Goal: Contribute content: Contribute content

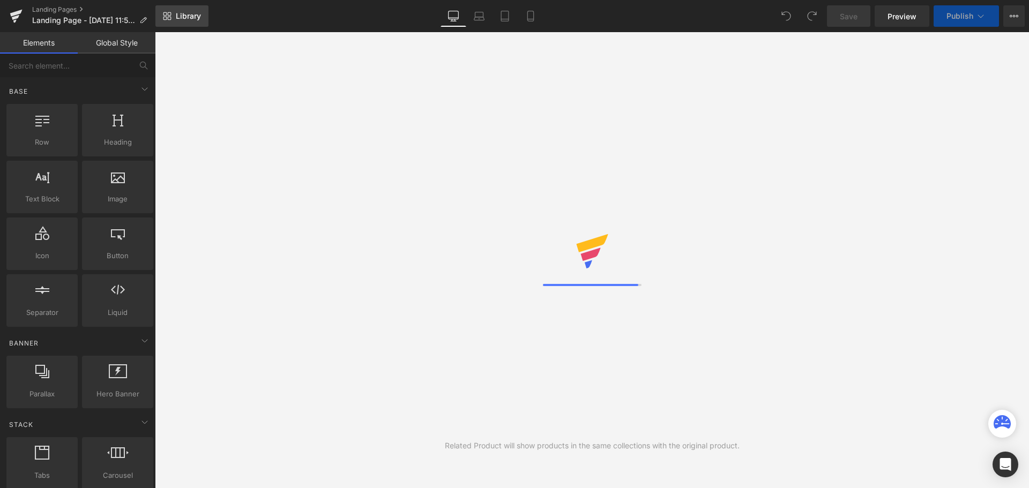
click at [194, 18] on span "Library" at bounding box center [188, 16] width 25 height 10
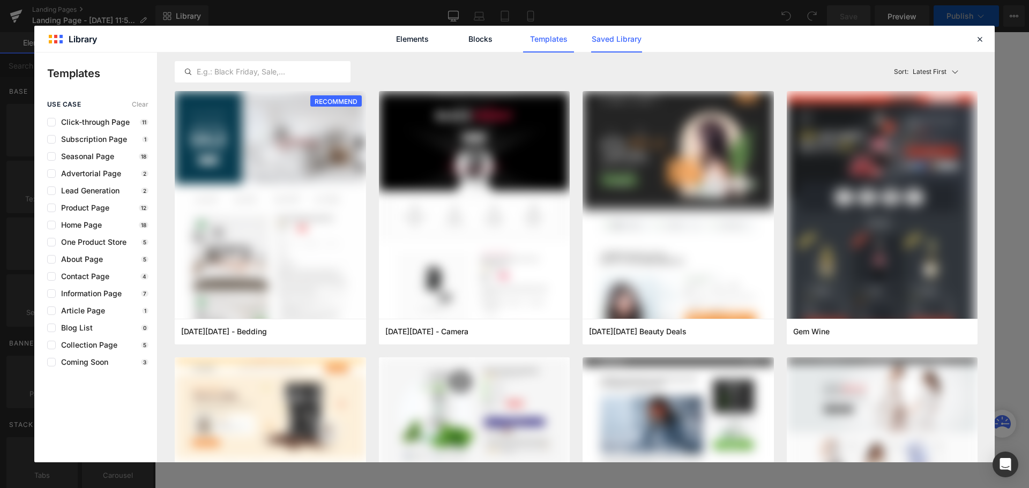
click at [613, 43] on link "Saved Library" at bounding box center [616, 39] width 51 height 27
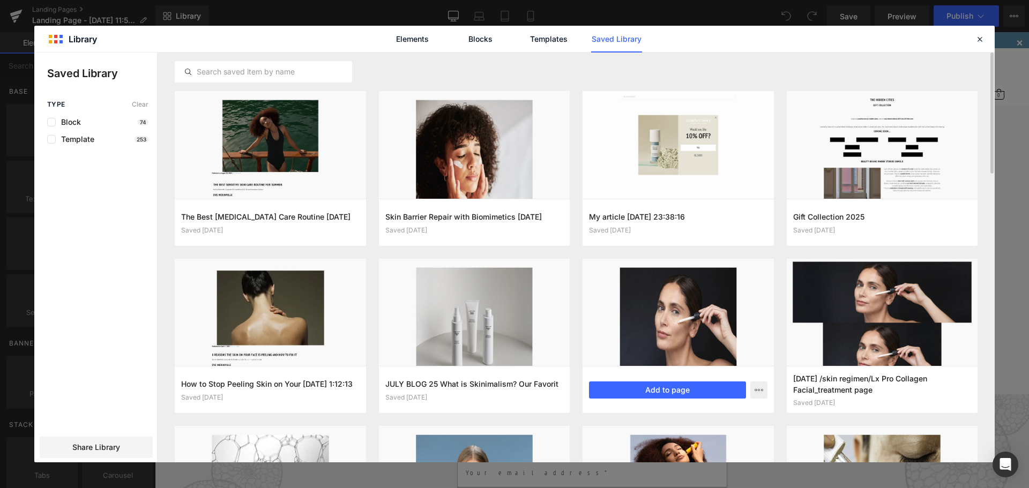
scroll to position [54, 0]
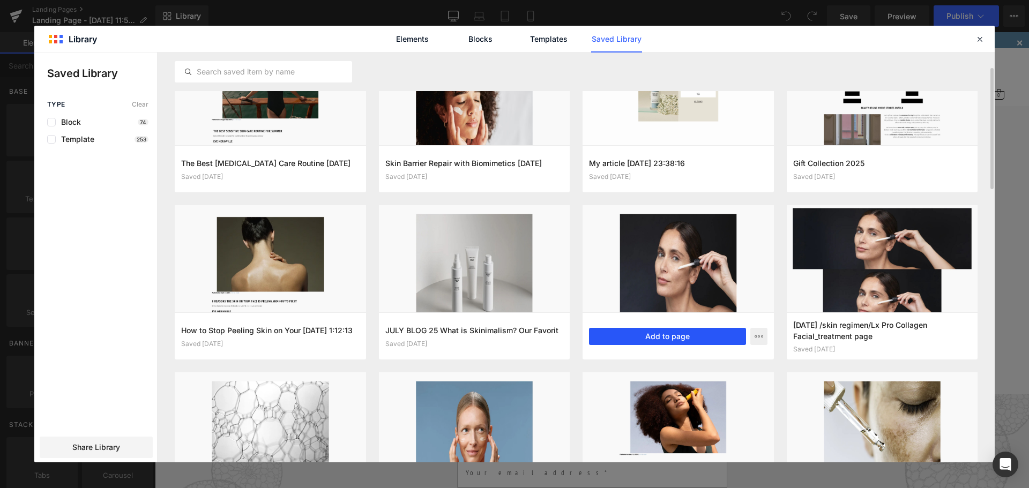
click at [673, 335] on button "Add to page" at bounding box center [667, 336] width 157 height 17
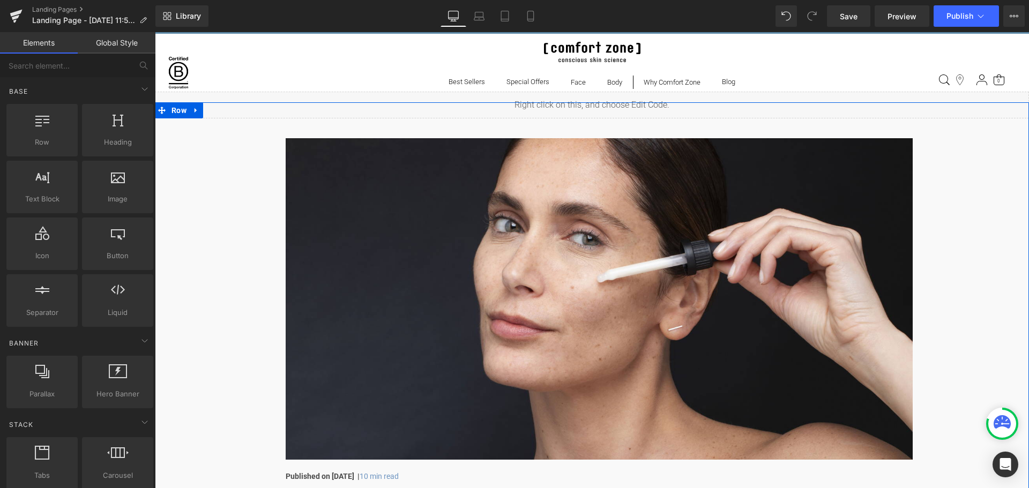
scroll to position [0, 0]
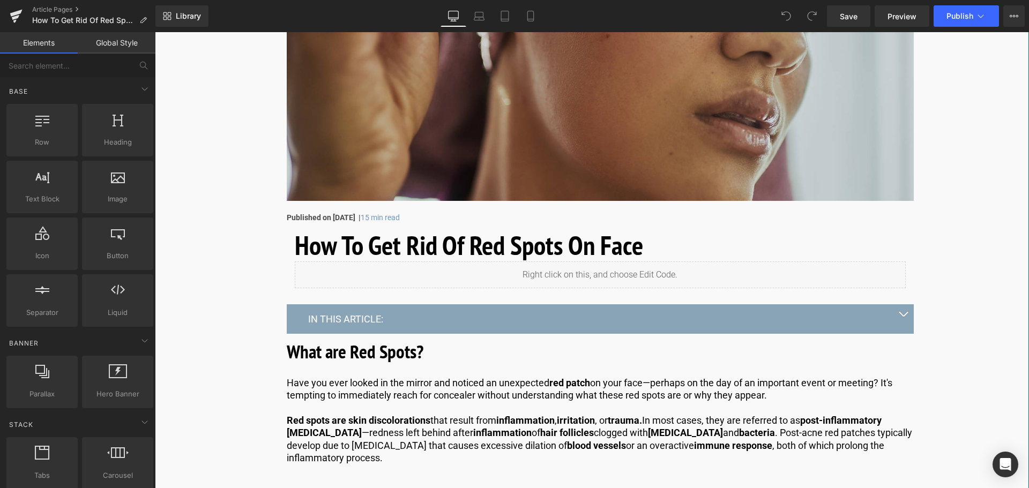
scroll to position [375, 0]
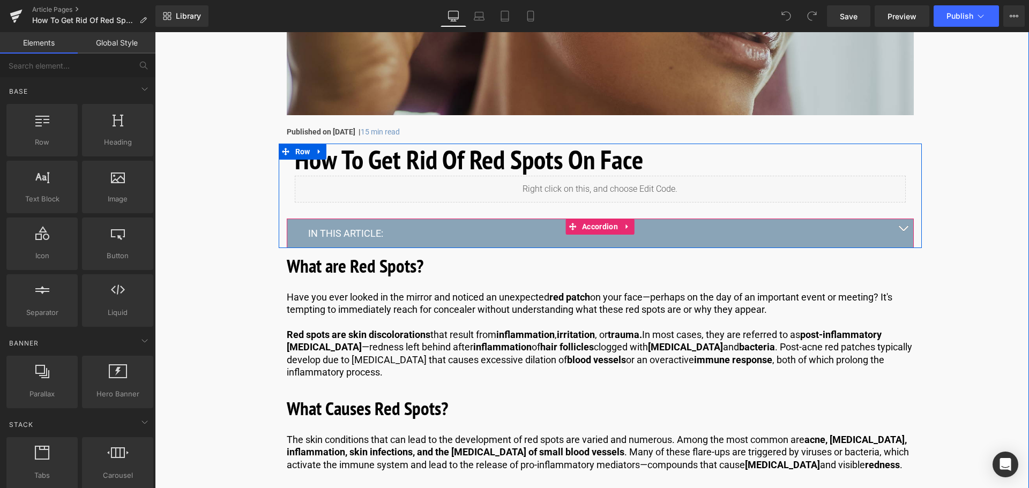
click at [893, 233] on button "button" at bounding box center [902, 233] width 21 height 29
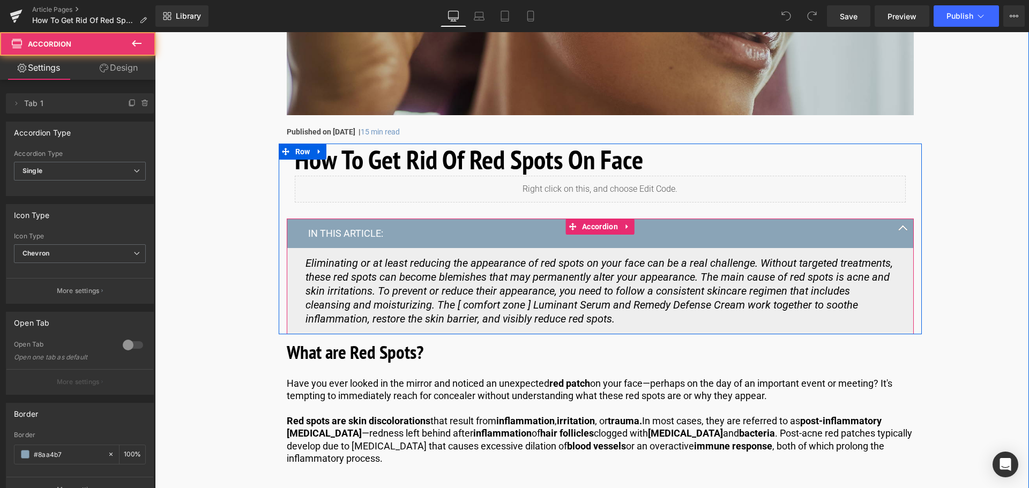
click at [900, 233] on button "button" at bounding box center [902, 233] width 21 height 29
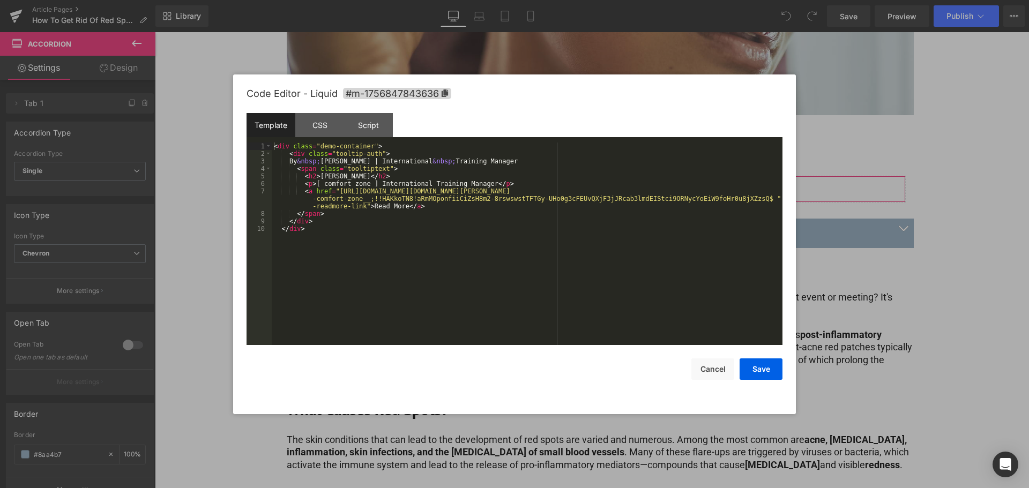
click at [540, 0] on div "You are previewing how the will restyle your page. You can not edit Elements in…" at bounding box center [514, 0] width 1029 height 0
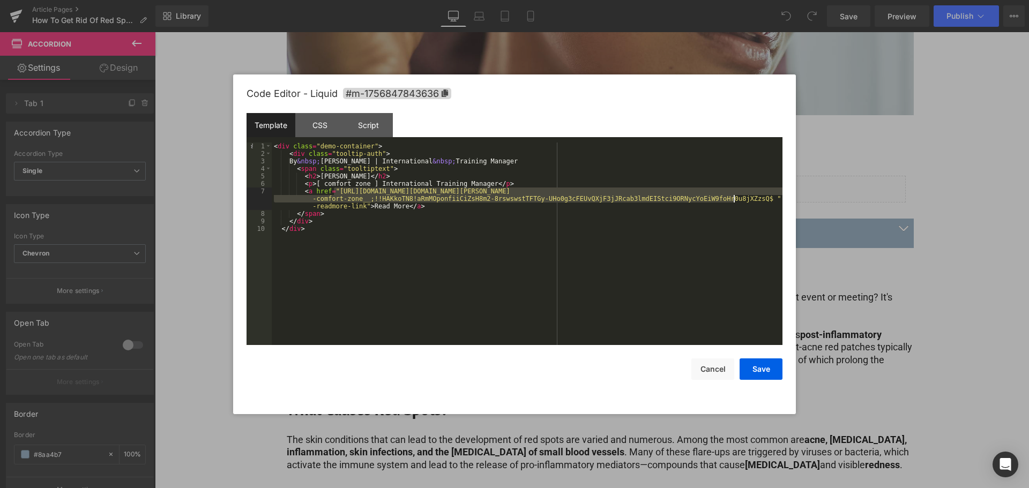
drag, startPoint x: 335, startPoint y: 192, endPoint x: 732, endPoint y: 201, distance: 397.6
click at [732, 201] on div "< div class = "demo-container" > < div class = "tooltip-auth" > By &nbsp; Maria…" at bounding box center [527, 252] width 511 height 218
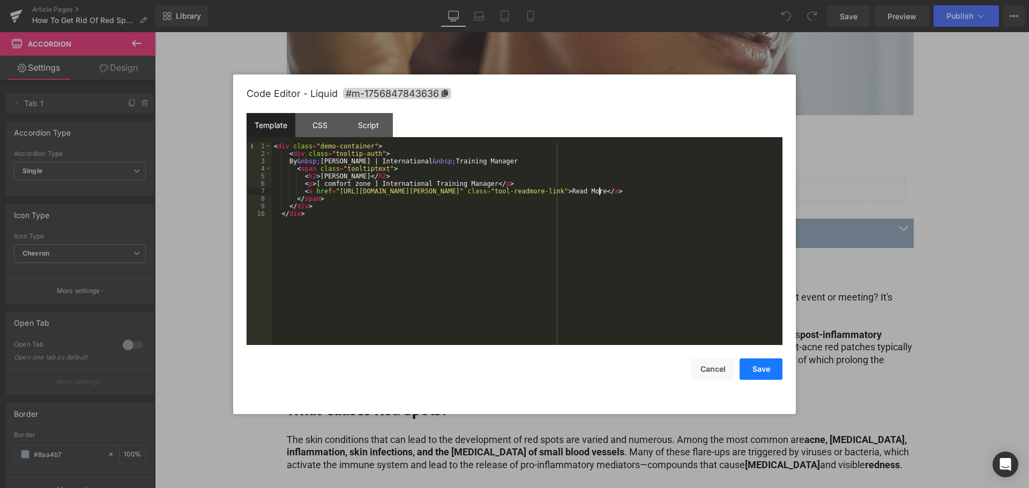
click at [759, 363] on button "Save" at bounding box center [760, 368] width 43 height 21
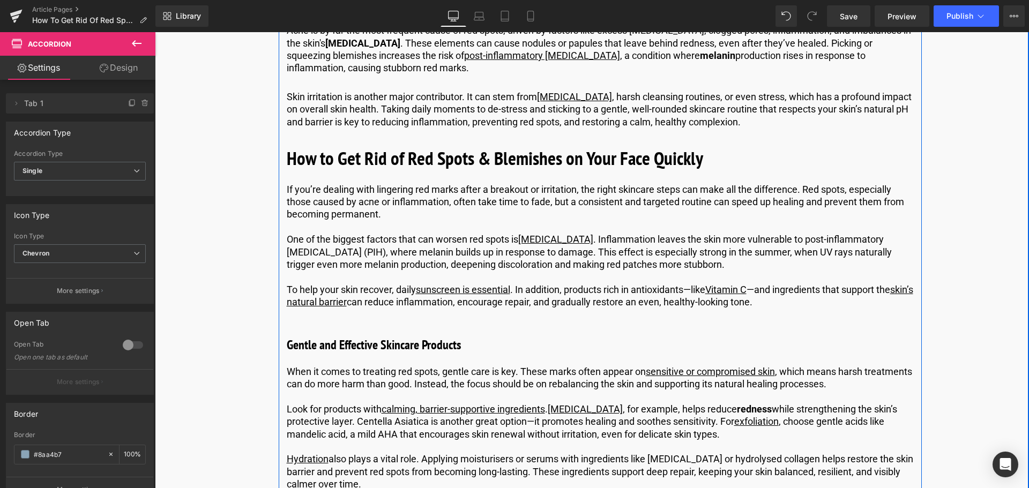
scroll to position [857, 0]
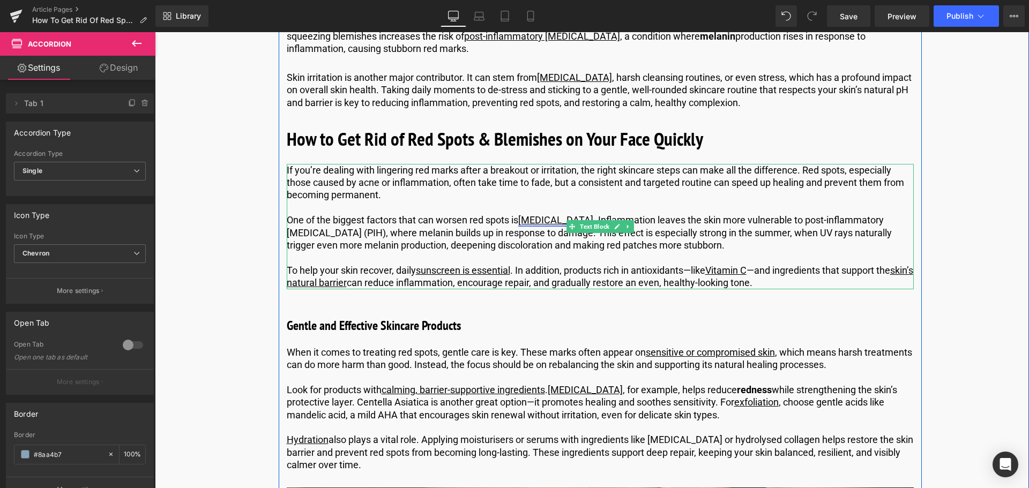
click at [539, 216] on link "sun exposure" at bounding box center [555, 219] width 75 height 11
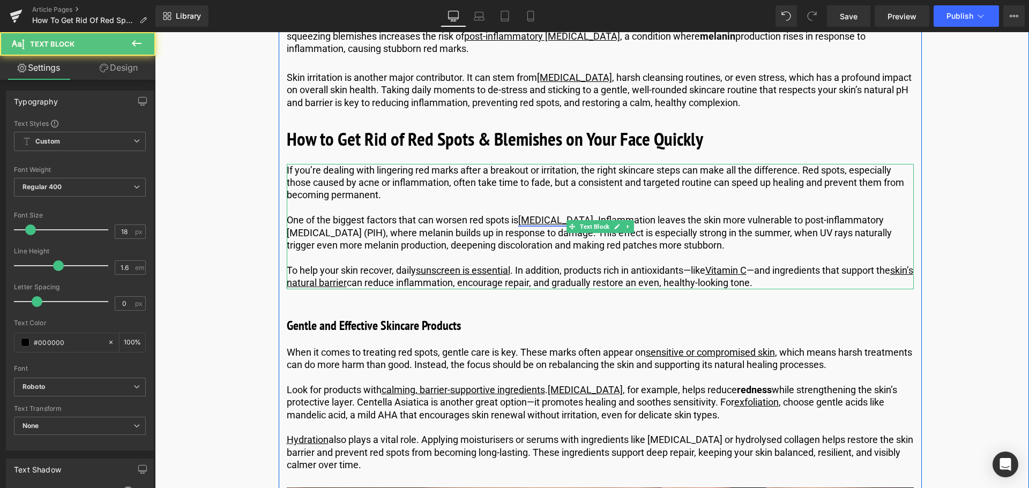
click at [546, 220] on link "sun exposure" at bounding box center [555, 219] width 75 height 11
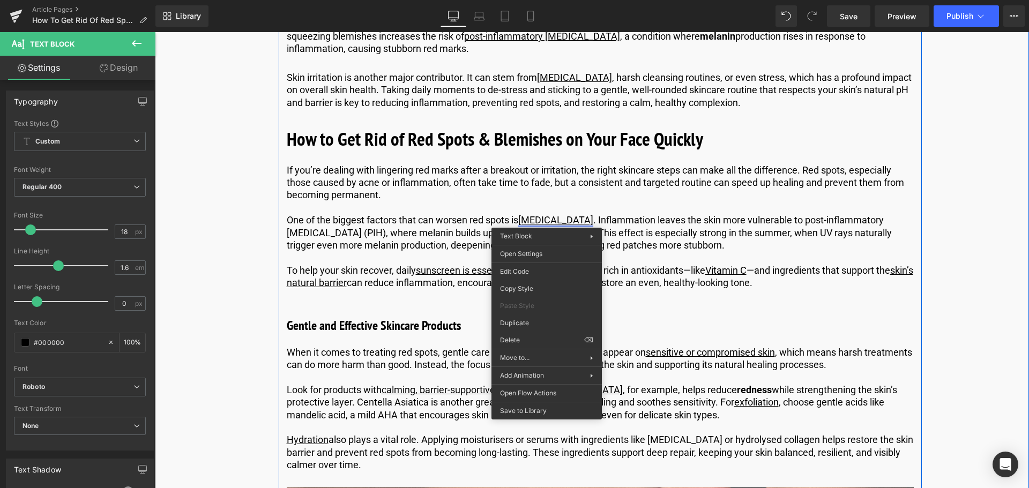
click at [543, 214] on link "sun exposure" at bounding box center [555, 219] width 75 height 11
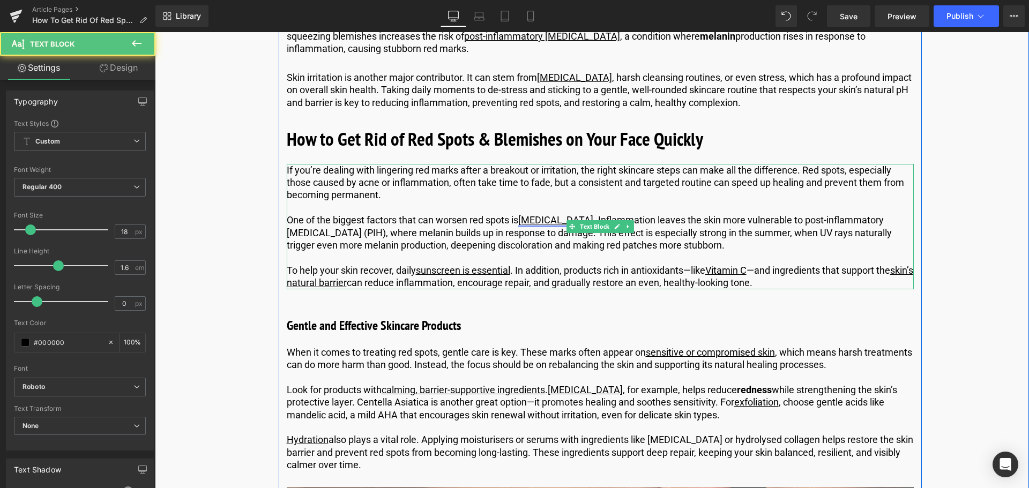
click at [530, 217] on link "sun exposure" at bounding box center [555, 219] width 75 height 11
click at [488, 222] on p "One of the biggest factors that can worsen red spots is sun exposure . Inflamma…" at bounding box center [600, 233] width 627 height 38
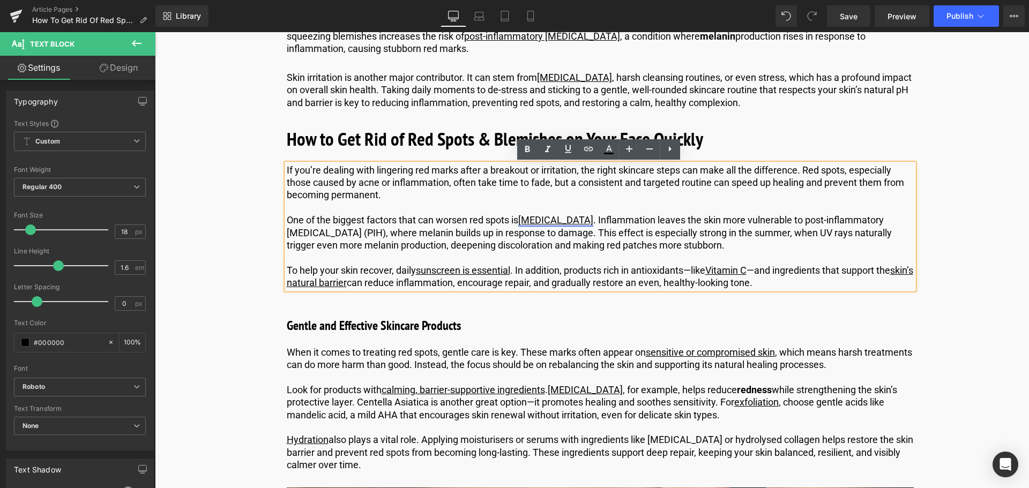
click at [544, 221] on link "sun exposure" at bounding box center [555, 219] width 75 height 11
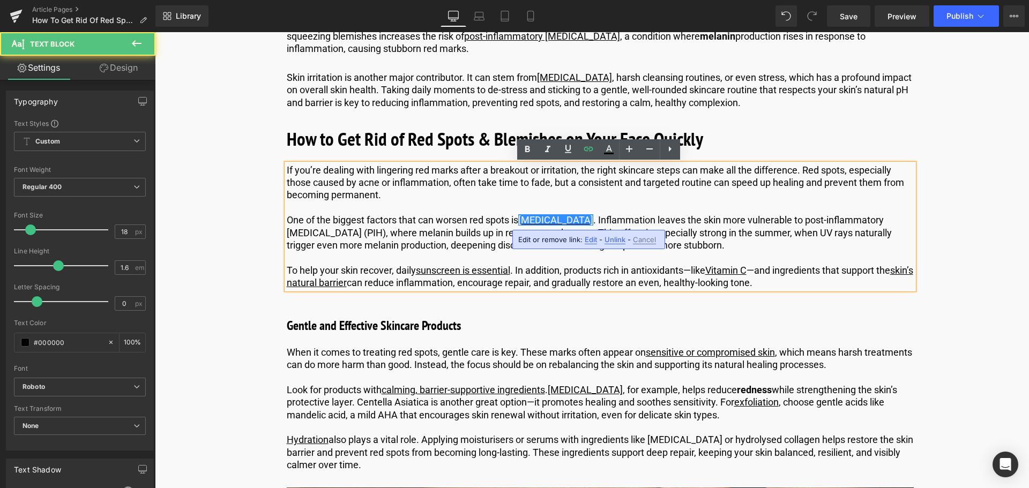
click at [589, 238] on span "Edit" at bounding box center [590, 239] width 12 height 9
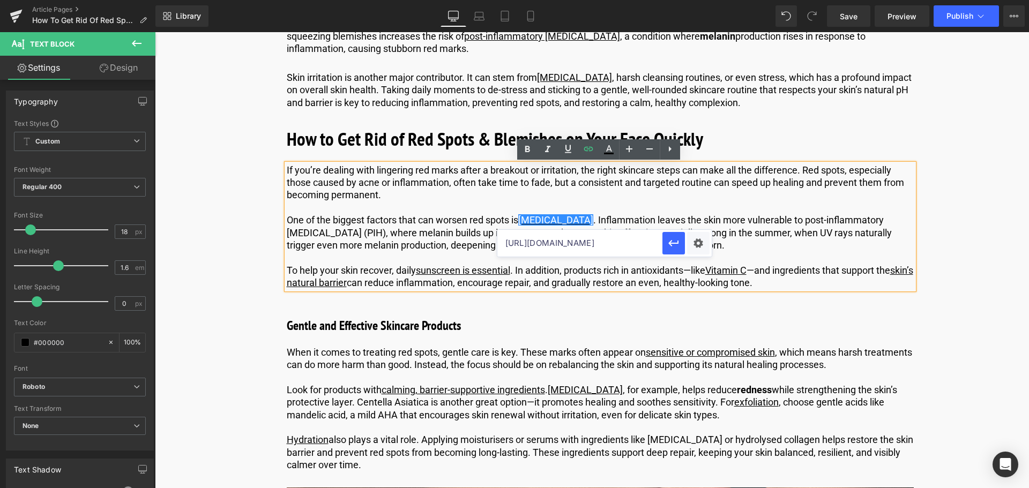
drag, startPoint x: 555, startPoint y: 243, endPoint x: 534, endPoint y: 243, distance: 20.9
click at [534, 243] on input "https://world.comfortzoneskin.com/blogs/blog/applying-sunscreen-in-skincare-rou…" at bounding box center [579, 243] width 165 height 27
click at [603, 242] on input "https://us.comfortzoneskin.com/blogs/blog/applying-sunscreen-in-skincare-routine" at bounding box center [579, 243] width 165 height 27
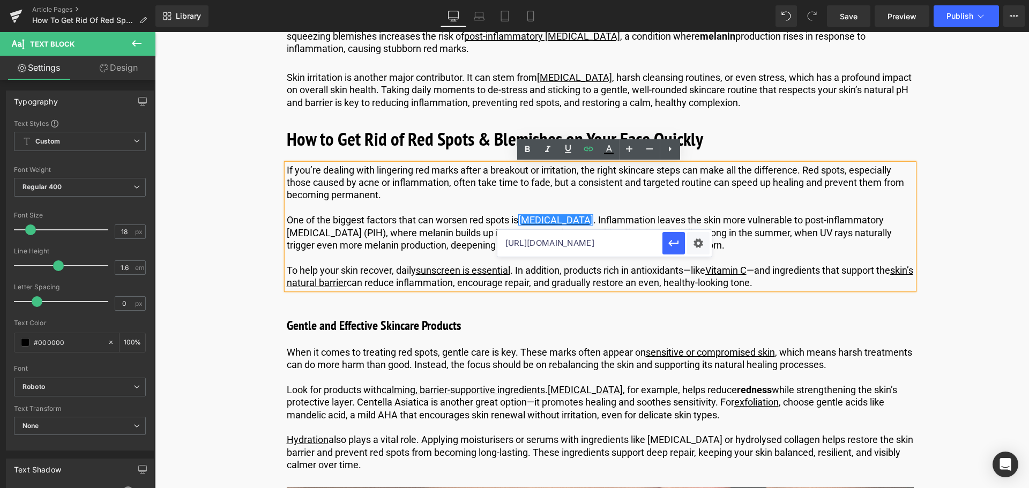
type input "https://us.comfortzoneskin.com/blogs/blog/applying-sunscreen-in-skincare-routine"
click at [808, 234] on p "One of the biggest factors that can worsen red spots is sun exposure . Inflamma…" at bounding box center [600, 233] width 627 height 38
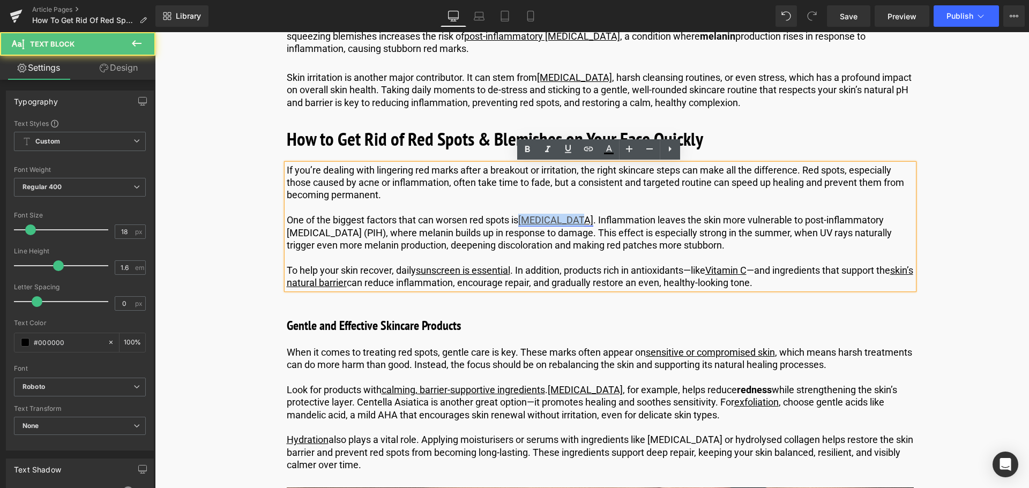
drag, startPoint x: 578, startPoint y: 220, endPoint x: 522, endPoint y: 219, distance: 56.3
click at [522, 219] on link "sun exposure" at bounding box center [555, 219] width 75 height 11
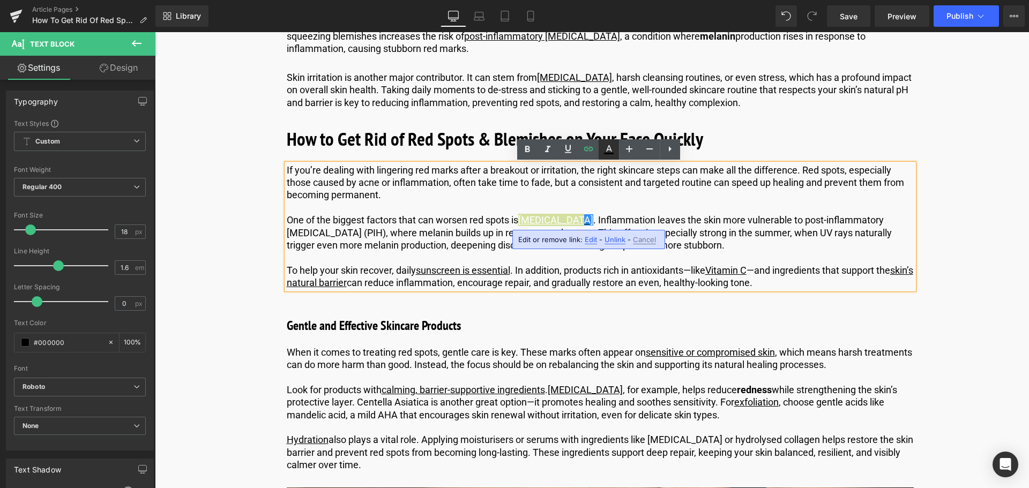
click at [608, 148] on icon at bounding box center [608, 149] width 13 height 13
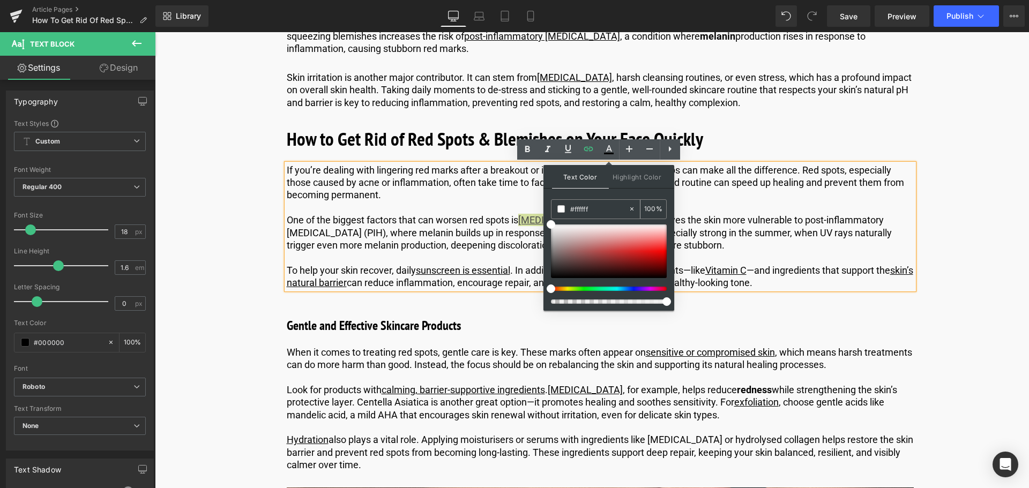
drag, startPoint x: 601, startPoint y: 209, endPoint x: 573, endPoint y: 211, distance: 28.4
click at [573, 211] on input "#ffffff" at bounding box center [599, 209] width 58 height 12
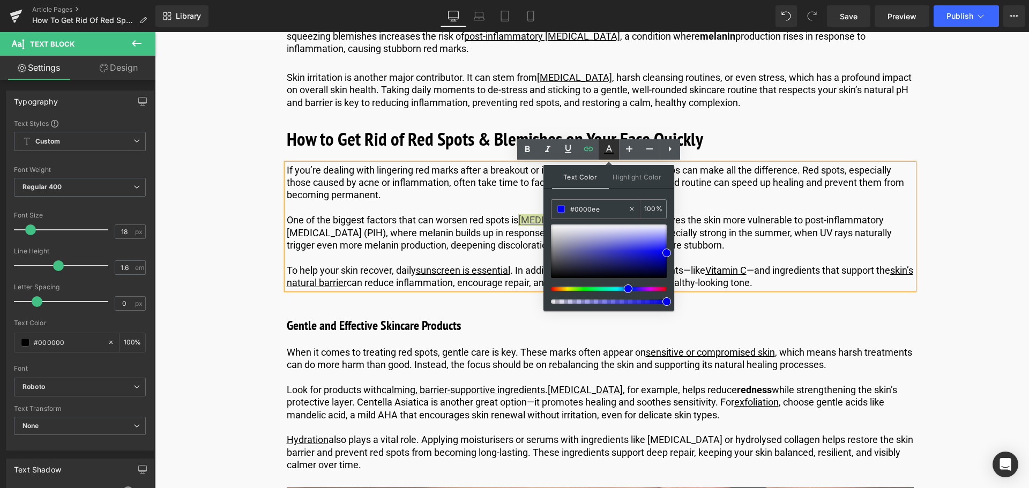
type input "#0000ee"
click at [612, 148] on icon at bounding box center [608, 149] width 13 height 13
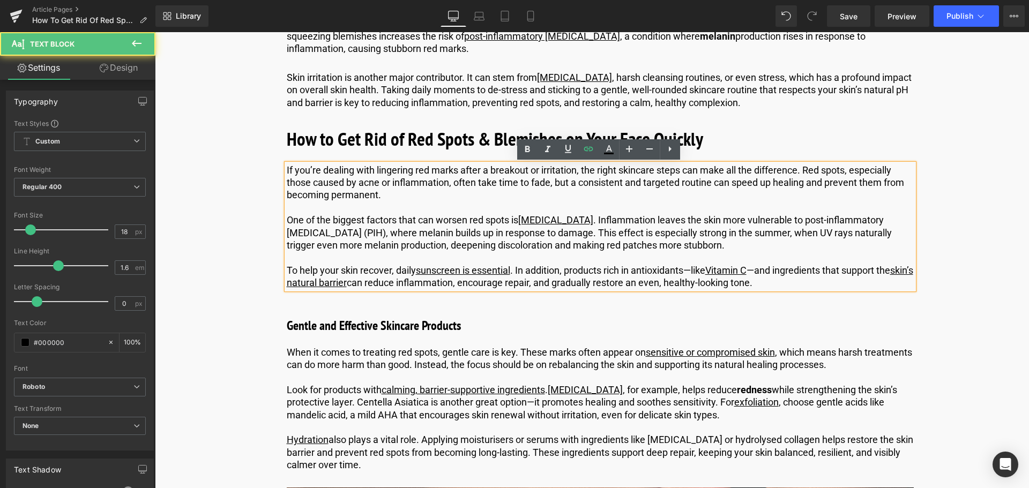
click at [514, 204] on p at bounding box center [600, 207] width 627 height 12
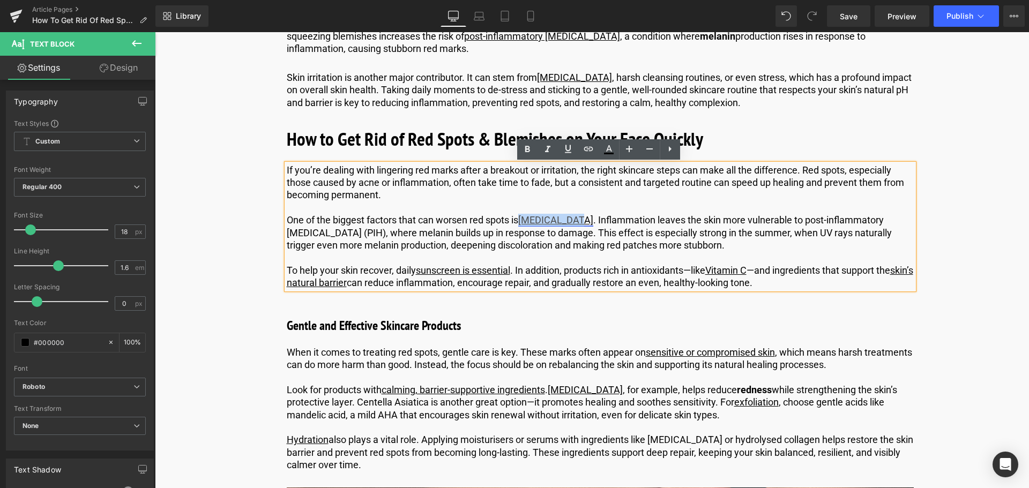
drag, startPoint x: 580, startPoint y: 221, endPoint x: 522, endPoint y: 221, distance: 57.3
click at [522, 221] on p "One of the biggest factors that can worsen red spots is sun exposure . Inflamma…" at bounding box center [600, 233] width 627 height 38
click at [603, 149] on icon at bounding box center [608, 149] width 13 height 13
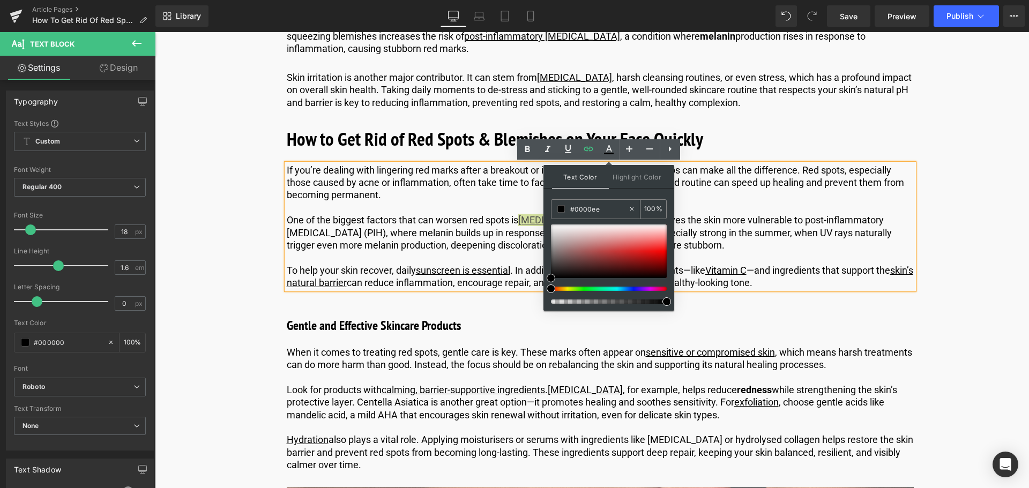
click at [611, 208] on input "#0000ee" at bounding box center [599, 209] width 58 height 12
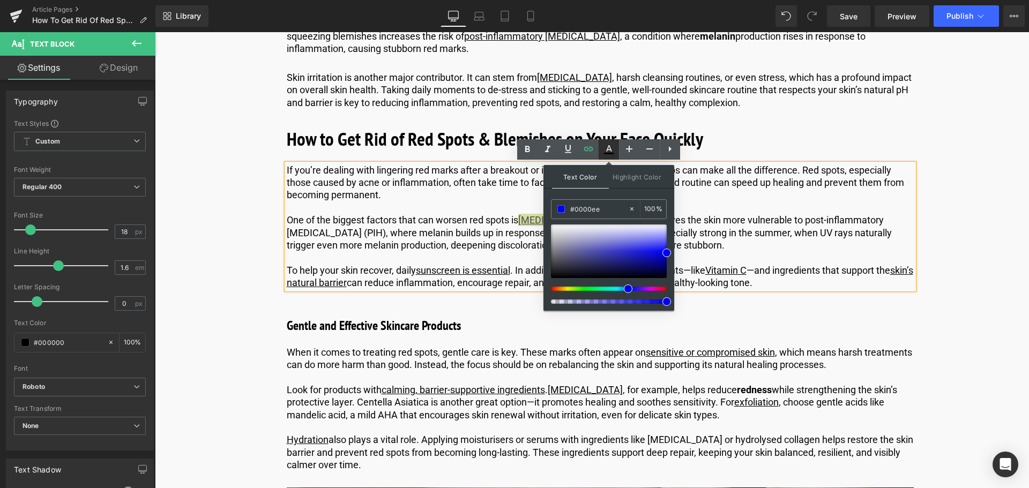
type input "#0000ee"
click at [608, 154] on icon at bounding box center [609, 154] width 10 height 2
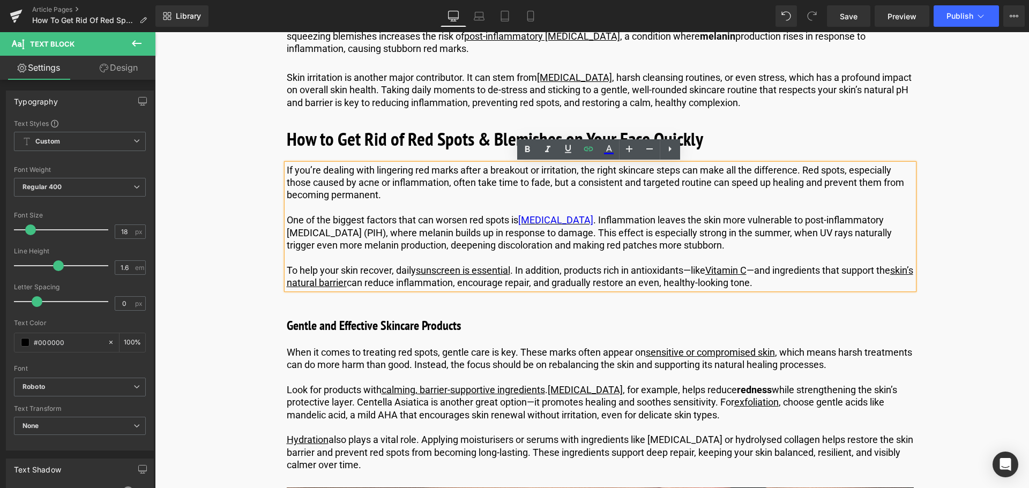
click at [453, 254] on p at bounding box center [600, 257] width 627 height 12
click at [673, 249] on p "One of the biggest factors that can worsen red spots is sun exposure . Inflamma…" at bounding box center [600, 233] width 627 height 38
click at [406, 273] on p "To help your skin recover, daily sunscreen is essential . In addition, products…" at bounding box center [600, 276] width 627 height 25
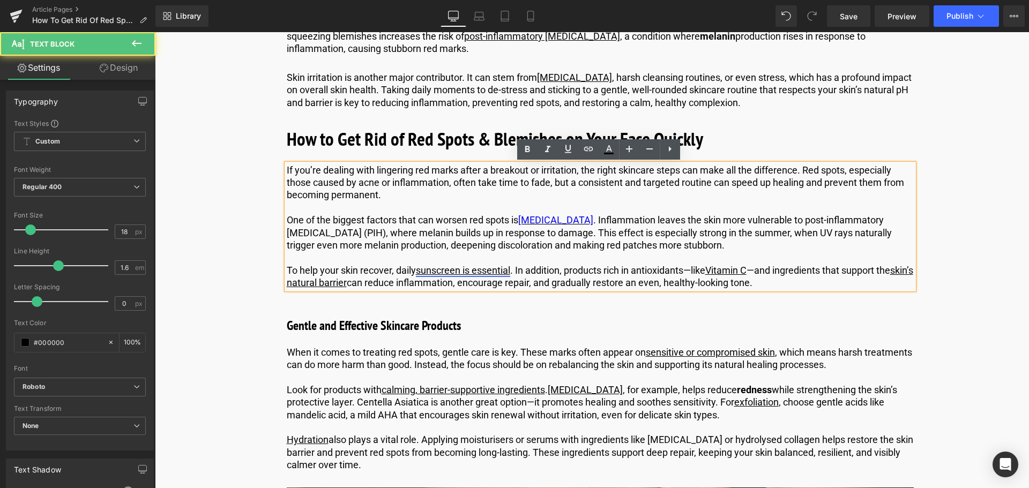
click at [471, 269] on link "sunscreen is essential" at bounding box center [463, 270] width 94 height 11
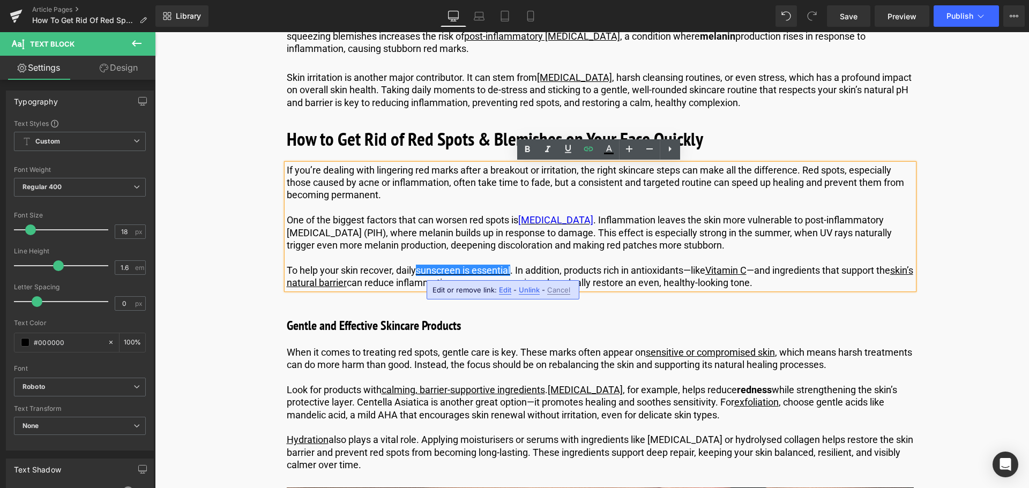
click at [501, 291] on span "Edit" at bounding box center [505, 290] width 12 height 9
click at [501, 294] on input "https://us.comfortzoneskin.com/blogs/blog/applying-sunscreen-in-skincare-routine" at bounding box center [493, 293] width 165 height 27
click at [477, 289] on input "https://world.comfortzoneskin.com/pages/sun-soul" at bounding box center [493, 293] width 165 height 27
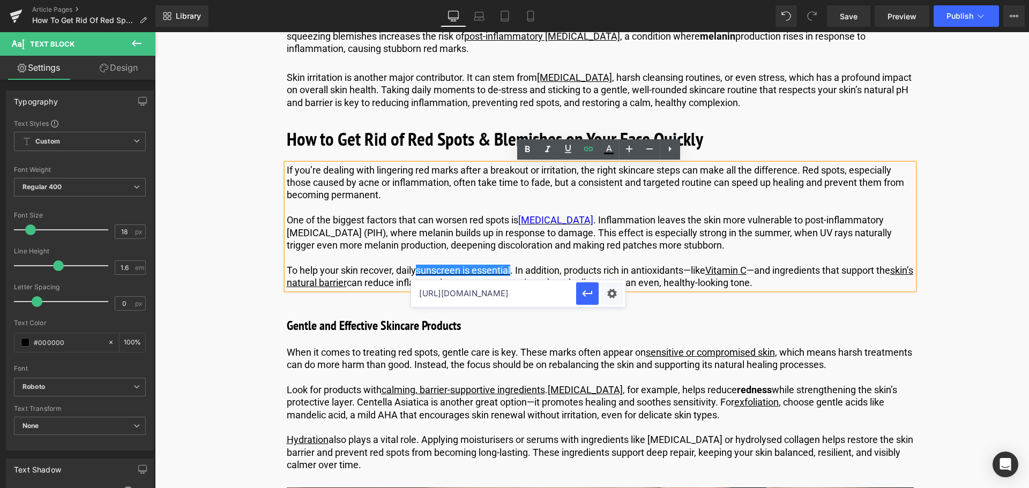
drag, startPoint x: 470, startPoint y: 294, endPoint x: 451, endPoint y: 297, distance: 19.6
click at [451, 297] on input "https://world.comfortzoneskin.com/pages/sun-soul" at bounding box center [493, 293] width 165 height 27
type input "https://us.comfortzoneskin.com/pages/sun-soul"
click at [583, 294] on icon "button" at bounding box center [587, 293] width 10 height 6
drag, startPoint x: 512, startPoint y: 268, endPoint x: 418, endPoint y: 272, distance: 93.8
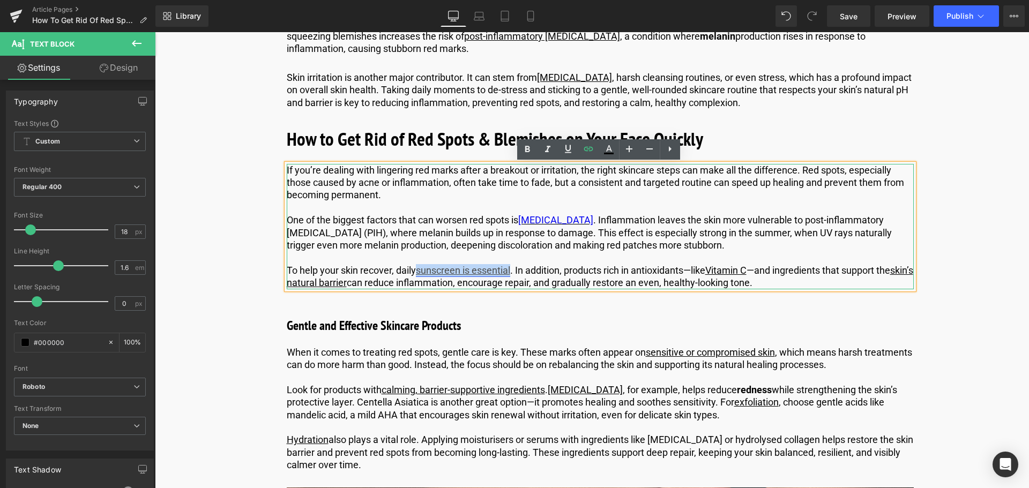
click at [418, 272] on p "To help your skin recover, daily sunscreen is essential . In addition, products…" at bounding box center [600, 276] width 627 height 25
click at [605, 146] on icon at bounding box center [608, 149] width 13 height 13
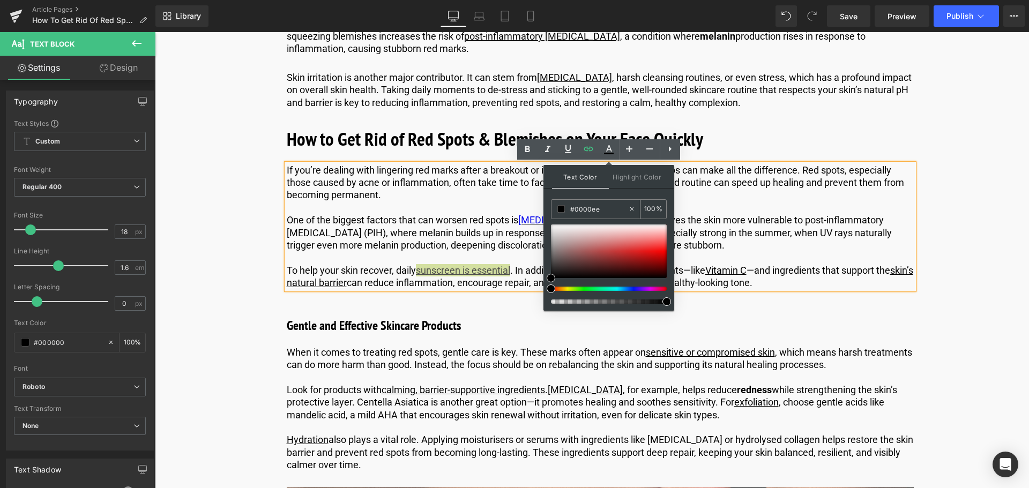
click at [604, 211] on input "#0000ee" at bounding box center [599, 209] width 58 height 12
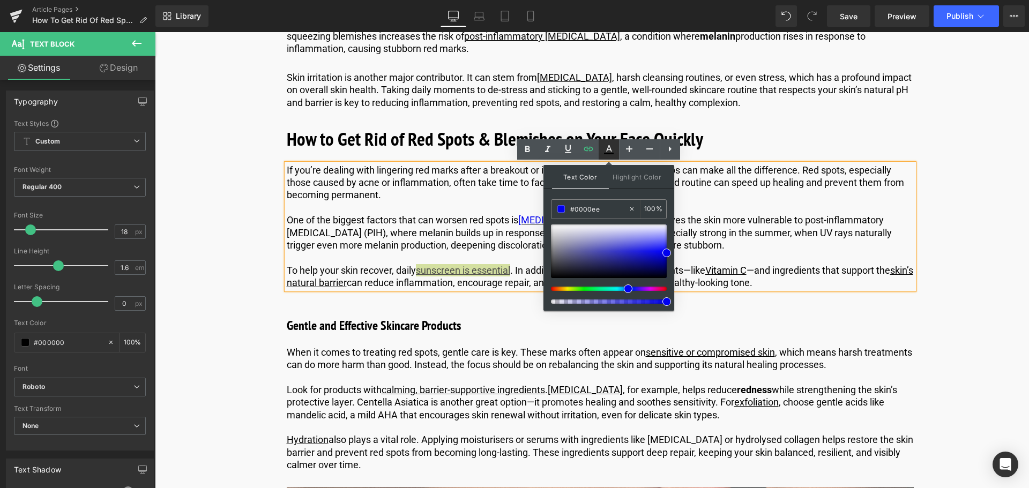
type input "#0000ee"
click at [605, 145] on icon at bounding box center [608, 149] width 13 height 13
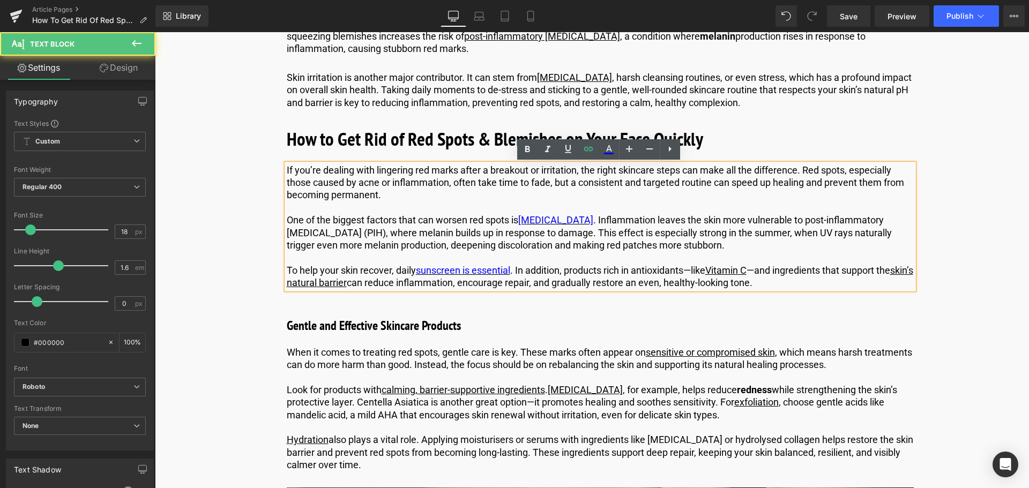
click at [567, 248] on p "One of the biggest factors that can worsen red spots is sun exposure . Inflamma…" at bounding box center [600, 233] width 627 height 38
click at [561, 280] on p "To help your skin recover, daily sunscreen is essential . In addition, products…" at bounding box center [600, 276] width 627 height 25
click at [745, 269] on link "Vitamin C" at bounding box center [725, 270] width 41 height 11
click at [768, 292] on span "Edit" at bounding box center [774, 290] width 12 height 9
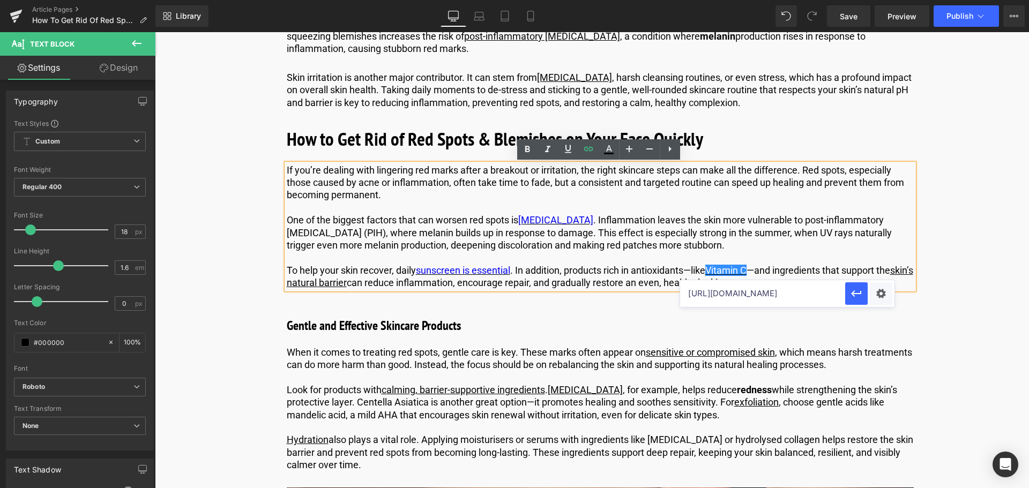
click at [738, 294] on input "https://us.comfortzoneskin.com/pages/sun-soul" at bounding box center [762, 293] width 165 height 27
click at [858, 301] on button "button" at bounding box center [856, 293] width 23 height 23
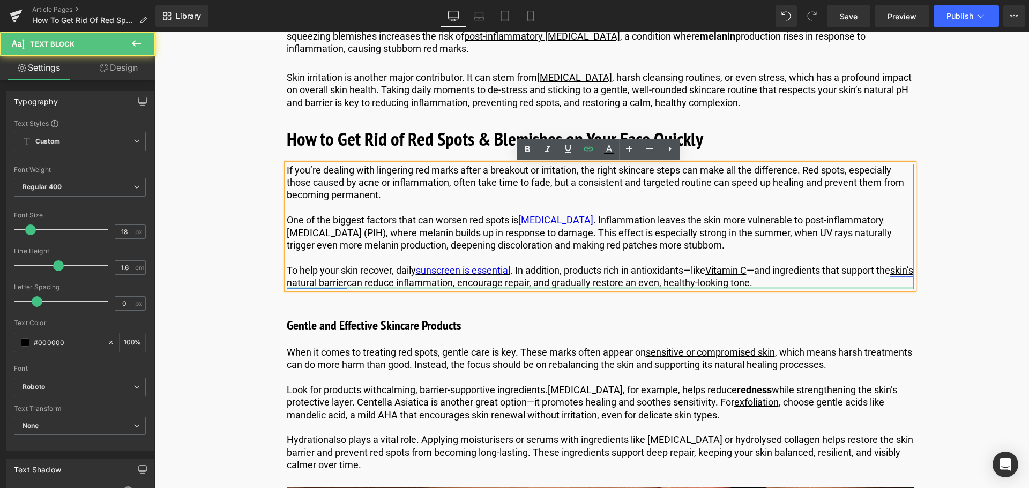
click at [359, 283] on link "skin’s natural barrier" at bounding box center [600, 277] width 626 height 24
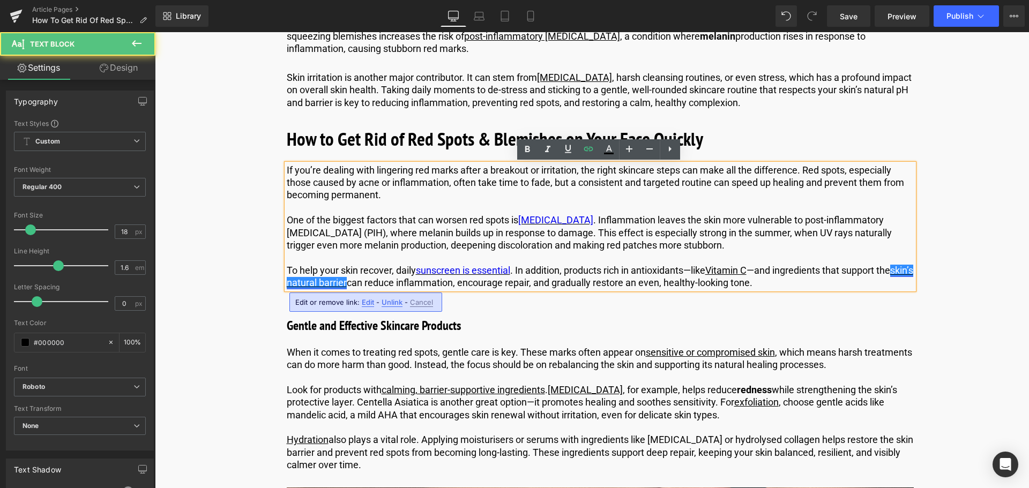
click at [370, 284] on link "skin’s natural barrier" at bounding box center [600, 277] width 626 height 24
click at [367, 303] on span "Edit" at bounding box center [368, 302] width 12 height 9
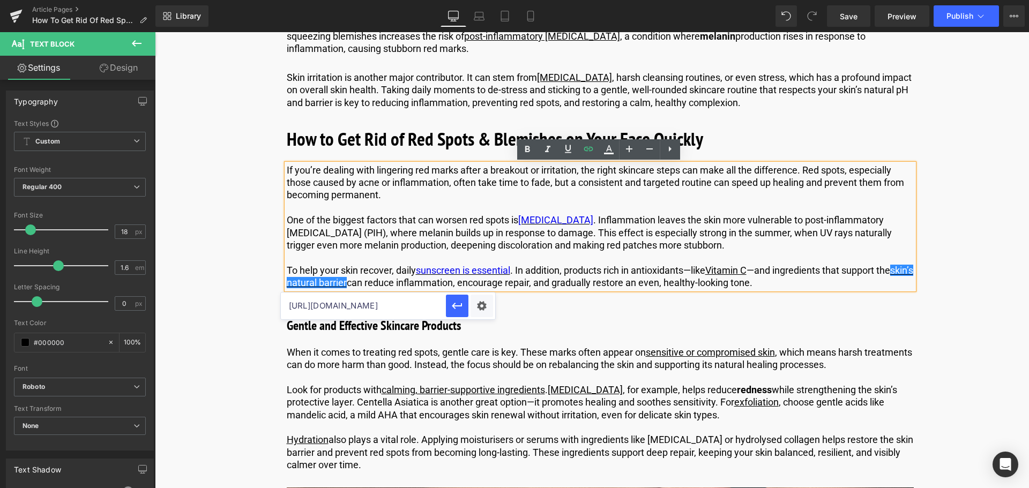
click at [337, 304] on input "https://us.comfortzoneskin.com/blogs/blog/salicylic-acid-and-vitamin-c" at bounding box center [363, 306] width 165 height 27
type input "https://us.comfortzoneskin.com/blogs/blog/damaged-moisture-barrier"
click at [457, 309] on icon "button" at bounding box center [457, 305] width 13 height 13
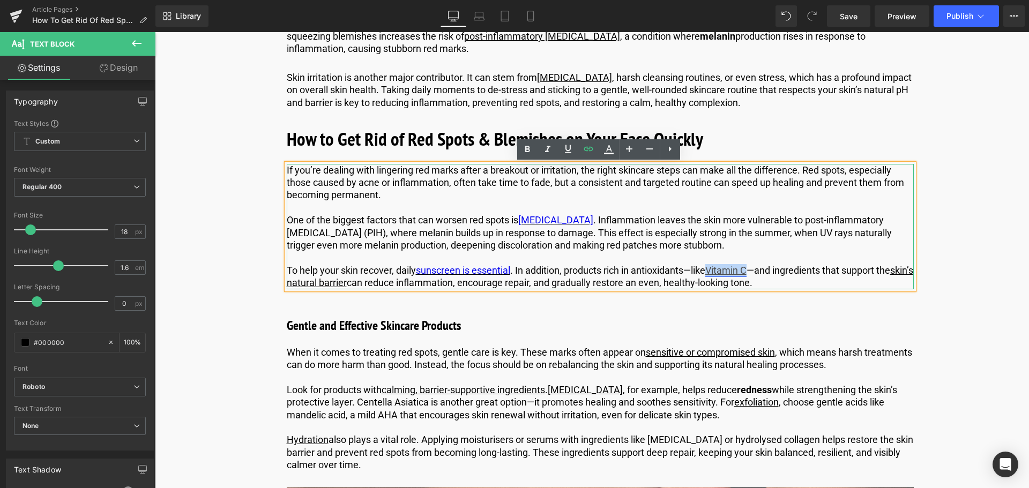
drag, startPoint x: 715, startPoint y: 268, endPoint x: 752, endPoint y: 271, distance: 37.1
click at [746, 271] on link "Vitamin C" at bounding box center [725, 270] width 41 height 11
click at [612, 154] on icon at bounding box center [609, 154] width 10 height 2
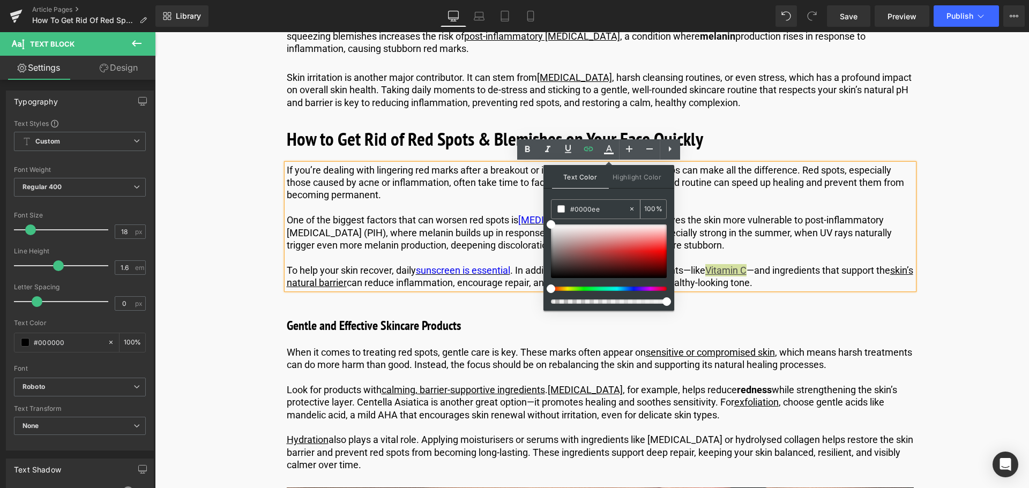
click at [609, 206] on input "#0000ee" at bounding box center [599, 209] width 58 height 12
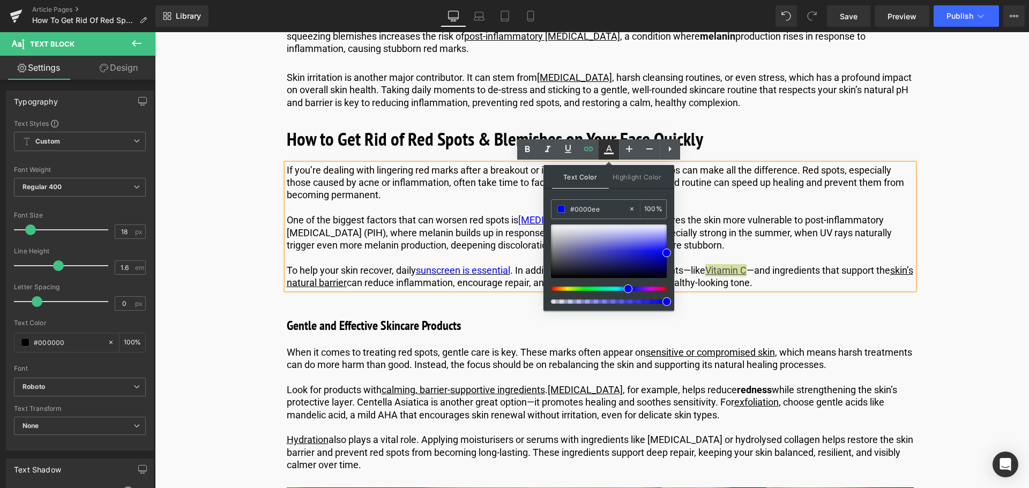
click at [606, 148] on icon at bounding box center [608, 149] width 13 height 13
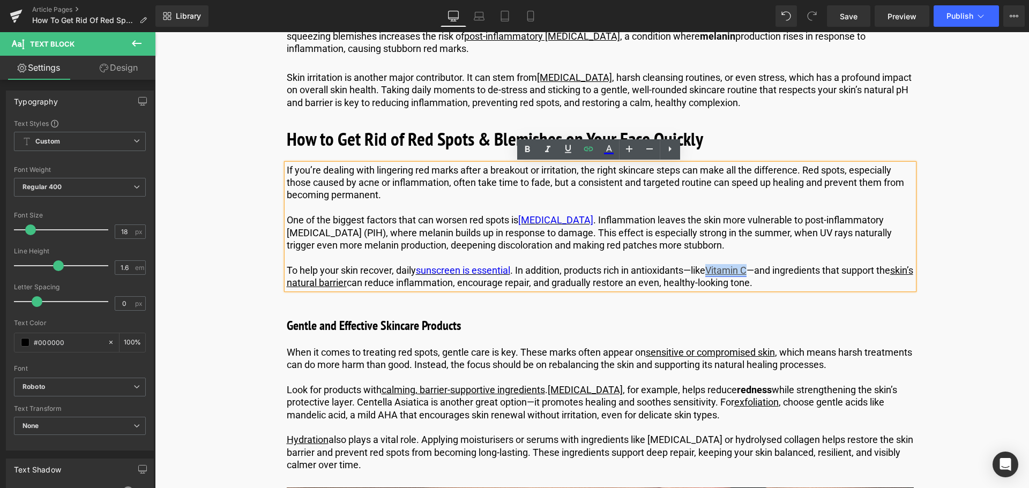
click at [738, 269] on link "Vitamin C" at bounding box center [725, 270] width 41 height 11
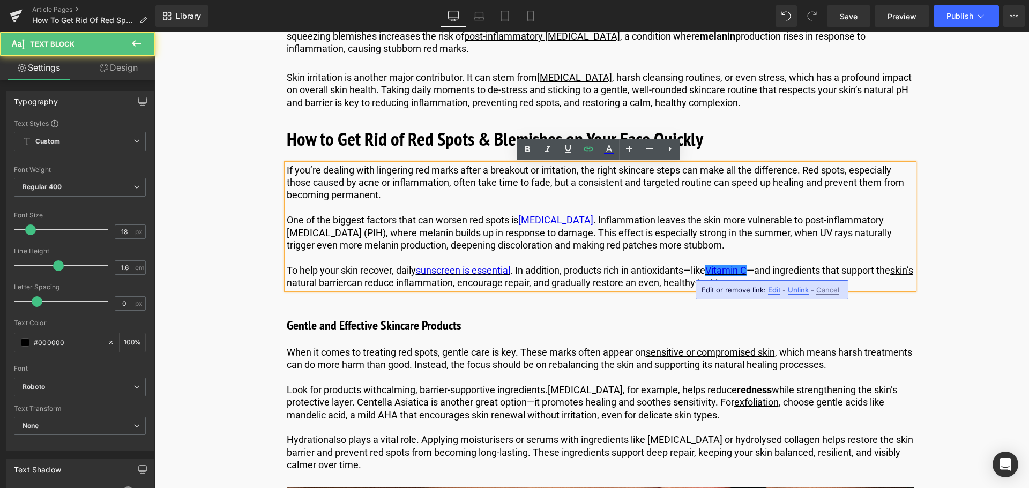
click at [655, 267] on p "To help your skin recover, daily sunscreen is essential . In addition, products…" at bounding box center [600, 276] width 627 height 25
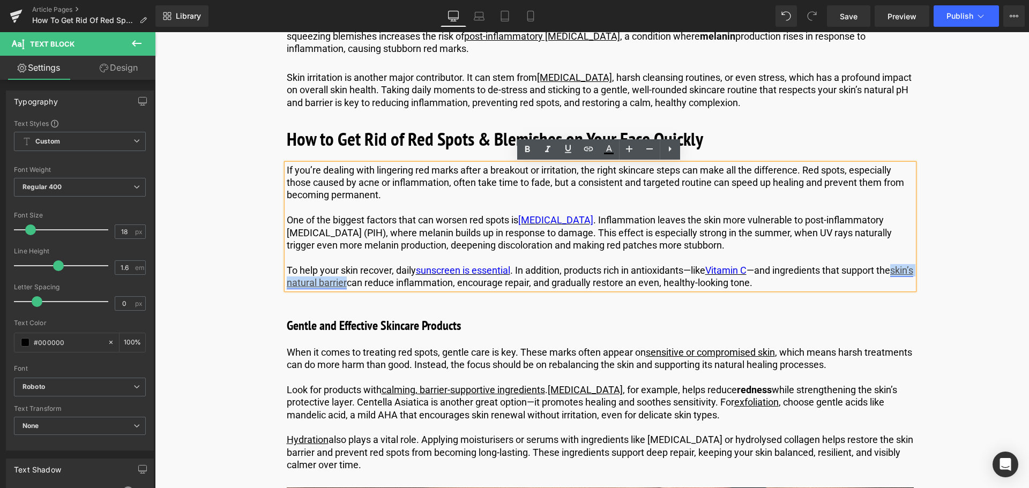
drag, startPoint x: 369, startPoint y: 282, endPoint x: 286, endPoint y: 286, distance: 83.1
click at [287, 286] on link "skin’s natural barrier" at bounding box center [600, 277] width 626 height 24
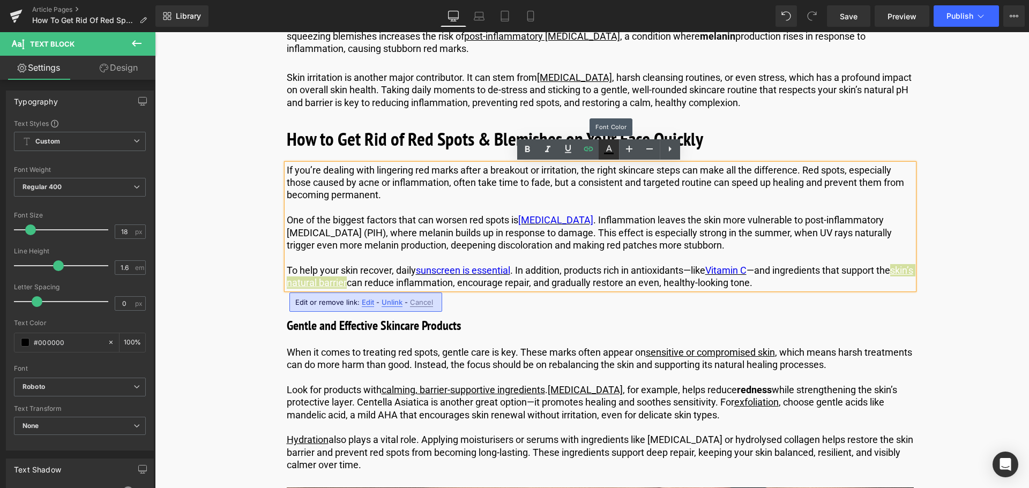
click at [613, 154] on icon at bounding box center [608, 149] width 13 height 13
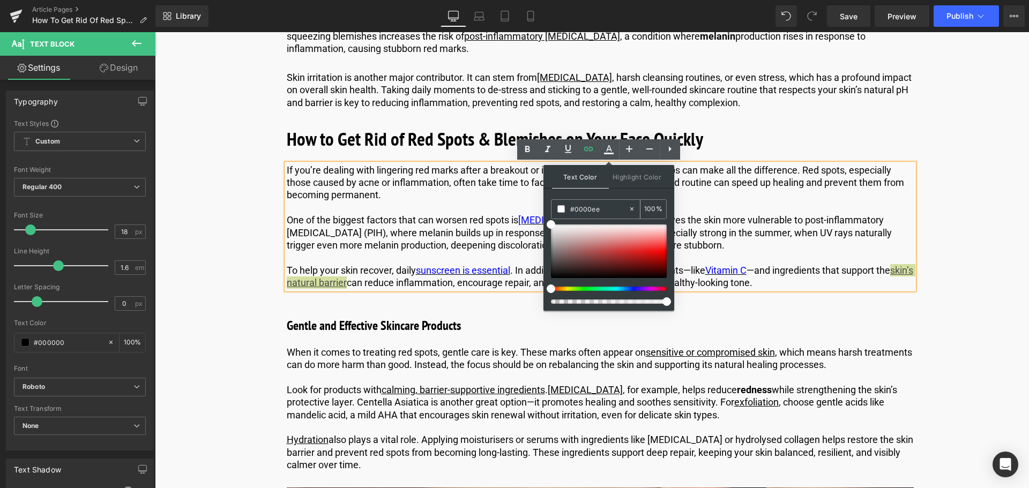
click at [602, 211] on input "#0000ee" at bounding box center [599, 209] width 58 height 12
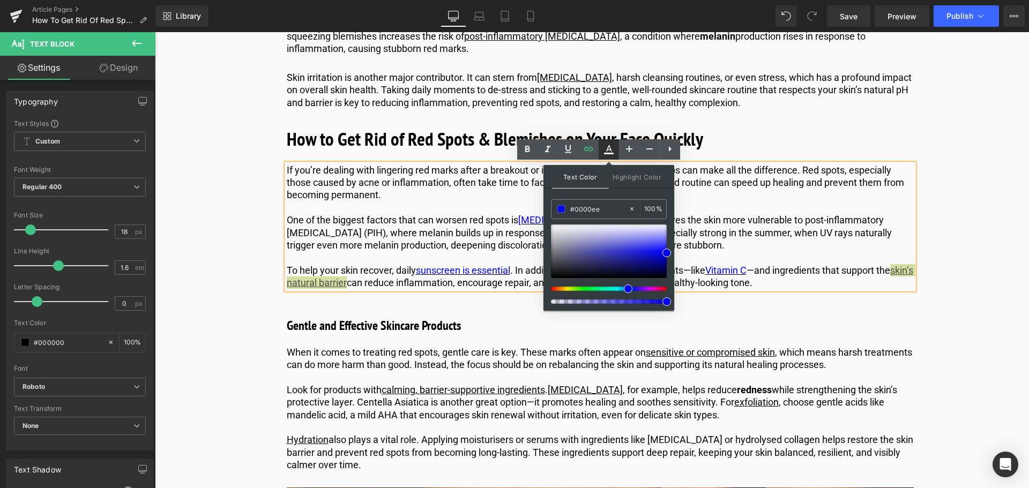
type input "#0000ee"
click at [608, 147] on icon at bounding box center [609, 148] width 6 height 6
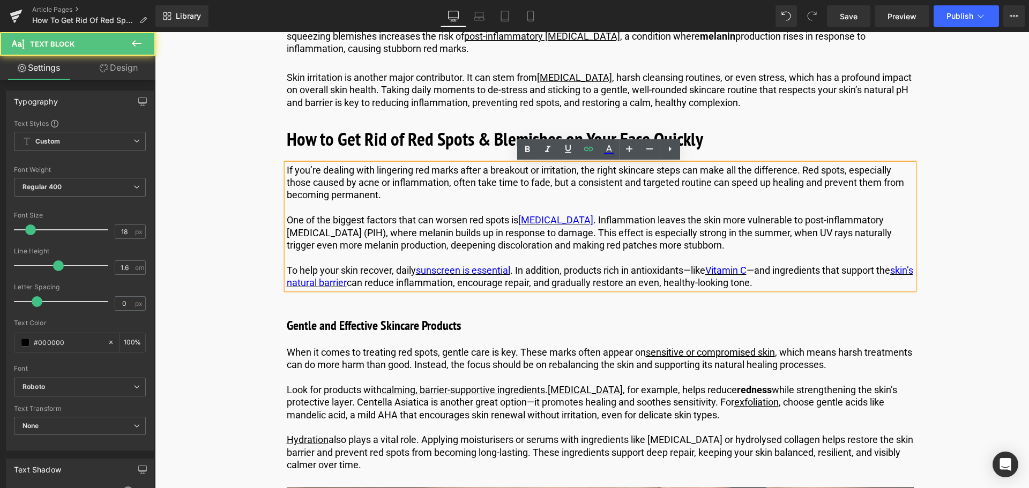
click at [557, 272] on p "To help your skin recover, daily sunscreen is essential . In addition, products…" at bounding box center [600, 276] width 627 height 25
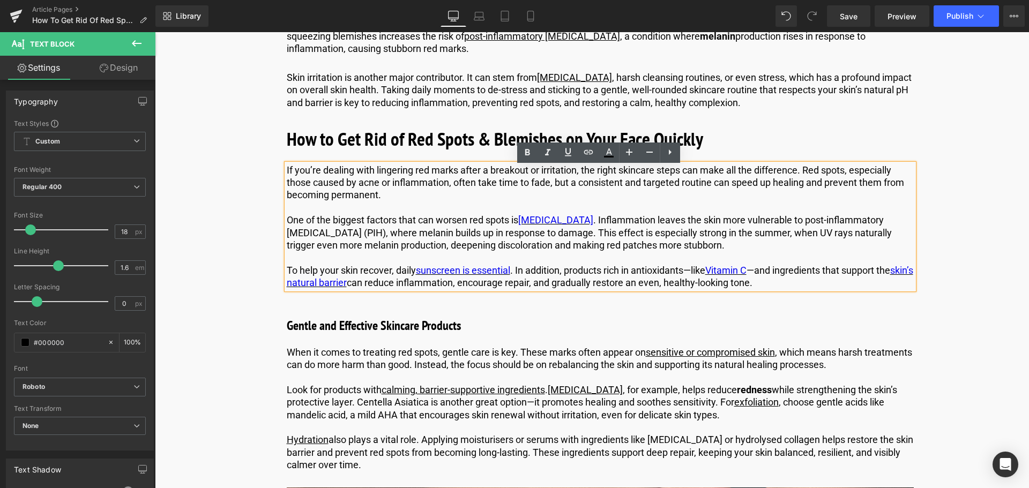
scroll to position [804, 0]
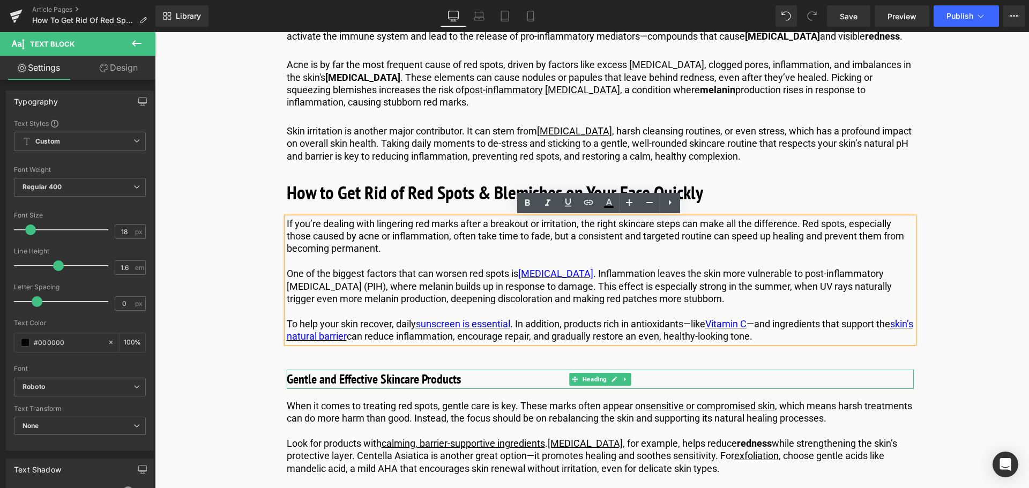
click at [319, 378] on h3 "Gentle and Effective Skincare Products" at bounding box center [600, 379] width 627 height 19
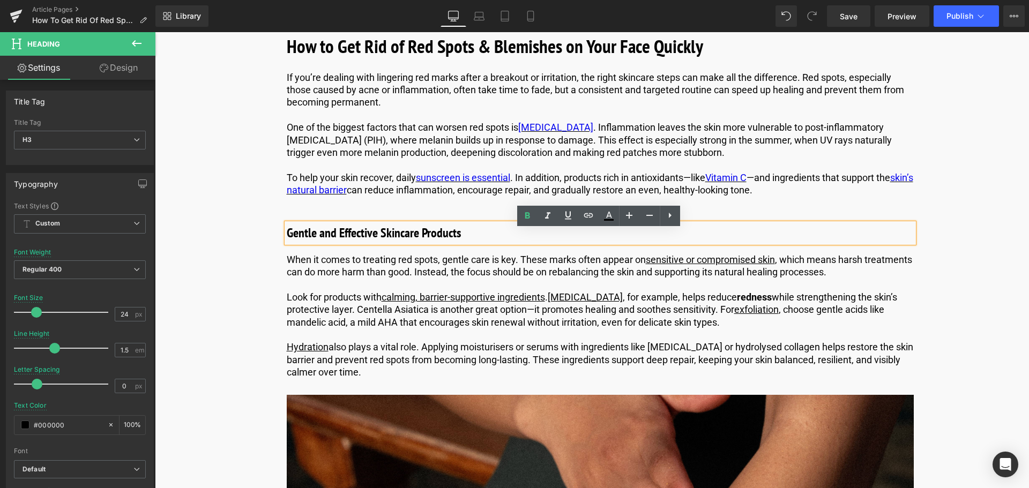
scroll to position [964, 0]
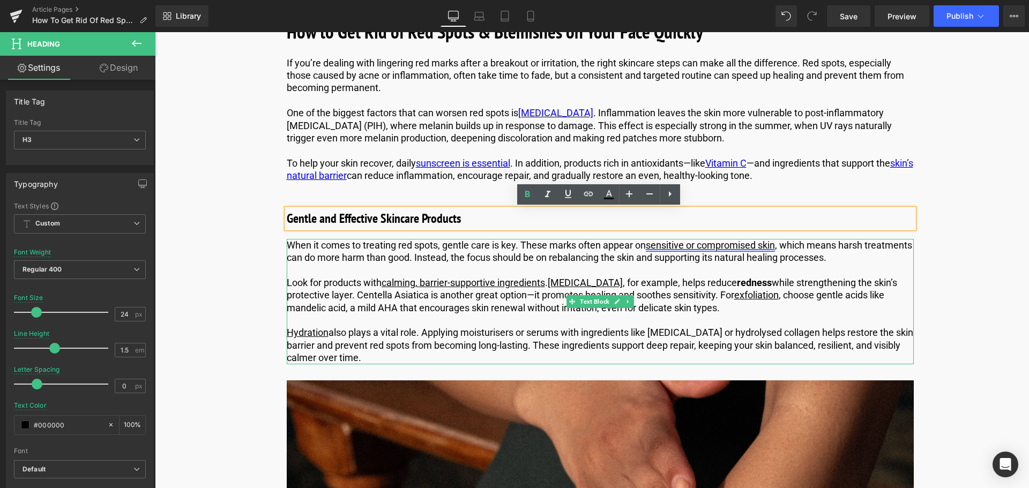
click at [717, 244] on link "sensitive or compromised skin" at bounding box center [710, 244] width 129 height 11
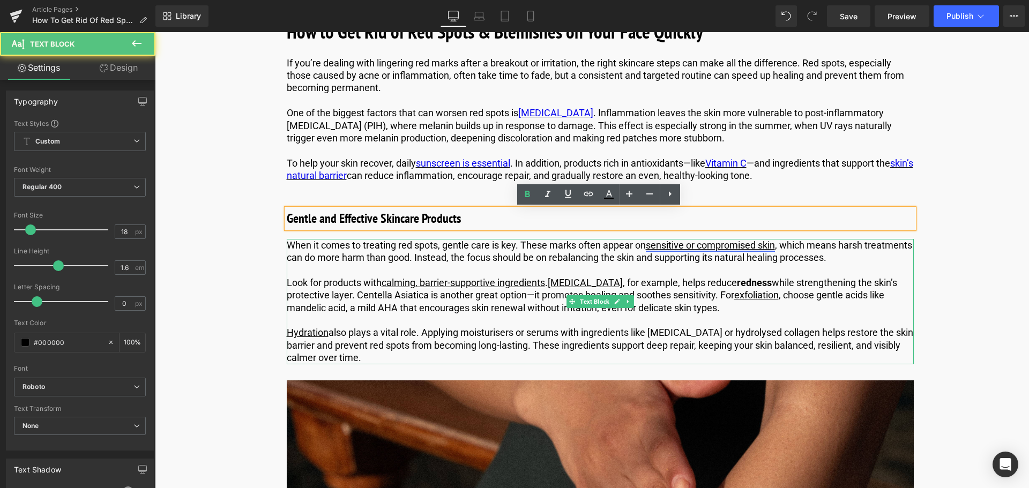
click at [679, 243] on link "sensitive or compromised skin" at bounding box center [710, 244] width 129 height 11
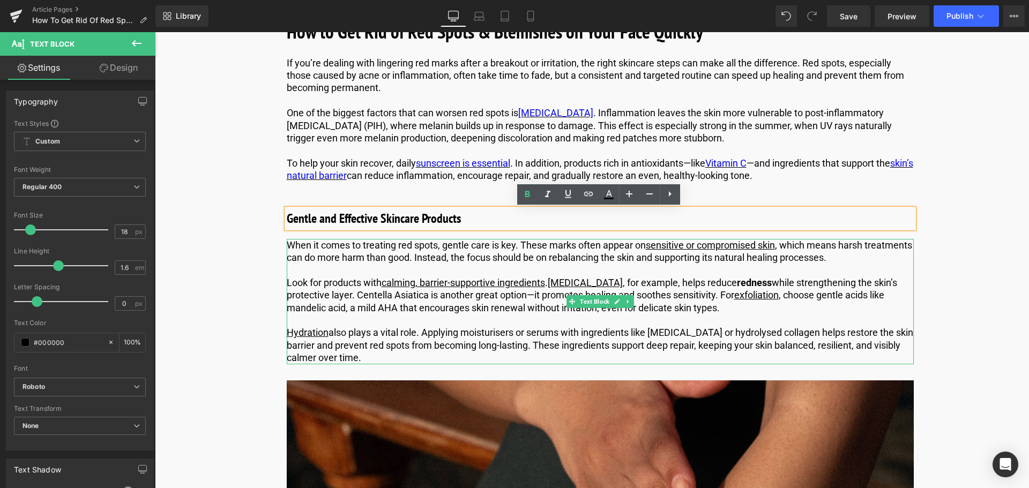
click at [690, 264] on p "When it comes to treating red spots, gentle care is key. These marks often appe…" at bounding box center [600, 251] width 627 height 25
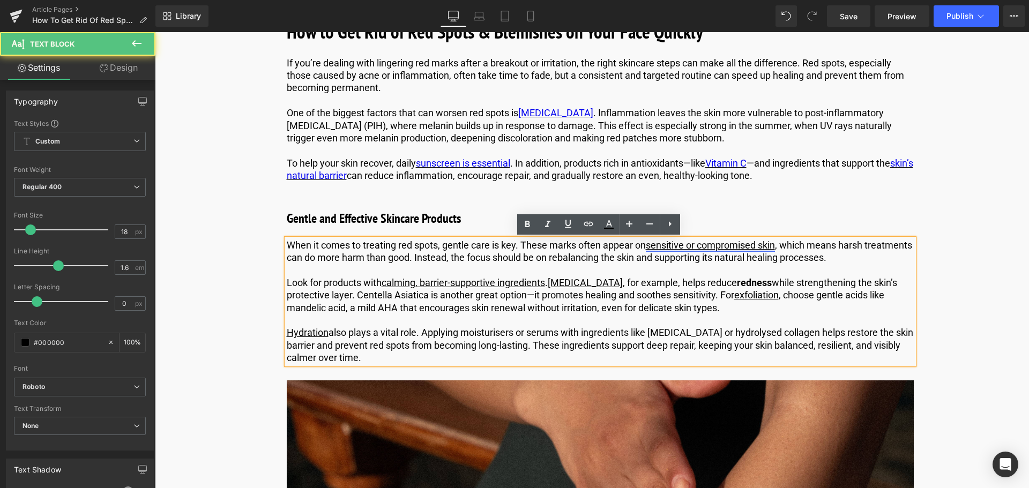
click at [681, 243] on link "sensitive or compromised skin" at bounding box center [710, 244] width 129 height 11
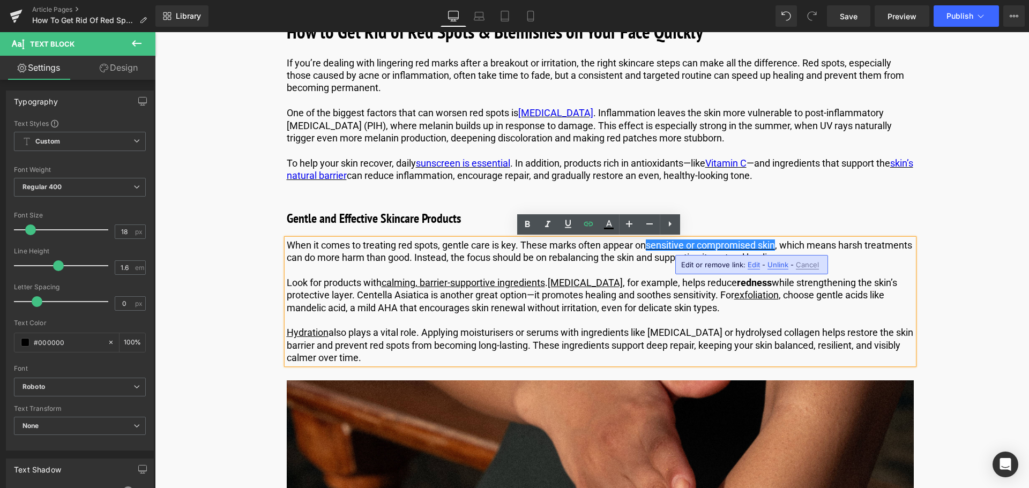
click at [749, 263] on span "Edit" at bounding box center [753, 264] width 12 height 9
click at [718, 269] on input "https://us.comfortzoneskin.com/blogs/blog/damaged-moisture-barrier" at bounding box center [741, 268] width 165 height 27
click at [726, 271] on input "[URL][DOMAIN_NAME][MEDICAL_DATA]" at bounding box center [741, 268] width 165 height 27
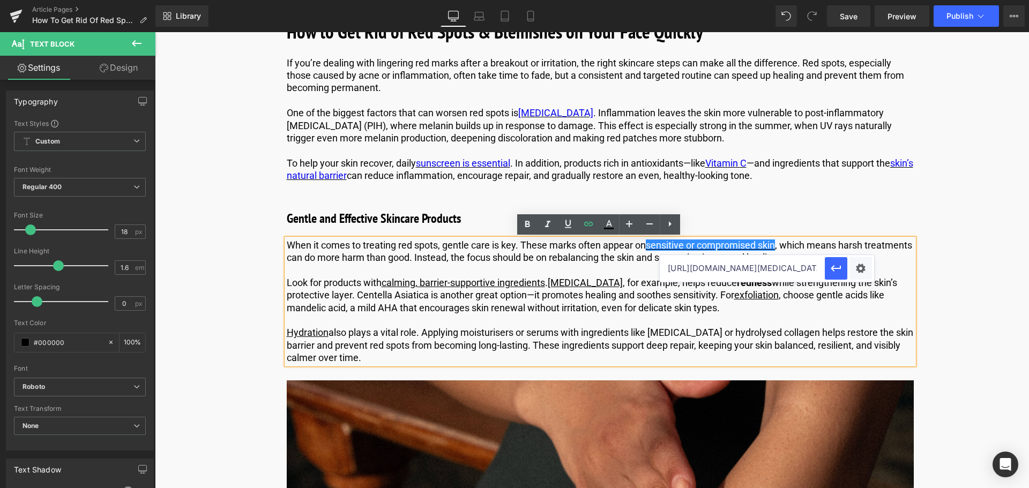
type input "[URL][DOMAIN_NAME][MEDICAL_DATA]"
click at [698, 303] on p "Look for products with calming, barrier-supportive ingredients . Niacinamide , …" at bounding box center [600, 295] width 627 height 38
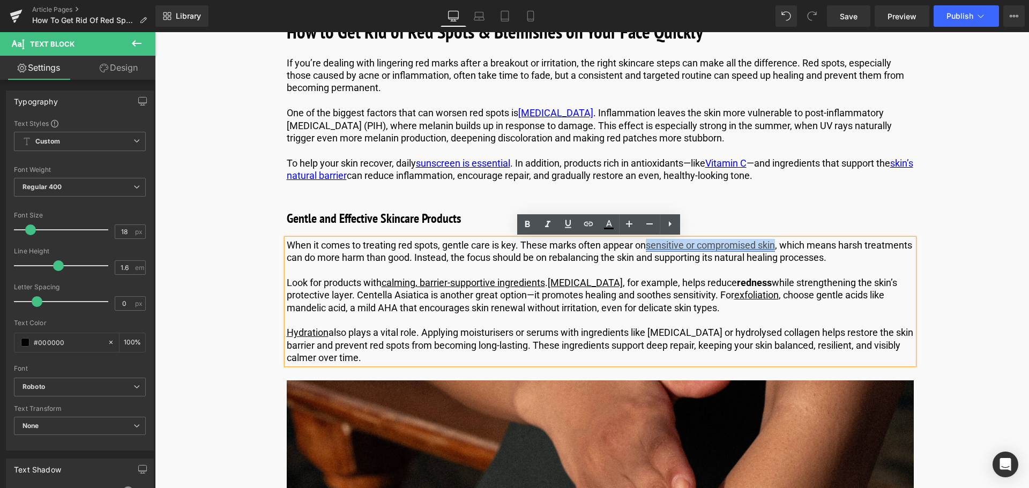
drag, startPoint x: 778, startPoint y: 242, endPoint x: 649, endPoint y: 242, distance: 129.1
click at [649, 242] on p "When it comes to treating red spots, gentle care is key. These marks often appe…" at bounding box center [600, 251] width 627 height 25
click at [611, 226] on icon at bounding box center [609, 223] width 6 height 6
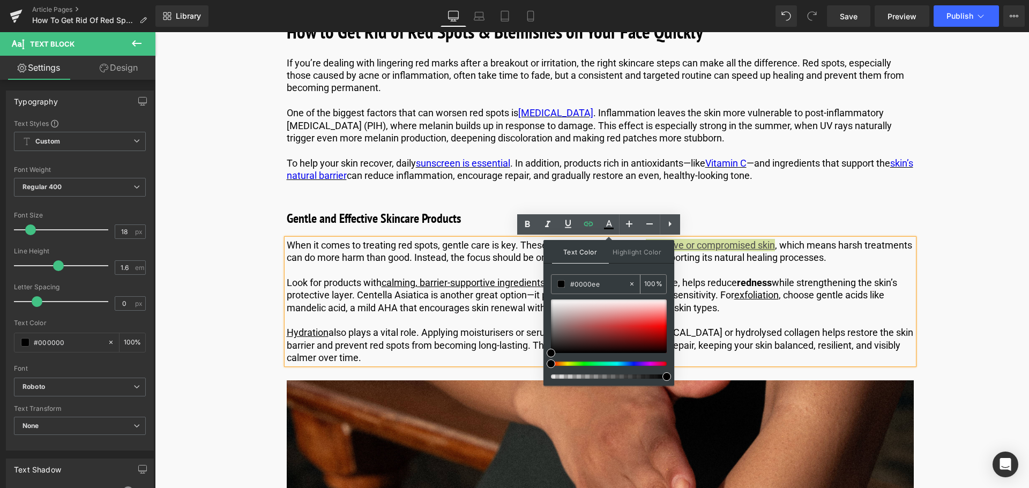
click at [618, 278] on div "#0000ee" at bounding box center [589, 284] width 77 height 19
click at [610, 283] on input "#0000ee" at bounding box center [599, 284] width 58 height 12
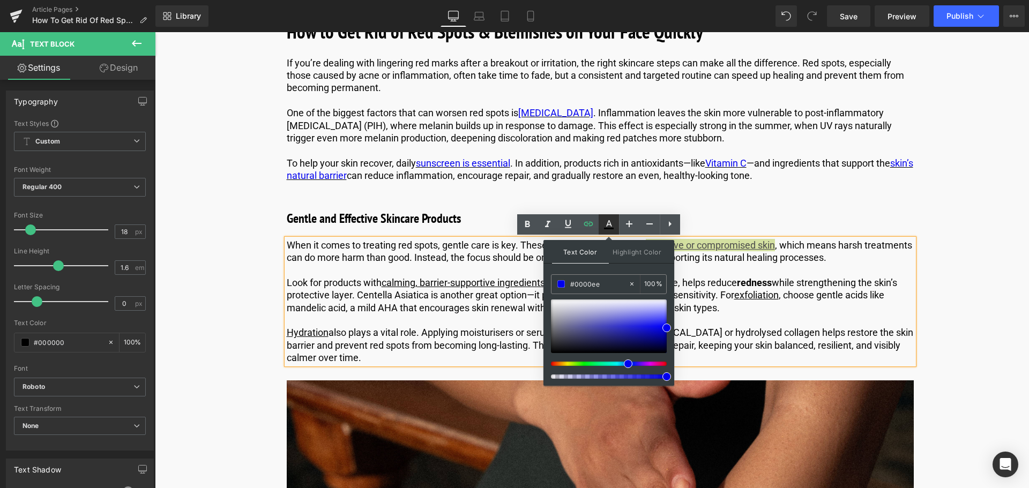
type input "#0000ee"
click at [609, 220] on icon at bounding box center [608, 224] width 13 height 13
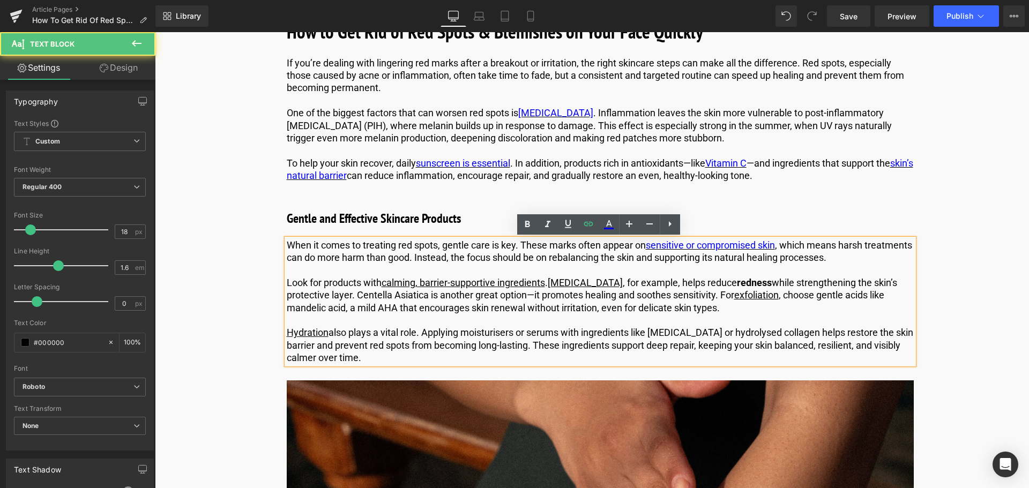
click at [526, 257] on p "When it comes to treating red spots, gentle care is key. These marks often appe…" at bounding box center [600, 251] width 627 height 25
click at [505, 333] on p "Hydration also plays a vital role. Applying moisturisers or serums with ingredi…" at bounding box center [600, 345] width 627 height 38
click at [493, 333] on p "Hydration also plays a vital role. Applying moisturisers or serums with ingredi…" at bounding box center [600, 345] width 627 height 38
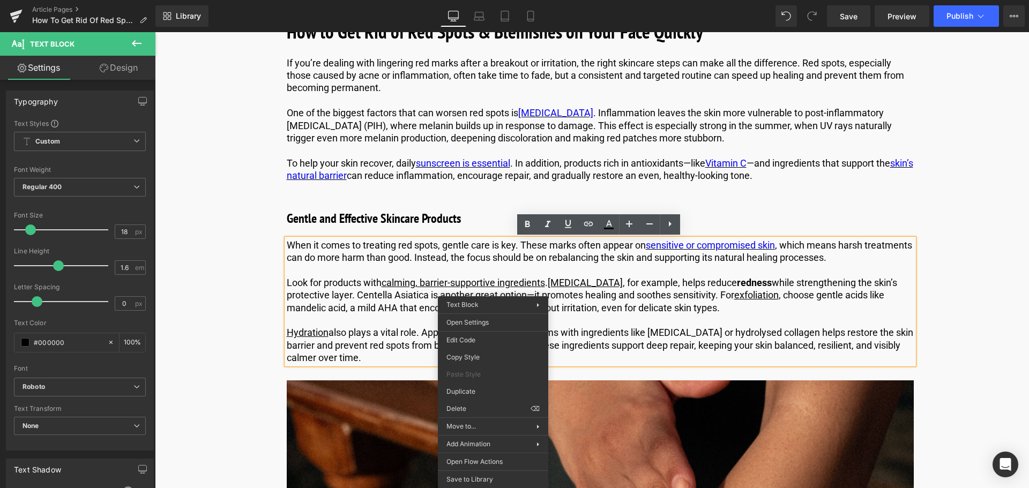
click at [390, 327] on p "Hydration also plays a vital role. Applying moisturisers or serums with ingredi…" at bounding box center [600, 345] width 627 height 38
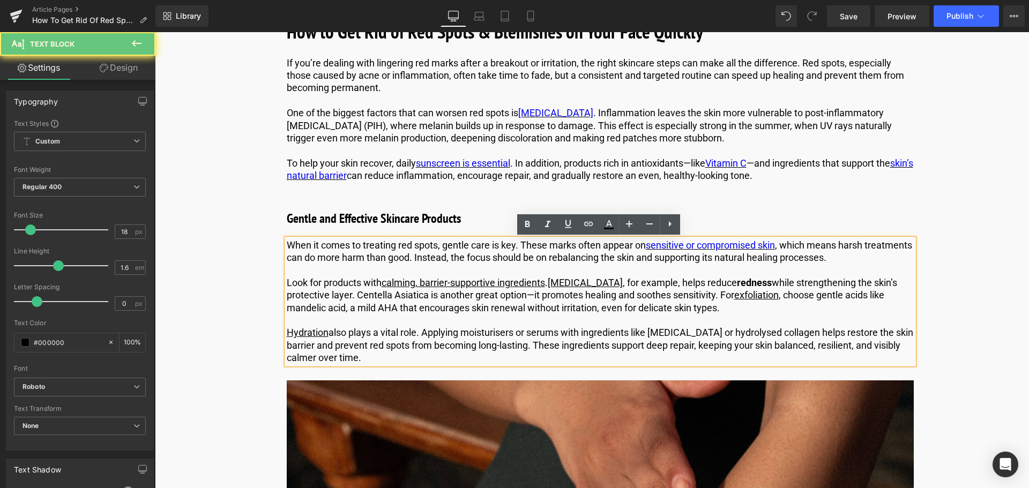
click at [482, 331] on p "Hydration also plays a vital role. Applying moisturisers or serums with ingredi…" at bounding box center [600, 345] width 627 height 38
click at [505, 334] on p "Hydration also plays a vital role. Applying moisturisers or serums with ingredi…" at bounding box center [600, 345] width 627 height 38
click at [498, 334] on p "Hydration also plays a vital role. Applying moisturisers or serums with ingredi…" at bounding box center [600, 345] width 627 height 38
click at [503, 333] on p "Hydration also plays a vital role. Applying moisturisers or serums with ingredi…" at bounding box center [600, 345] width 627 height 38
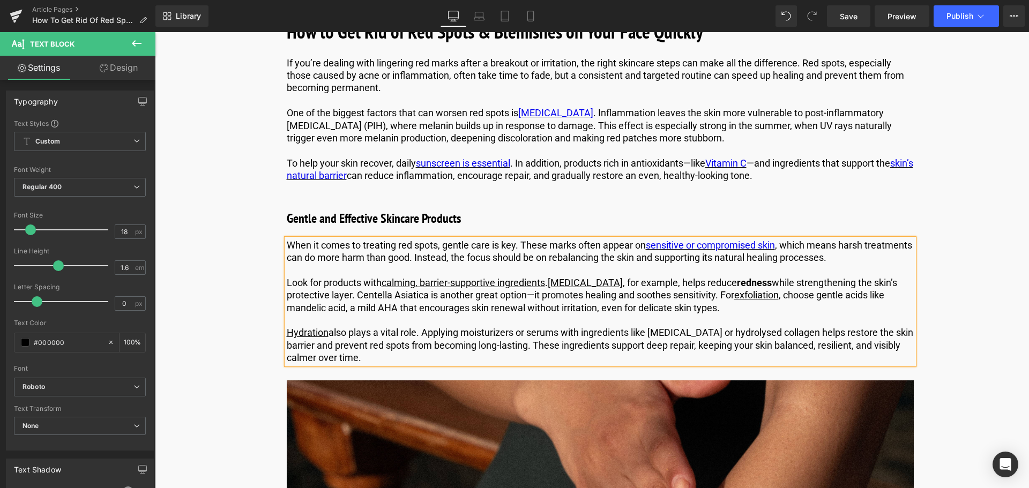
click at [592, 338] on p "Hydration also plays a vital role. Applying moisturizers or serums with ingredi…" at bounding box center [600, 345] width 627 height 38
click at [763, 334] on p "Hydration also plays a vital role. Applying moisturizers or serums with ingredi…" at bounding box center [600, 345] width 627 height 38
click at [759, 333] on p "Hydration also plays a vital role. Applying moisturizers or serums with ingredi…" at bounding box center [600, 345] width 627 height 38
click at [710, 348] on p "Hydration also plays a vital role. Applying moisturizers or serums with ingredi…" at bounding box center [600, 345] width 627 height 38
click at [758, 333] on p "Hydration also plays a vital role. Applying moisturizers or serums with ingredi…" at bounding box center [600, 345] width 627 height 38
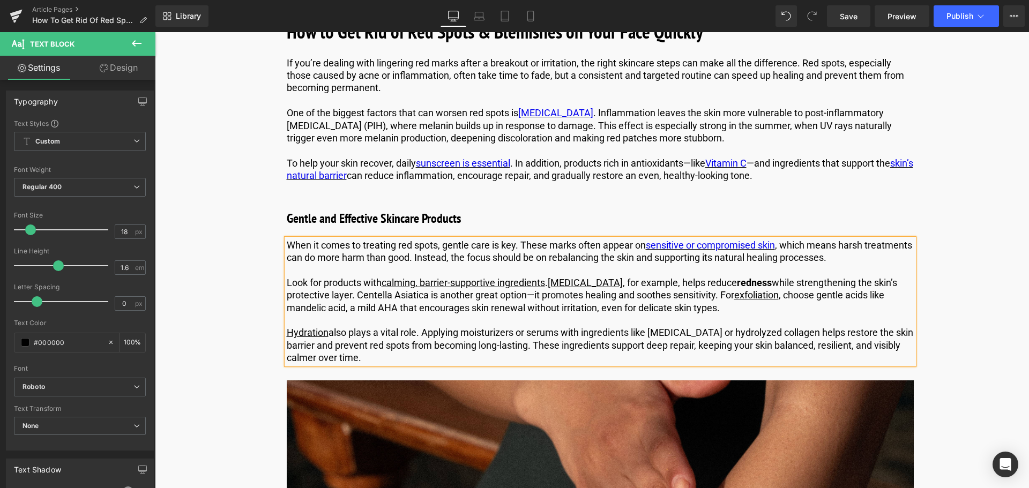
click at [714, 328] on p "Hydration also plays a vital role. Applying moisturizers or serums with ingredi…" at bounding box center [600, 345] width 627 height 38
click at [675, 300] on p "Look for products with calming, barrier-supportive ingredients . Niacinamide , …" at bounding box center [600, 295] width 627 height 38
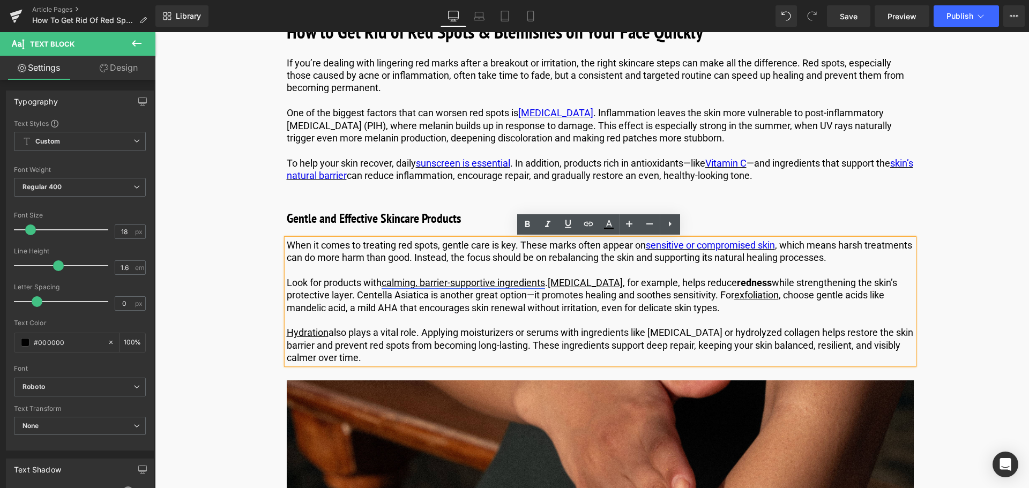
click at [478, 279] on link "calming, barrier-supportive ingredients" at bounding box center [462, 282] width 163 height 11
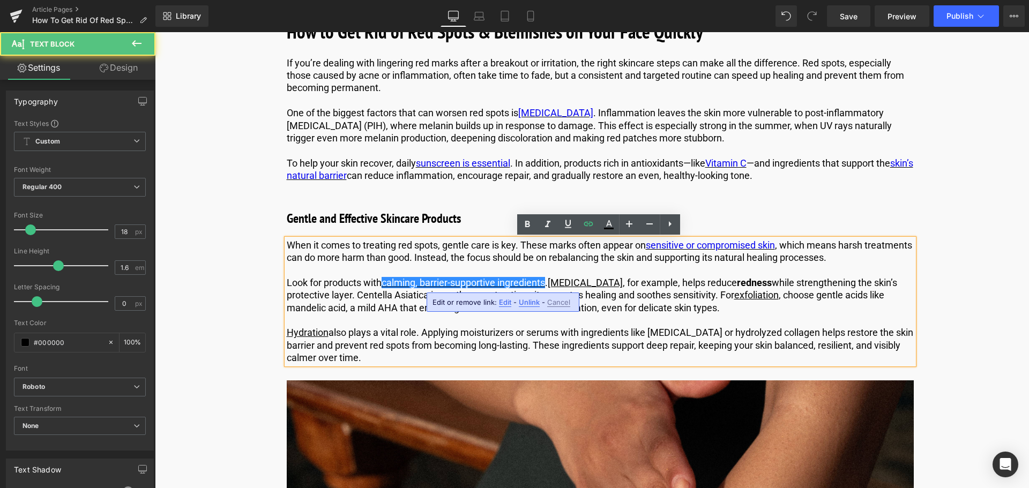
click at [506, 304] on span "Edit" at bounding box center [505, 302] width 12 height 9
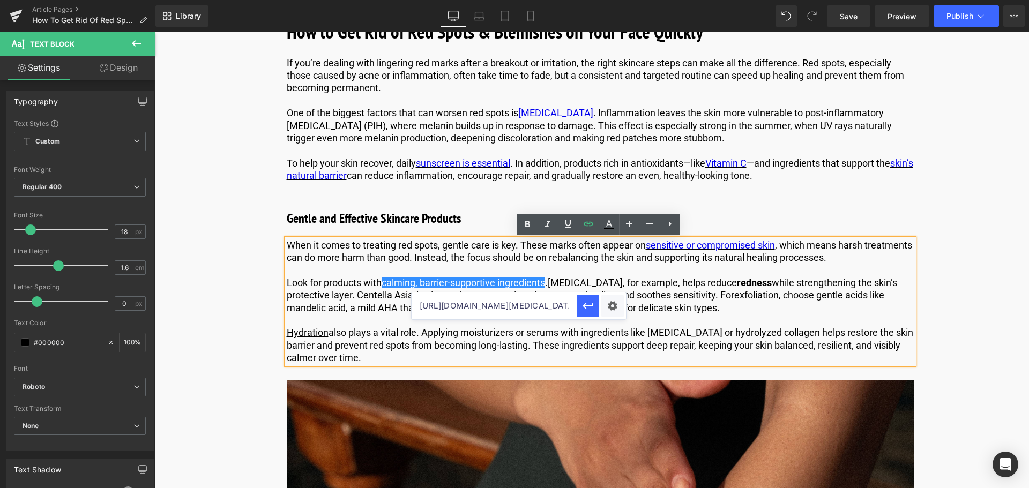
click at [506, 307] on input "[URL][DOMAIN_NAME][MEDICAL_DATA]" at bounding box center [493, 306] width 165 height 27
click at [452, 306] on input "[URL][DOMAIN_NAME][MEDICAL_DATA]" at bounding box center [493, 306] width 165 height 27
drag, startPoint x: 468, startPoint y: 305, endPoint x: 451, endPoint y: 307, distance: 17.3
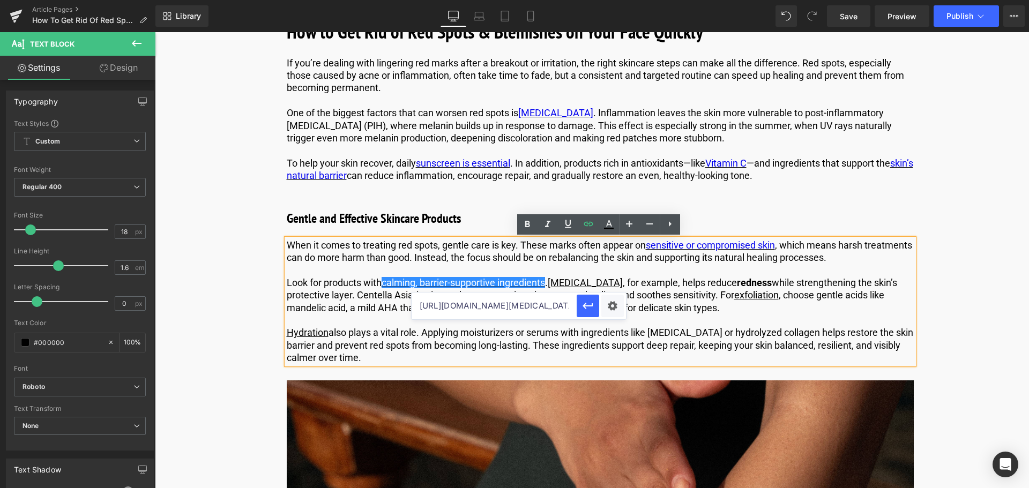
click at [451, 307] on input "[URL][DOMAIN_NAME][MEDICAL_DATA]" at bounding box center [493, 306] width 165 height 27
type input "[URL][DOMAIN_NAME][MEDICAL_DATA]"
click at [582, 311] on icon "button" at bounding box center [587, 305] width 13 height 13
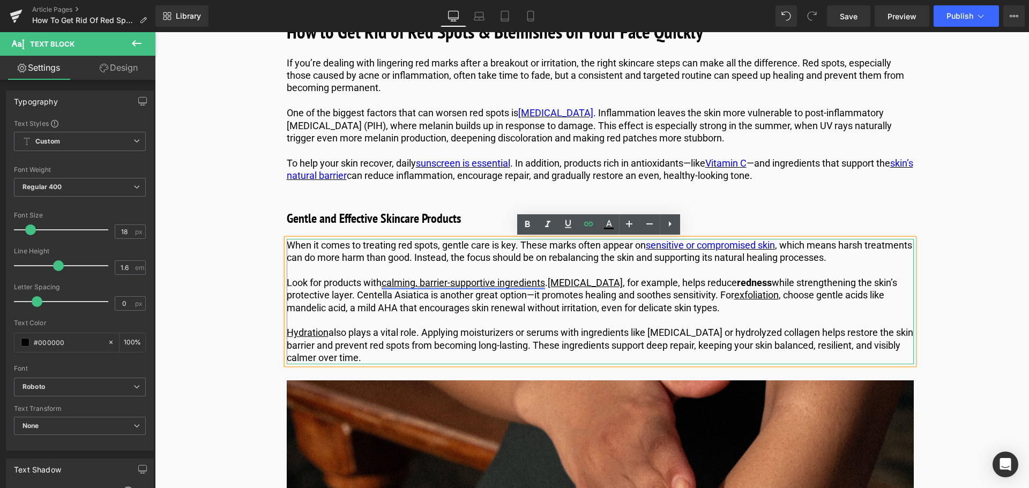
drag, startPoint x: 549, startPoint y: 281, endPoint x: 383, endPoint y: 284, distance: 166.1
click at [383, 284] on p "Look for products with calming, barrier-supportive ingredients . Niacinamide , …" at bounding box center [600, 295] width 627 height 38
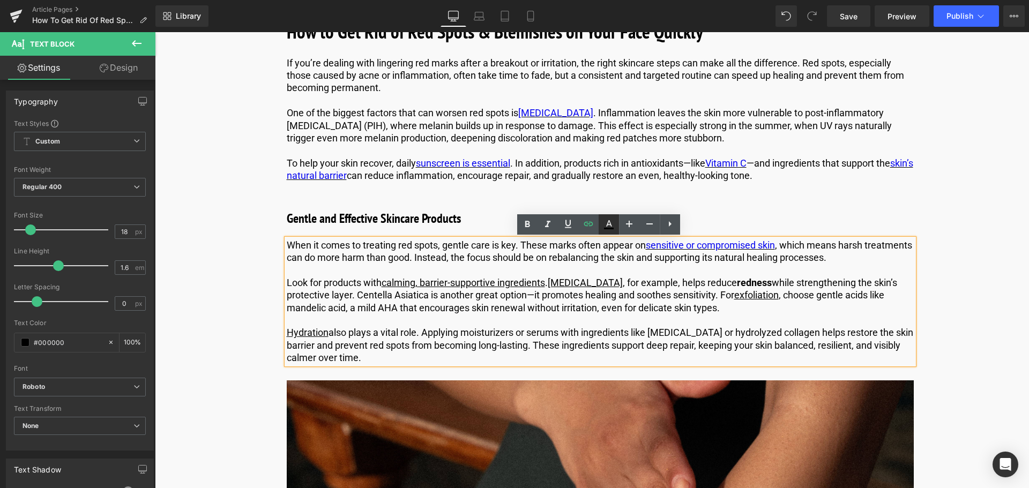
click at [613, 227] on icon at bounding box center [608, 224] width 13 height 13
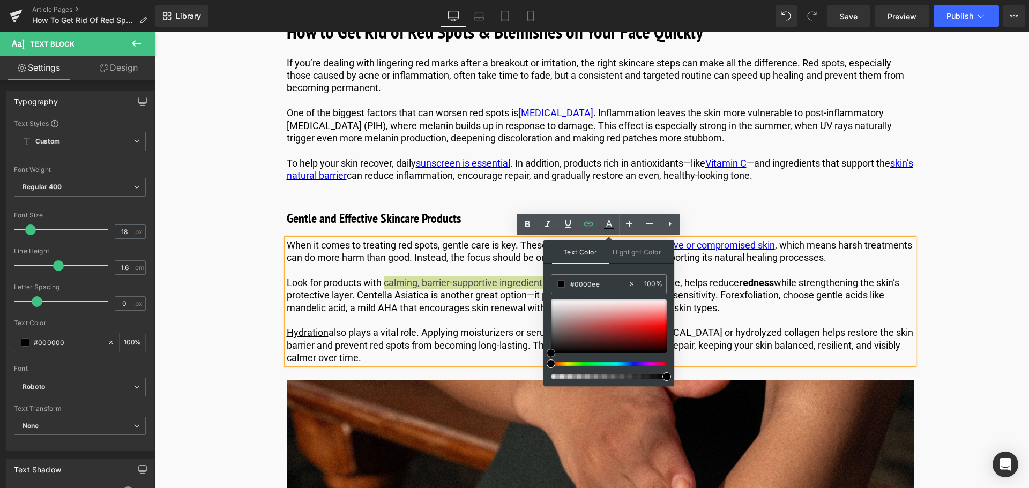
click at [604, 281] on input "#0000ee" at bounding box center [599, 284] width 58 height 12
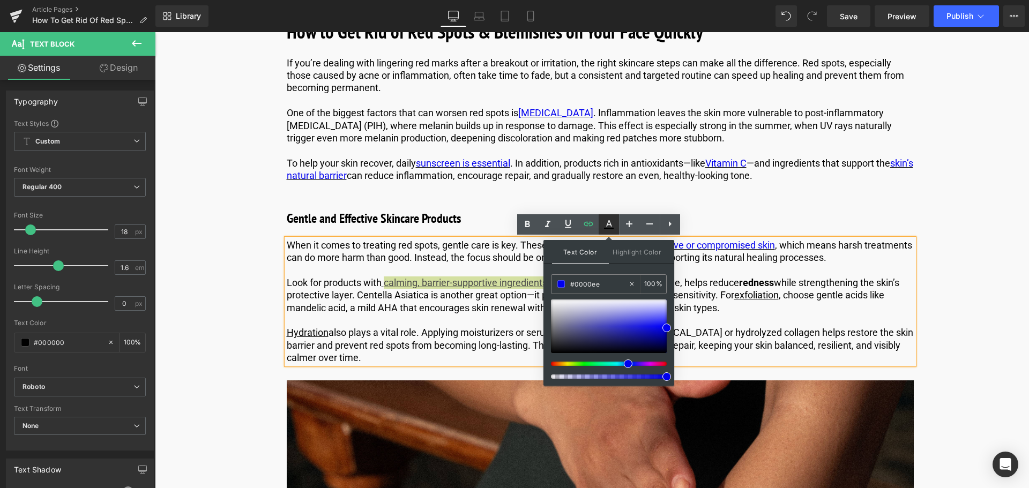
type input "#0000ee"
click at [605, 226] on icon at bounding box center [608, 224] width 13 height 13
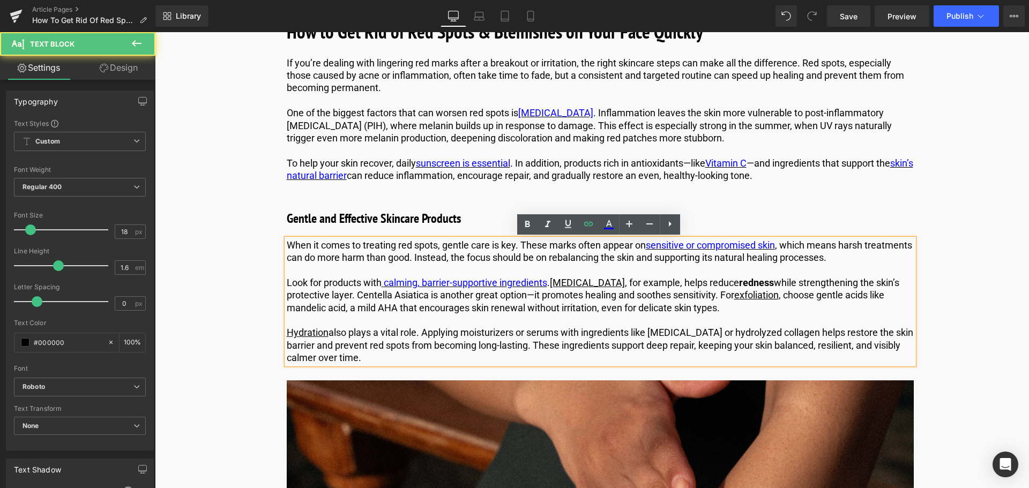
click at [587, 302] on p "Look for products with calming, barrier-supportive ingredients . Niacinamide , …" at bounding box center [600, 295] width 627 height 38
click at [604, 282] on link "[MEDICAL_DATA]" at bounding box center [587, 282] width 75 height 11
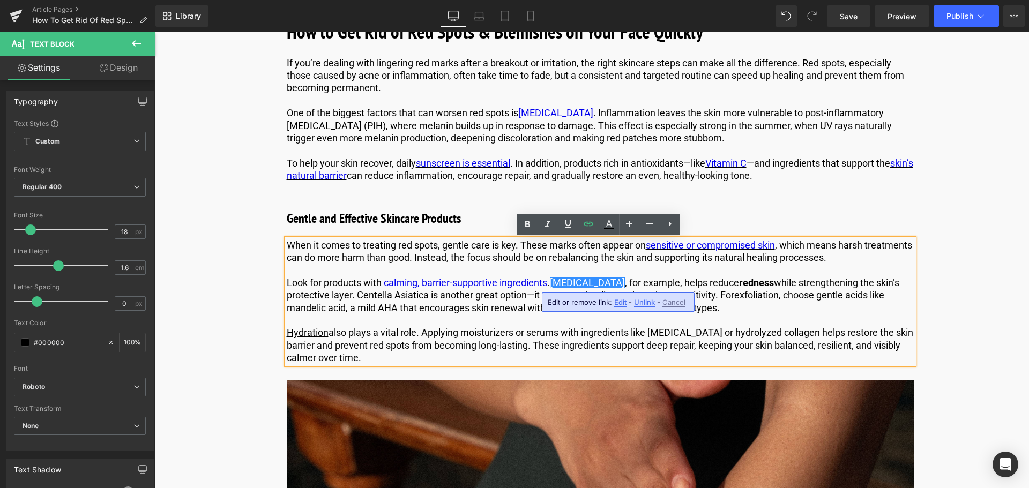
click at [614, 306] on span "Edit" at bounding box center [620, 302] width 12 height 9
click at [583, 304] on input "[URL][DOMAIN_NAME][MEDICAL_DATA]" at bounding box center [608, 306] width 165 height 27
type input "https://us.comfortzoneskin.com/products/hydramemory-hydra-glow"
click at [701, 312] on icon "button" at bounding box center [702, 305] width 13 height 13
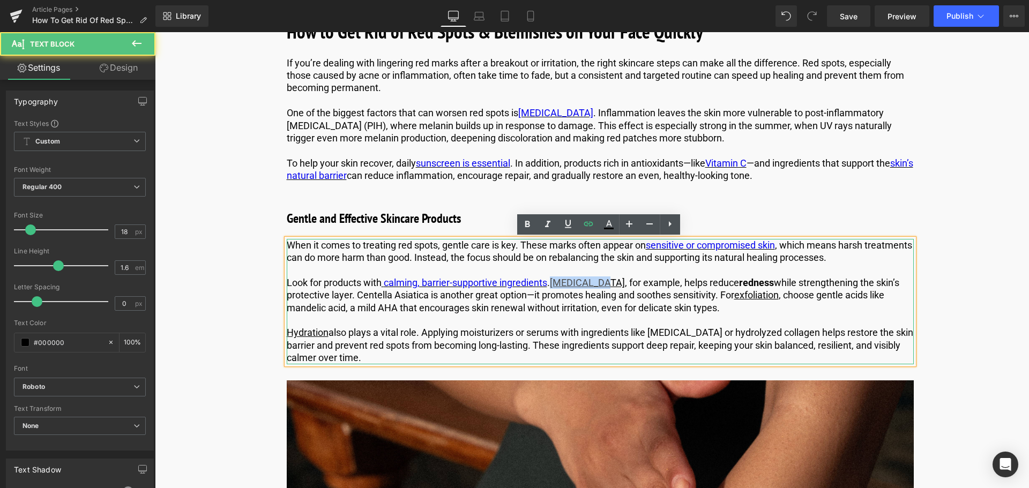
drag, startPoint x: 607, startPoint y: 280, endPoint x: 552, endPoint y: 286, distance: 54.9
click at [552, 286] on p "Look for products with calming, barrier-supportive ingredients . Niacinamide , …" at bounding box center [600, 295] width 627 height 38
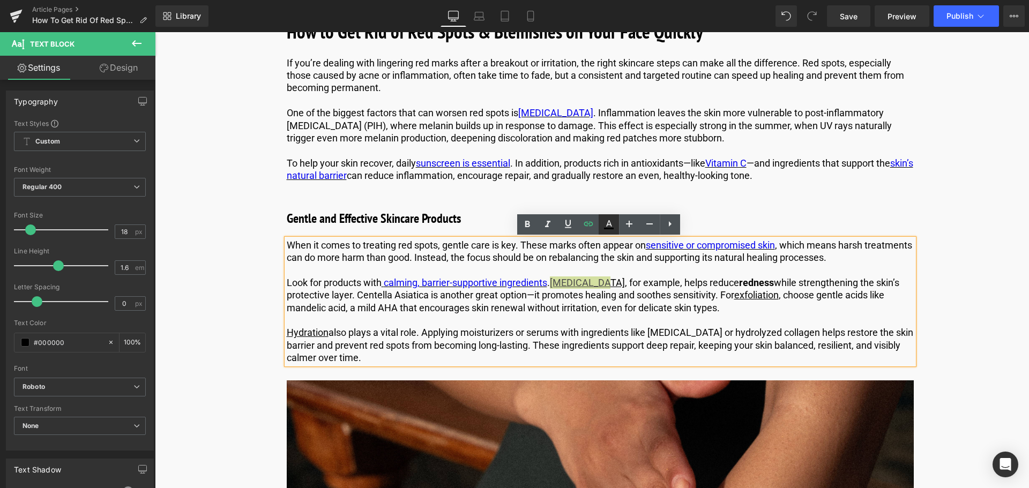
click at [613, 217] on link at bounding box center [608, 224] width 20 height 20
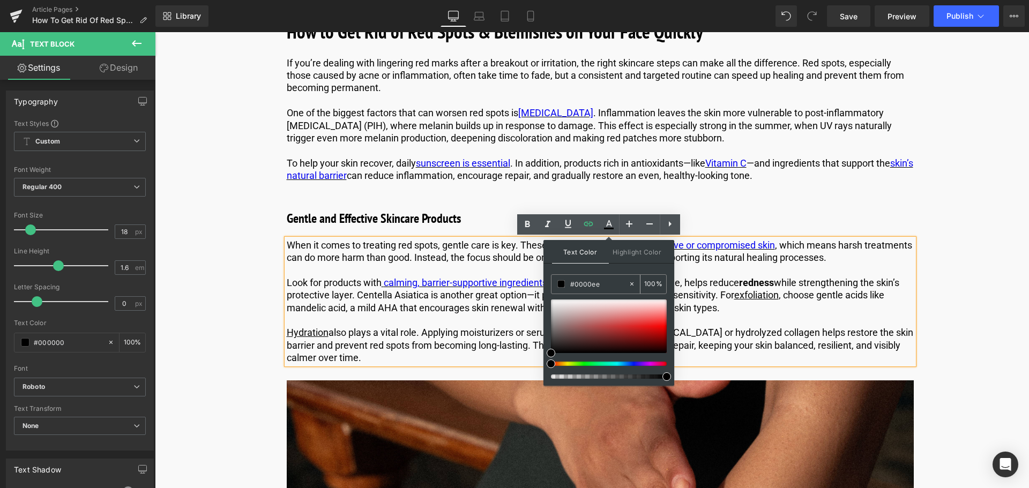
click at [613, 286] on input "#0000ee" at bounding box center [599, 284] width 58 height 12
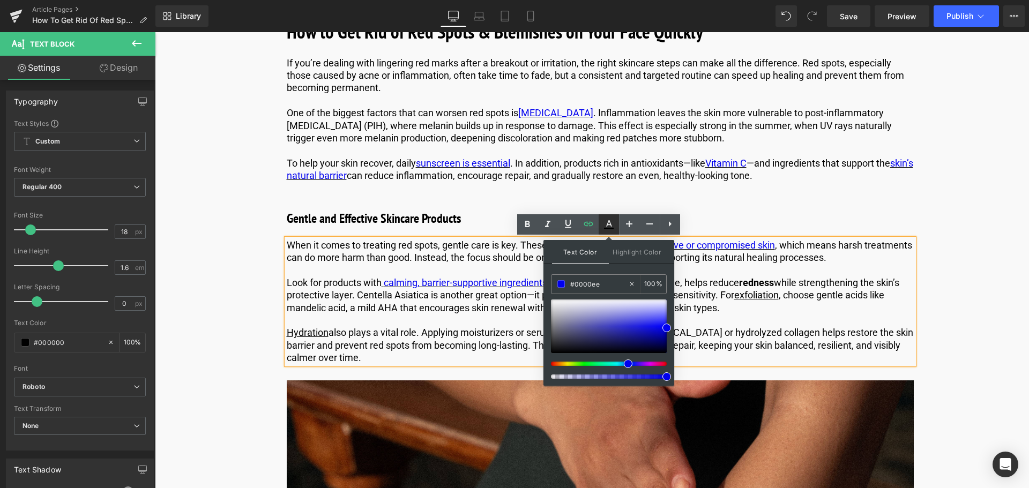
type input "#0000ee"
click at [611, 222] on icon at bounding box center [608, 224] width 13 height 13
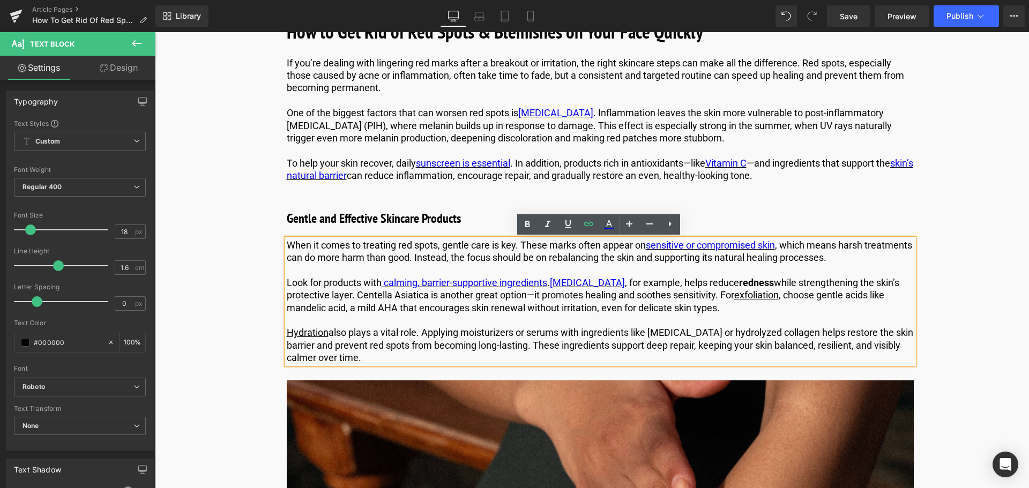
click at [617, 308] on p "Look for products with calming, barrier-supportive ingredients . Niacinamide , …" at bounding box center [600, 295] width 627 height 38
click at [762, 297] on link "exfoliation" at bounding box center [756, 294] width 44 height 11
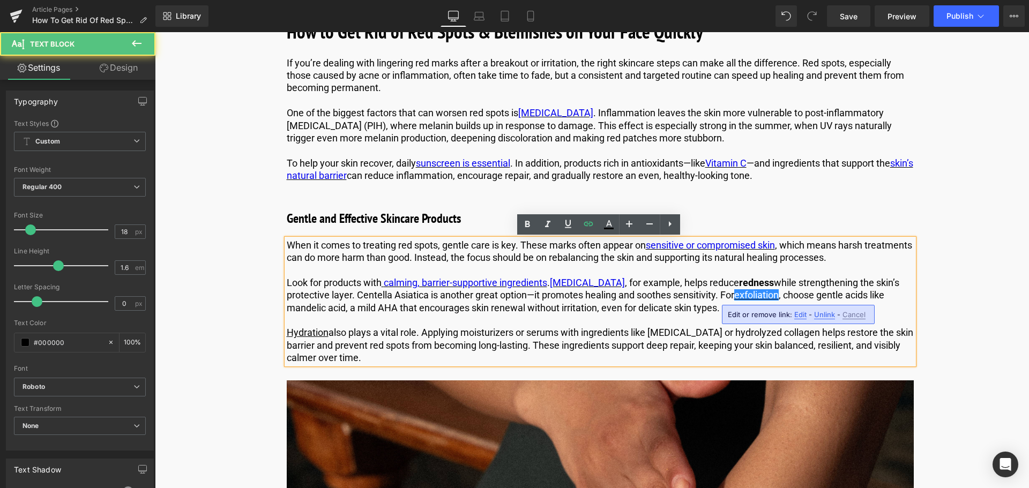
click at [799, 316] on span "Edit" at bounding box center [800, 314] width 12 height 9
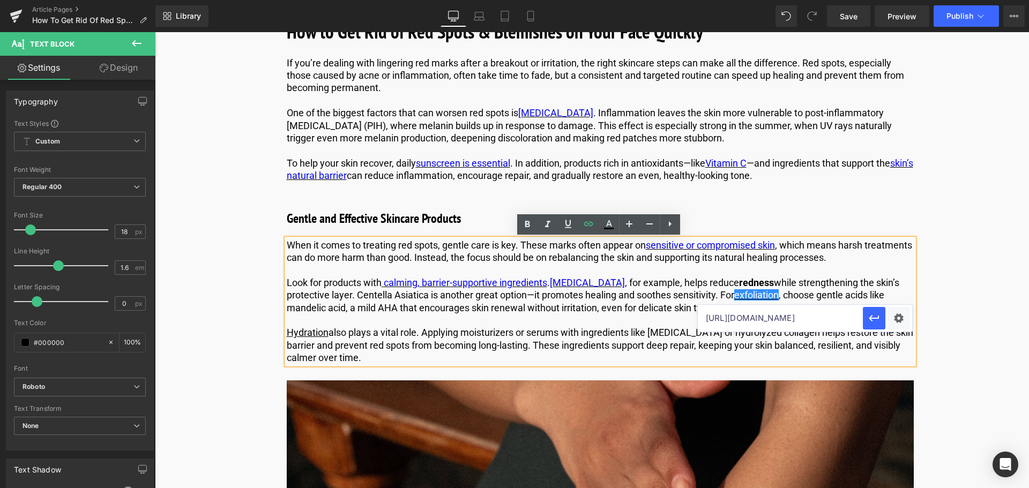
click at [756, 317] on input "https://us.comfortzoneskin.com/products/hydramemory-hydra-glow" at bounding box center [780, 318] width 165 height 27
click at [753, 318] on input "https://us.comfortzoneskin.com/blogs/blog/how-to-use-body-scrub" at bounding box center [780, 318] width 165 height 27
type input "https://us.comfortzoneskin.com/blogs/blog/how-to-use-body-scrub"
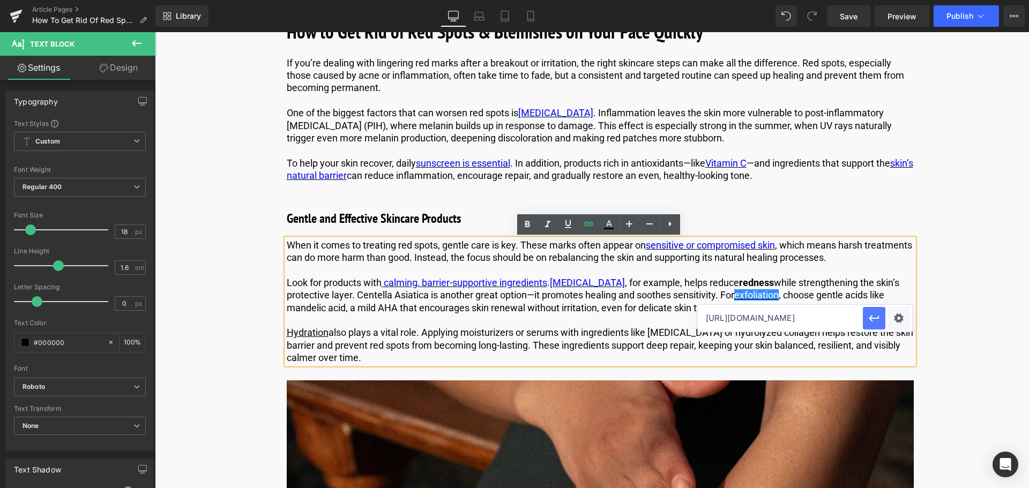
click at [869, 317] on icon "button" at bounding box center [873, 318] width 10 height 6
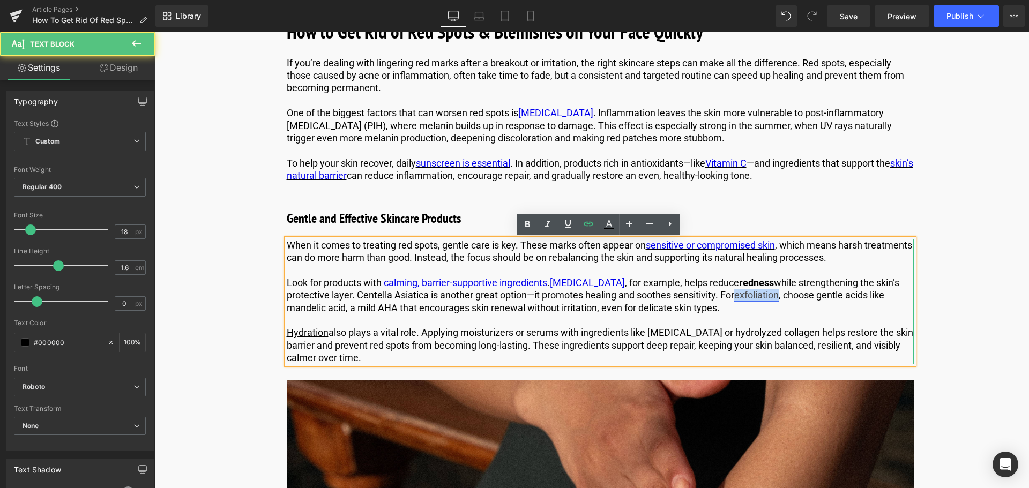
drag, startPoint x: 783, startPoint y: 293, endPoint x: 740, endPoint y: 295, distance: 42.9
click at [740, 295] on p "Look for products with calming, barrier-supportive ingredients . Niacinamide , …" at bounding box center [600, 295] width 627 height 38
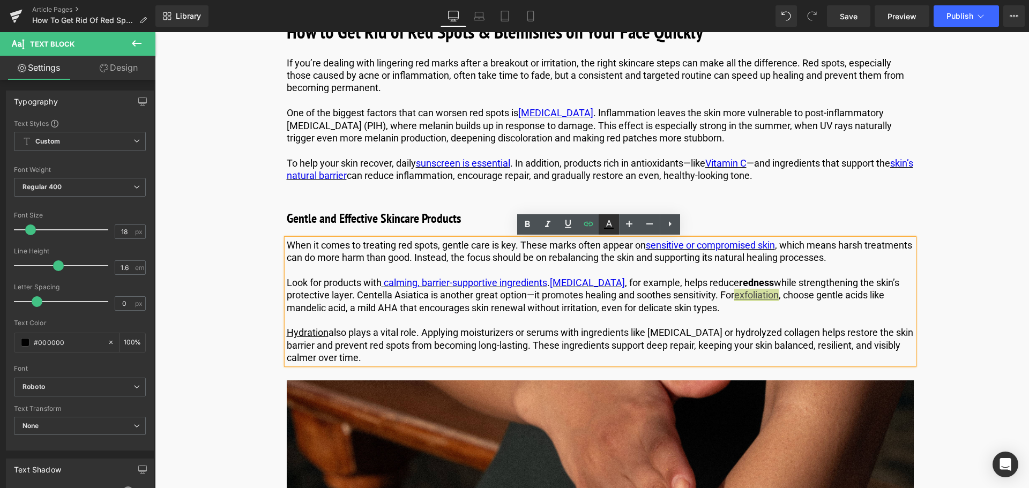
click at [604, 222] on icon at bounding box center [608, 224] width 13 height 13
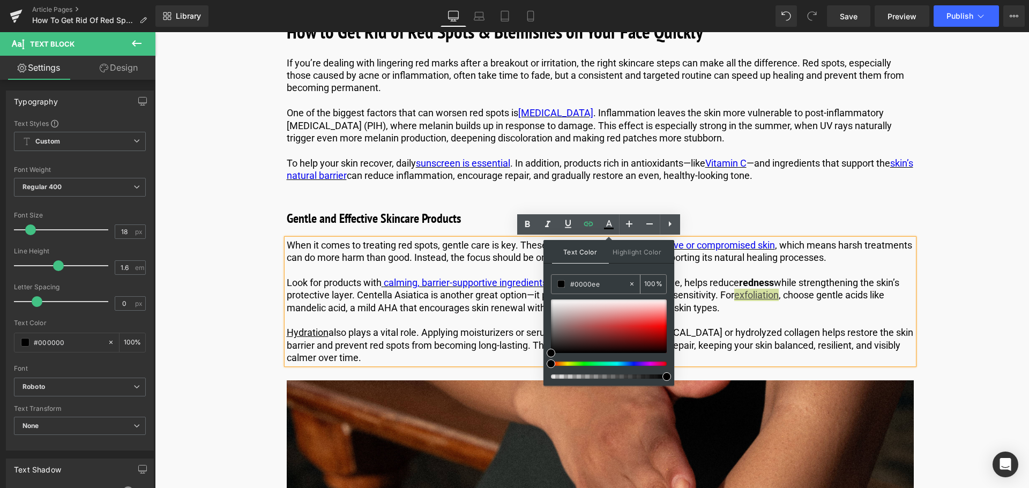
click at [611, 280] on input "#0000ee" at bounding box center [599, 284] width 58 height 12
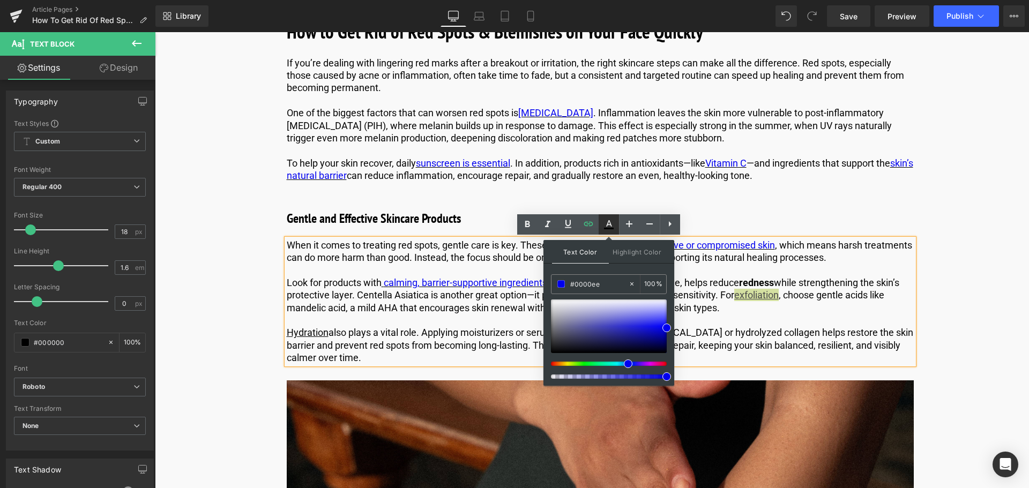
type input "#0000ee"
click at [609, 224] on icon at bounding box center [608, 224] width 13 height 13
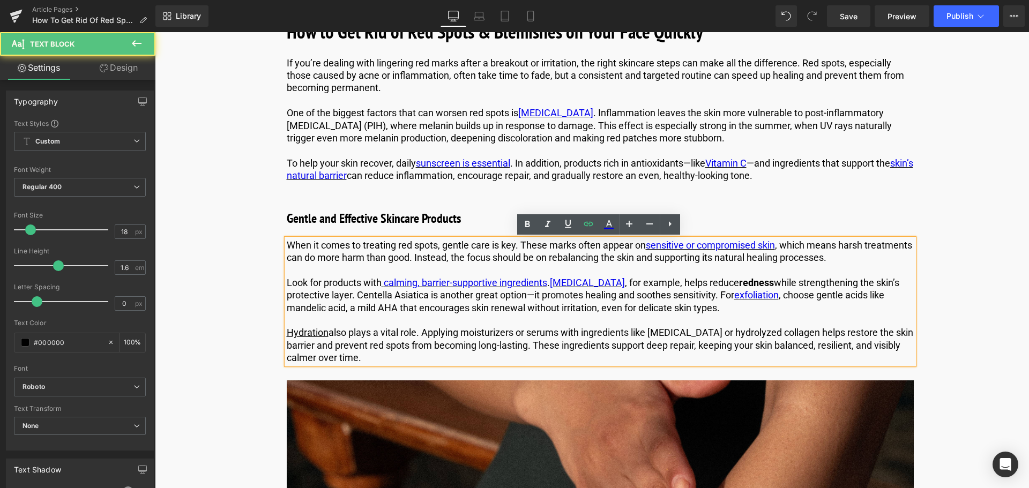
click at [694, 302] on p "Look for products with calming, barrier-supportive ingredients . Niacinamide , …" at bounding box center [600, 295] width 627 height 38
click at [306, 334] on link "Hydration" at bounding box center [308, 332] width 42 height 11
click at [346, 353] on span "Edit" at bounding box center [346, 352] width 12 height 9
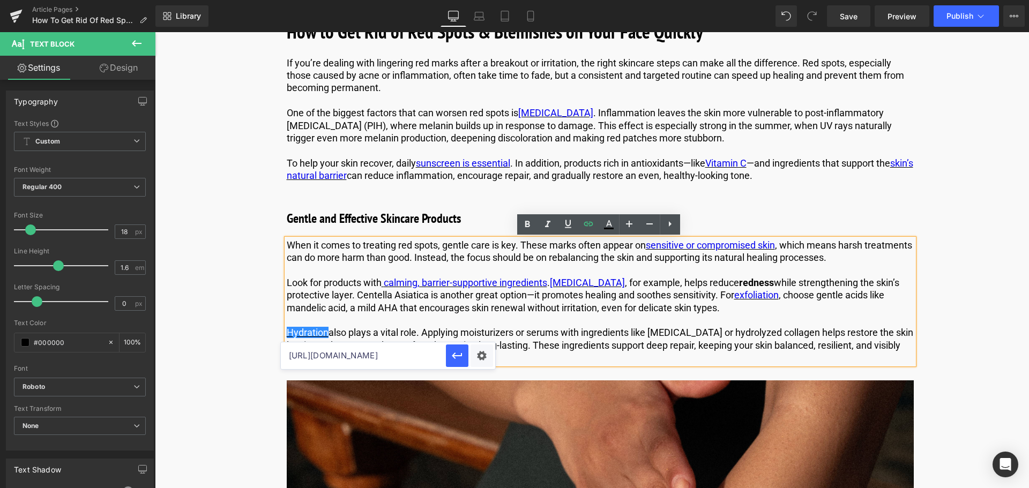
click at [338, 354] on input "https://us.comfortzoneskin.com/blogs/blog/how-to-use-body-scrub" at bounding box center [363, 355] width 165 height 27
click at [393, 362] on input "https://us.comfortzoneskin.com/blogs/blog/skin-hydration-101-the-correct-way-to…" at bounding box center [363, 355] width 165 height 27
click at [447, 327] on p "Hydration also plays a vital role. Applying moisturizers or serums with ingredi…" at bounding box center [600, 345] width 627 height 38
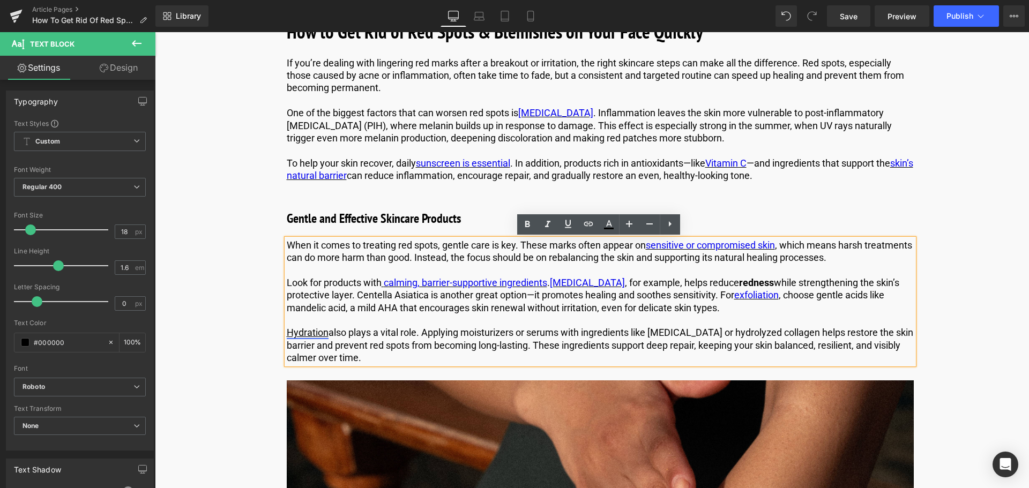
click at [322, 332] on link "Hydration" at bounding box center [308, 332] width 42 height 11
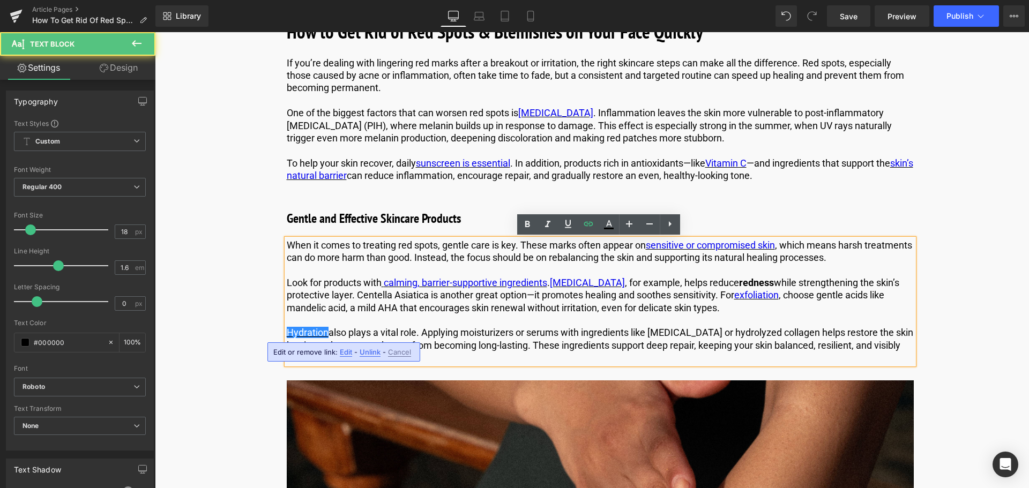
click at [344, 350] on span "Edit" at bounding box center [346, 352] width 12 height 9
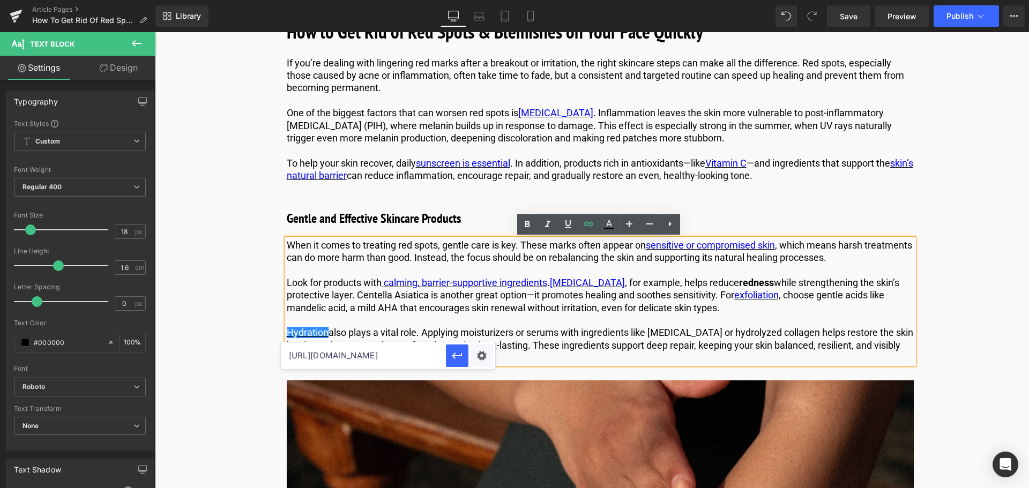
click at [336, 357] on input "https://us.comfortzoneskin.com/blogs/blog/skin-hydration-101-the-correct-way-to…" at bounding box center [363, 355] width 165 height 27
type input "https://us.comfortzoneskin.com/blogs/blog/skin-hydration-101-the-correct-way-to…"
click at [462, 356] on icon "button" at bounding box center [457, 355] width 13 height 13
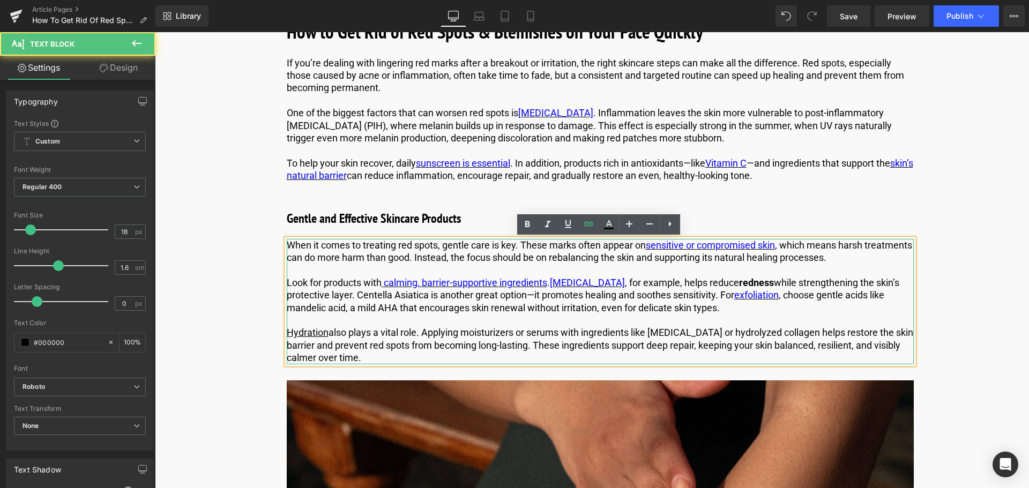
drag, startPoint x: 436, startPoint y: 335, endPoint x: 364, endPoint y: 334, distance: 71.3
click at [435, 335] on p "Hydration also plays a vital role. Applying moisturizers or serums with ingredi…" at bounding box center [600, 345] width 627 height 38
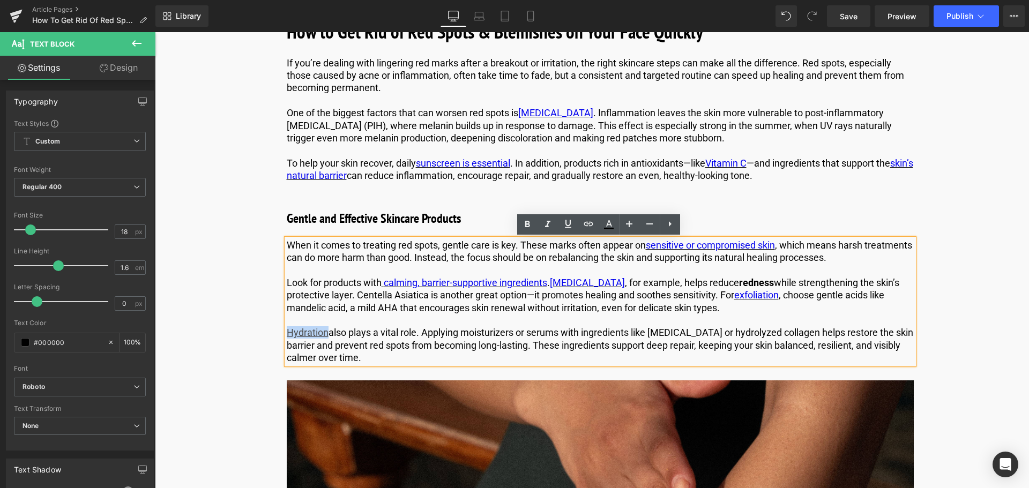
drag, startPoint x: 324, startPoint y: 331, endPoint x: 284, endPoint y: 333, distance: 39.7
click at [287, 333] on p "Hydration also plays a vital role. Applying moisturizers or serums with ingredi…" at bounding box center [600, 345] width 627 height 38
click at [604, 220] on icon at bounding box center [608, 224] width 13 height 13
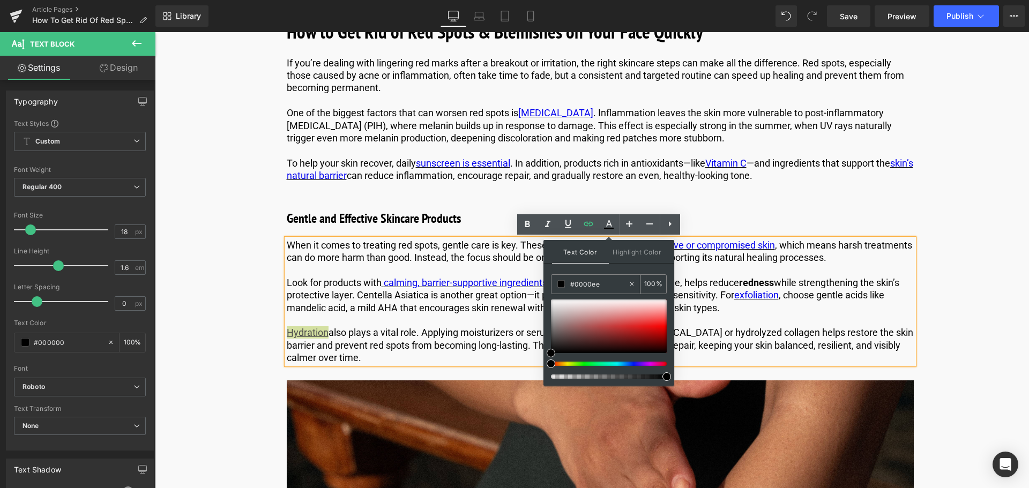
click at [603, 285] on input "#0000ee" at bounding box center [599, 284] width 58 height 12
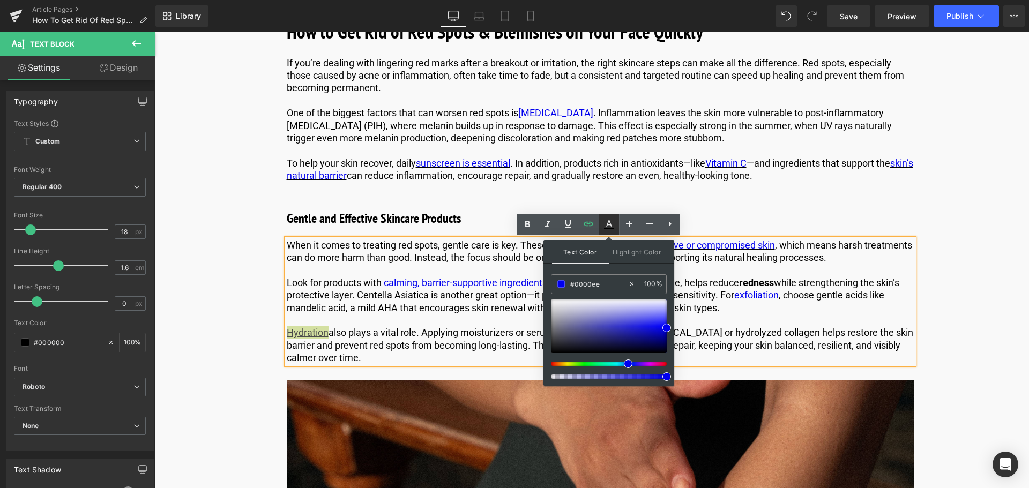
type input "#0000ee"
click at [612, 219] on icon at bounding box center [608, 224] width 13 height 13
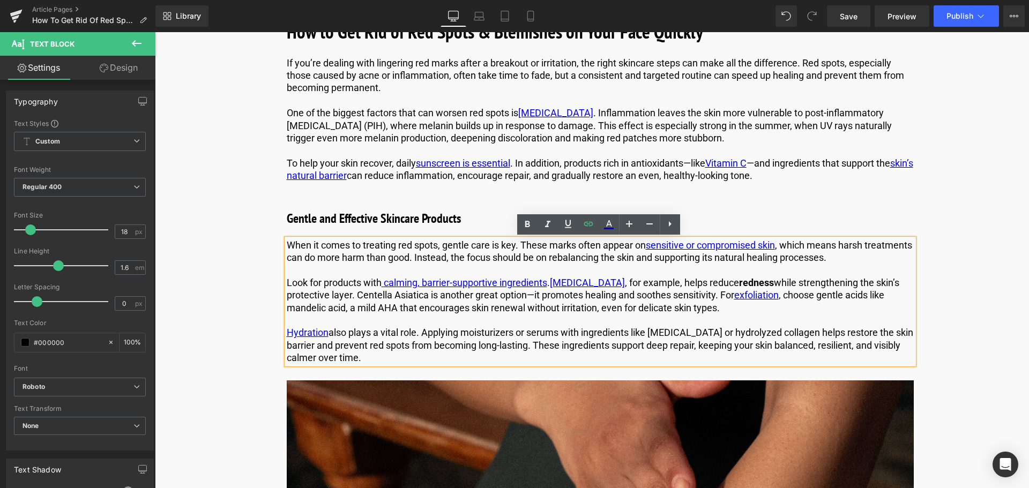
click at [519, 318] on p at bounding box center [600, 320] width 627 height 12
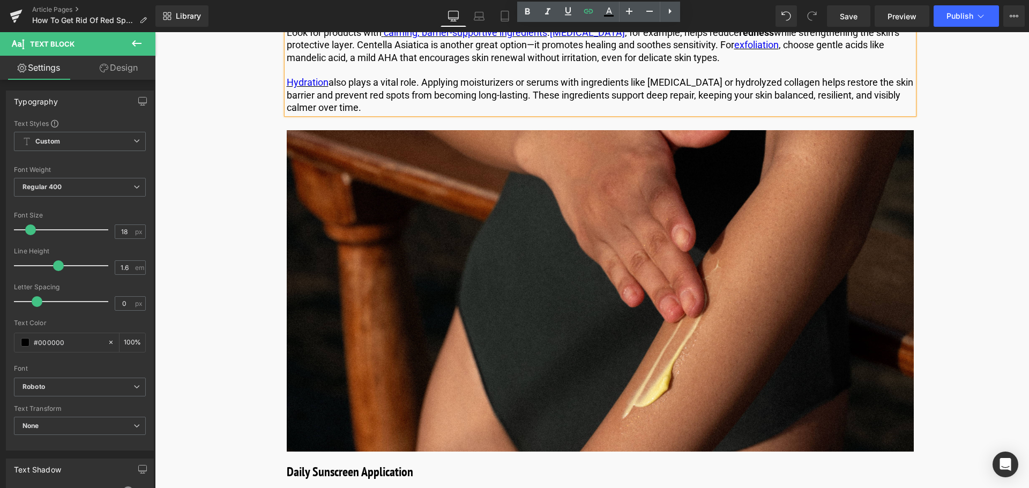
scroll to position [1232, 0]
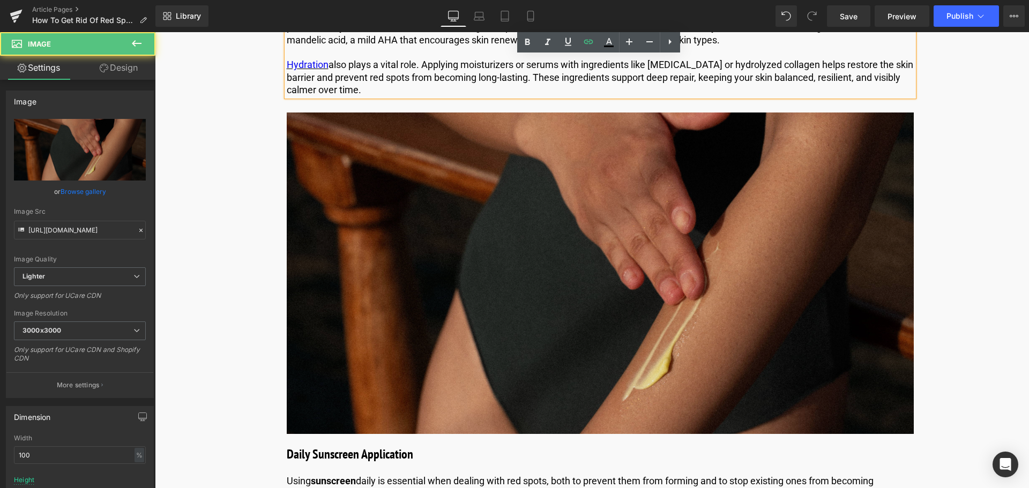
click at [691, 296] on img at bounding box center [600, 273] width 627 height 321
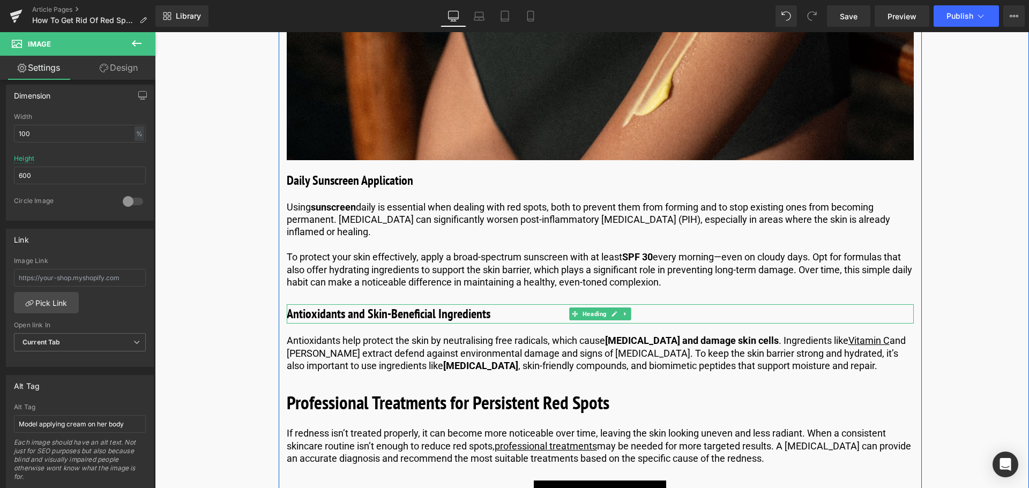
scroll to position [1554, 0]
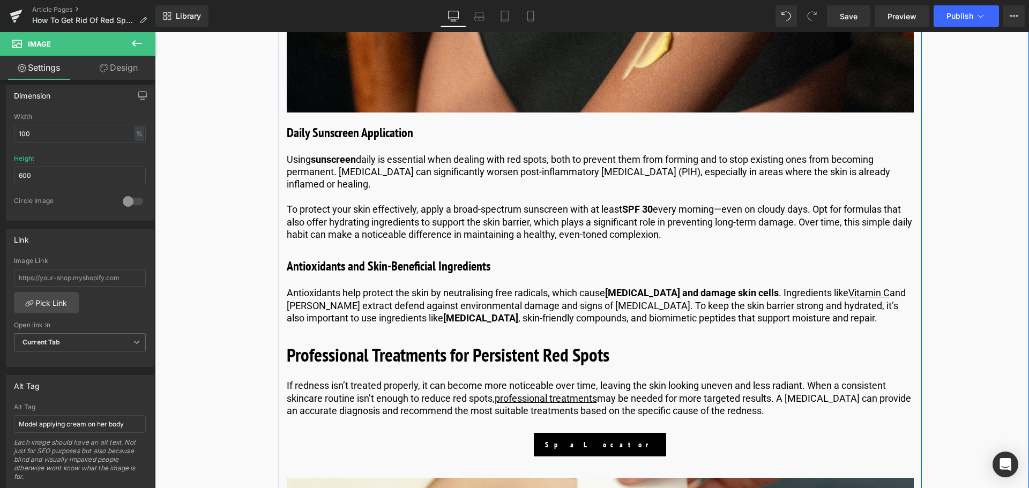
click at [407, 309] on p "Antioxidants help protect the skin by neutralising free radicals, which cause o…" at bounding box center [600, 306] width 627 height 38
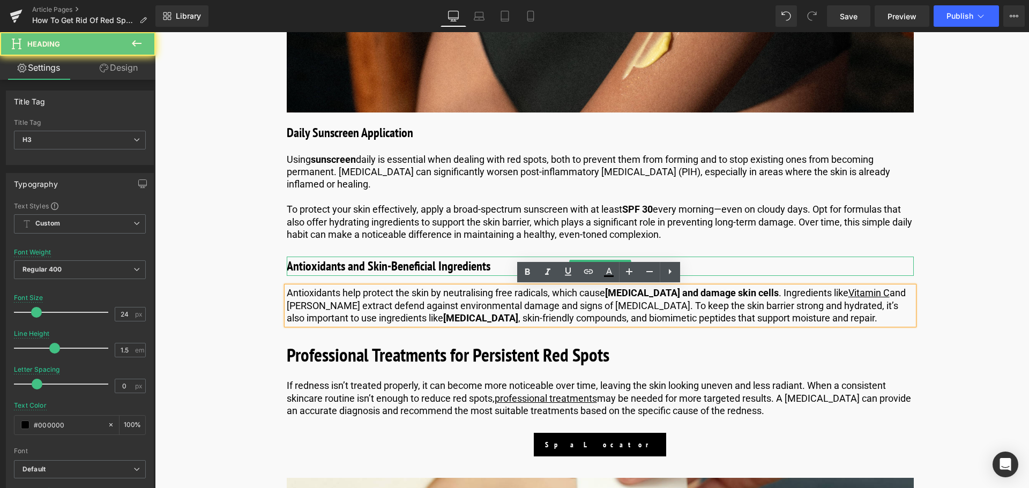
click at [349, 267] on h3 "Antioxidants and Skin-Beneficial Ingredients" at bounding box center [600, 266] width 627 height 19
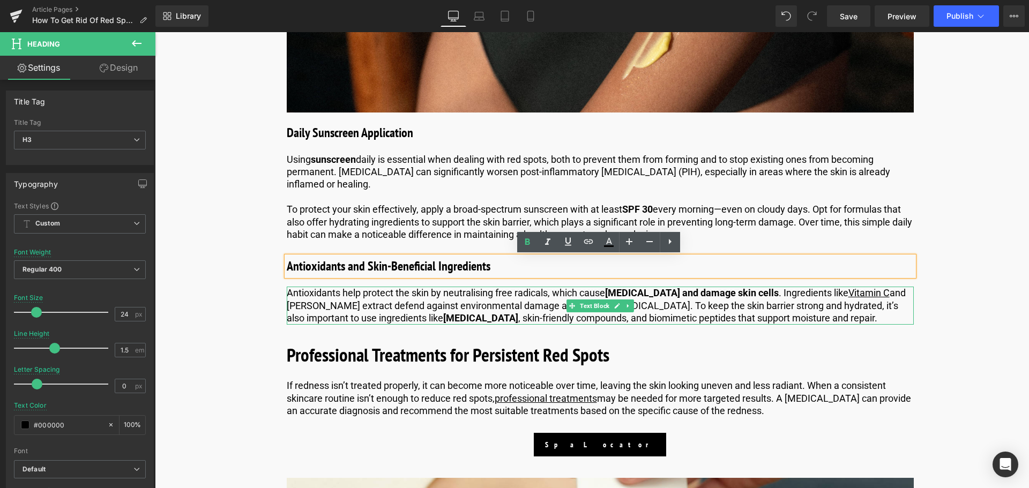
click at [462, 295] on p "Antioxidants help protect the skin by neutralising free radicals, which cause o…" at bounding box center [600, 306] width 627 height 38
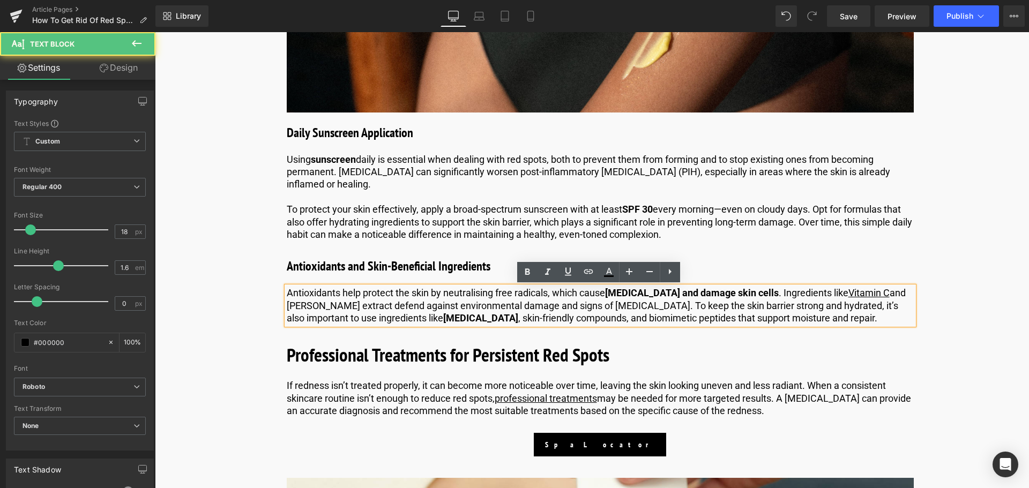
click at [478, 294] on p "Antioxidants help protect the skin by neutralising free radicals, which cause o…" at bounding box center [600, 306] width 627 height 38
click at [511, 301] on p "Antioxidants help protect the skin by neutralizing free radicals, which cause o…" at bounding box center [600, 306] width 627 height 38
click at [622, 293] on strong "oxidative stress and damage skin cells" at bounding box center [692, 292] width 174 height 11
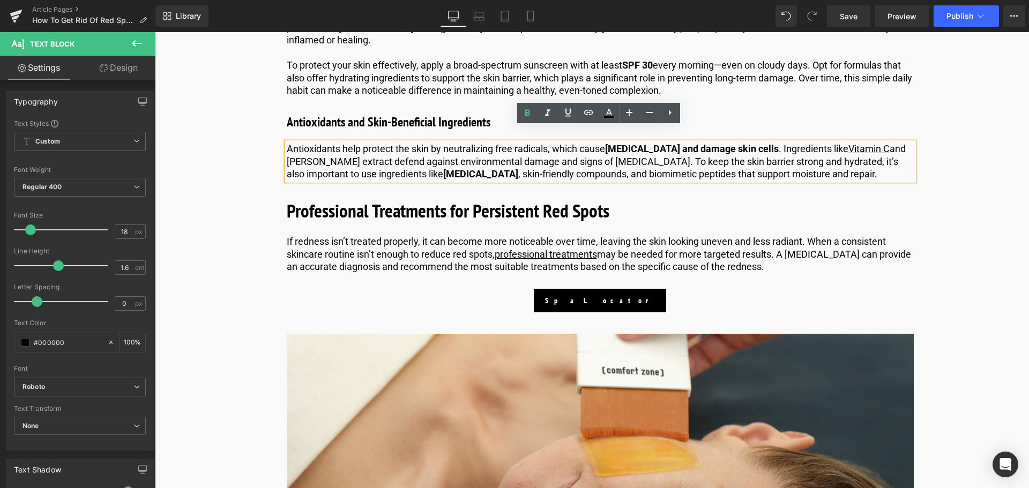
scroll to position [1714, 0]
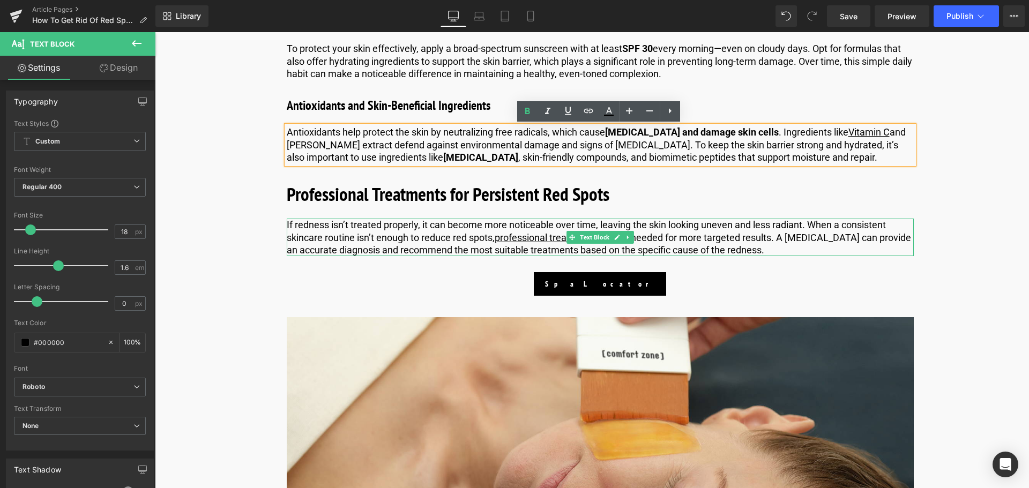
click at [427, 227] on p "If redness isn’t treated properly, it can become more noticeable over time, lea…" at bounding box center [600, 238] width 627 height 38
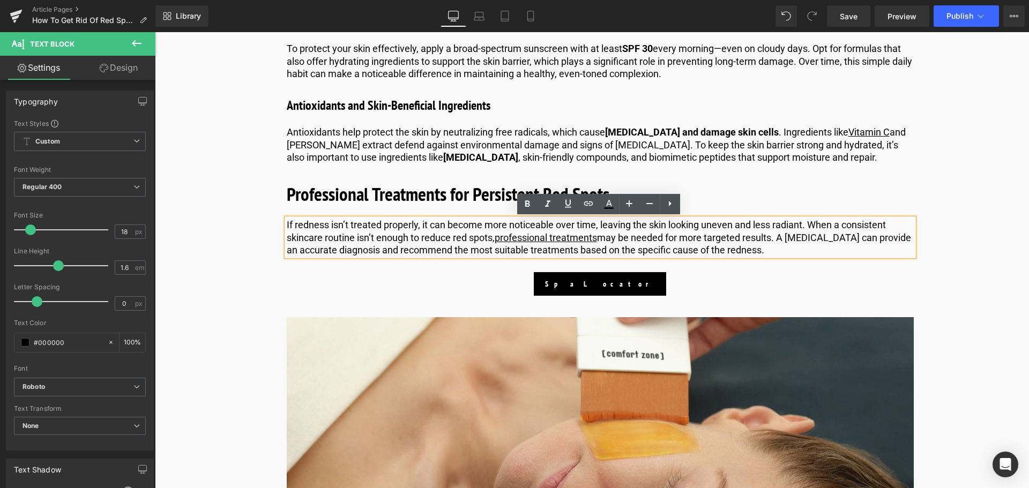
click at [445, 223] on p "If redness isn’t treated properly, it can become more noticeable over time, lea…" at bounding box center [600, 238] width 627 height 38
click at [582, 239] on link "professional treatments" at bounding box center [545, 237] width 102 height 11
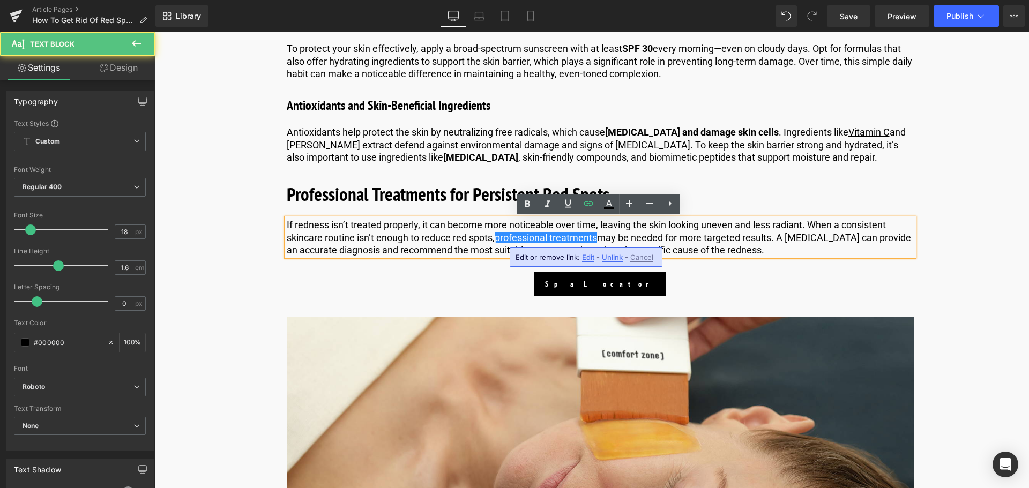
click at [586, 257] on span "Edit" at bounding box center [588, 257] width 12 height 9
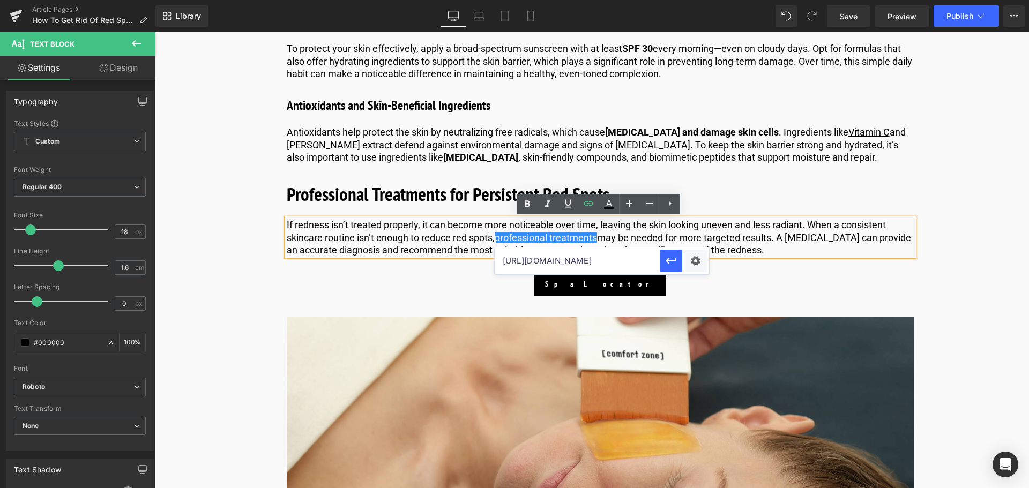
click at [552, 260] on input "https://us.comfortzoneskin.com/blogs/blog/skin-hydration-101-the-correct-way-to…" at bounding box center [576, 261] width 165 height 27
type input "https://us.comfortzoneskin.com/blogs/face-treatments"
click at [674, 261] on icon "button" at bounding box center [670, 261] width 10 height 6
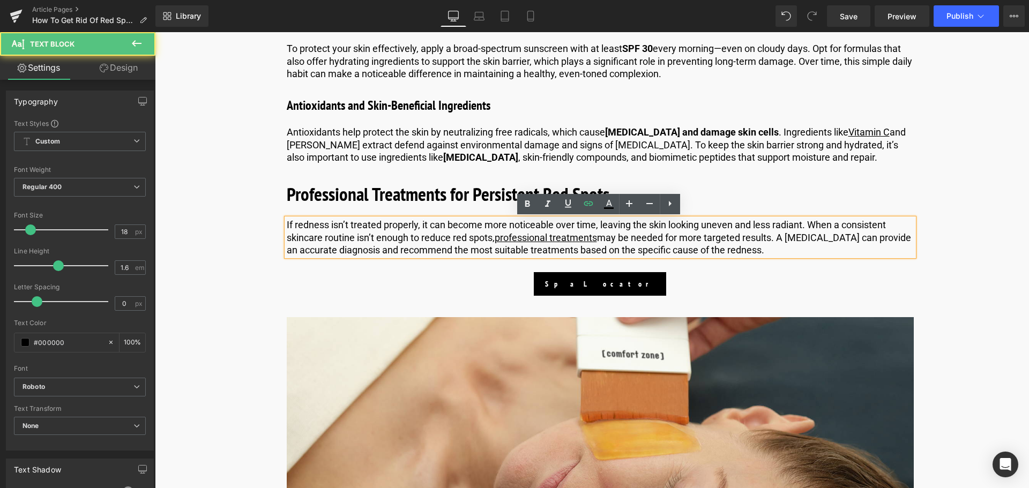
click at [634, 245] on p "If redness isn’t treated properly, it can become more noticeable over time, lea…" at bounding box center [600, 238] width 627 height 38
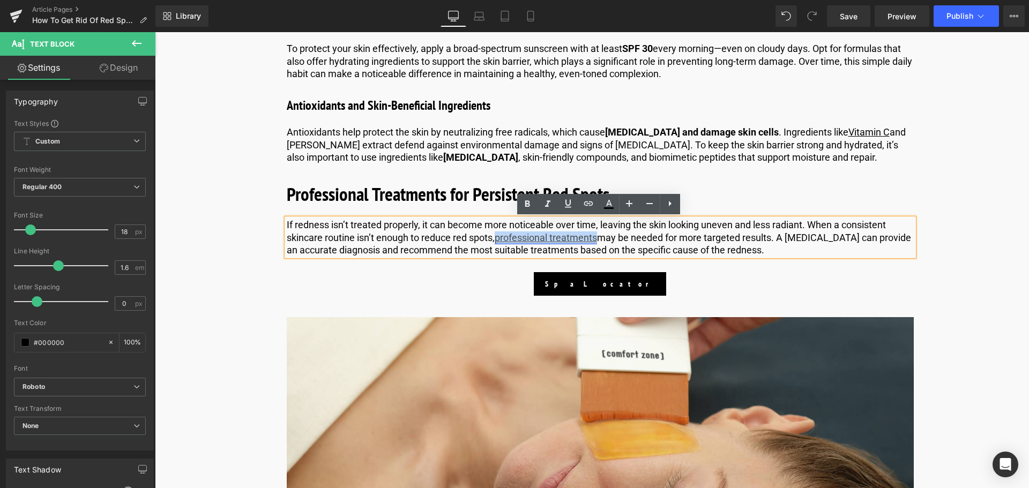
drag, startPoint x: 599, startPoint y: 238, endPoint x: 499, endPoint y: 240, distance: 100.2
click at [499, 240] on p "If redness isn’t treated properly, it can become more noticeable over time, lea…" at bounding box center [600, 238] width 627 height 38
click at [617, 204] on link at bounding box center [608, 204] width 20 height 20
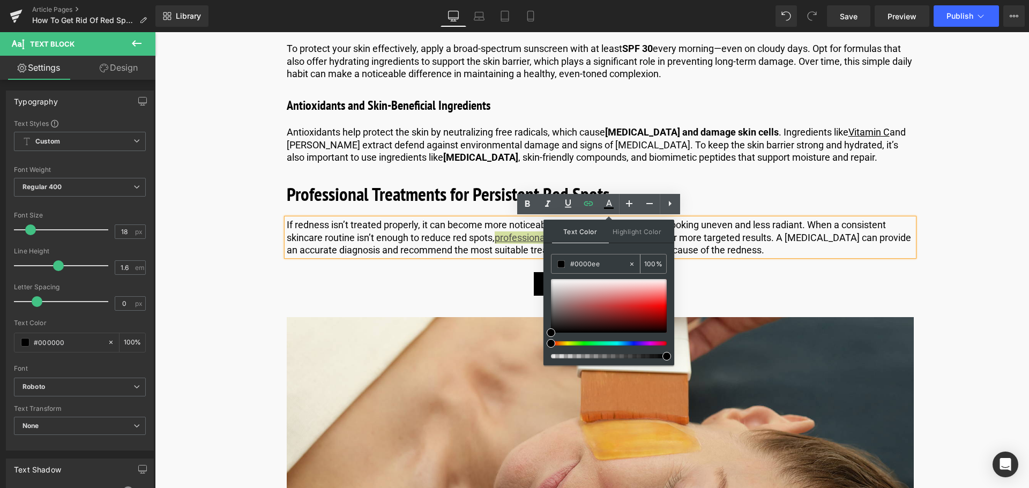
click at [603, 268] on input "#0000ee" at bounding box center [599, 264] width 58 height 12
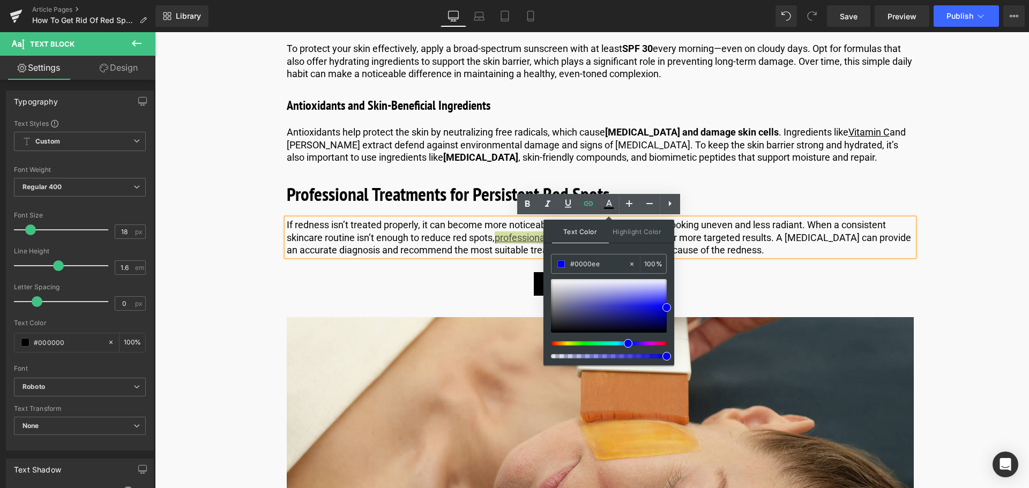
type input "#0000ee"
click at [606, 199] on icon at bounding box center [608, 204] width 13 height 13
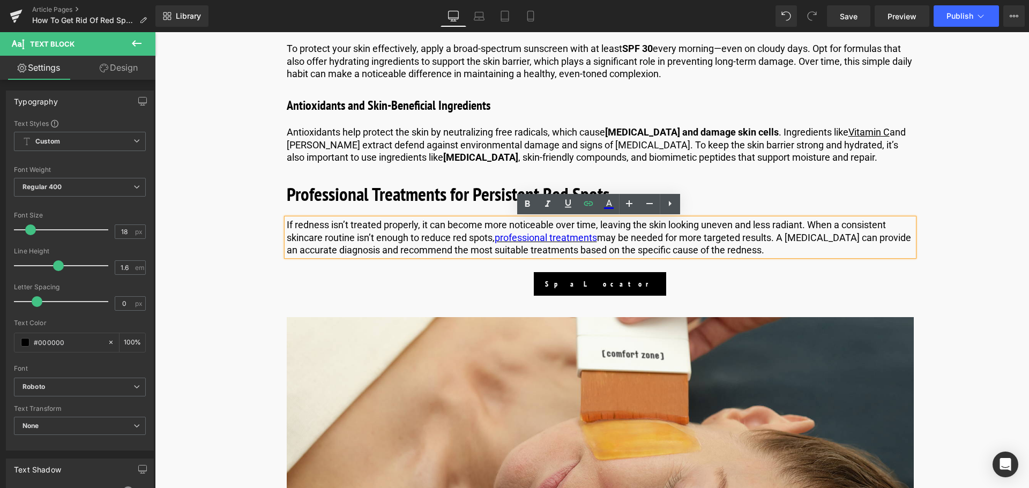
click at [662, 252] on p "If redness isn’t treated properly, it can become more noticeable over time, lea…" at bounding box center [600, 238] width 627 height 38
click at [596, 286] on span "Button" at bounding box center [600, 284] width 24 height 13
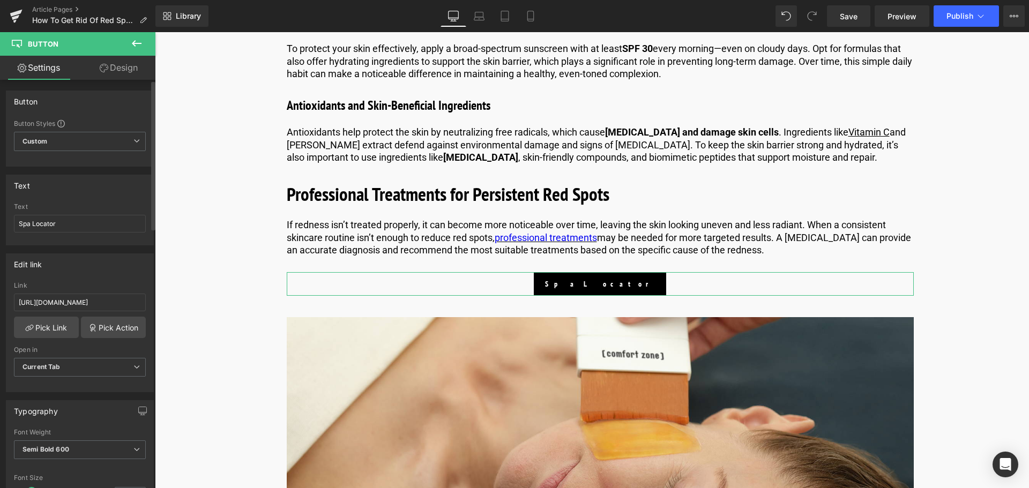
scroll to position [54, 0]
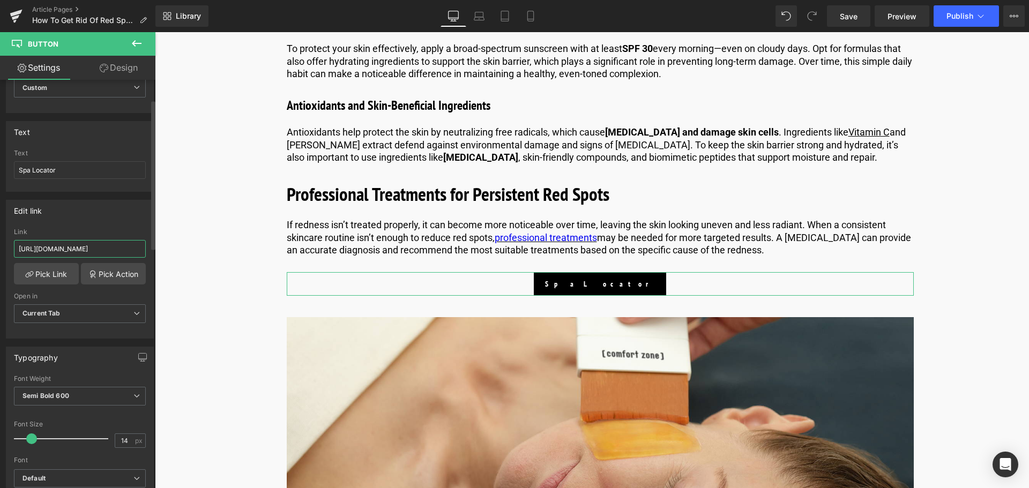
click at [58, 248] on input "https://world.comfortzoneskin.com/pages/spa-locator" at bounding box center [80, 249] width 132 height 18
type input "https://us.comfortzoneskin.com/pages/spa-locator"
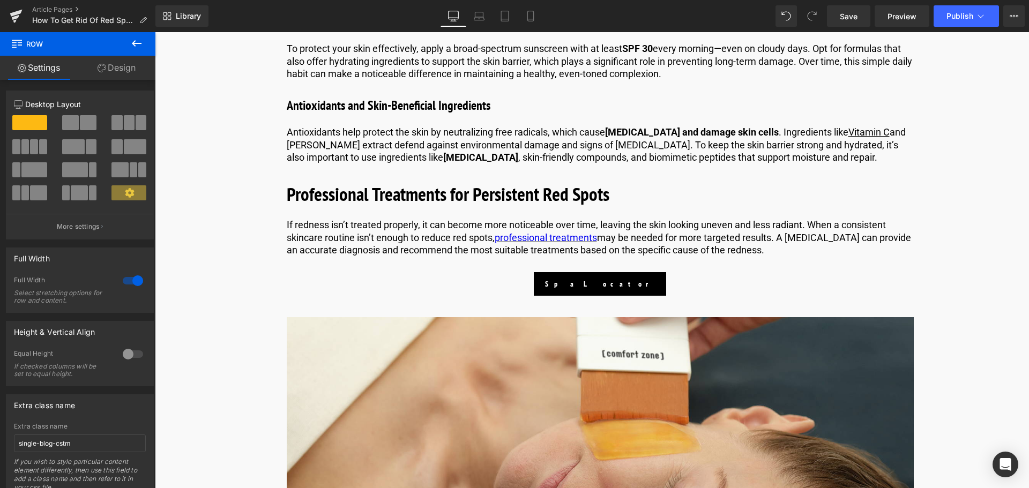
click at [143, 36] on button at bounding box center [137, 44] width 38 height 24
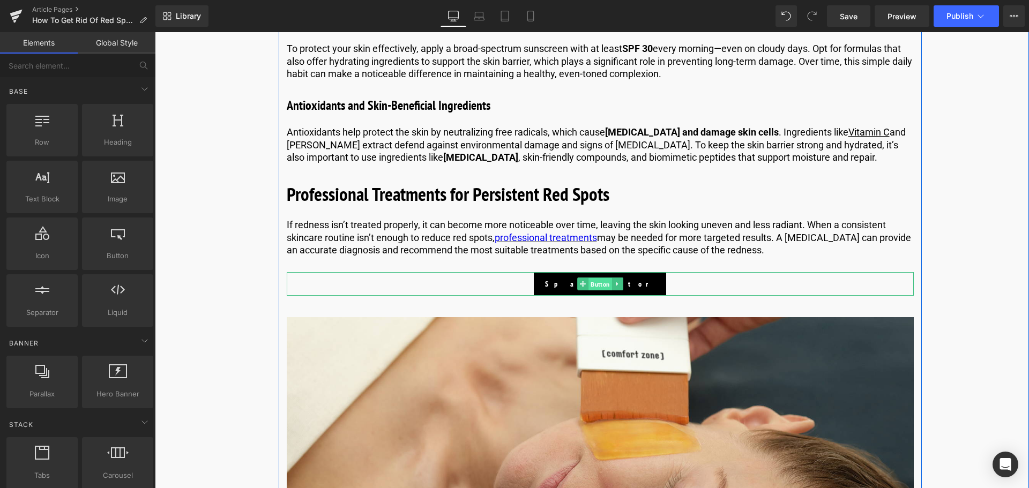
click at [590, 284] on span "Button" at bounding box center [600, 284] width 24 height 13
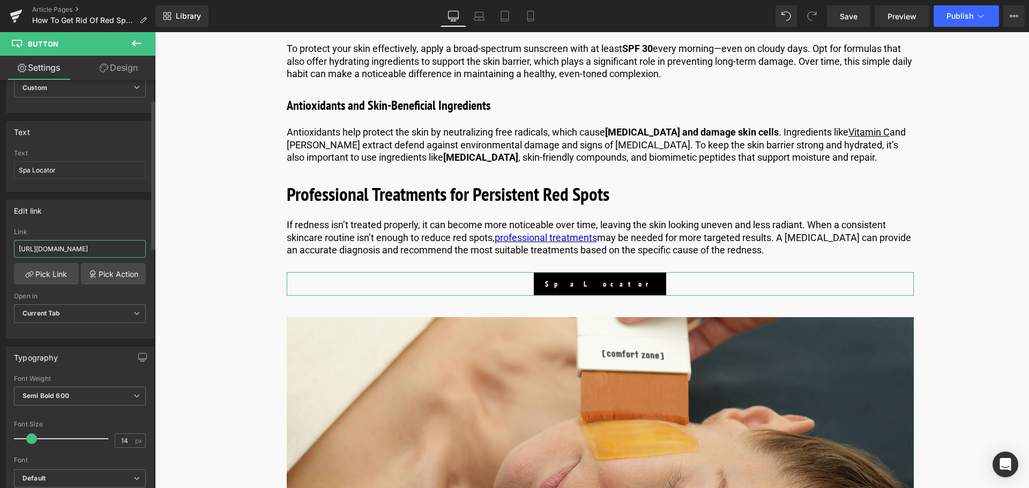
click at [100, 250] on input "https://us.comfortzoneskin.com/pages/spa-locator" at bounding box center [80, 249] width 132 height 18
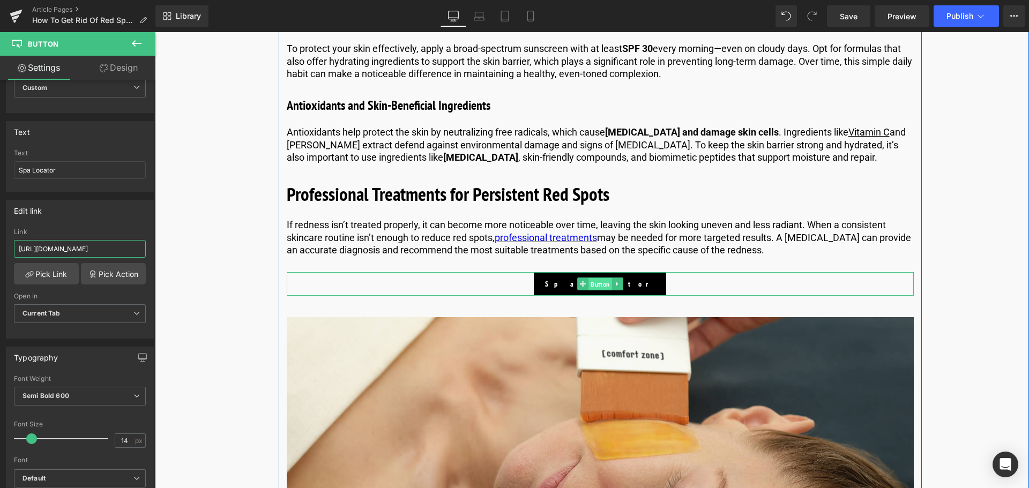
click at [603, 286] on span "Button" at bounding box center [600, 284] width 24 height 13
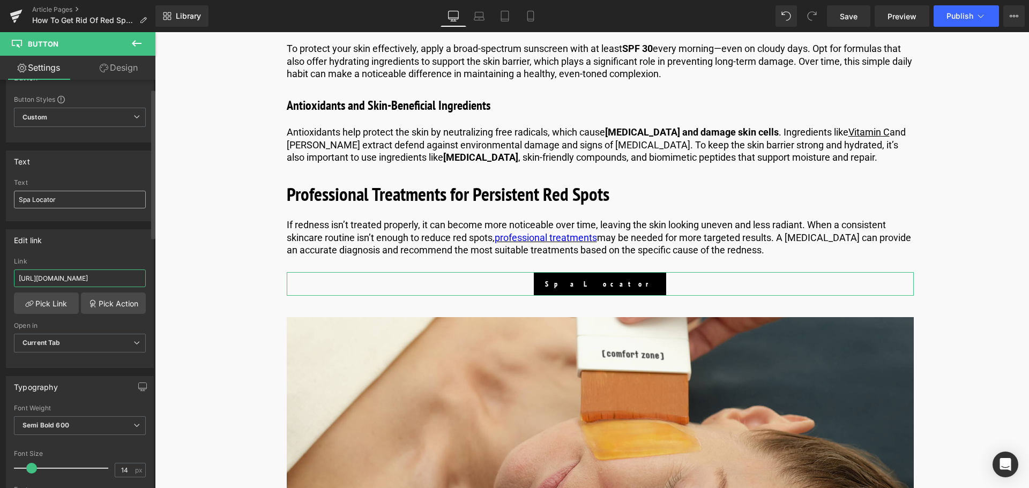
scroll to position [0, 0]
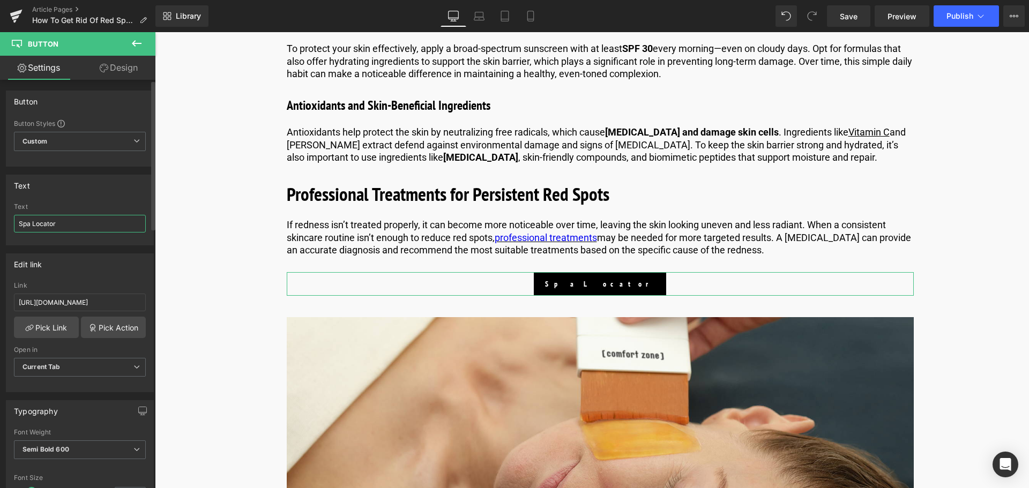
drag, startPoint x: 81, startPoint y: 231, endPoint x: 0, endPoint y: 226, distance: 81.1
click at [0, 226] on div "Text Spa Locator Text Spa Locator" at bounding box center [80, 206] width 160 height 79
type input "FIND A SPA NEAR YOU"
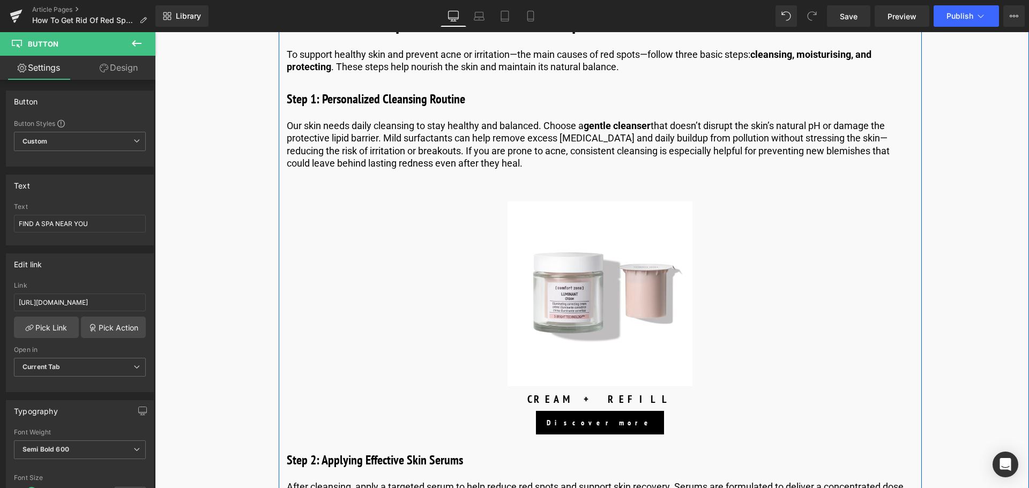
scroll to position [2357, 0]
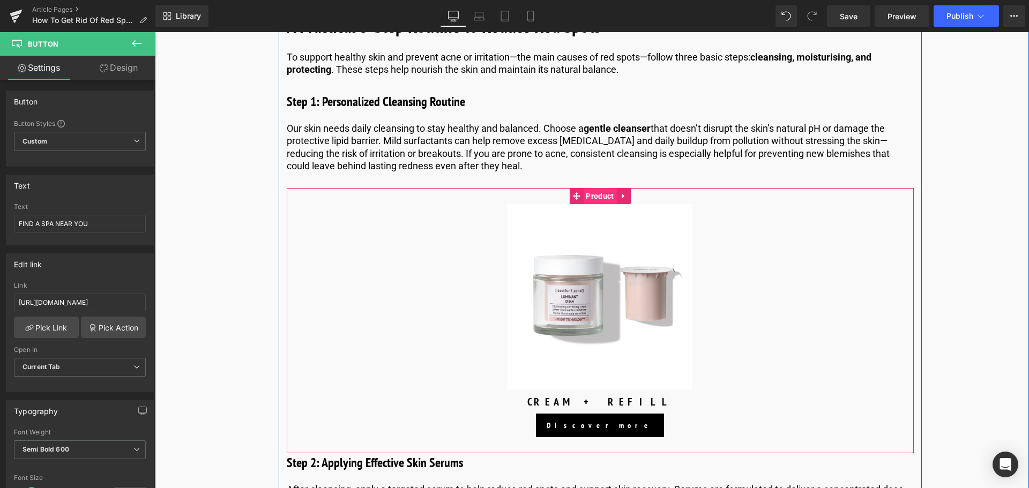
click at [592, 199] on span "Product" at bounding box center [599, 196] width 33 height 16
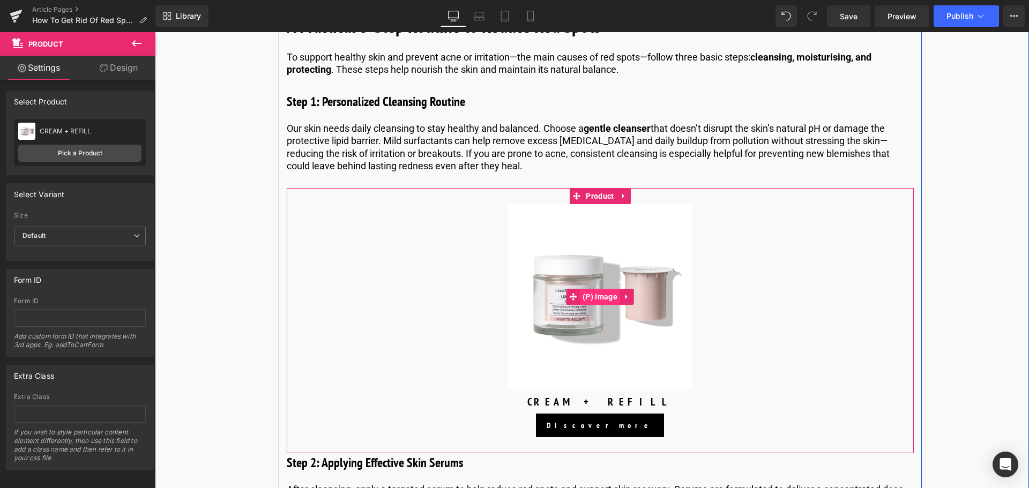
click at [603, 298] on span "(P) Image" at bounding box center [600, 297] width 40 height 16
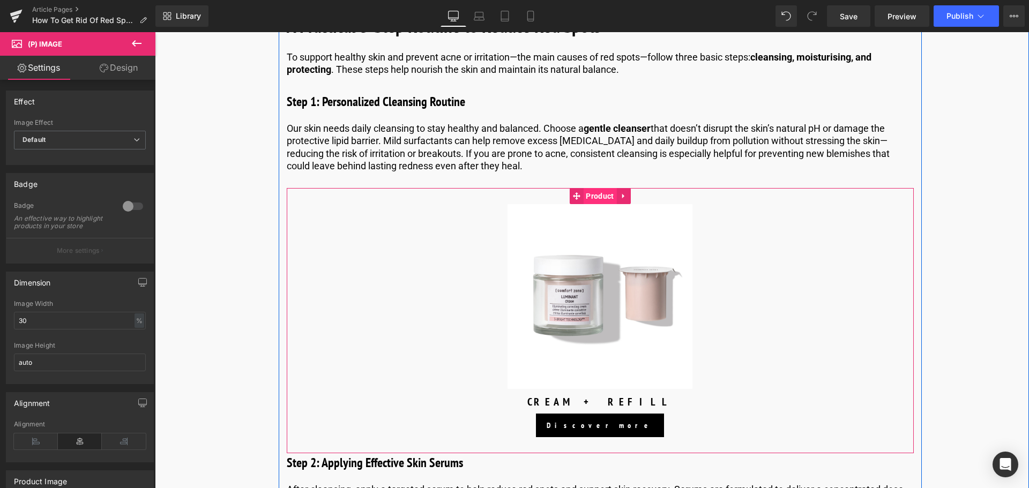
click at [593, 197] on span "Product" at bounding box center [599, 196] width 33 height 16
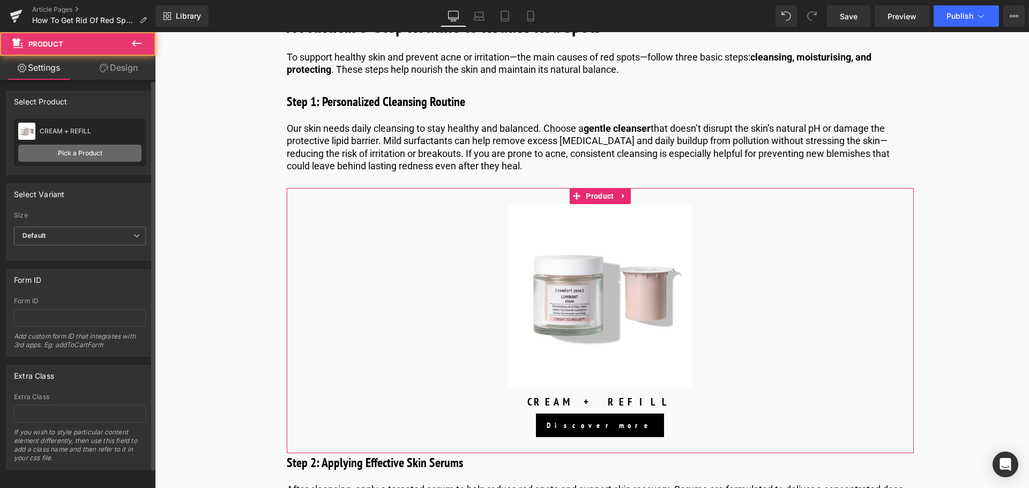
click at [104, 151] on link "Pick a Product" at bounding box center [79, 153] width 123 height 17
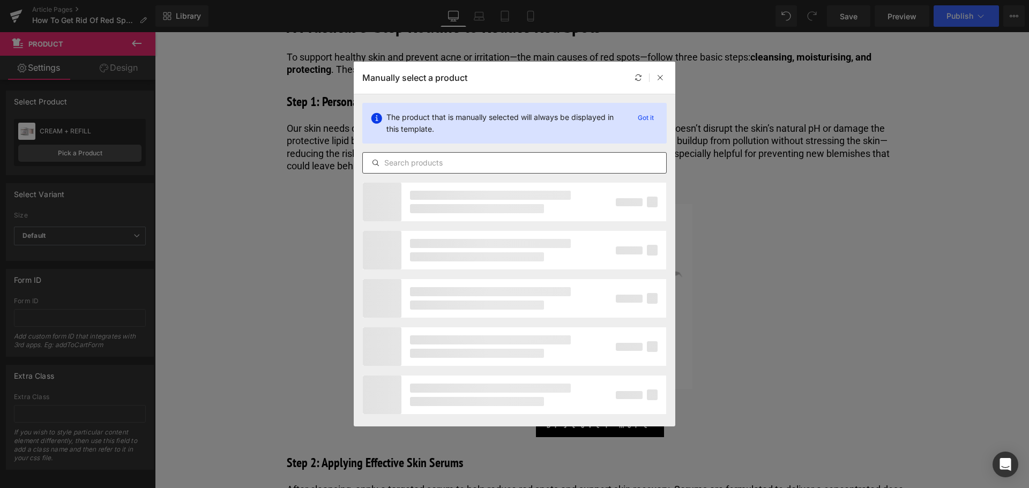
click at [423, 170] on div at bounding box center [514, 162] width 304 height 21
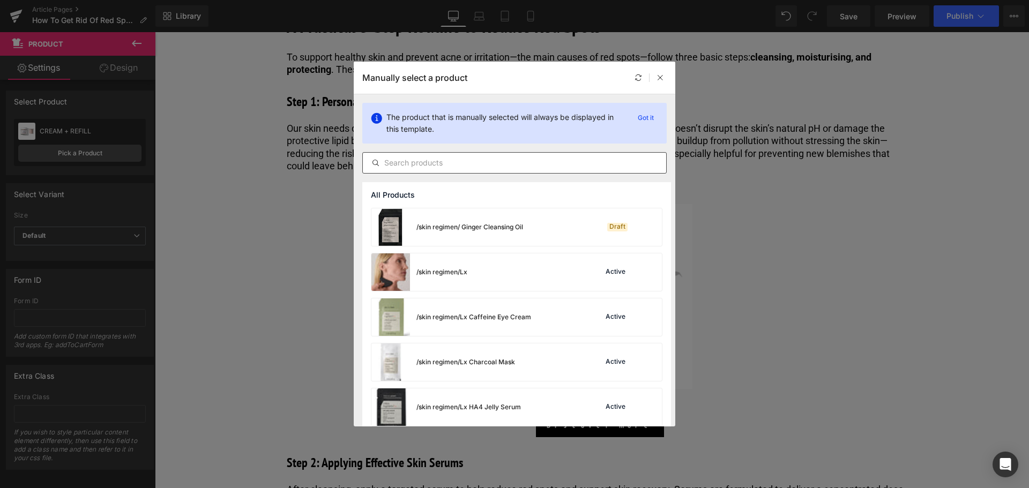
click at [432, 167] on input "text" at bounding box center [514, 162] width 303 height 13
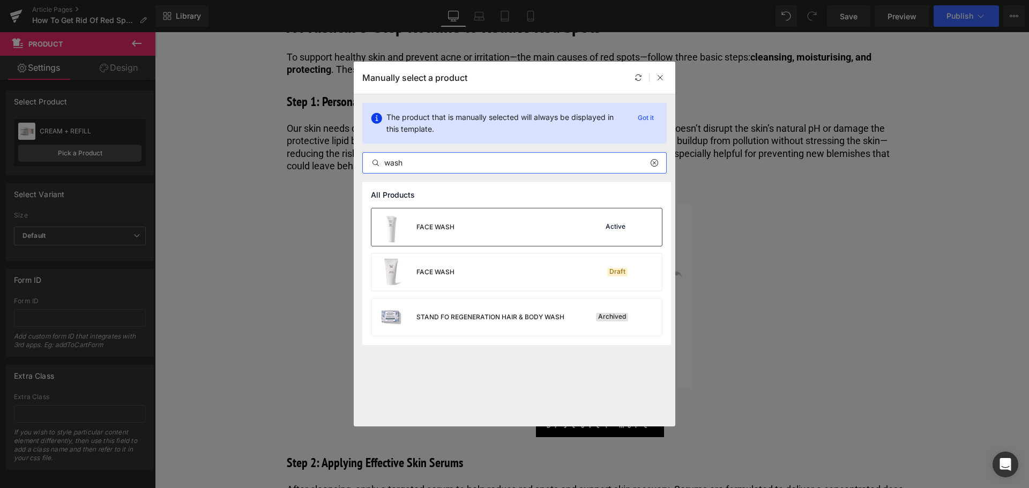
type input "wash"
click at [467, 237] on div "FACE WASH Active" at bounding box center [516, 227] width 290 height 38
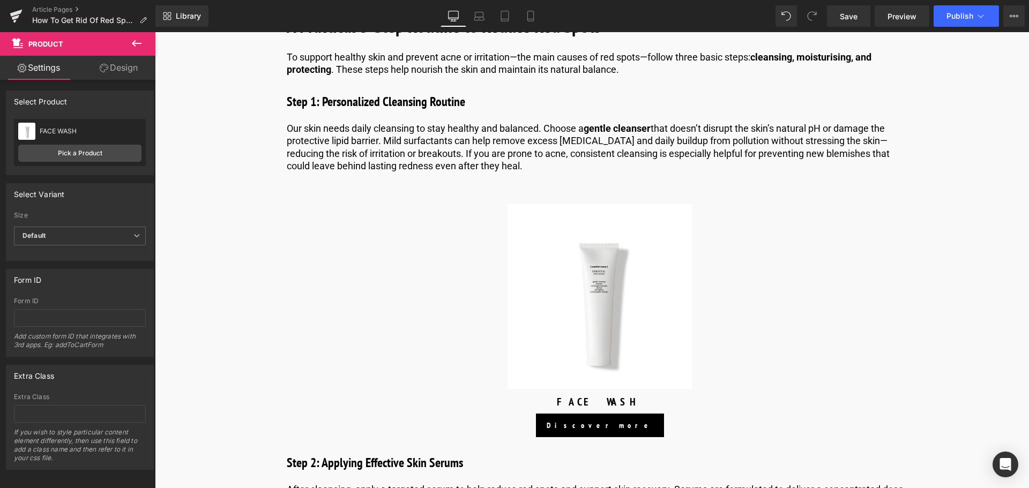
click at [138, 42] on icon at bounding box center [136, 43] width 13 height 13
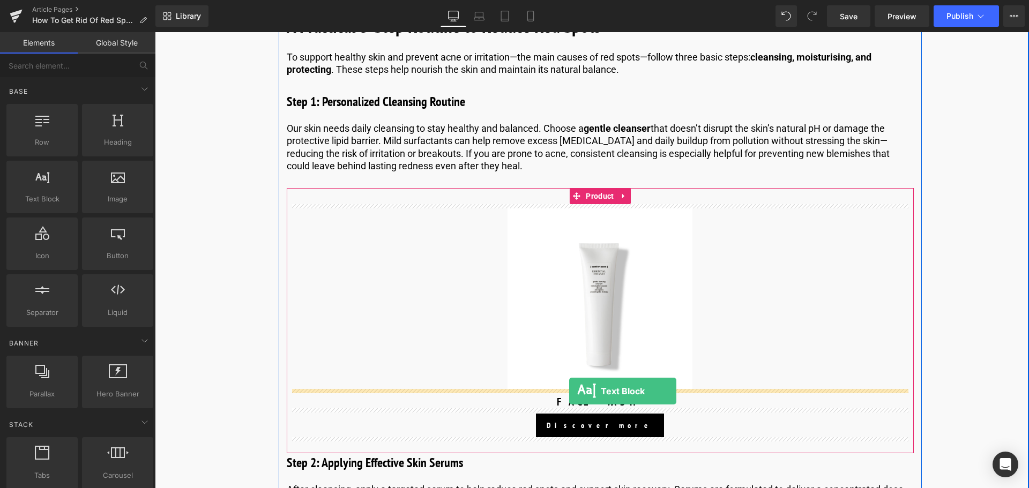
drag, startPoint x: 214, startPoint y: 237, endPoint x: 569, endPoint y: 391, distance: 387.0
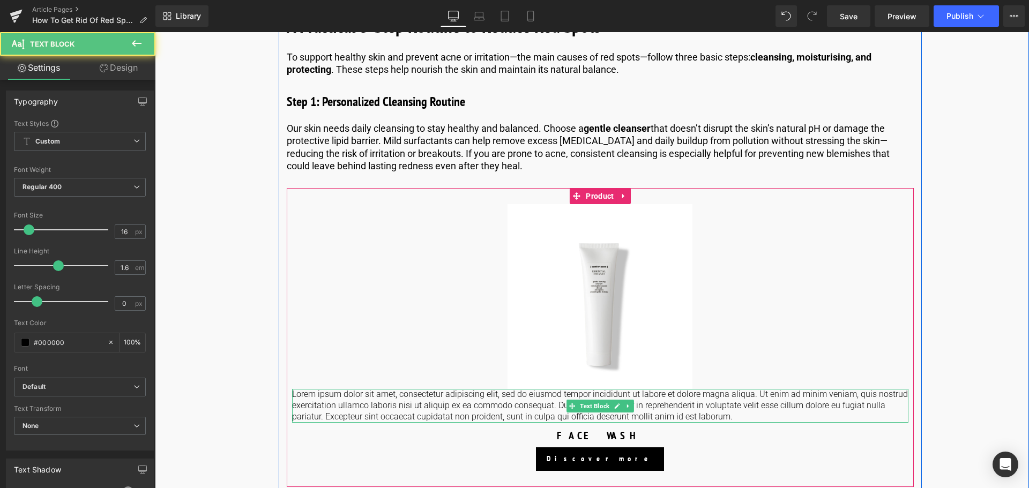
click at [677, 410] on p "Lorem ipsum dolor sit amet, consectetur adipiscing elit, sed do eiusmod tempor …" at bounding box center [600, 405] width 616 height 33
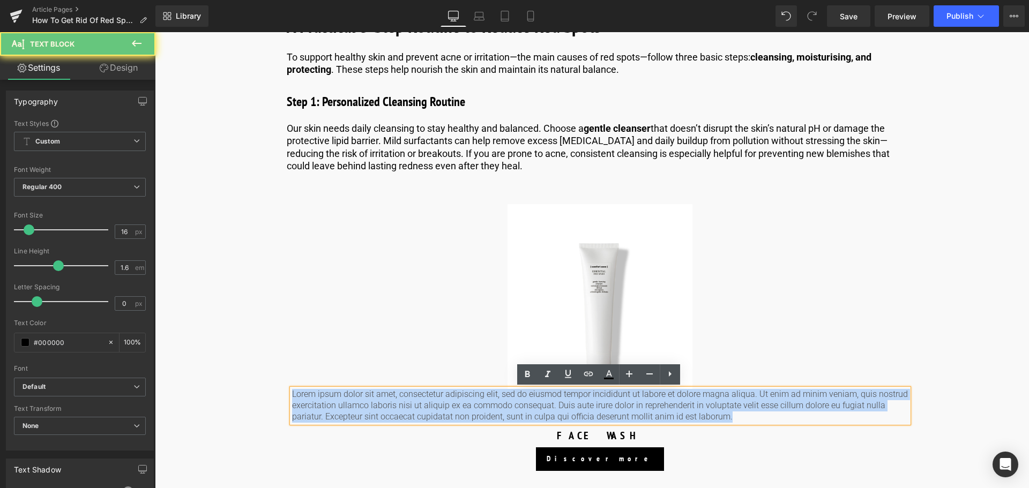
click at [677, 410] on p "Lorem ipsum dolor sit amet, consectetur adipiscing elit, sed do eiusmod tempor …" at bounding box center [600, 405] width 616 height 33
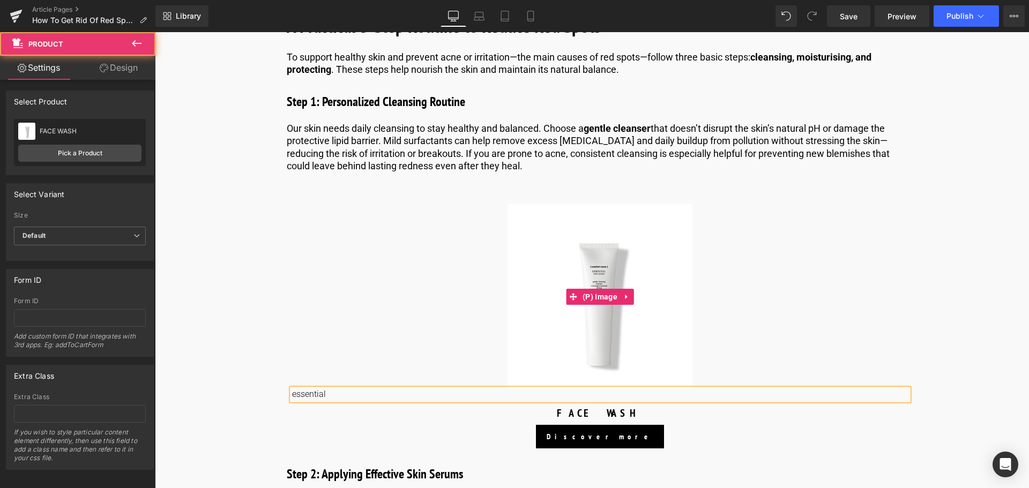
click at [289, 326] on div "Sale Off (P) Image essential Text Block FACE WASH (P) Title Discover more Butto…" at bounding box center [600, 326] width 627 height 276
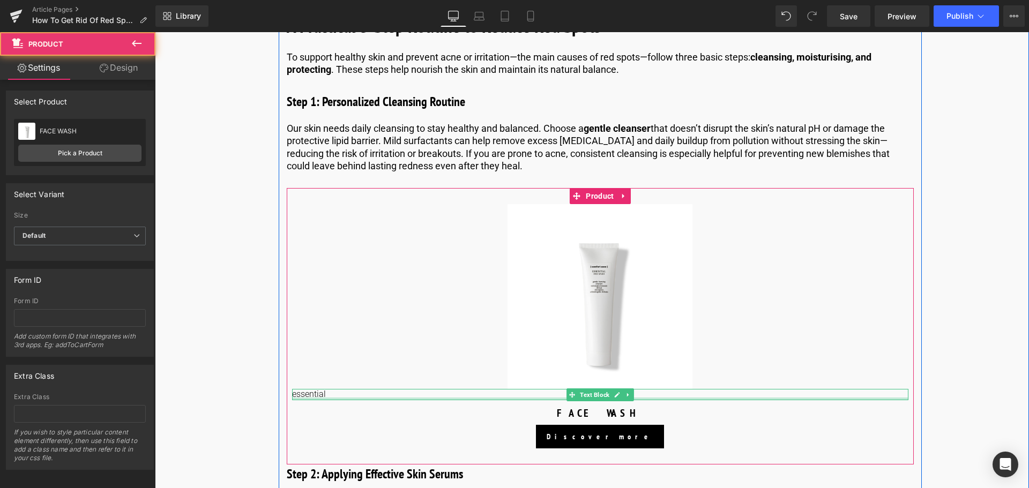
click at [308, 399] on div at bounding box center [600, 399] width 616 height 3
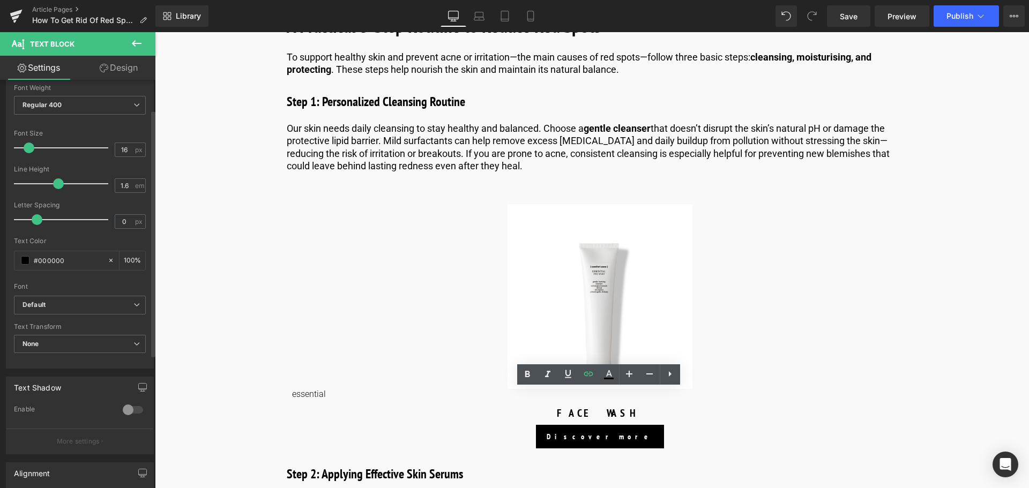
scroll to position [107, 0]
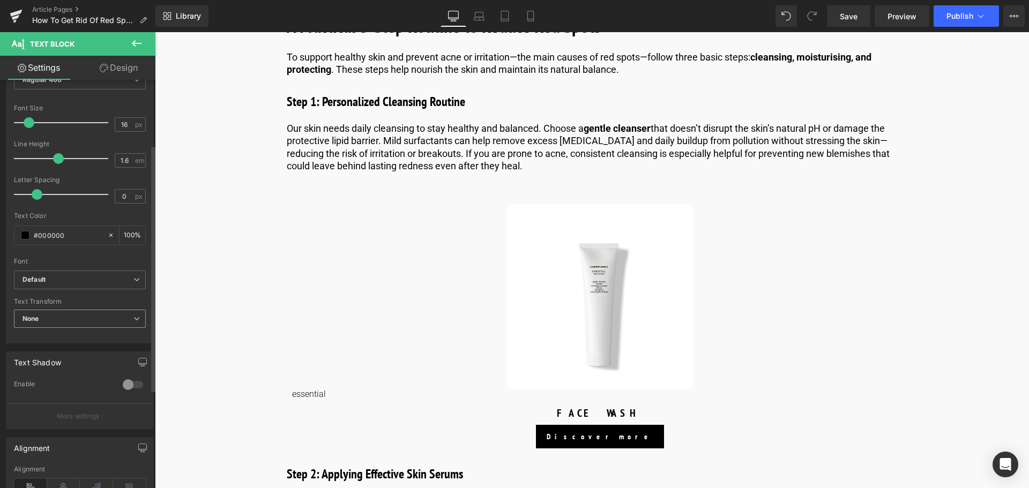
click at [126, 317] on span "None" at bounding box center [80, 319] width 132 height 19
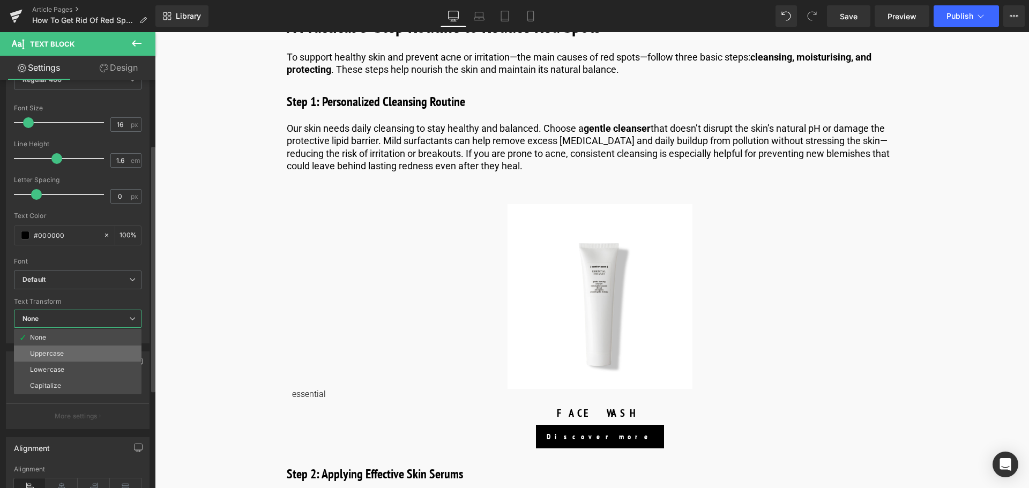
click at [102, 354] on li "Uppercase" at bounding box center [78, 354] width 128 height 16
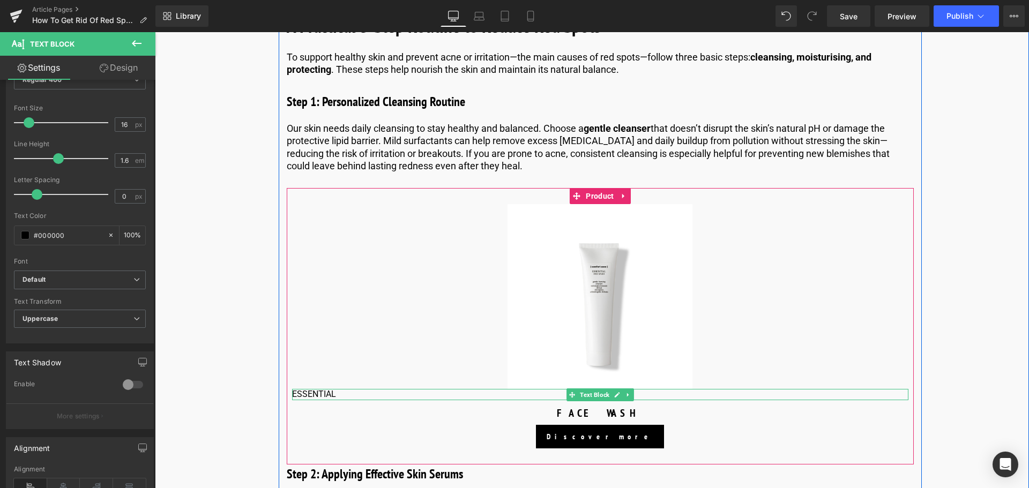
click at [345, 394] on p "essential" at bounding box center [600, 394] width 616 height 11
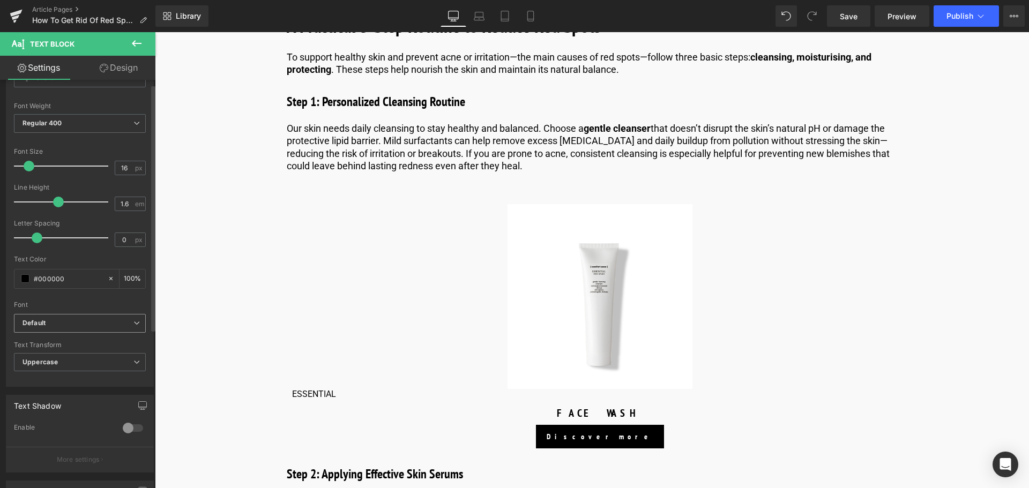
scroll to position [0, 0]
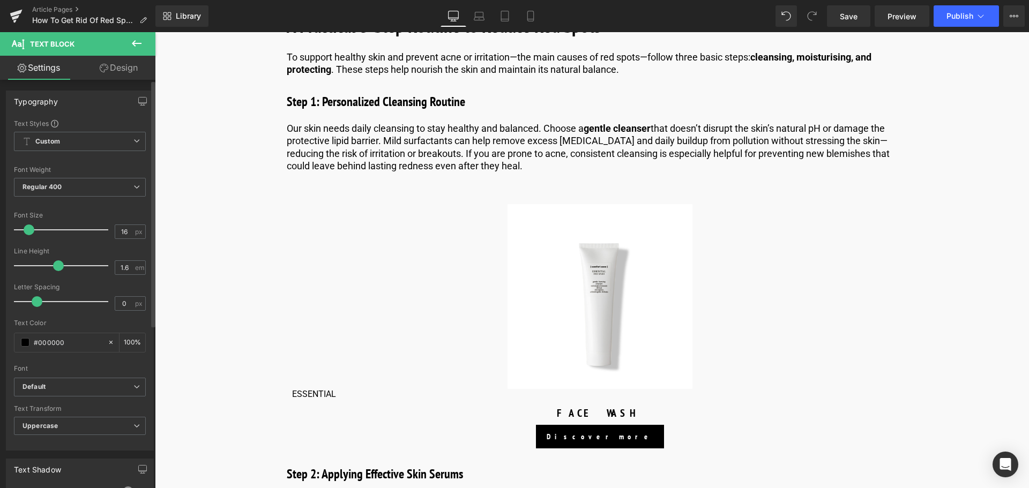
click at [106, 177] on div "Font Weight Regular 400 Thin 100 Semi Thin 200 Light 300 Regular 400 Medium 500…" at bounding box center [80, 187] width 132 height 43
click at [126, 184] on span "Regular 400" at bounding box center [80, 187] width 132 height 19
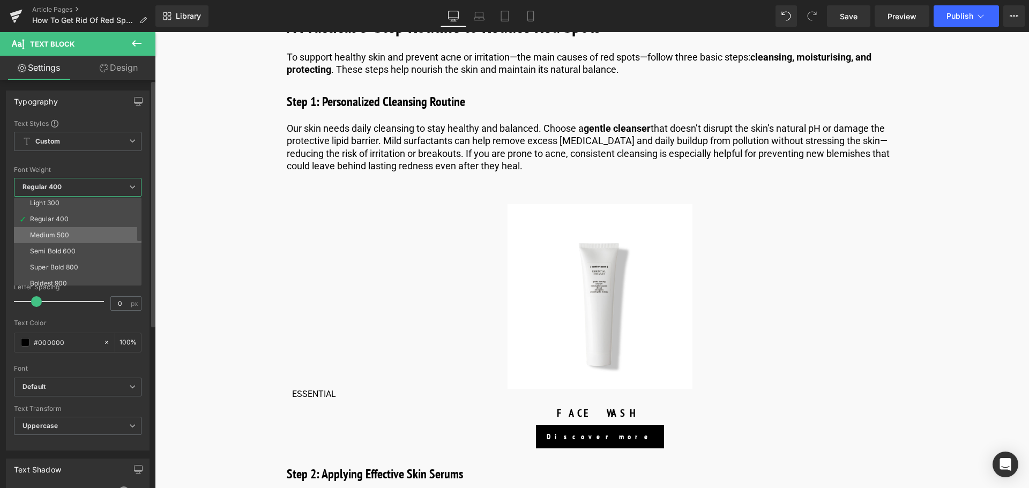
scroll to position [54, 0]
click at [80, 273] on li "Bold 700" at bounding box center [80, 281] width 132 height 16
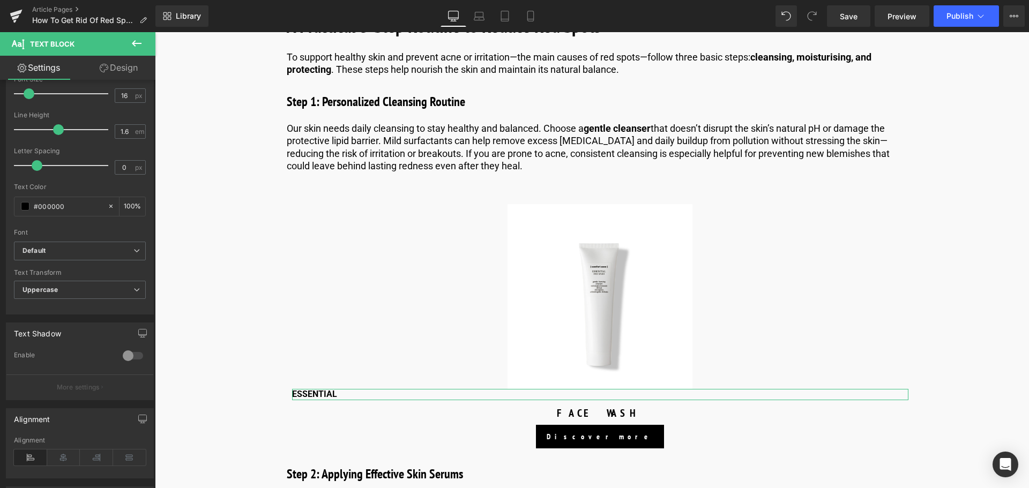
scroll to position [161, 0]
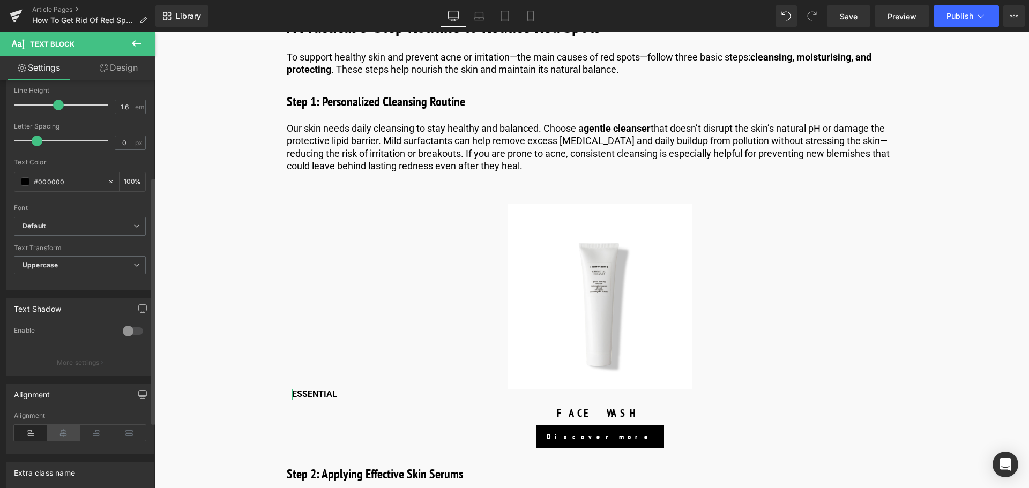
click at [72, 433] on icon at bounding box center [63, 433] width 33 height 16
click at [133, 224] on icon at bounding box center [136, 226] width 6 height 6
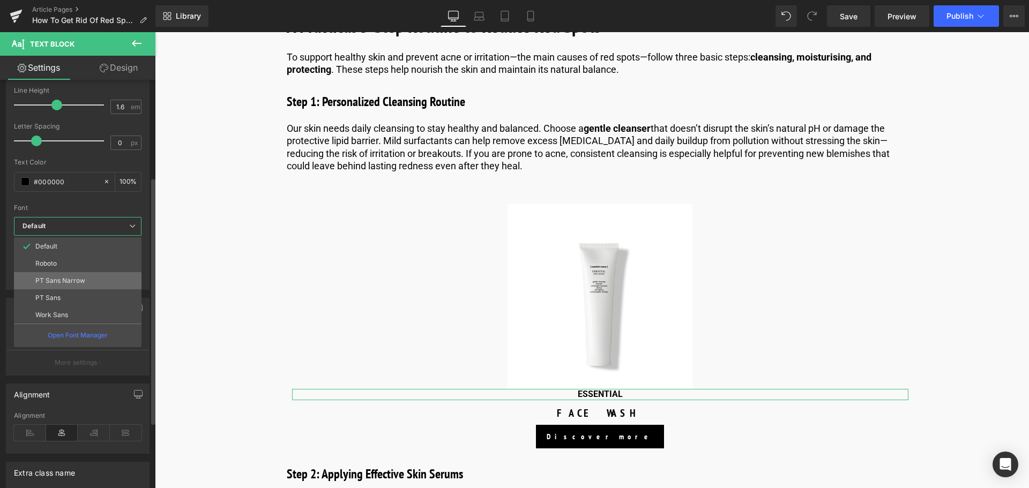
click at [107, 284] on li "PT Sans Narrow" at bounding box center [78, 280] width 128 height 17
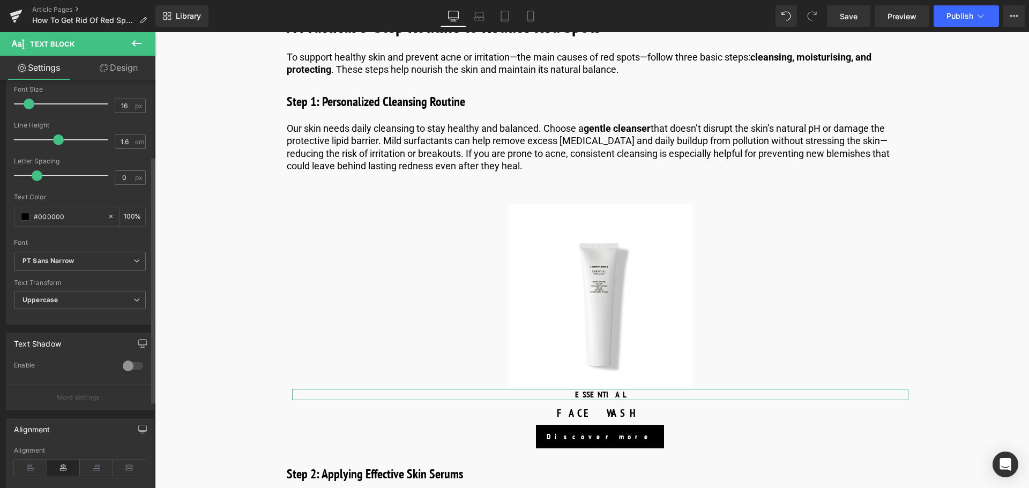
scroll to position [107, 0]
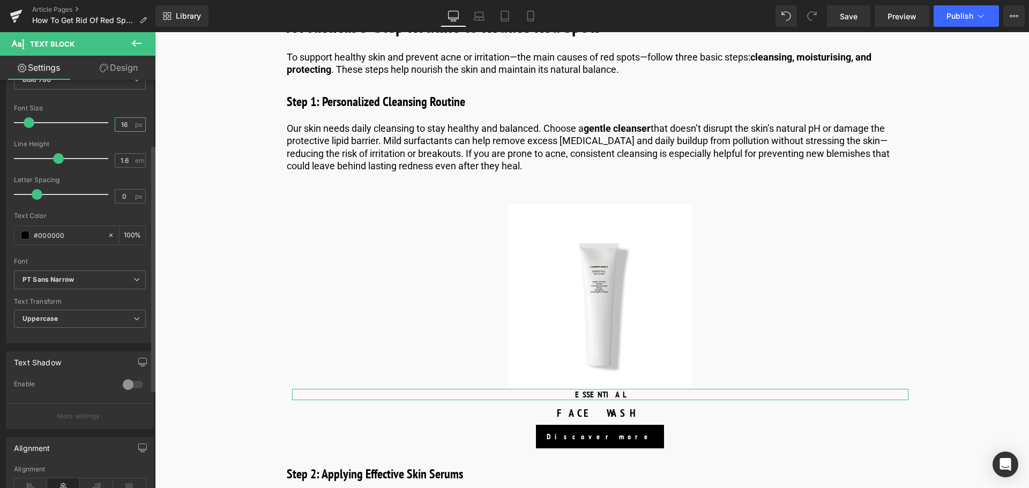
click at [127, 122] on input "16" at bounding box center [124, 124] width 19 height 13
type input "1"
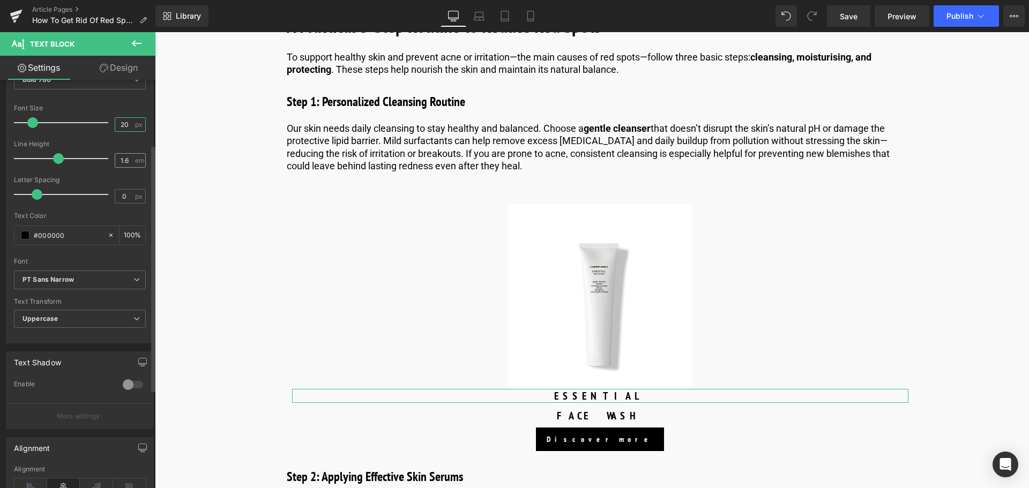
type input "20"
click at [124, 158] on input "1.6" at bounding box center [124, 160] width 19 height 13
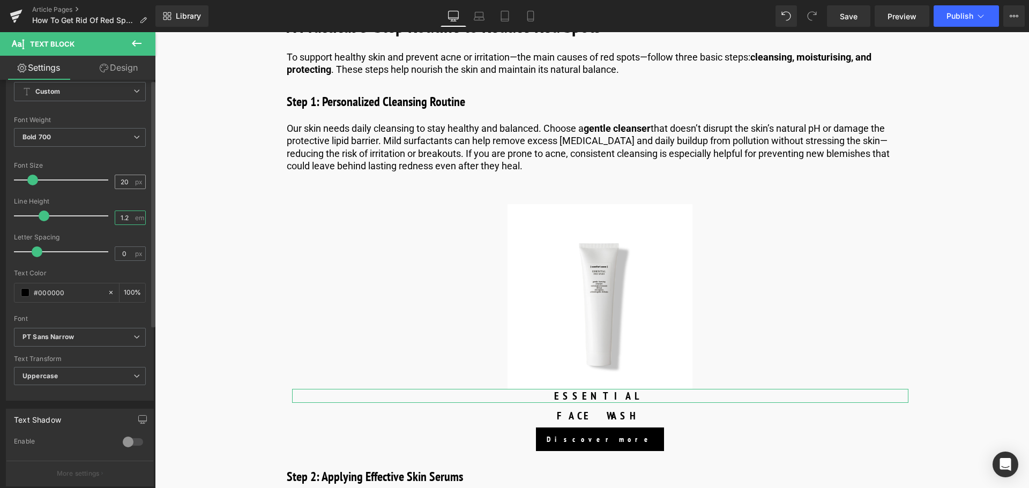
scroll to position [0, 0]
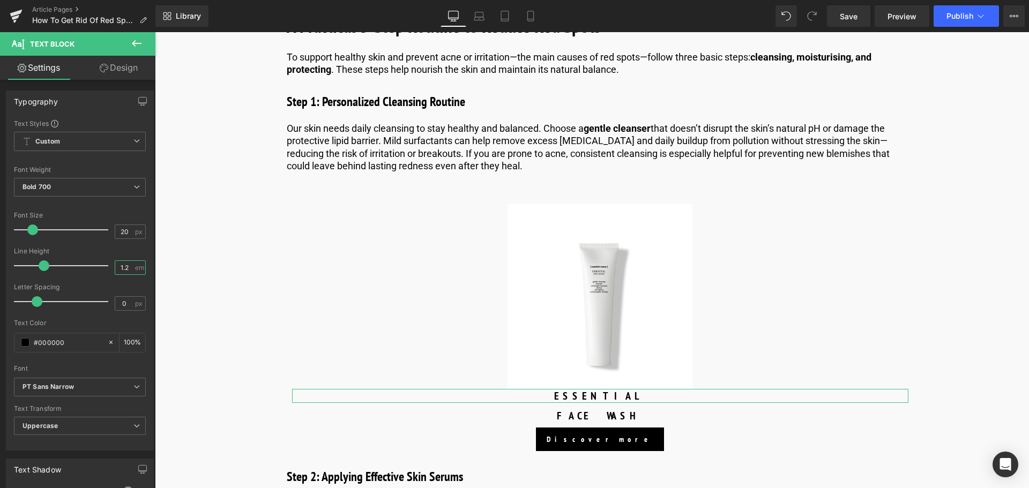
type input "1.2"
click at [127, 73] on link "Design" at bounding box center [119, 68] width 78 height 24
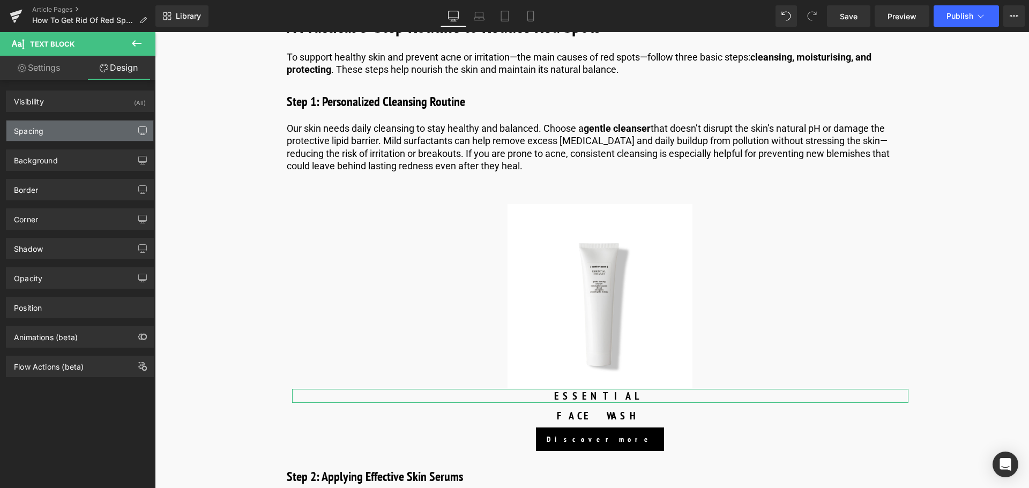
click at [134, 132] on button "button" at bounding box center [142, 131] width 17 height 20
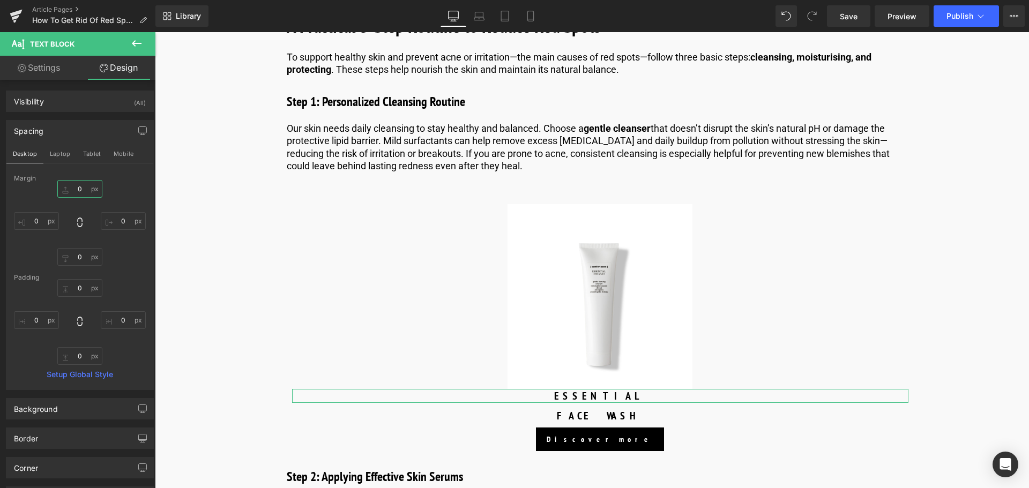
click at [79, 186] on input "0" at bounding box center [79, 189] width 45 height 18
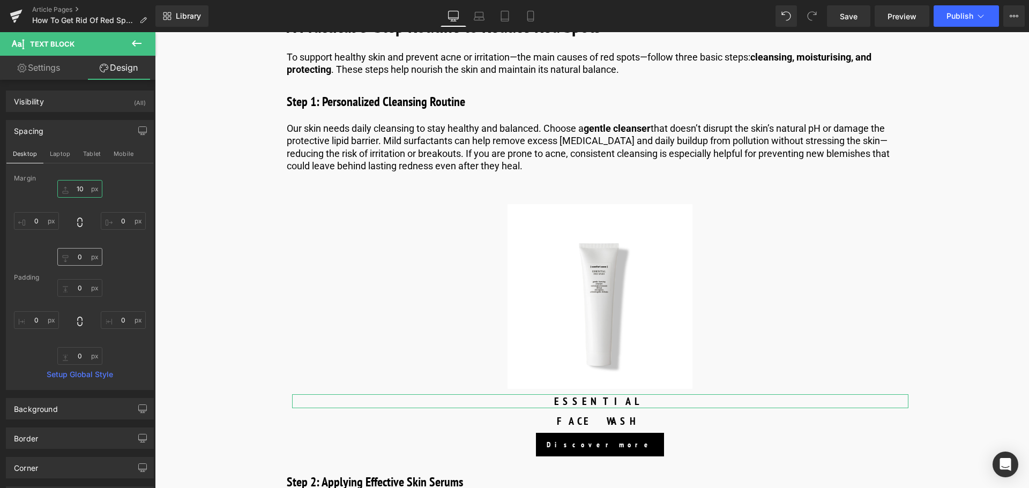
type input "10"
click at [81, 257] on input "0" at bounding box center [79, 257] width 45 height 18
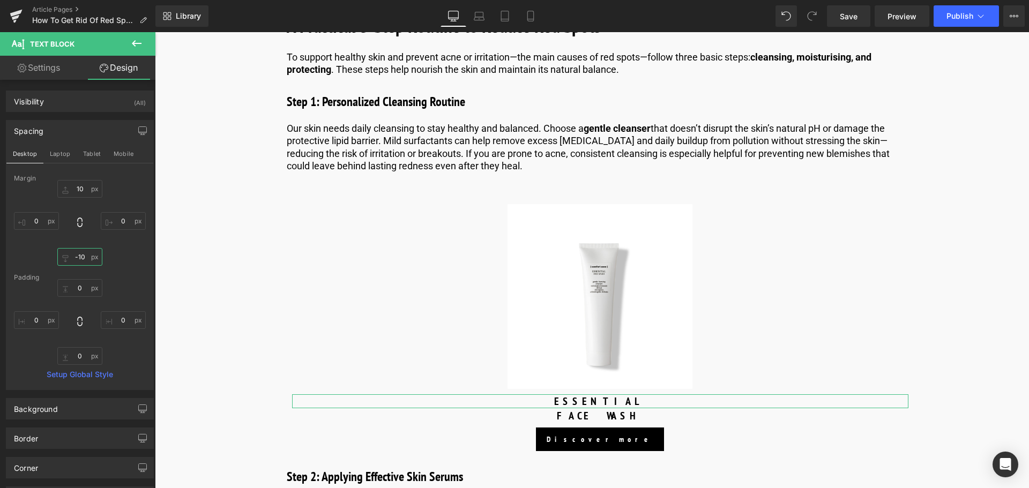
type input "-10"
click at [46, 73] on link "Settings" at bounding box center [39, 68] width 78 height 24
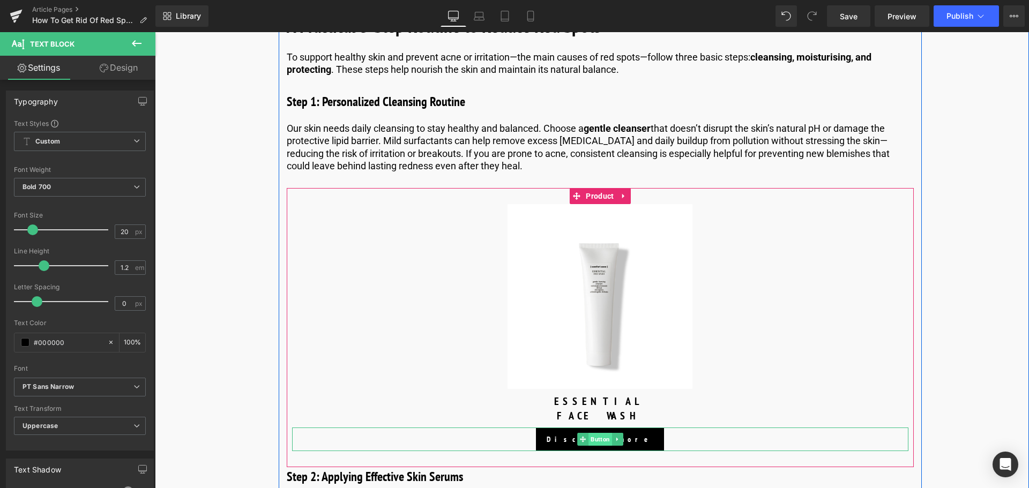
click at [600, 444] on span "Button" at bounding box center [600, 439] width 24 height 13
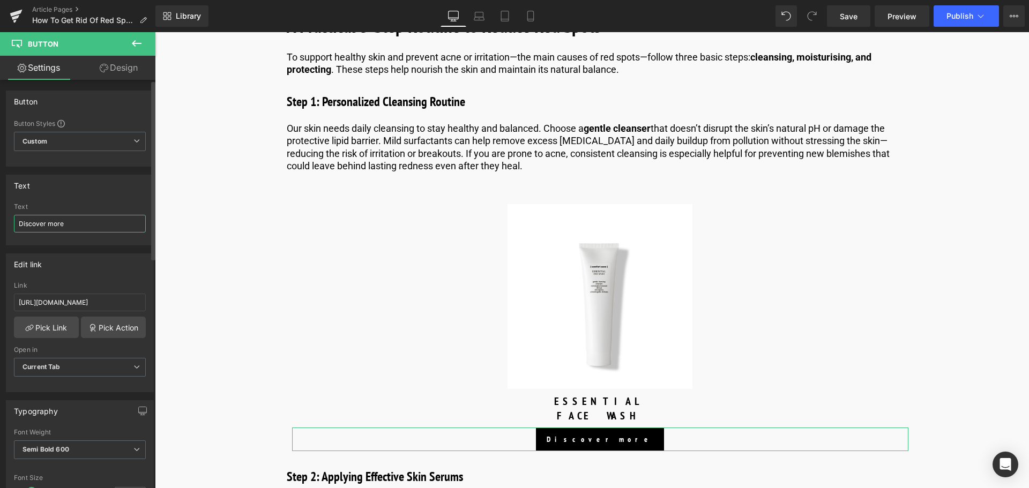
click at [76, 224] on input "Discover more" at bounding box center [80, 224] width 132 height 18
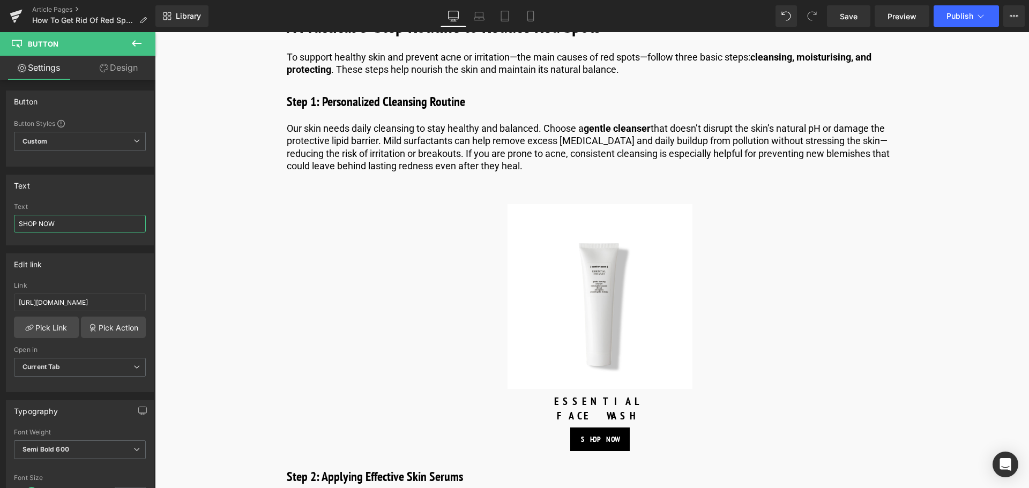
type input "SHOP NOW"
click at [134, 45] on icon at bounding box center [137, 43] width 10 height 6
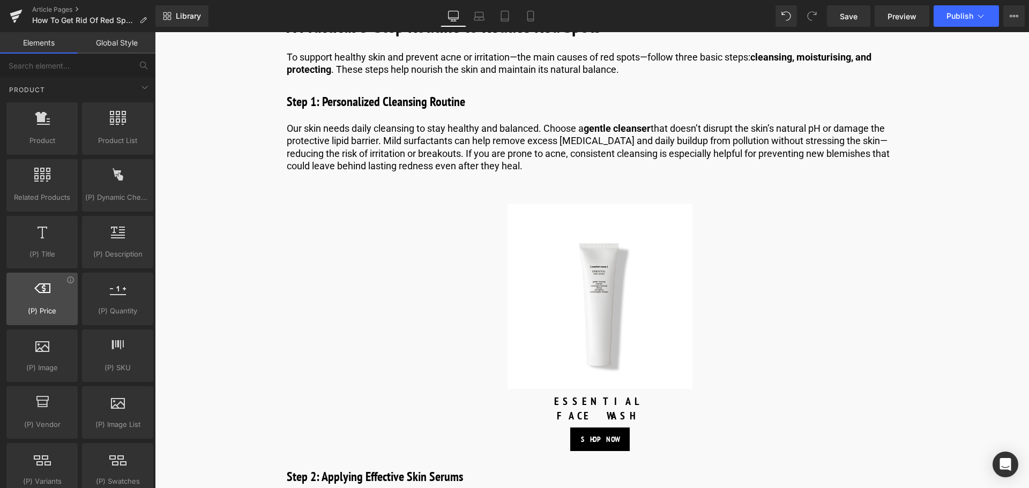
scroll to position [857, 0]
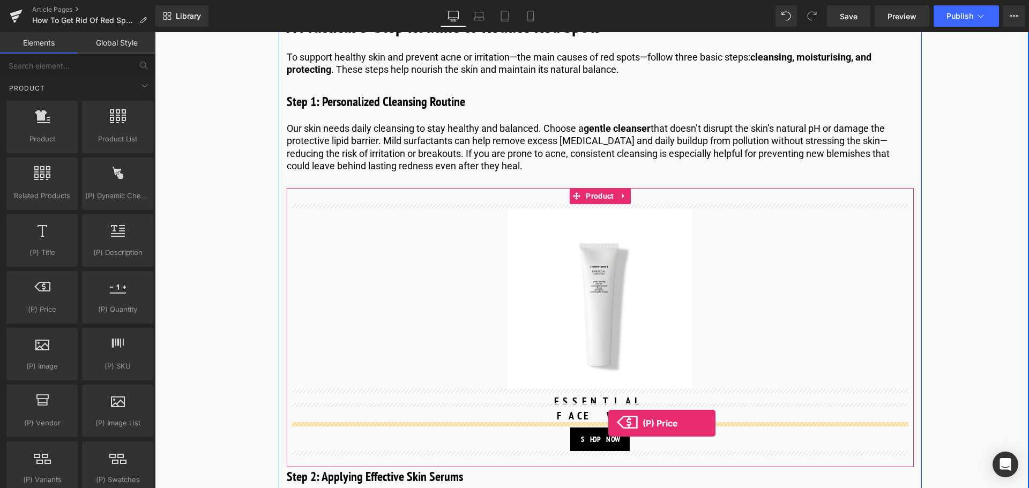
drag, startPoint x: 206, startPoint y: 326, endPoint x: 608, endPoint y: 423, distance: 413.5
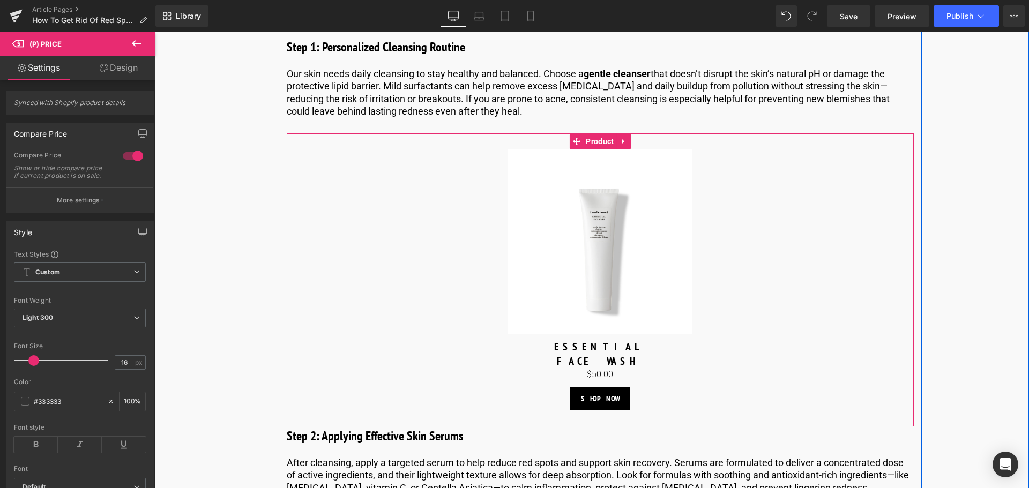
scroll to position [2411, 0]
click at [598, 137] on span "Product" at bounding box center [599, 142] width 33 height 16
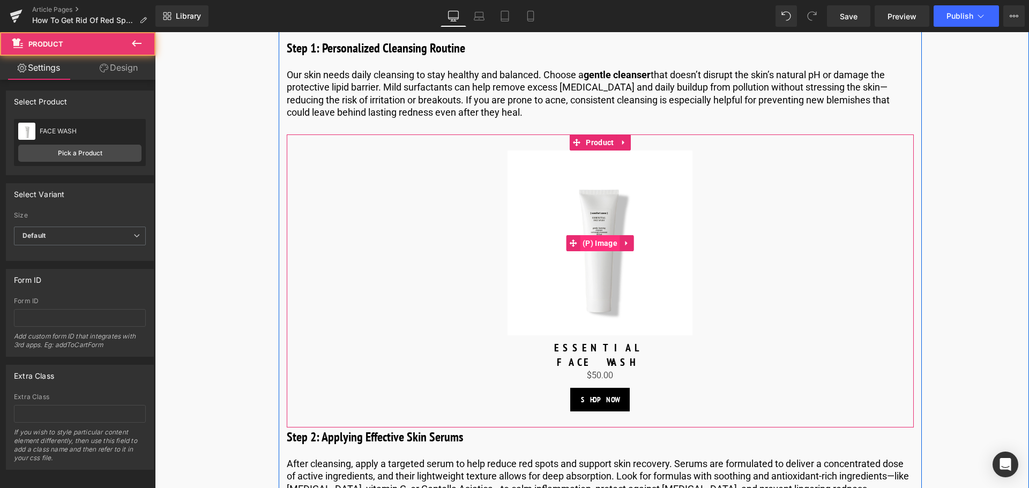
click at [601, 243] on span "(P) Image" at bounding box center [600, 243] width 40 height 16
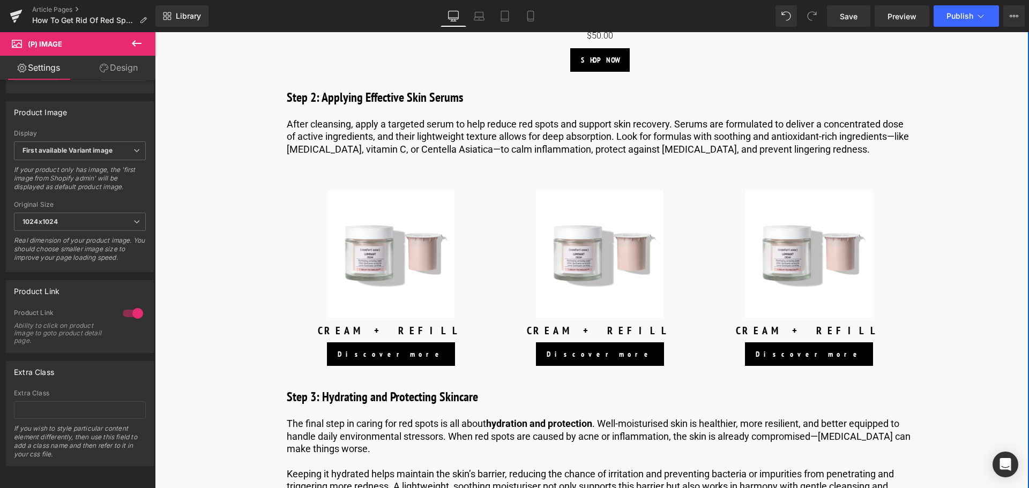
scroll to position [2732, 0]
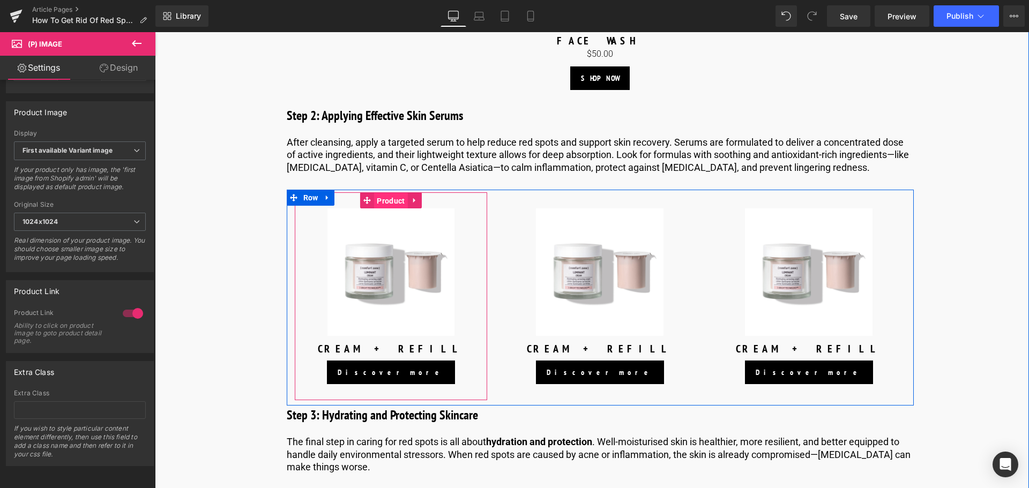
click at [384, 202] on span "Product" at bounding box center [390, 201] width 33 height 16
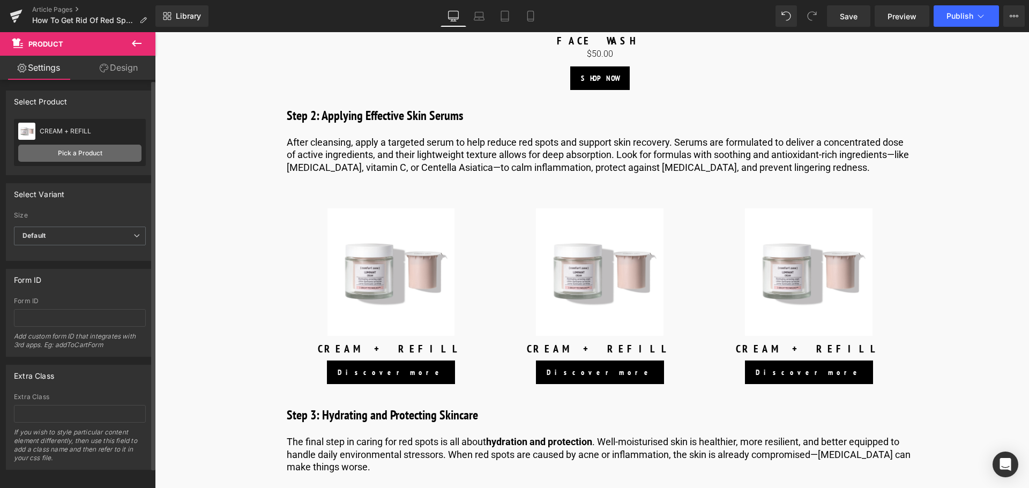
click at [92, 152] on link "Pick a Product" at bounding box center [79, 153] width 123 height 17
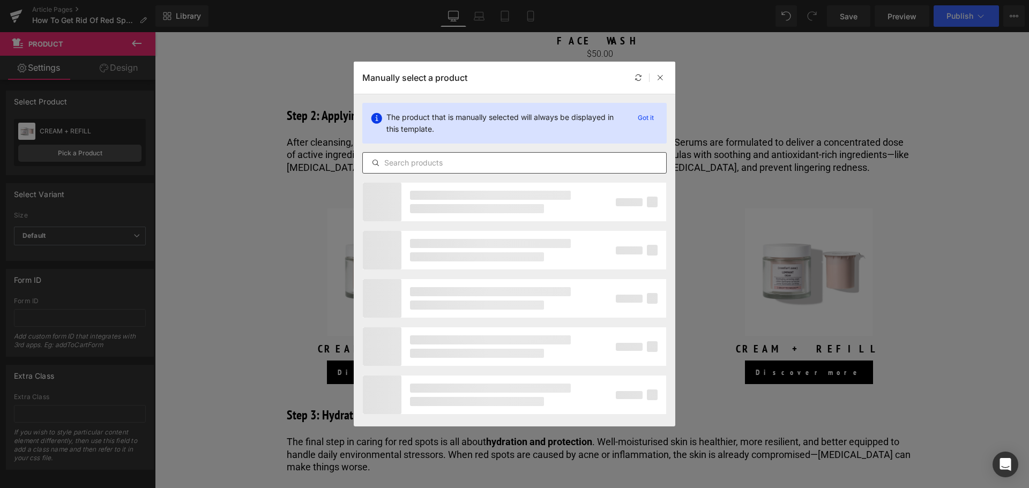
click at [443, 163] on input "text" at bounding box center [514, 162] width 303 height 13
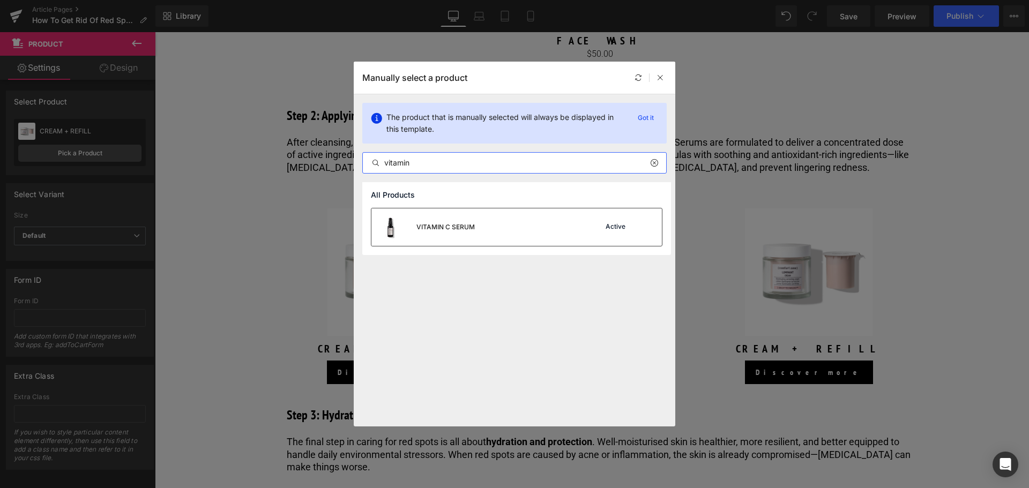
type input "vitamin"
click at [442, 222] on div "VITAMIN C SERUM" at bounding box center [422, 227] width 103 height 38
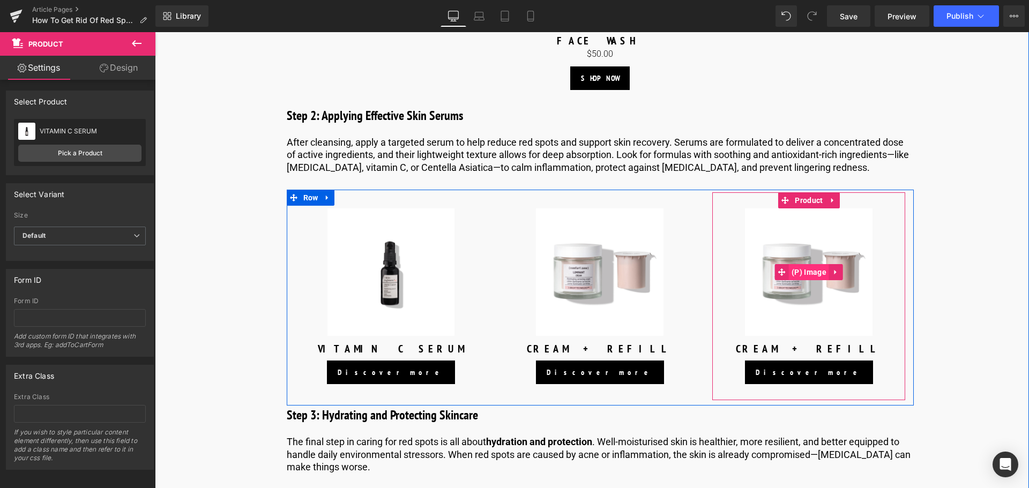
click at [807, 268] on span "(P) Image" at bounding box center [809, 272] width 40 height 16
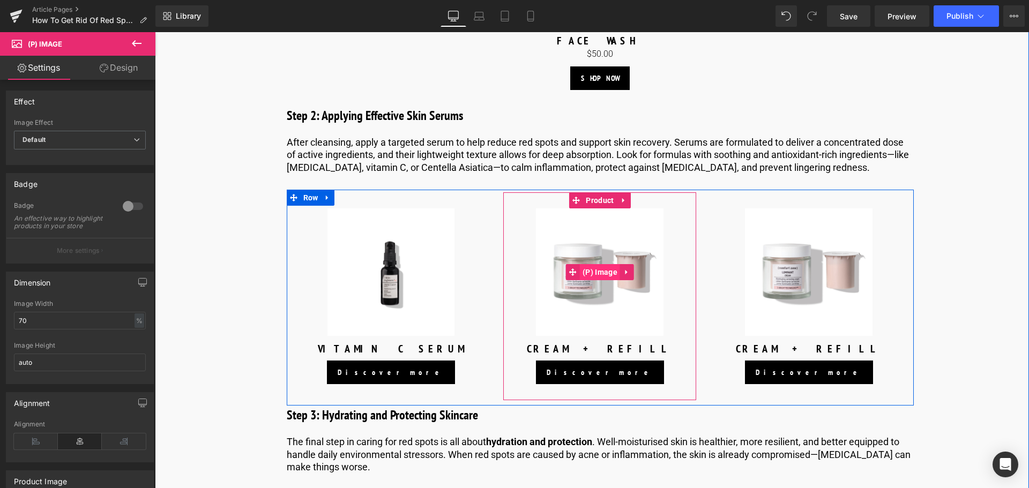
click at [598, 271] on span "(P) Image" at bounding box center [600, 272] width 40 height 16
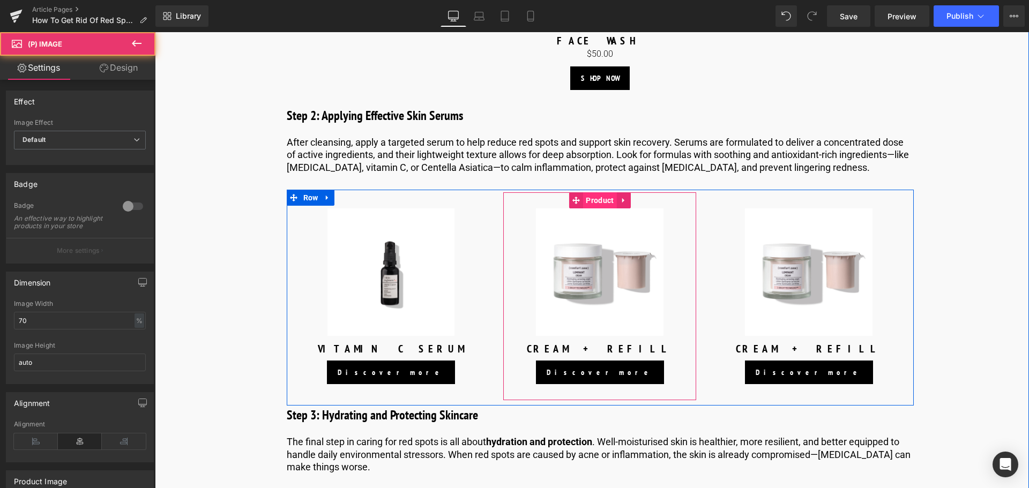
click at [605, 207] on span "Product" at bounding box center [599, 200] width 33 height 16
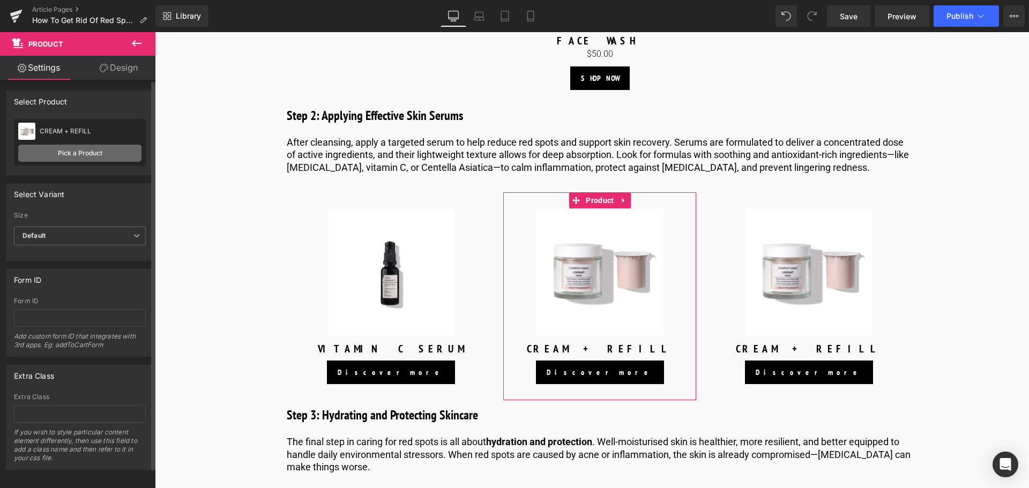
click at [104, 152] on link "Pick a Product" at bounding box center [79, 153] width 123 height 17
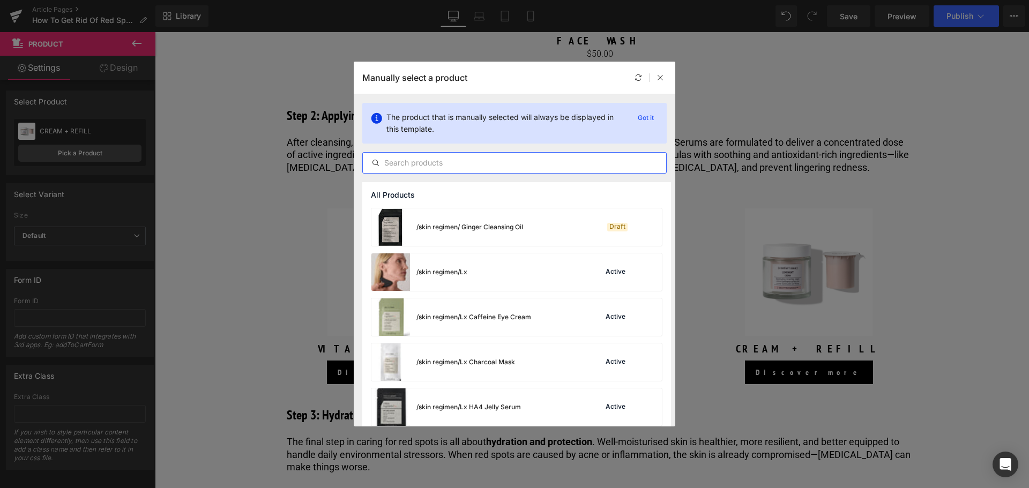
click at [445, 168] on input "text" at bounding box center [514, 162] width 303 height 13
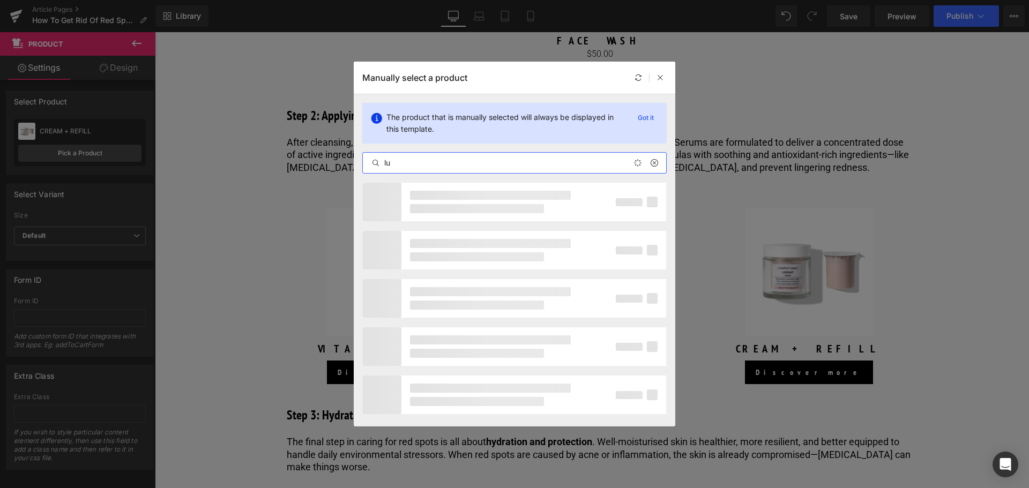
type input "l"
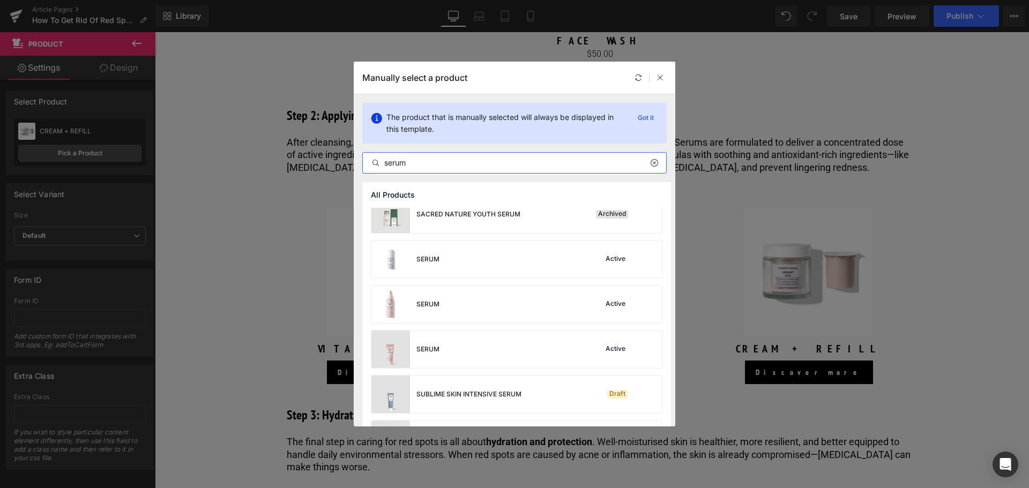
scroll to position [750, 0]
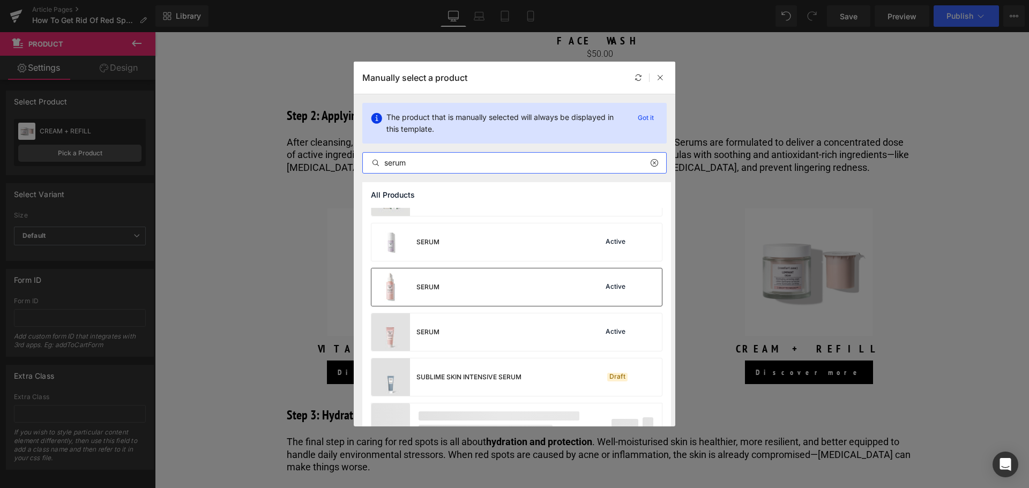
type input "serum"
click at [512, 301] on div "SERUM Active" at bounding box center [516, 287] width 290 height 38
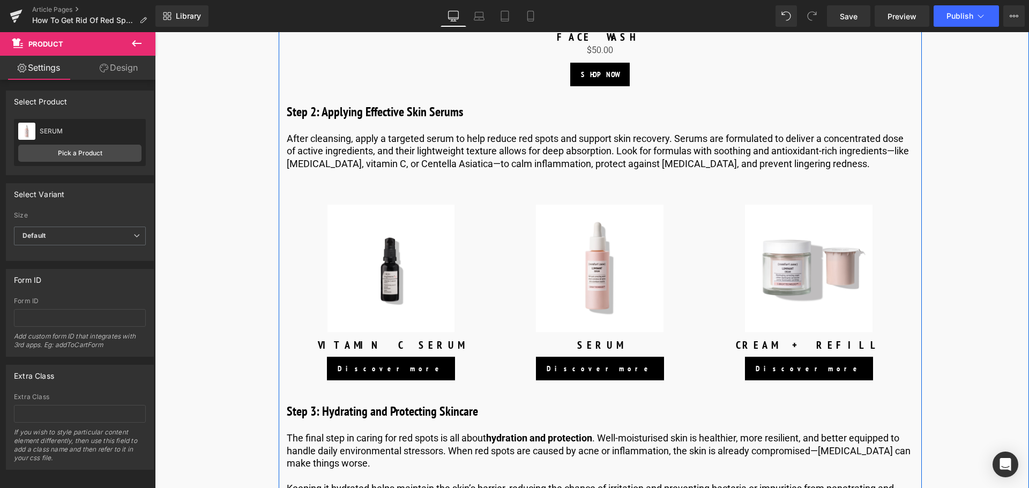
scroll to position [2839, 0]
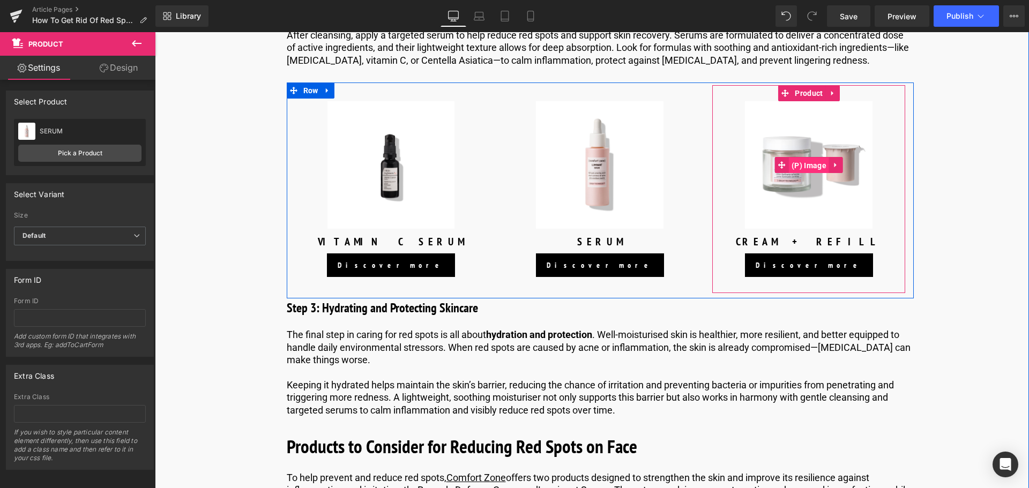
click at [810, 168] on span "(P) Image" at bounding box center [809, 166] width 40 height 16
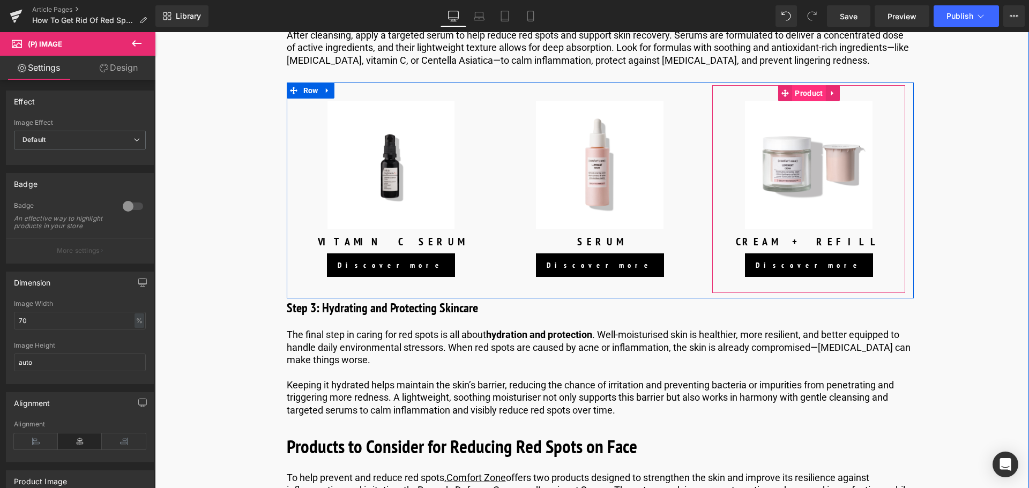
click at [799, 96] on span "Product" at bounding box center [808, 93] width 33 height 16
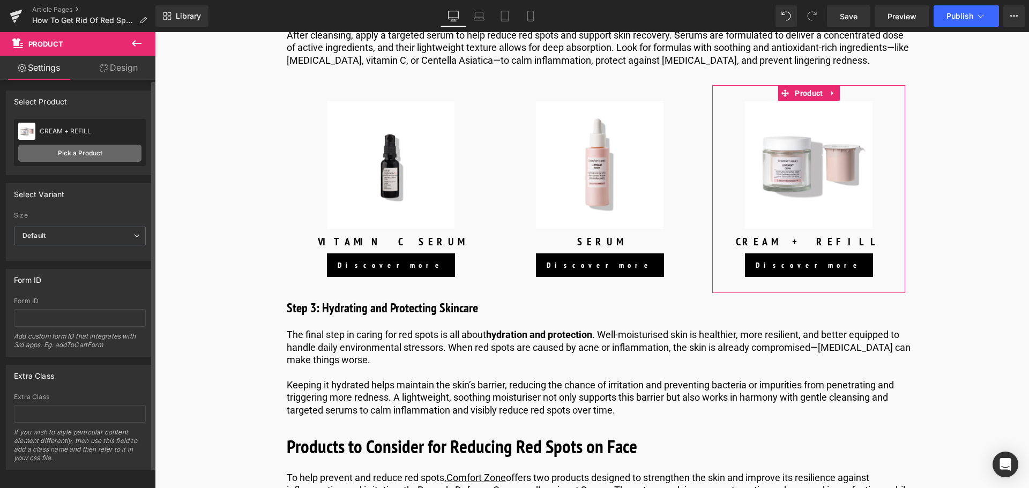
click at [97, 155] on link "Pick a Product" at bounding box center [79, 153] width 123 height 17
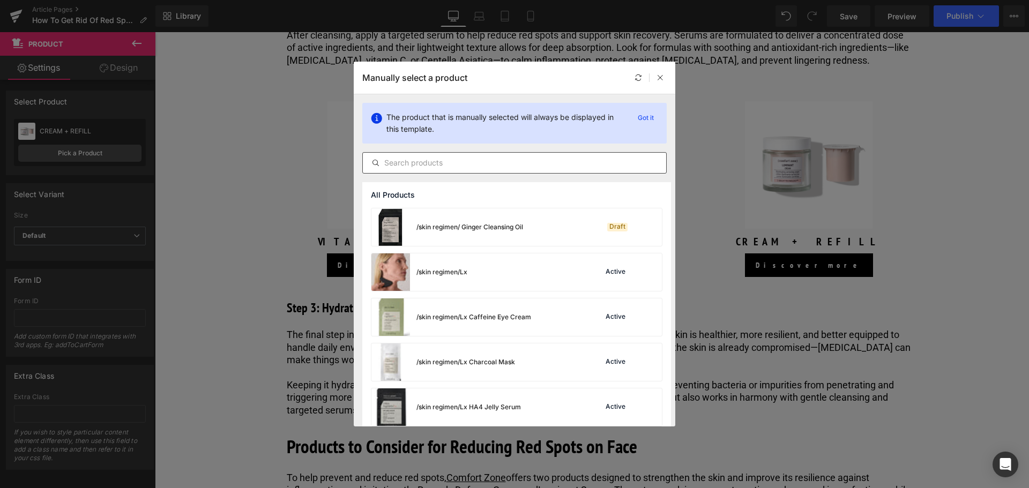
click at [475, 166] on input "text" at bounding box center [514, 162] width 303 height 13
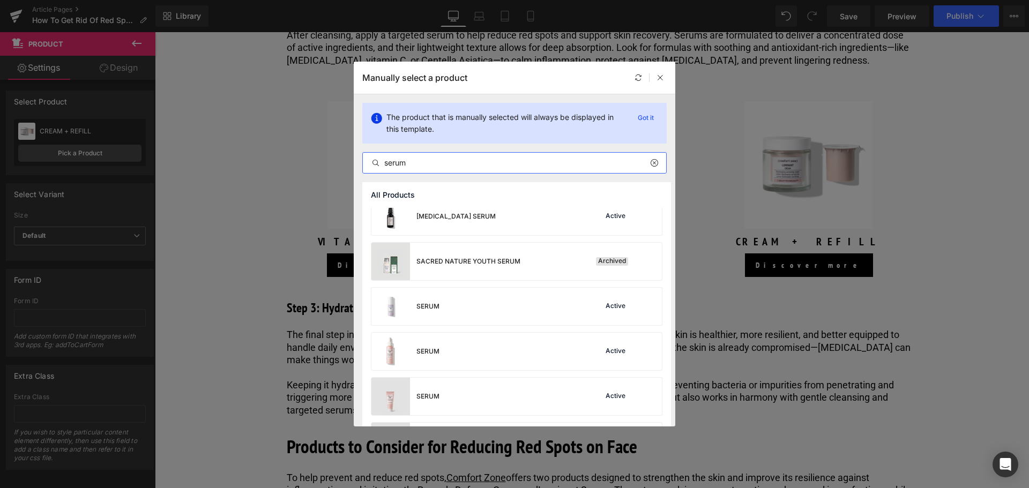
scroll to position [661, 0]
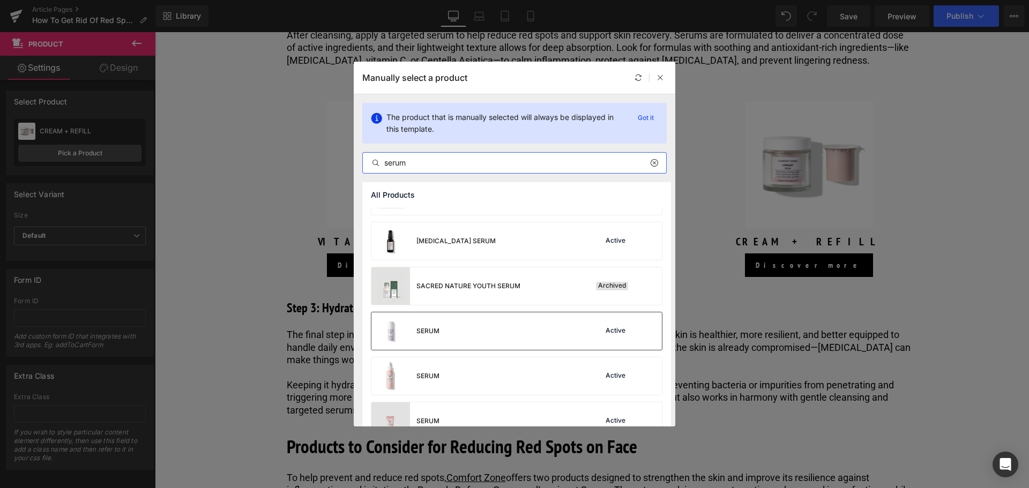
type input "serum"
click at [468, 335] on div "SERUM Active" at bounding box center [516, 331] width 290 height 38
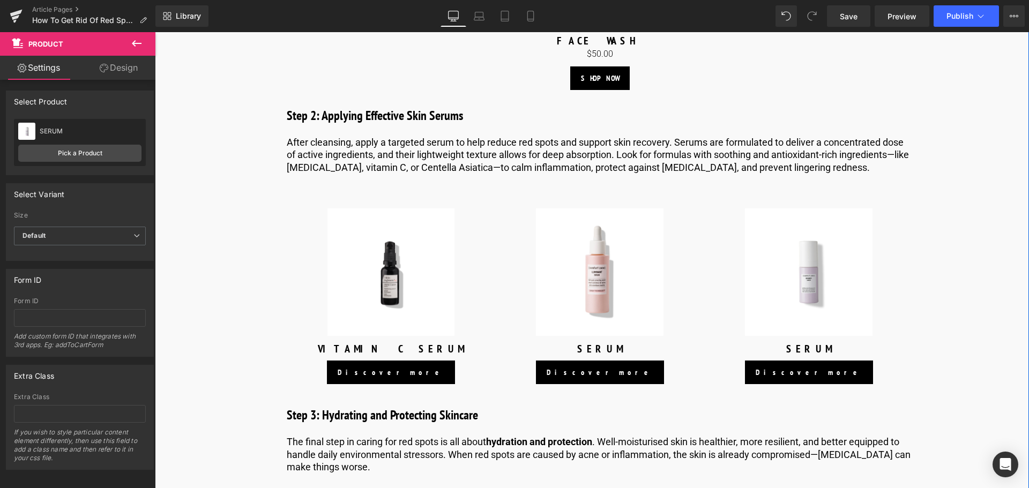
scroll to position [2679, 0]
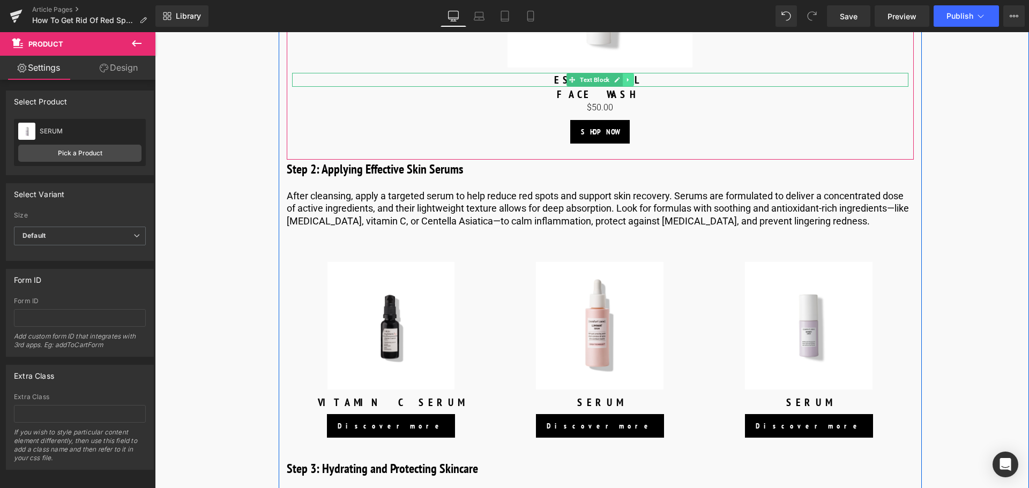
click at [625, 79] on icon at bounding box center [628, 80] width 6 height 6
click at [623, 80] on icon at bounding box center [622, 80] width 6 height 6
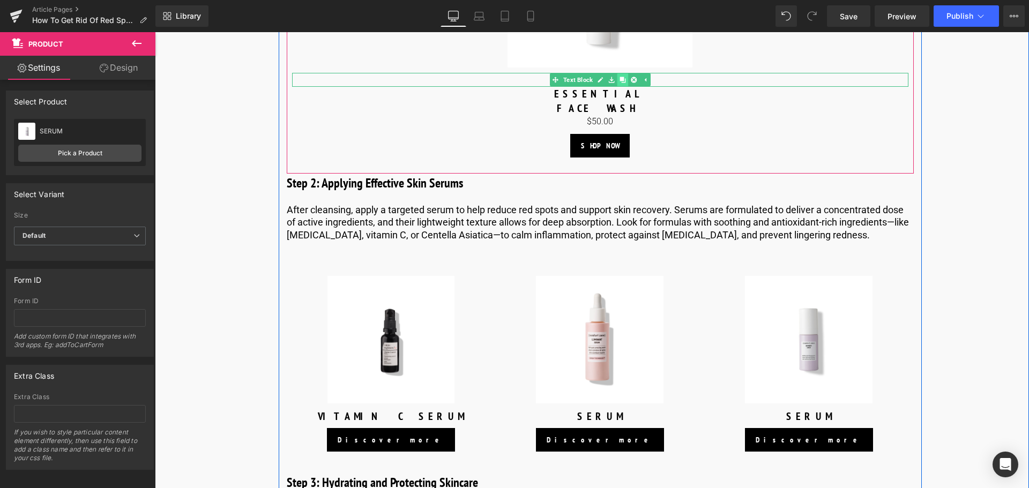
click at [620, 82] on icon at bounding box center [622, 80] width 6 height 6
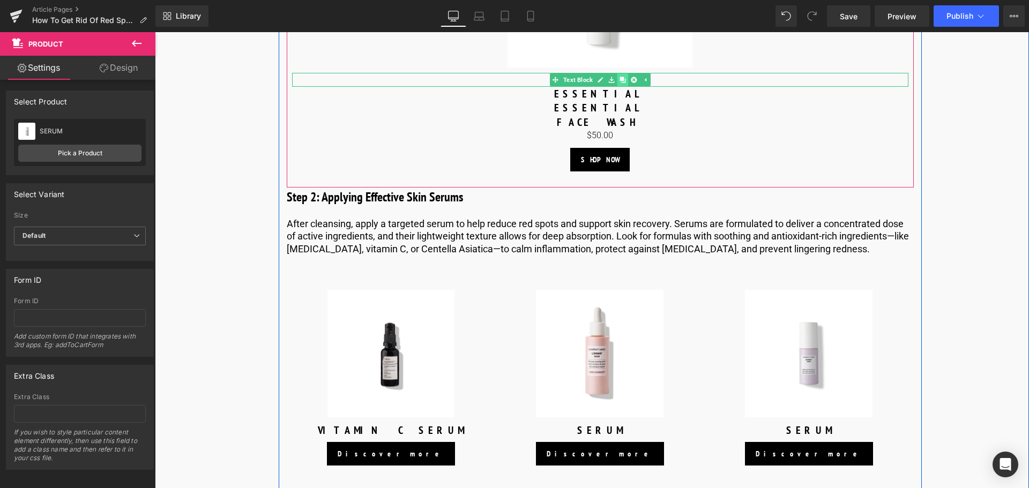
click at [620, 82] on icon at bounding box center [622, 80] width 6 height 6
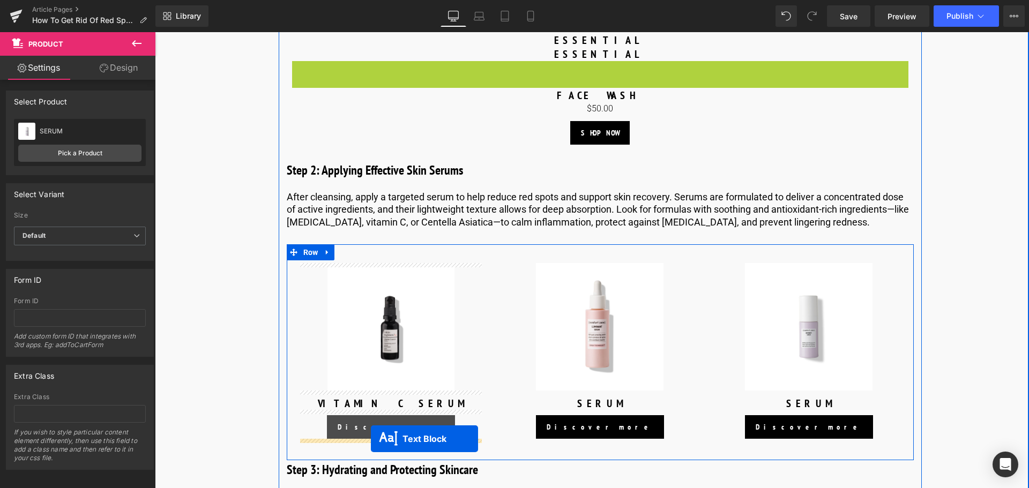
scroll to position [2754, 0]
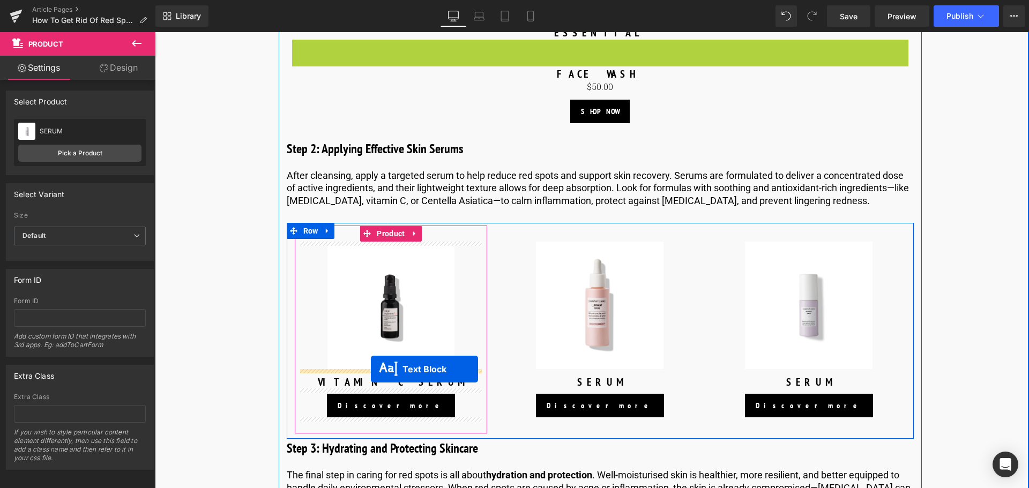
drag, startPoint x: 569, startPoint y: 123, endPoint x: 371, endPoint y: 369, distance: 316.3
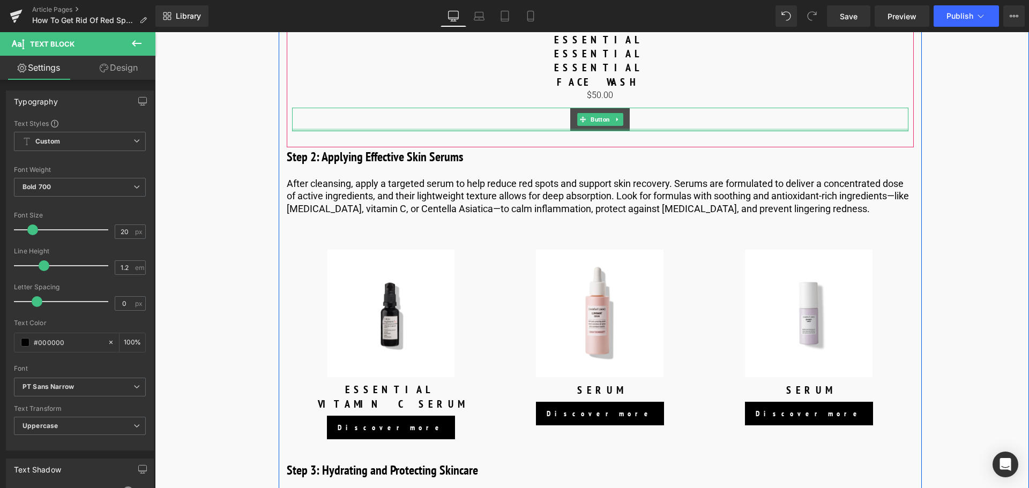
scroll to position [2700, 0]
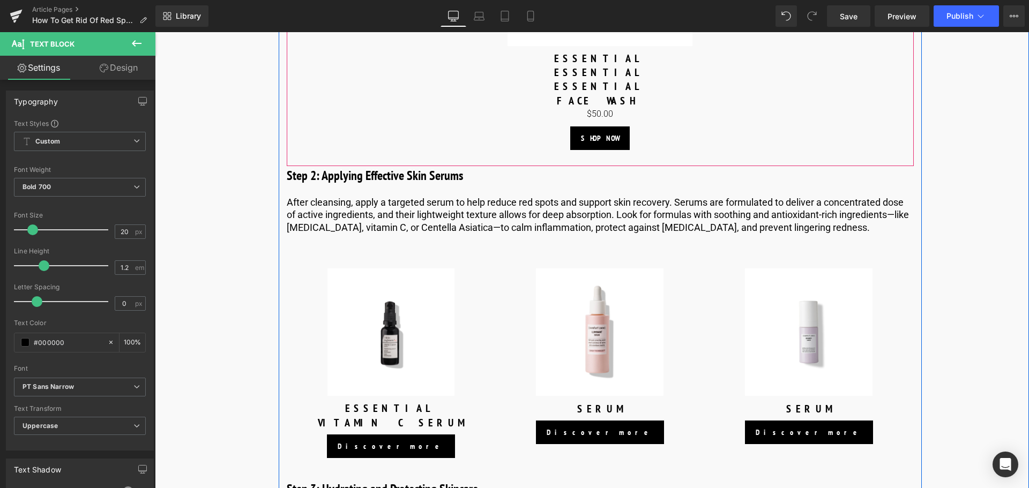
click at [610, 83] on div "essential Text Block" at bounding box center [600, 86] width 616 height 14
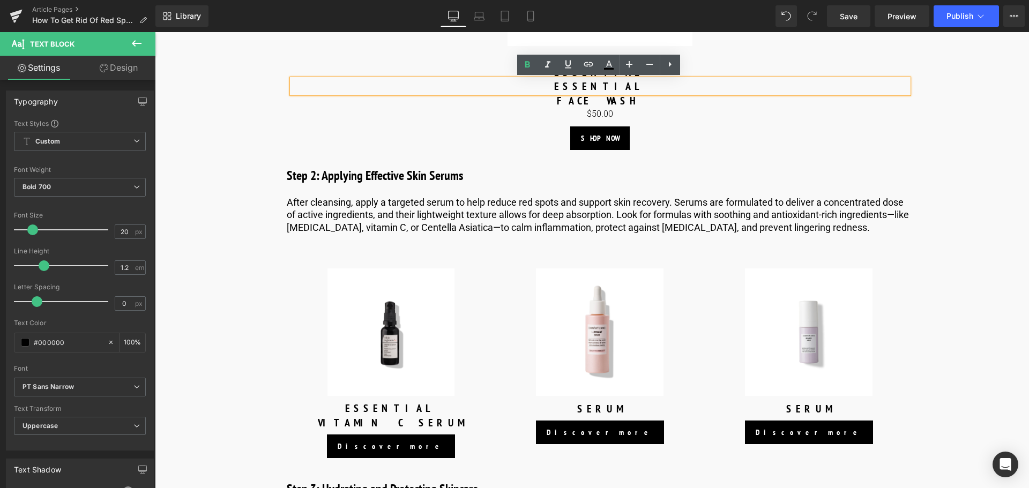
click at [627, 89] on p "essential" at bounding box center [600, 86] width 616 height 14
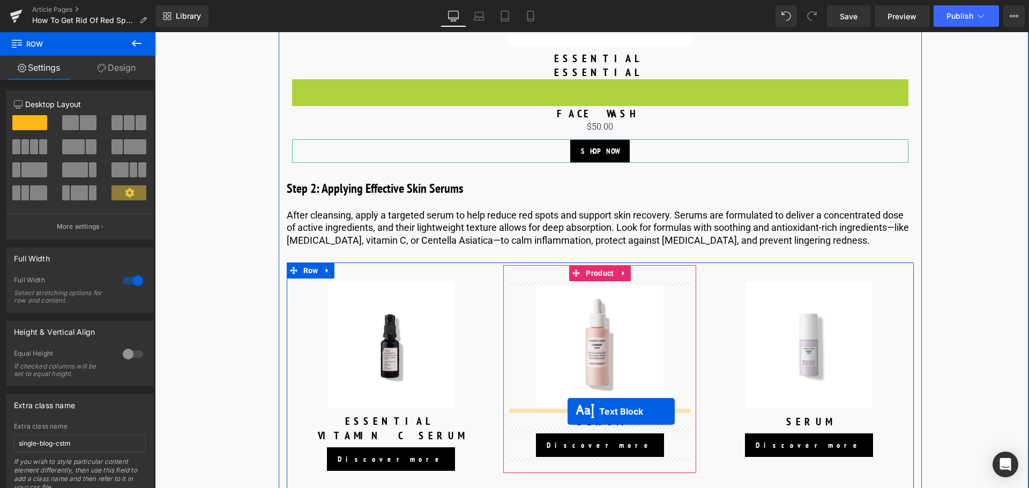
drag, startPoint x: 567, startPoint y: 85, endPoint x: 567, endPoint y: 411, distance: 326.3
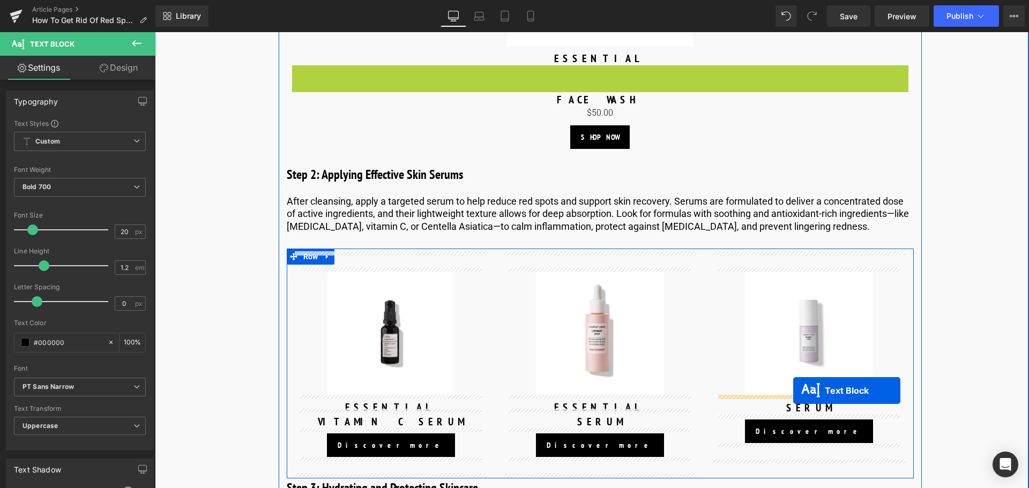
drag, startPoint x: 571, startPoint y: 71, endPoint x: 793, endPoint y: 391, distance: 389.5
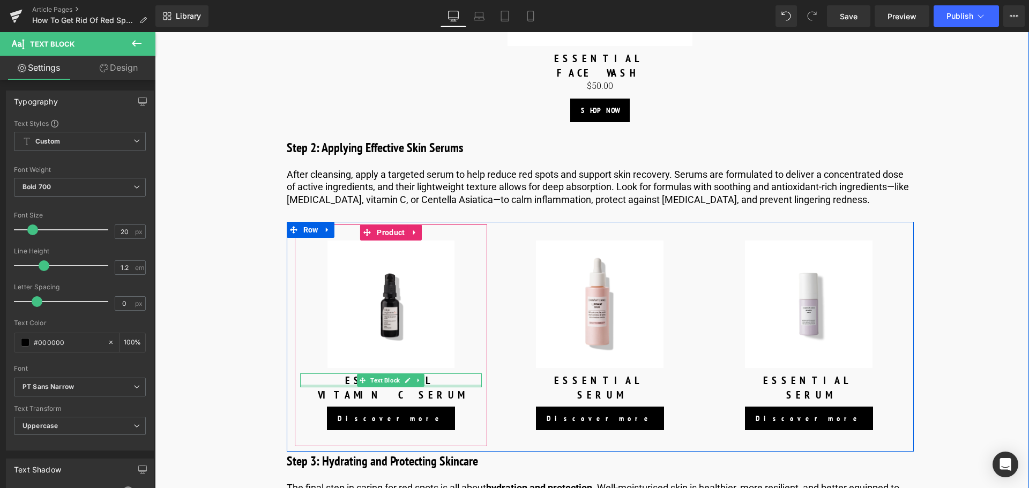
click at [438, 385] on div at bounding box center [391, 386] width 182 height 3
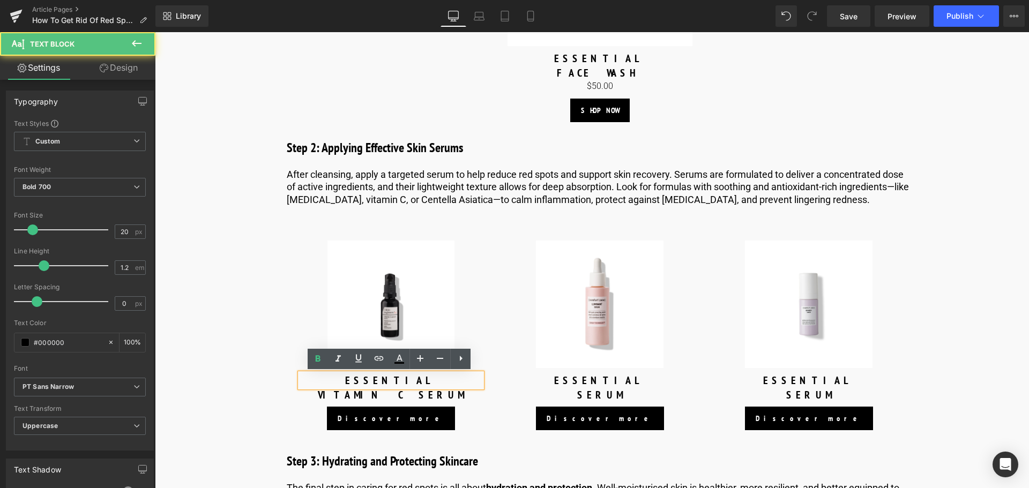
click at [436, 380] on p "essential" at bounding box center [391, 380] width 182 height 14
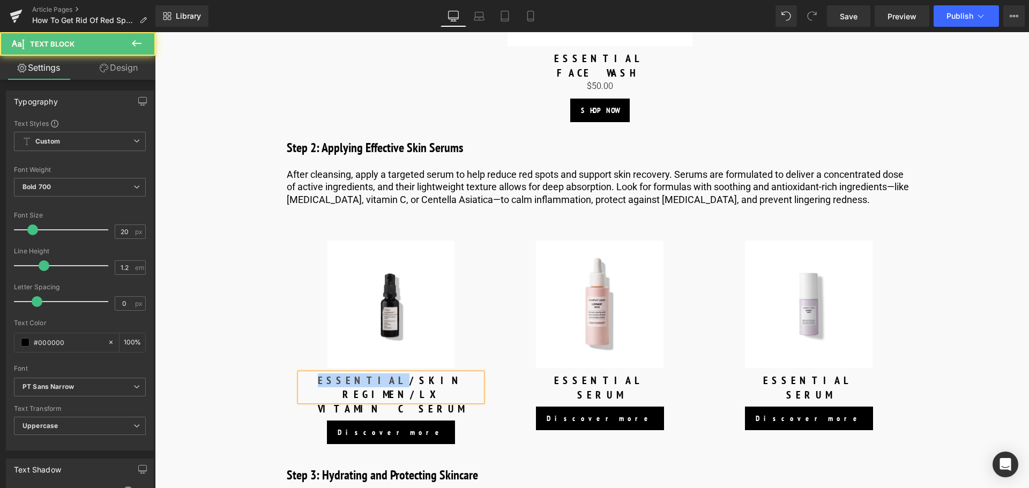
drag, startPoint x: 375, startPoint y: 379, endPoint x: 333, endPoint y: 379, distance: 42.3
click at [333, 379] on p "essential/skin regimen/lx" at bounding box center [391, 387] width 182 height 28
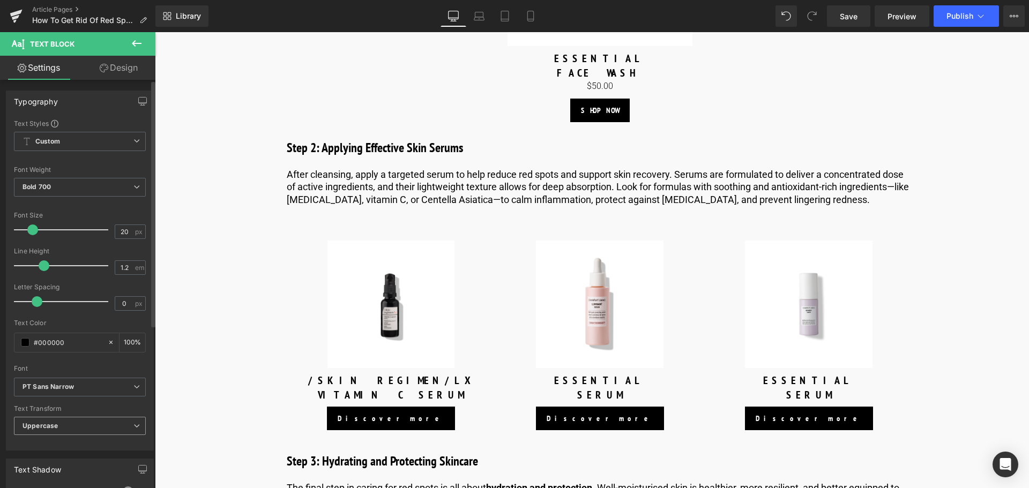
click at [133, 430] on span "Uppercase" at bounding box center [80, 426] width 132 height 19
click at [94, 440] on li "None" at bounding box center [78, 445] width 128 height 16
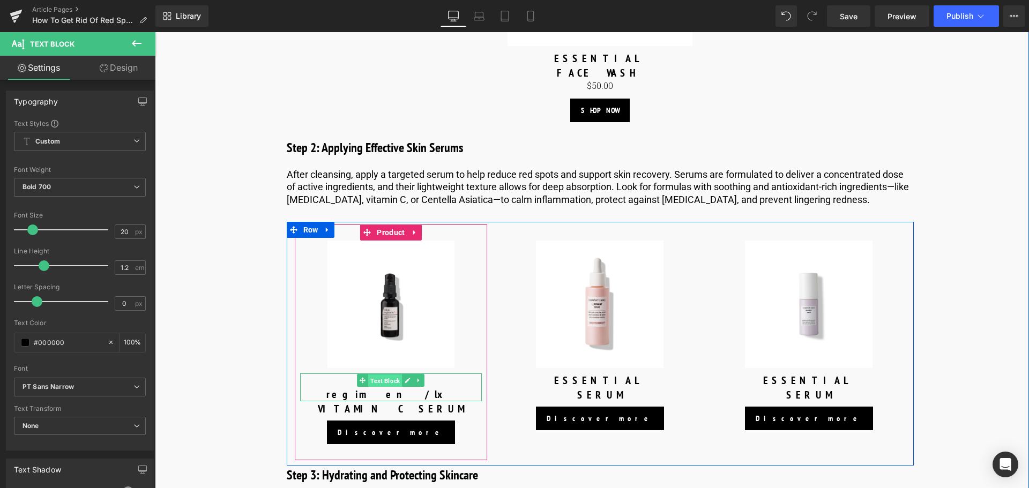
click at [384, 380] on span "Text Block" at bounding box center [385, 380] width 34 height 13
click at [433, 381] on p "/skin regimen/lx" at bounding box center [391, 387] width 182 height 28
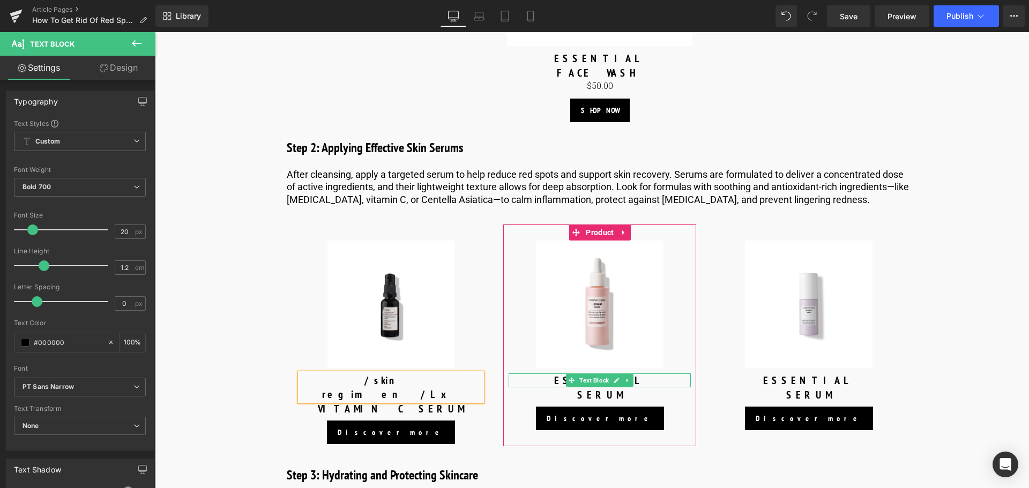
click at [645, 381] on p "essential" at bounding box center [599, 380] width 182 height 14
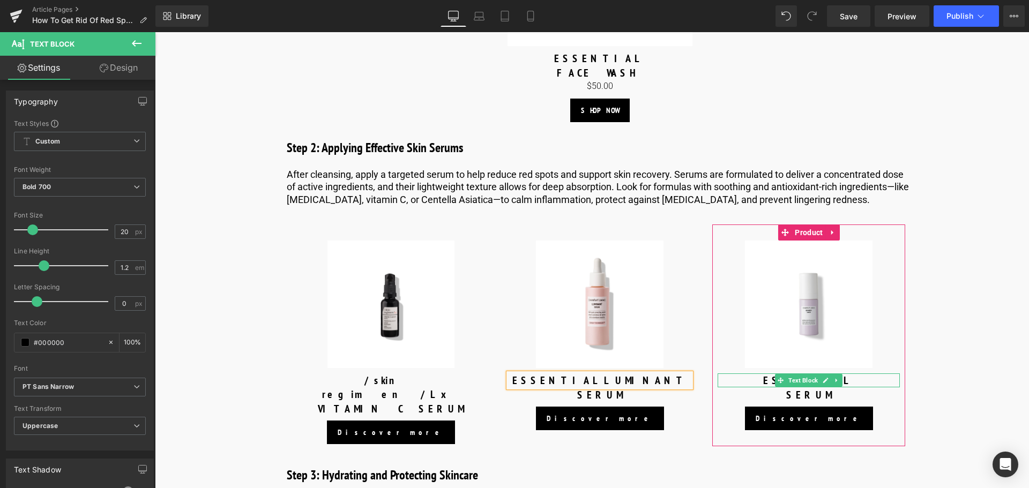
click at [852, 380] on p "essential" at bounding box center [808, 380] width 182 height 14
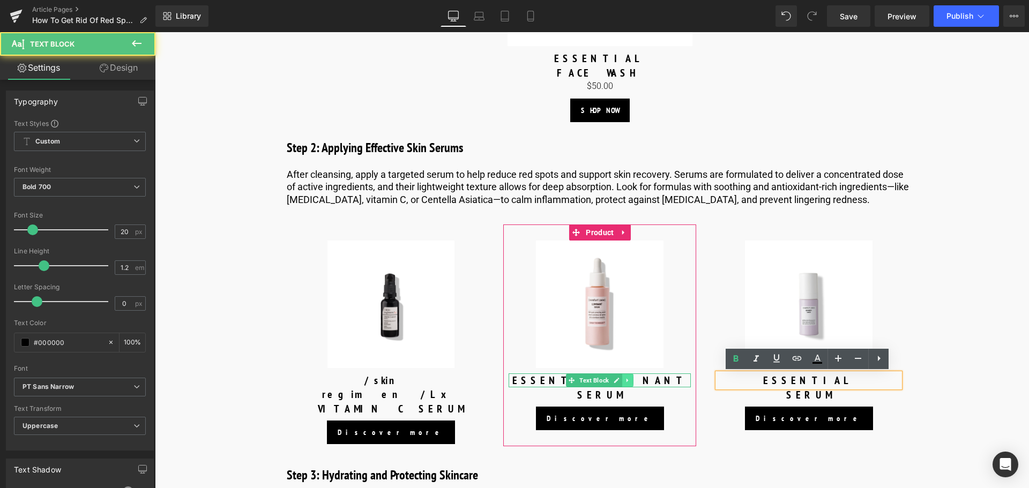
click at [629, 378] on link at bounding box center [627, 380] width 11 height 13
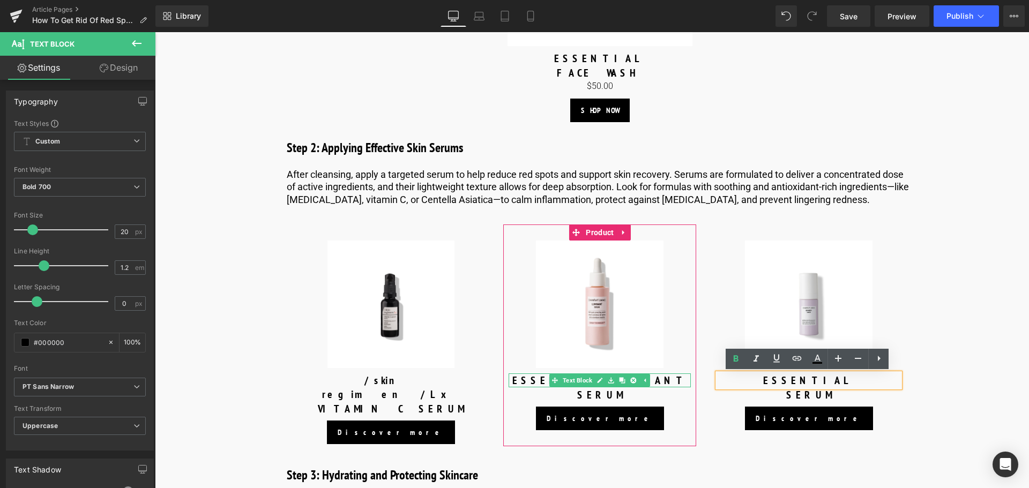
click at [657, 385] on div at bounding box center [599, 386] width 182 height 3
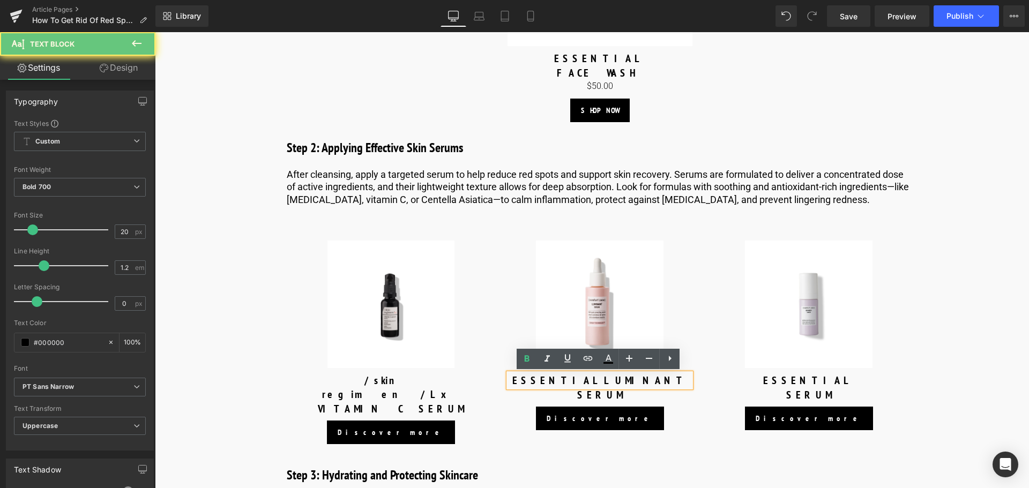
click at [659, 382] on p "essentialluminant" at bounding box center [599, 380] width 182 height 14
click at [598, 380] on p "essentialluminant" at bounding box center [599, 380] width 182 height 14
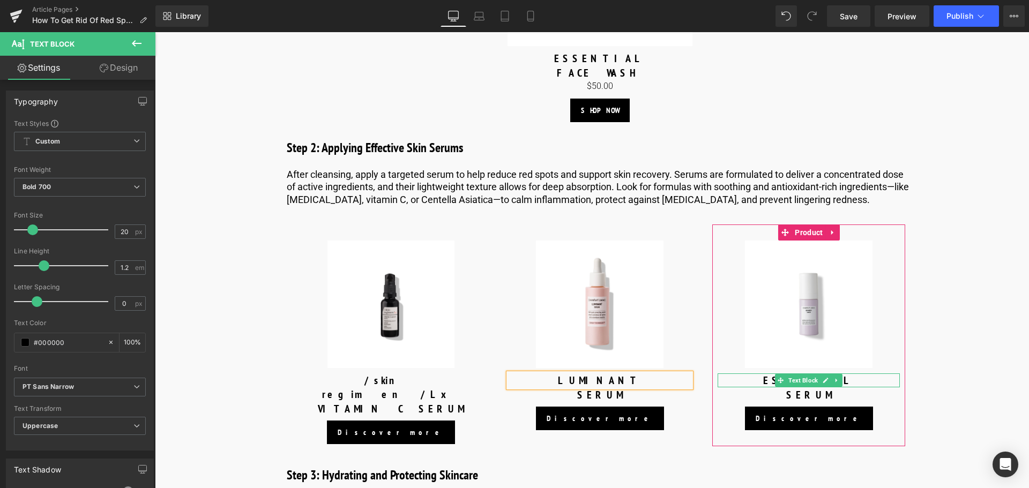
click at [851, 381] on p "essential" at bounding box center [808, 380] width 182 height 14
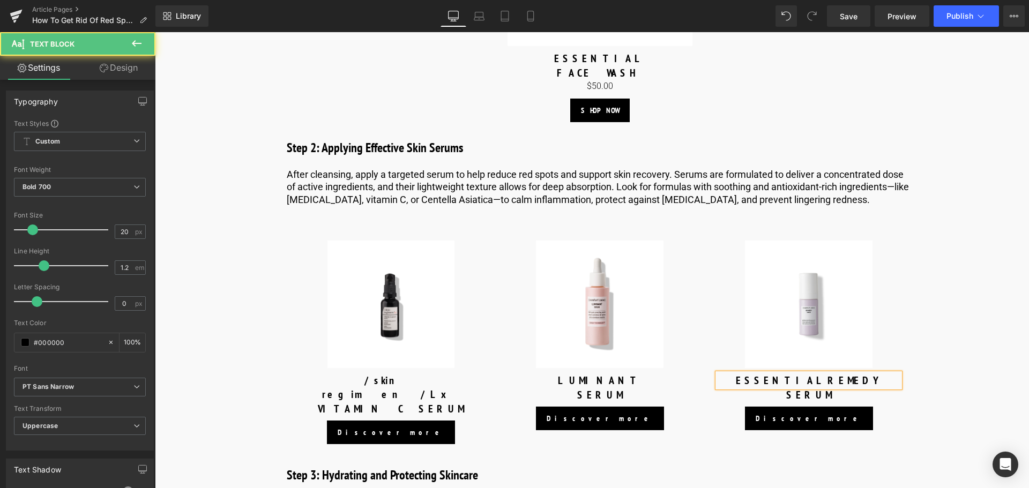
click at [812, 379] on p "essentialremedy" at bounding box center [808, 380] width 182 height 14
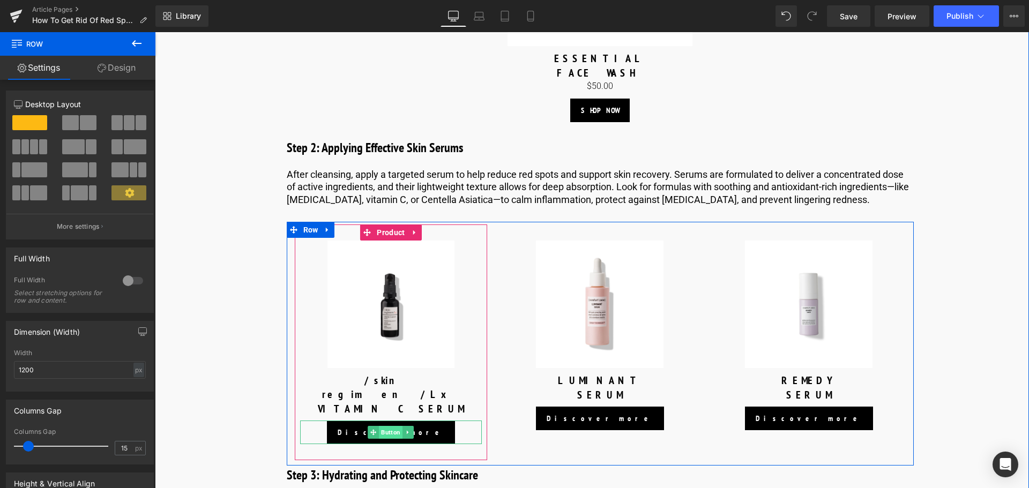
click at [391, 426] on span "Button" at bounding box center [391, 432] width 24 height 13
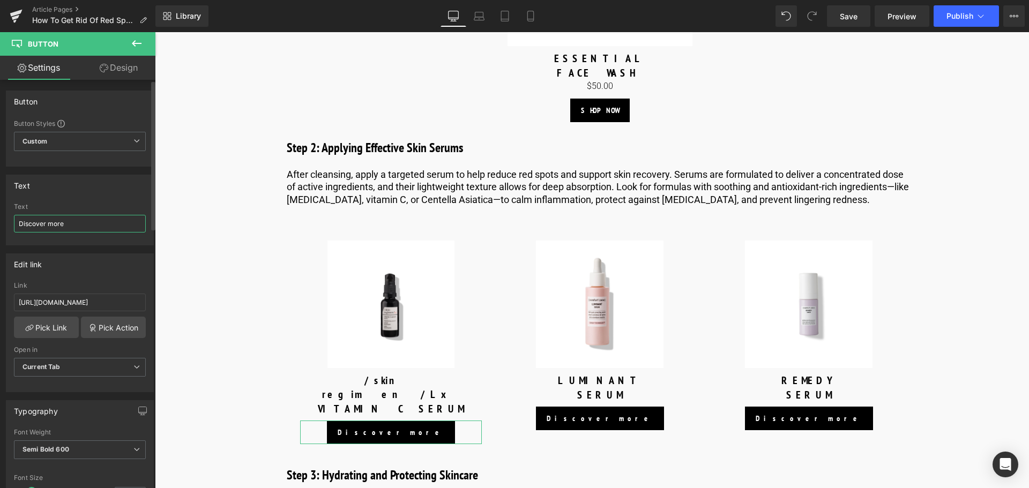
drag, startPoint x: 96, startPoint y: 220, endPoint x: 0, endPoint y: 215, distance: 96.0
click at [0, 215] on div "Text Discover more Text Discover more" at bounding box center [80, 206] width 160 height 79
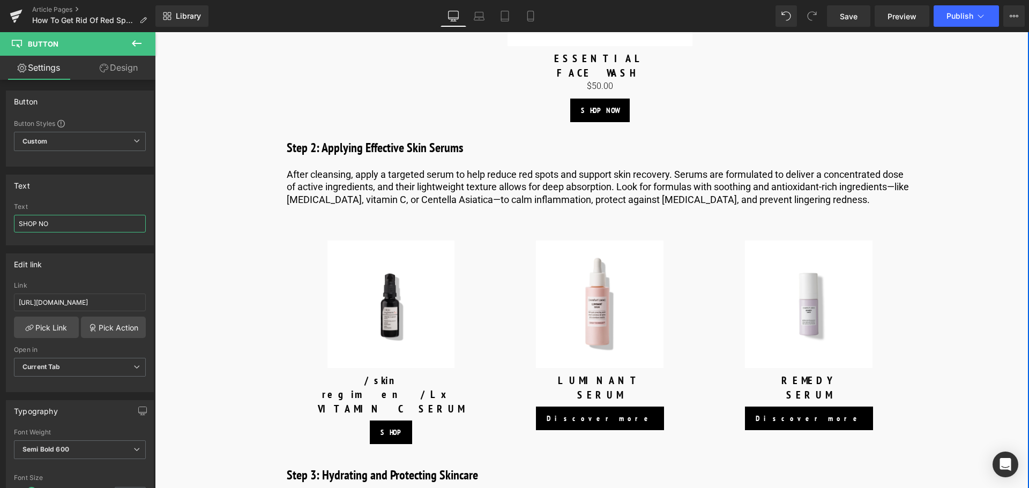
type input "SHOP NOW"
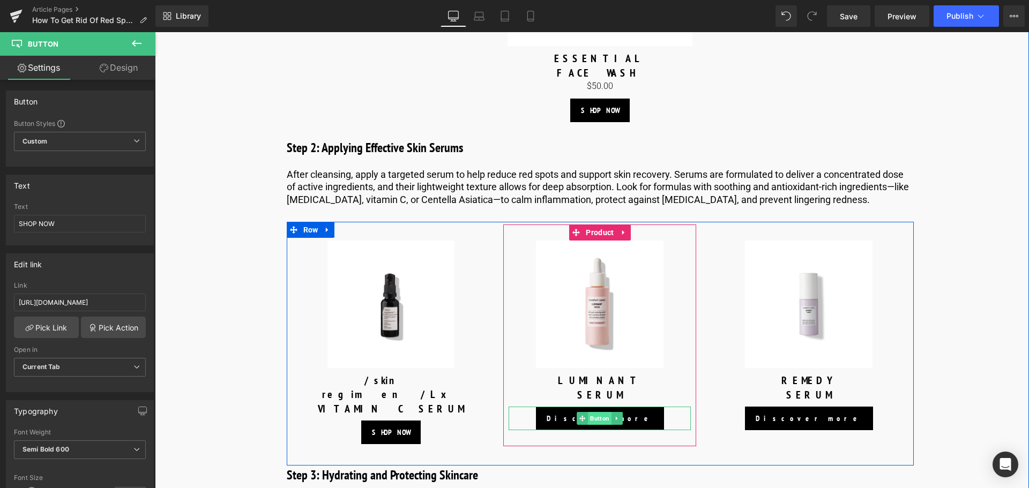
click at [605, 421] on span "Button" at bounding box center [600, 418] width 24 height 13
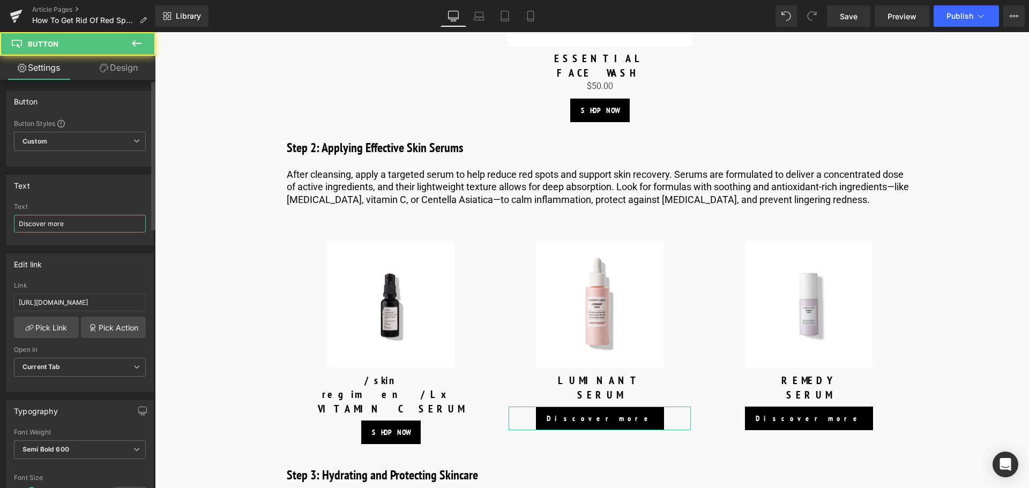
drag, startPoint x: 96, startPoint y: 224, endPoint x: 0, endPoint y: 212, distance: 97.2
click at [0, 212] on div "Text Discover more Text Discover more" at bounding box center [80, 206] width 160 height 79
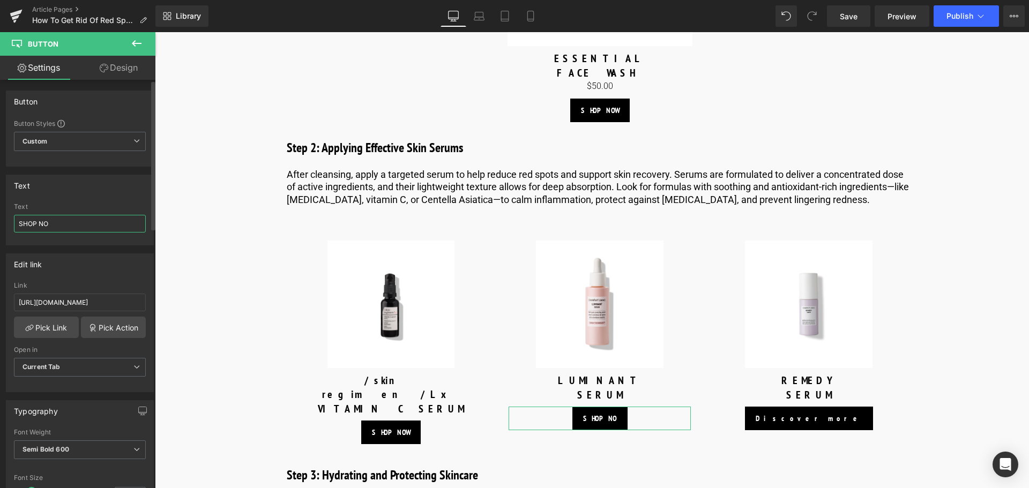
type input "SHOP NOW"
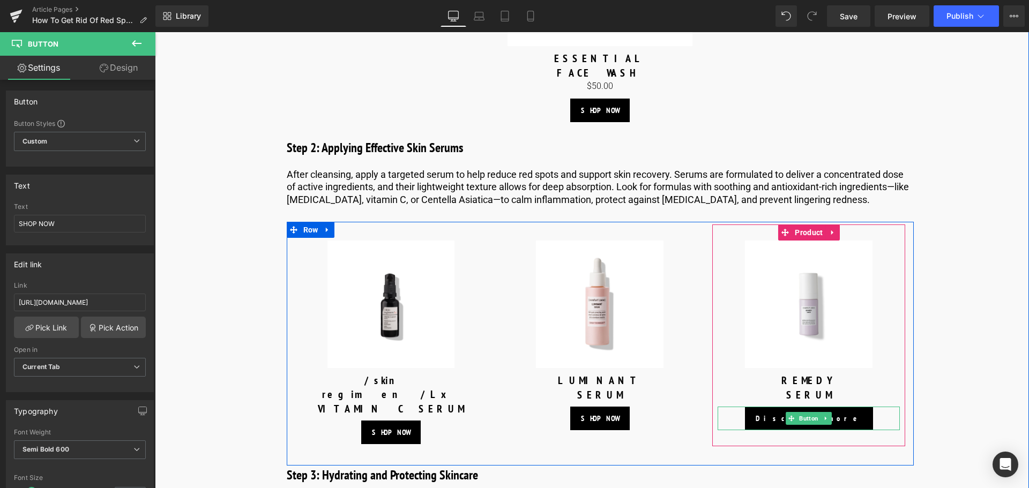
click at [812, 416] on span "Button" at bounding box center [809, 418] width 24 height 13
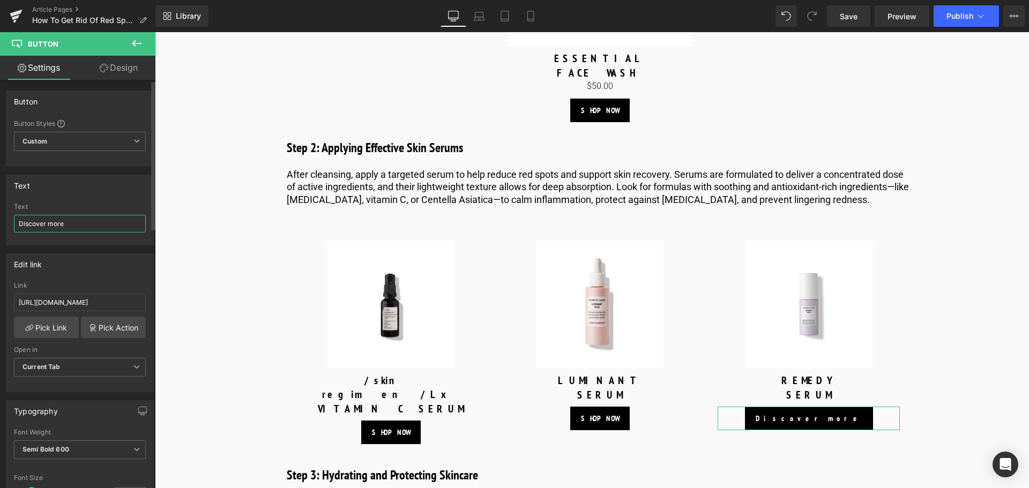
drag, startPoint x: 95, startPoint y: 226, endPoint x: 0, endPoint y: 211, distance: 95.9
click at [0, 211] on div "Text Discover more Text Discover more" at bounding box center [80, 206] width 160 height 79
type input "SHOP NOW"
click at [136, 43] on icon at bounding box center [137, 43] width 10 height 6
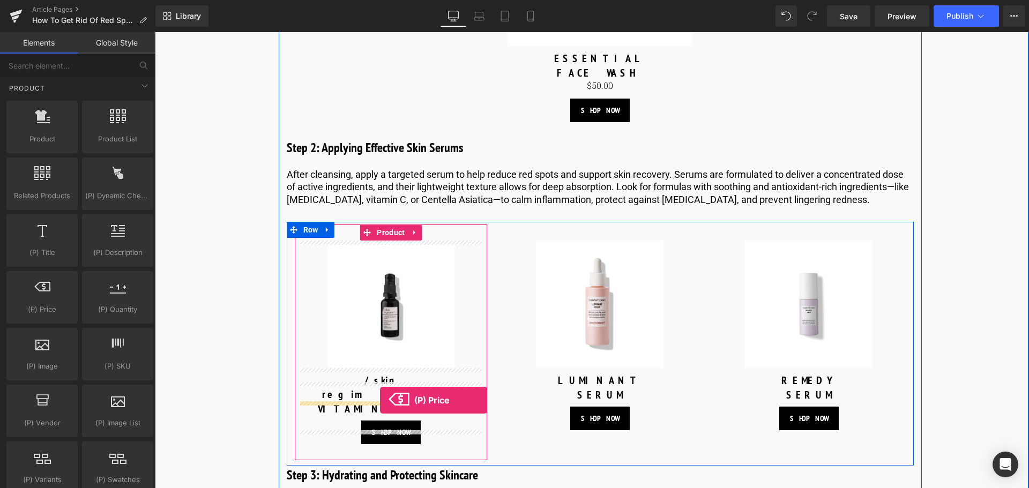
drag, startPoint x: 210, startPoint y: 321, endPoint x: 380, endPoint y: 400, distance: 187.2
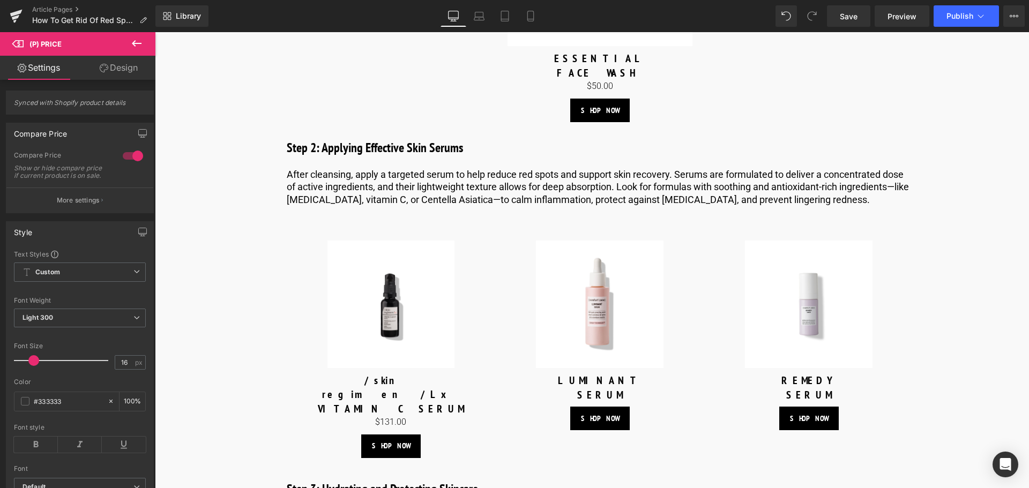
click at [140, 47] on icon at bounding box center [136, 43] width 13 height 13
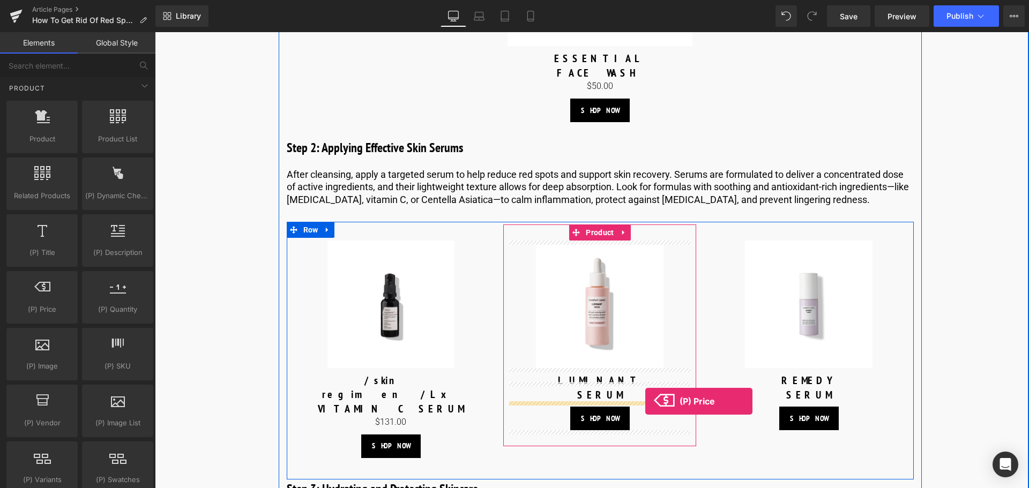
drag, startPoint x: 216, startPoint y: 333, endPoint x: 645, endPoint y: 401, distance: 434.0
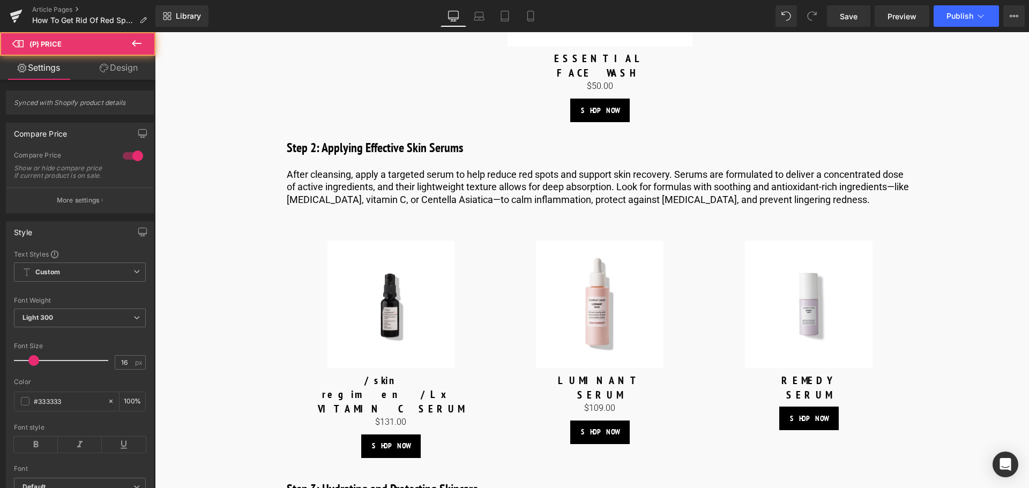
click at [140, 44] on icon at bounding box center [136, 43] width 13 height 13
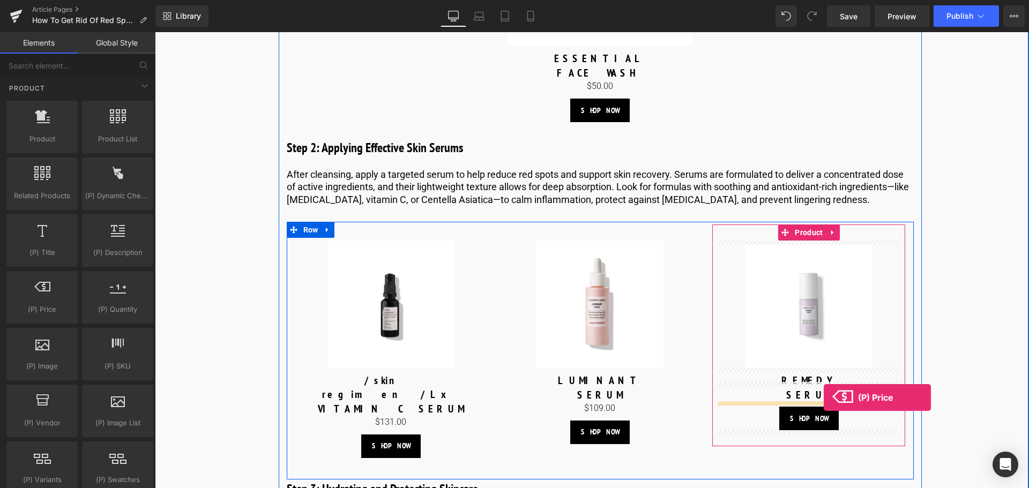
drag, startPoint x: 200, startPoint y: 344, endPoint x: 823, endPoint y: 398, distance: 625.8
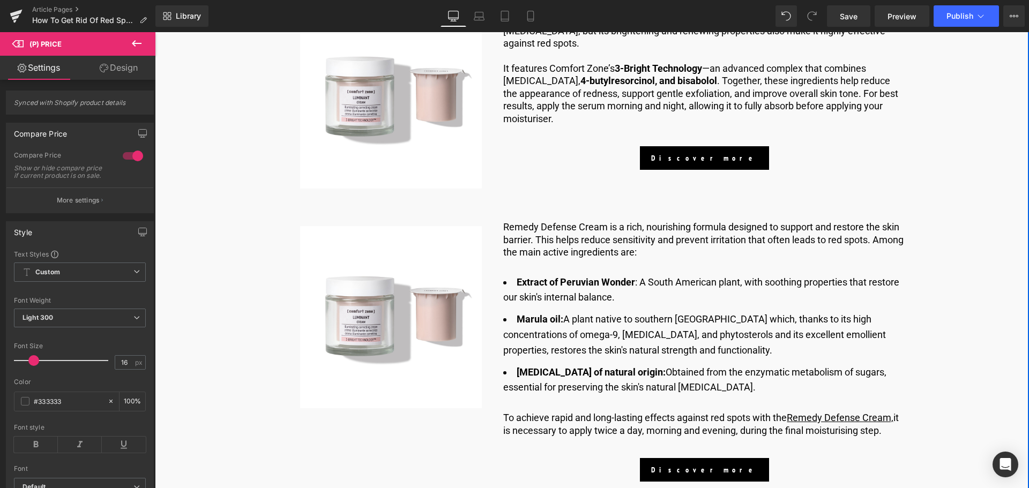
scroll to position [3397, 0]
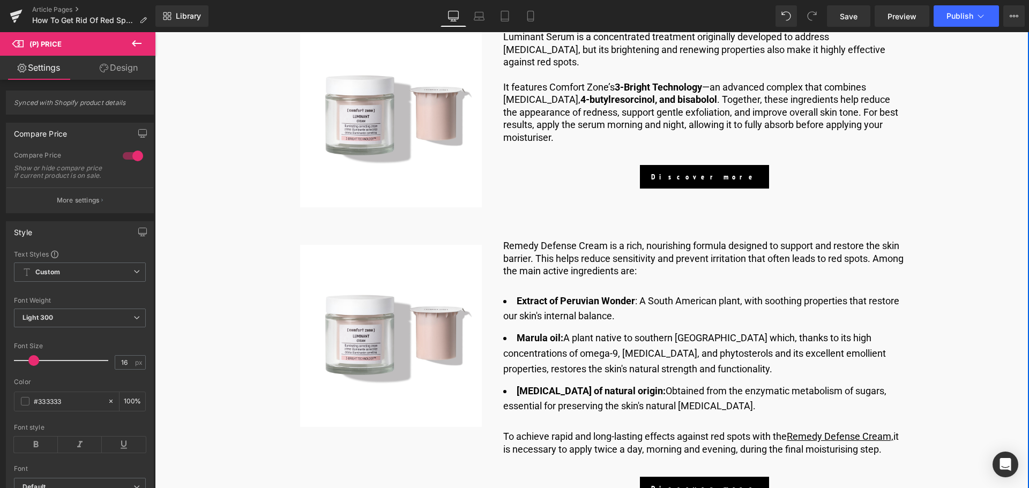
click at [389, 138] on img at bounding box center [391, 116] width 182 height 182
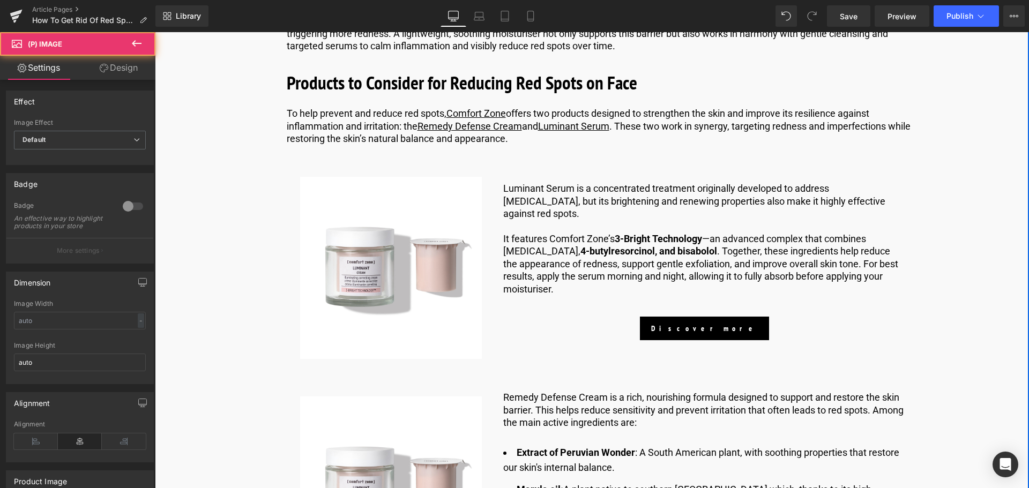
scroll to position [3236, 0]
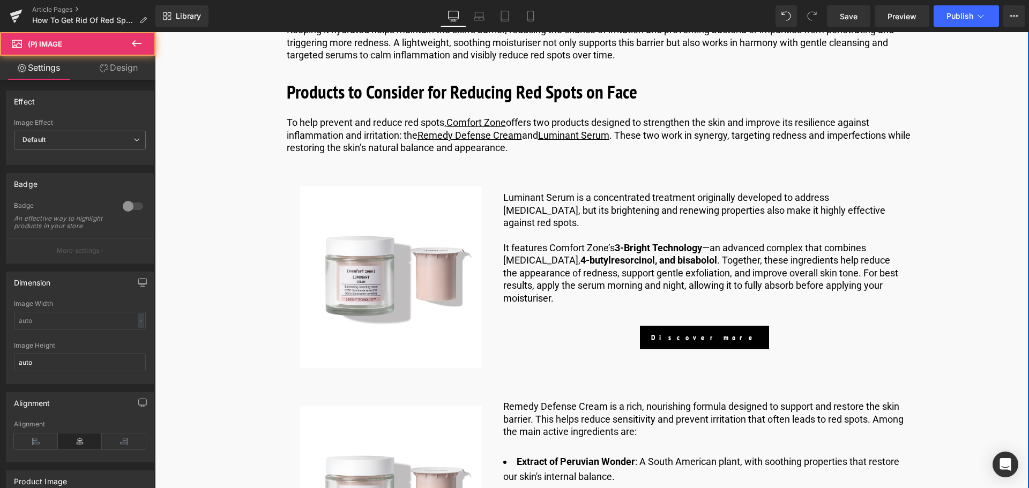
click at [417, 215] on img at bounding box center [391, 277] width 182 height 182
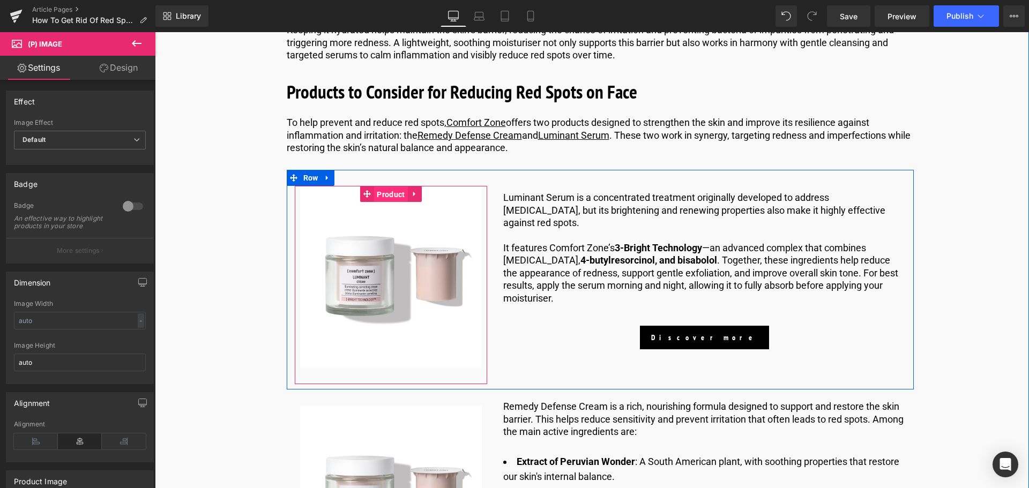
click at [383, 186] on span "Product" at bounding box center [390, 194] width 33 height 16
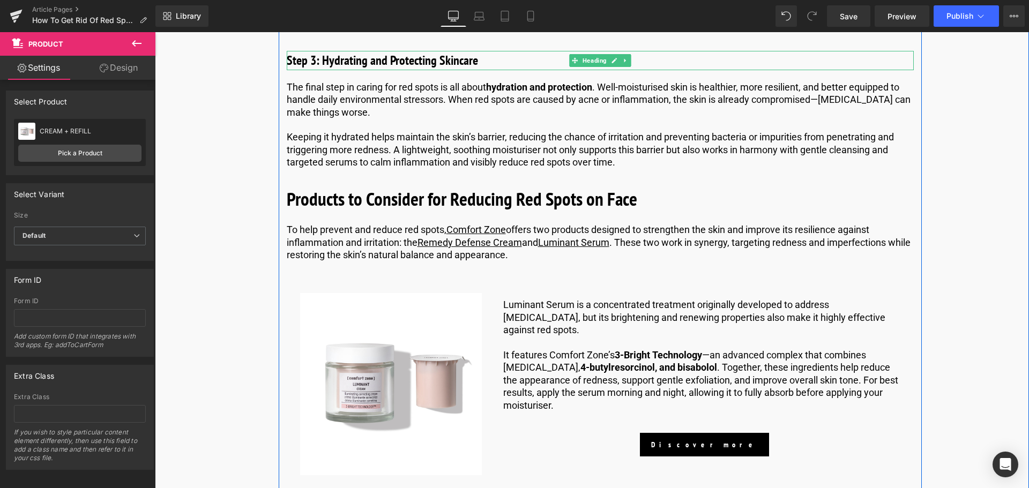
scroll to position [3182, 0]
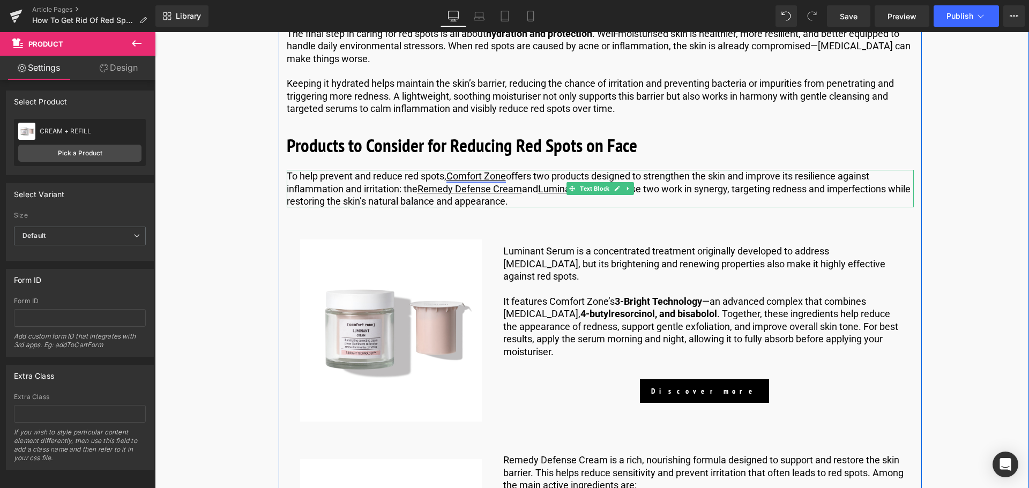
click at [489, 170] on link "Comfort Zone" at bounding box center [475, 175] width 59 height 11
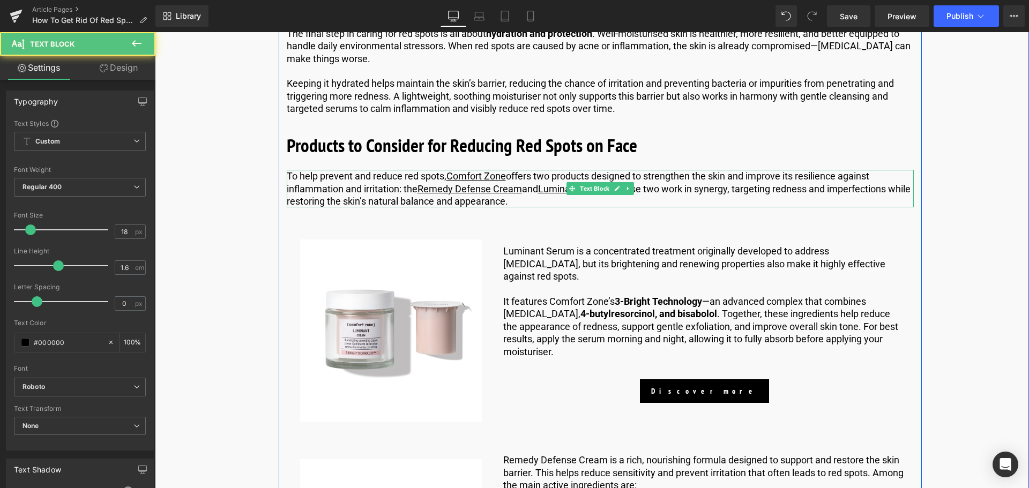
click at [532, 170] on p "To help prevent and reduce red spots, Comfort Zone offers two products designed…" at bounding box center [600, 189] width 627 height 38
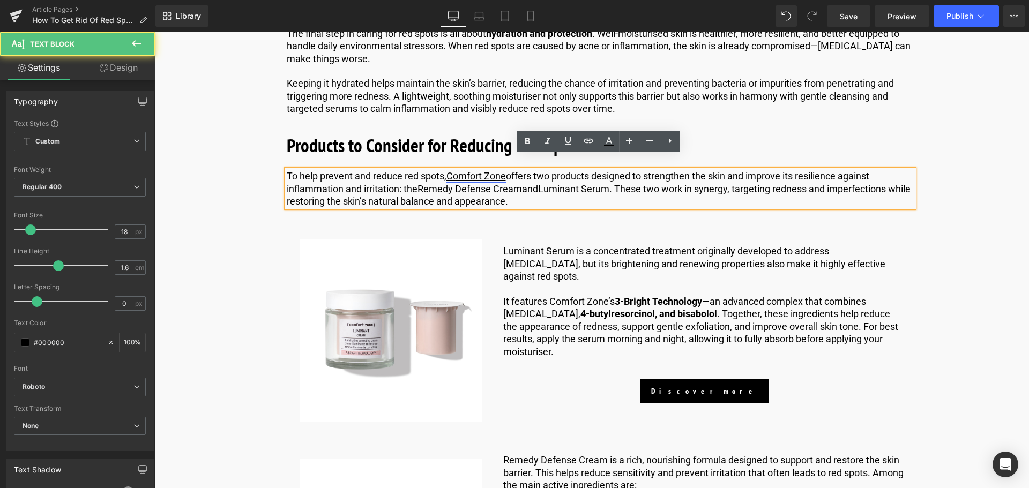
click at [484, 170] on link "Comfort Zone" at bounding box center [475, 175] width 59 height 11
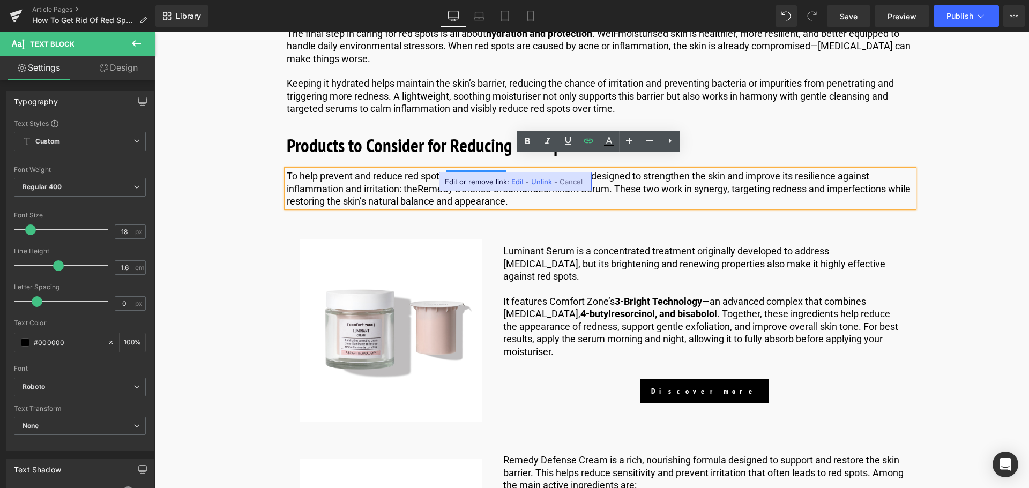
click at [515, 181] on span "Edit" at bounding box center [517, 181] width 12 height 9
click at [482, 186] on input "https://us.comfortzoneskin.com/blogs/face-treatments" at bounding box center [506, 185] width 165 height 27
click at [487, 188] on input "https://us.comfortzoneskin.com/?_gl=1*z6wof2*_up*MQ..*_gs*MQ..&gclid=Cj0KCQjwgv…" at bounding box center [506, 185] width 165 height 27
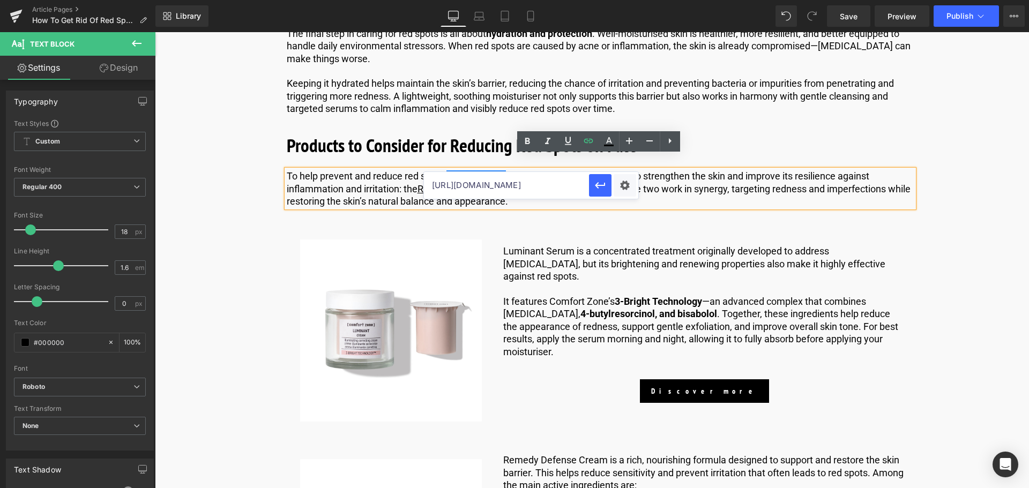
click at [504, 191] on input "https://us.comfortzoneskin.com/?_gl=1*z6wof2*_up*MQ..*_gs*MQ..&gclid=Cj0KCQjwgv…" at bounding box center [506, 185] width 165 height 27
click at [575, 191] on input "https://us.comfortzoneskin.com/?_gl=1*z6wof2*_up*MQ..*_gs*MQ..&gclid=Cj0KCQjwgv…" at bounding box center [506, 185] width 165 height 27
paste input "text"
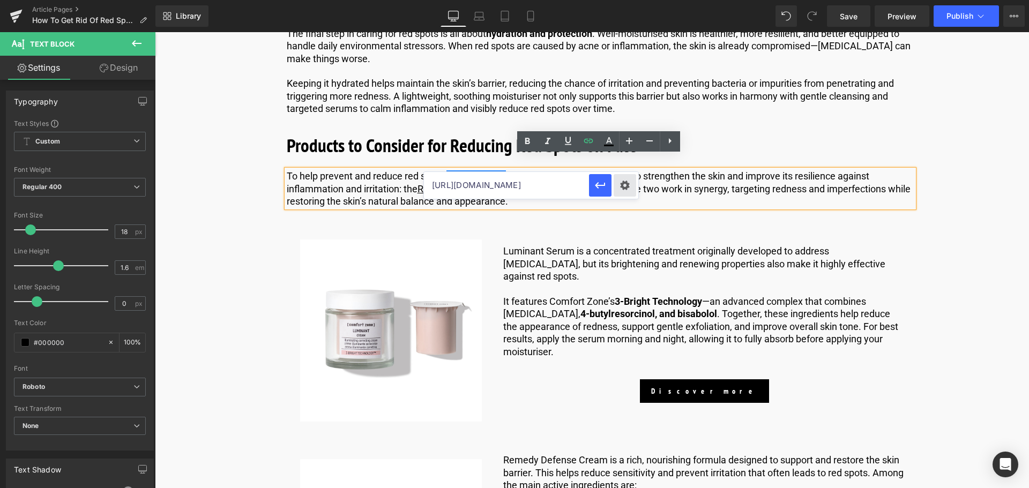
click at [621, 0] on div "Text Color Highlight Color #333333 #0000ee 100 % transparent 0 % Code Editor - …" at bounding box center [514, 0] width 1029 height 0
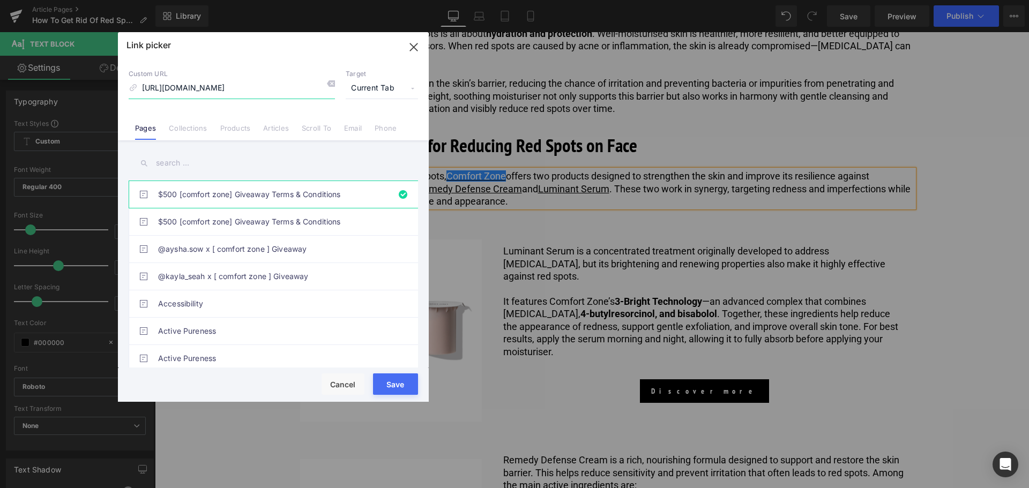
click at [409, 40] on icon "button" at bounding box center [413, 47] width 17 height 17
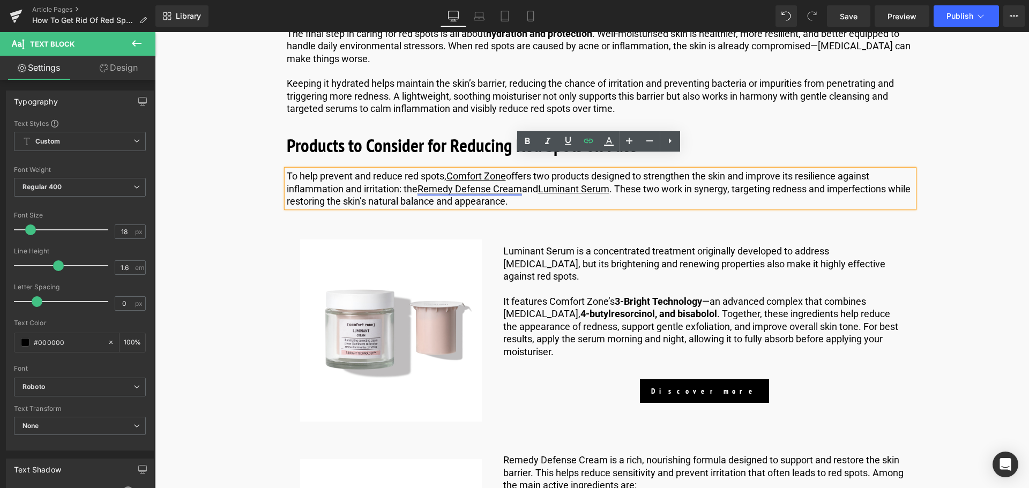
click at [486, 183] on link "Remedy Defense Cream" at bounding box center [469, 188] width 104 height 11
click at [506, 192] on span "Edit" at bounding box center [511, 194] width 12 height 9
click at [475, 198] on input "https://us.comfortzoneskin.com/" at bounding box center [499, 198] width 165 height 27
click at [590, 200] on icon "button" at bounding box center [593, 198] width 13 height 13
click at [579, 183] on link "Luminant Serum" at bounding box center [573, 188] width 71 height 11
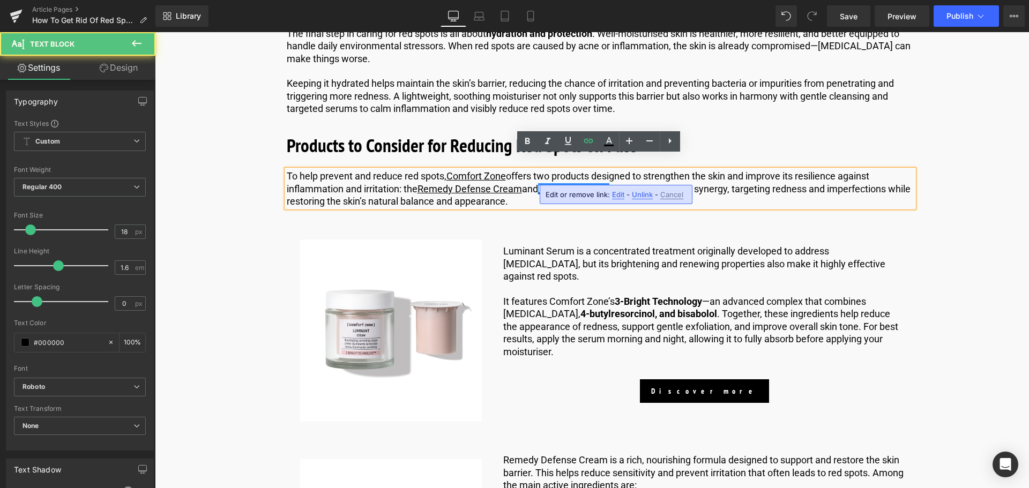
click at [612, 198] on span "Edit" at bounding box center [618, 194] width 12 height 9
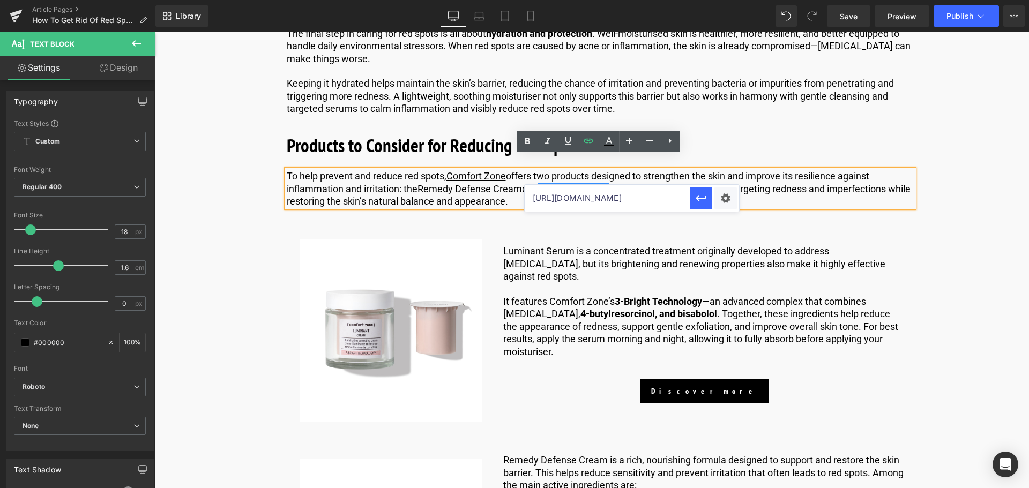
click at [583, 196] on input "https://us.comfortzoneskin.com/products/remedy-defense-cream" at bounding box center [606, 198] width 165 height 27
type input "https://us.comfortzoneskin.com/products/luminant-serum"
click at [709, 200] on button "button" at bounding box center [700, 198] width 23 height 23
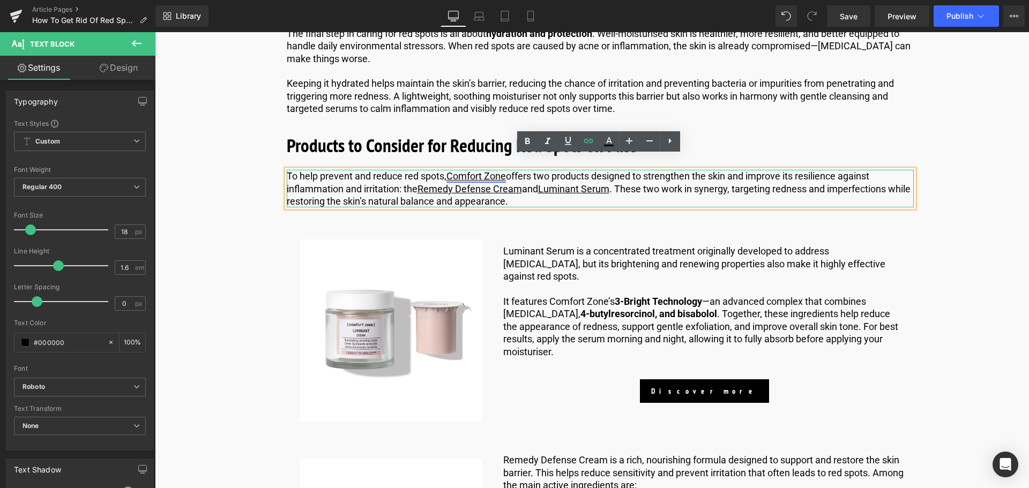
click at [485, 170] on link "Comfort Zone" at bounding box center [475, 175] width 59 height 11
click at [523, 170] on p "To help prevent and reduce red spots, Comfort Zone offers two products designed…" at bounding box center [600, 189] width 627 height 38
click at [479, 170] on link "Comfort Zone" at bounding box center [475, 175] width 59 height 11
click at [605, 139] on icon at bounding box center [608, 141] width 13 height 13
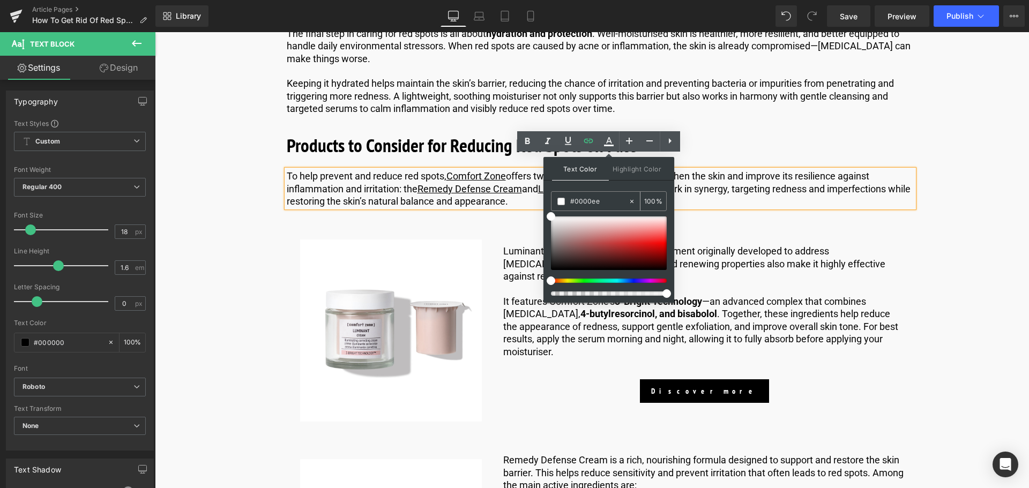
click at [612, 199] on input "#0000ee" at bounding box center [599, 202] width 58 height 12
click at [776, 178] on p "To help prevent and reduce red spots, Comfort Zone offers two products designed…" at bounding box center [600, 189] width 627 height 38
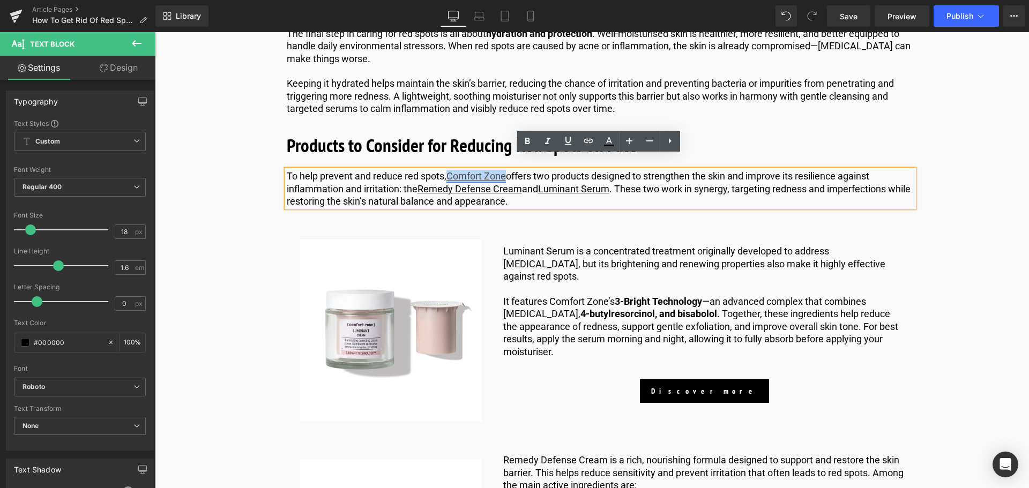
drag, startPoint x: 506, startPoint y: 162, endPoint x: 449, endPoint y: 161, distance: 57.3
click at [449, 170] on link "Comfort Zone" at bounding box center [475, 175] width 59 height 11
click at [599, 144] on link at bounding box center [608, 141] width 20 height 20
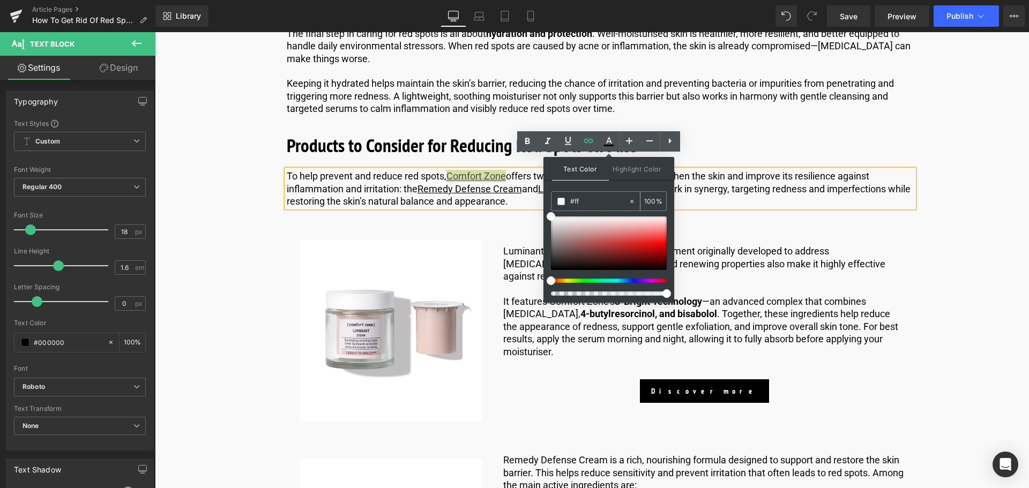
click at [608, 202] on input "#ff" at bounding box center [599, 202] width 58 height 12
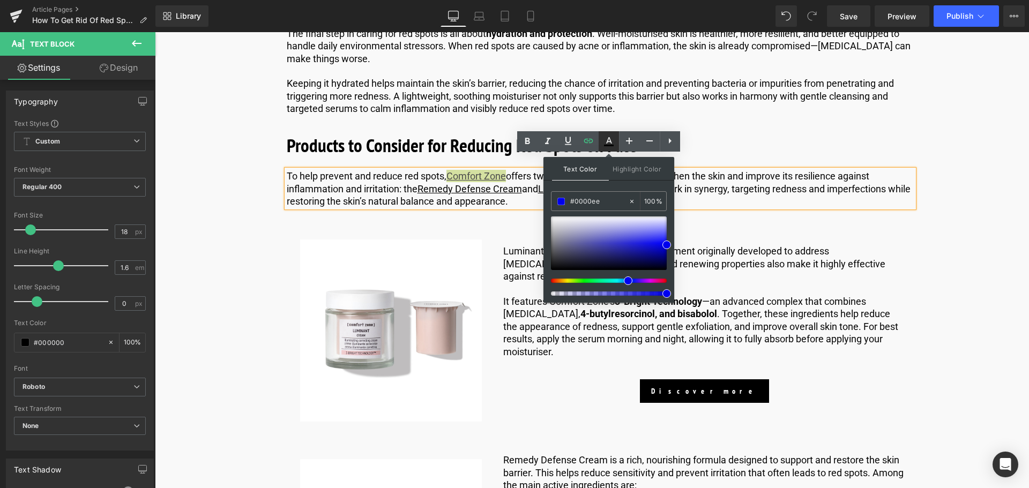
type input "#0000ee"
click at [607, 142] on icon at bounding box center [609, 140] width 6 height 6
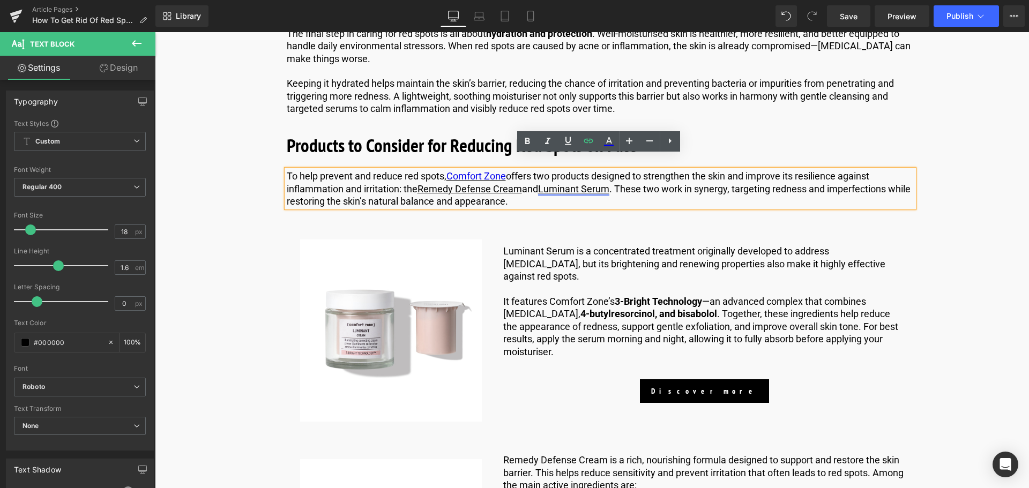
click at [544, 183] on link "Luminant Serum" at bounding box center [573, 188] width 71 height 11
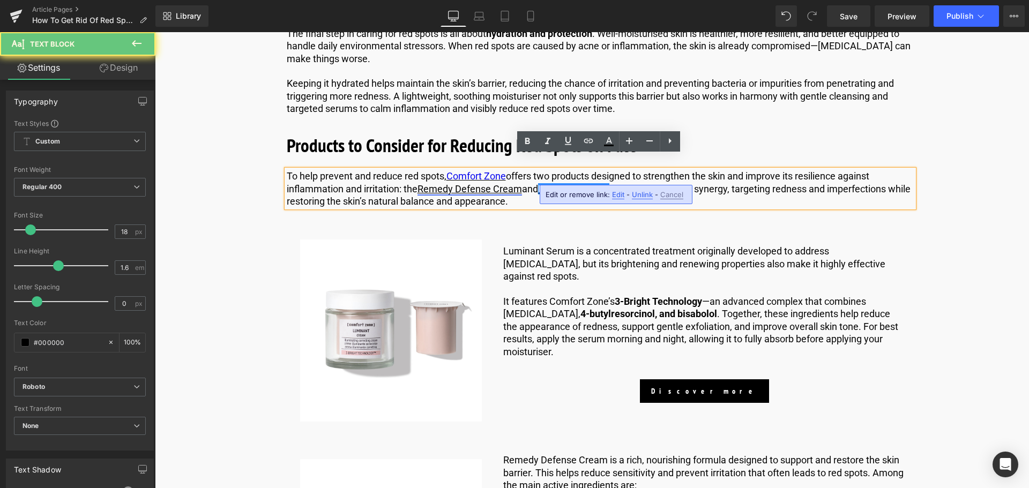
click at [519, 183] on link "Remedy Defense Cream" at bounding box center [469, 188] width 104 height 11
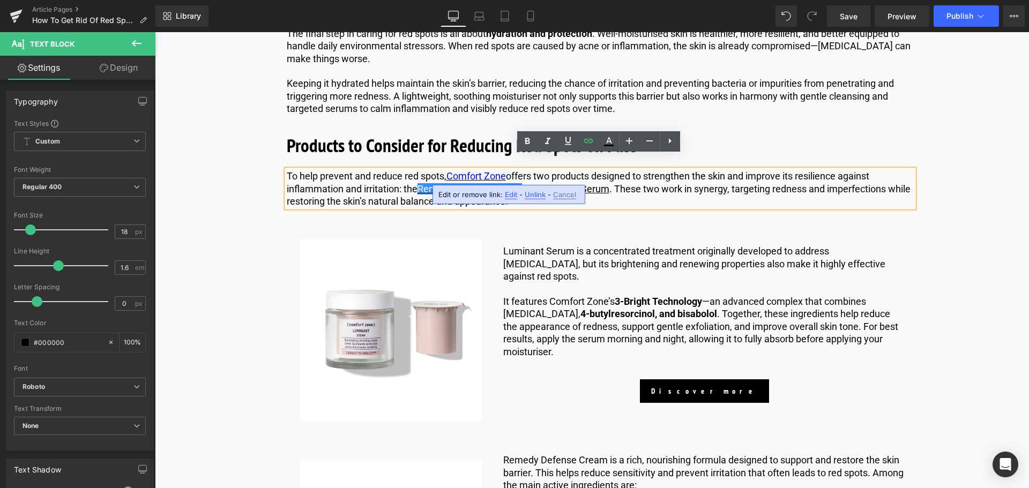
click at [537, 171] on p "To help prevent and reduce red spots, Comfort Zone offers two products designed…" at bounding box center [600, 189] width 627 height 38
drag, startPoint x: 521, startPoint y: 175, endPoint x: 422, endPoint y: 177, distance: 99.7
click at [422, 183] on link "Remedy Defense Cream" at bounding box center [469, 188] width 104 height 11
click at [605, 148] on icon at bounding box center [608, 141] width 13 height 13
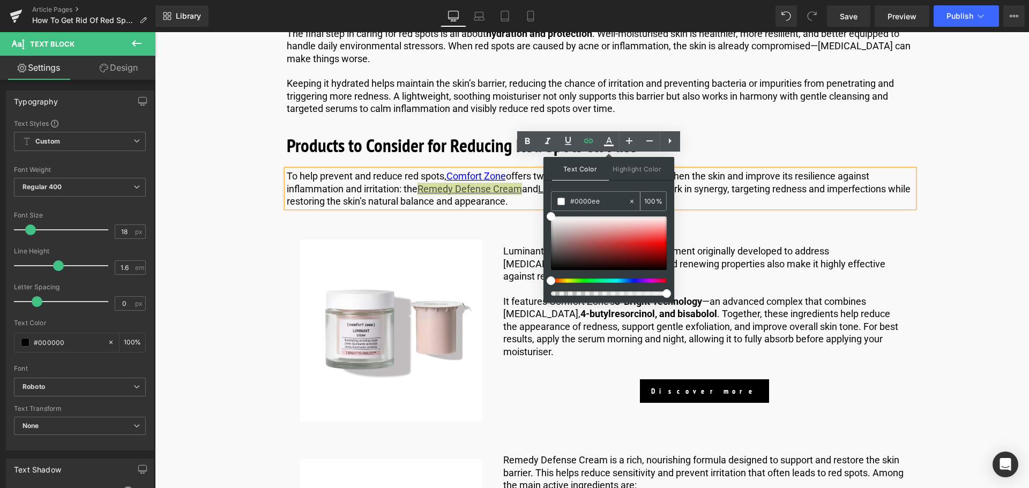
click at [602, 201] on input "#0000ee" at bounding box center [599, 202] width 58 height 12
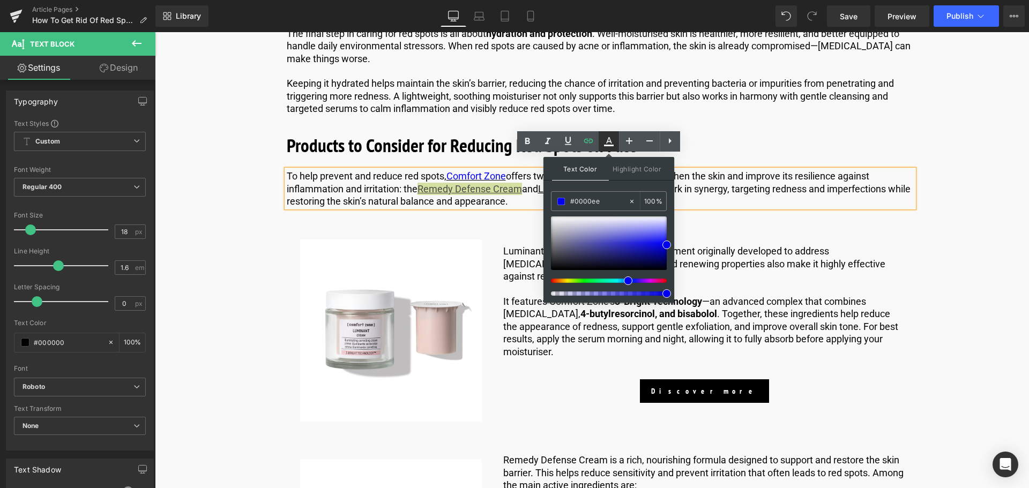
click at [606, 143] on icon at bounding box center [609, 140] width 6 height 6
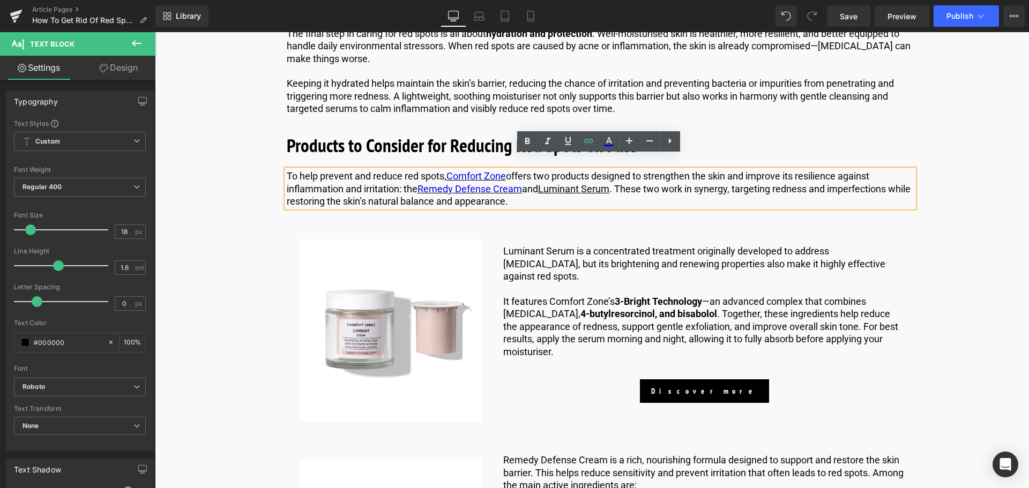
click at [539, 170] on p "To help prevent and reduce red spots, Comfort Zone offers two products designed…" at bounding box center [600, 189] width 627 height 38
drag, startPoint x: 613, startPoint y: 178, endPoint x: 543, endPoint y: 176, distance: 69.7
click at [543, 183] on link "Luminant Serum" at bounding box center [573, 188] width 71 height 11
click at [606, 146] on icon at bounding box center [609, 146] width 10 height 2
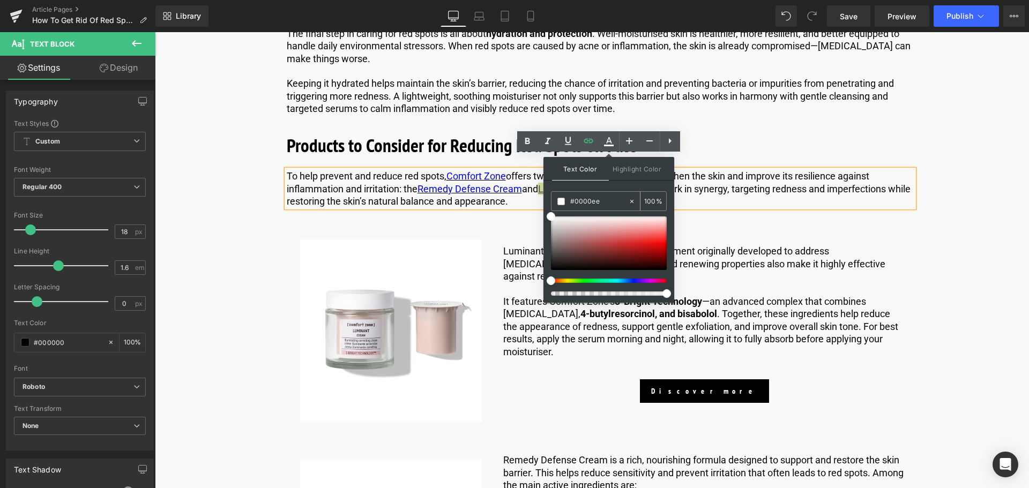
click at [609, 196] on input "#0000ee" at bounding box center [599, 202] width 58 height 12
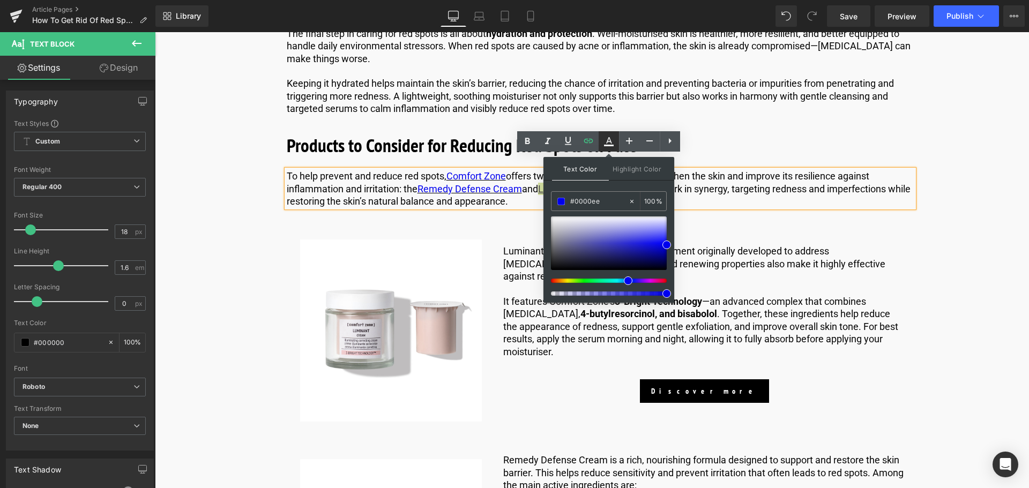
type input "#0000ee"
click at [613, 138] on icon at bounding box center [608, 141] width 13 height 13
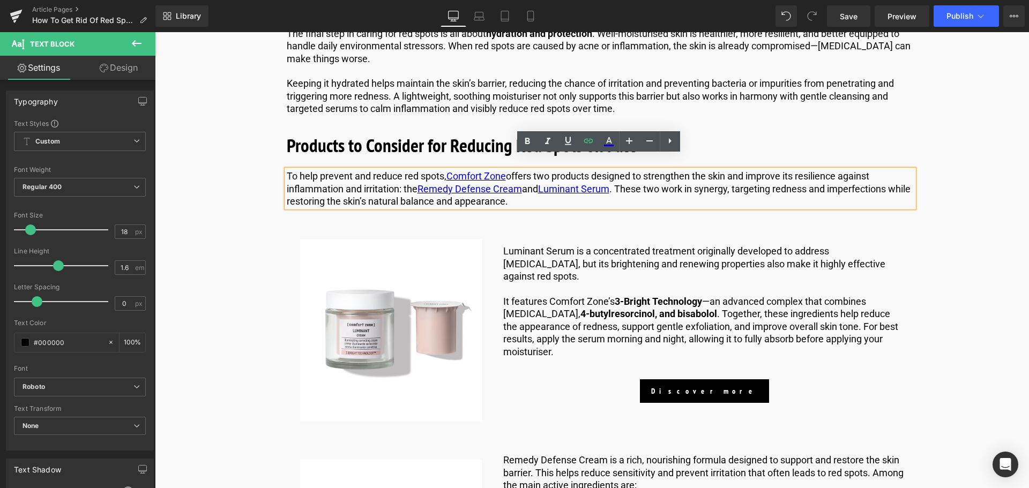
click at [693, 183] on p "To help prevent and reduce red spots, Comfort Zone offers two products designed…" at bounding box center [600, 189] width 627 height 38
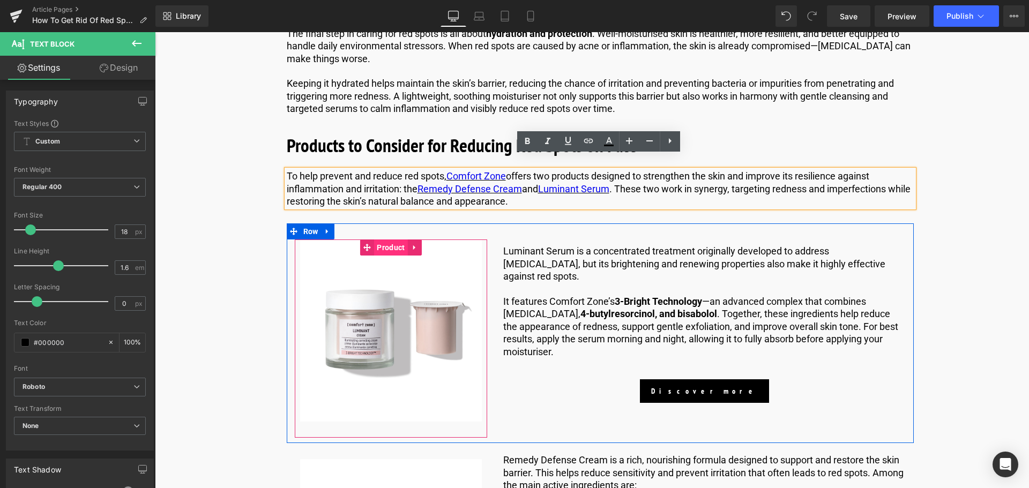
click at [387, 239] on span "Product" at bounding box center [390, 247] width 33 height 16
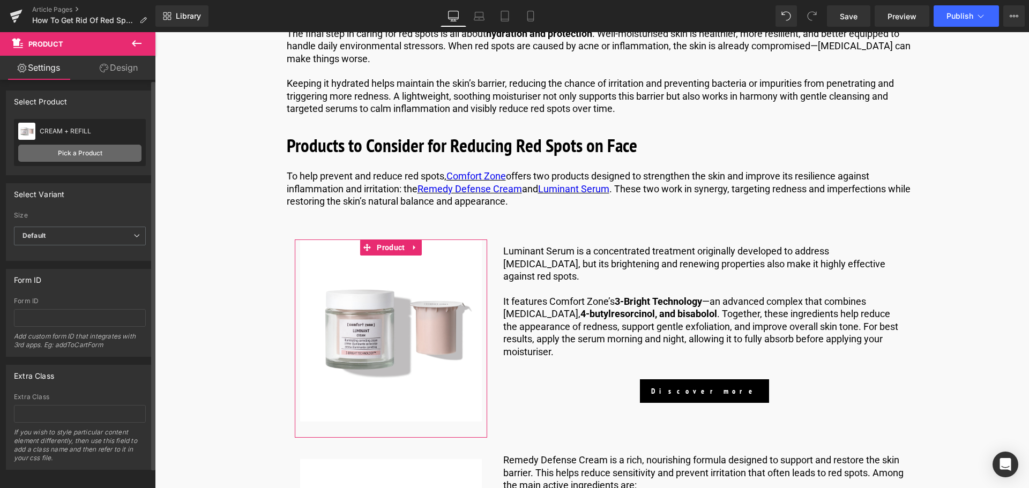
click at [107, 152] on link "Pick a Product" at bounding box center [79, 153] width 123 height 17
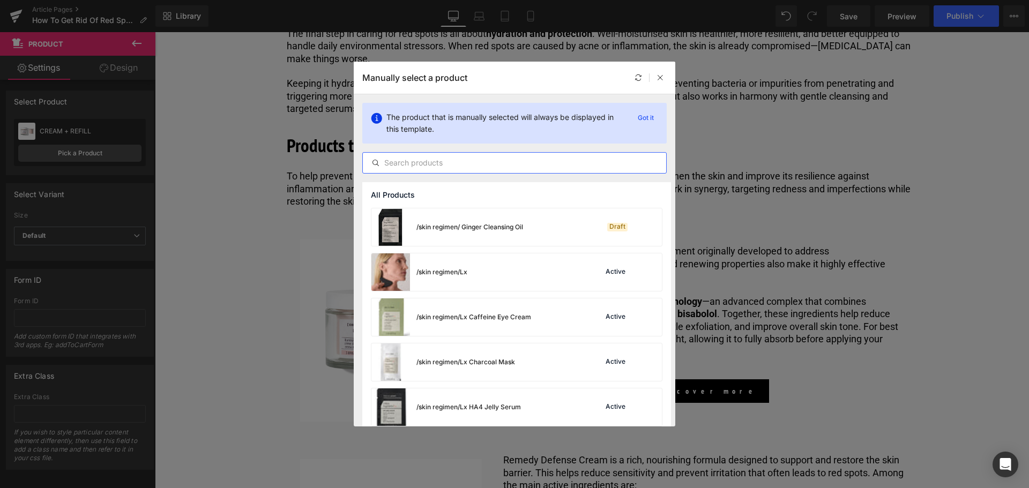
click at [458, 169] on input "text" at bounding box center [514, 162] width 303 height 13
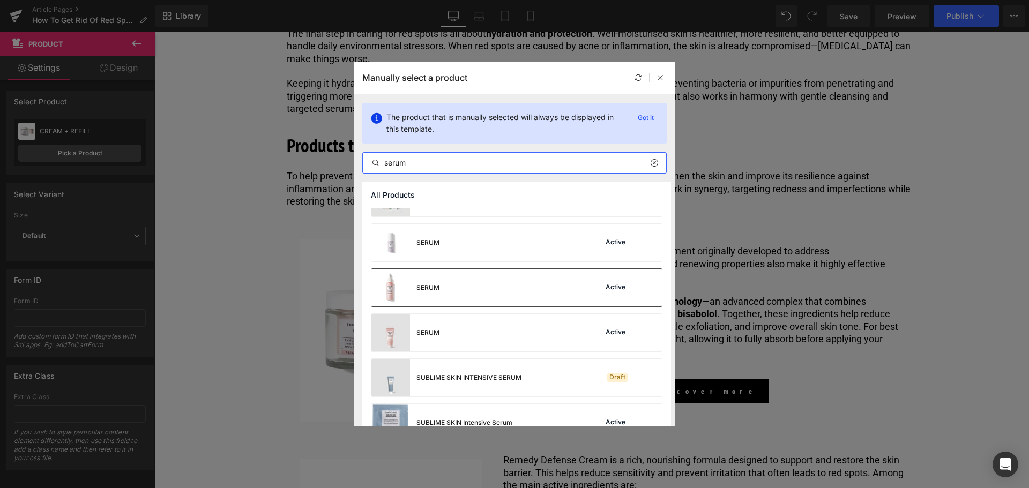
scroll to position [750, 0]
type input "serum"
click at [447, 284] on div "SERUM Active" at bounding box center [516, 287] width 290 height 38
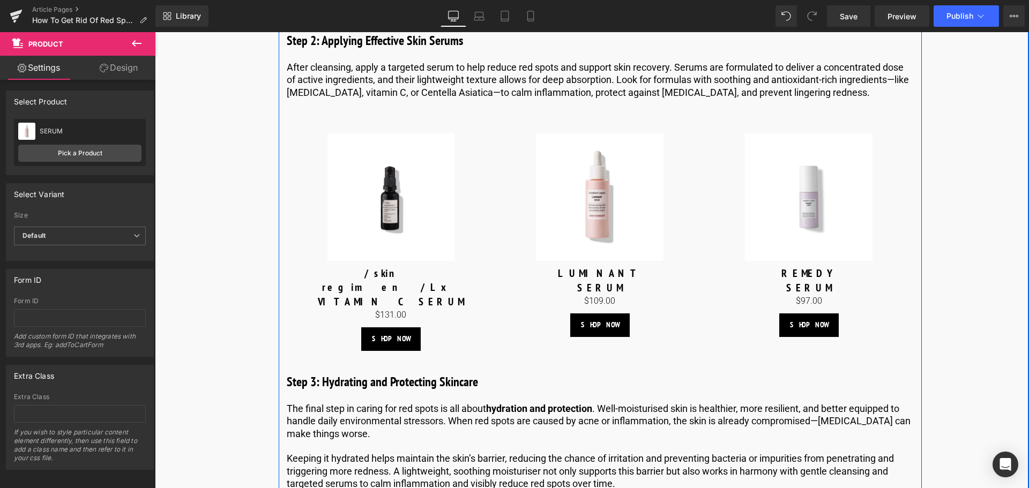
scroll to position [2754, 0]
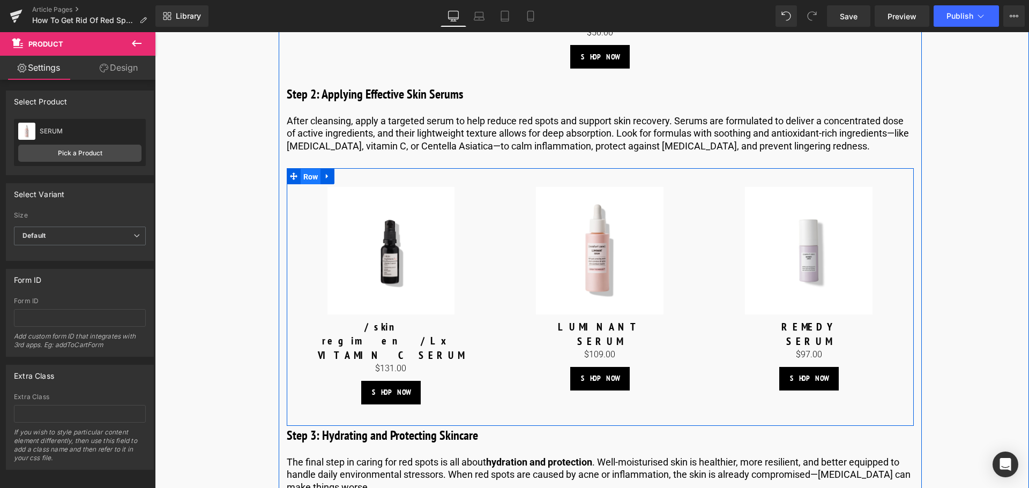
click at [306, 177] on span "Row" at bounding box center [311, 177] width 20 height 16
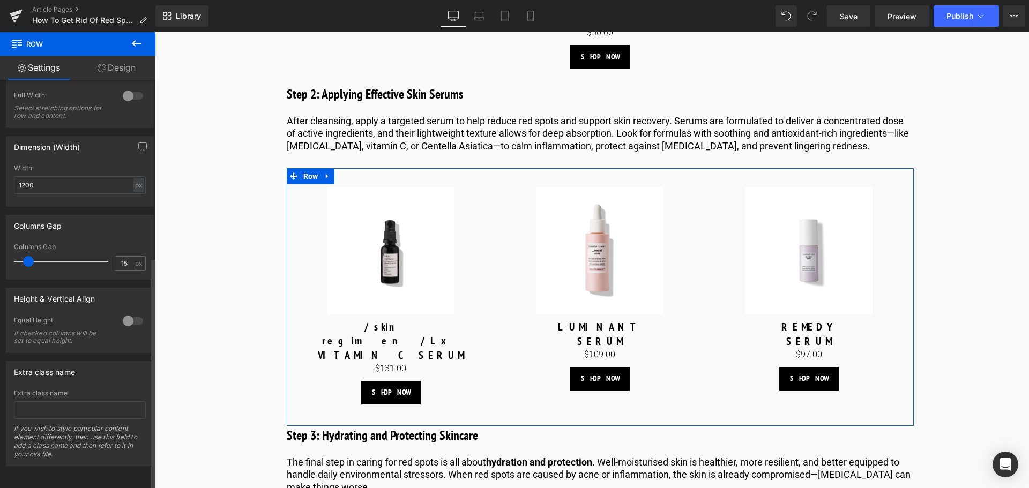
scroll to position [312, 0]
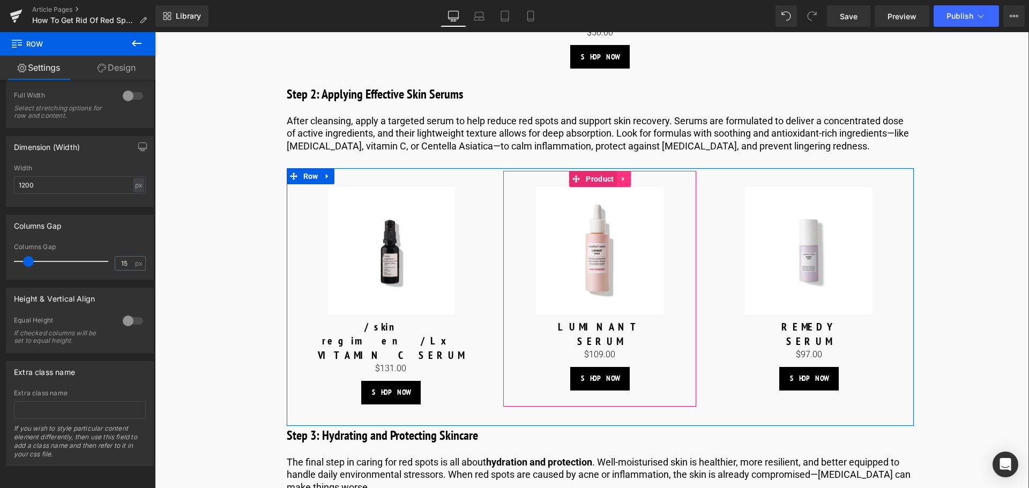
click at [623, 177] on icon at bounding box center [624, 179] width 8 height 8
click at [629, 181] on icon at bounding box center [631, 179] width 8 height 8
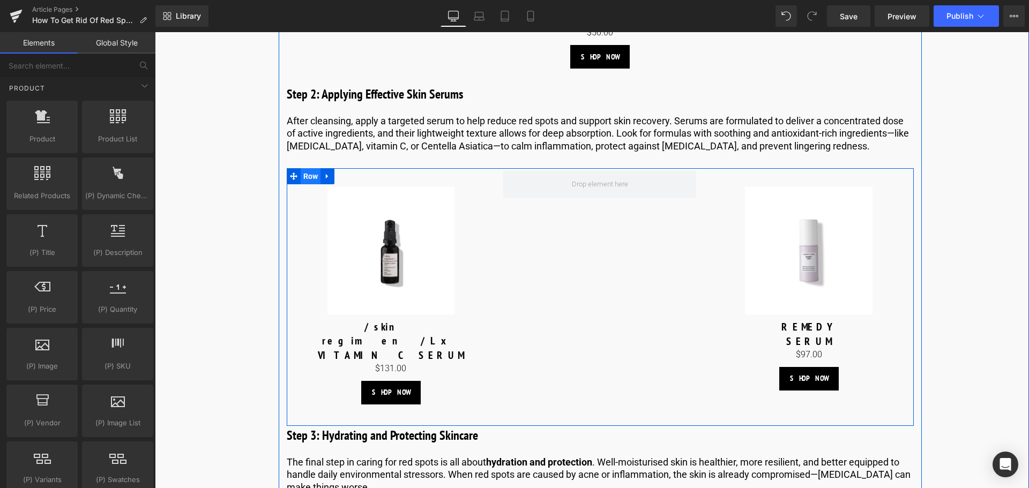
click at [306, 179] on span "Row" at bounding box center [311, 176] width 20 height 16
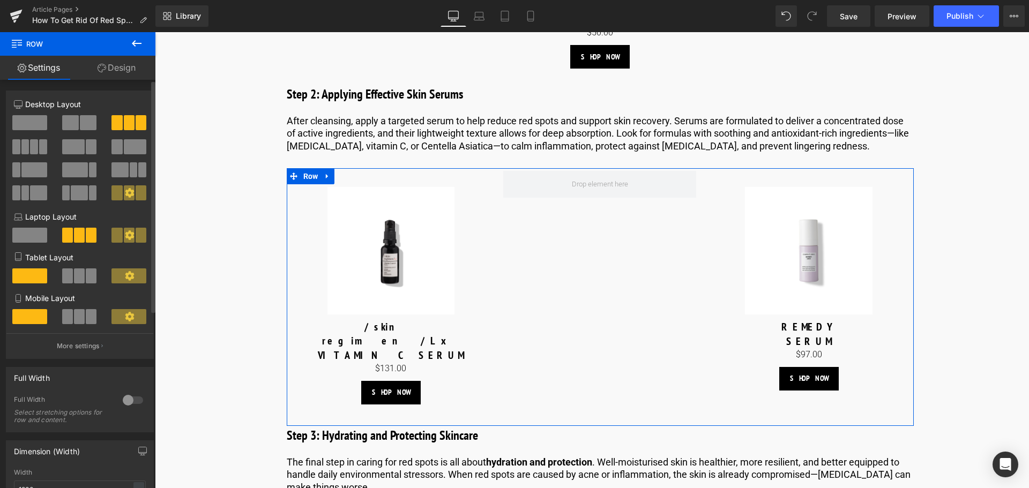
click at [80, 119] on span at bounding box center [88, 122] width 17 height 15
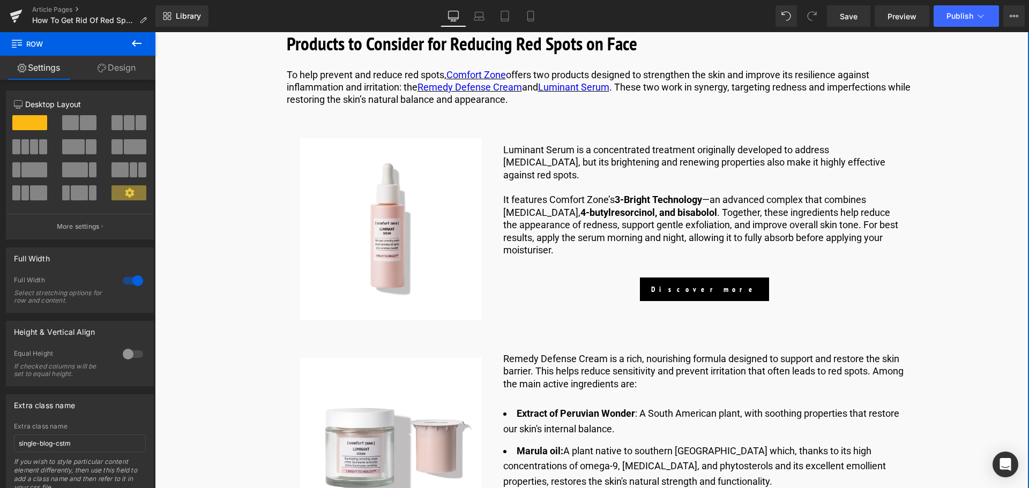
scroll to position [3397, 0]
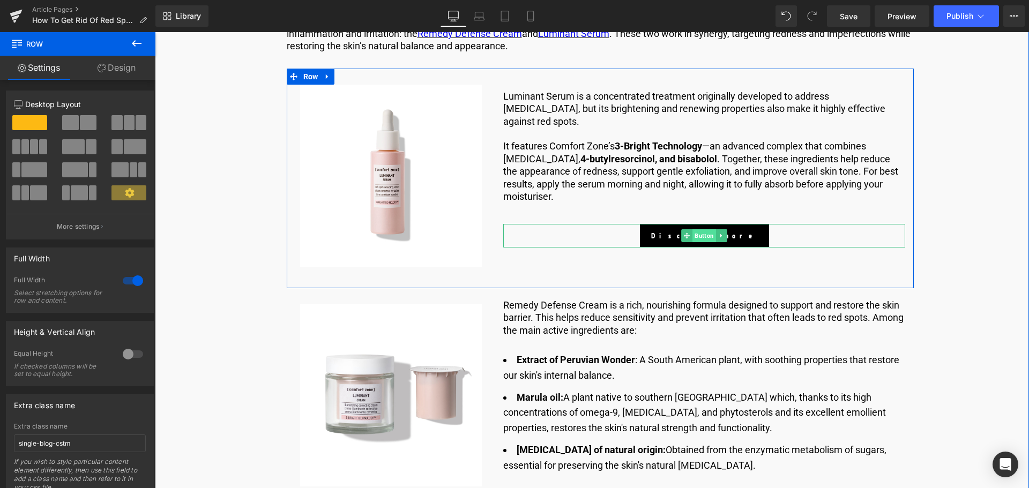
click at [702, 235] on span "Button" at bounding box center [705, 235] width 24 height 13
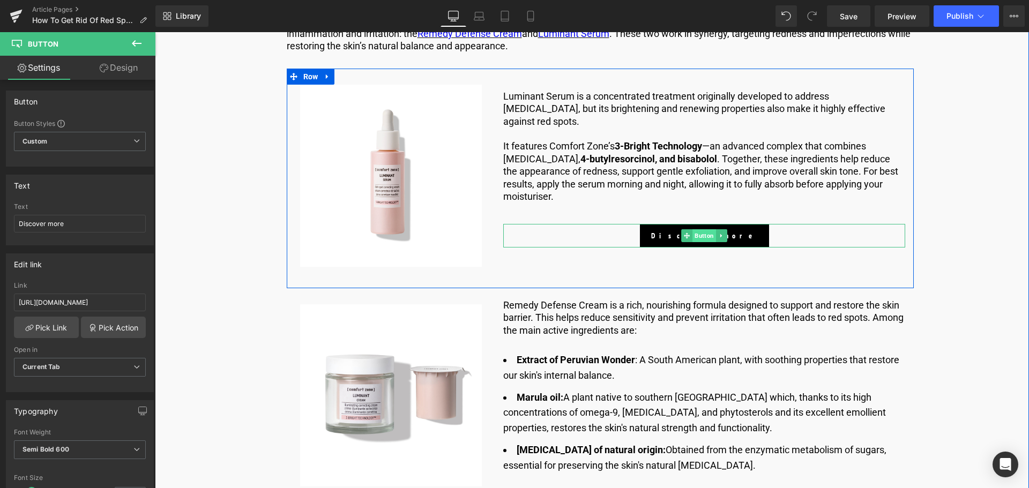
click at [701, 235] on span "Button" at bounding box center [705, 235] width 24 height 13
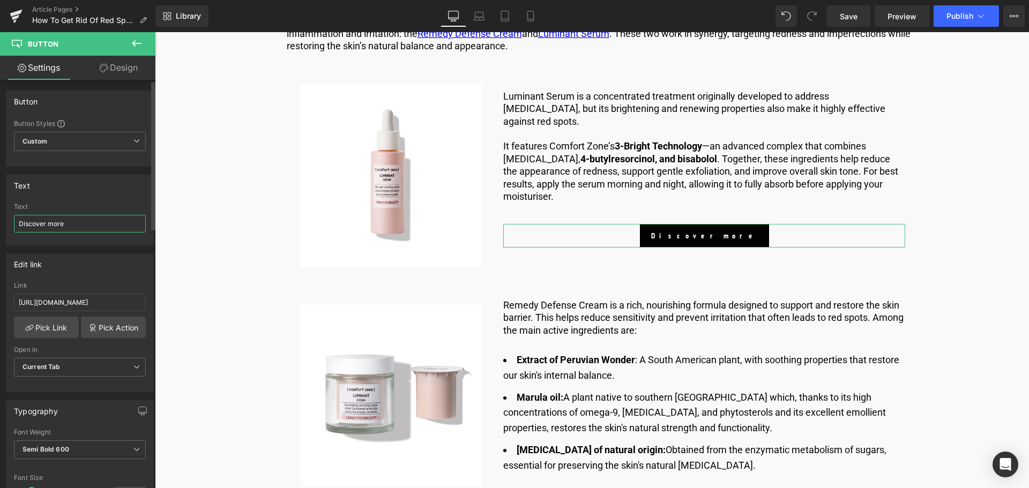
drag, startPoint x: 100, startPoint y: 223, endPoint x: 1, endPoint y: 214, distance: 99.0
click at [1, 214] on div "Text Discover more Text Discover more" at bounding box center [80, 206] width 160 height 79
type input "SHOP NOW"
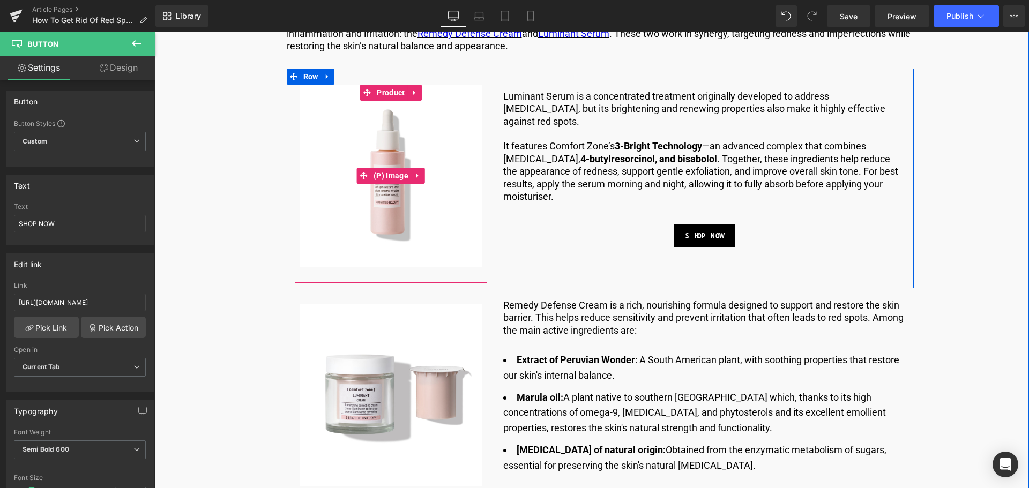
click at [402, 160] on img at bounding box center [391, 176] width 182 height 182
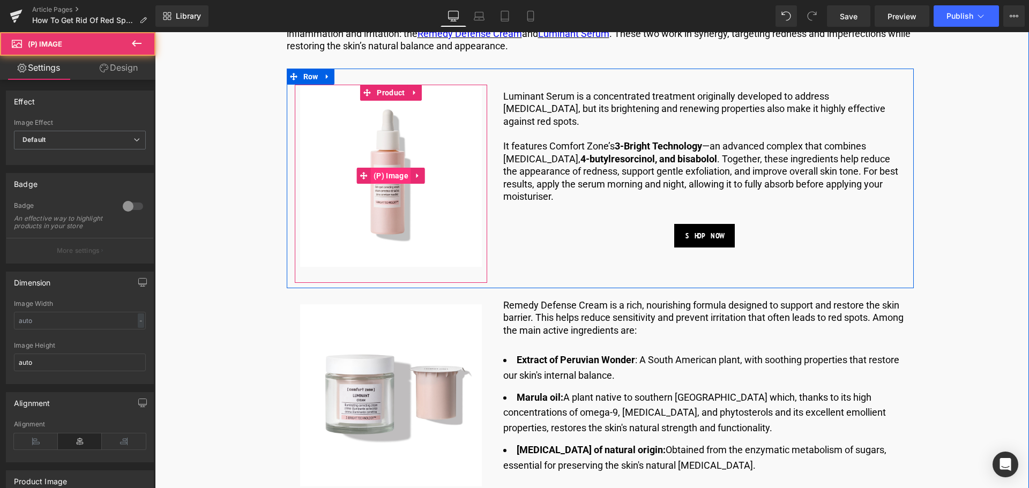
click at [390, 168] on span "(P) Image" at bounding box center [391, 176] width 40 height 16
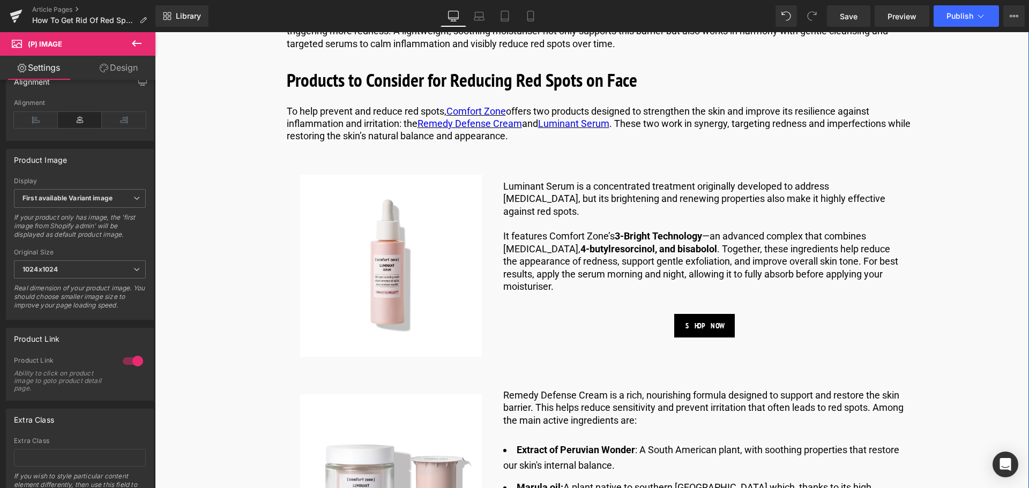
scroll to position [3289, 0]
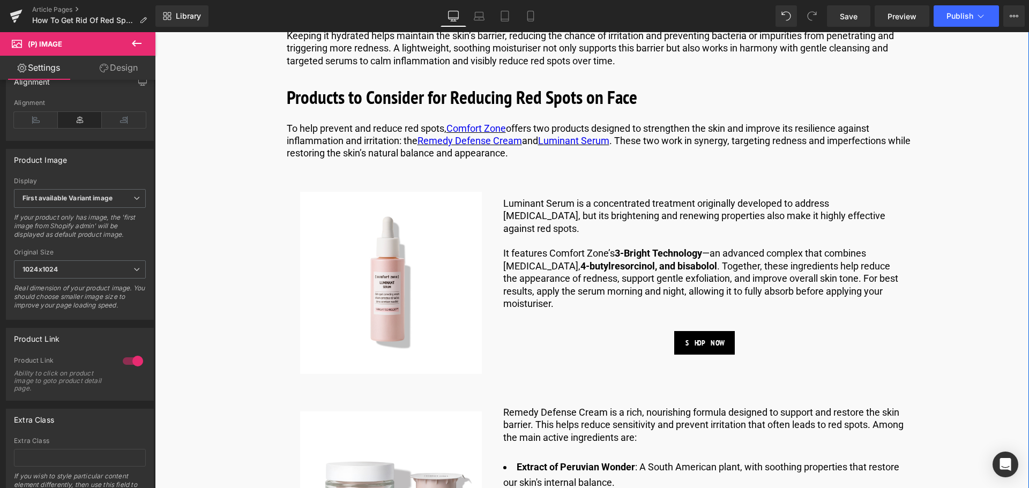
click at [623, 250] on strong "3-Bright Technology" at bounding box center [657, 253] width 87 height 11
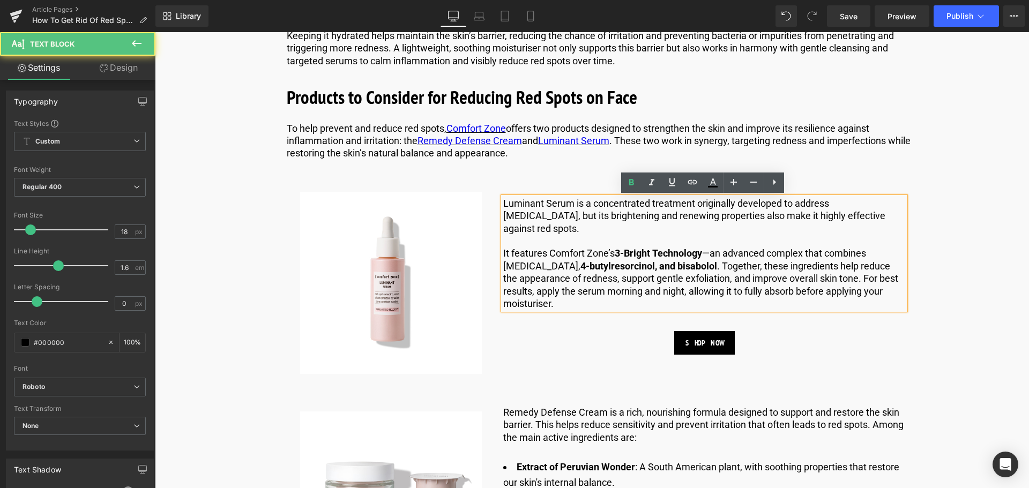
click at [580, 261] on strong "4-butylresorcinol, and bisabolol" at bounding box center [648, 265] width 137 height 11
click at [540, 309] on p "It features Comfort Zone’s 3-Bright Technology —an advanced complex that combin…" at bounding box center [704, 278] width 402 height 63
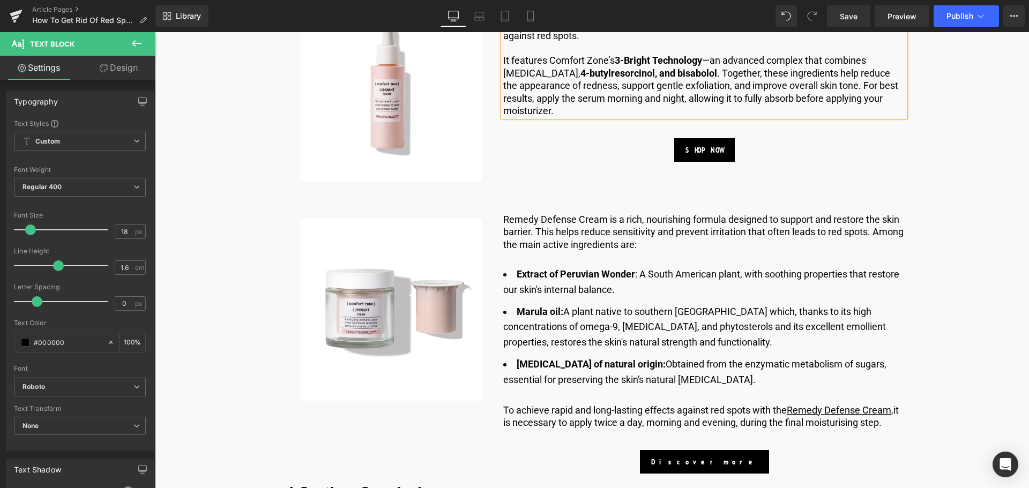
scroll to position [3504, 0]
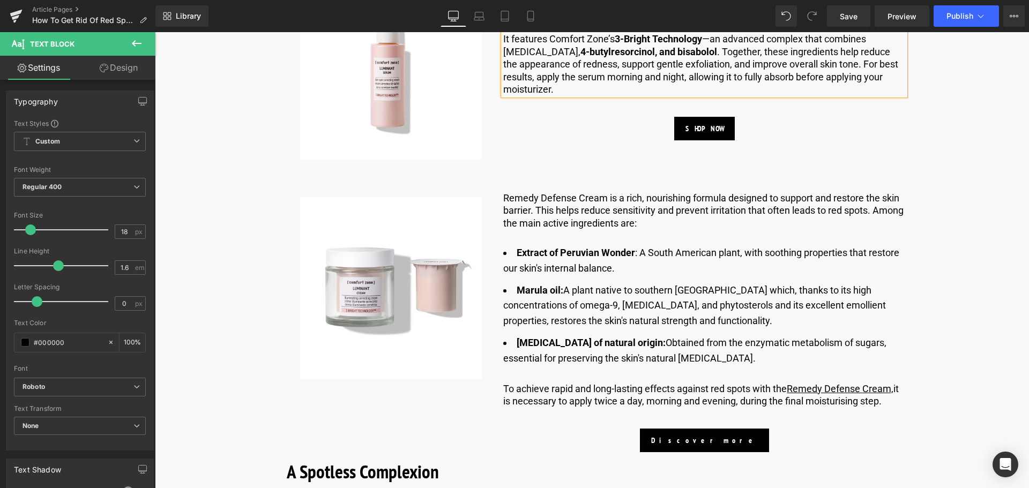
click at [592, 302] on li "Marula oil: A plant native to southern Africa which, thanks to its high concent…" at bounding box center [704, 306] width 402 height 46
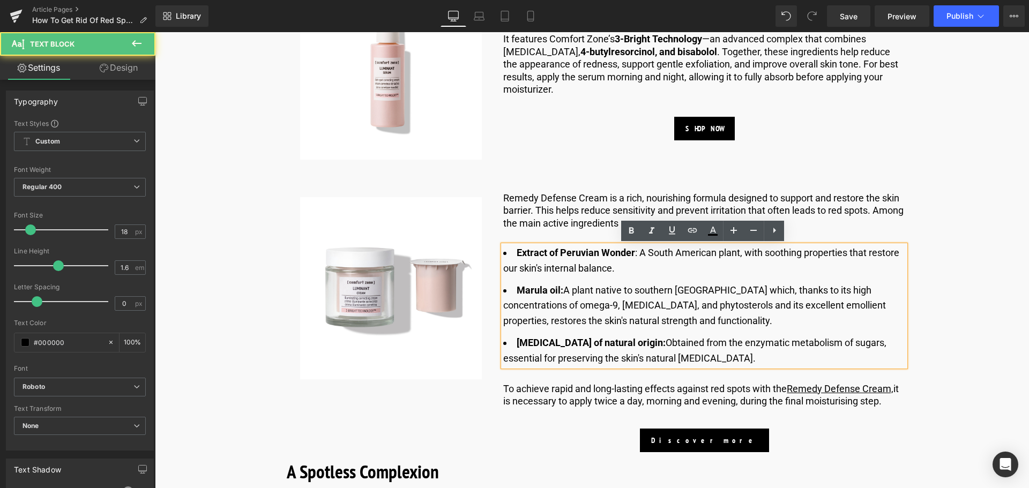
click at [586, 324] on li "Marula oil: A plant native to southern Africa which, thanks to its high concent…" at bounding box center [704, 306] width 402 height 46
click at [628, 317] on li "Marula oil: A plant native to southern Africa which, thanks to its high concent…" at bounding box center [704, 306] width 402 height 46
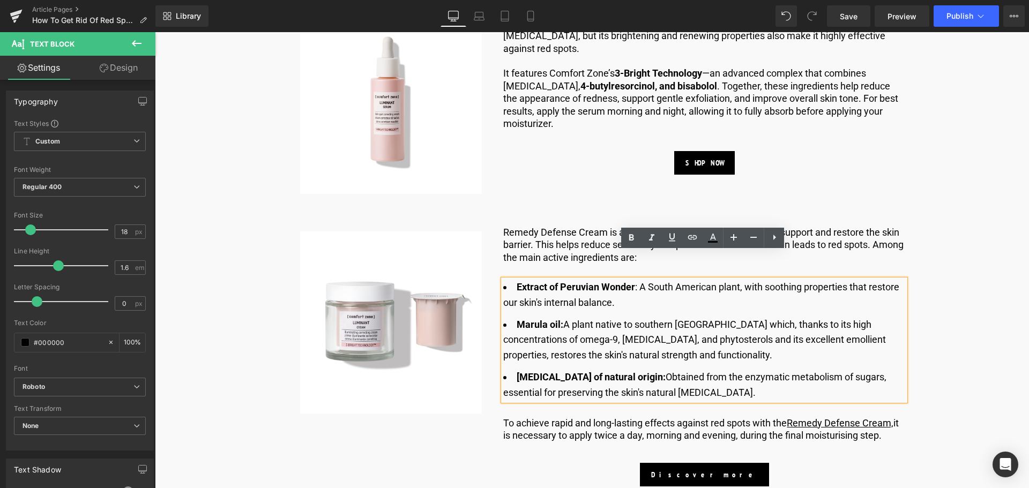
scroll to position [3450, 0]
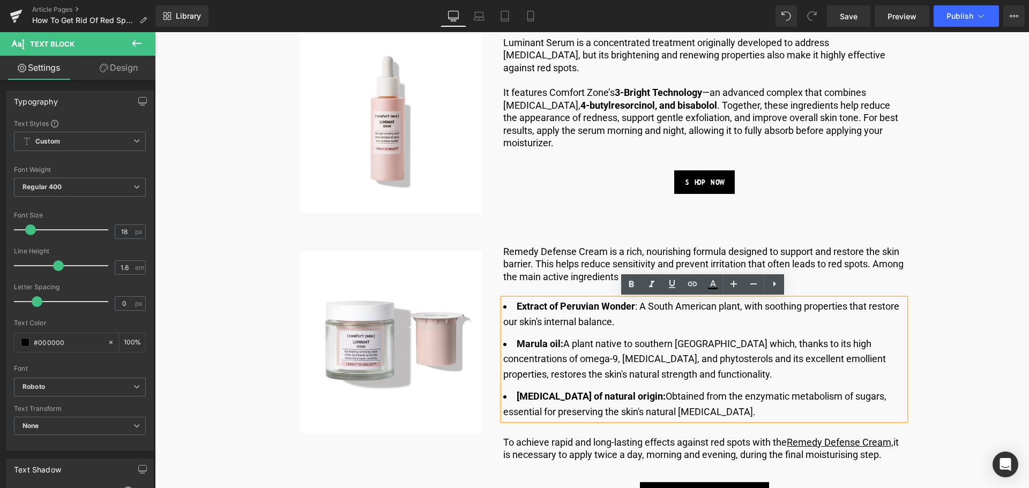
click at [718, 451] on div "To achieve rapid and long-lasting effects against red spots with the Remedy Def…" at bounding box center [704, 448] width 402 height 25
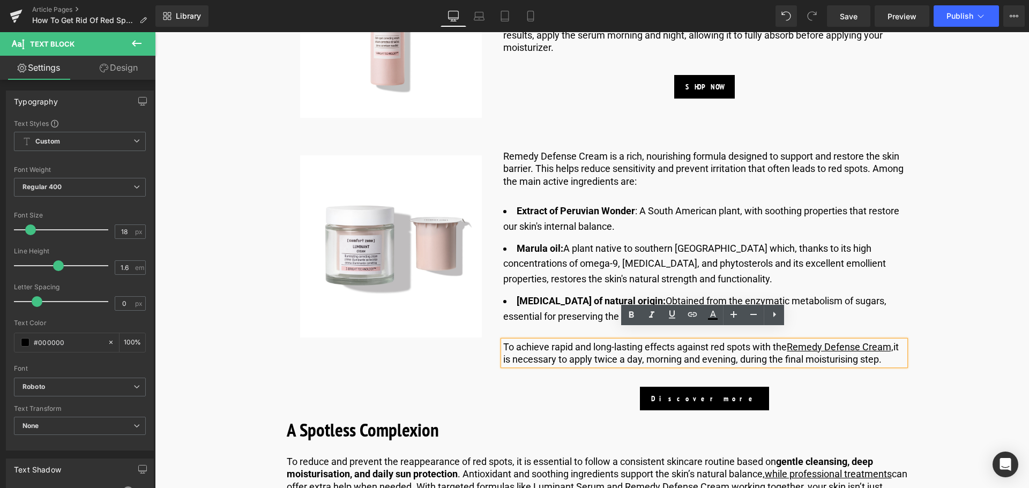
scroll to position [3557, 0]
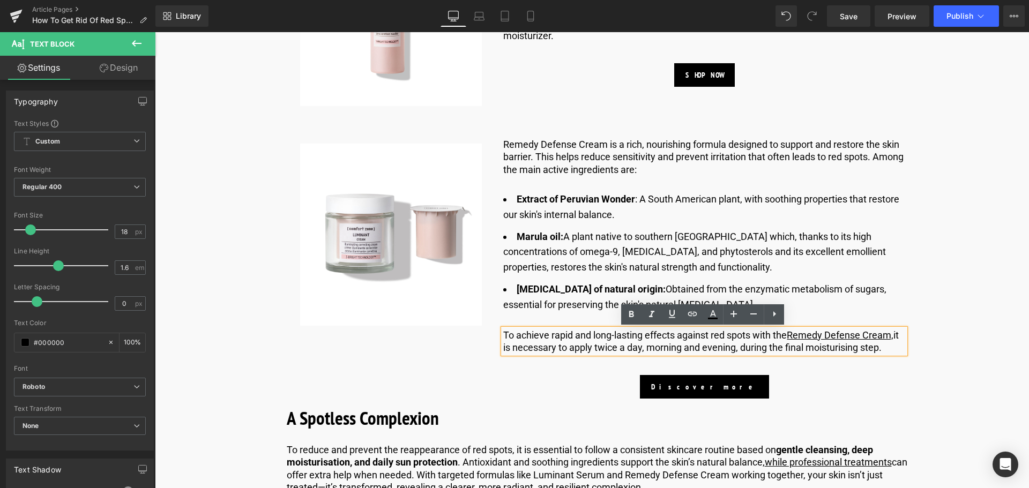
click at [844, 348] on p "To achieve rapid and long-lasting effects against red spots with the Remedy Def…" at bounding box center [704, 341] width 402 height 25
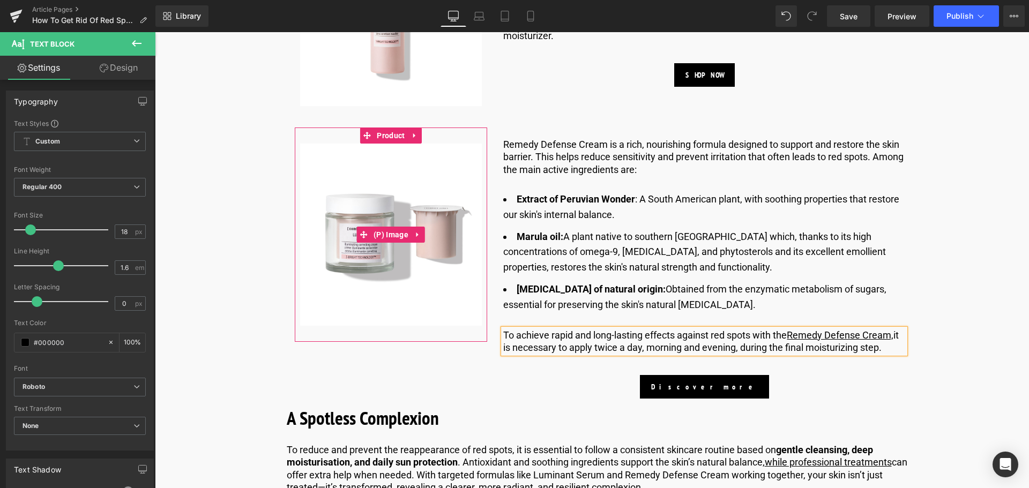
click at [377, 253] on img at bounding box center [391, 235] width 182 height 182
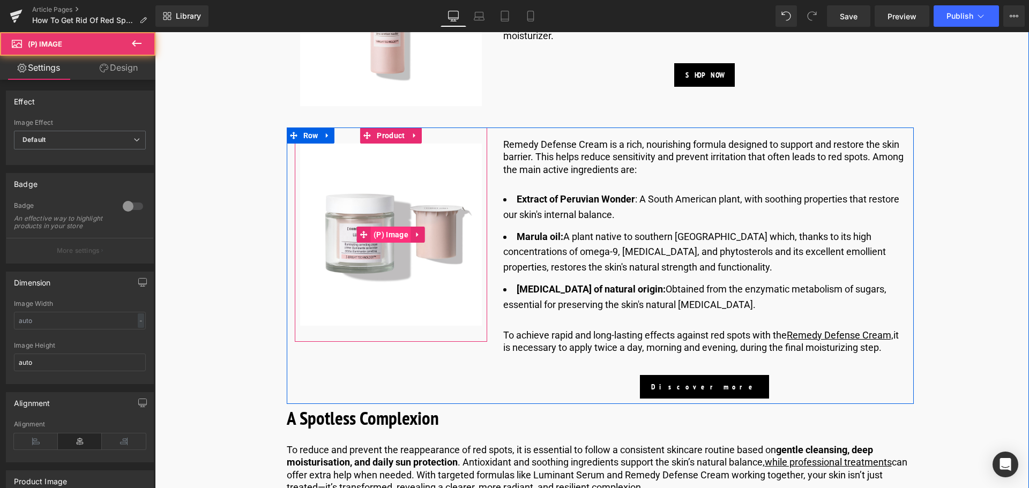
click at [381, 235] on span "(P) Image" at bounding box center [391, 235] width 40 height 16
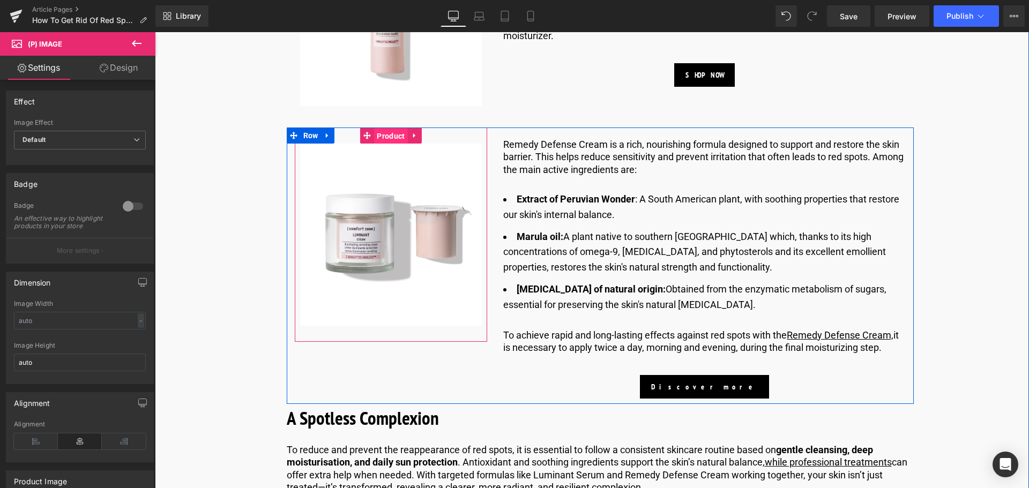
click at [392, 137] on span "Product" at bounding box center [390, 136] width 33 height 16
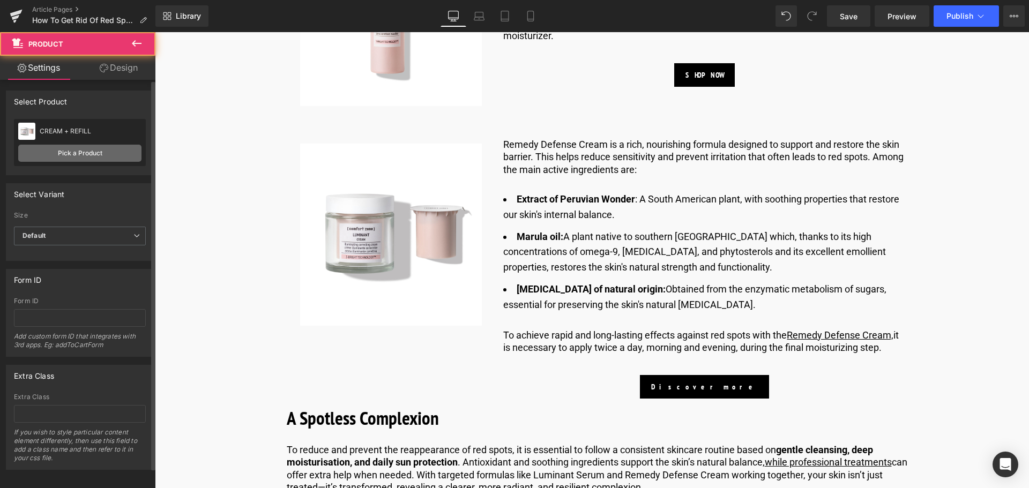
click at [99, 147] on link "Pick a Product" at bounding box center [79, 153] width 123 height 17
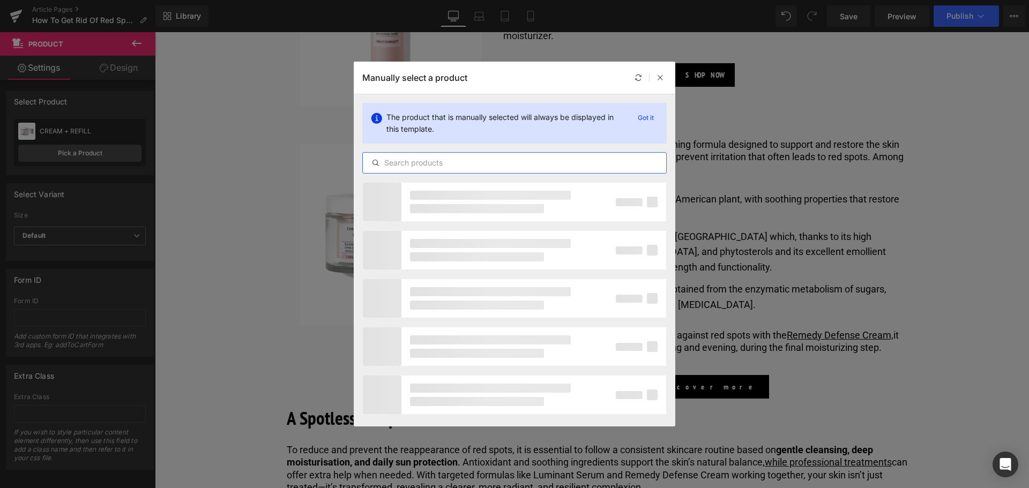
click at [411, 161] on input "text" at bounding box center [514, 162] width 303 height 13
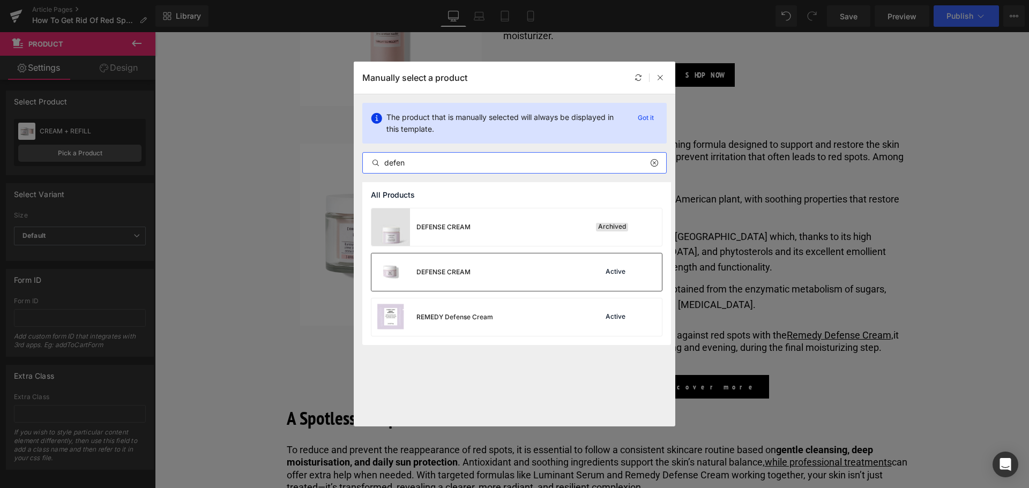
type input "defen"
click at [446, 271] on div "DEFENSE CREAM" at bounding box center [443, 272] width 54 height 10
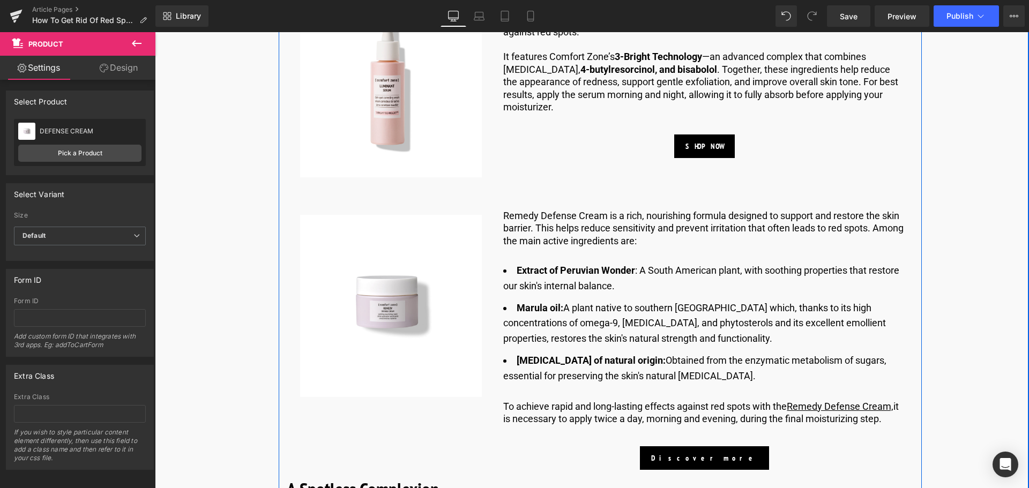
scroll to position [3504, 0]
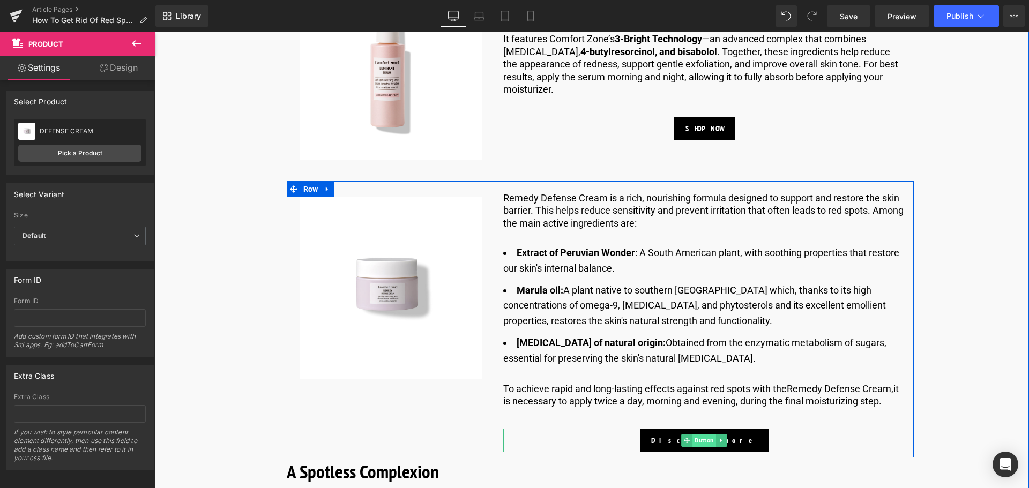
click at [699, 434] on span "Button" at bounding box center [705, 440] width 24 height 13
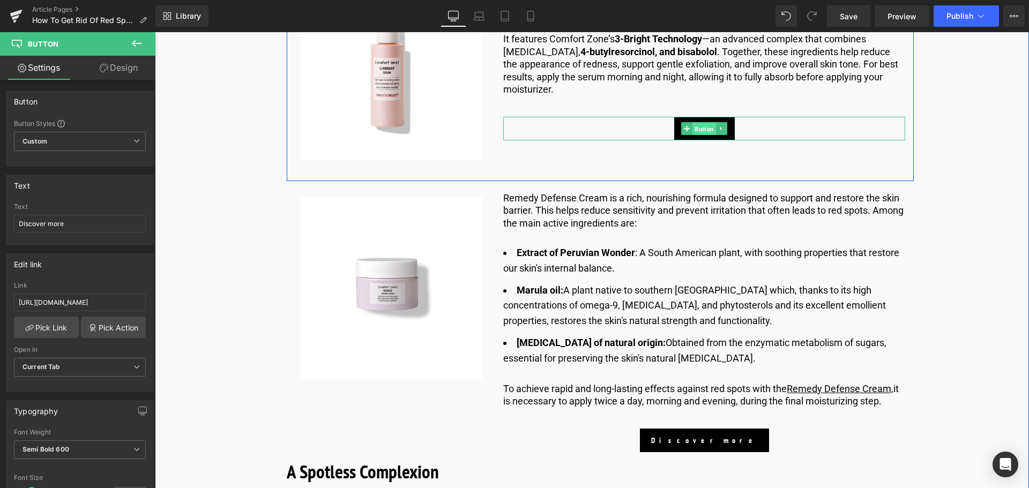
click at [696, 124] on span "Button" at bounding box center [705, 129] width 24 height 13
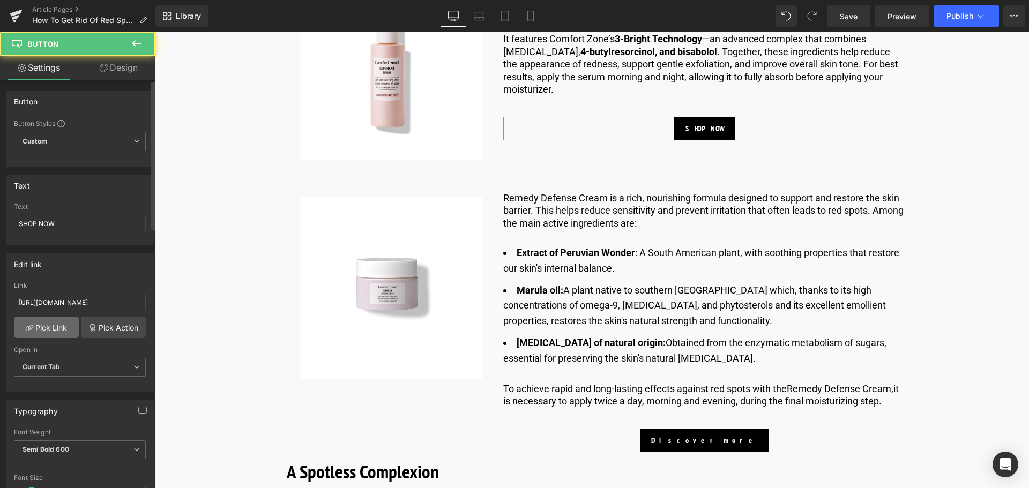
click at [45, 334] on link "Pick Link" at bounding box center [46, 327] width 65 height 21
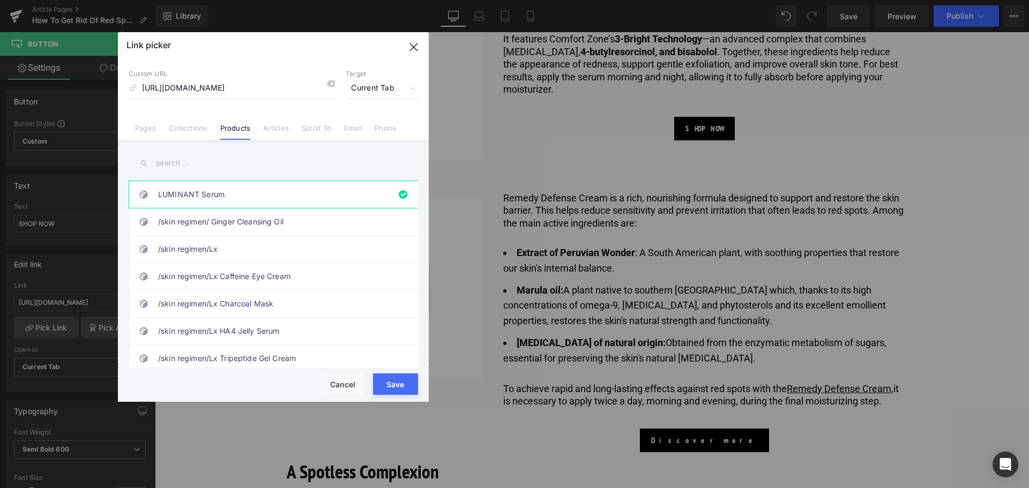
scroll to position [0, 0]
click at [390, 388] on button "Save" at bounding box center [395, 383] width 45 height 21
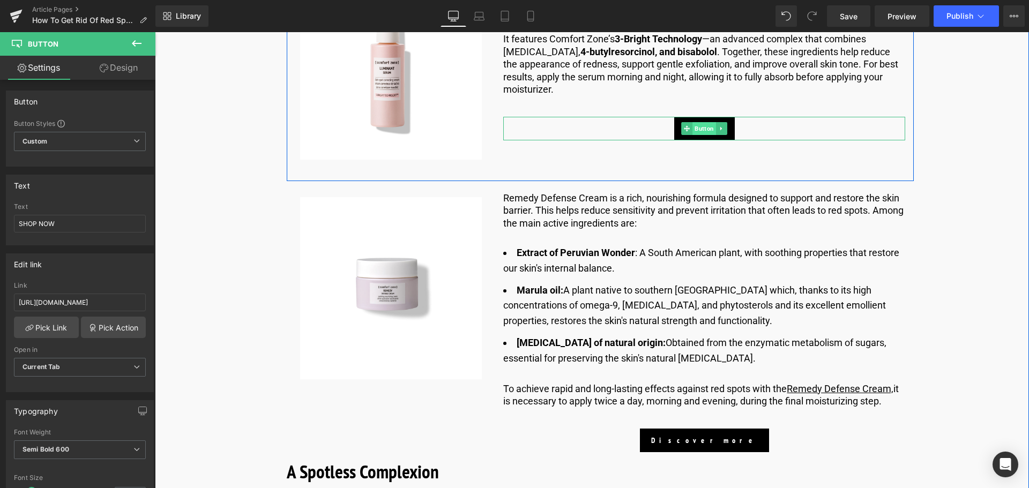
click at [702, 130] on span "Button" at bounding box center [705, 128] width 24 height 13
click at [697, 130] on span "Button" at bounding box center [705, 129] width 24 height 13
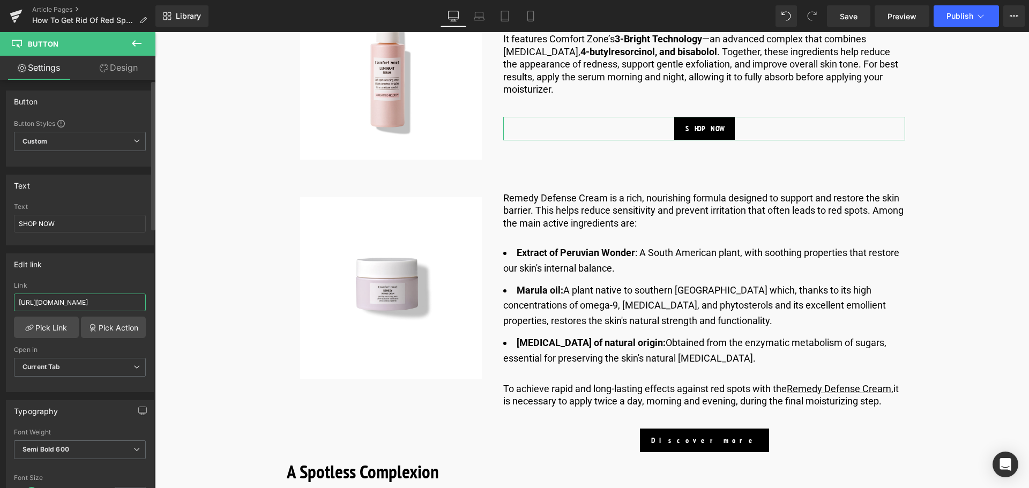
click at [57, 301] on input "https://world.comfortzoneskin.com/products/luminant-serum" at bounding box center [80, 303] width 132 height 18
type input "https://us.comfortzoneskin.com/products/luminant-serum"
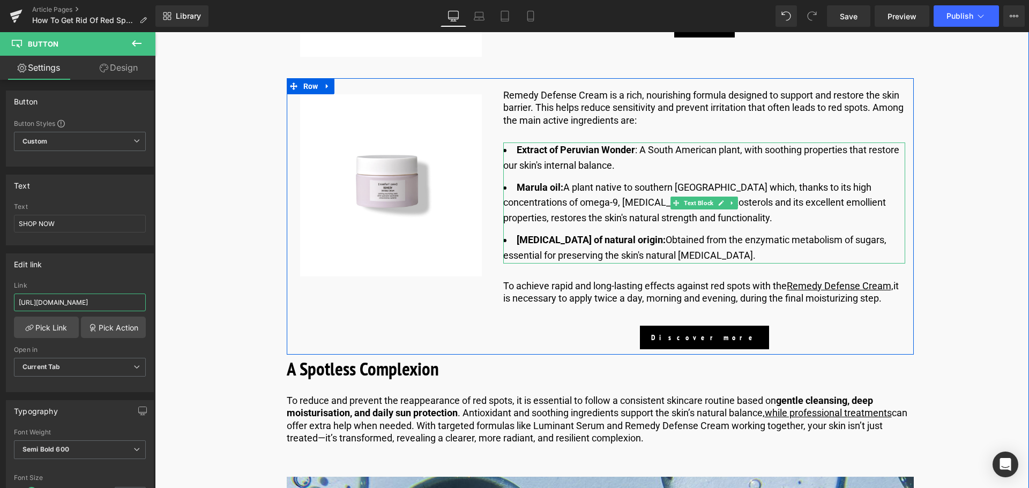
scroll to position [3611, 0]
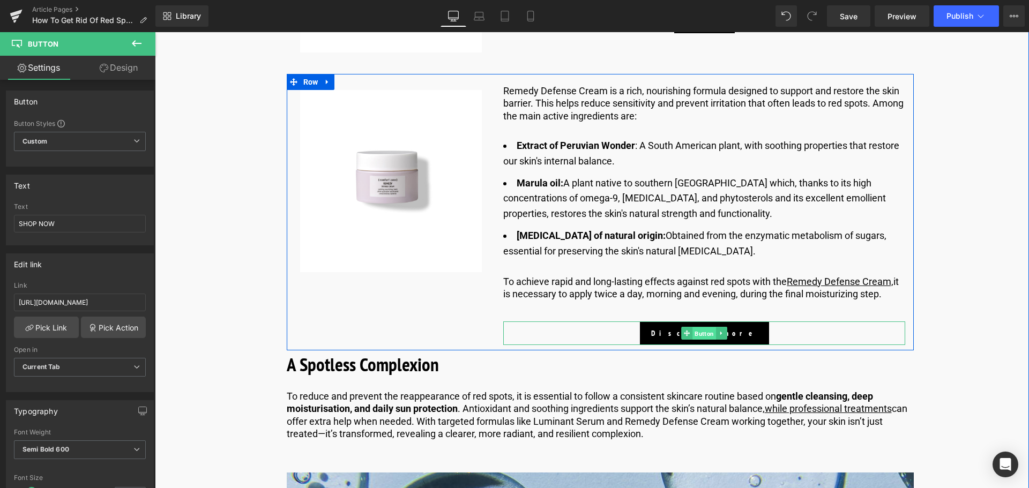
click at [703, 339] on span "Button" at bounding box center [705, 333] width 24 height 13
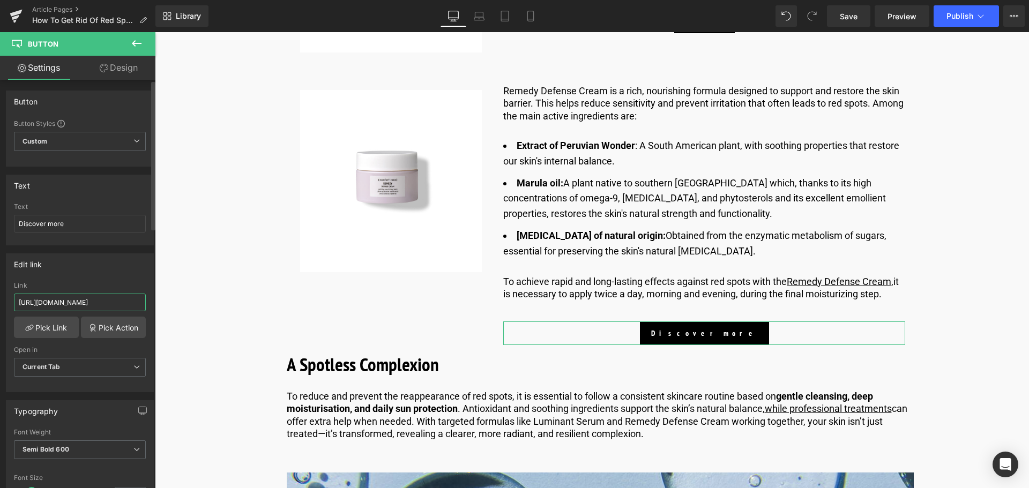
click at [58, 301] on input "https://world.comfortzoneskin.com/products/remedy-defense-cream" at bounding box center [80, 303] width 132 height 18
type input "https://us.comfortzoneskin.com/products/remedy-defense-cream"
drag, startPoint x: 96, startPoint y: 224, endPoint x: 0, endPoint y: 202, distance: 98.5
click at [0, 202] on div "Text Discover more Text Discover more" at bounding box center [80, 206] width 160 height 79
type input "s"
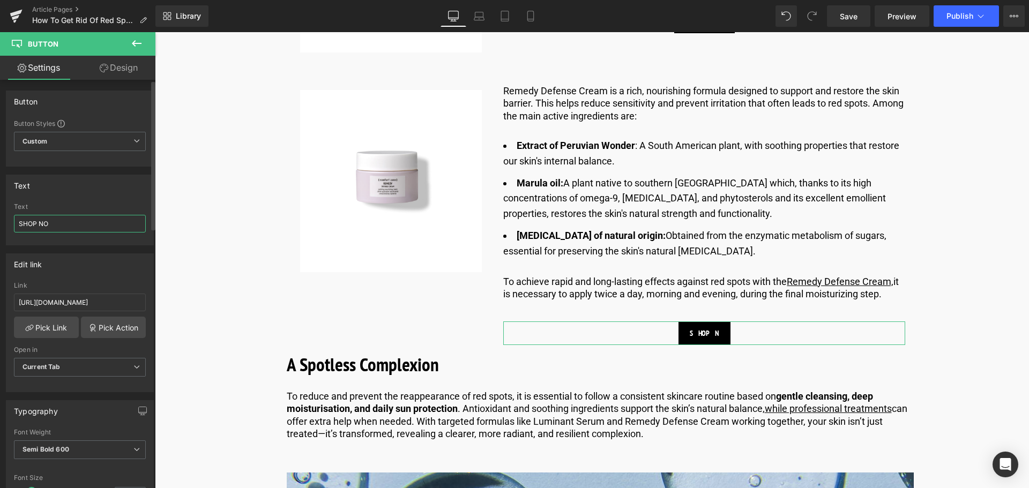
type input "SHOP NOW"
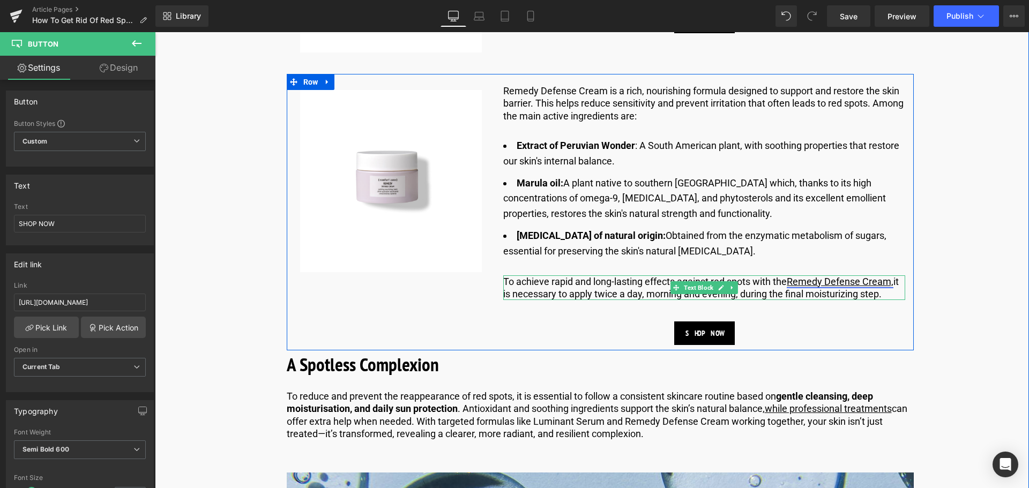
click at [856, 283] on link "Remedy Defense Cream," at bounding box center [839, 281] width 107 height 11
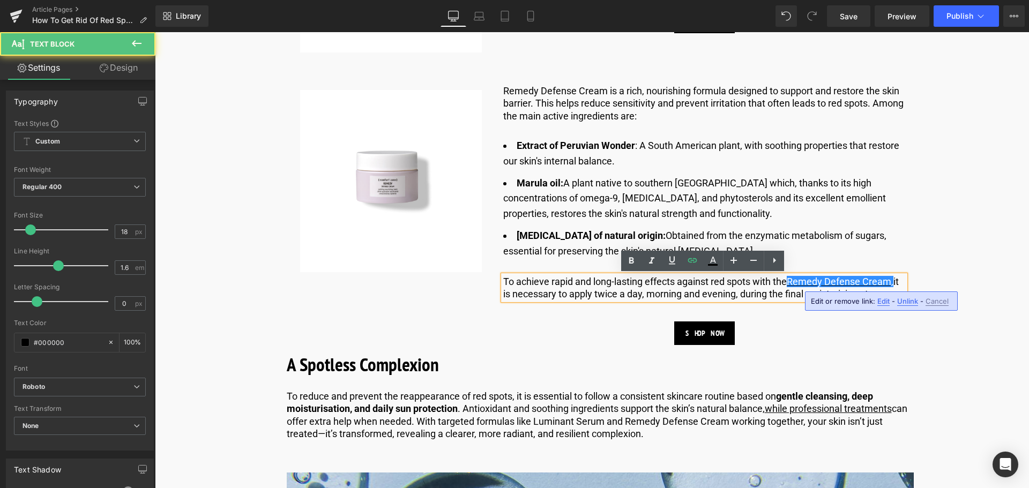
click at [883, 304] on span "Edit" at bounding box center [883, 301] width 12 height 9
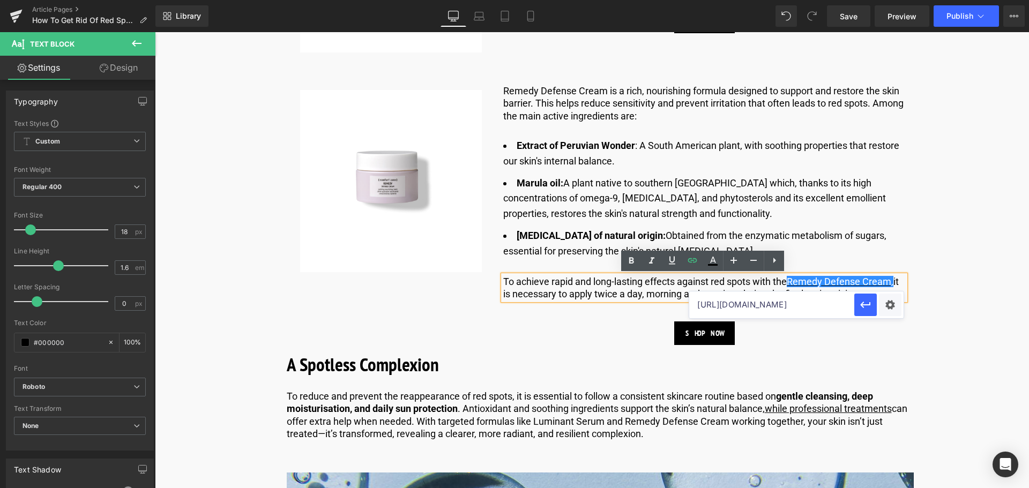
click at [748, 306] on input "https://us.comfortzoneskin.com/products/luminant-serum" at bounding box center [771, 304] width 165 height 27
type input "https://us.comfortzoneskin.com/pages/remedy"
click at [871, 306] on icon "button" at bounding box center [865, 304] width 13 height 13
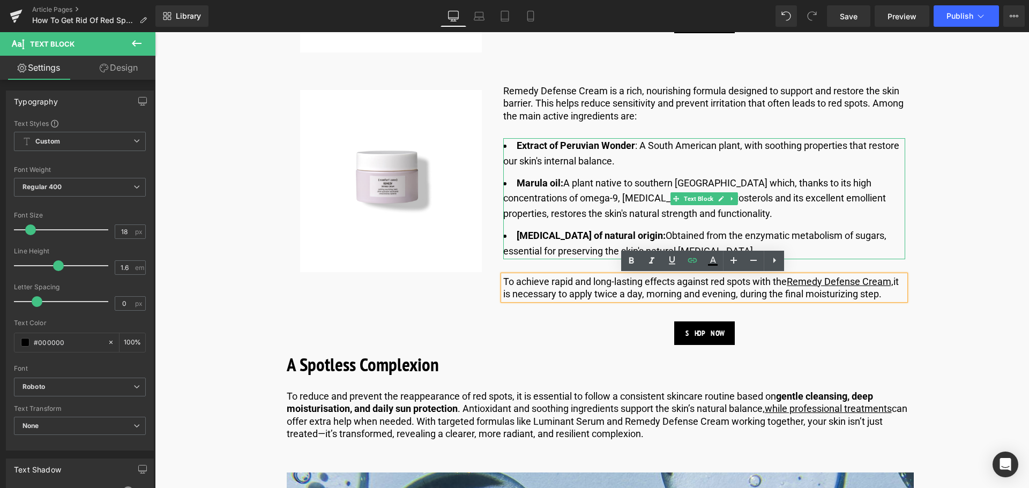
click at [865, 237] on li "Prebiotic of natural origin: Obtained from the enzymatic metabolism of sugars, …" at bounding box center [704, 243] width 402 height 31
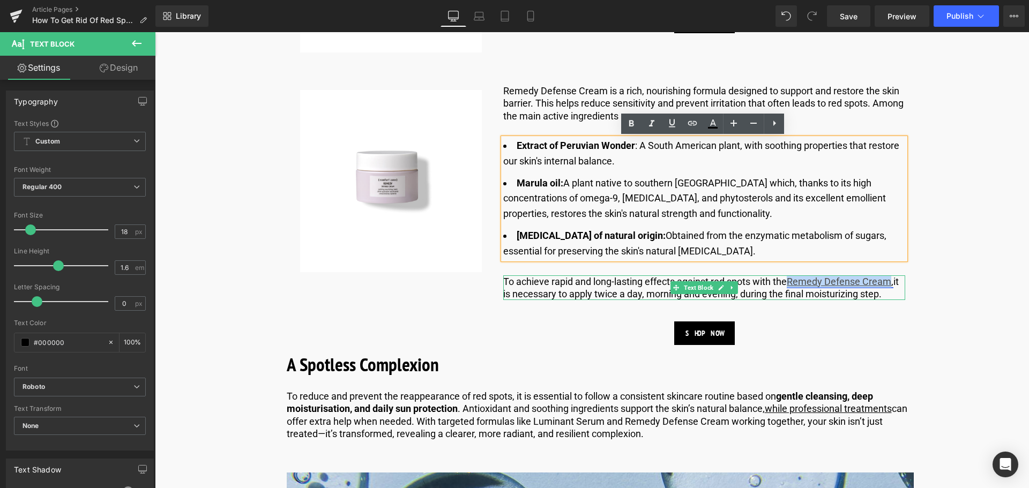
drag, startPoint x: 792, startPoint y: 281, endPoint x: 893, endPoint y: 282, distance: 101.3
click at [893, 282] on link "Remedy Defense Cream," at bounding box center [839, 281] width 107 height 11
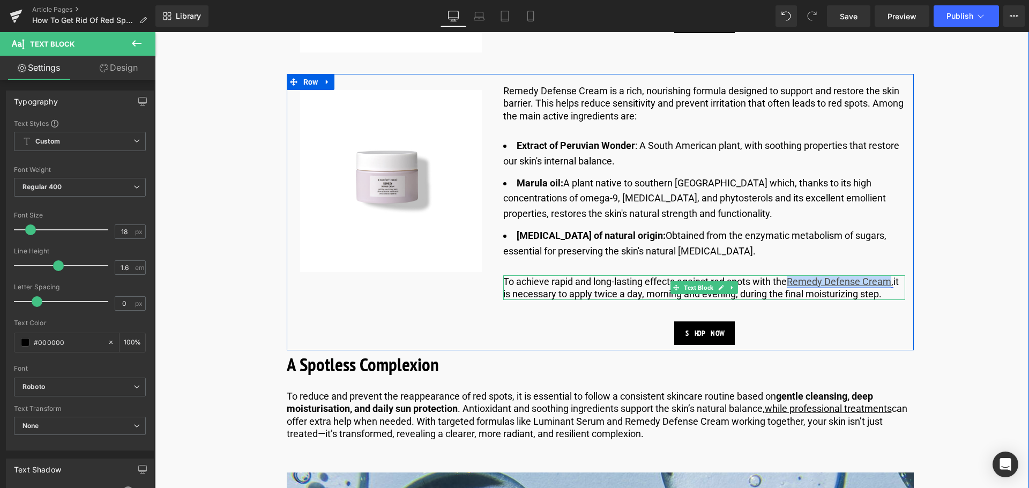
drag, startPoint x: 791, startPoint y: 281, endPoint x: 892, endPoint y: 282, distance: 100.7
click at [892, 282] on link "Remedy Defense Cream," at bounding box center [839, 281] width 107 height 11
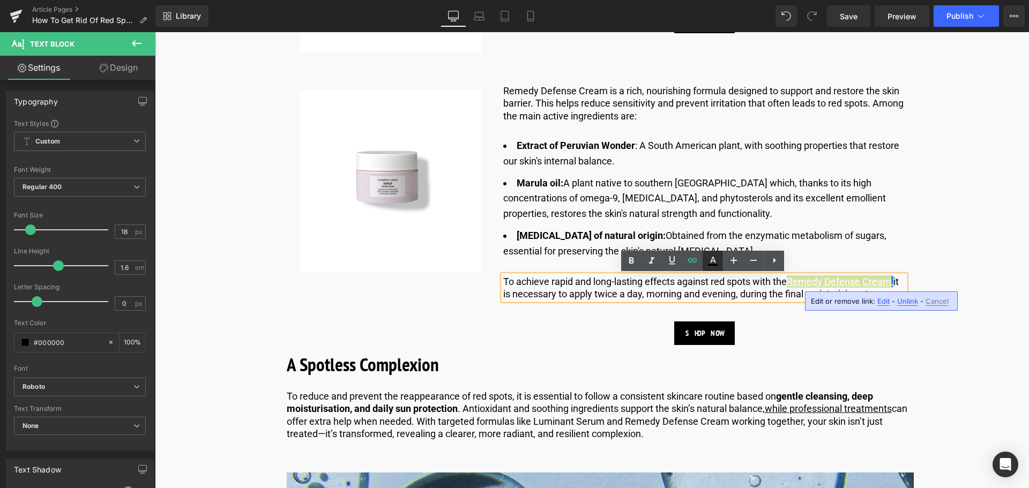
click at [708, 261] on icon at bounding box center [712, 260] width 13 height 13
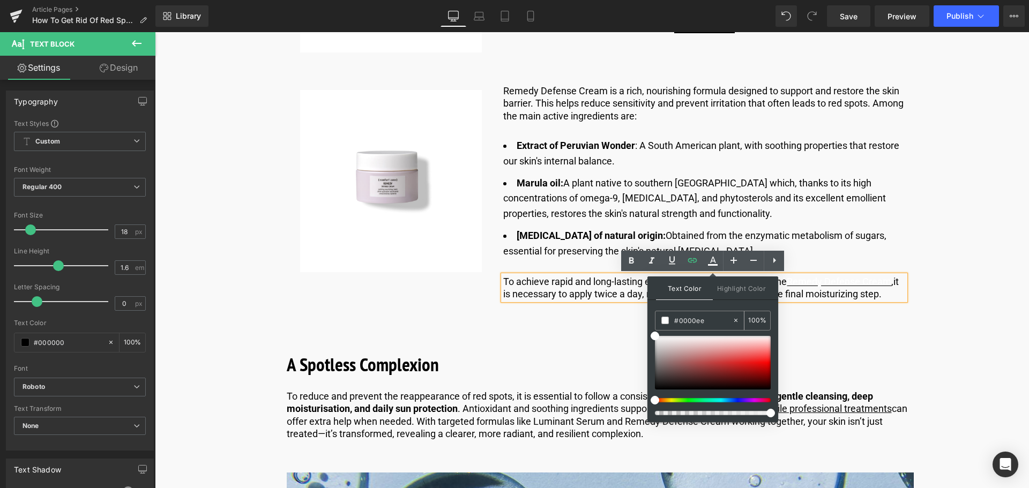
click at [714, 317] on input "#0000ee" at bounding box center [703, 320] width 58 height 12
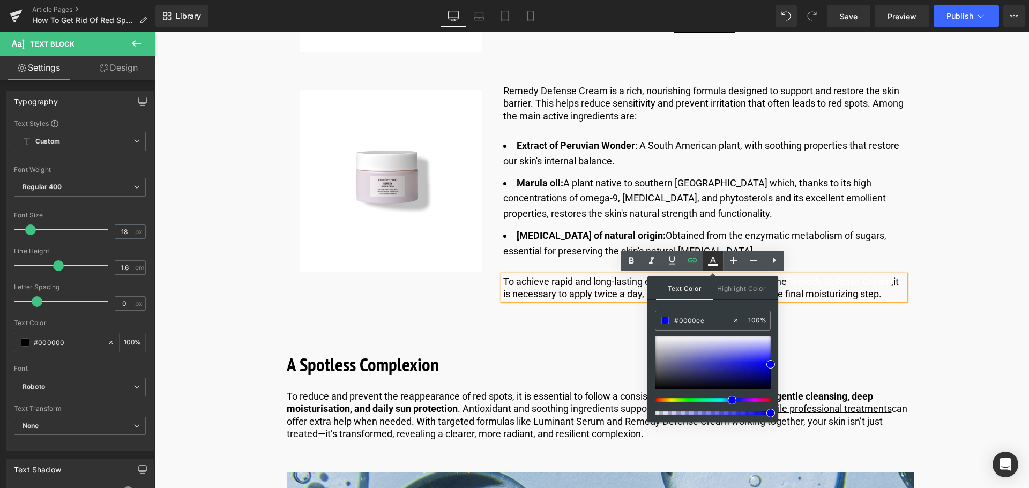
type input "#0000ee"
click at [713, 265] on icon at bounding box center [713, 265] width 10 height 2
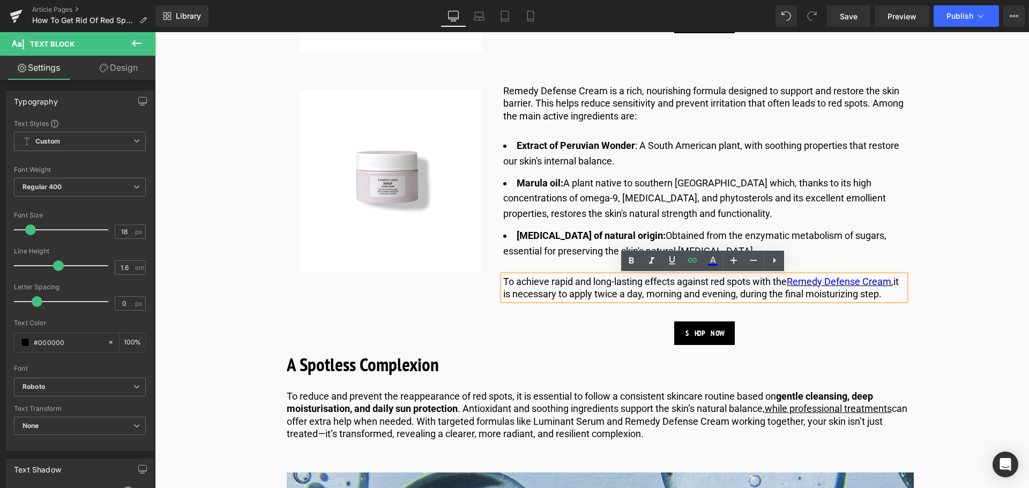
click at [749, 287] on p "To achieve rapid and long-lasting effects against red spots with the Remedy Def…" at bounding box center [704, 287] width 402 height 25
click at [537, 296] on p "To achieve rapid and long-lasting effects against red spots with the Remedy Def…" at bounding box center [704, 287] width 402 height 25
click at [501, 326] on div "Remedy Defense Cream is a rich, nourishing formula designed to support and rest…" at bounding box center [704, 210] width 418 height 272
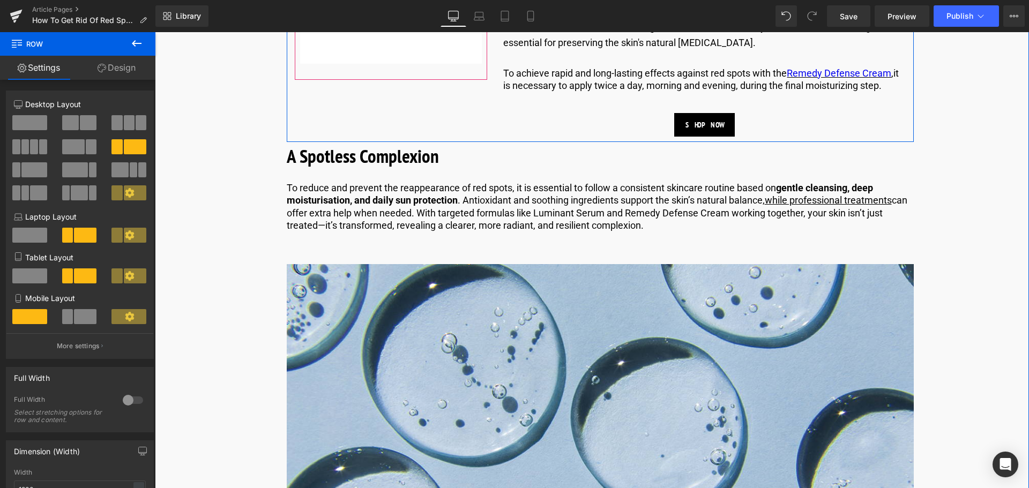
scroll to position [3879, 0]
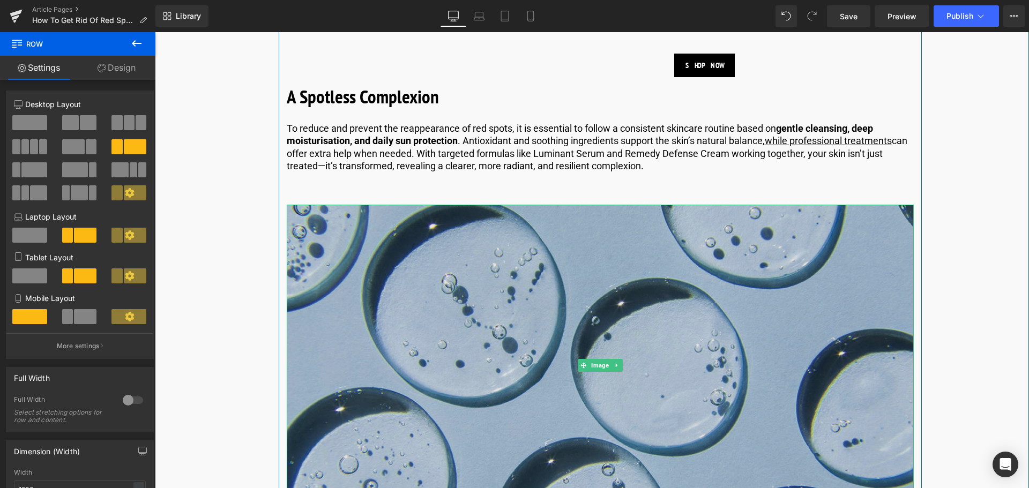
click at [461, 310] on img at bounding box center [600, 365] width 627 height 321
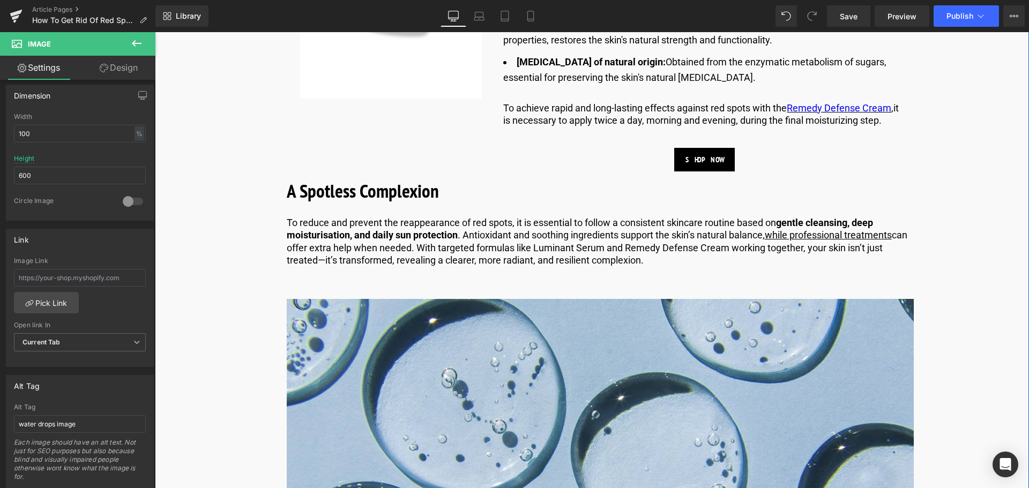
scroll to position [3772, 0]
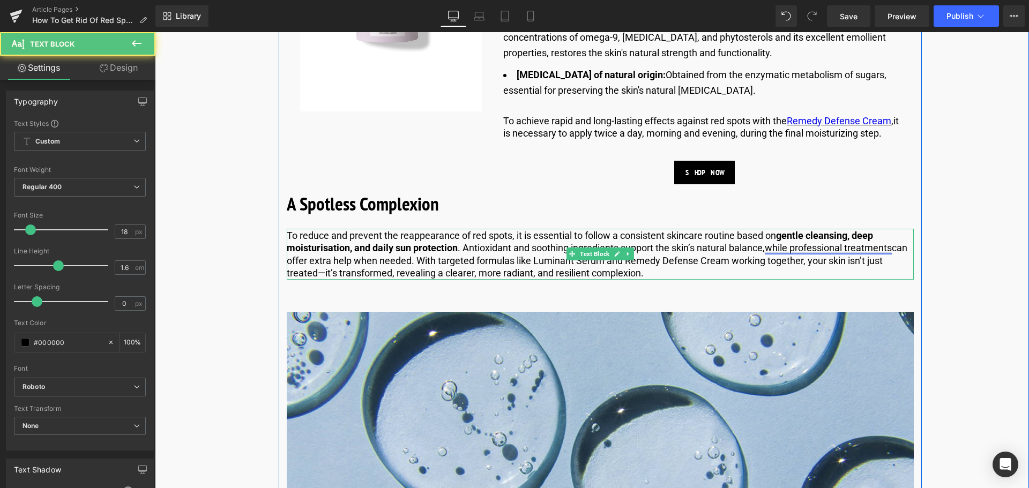
click at [820, 248] on link "while professional treatments" at bounding box center [827, 247] width 127 height 11
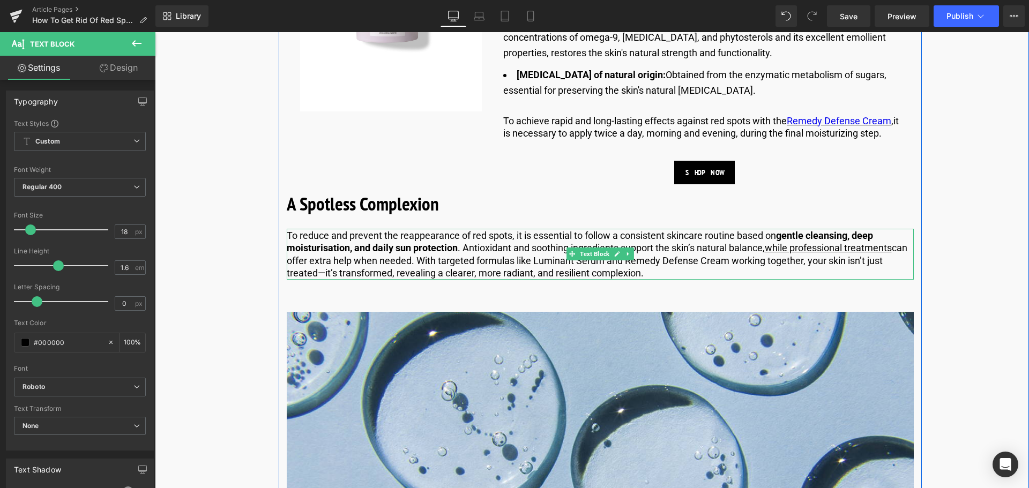
click at [736, 258] on p "To reduce and prevent the reappearance of red spots, it is essential to follow …" at bounding box center [600, 254] width 627 height 50
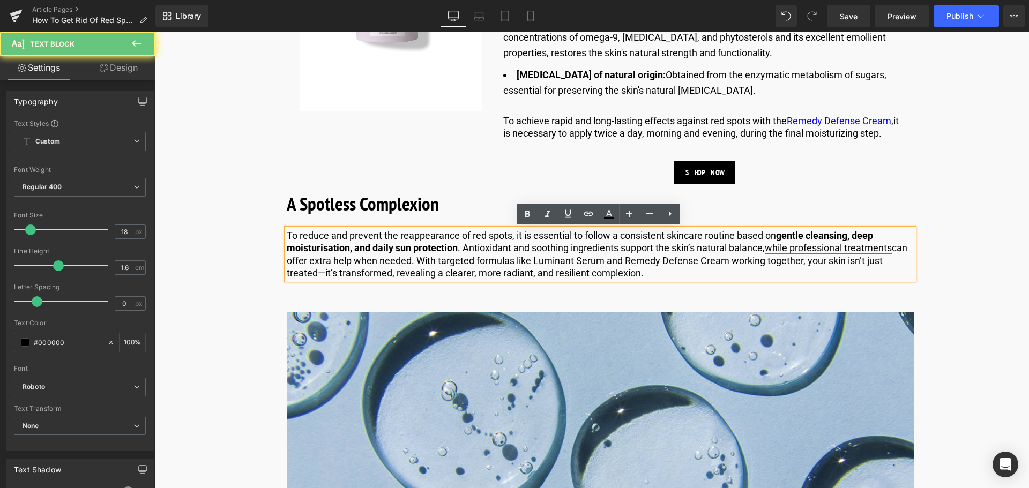
click at [808, 252] on link "while professional treatments" at bounding box center [827, 247] width 127 height 11
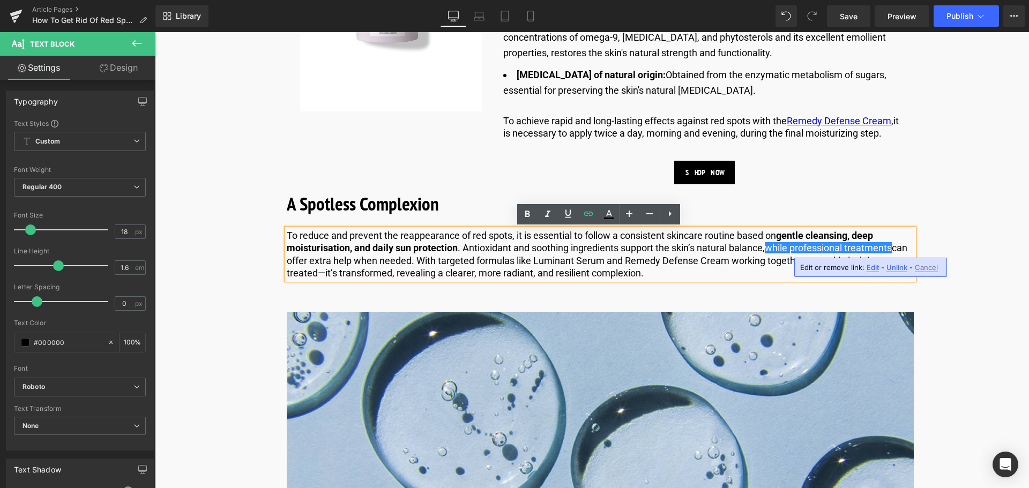
click at [874, 270] on span "Edit" at bounding box center [872, 267] width 12 height 9
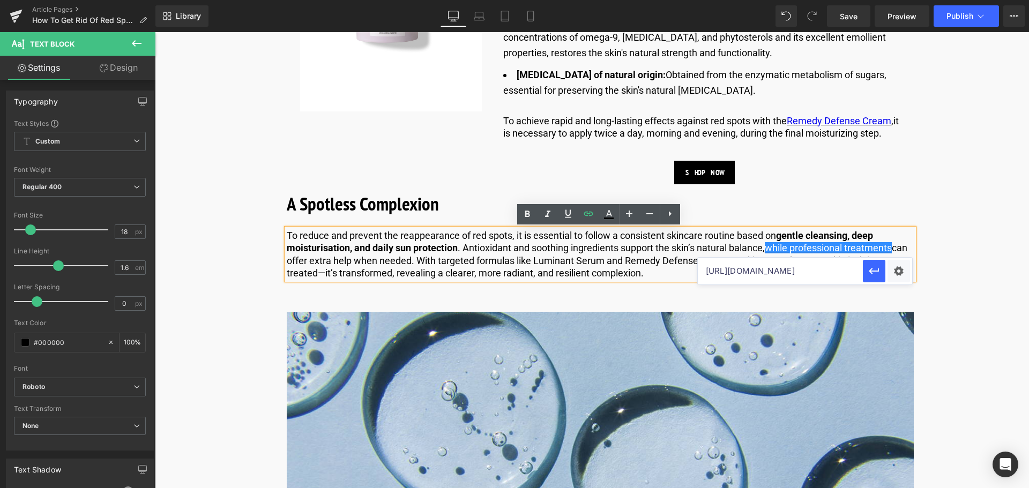
click at [754, 269] on input "https://us.comfortzoneskin.com/pages/remedy" at bounding box center [780, 271] width 165 height 27
type input "https://us.comfortzoneskin.com/blogs/face-treatments"
click at [881, 269] on button "button" at bounding box center [874, 271] width 23 height 23
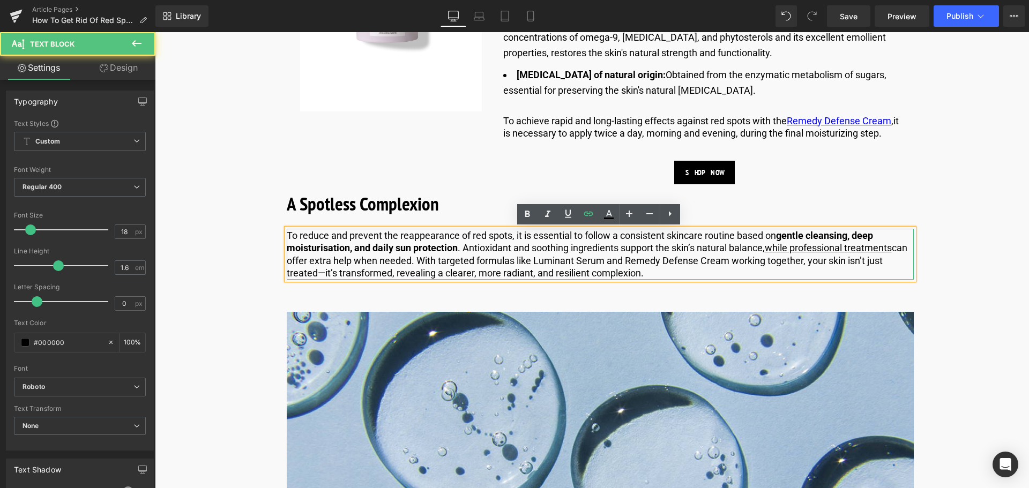
click at [700, 254] on p "To reduce and prevent the reappearance of red spots, it is essential to follow …" at bounding box center [600, 254] width 627 height 50
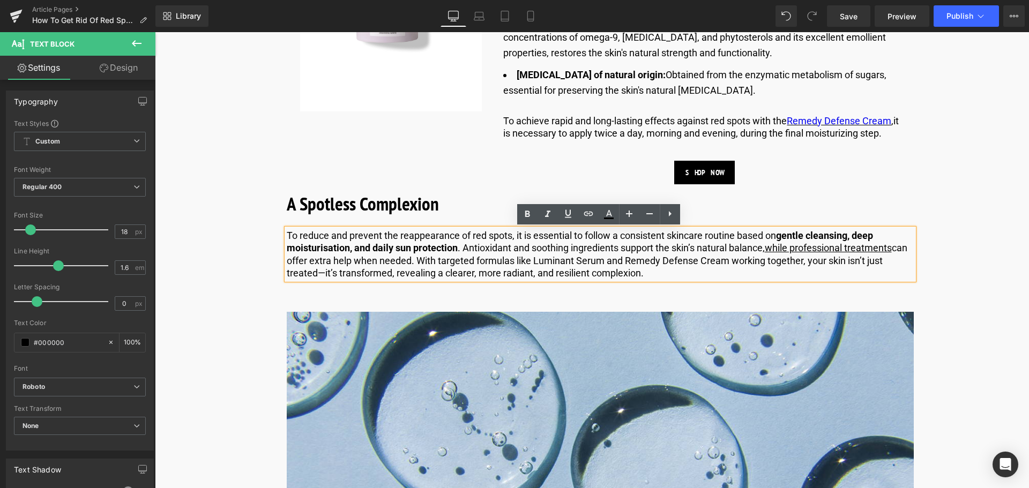
click at [326, 247] on strong "gentle cleansing, deep moisturisation, and daily sun protection" at bounding box center [580, 242] width 586 height 24
click at [470, 254] on p "To reduce and prevent the reappearance of red spots, it is essential to follow …" at bounding box center [600, 254] width 627 height 50
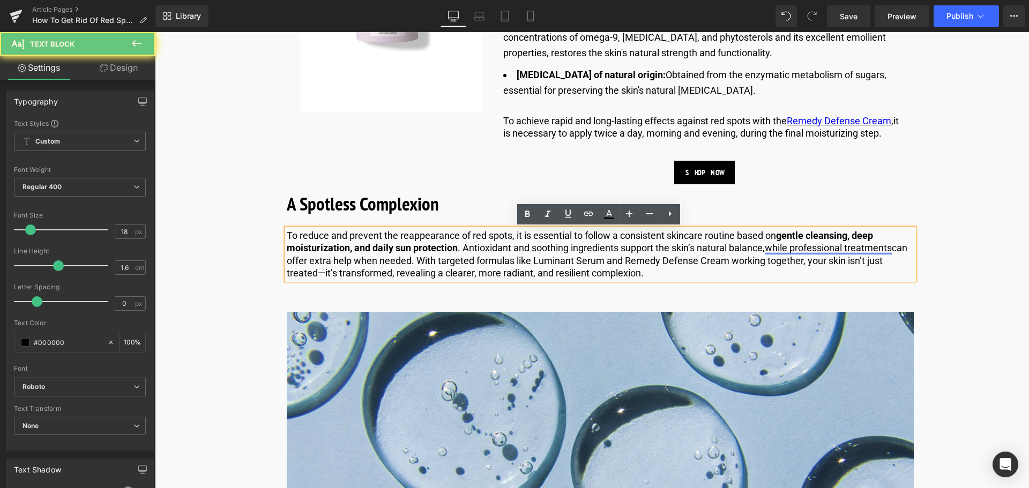
click at [832, 249] on link "while professional treatments" at bounding box center [827, 247] width 127 height 11
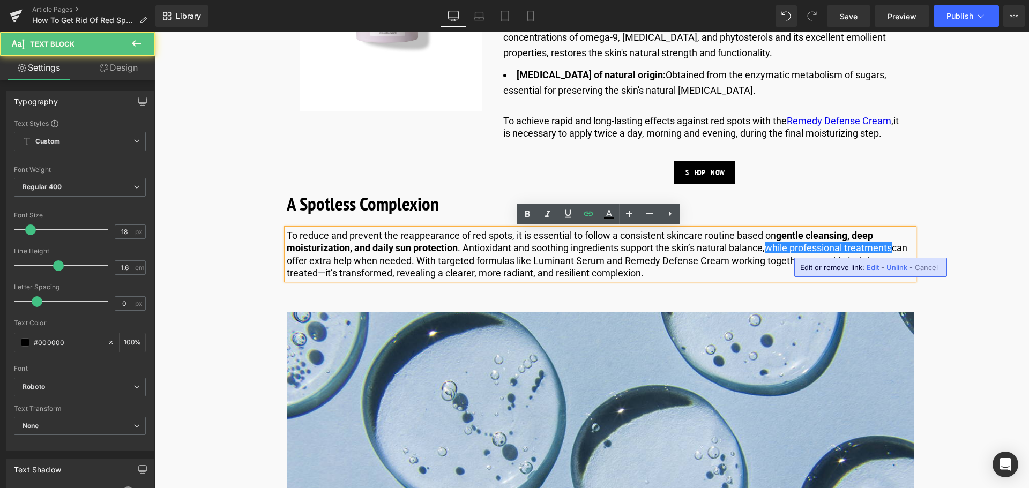
click at [903, 247] on p "To reduce and prevent the reappearance of red spots, it is essential to follow …" at bounding box center [600, 254] width 627 height 50
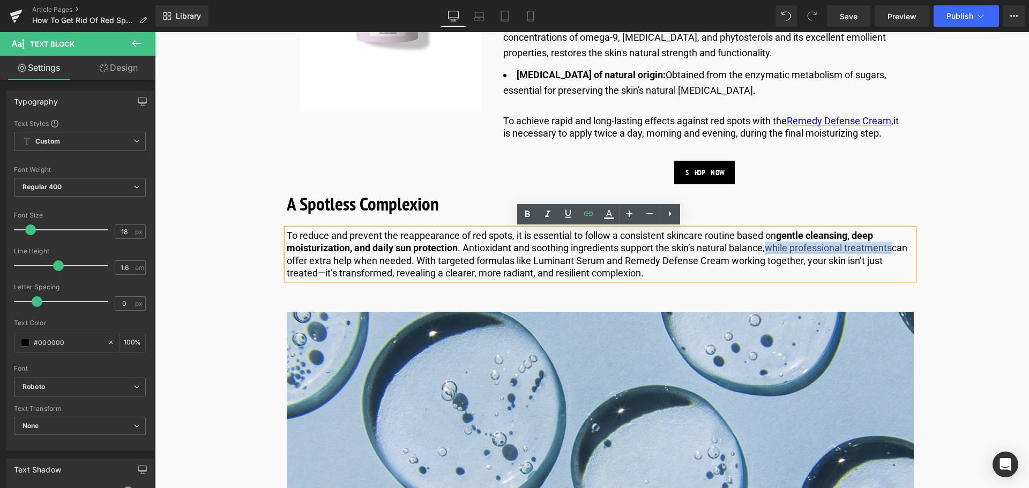
drag, startPoint x: 897, startPoint y: 248, endPoint x: 772, endPoint y: 253, distance: 125.0
click at [772, 253] on p "To reduce and prevent the reappearance of red spots, it is essential to follow …" at bounding box center [600, 254] width 627 height 50
click at [609, 213] on icon at bounding box center [608, 214] width 13 height 13
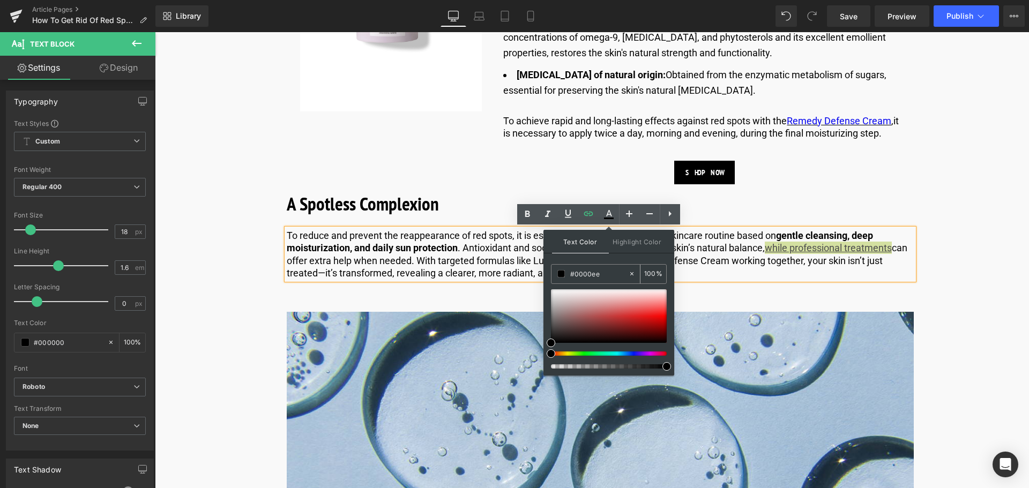
click at [608, 272] on input "#0000ee" at bounding box center [599, 274] width 58 height 12
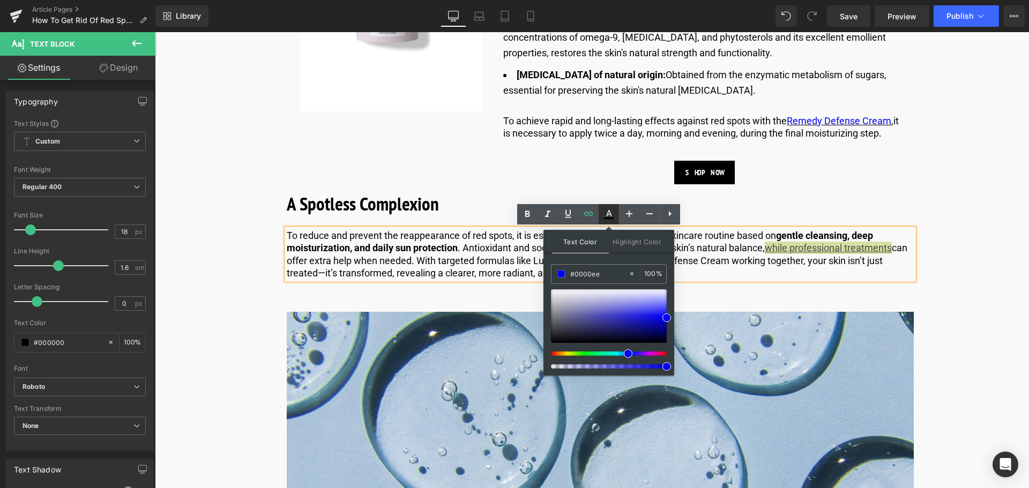
type input "#0000ee"
click at [613, 212] on icon at bounding box center [608, 214] width 13 height 13
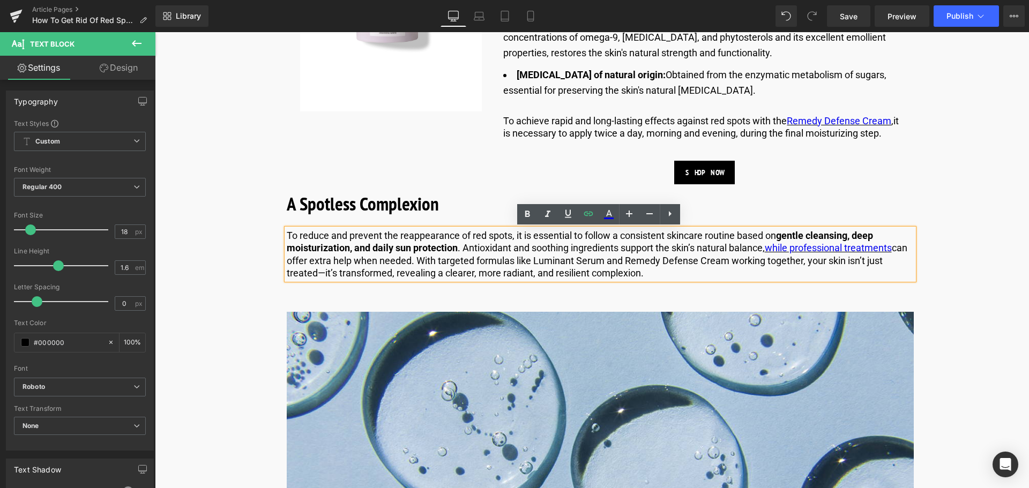
click at [680, 257] on p "To reduce and prevent the reappearance of red spots, it is essential to follow …" at bounding box center [600, 254] width 627 height 50
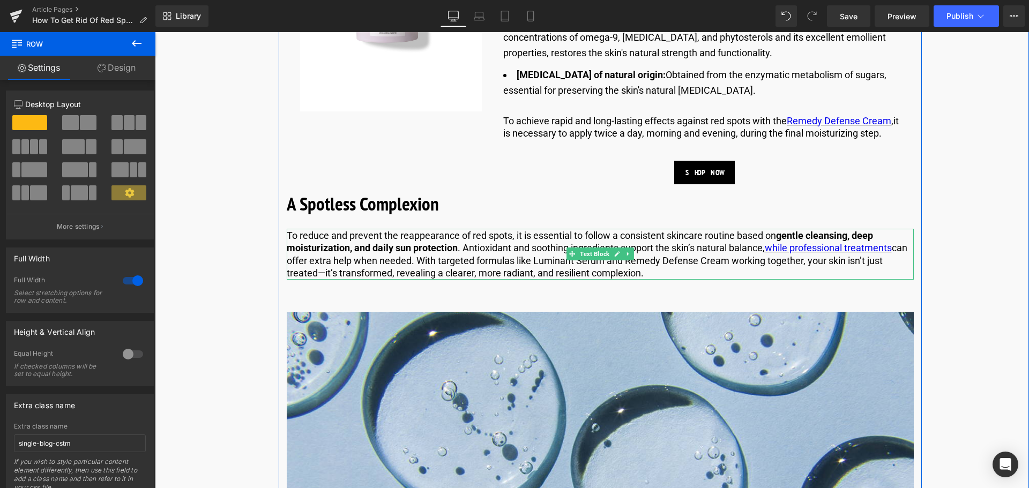
click at [494, 260] on p "To reduce and prevent the reappearance of red spots, it is essential to follow …" at bounding box center [600, 254] width 627 height 50
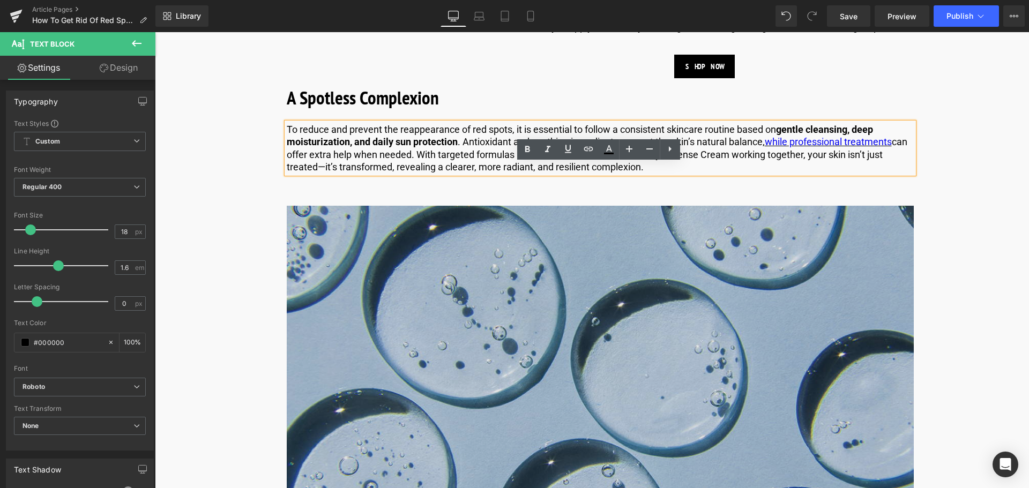
scroll to position [3879, 0]
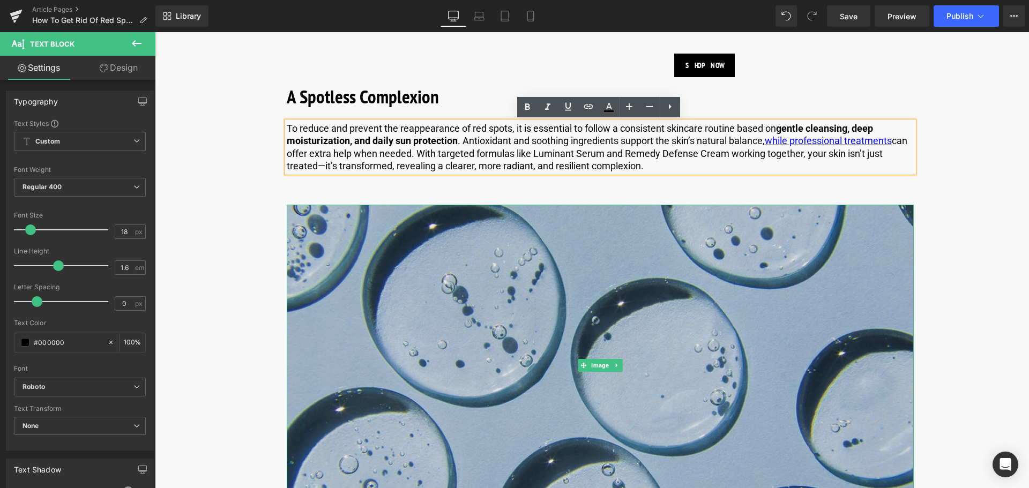
click at [511, 336] on img at bounding box center [600, 365] width 627 height 321
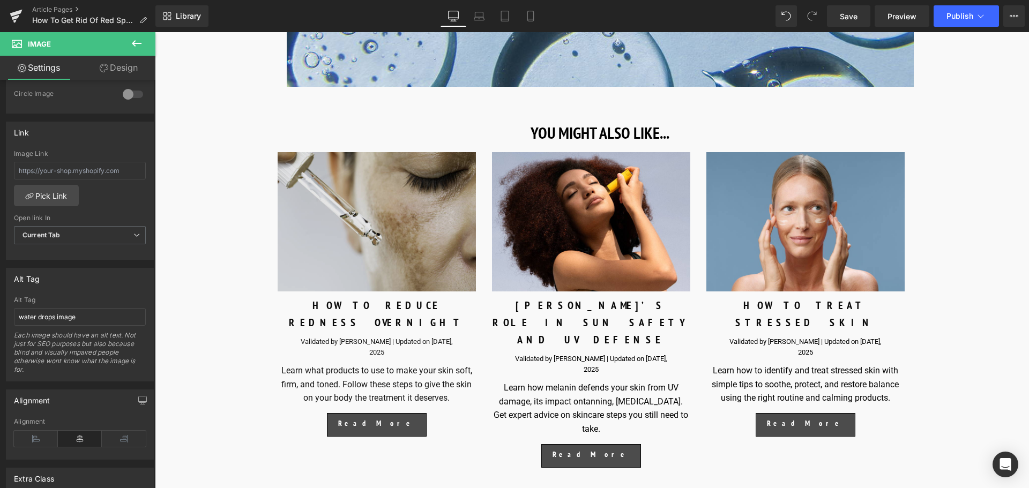
scroll to position [4307, 0]
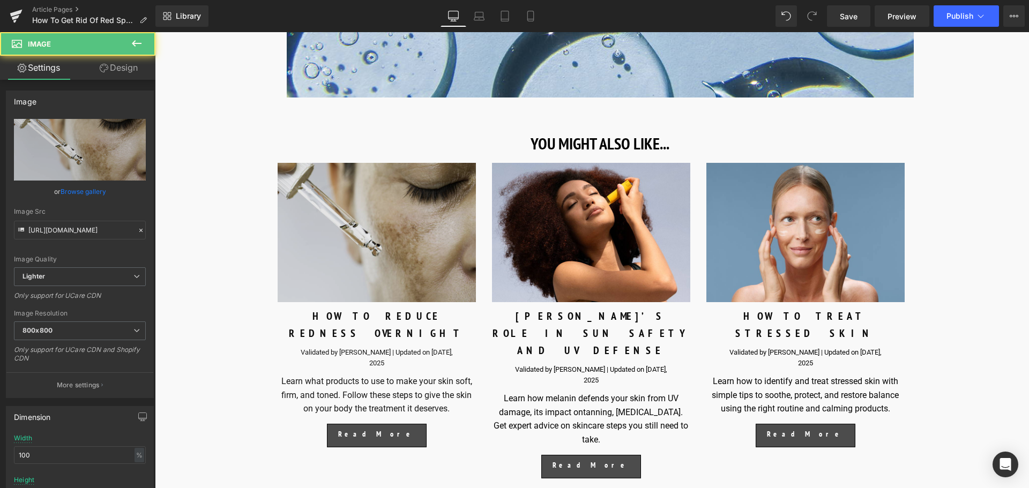
click at [392, 236] on div "Image" at bounding box center [377, 232] width 198 height 139
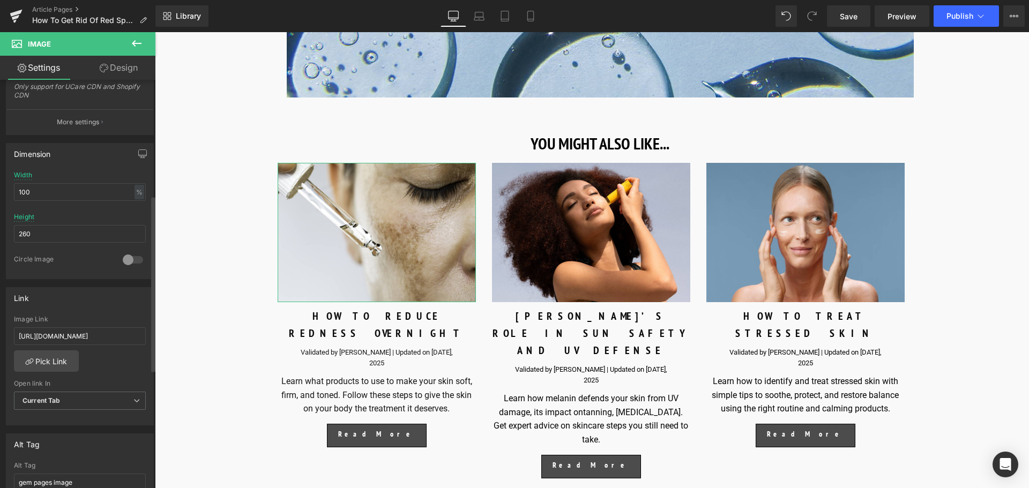
scroll to position [268, 0]
click at [69, 356] on link "Pick Link" at bounding box center [46, 356] width 65 height 21
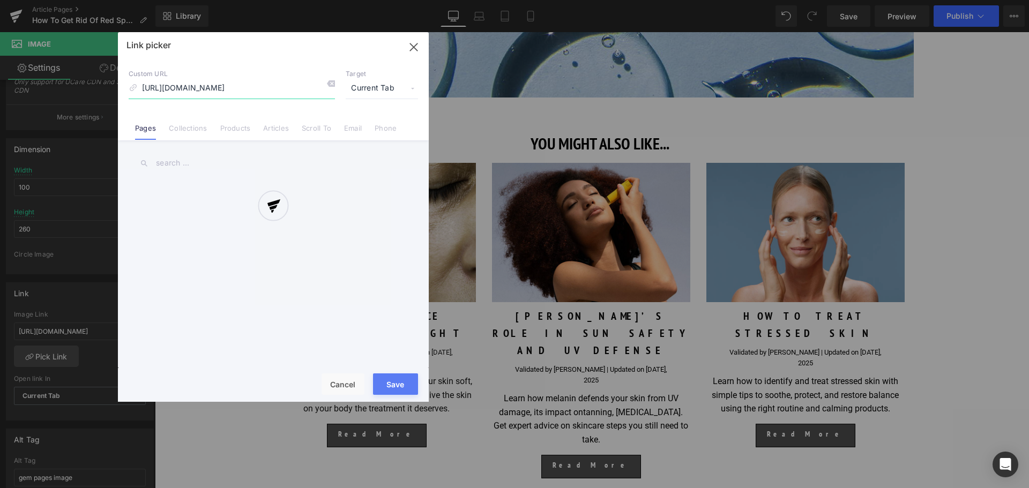
scroll to position [0, 80]
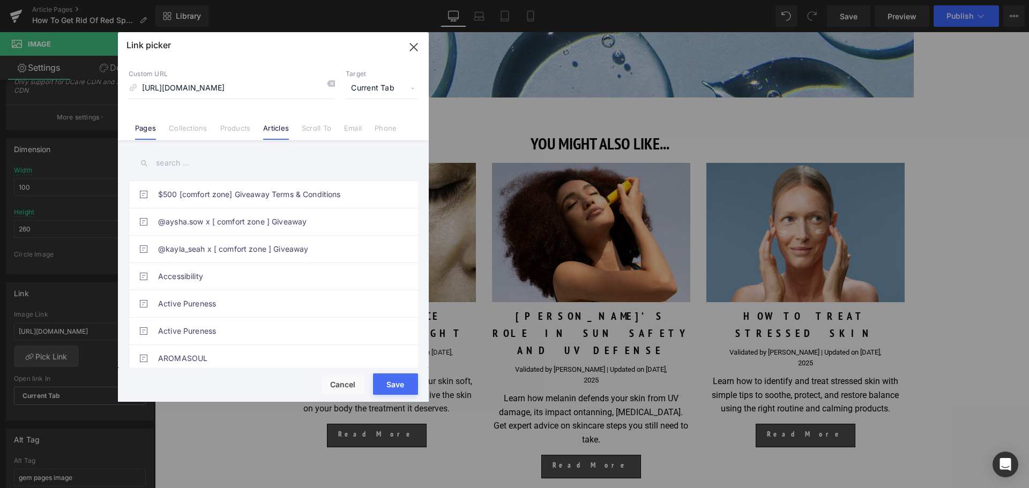
click at [280, 132] on link "Articles" at bounding box center [276, 132] width 26 height 16
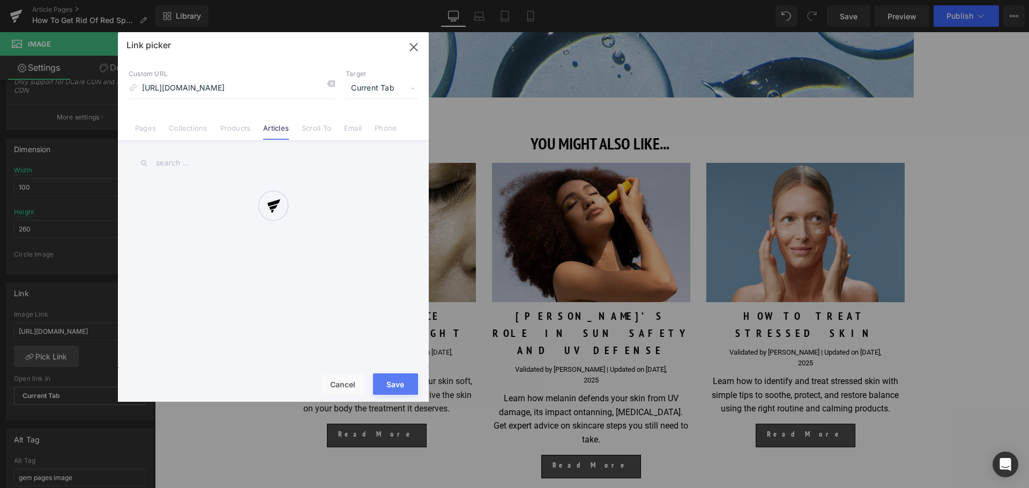
scroll to position [0, 0]
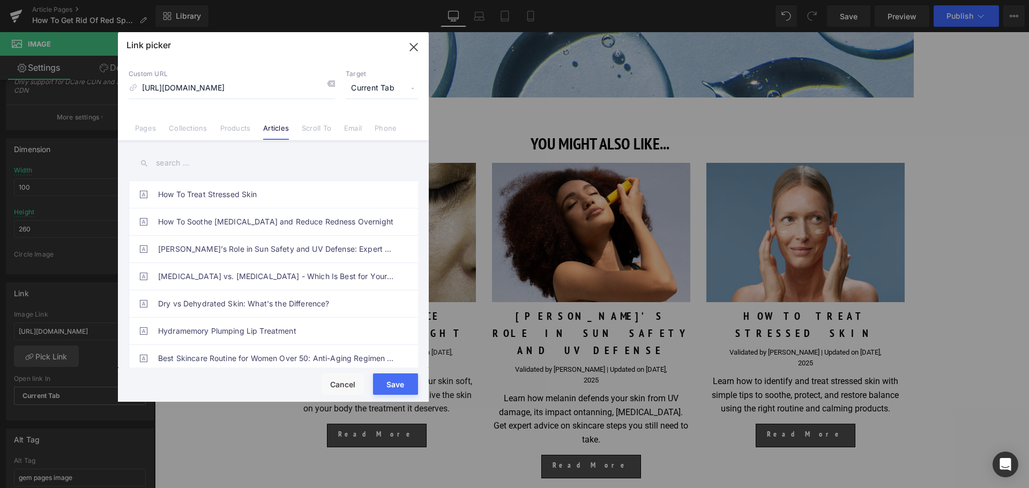
click at [414, 50] on icon "button" at bounding box center [413, 47] width 17 height 17
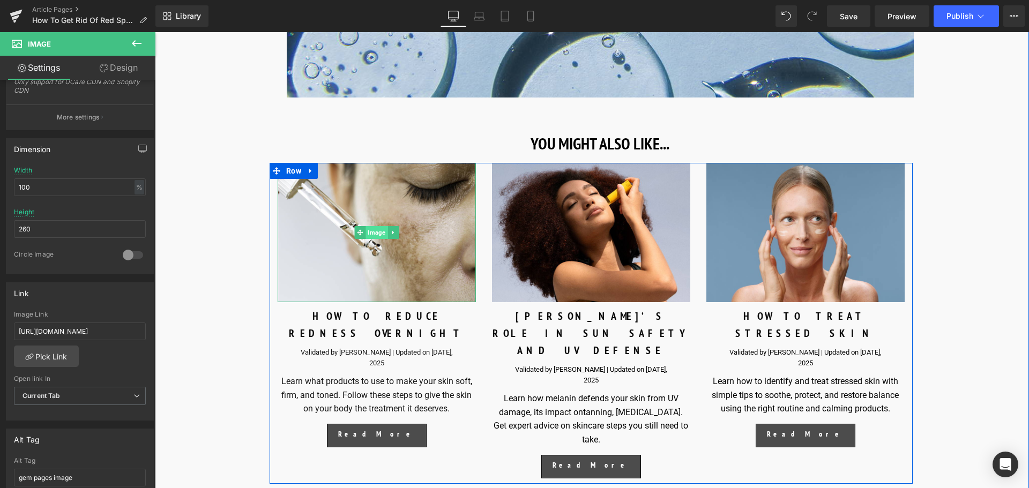
click at [379, 230] on span "Image" at bounding box center [376, 232] width 22 height 13
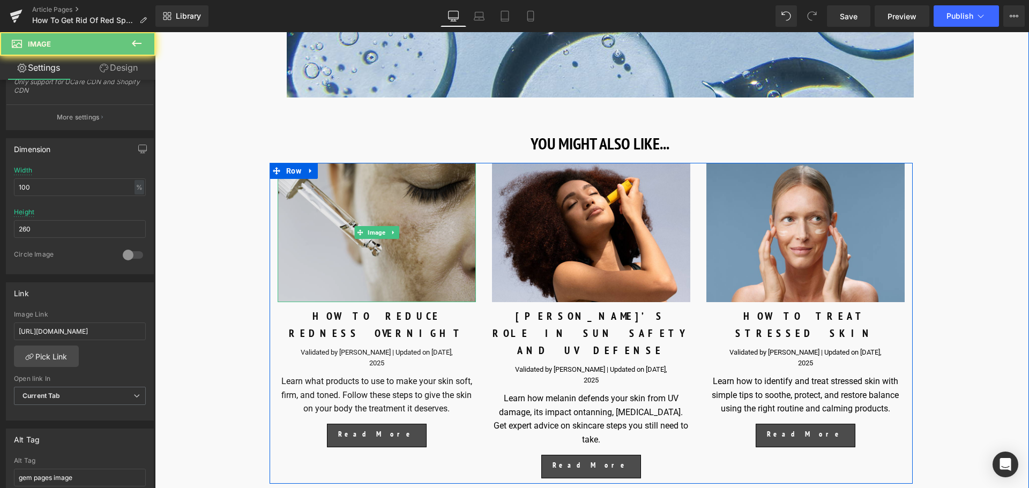
click at [437, 237] on img at bounding box center [377, 232] width 198 height 139
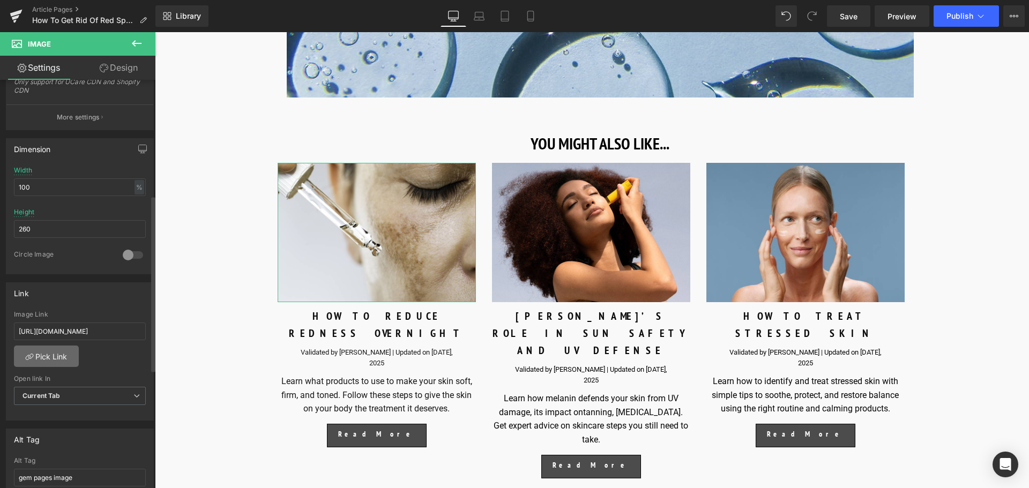
click at [47, 361] on link "Pick Link" at bounding box center [46, 356] width 65 height 21
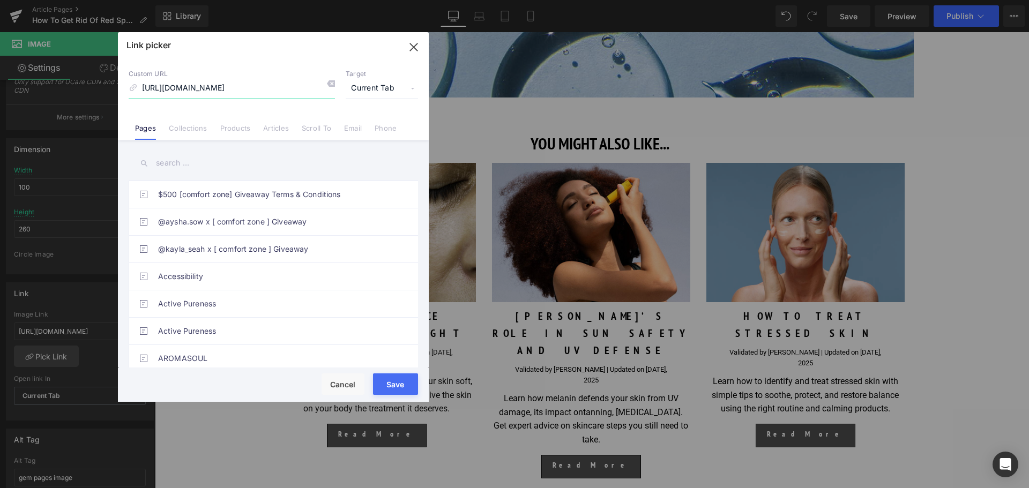
scroll to position [0, 80]
click at [281, 131] on link "Articles" at bounding box center [276, 132] width 26 height 16
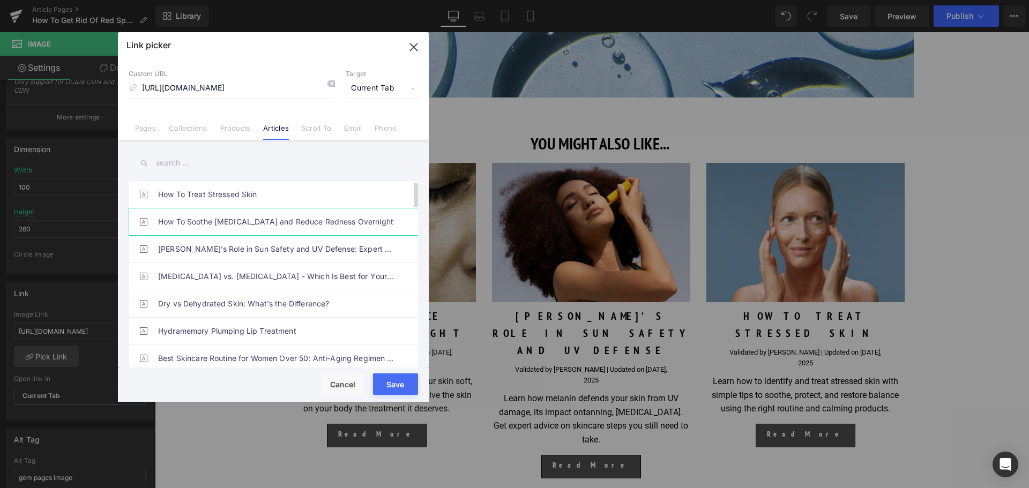
click at [230, 223] on link "How To Soothe Sunburn and Reduce Redness Overnight" at bounding box center [276, 221] width 236 height 27
click at [389, 384] on button "Save" at bounding box center [395, 383] width 45 height 21
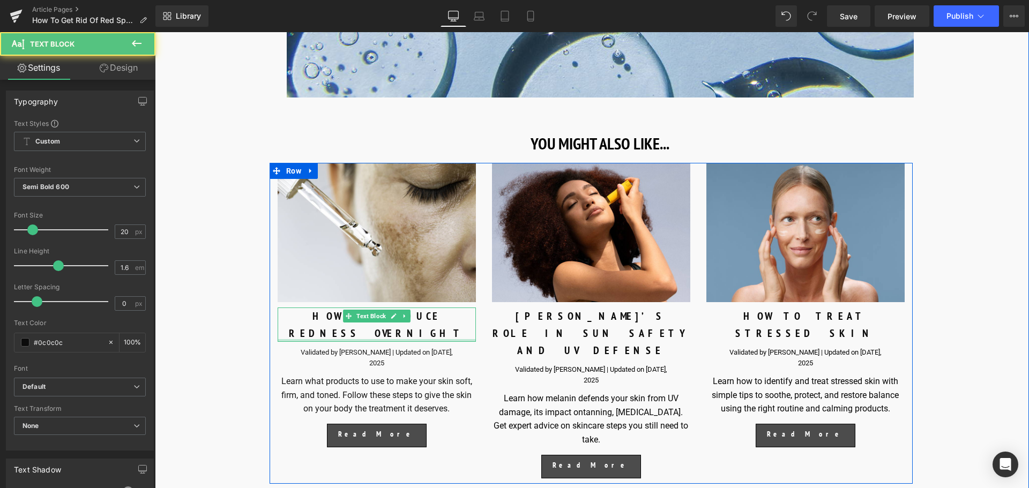
click at [336, 319] on div "HOW TO REDUCE REDNESS OVERNIGHT" at bounding box center [377, 325] width 198 height 34
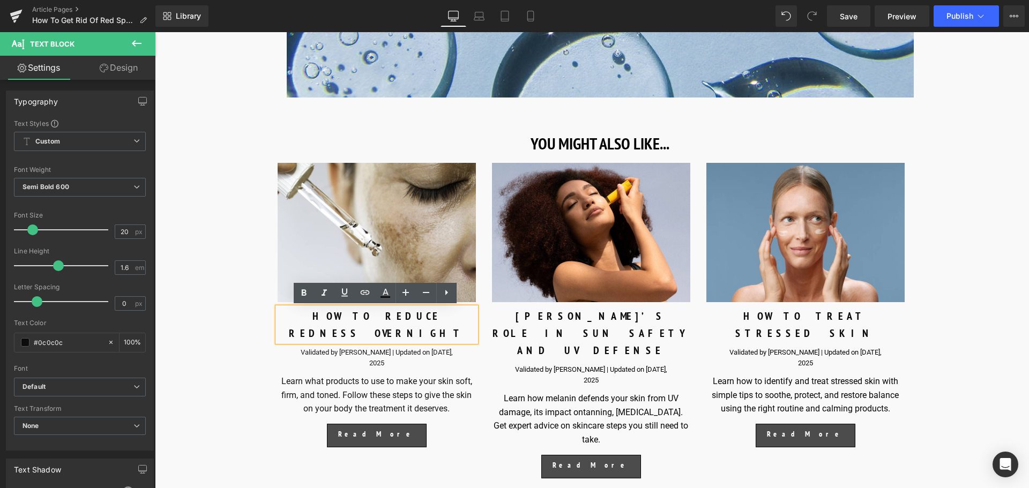
click at [334, 318] on div "HOW TO REDUCE REDNESS OVERNIGHT" at bounding box center [377, 325] width 198 height 34
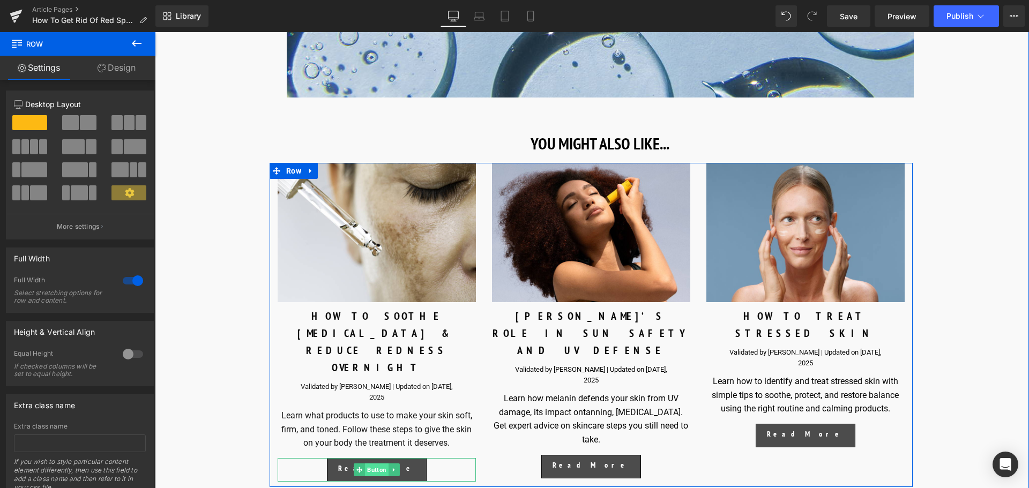
click at [376, 463] on span "Button" at bounding box center [377, 469] width 24 height 13
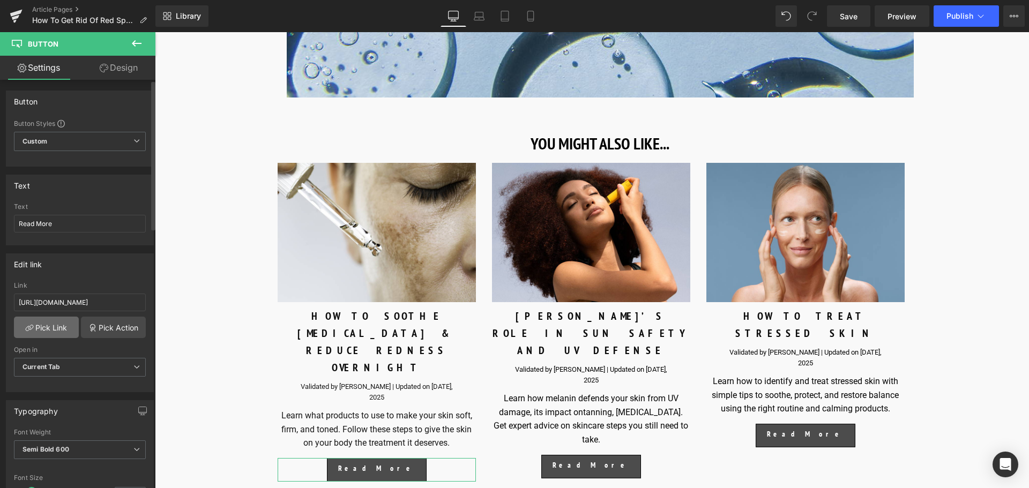
click at [63, 329] on link "Pick Link" at bounding box center [46, 327] width 65 height 21
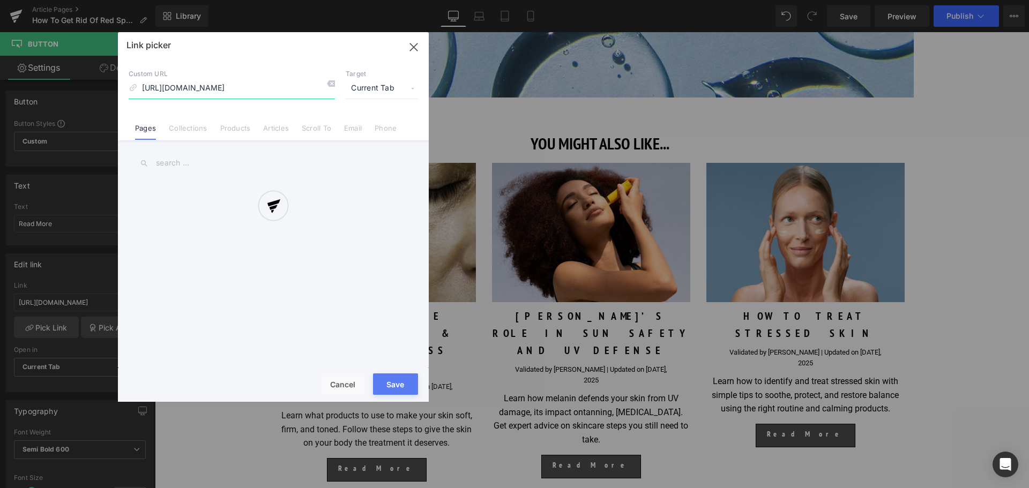
scroll to position [0, 71]
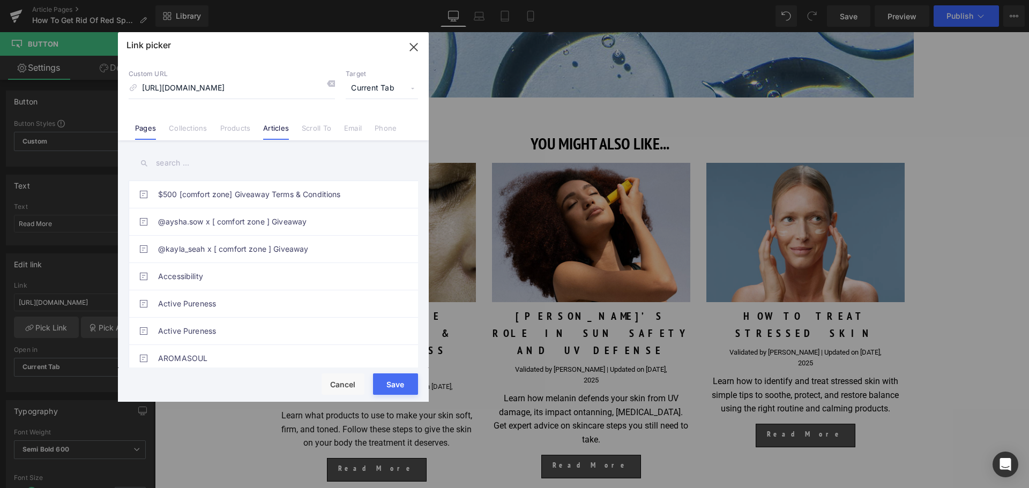
click at [273, 132] on link "Articles" at bounding box center [276, 132] width 26 height 16
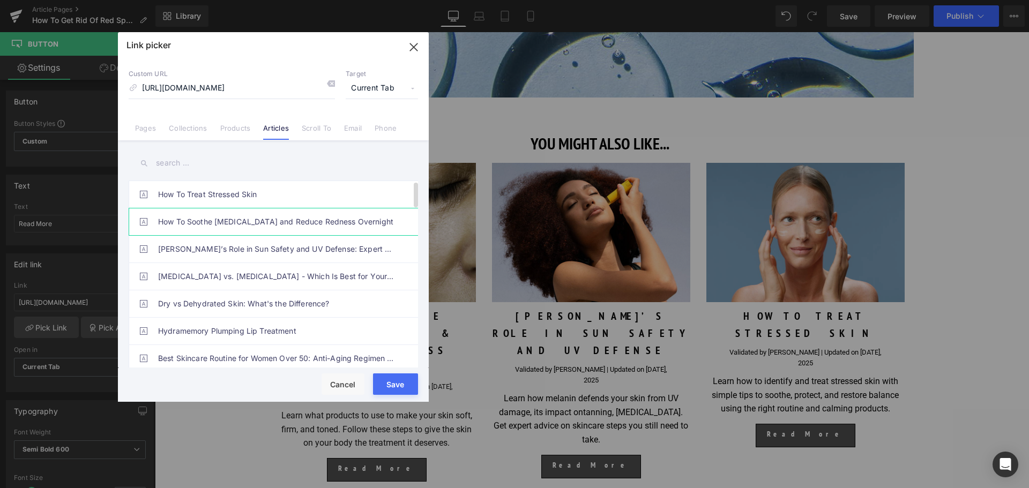
click at [267, 227] on link "How To Soothe Sunburn and Reduce Redness Overnight" at bounding box center [276, 221] width 236 height 27
click at [385, 377] on button "Save" at bounding box center [395, 383] width 45 height 21
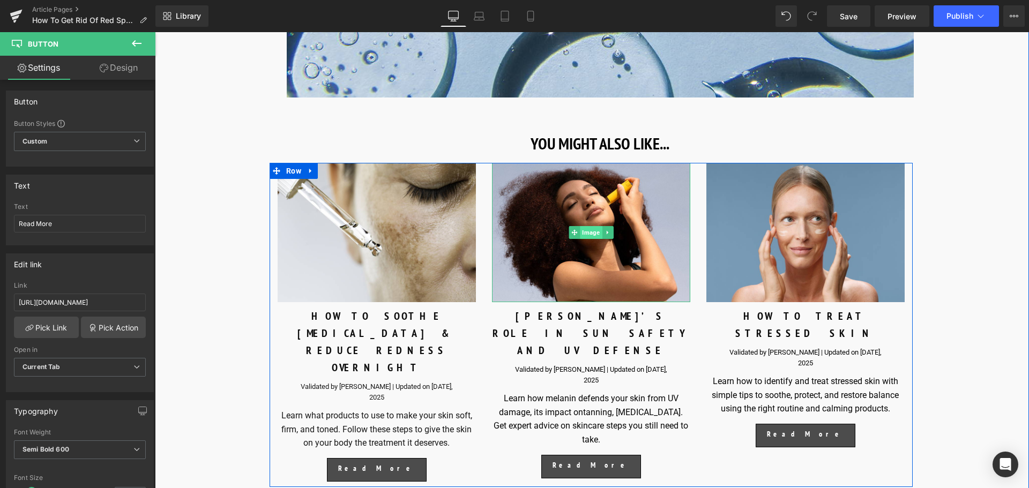
click at [590, 230] on span "Image" at bounding box center [591, 232] width 22 height 13
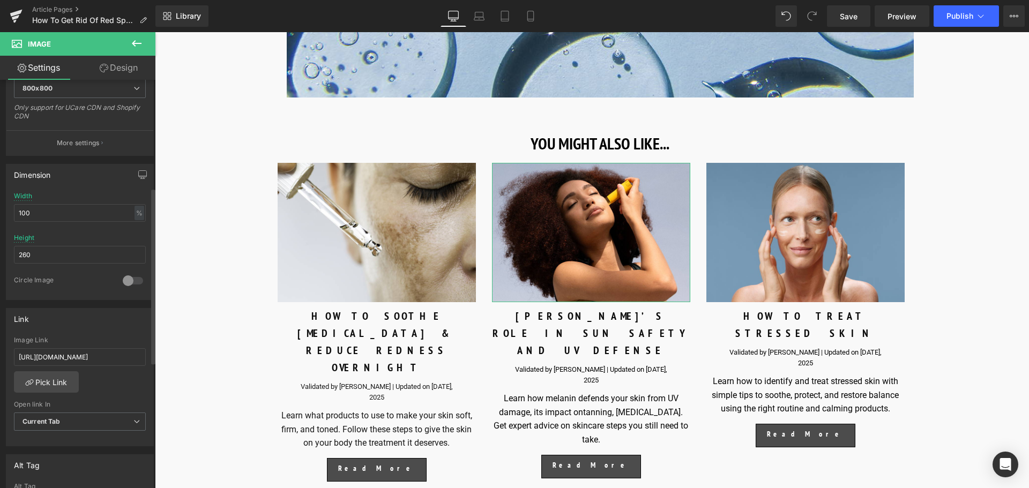
scroll to position [268, 0]
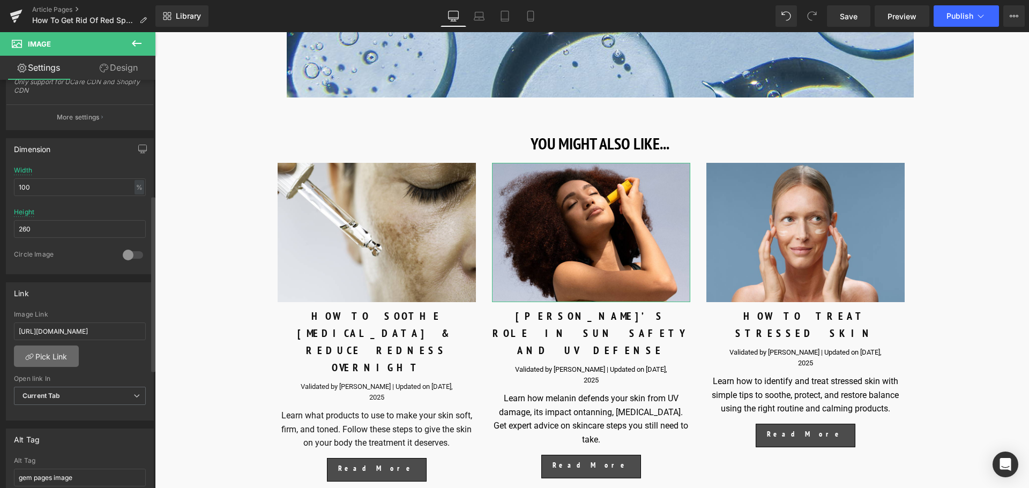
click at [59, 363] on link "Pick Link" at bounding box center [46, 356] width 65 height 21
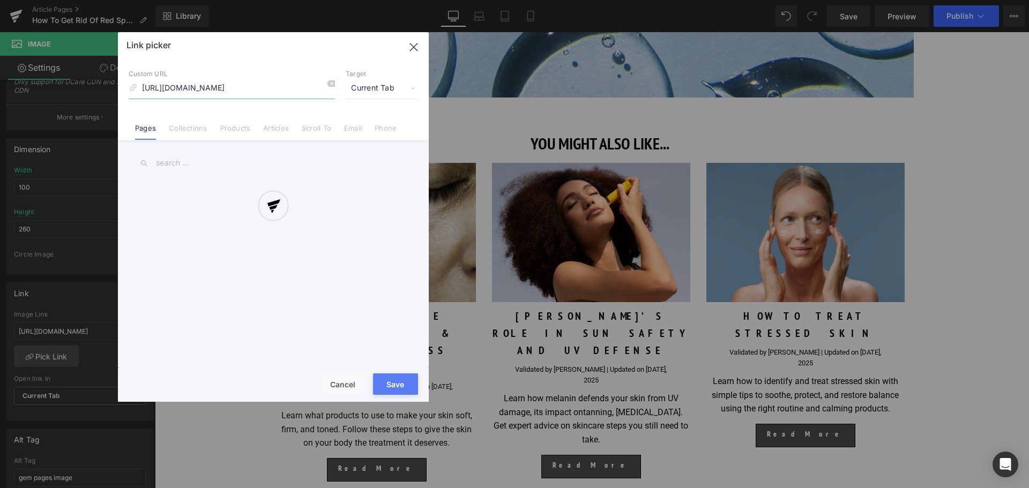
scroll to position [0, 156]
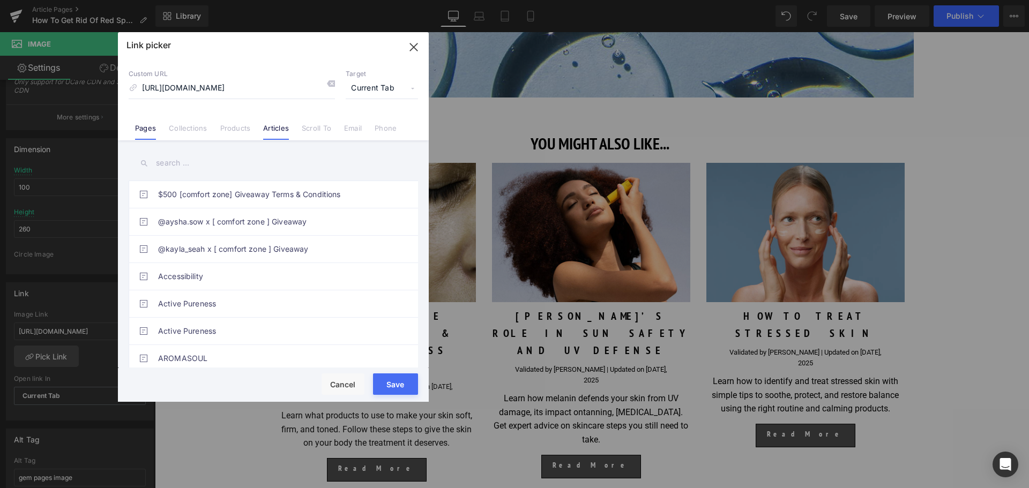
click at [276, 125] on link "Articles" at bounding box center [276, 132] width 26 height 16
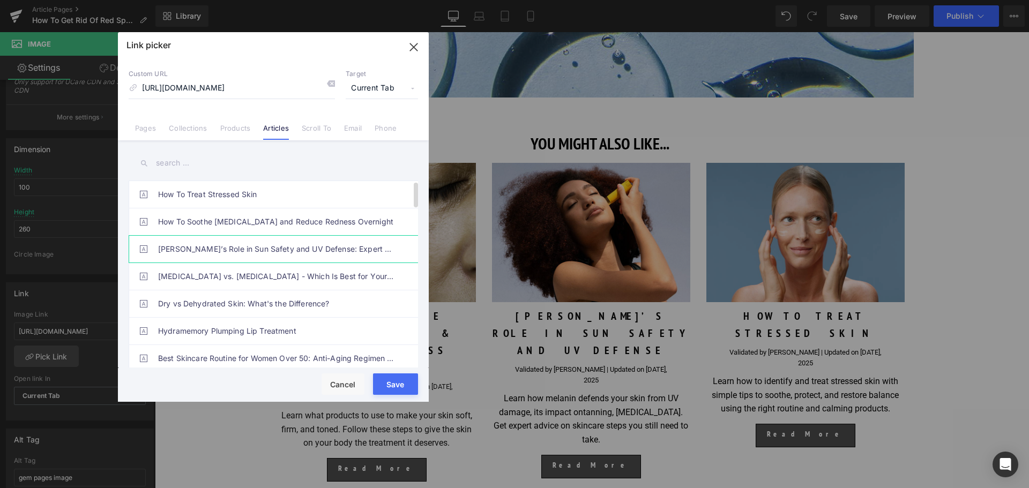
click at [221, 250] on link "Melanin’s Role in Sun Safety and UV Defense: Expert Q&A" at bounding box center [276, 249] width 236 height 27
click at [401, 386] on button "Save" at bounding box center [395, 383] width 45 height 21
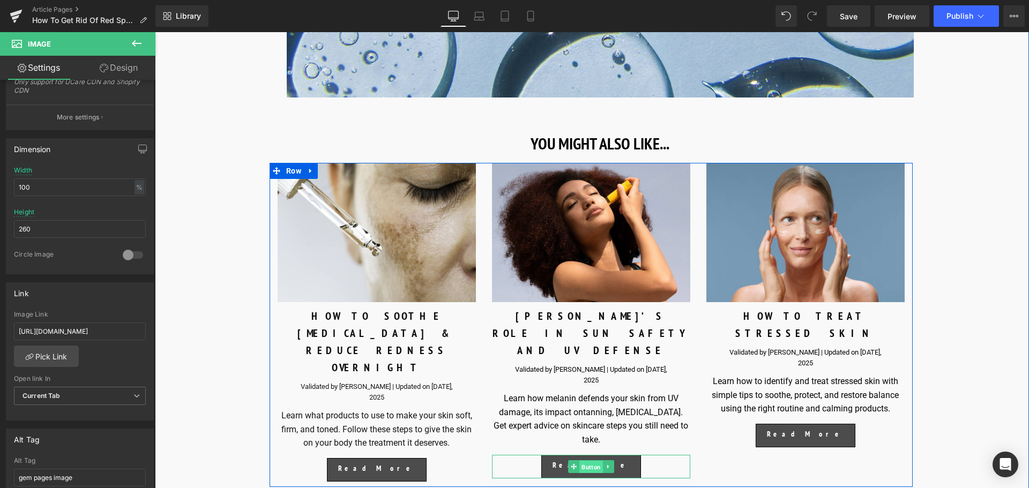
click at [583, 460] on span "Button" at bounding box center [591, 466] width 24 height 13
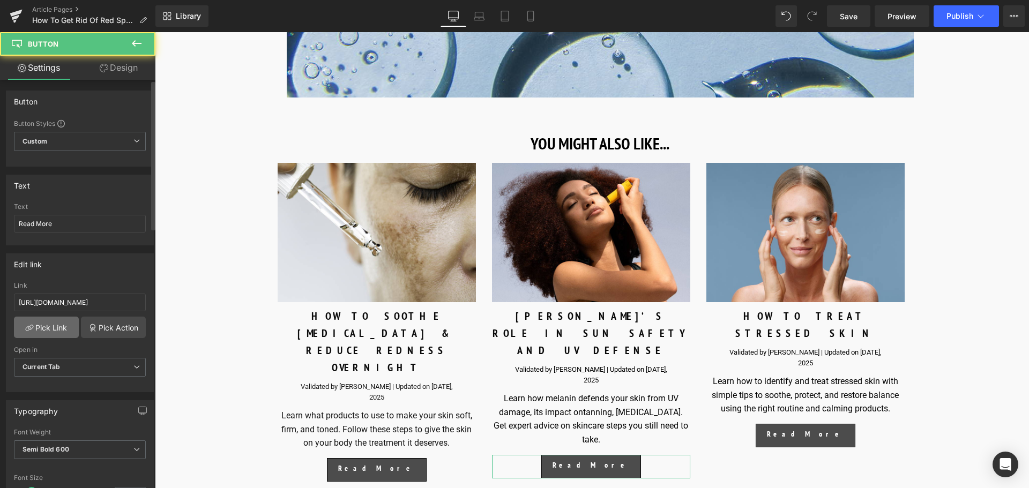
click at [37, 333] on link "Pick Link" at bounding box center [46, 327] width 65 height 21
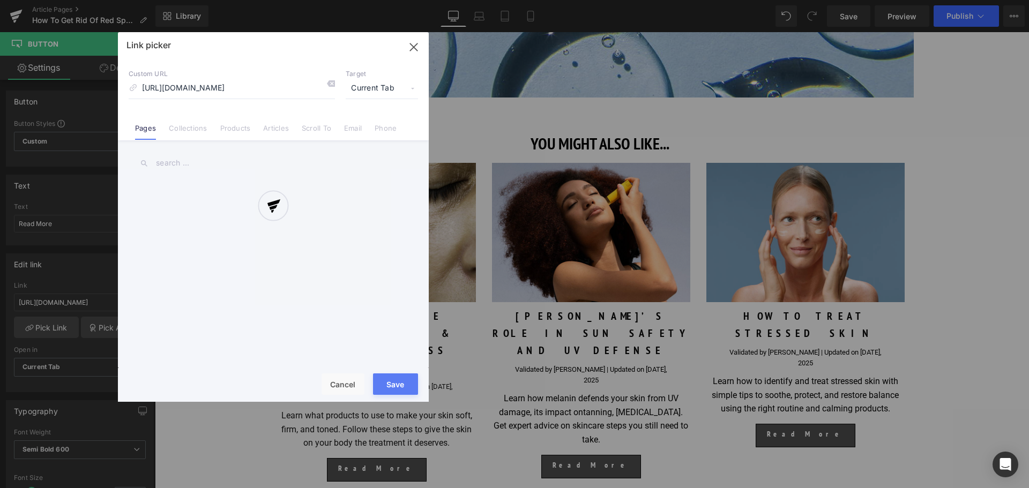
scroll to position [0, 99]
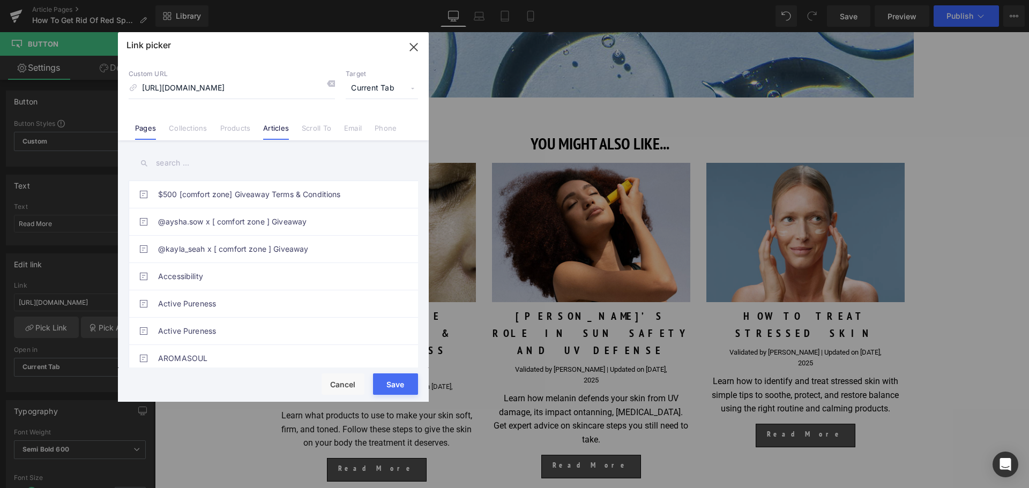
click at [278, 135] on link "Articles" at bounding box center [276, 132] width 26 height 16
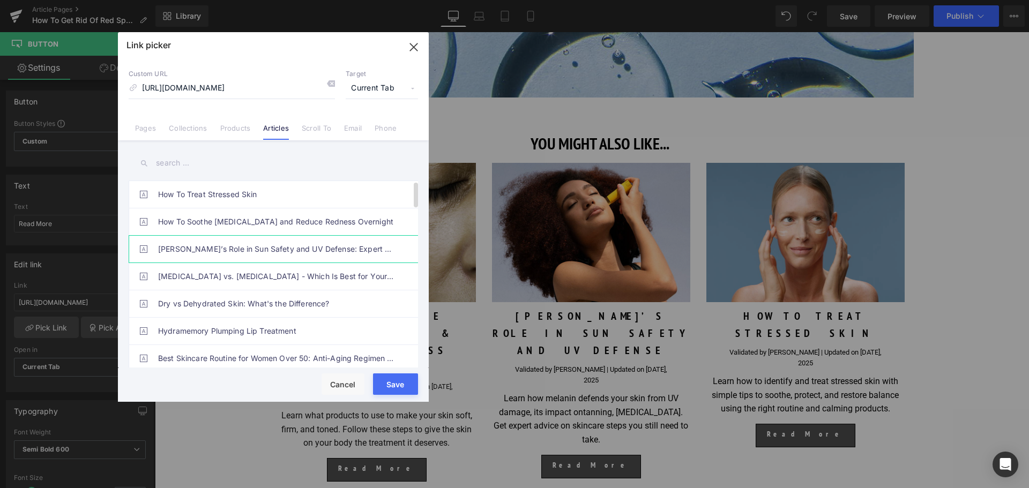
click at [218, 247] on link "Melanin’s Role in Sun Safety and UV Defense: Expert Q&A" at bounding box center [276, 249] width 236 height 27
click at [410, 382] on button "Save" at bounding box center [395, 383] width 45 height 21
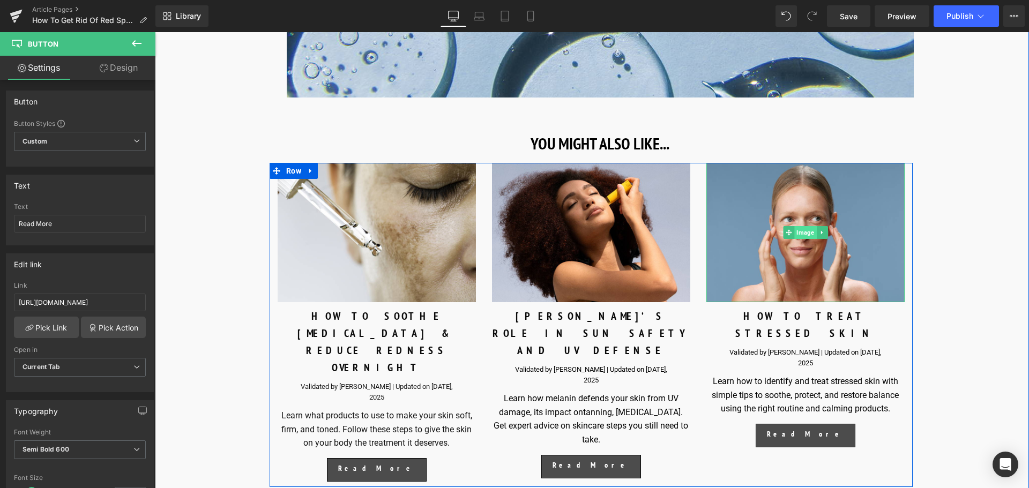
click at [803, 233] on span "Image" at bounding box center [805, 232] width 22 height 13
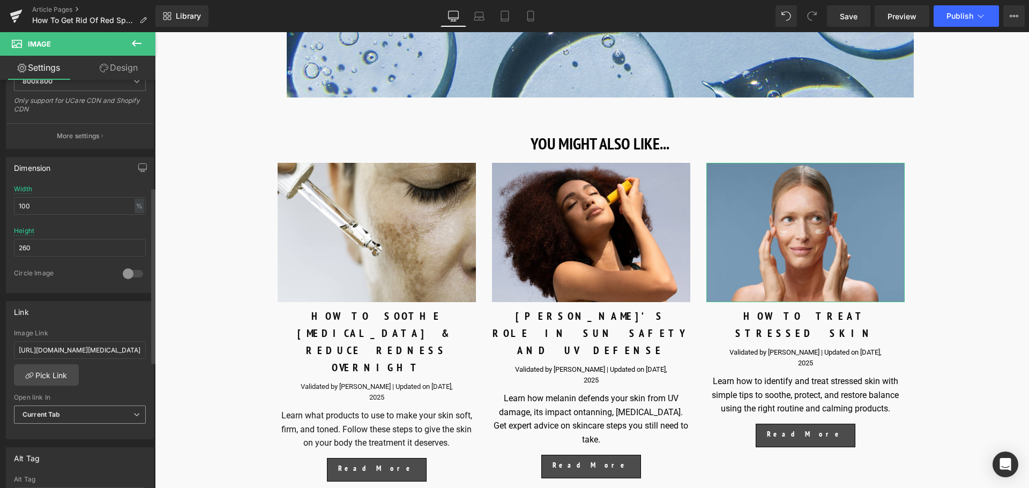
scroll to position [268, 0]
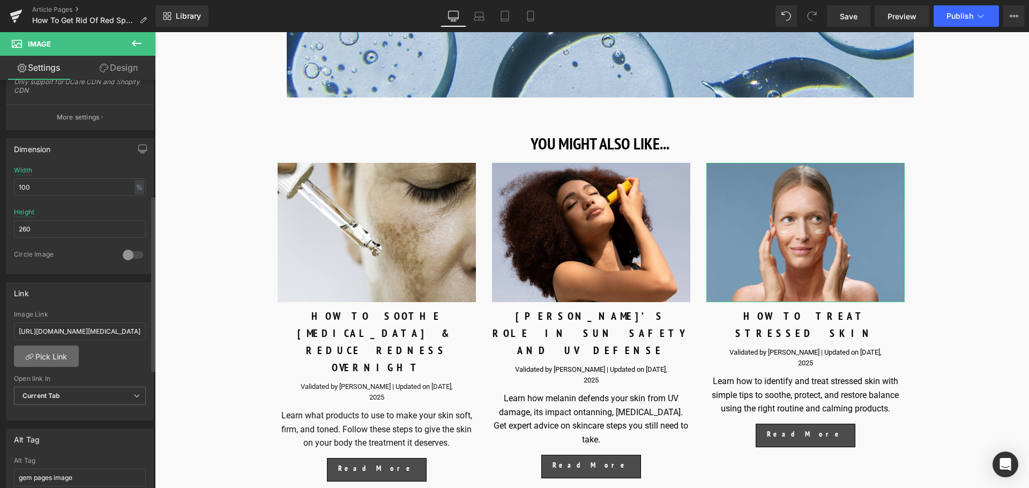
click at [49, 358] on link "Pick Link" at bounding box center [46, 356] width 65 height 21
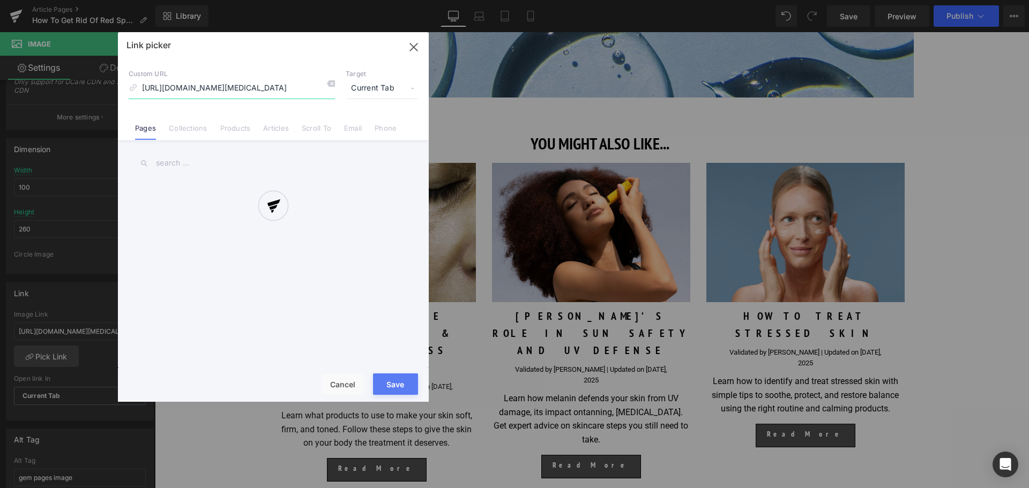
scroll to position [0, 80]
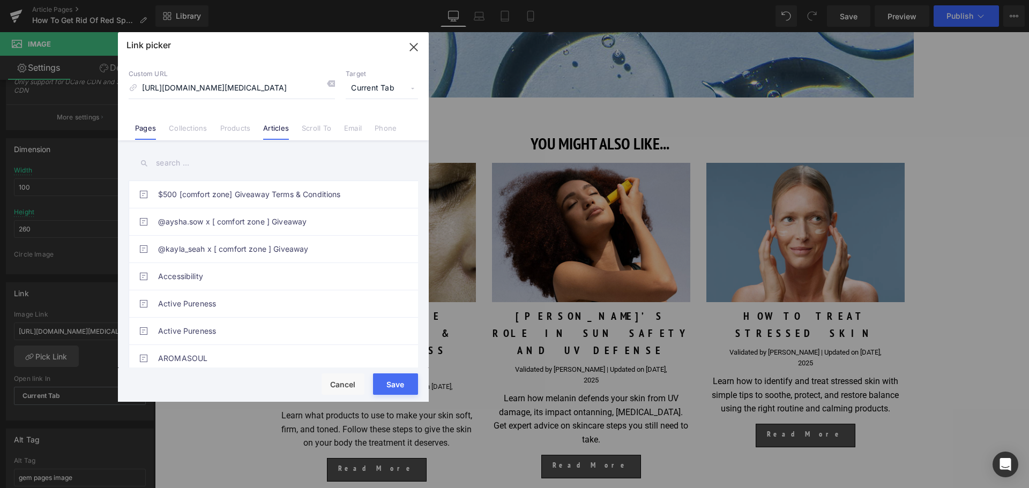
click at [266, 135] on link "Articles" at bounding box center [276, 132] width 26 height 16
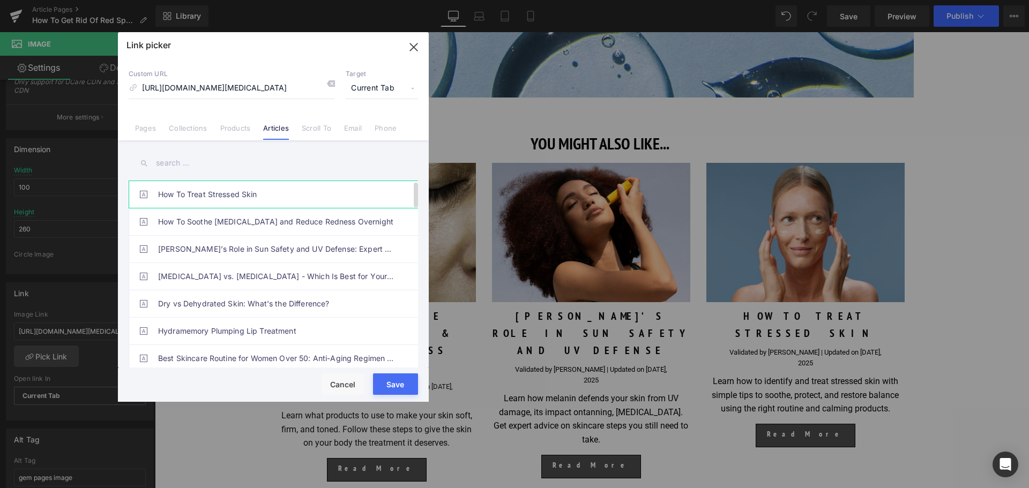
click at [235, 196] on link "How To Treat Stressed Skin" at bounding box center [276, 194] width 236 height 27
click at [406, 378] on button "Save" at bounding box center [395, 383] width 45 height 21
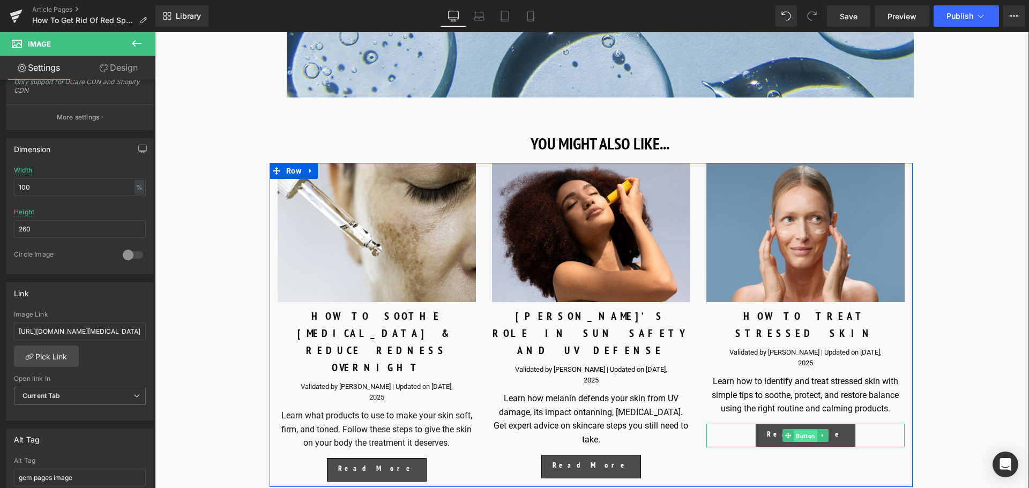
click at [804, 430] on span "Button" at bounding box center [805, 436] width 24 height 13
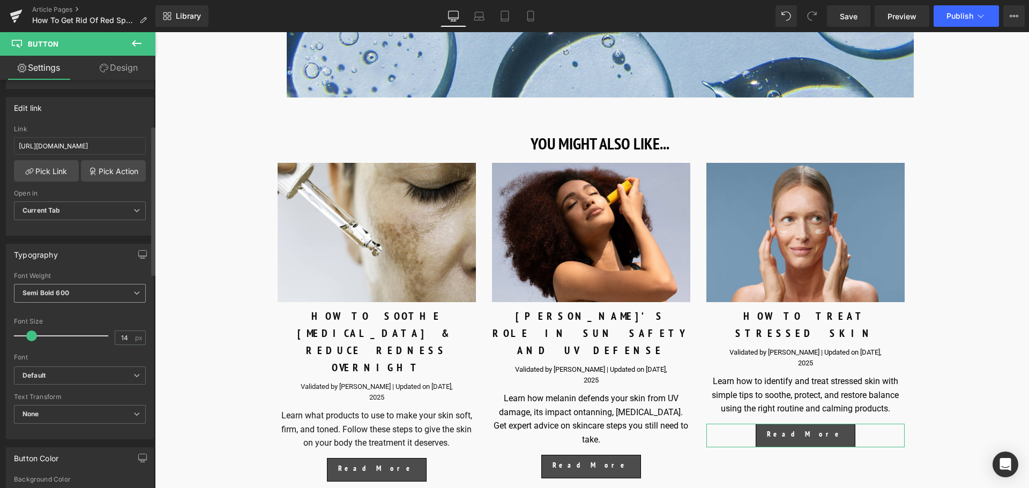
scroll to position [161, 0]
click at [38, 148] on input "[URL][DOMAIN_NAME]" at bounding box center [80, 142] width 132 height 18
click at [40, 159] on link "Pick Link" at bounding box center [46, 166] width 65 height 21
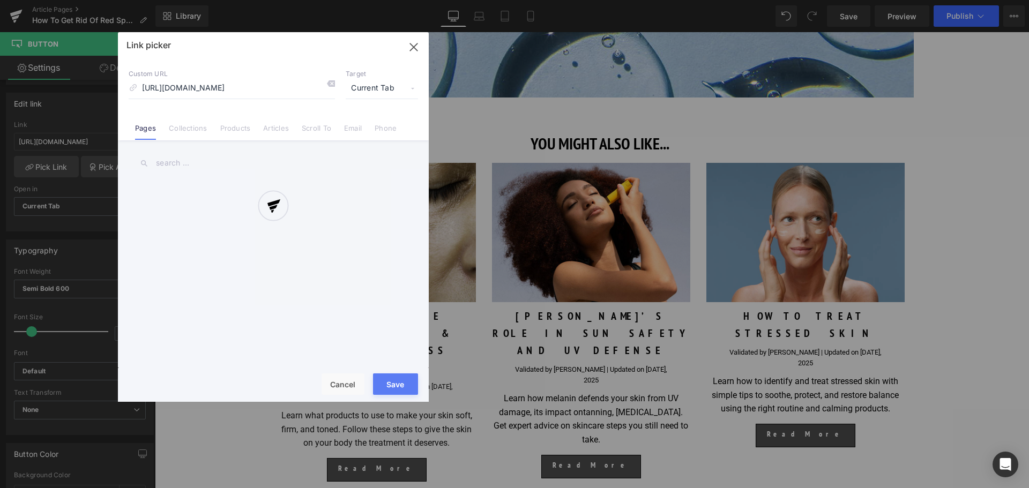
scroll to position [0, 77]
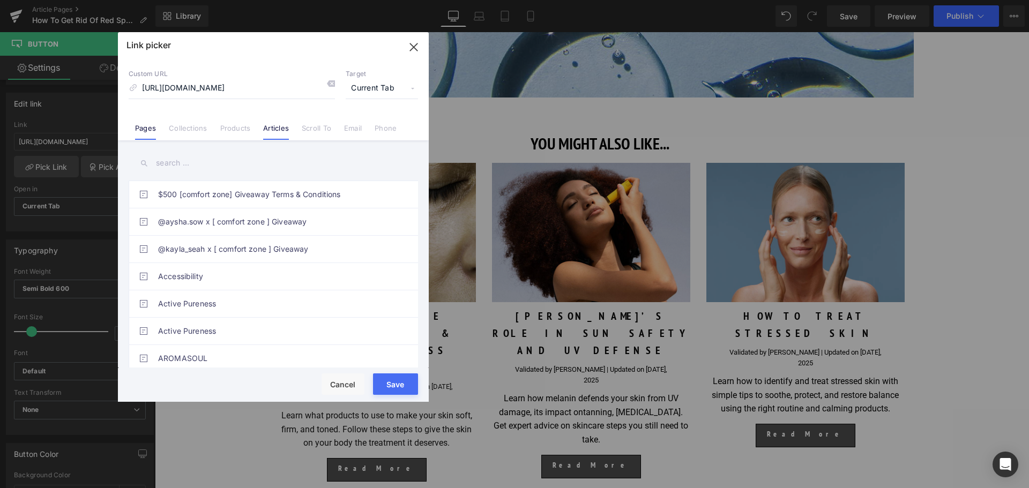
click at [283, 130] on link "Articles" at bounding box center [276, 132] width 26 height 16
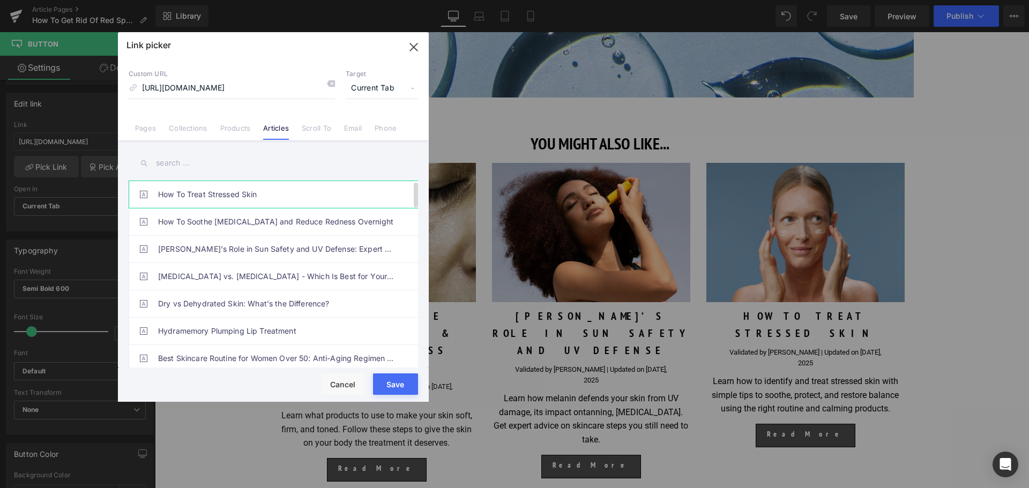
click at [239, 198] on link "How To Treat Stressed Skin" at bounding box center [276, 194] width 236 height 27
click at [398, 379] on button "Save" at bounding box center [395, 383] width 45 height 21
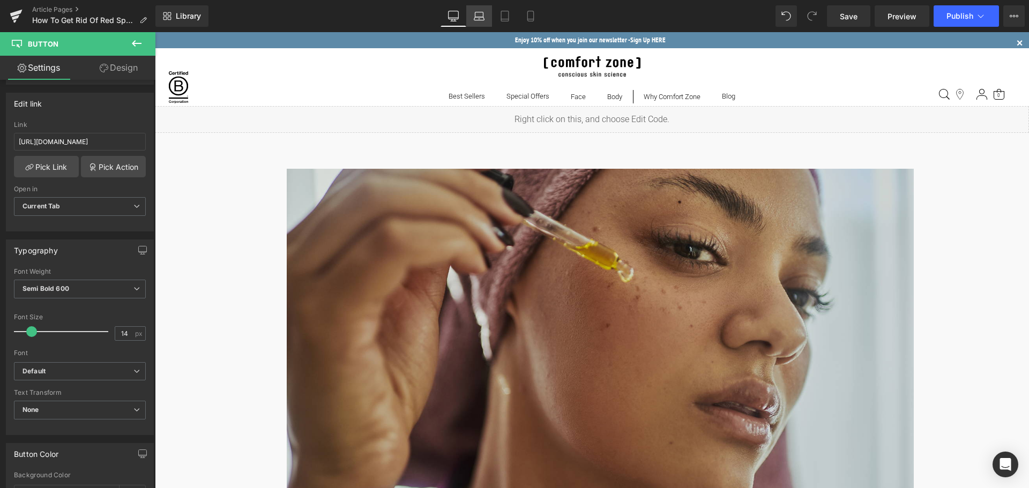
click at [473, 12] on link "Laptop" at bounding box center [479, 15] width 26 height 21
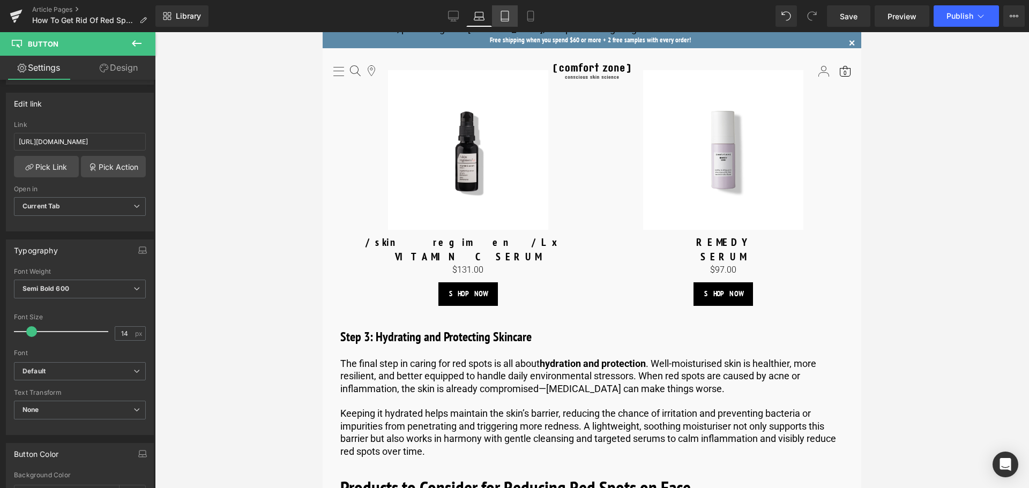
click at [515, 14] on link "Tablet" at bounding box center [505, 15] width 26 height 21
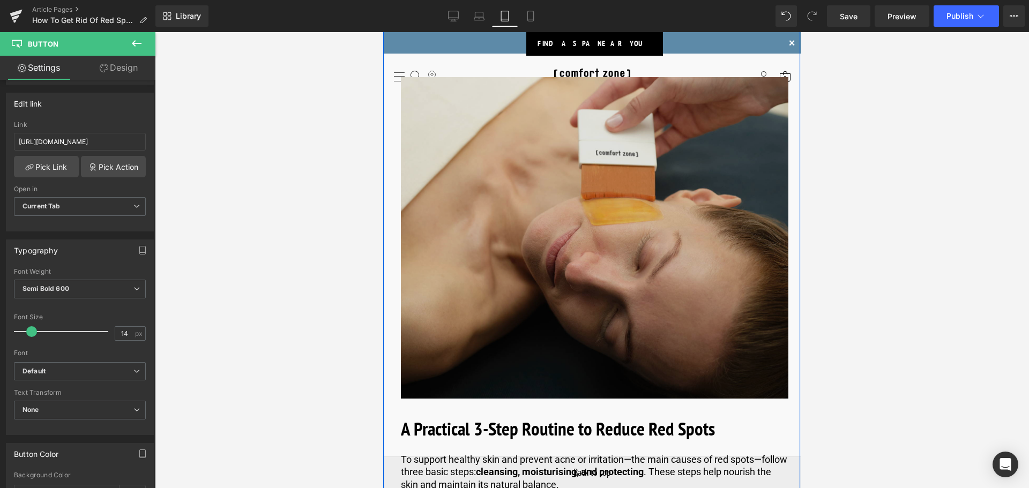
scroll to position [2357, 0]
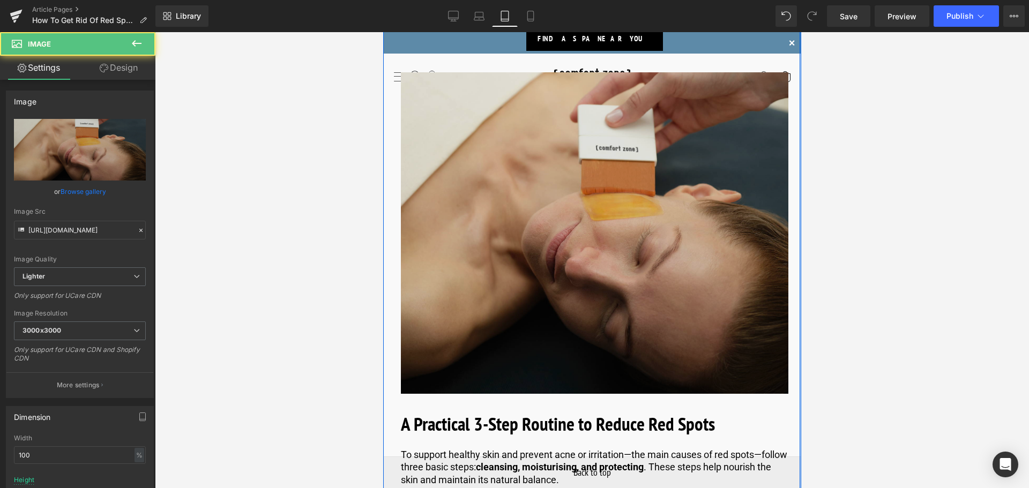
click at [539, 199] on img at bounding box center [593, 232] width 387 height 321
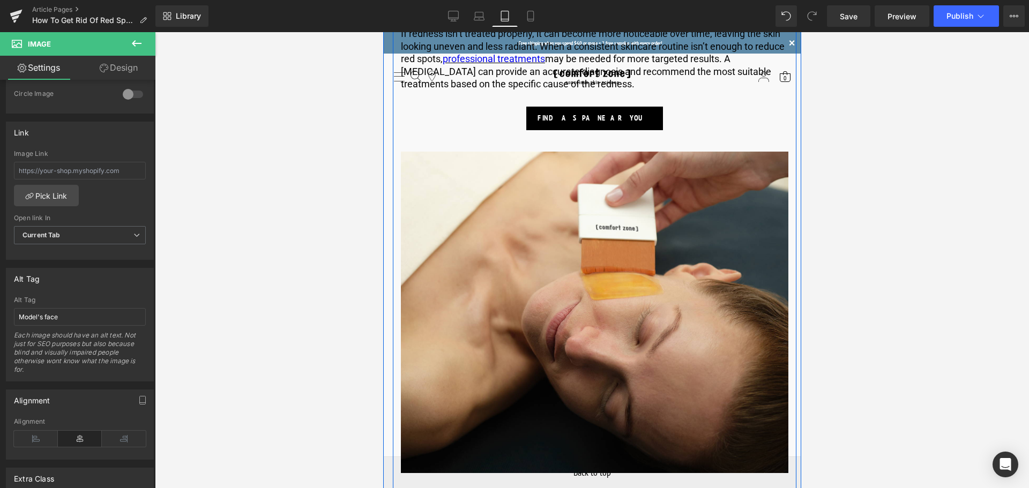
scroll to position [2250, 0]
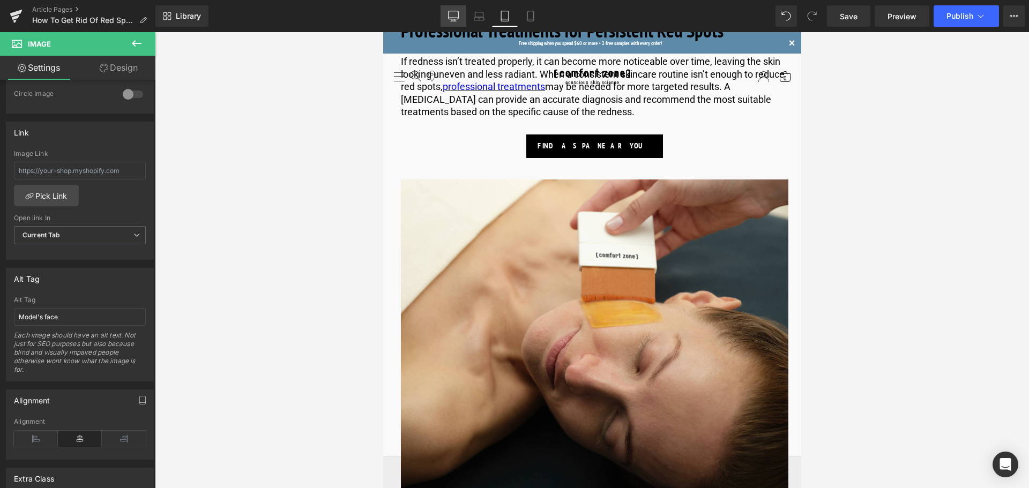
click at [458, 20] on icon at bounding box center [453, 16] width 11 height 11
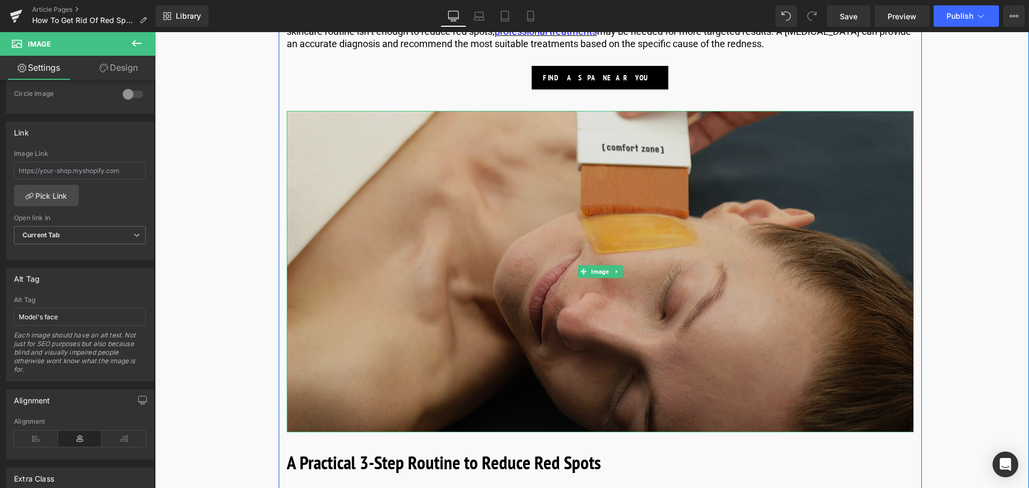
click at [593, 259] on img at bounding box center [600, 271] width 627 height 321
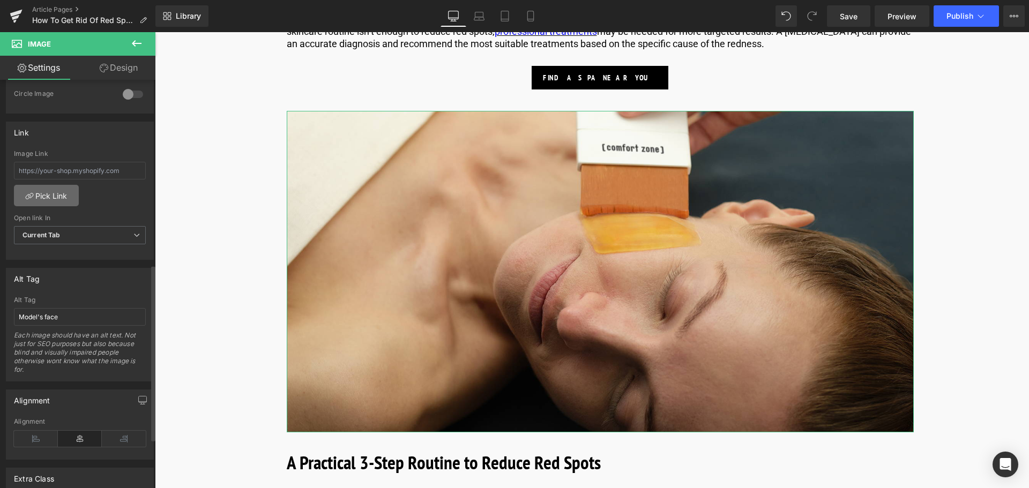
click at [63, 200] on link "Pick Link" at bounding box center [46, 195] width 65 height 21
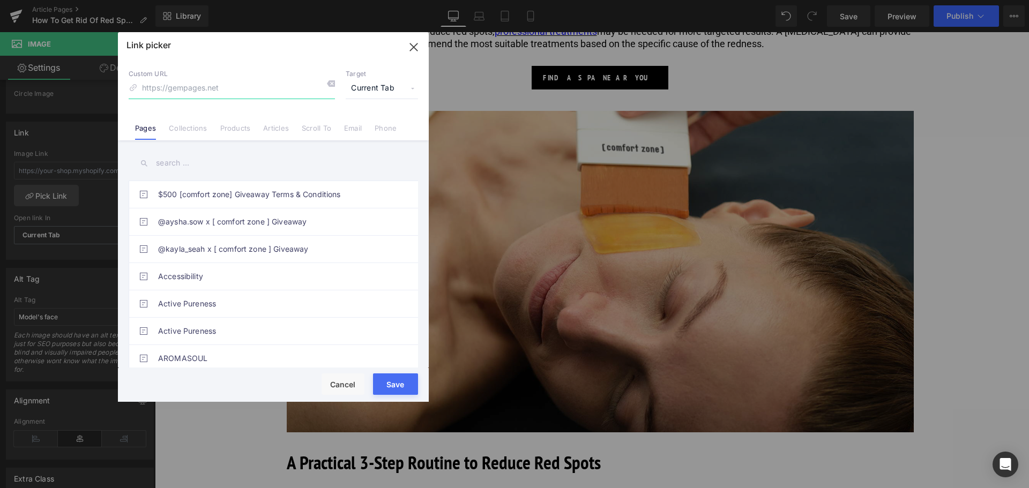
click at [239, 95] on input at bounding box center [232, 88] width 206 height 20
paste input "https://us.comfortzoneskin.com/pages/spa-locator"
type input "https://us.comfortzoneskin.com/pages/spa-locator"
click at [394, 382] on button "Save" at bounding box center [395, 383] width 45 height 21
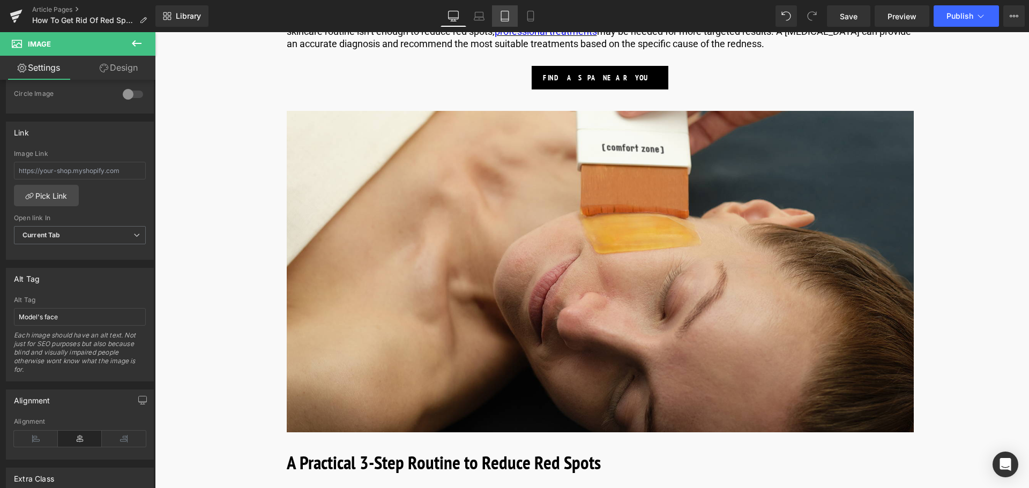
click at [501, 18] on icon at bounding box center [504, 16] width 11 height 11
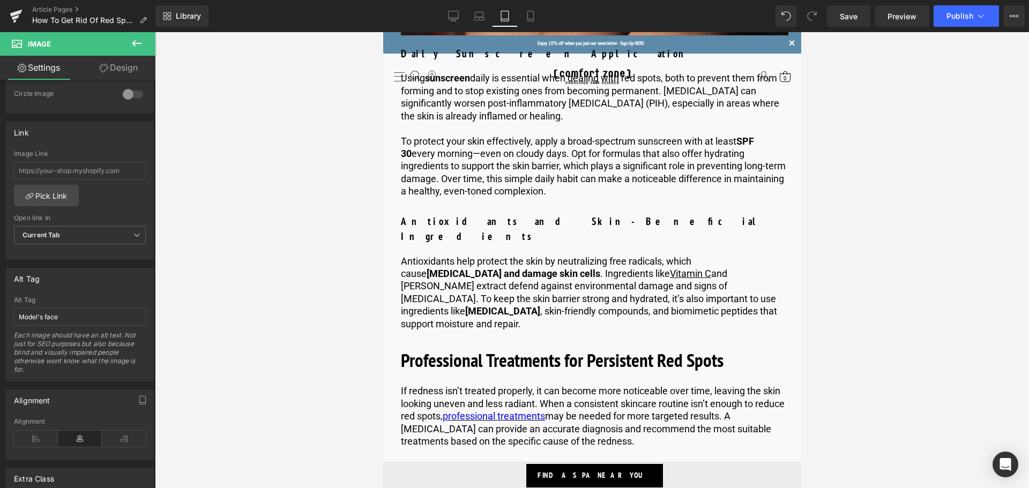
scroll to position [2250, 0]
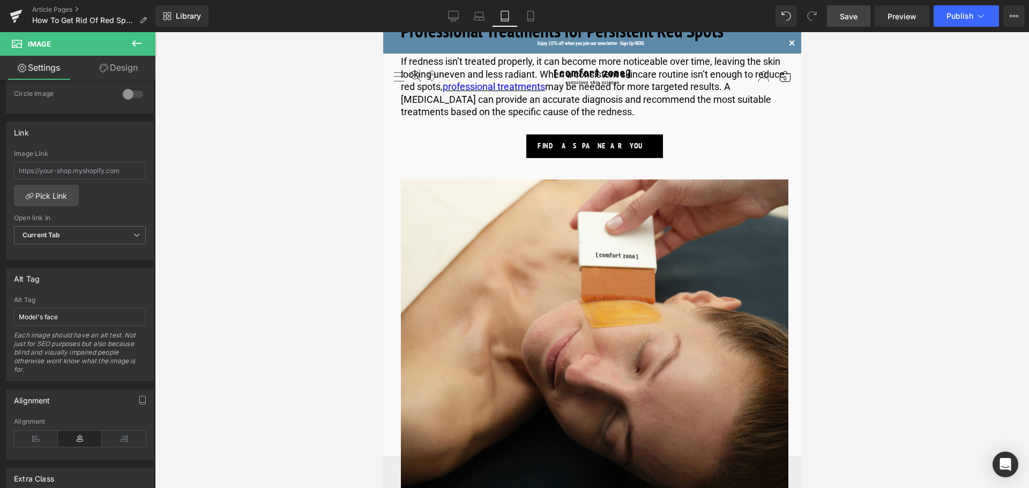
click at [856, 12] on span "Save" at bounding box center [848, 16] width 18 height 11
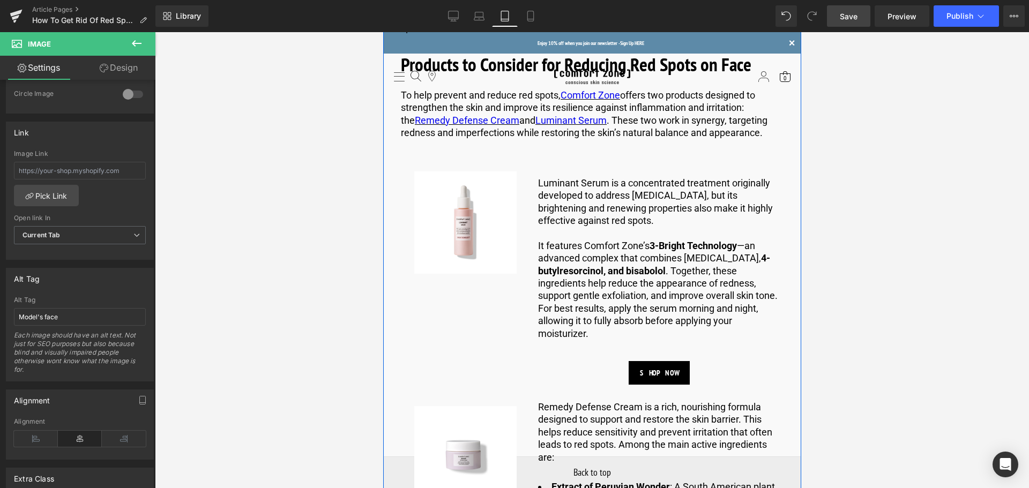
scroll to position [3589, 0]
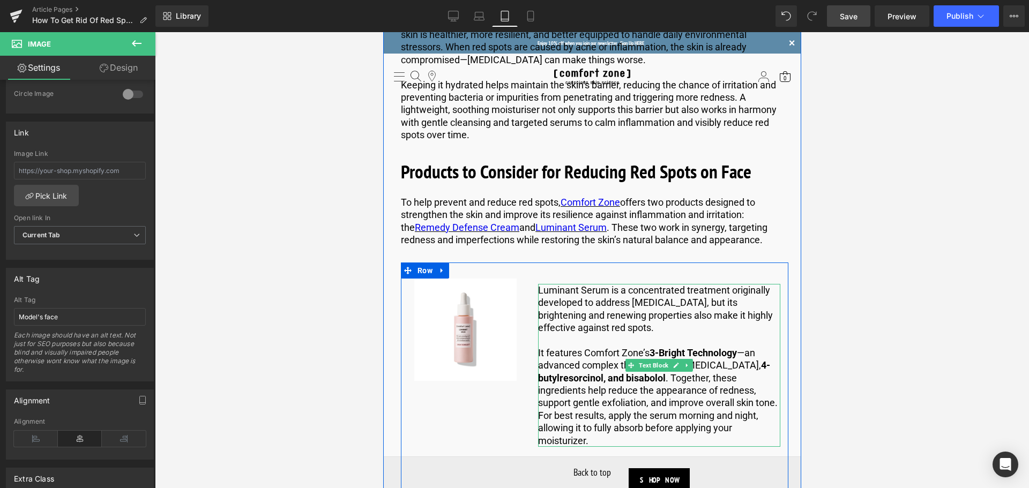
click at [596, 347] on p "It features Comfort Zone’s 3-Bright Technology —an advanced complex that combin…" at bounding box center [658, 397] width 242 height 100
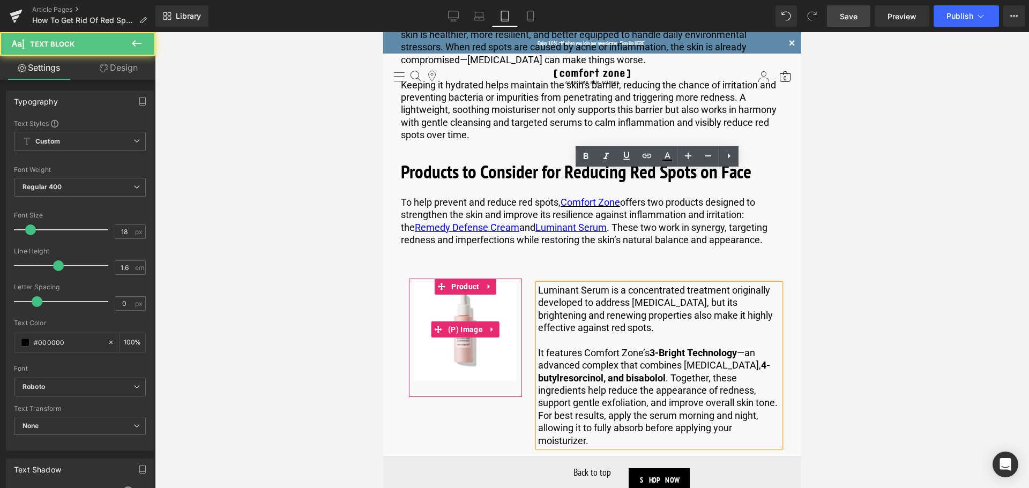
click at [446, 321] on span "(P) Image" at bounding box center [465, 329] width 40 height 16
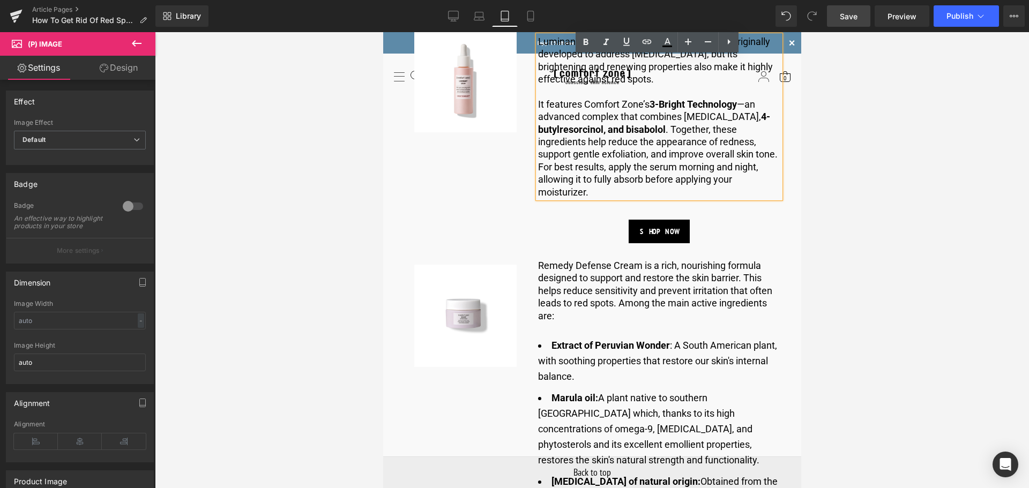
scroll to position [3857, 0]
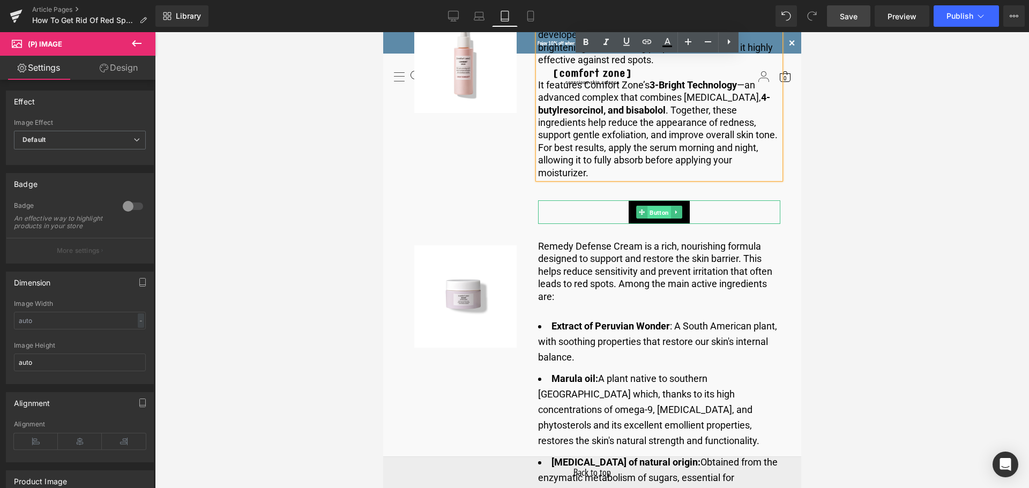
click at [653, 206] on span "Button" at bounding box center [659, 212] width 24 height 13
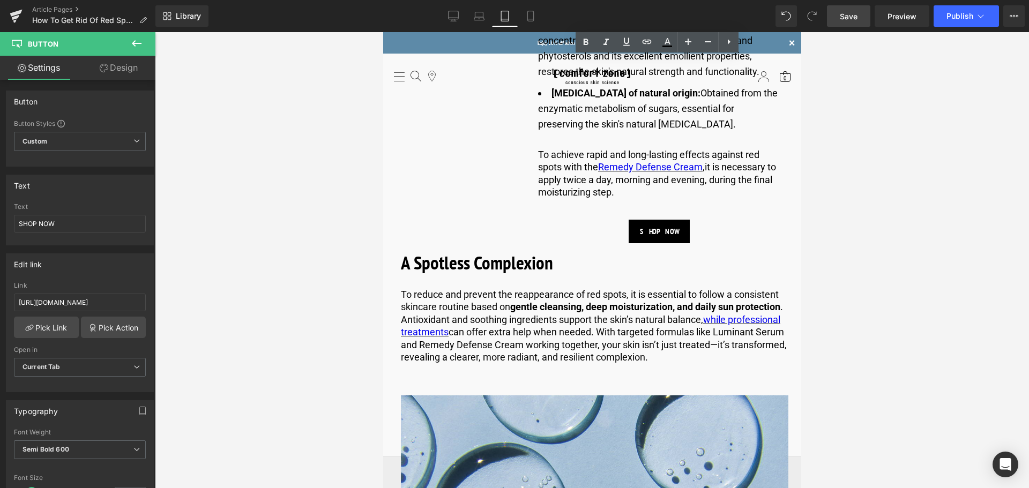
scroll to position [4232, 0]
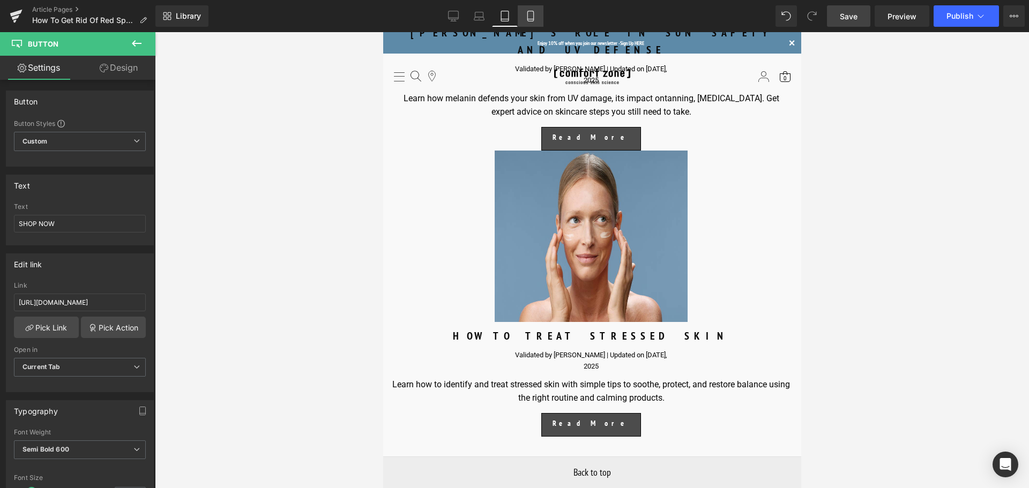
click at [530, 7] on link "Mobile" at bounding box center [531, 15] width 26 height 21
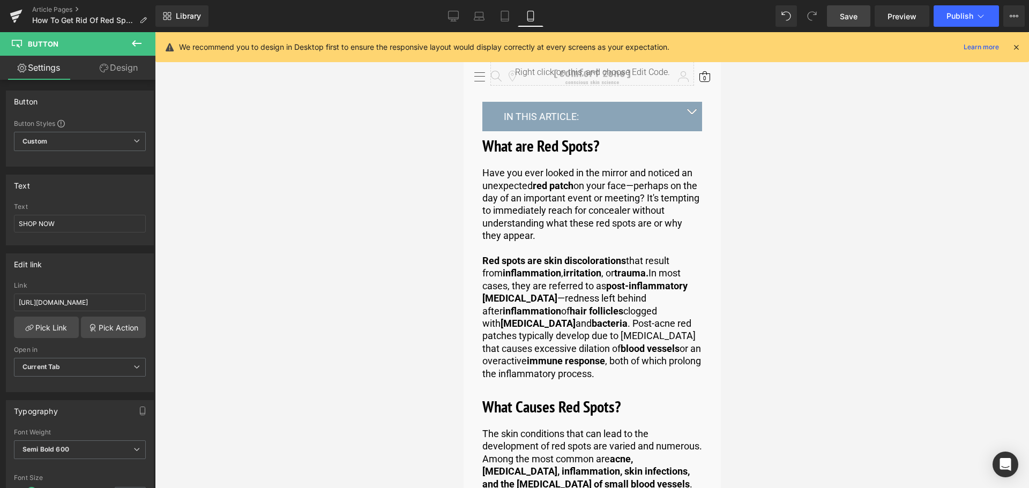
scroll to position [0, 0]
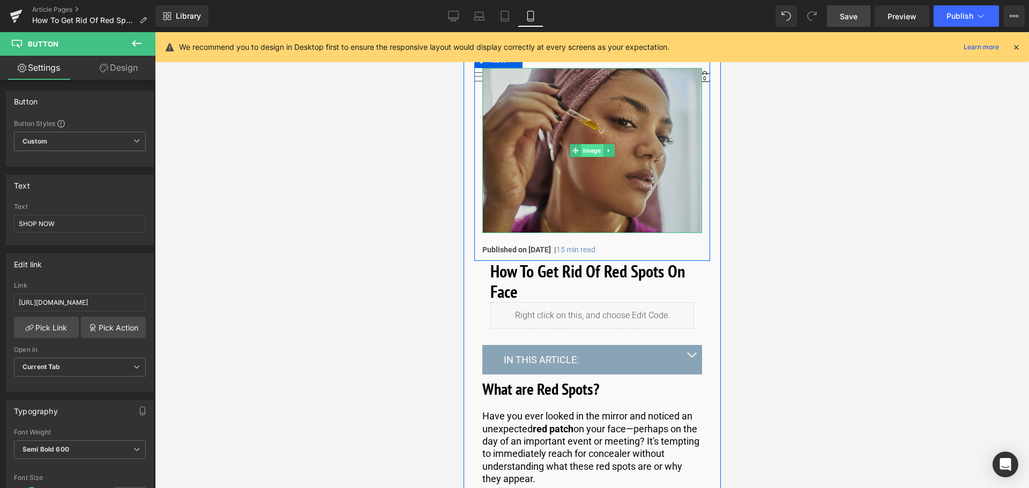
click at [588, 154] on span "Image" at bounding box center [591, 150] width 22 height 13
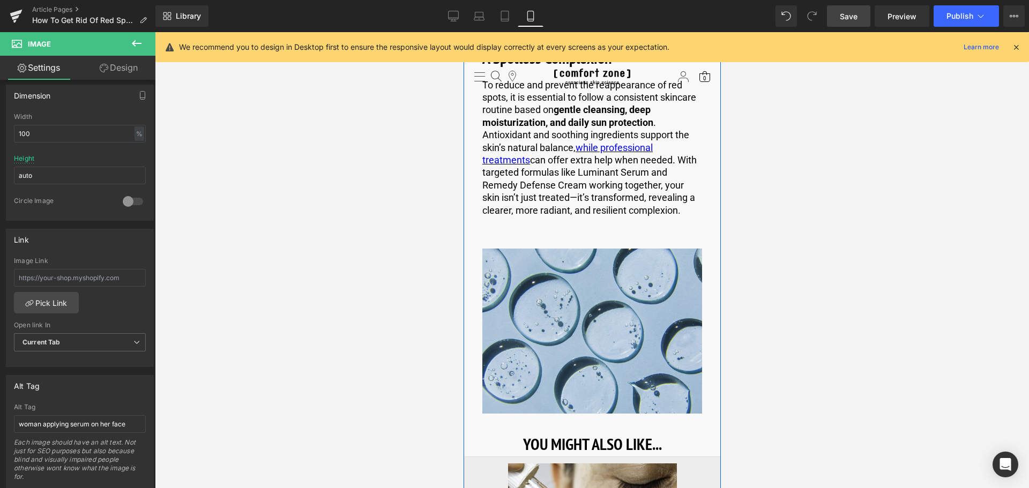
scroll to position [5679, 0]
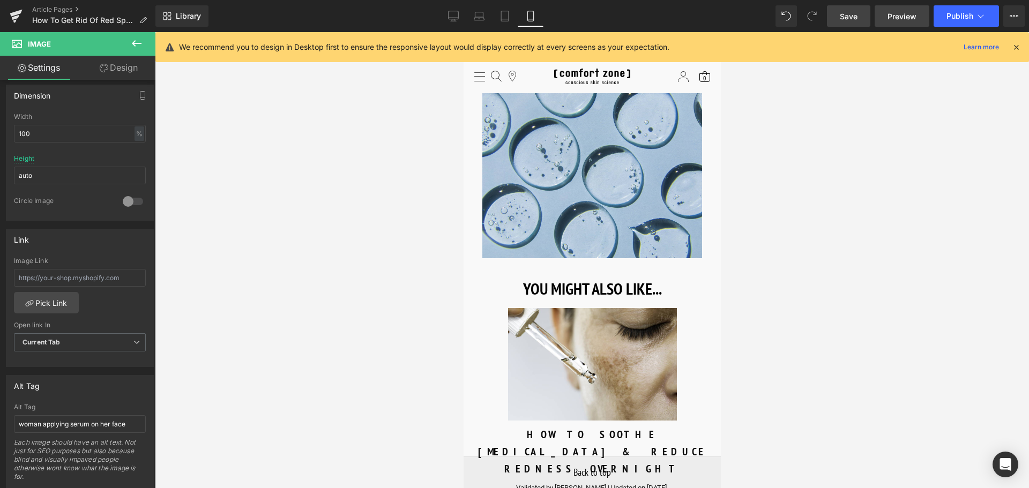
click at [902, 14] on span "Preview" at bounding box center [901, 16] width 29 height 11
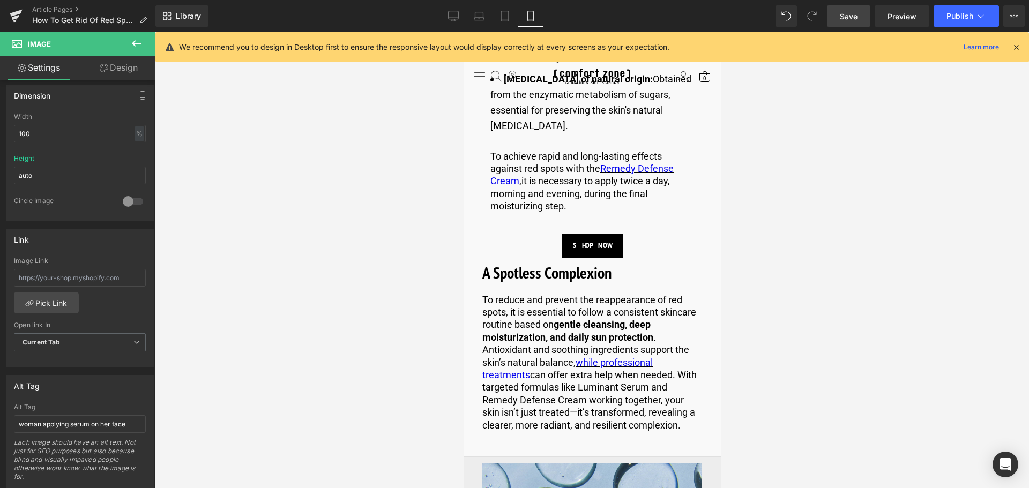
scroll to position [5304, 0]
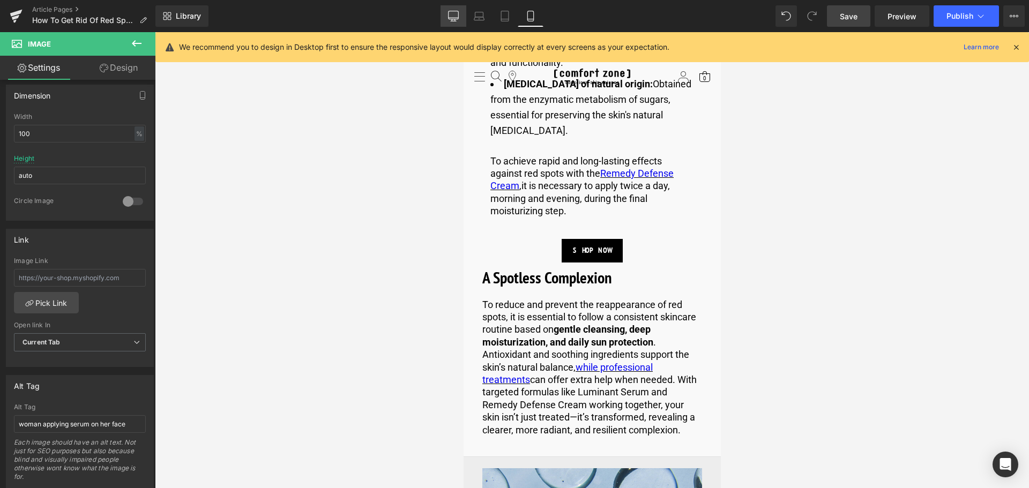
click at [454, 18] on icon at bounding box center [453, 16] width 11 height 11
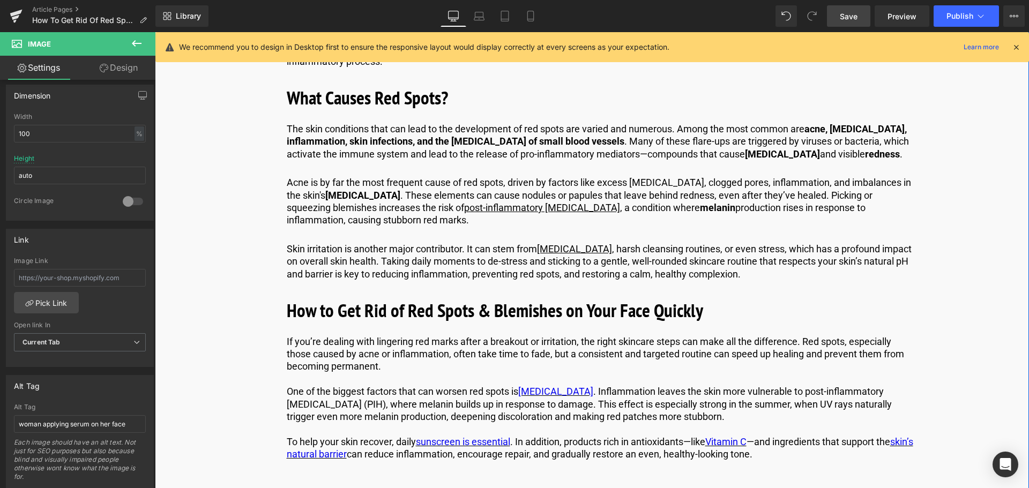
scroll to position [696, 0]
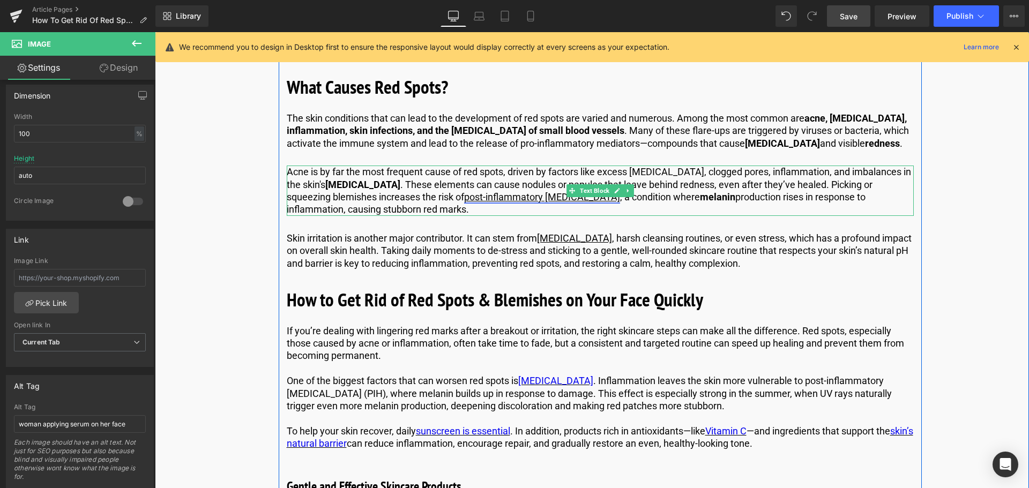
click at [474, 192] on link "post-inflammatory hyperpigmentation" at bounding box center [542, 196] width 156 height 11
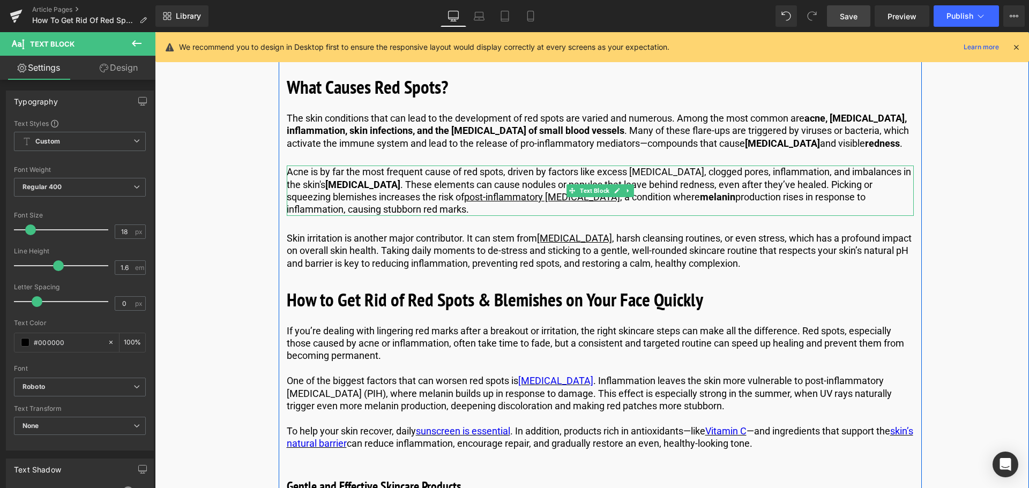
click at [512, 182] on p "Acne is by far the most frequent cause of red spots, driven by factors like exc…" at bounding box center [600, 191] width 627 height 50
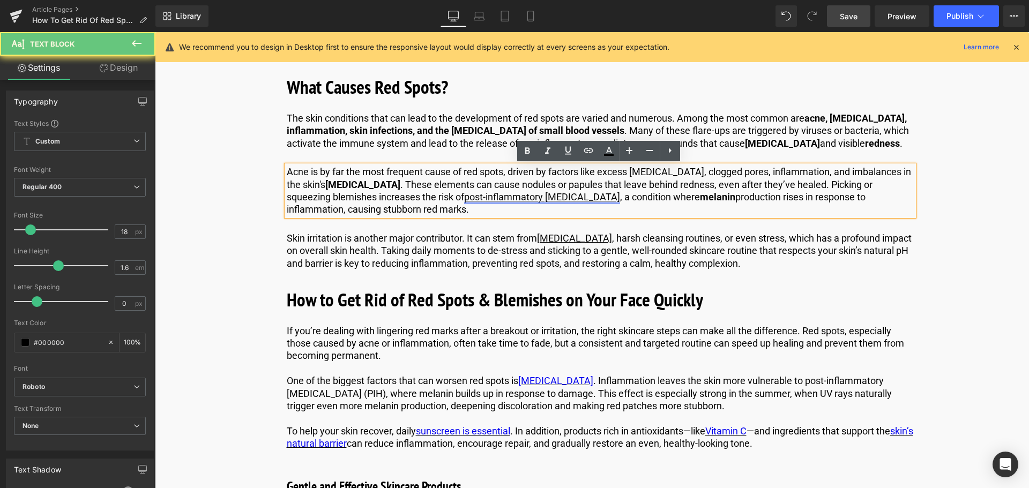
click at [499, 196] on link "post-inflammatory hyperpigmentation" at bounding box center [542, 196] width 156 height 11
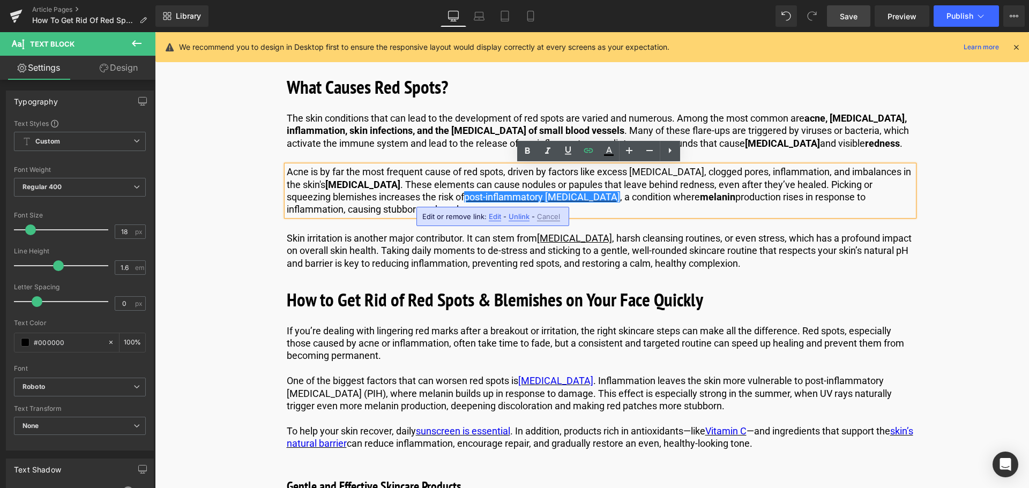
click at [489, 220] on span "Edit" at bounding box center [495, 216] width 12 height 9
click at [458, 220] on input "https://us.comfortzoneskin.com/blogs/face-treatments" at bounding box center [483, 220] width 165 height 27
type input "https://us.comfortzoneskin.com/blogs/blog/melasma-vs-sun-spots"
click at [580, 221] on icon "button" at bounding box center [577, 220] width 13 height 13
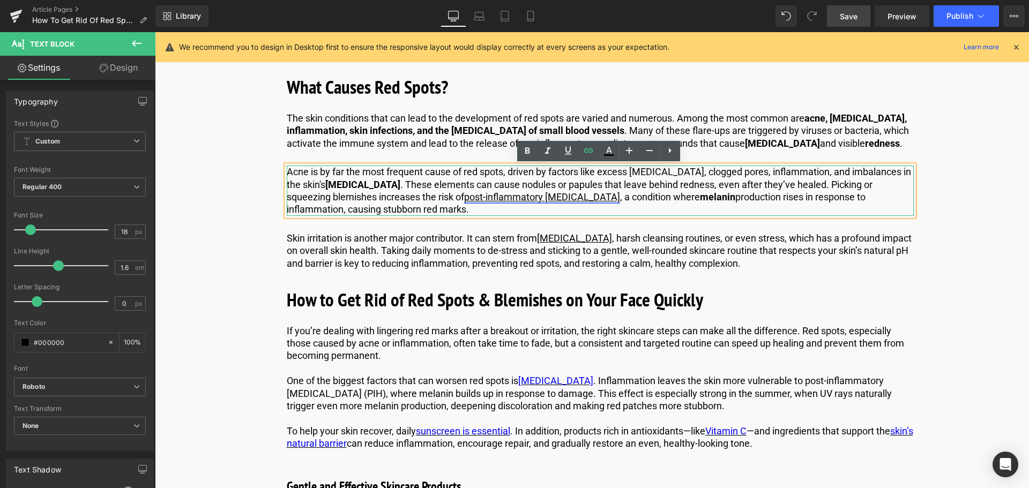
drag, startPoint x: 536, startPoint y: 198, endPoint x: 376, endPoint y: 201, distance: 159.7
click at [376, 201] on p "Acne is by far the most frequent cause of red spots, driven by factors like exc…" at bounding box center [600, 191] width 627 height 50
click at [606, 150] on icon at bounding box center [608, 151] width 13 height 13
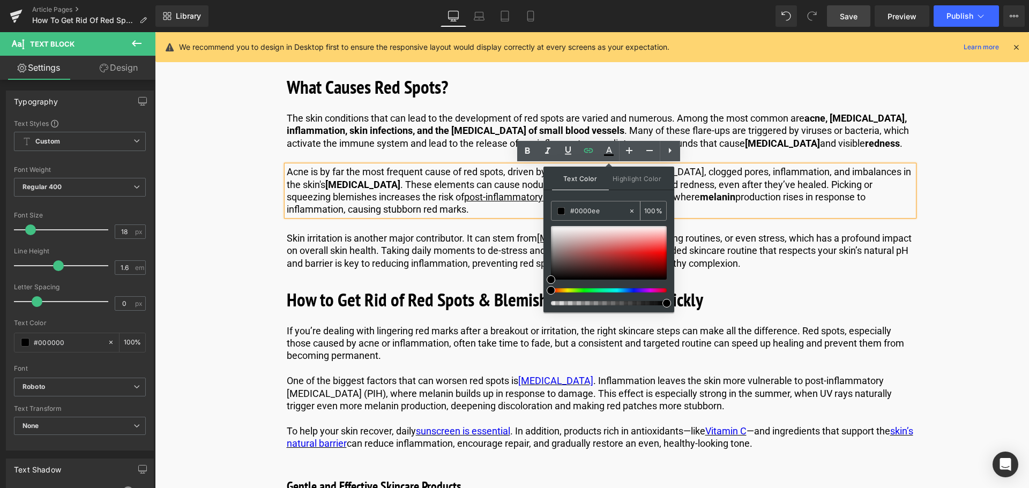
click at [605, 214] on input "#0000ee" at bounding box center [599, 211] width 58 height 12
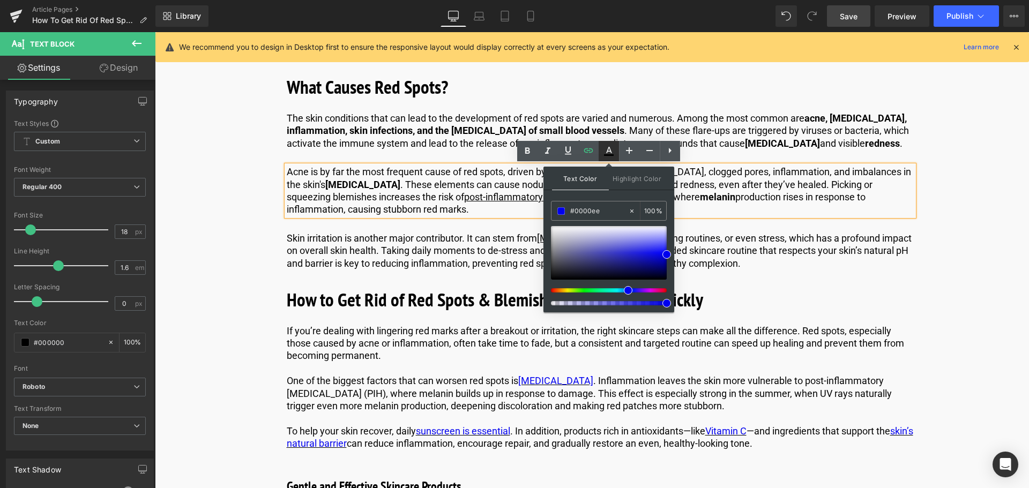
type input "#0000ee"
click at [604, 154] on icon at bounding box center [608, 151] width 13 height 13
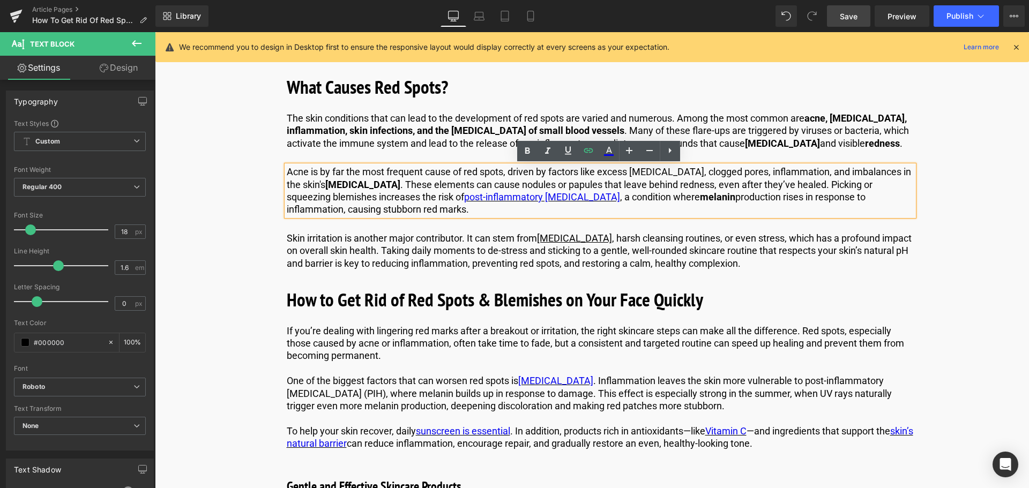
click at [578, 189] on p "Acne is by far the most frequent cause of red spots, driven by factors like exc…" at bounding box center [600, 191] width 627 height 50
click at [505, 244] on p "Skin irritation is another major contributor. It can stem from sun exposure , h…" at bounding box center [600, 251] width 627 height 38
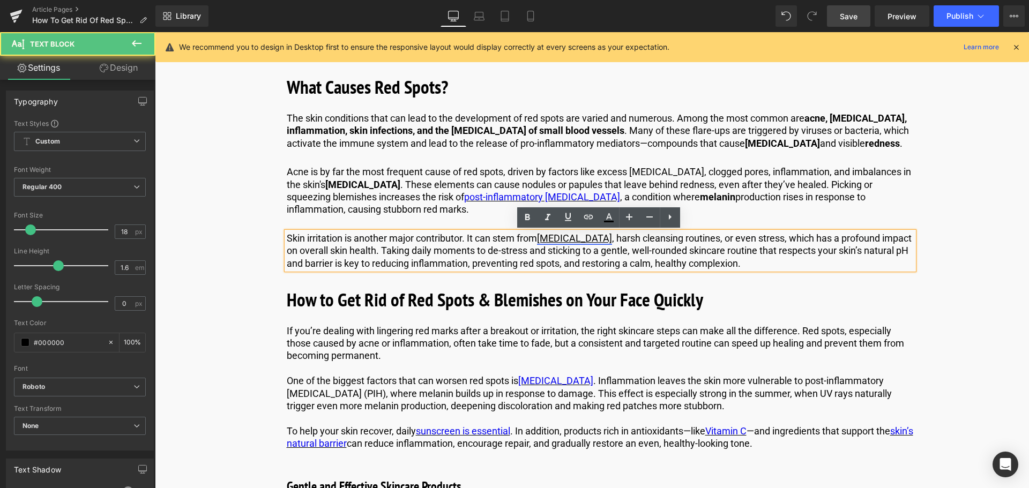
click at [568, 237] on u "sun exposure" at bounding box center [574, 238] width 75 height 11
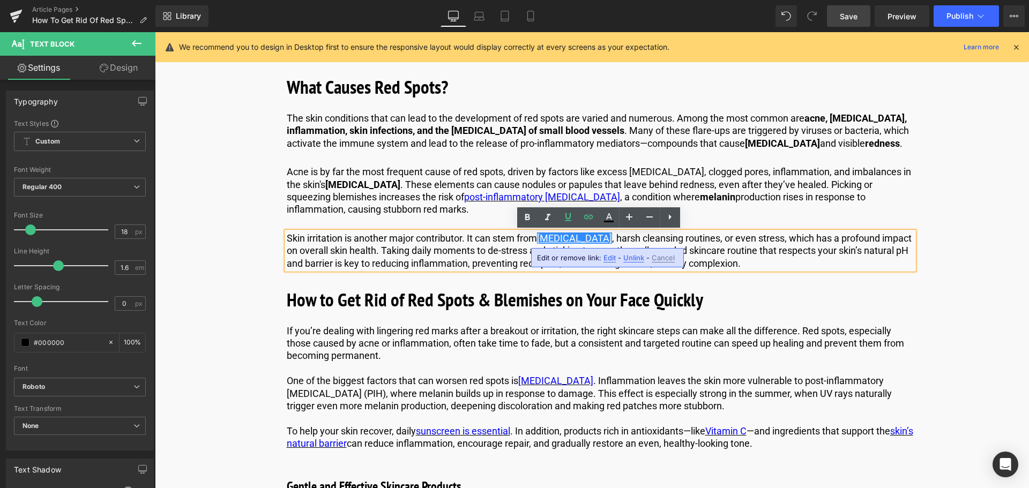
click at [604, 253] on span "Edit" at bounding box center [609, 257] width 12 height 9
click at [574, 259] on input "https://us.comfortzoneskin.com/blogs/blog/melasma-vs-sun-spots" at bounding box center [598, 261] width 165 height 27
type input "https://us.comfortzoneskin.com/blogs/blog/applying-sunscreen-in-skincare-routine"
click at [686, 261] on icon "button" at bounding box center [692, 261] width 13 height 13
drag, startPoint x: 596, startPoint y: 242, endPoint x: 542, endPoint y: 243, distance: 54.1
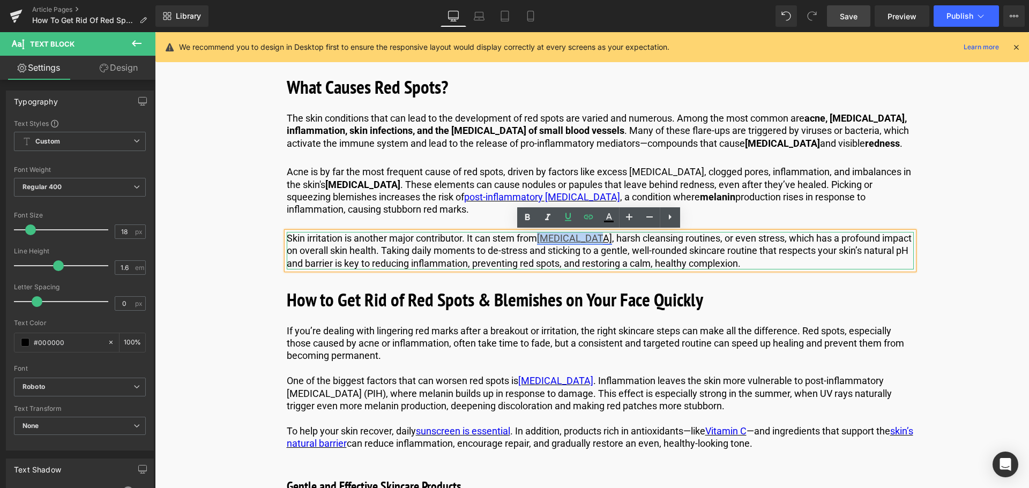
click at [542, 243] on u "sun exposure" at bounding box center [574, 238] width 75 height 11
click at [612, 215] on icon at bounding box center [608, 217] width 13 height 13
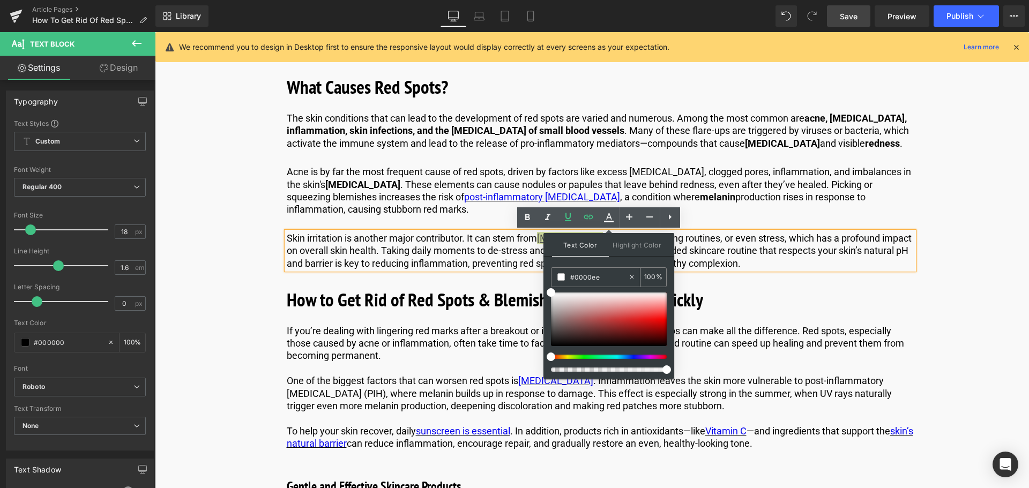
click at [616, 277] on input "#0000ee" at bounding box center [599, 277] width 58 height 12
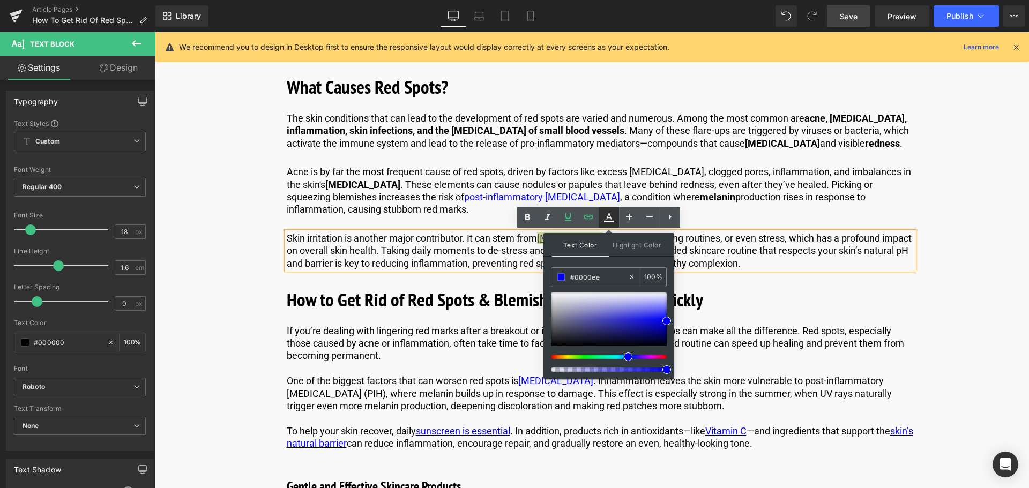
type input "#0000ee"
click at [610, 223] on icon at bounding box center [608, 217] width 13 height 13
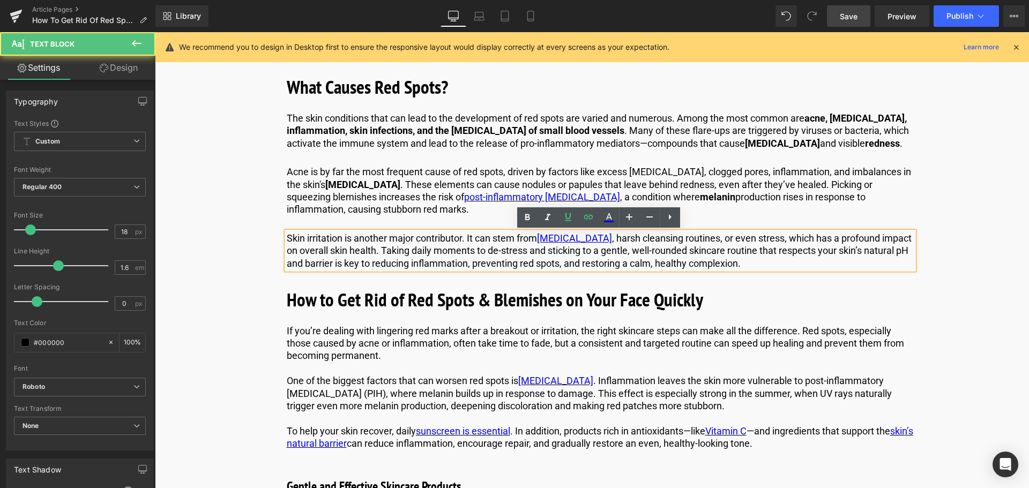
click at [526, 249] on p "Skin irritation is another major contributor. It can stem from sun exposure , h…" at bounding box center [600, 251] width 627 height 38
click at [445, 250] on p "Skin irritation is another major contributor. It can stem from sun exposure , h…" at bounding box center [600, 251] width 627 height 38
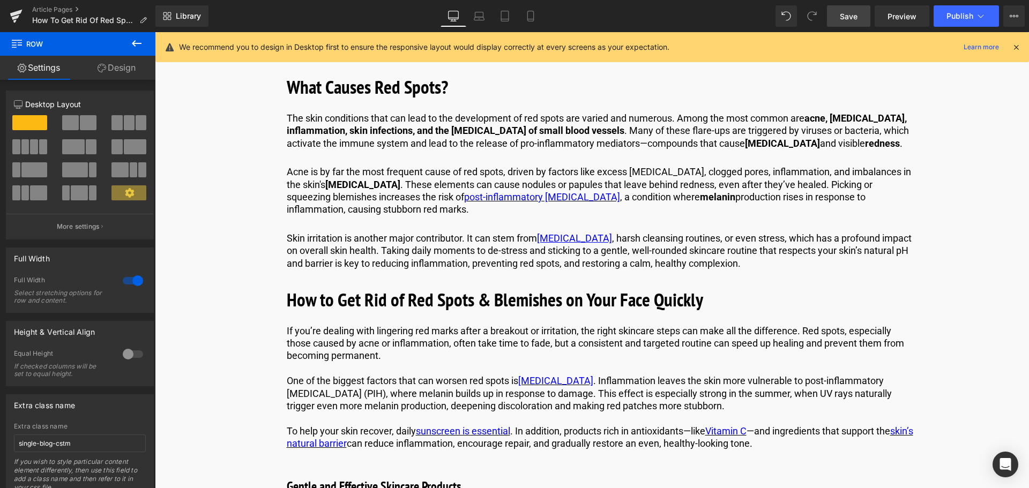
click at [859, 14] on link "Save" at bounding box center [848, 15] width 43 height 21
click at [881, 21] on link "Preview" at bounding box center [901, 15] width 55 height 21
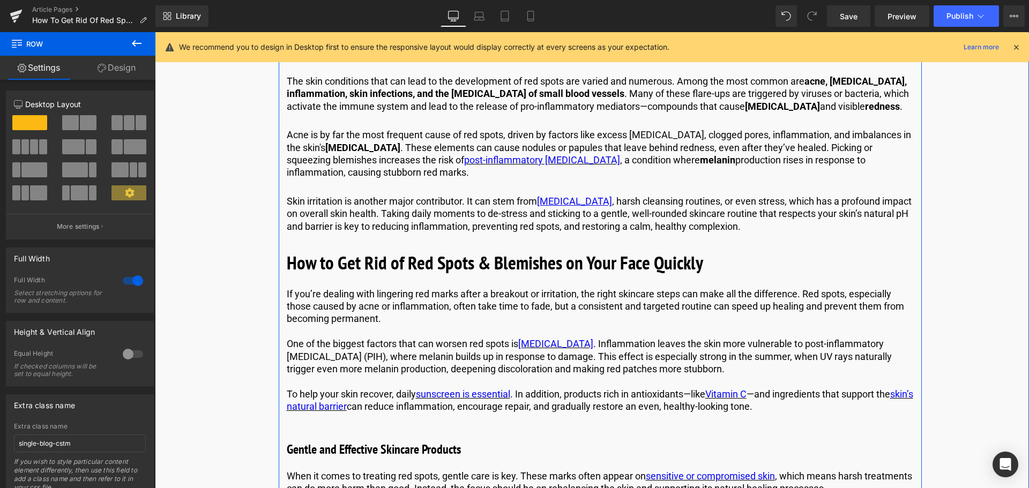
scroll to position [750, 0]
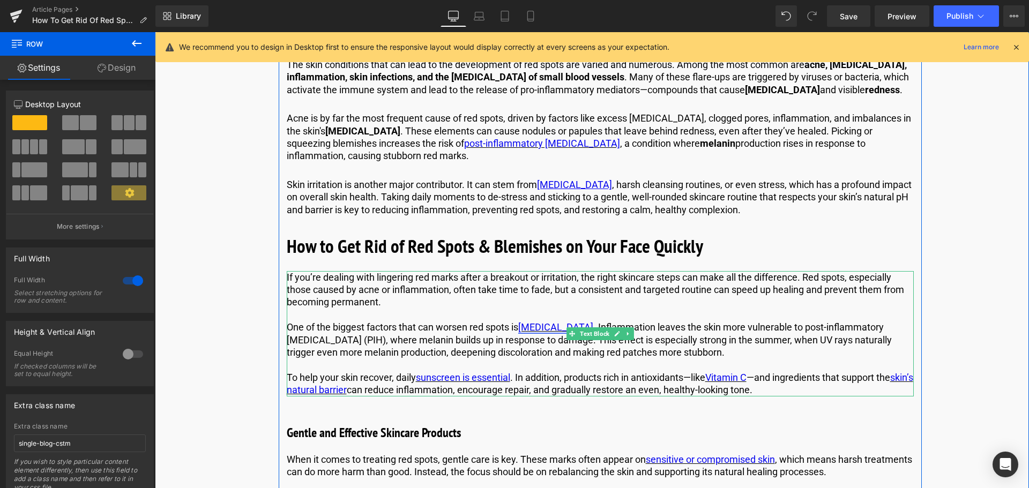
click at [550, 329] on link "sun exposure" at bounding box center [555, 326] width 75 height 11
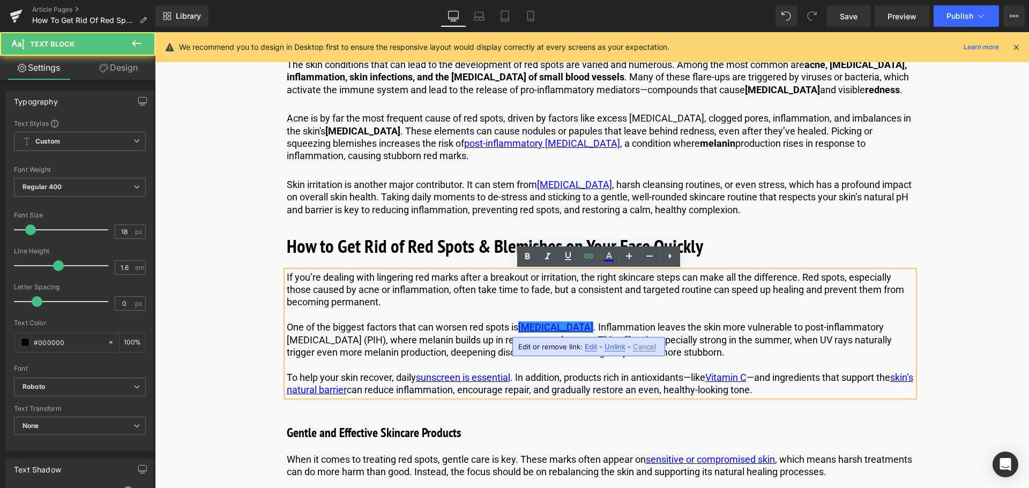
click at [587, 351] on span "Edit" at bounding box center [590, 346] width 12 height 9
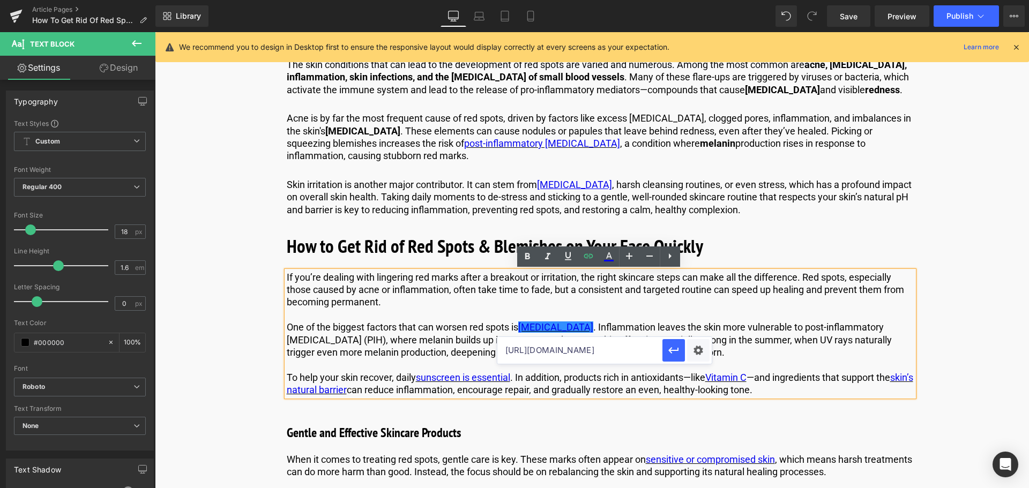
click at [553, 348] on input "https://us.comfortzoneskin.com/blogs/blog/applying-sunscreen-in-skincare-routine" at bounding box center [579, 350] width 165 height 27
click at [675, 353] on icon "button" at bounding box center [673, 350] width 13 height 13
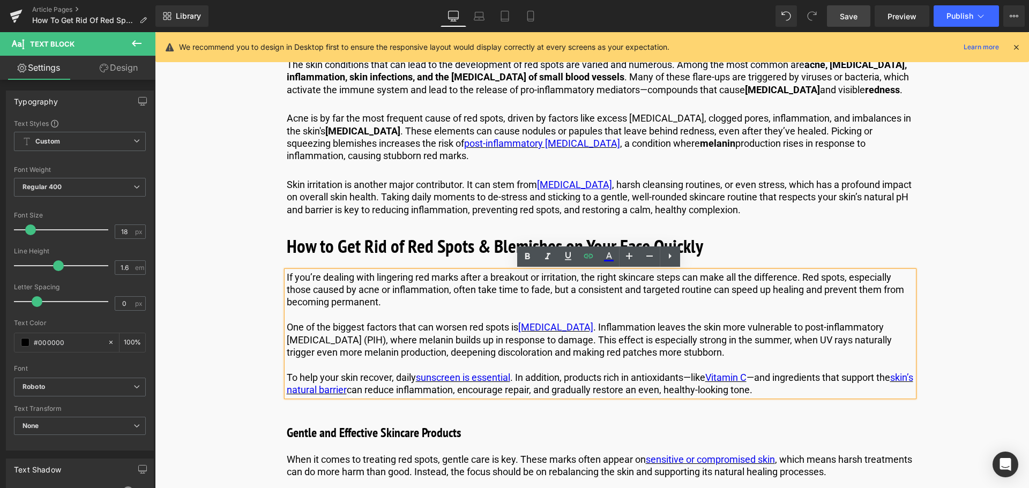
click at [843, 8] on link "Save" at bounding box center [848, 15] width 43 height 21
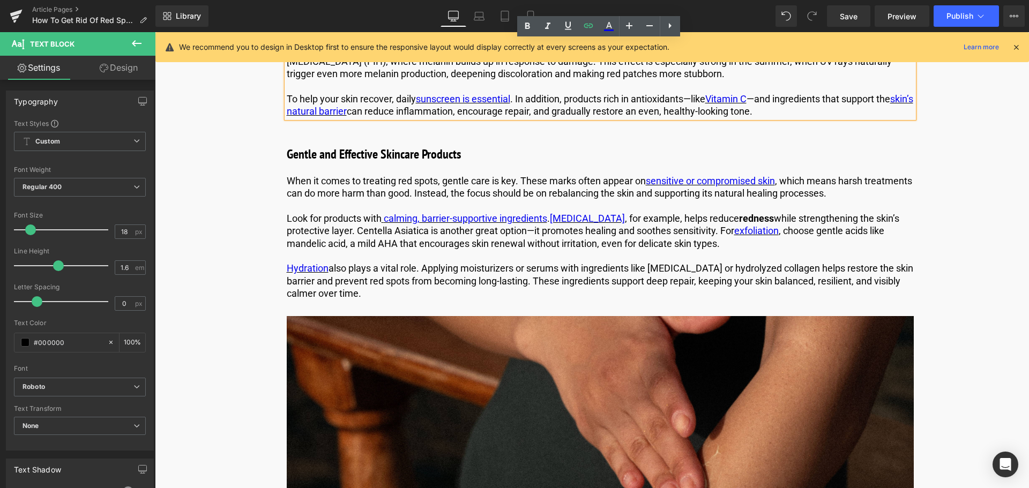
scroll to position [1125, 0]
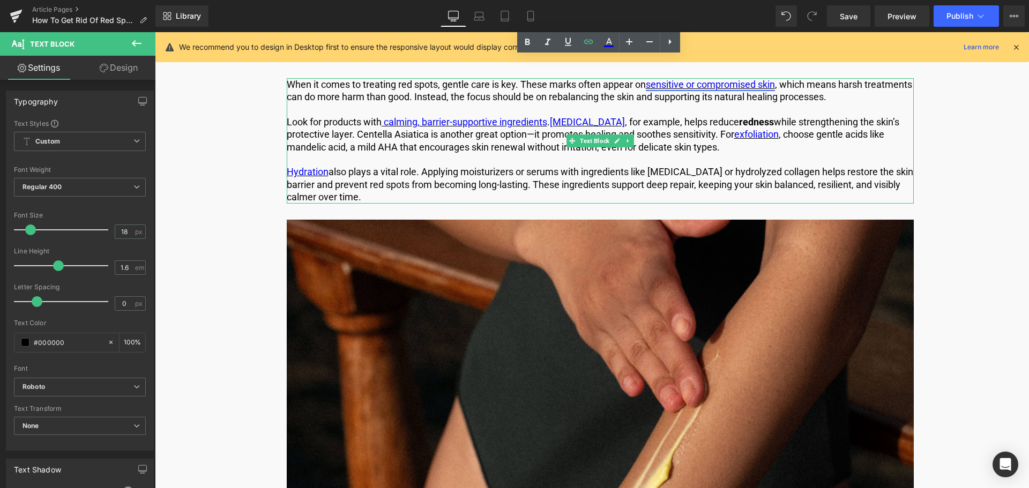
click at [688, 87] on link "sensitive or compromised skin" at bounding box center [710, 84] width 129 height 11
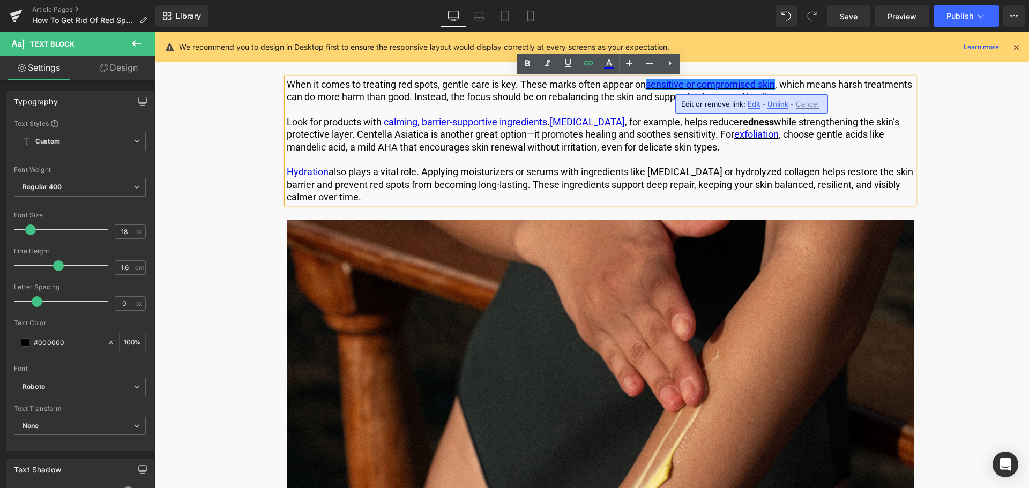
click at [751, 104] on span "Edit" at bounding box center [753, 104] width 12 height 9
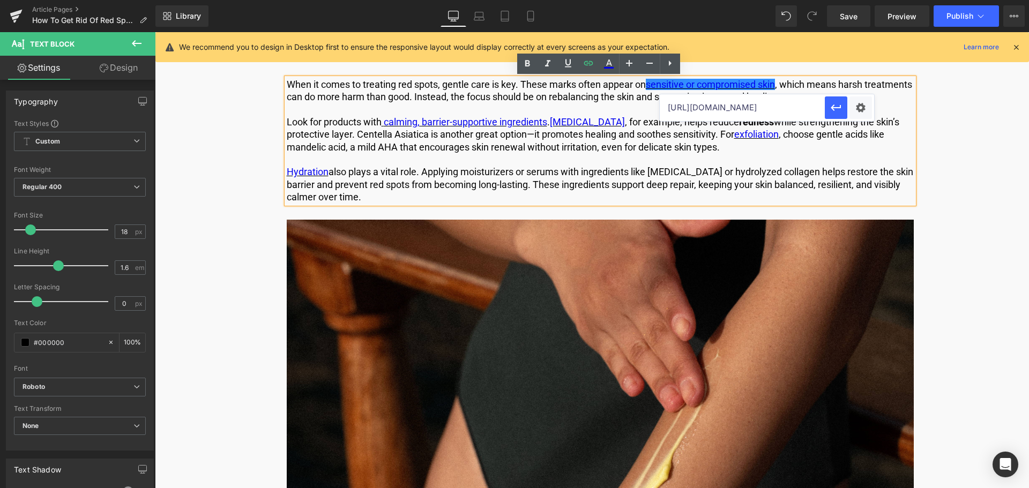
click at [718, 107] on input "https://us.comfortzoneskin.com/blogs/blog/applying-sunscreen-in-skincare-routine" at bounding box center [741, 107] width 165 height 27
click at [838, 109] on icon "button" at bounding box center [835, 107] width 13 height 13
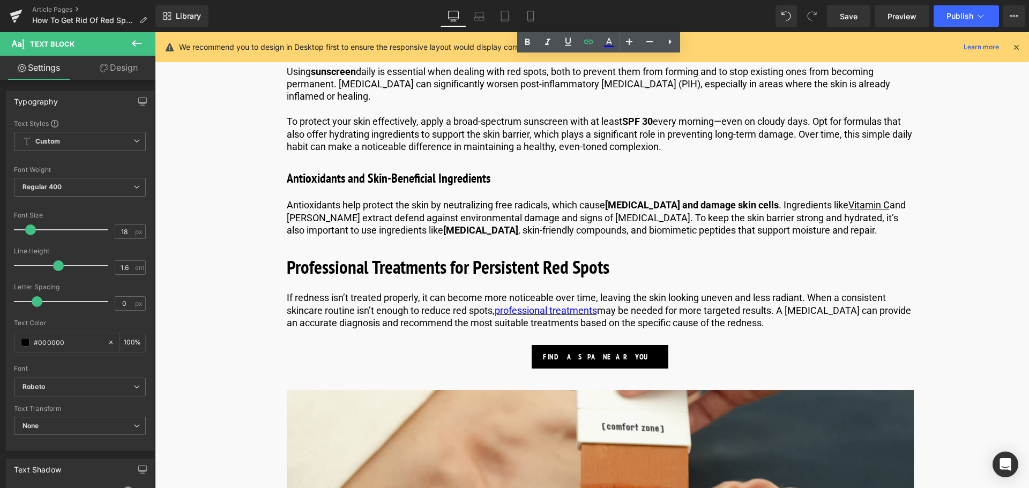
scroll to position [1661, 0]
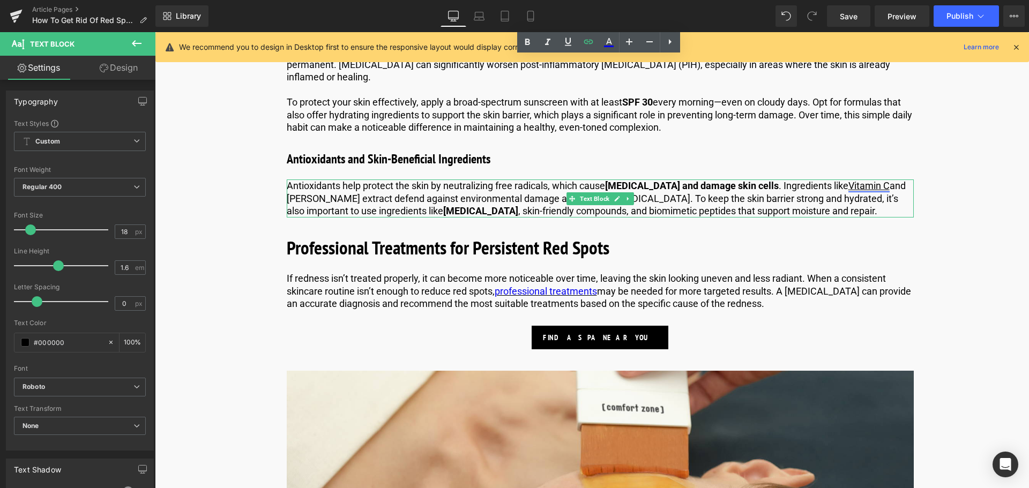
click at [872, 186] on link "Vitamin C" at bounding box center [868, 185] width 41 height 11
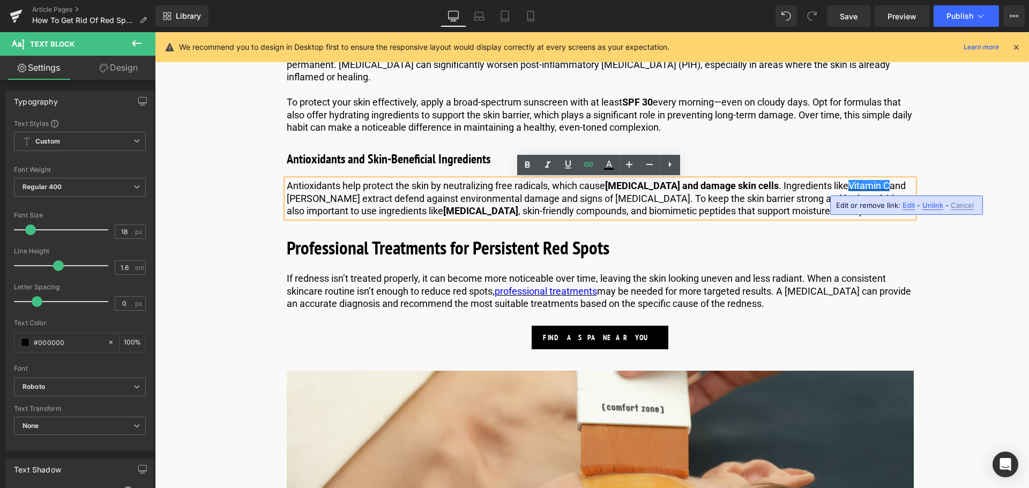
click at [907, 204] on span "Edit" at bounding box center [908, 205] width 12 height 9
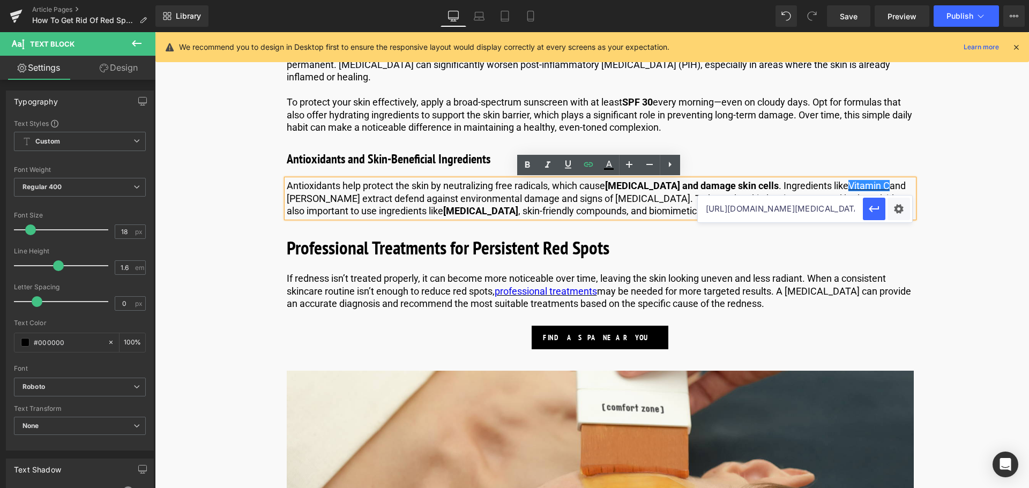
click at [754, 206] on input "[URL][DOMAIN_NAME][MEDICAL_DATA]" at bounding box center [780, 209] width 165 height 27
type input "[URL][DOMAIN_NAME]"
click at [881, 212] on button "button" at bounding box center [874, 209] width 23 height 23
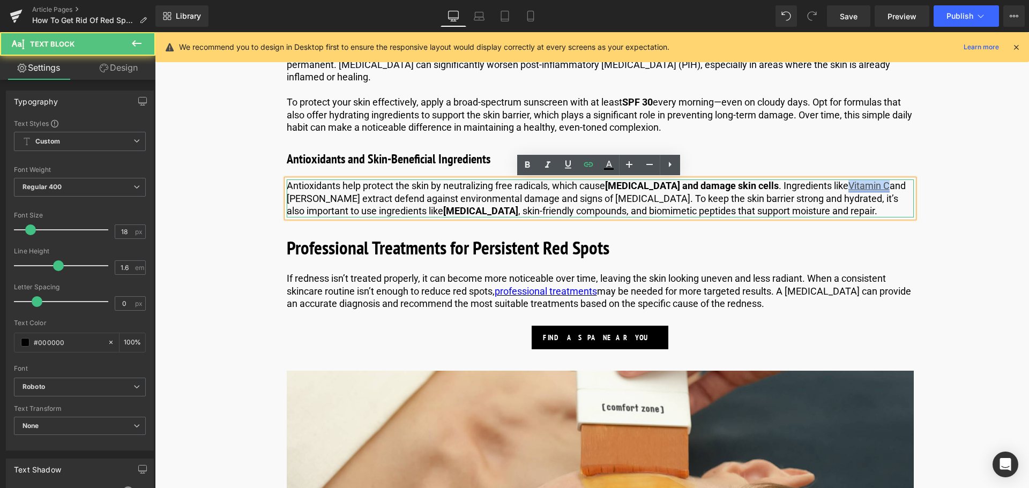
drag, startPoint x: 888, startPoint y: 187, endPoint x: 849, endPoint y: 185, distance: 38.6
click at [849, 185] on link "Vitamin C" at bounding box center [868, 185] width 41 height 11
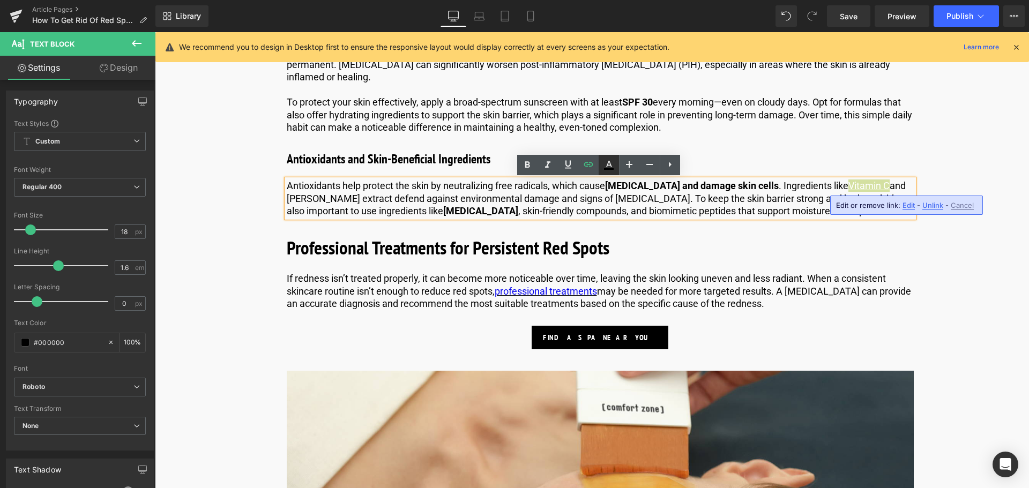
click at [610, 167] on icon at bounding box center [608, 165] width 13 height 13
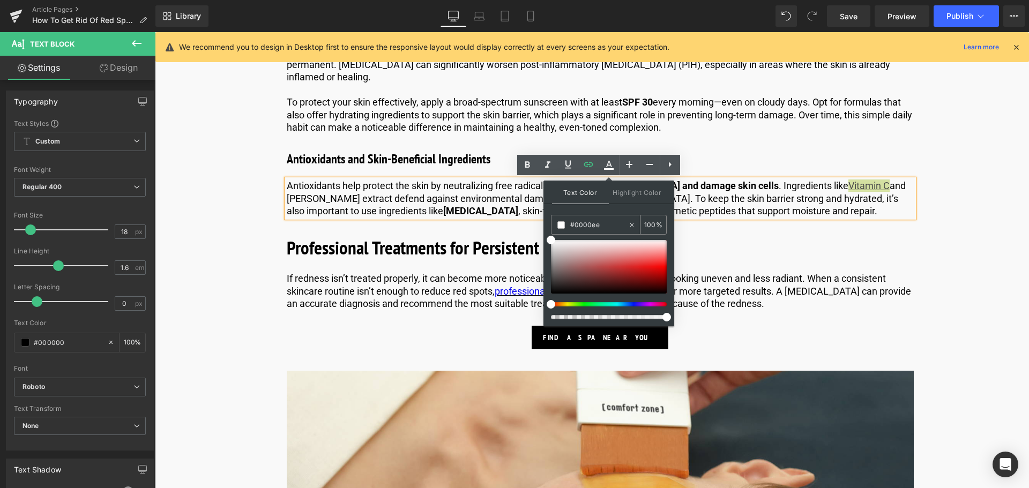
click at [604, 221] on input "#0000ee" at bounding box center [599, 225] width 58 height 12
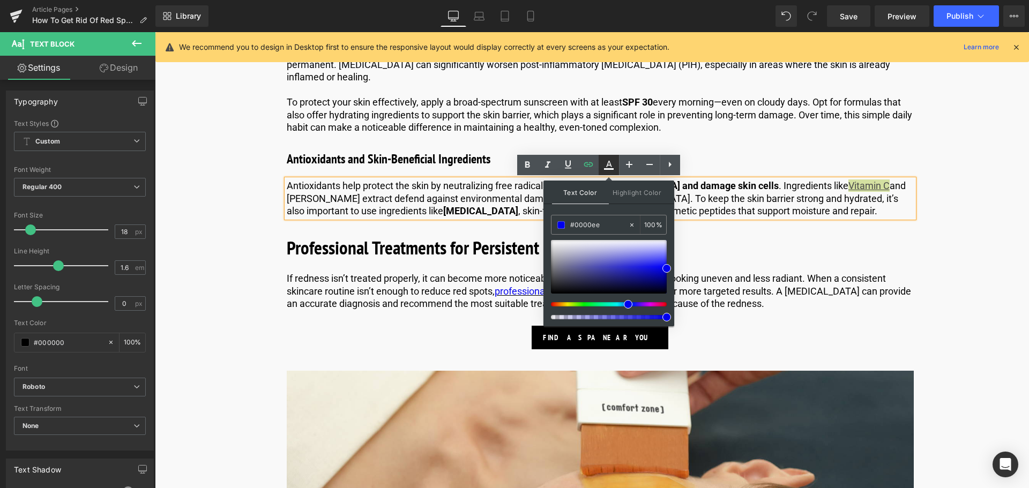
type input "#0000ee"
click at [610, 161] on icon at bounding box center [608, 165] width 13 height 13
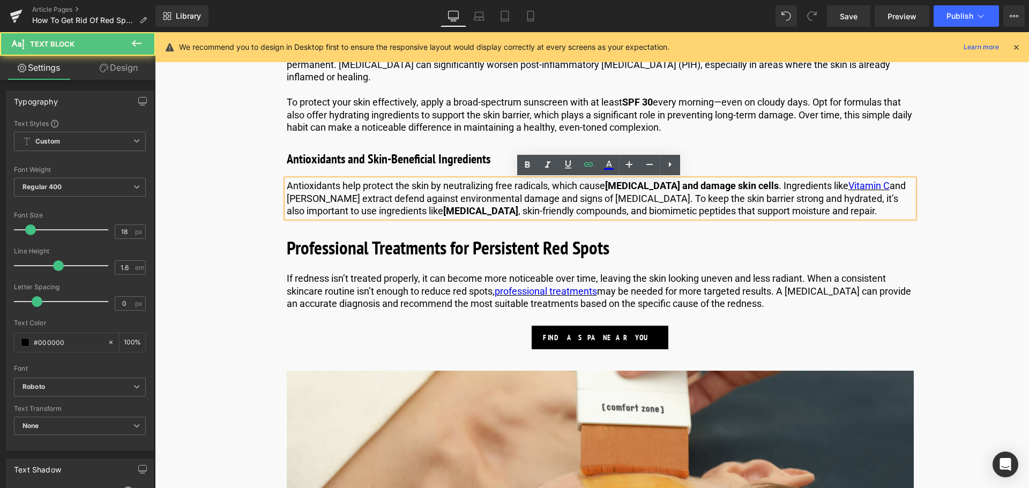
click at [806, 209] on p "Antioxidants help protect the skin by neutralizing free radicals, which cause o…" at bounding box center [600, 198] width 627 height 38
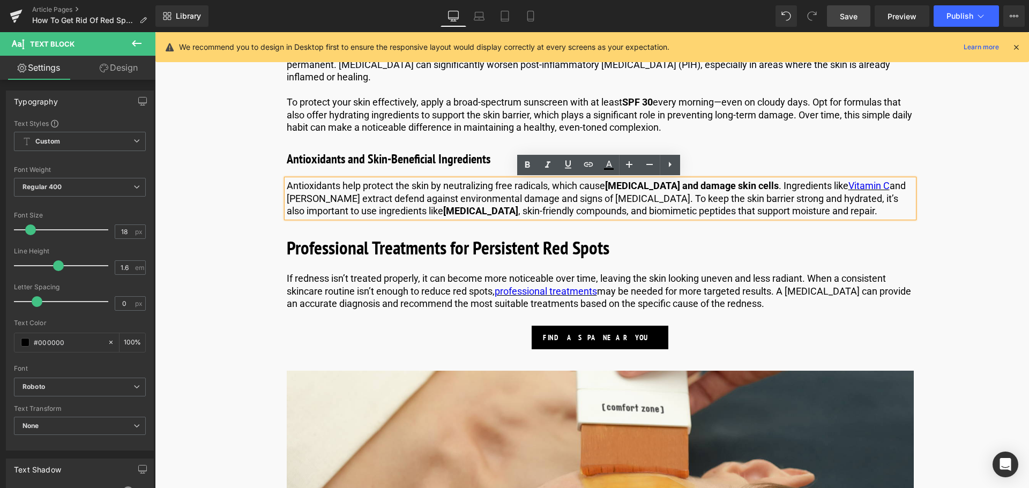
click at [845, 13] on span "Save" at bounding box center [848, 16] width 18 height 11
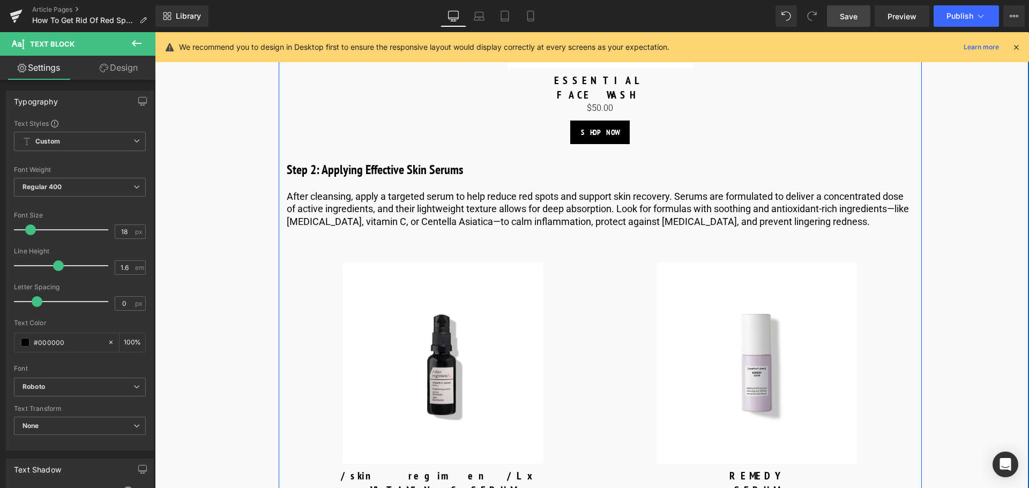
scroll to position [2679, 0]
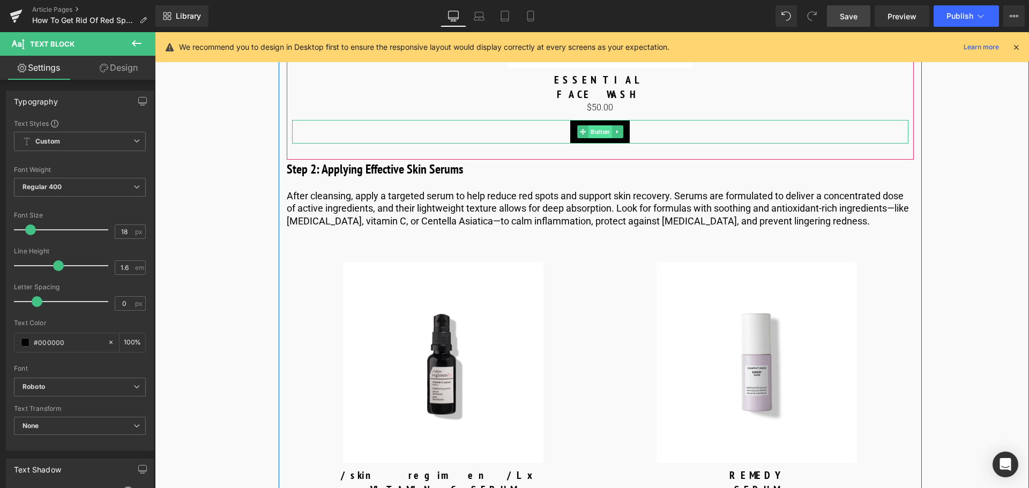
click at [595, 132] on span "Button" at bounding box center [600, 131] width 24 height 13
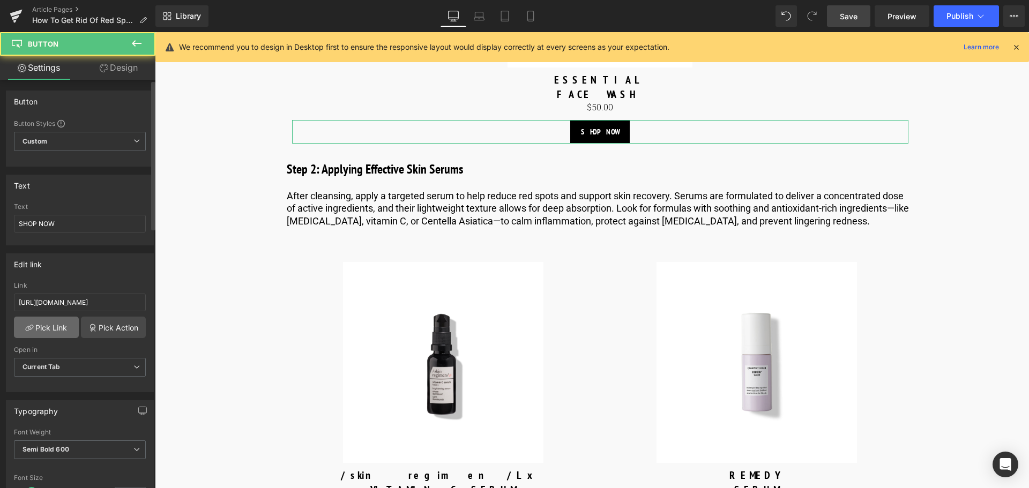
click at [63, 328] on link "Pick Link" at bounding box center [46, 327] width 65 height 21
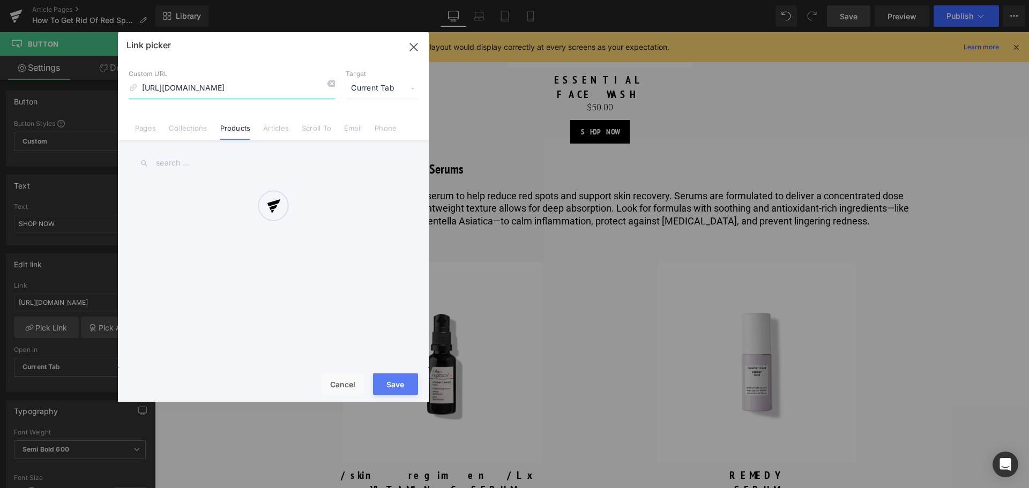
scroll to position [0, 48]
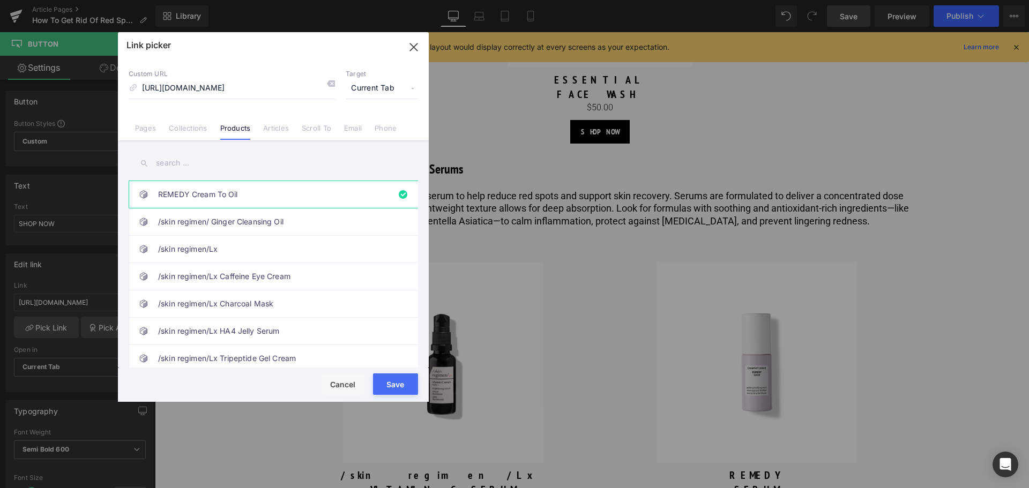
click at [200, 170] on input "text" at bounding box center [273, 163] width 289 height 24
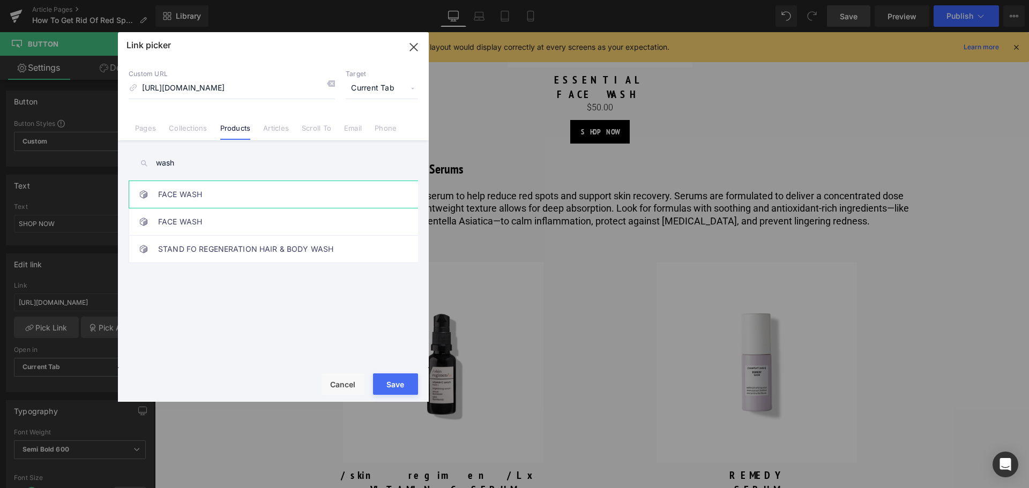
type input "wash"
click at [209, 204] on link "FACE WASH" at bounding box center [276, 194] width 236 height 27
click at [386, 386] on button "Save" at bounding box center [395, 383] width 45 height 21
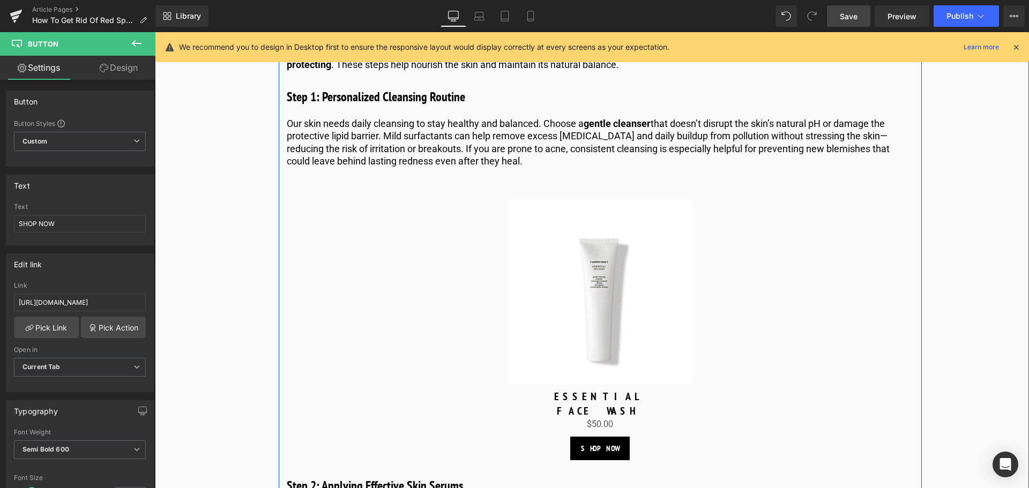
scroll to position [2357, 0]
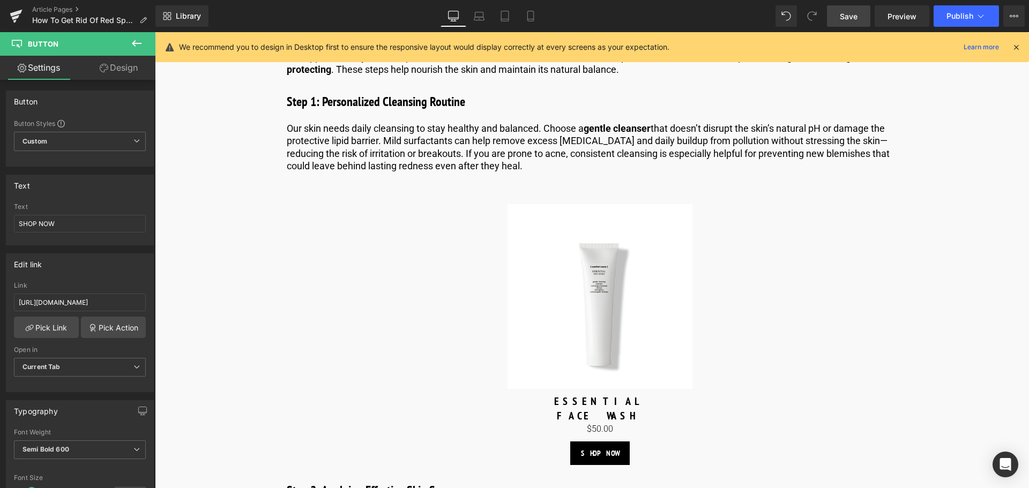
click at [854, 17] on span "Save" at bounding box center [848, 16] width 18 height 11
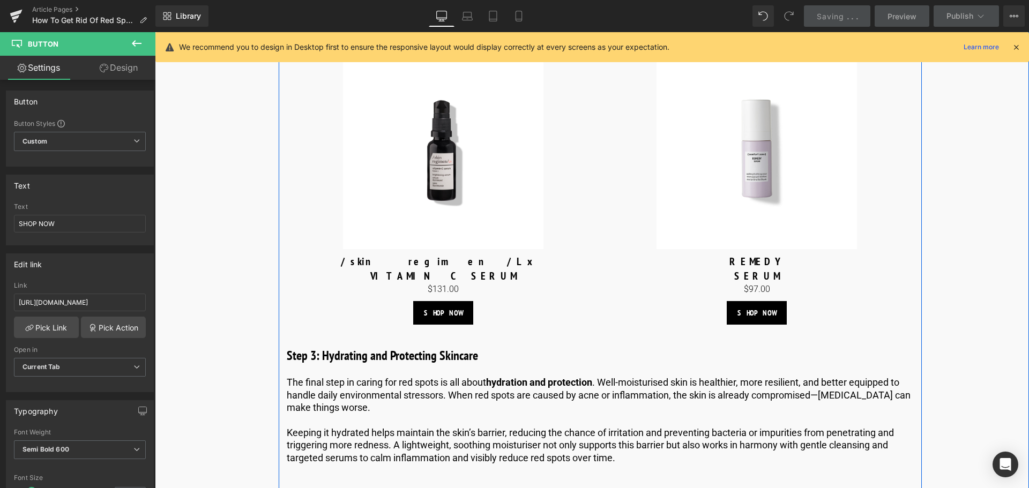
scroll to position [2893, 0]
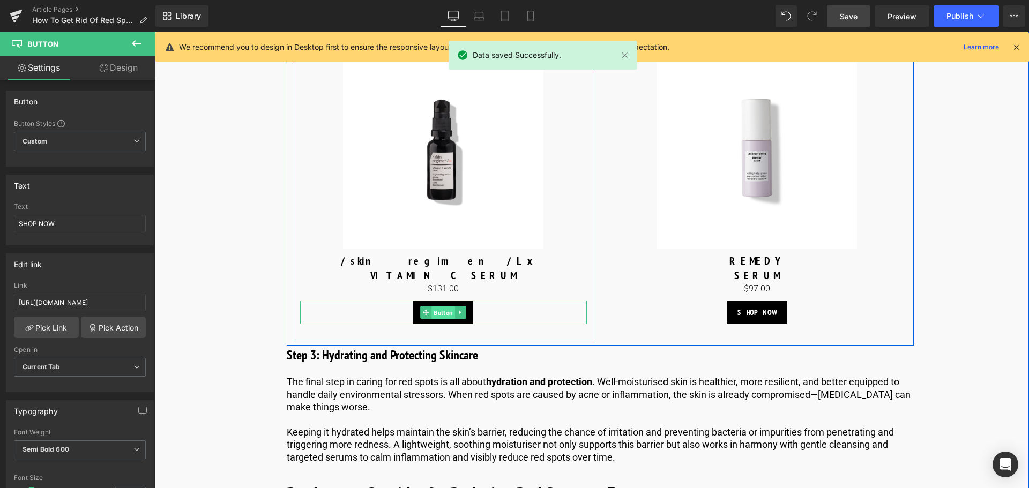
click at [439, 317] on span "Button" at bounding box center [443, 312] width 24 height 13
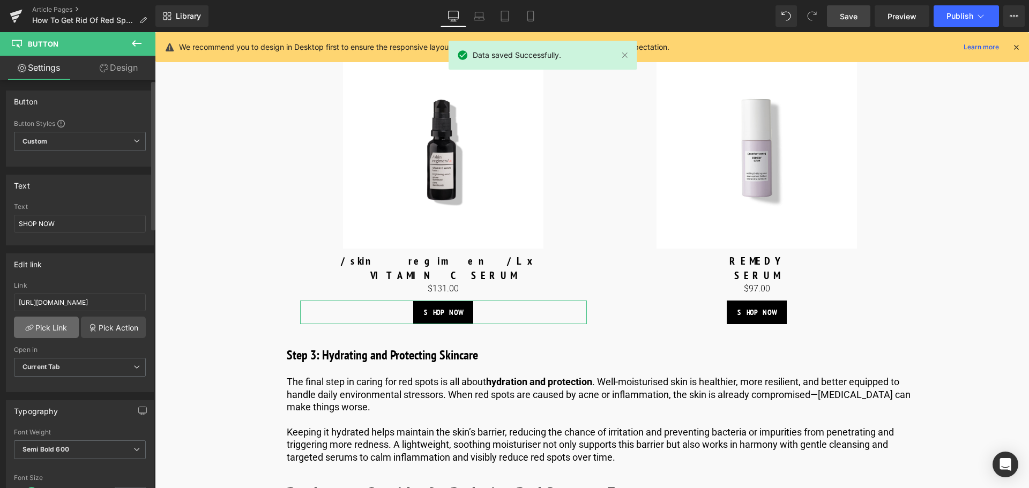
click at [59, 327] on link "Pick Link" at bounding box center [46, 327] width 65 height 21
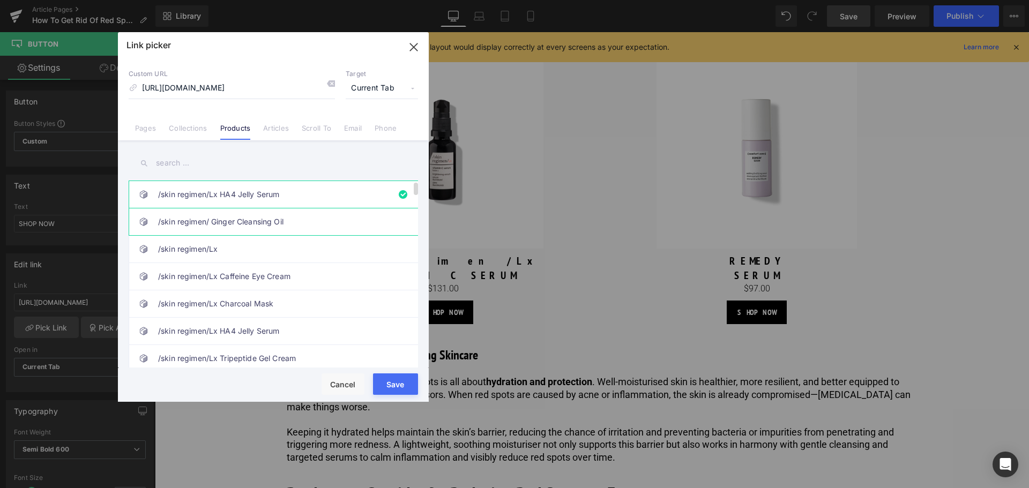
scroll to position [0, 0]
click at [305, 221] on link "/skin regimen/ Ginger Cleansing Oil" at bounding box center [276, 221] width 236 height 27
click at [303, 196] on link "/skin regimen/Lx HA4 Jelly Serum" at bounding box center [276, 194] width 236 height 27
click at [274, 170] on input "text" at bounding box center [273, 163] width 289 height 24
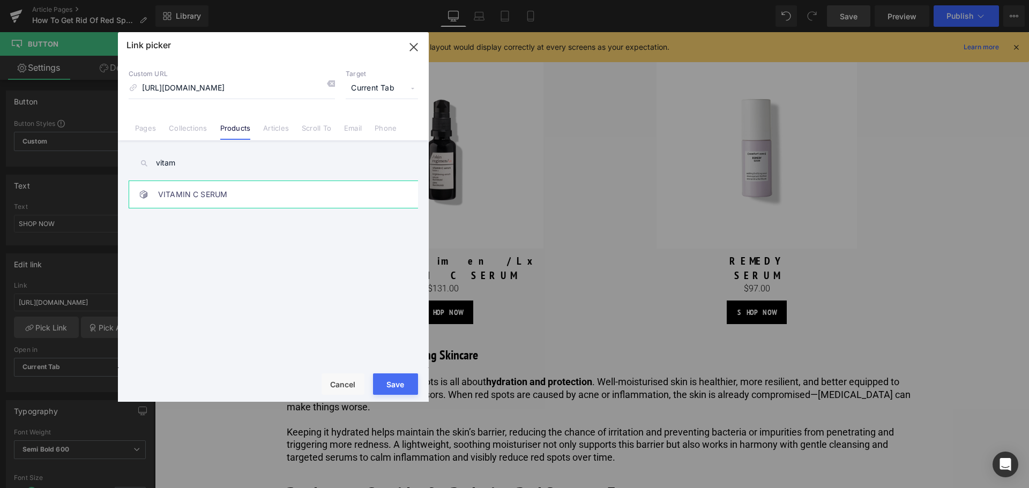
type input "vitam"
click at [222, 196] on link "VITAMIN C SERUM" at bounding box center [276, 194] width 236 height 27
click at [398, 378] on button "Save" at bounding box center [395, 383] width 45 height 21
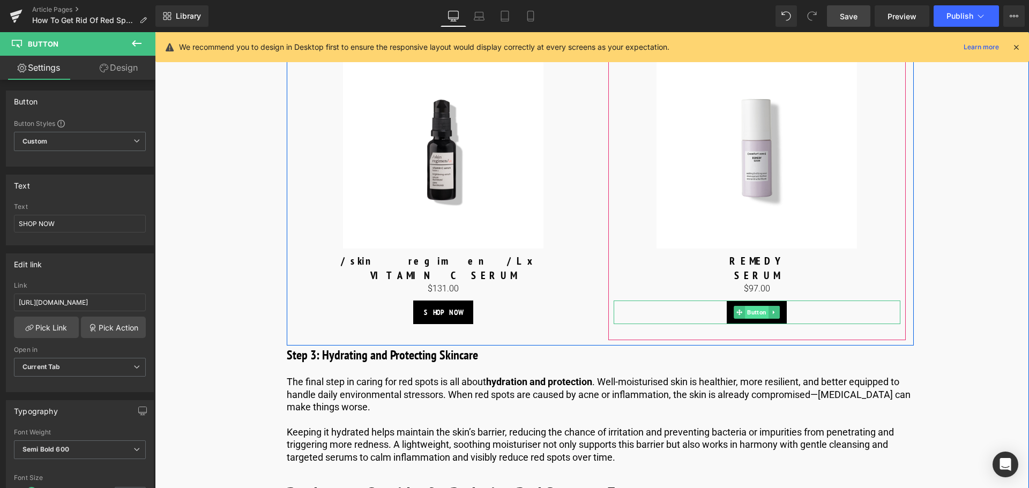
click at [758, 315] on span "Button" at bounding box center [757, 312] width 24 height 13
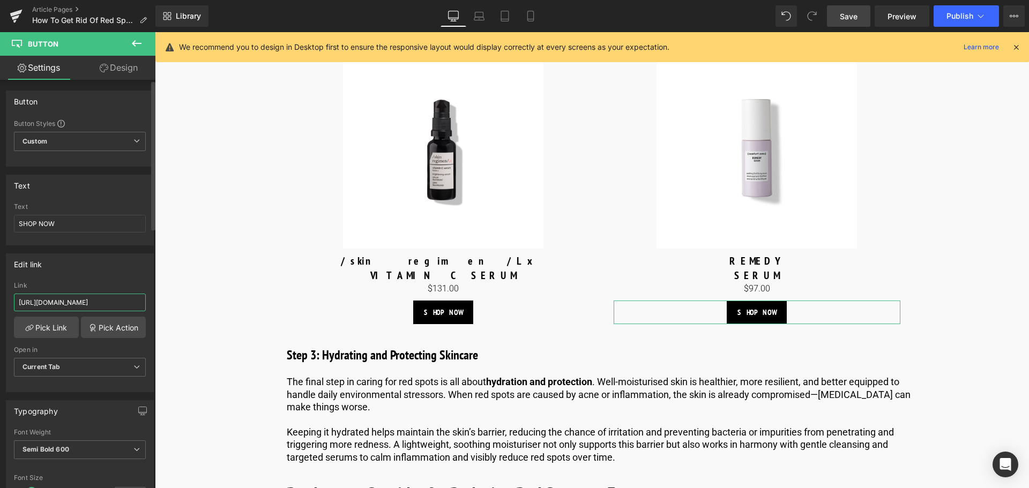
click at [117, 296] on input "[URL][DOMAIN_NAME]" at bounding box center [80, 303] width 132 height 18
paste input "us.comfortzoneskin.com/products/remedy"
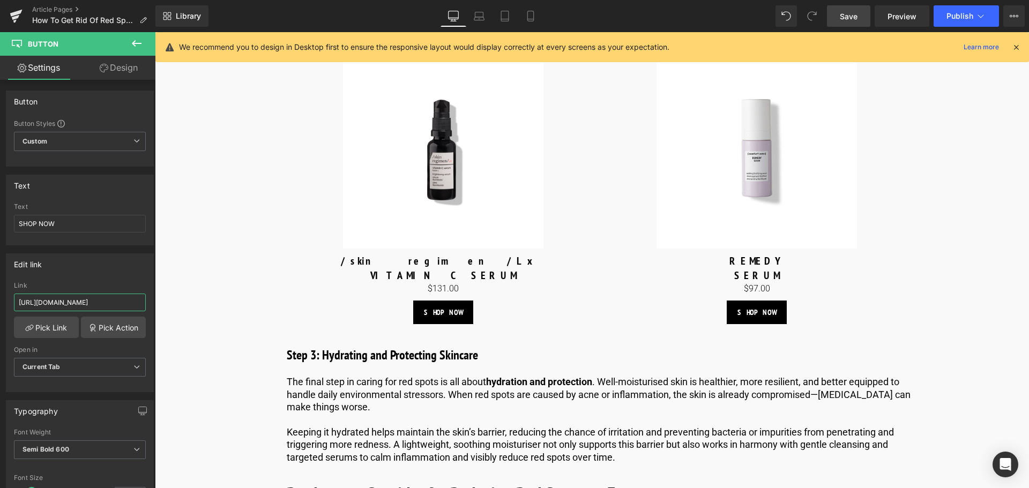
type input "https://us.comfortzoneskin.com/products/remedy-serum"
click at [854, 23] on link "Save" at bounding box center [848, 15] width 43 height 21
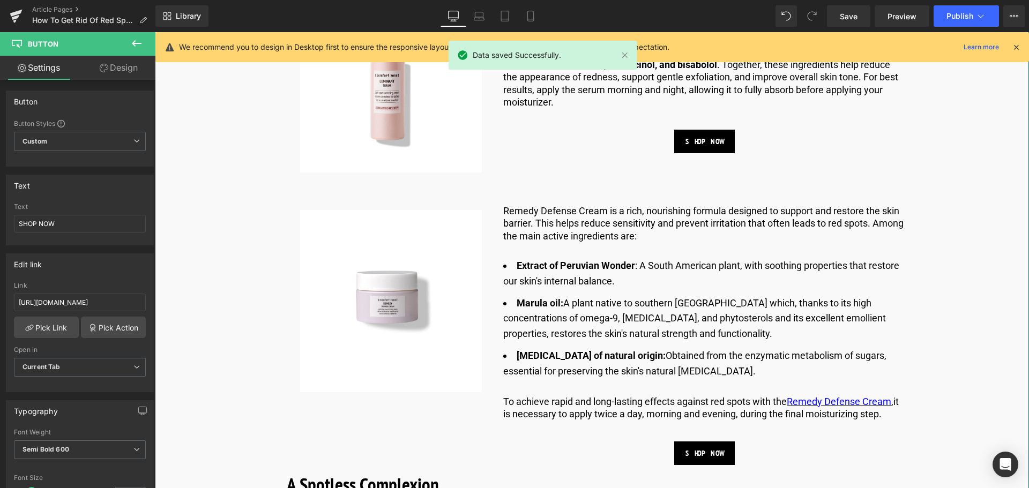
scroll to position [3429, 0]
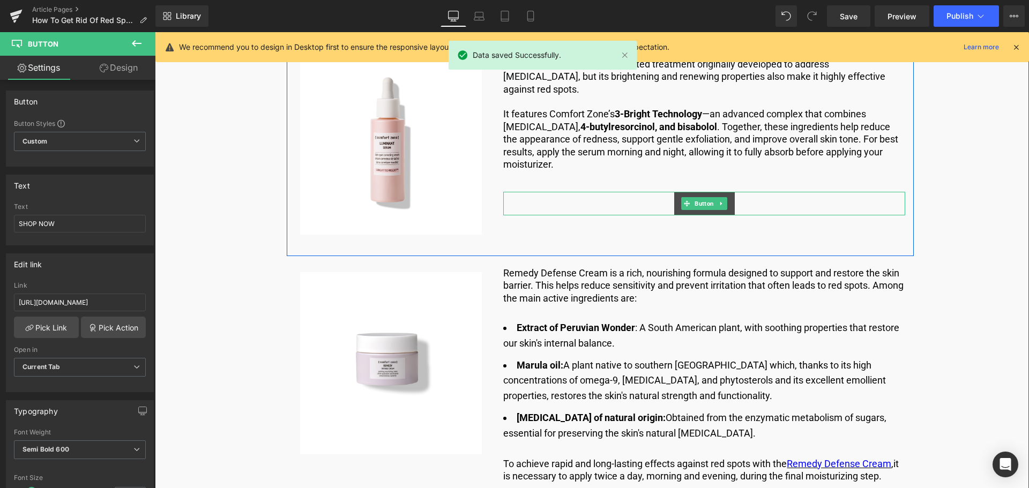
click at [706, 201] on span "Button" at bounding box center [705, 203] width 24 height 13
click at [702, 205] on span "Button" at bounding box center [705, 203] width 24 height 13
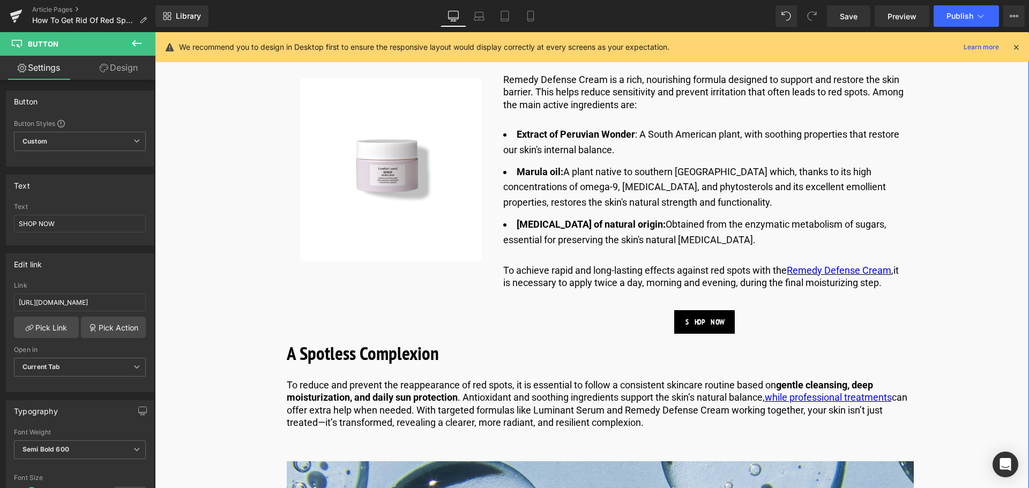
scroll to position [3643, 0]
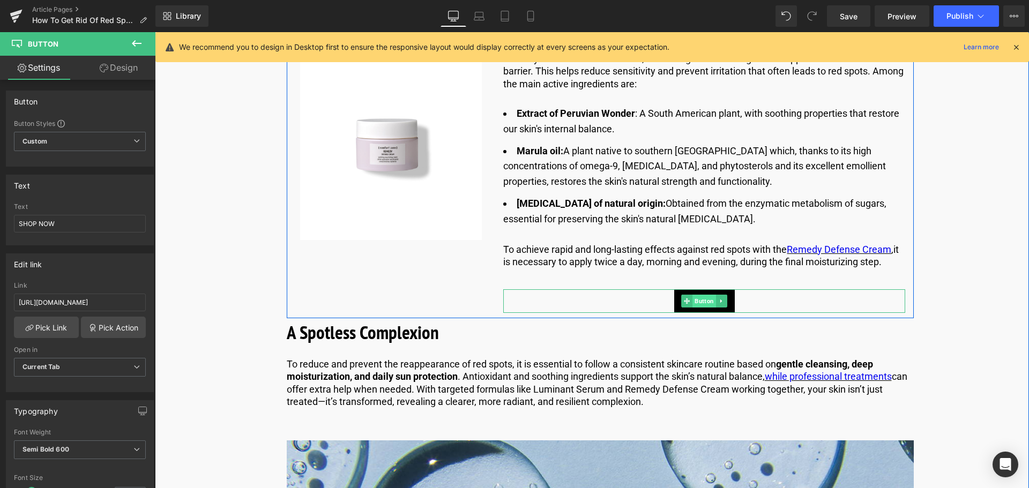
click at [705, 298] on span "Button" at bounding box center [705, 301] width 24 height 13
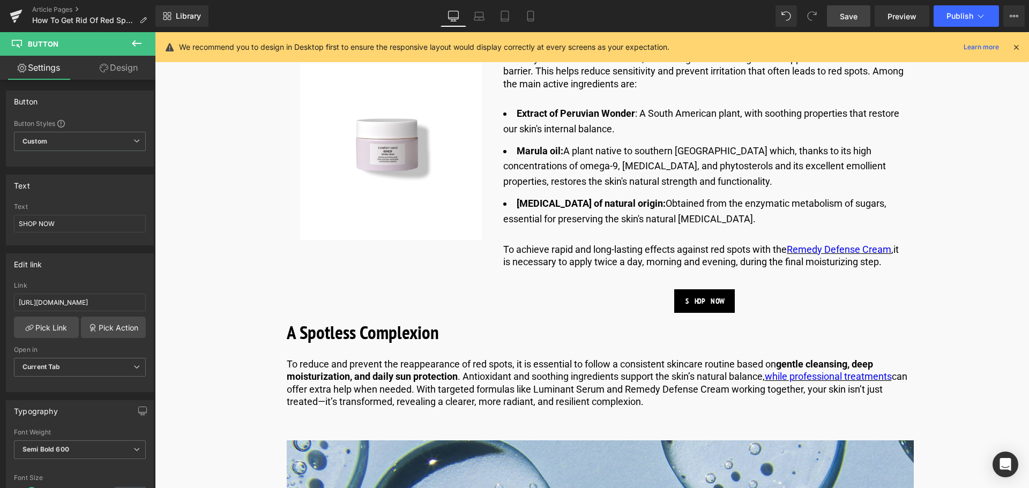
click at [842, 24] on link "Save" at bounding box center [848, 15] width 43 height 21
click at [850, 14] on span "Save" at bounding box center [848, 16] width 18 height 11
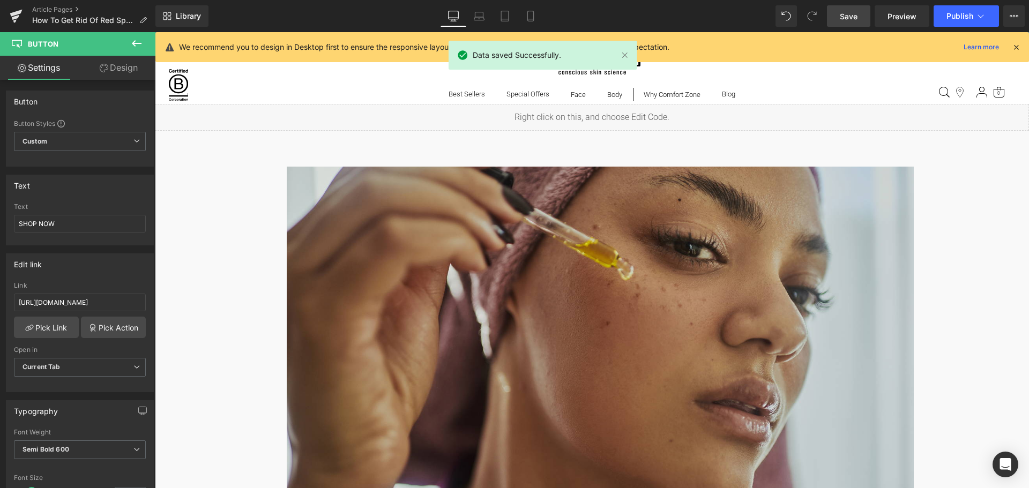
scroll to position [0, 0]
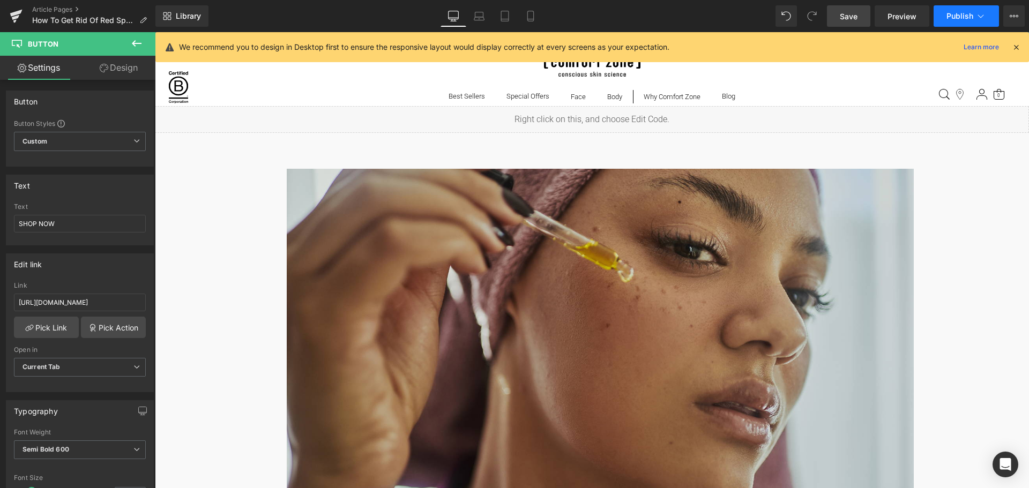
click at [967, 22] on button "Publish" at bounding box center [965, 15] width 65 height 21
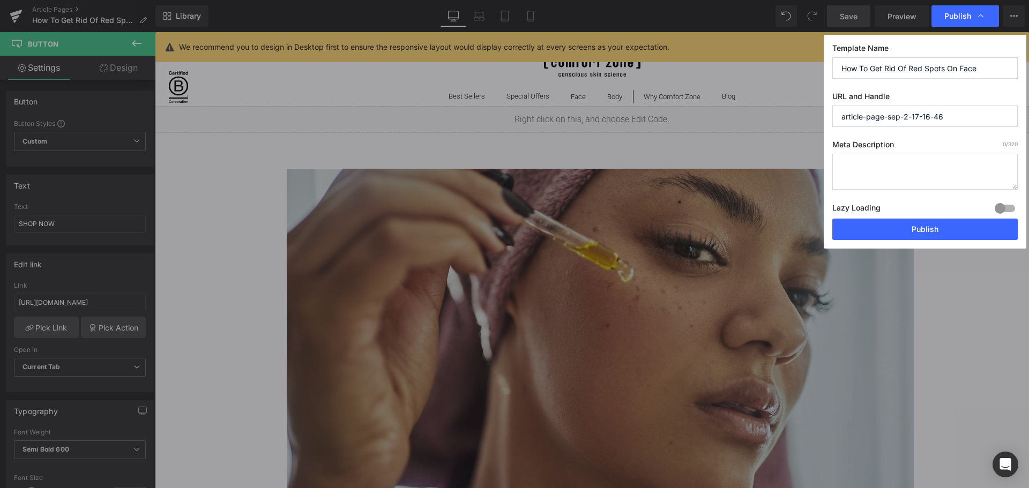
click at [876, 164] on textarea at bounding box center [924, 172] width 185 height 36
paste textarea "Discover how to get rid of red spots on your face with expert tips and proven s…"
type textarea "Discover how to get rid of red spots on your face with expert tips and proven s…"
click at [998, 203] on div at bounding box center [1005, 208] width 26 height 17
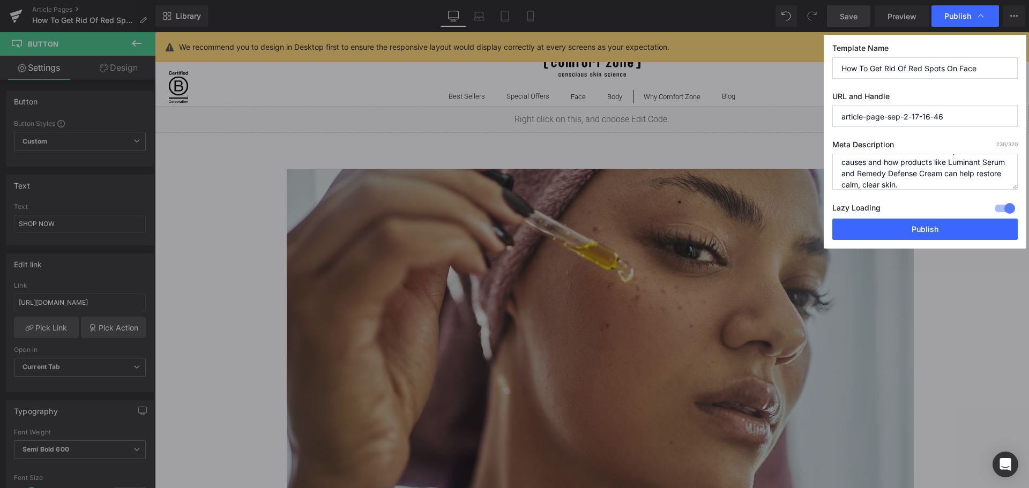
click at [954, 109] on input "article-page-sep-2-17-16-46" at bounding box center [924, 116] width 185 height 21
paste input "get-rid-of-red-spots"
type input "get-rid-of-red-spots"
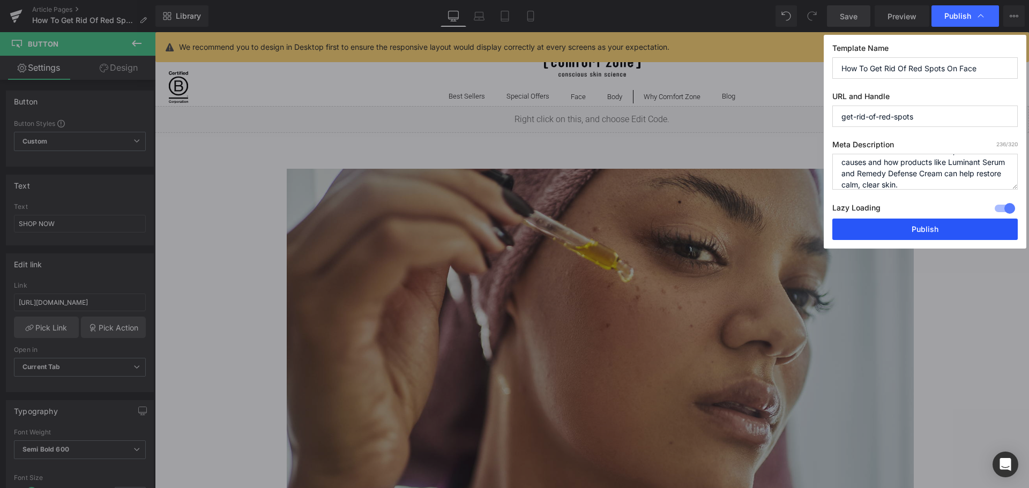
click at [935, 234] on button "Publish" at bounding box center [924, 229] width 185 height 21
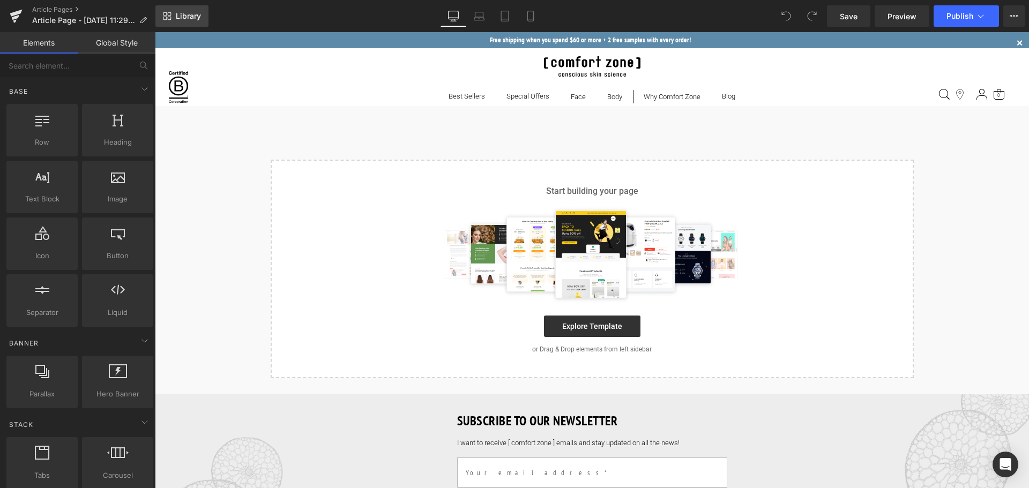
click at [175, 14] on link "Library" at bounding box center [181, 15] width 53 height 21
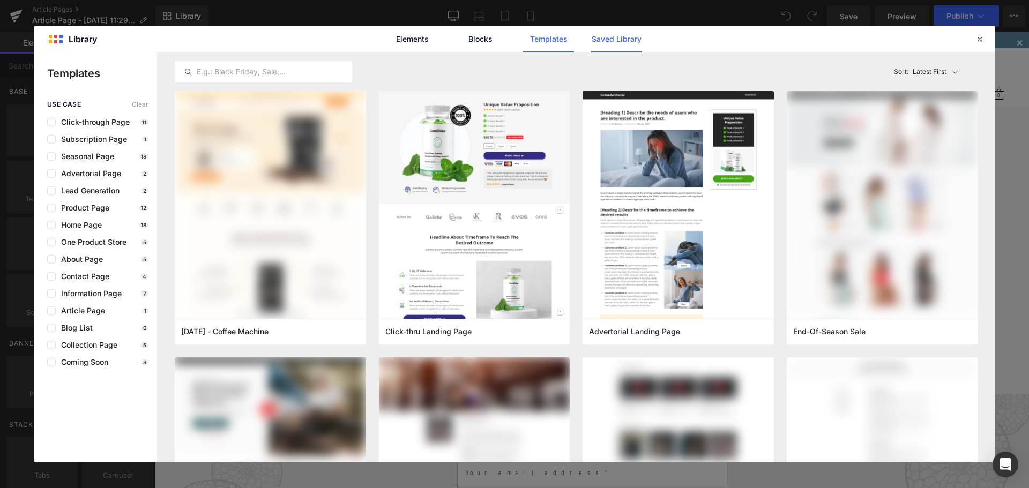
click at [632, 43] on link "Saved Library" at bounding box center [616, 39] width 51 height 27
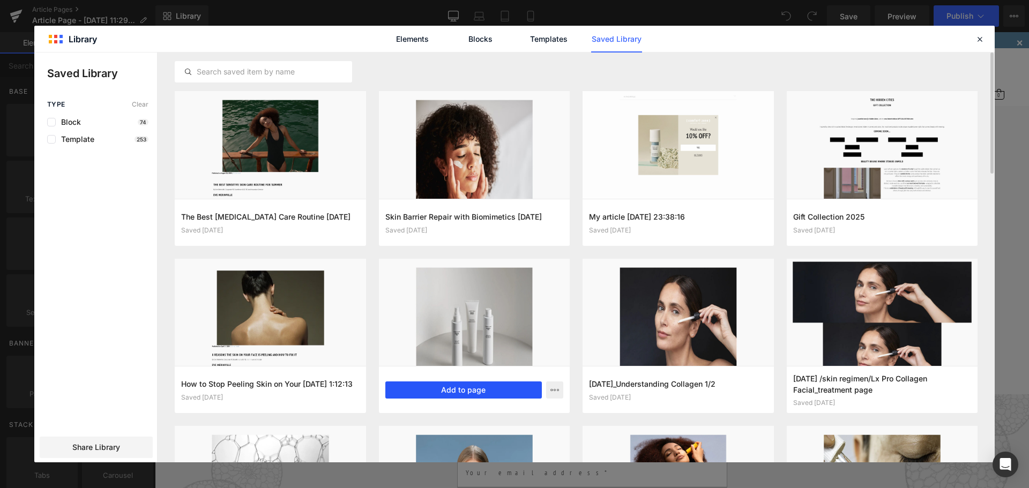
click at [459, 388] on button "Add to page" at bounding box center [463, 389] width 157 height 17
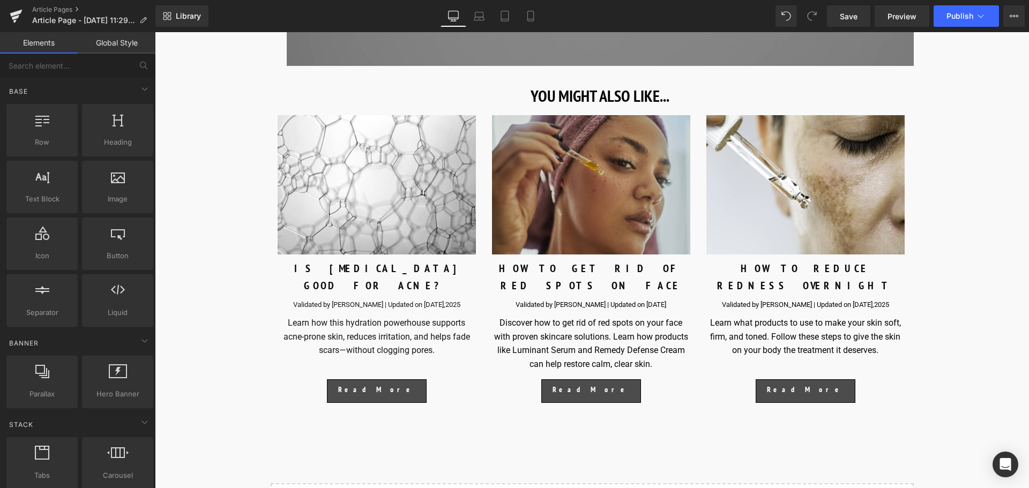
scroll to position [4842, 0]
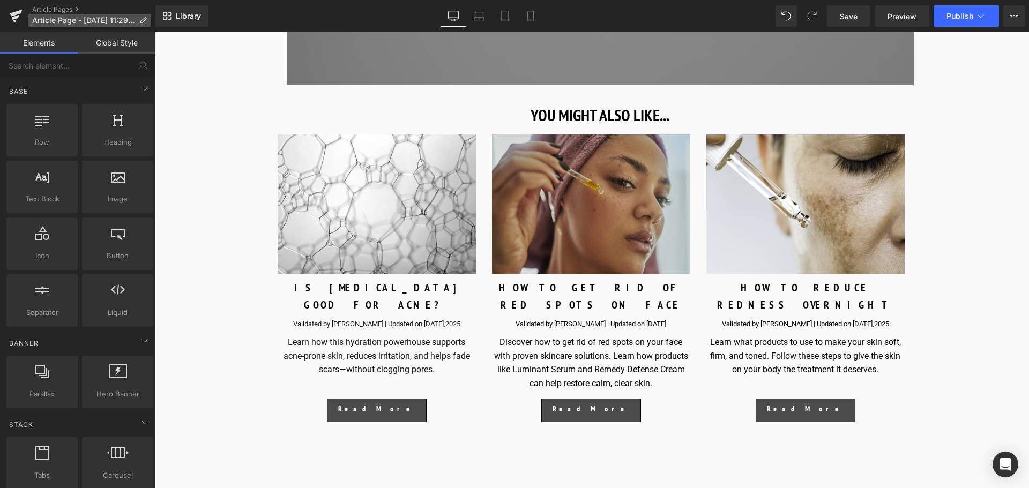
click at [142, 19] on icon at bounding box center [143, 21] width 8 height 8
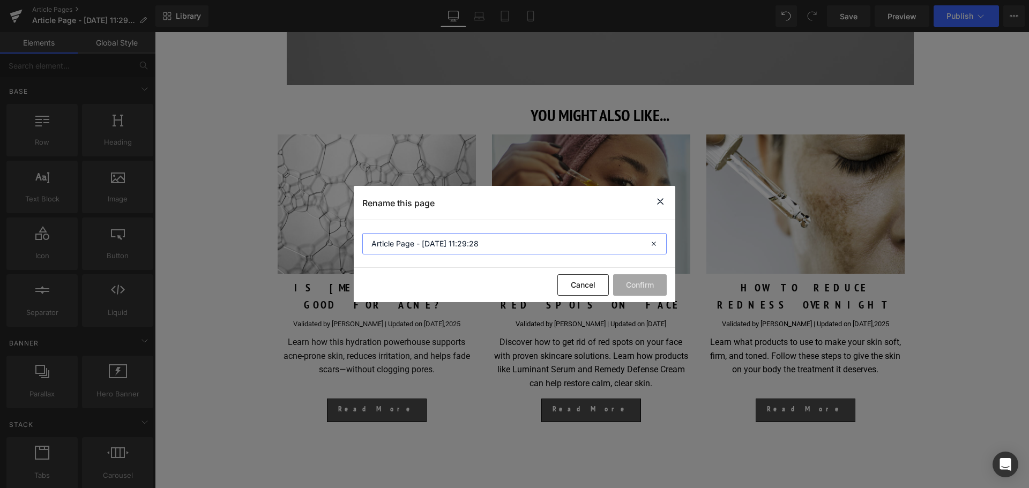
click at [496, 239] on input "Article Page - Sep 10, 11:29:28" at bounding box center [514, 243] width 304 height 21
paste input "What is Skinimalism? Our Favorite Minimalist Skincare Routine"
type input "What is Skinimalism? Our Favorite Minimalist Skincare Routine"
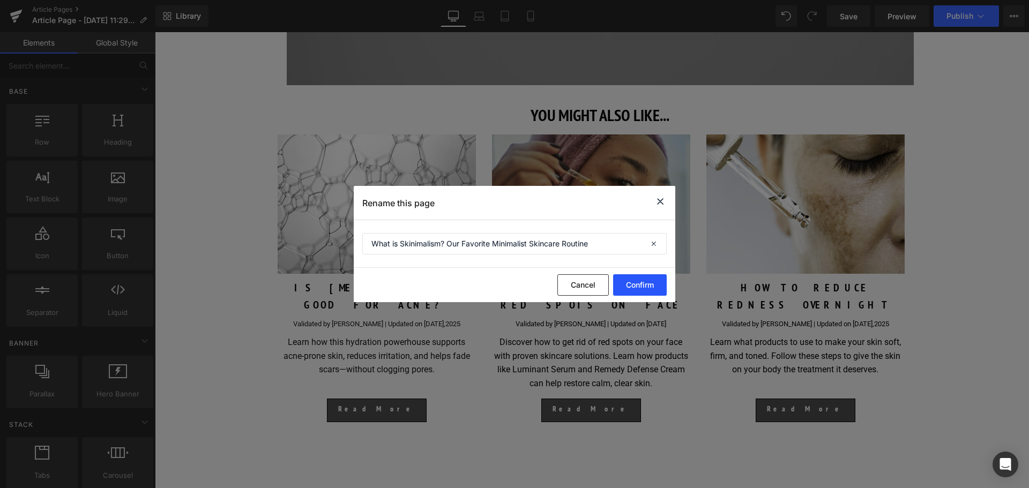
click at [654, 280] on button "Confirm" at bounding box center [640, 284] width 54 height 21
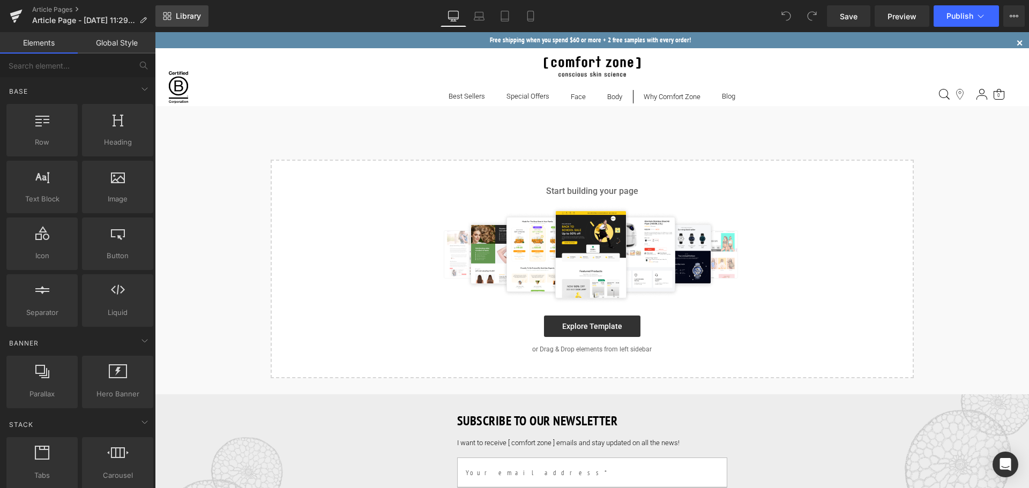
click at [176, 11] on span "Library" at bounding box center [188, 16] width 25 height 10
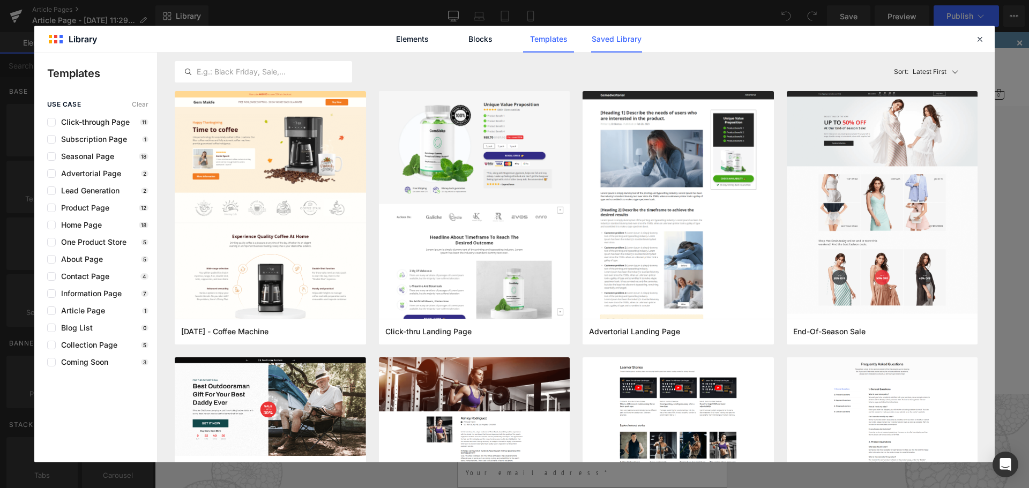
click at [601, 40] on link "Saved Library" at bounding box center [616, 39] width 51 height 27
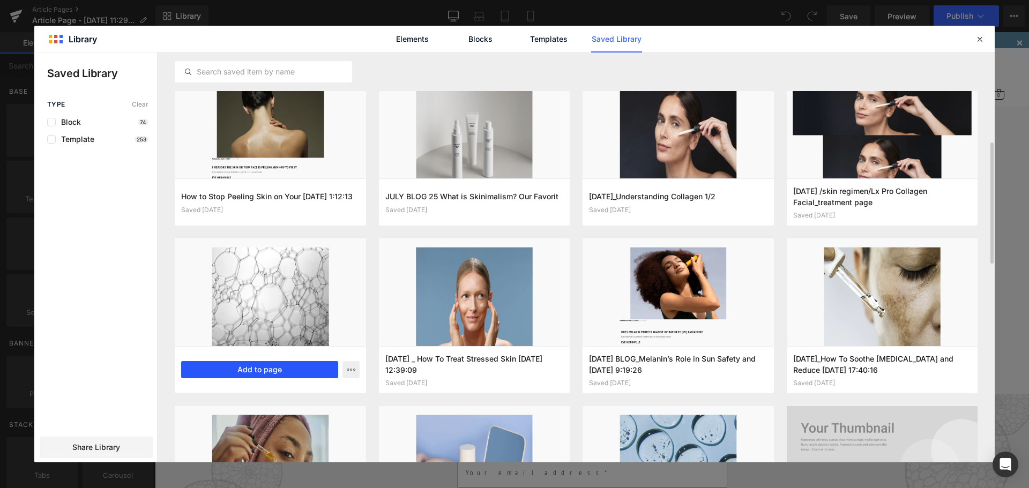
scroll to position [214, 0]
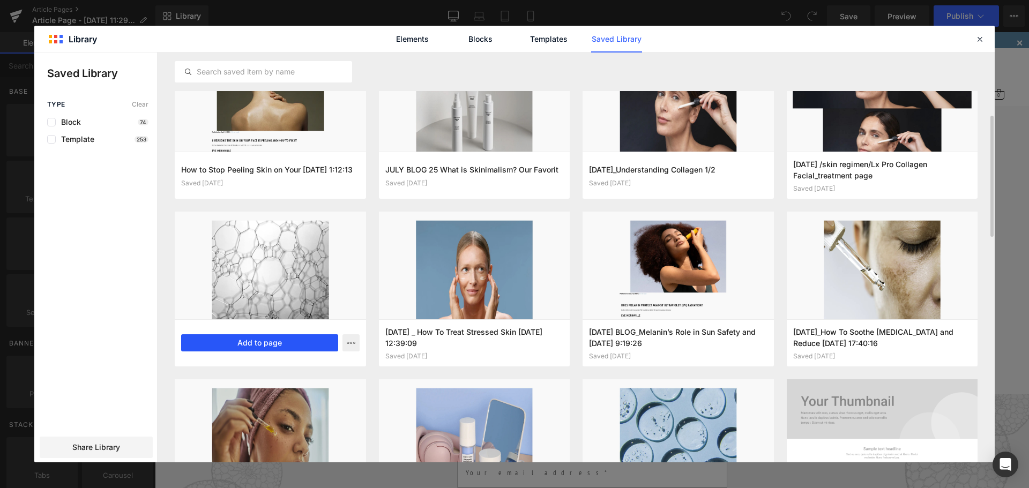
click at [266, 345] on button "Add to page" at bounding box center [259, 342] width 157 height 17
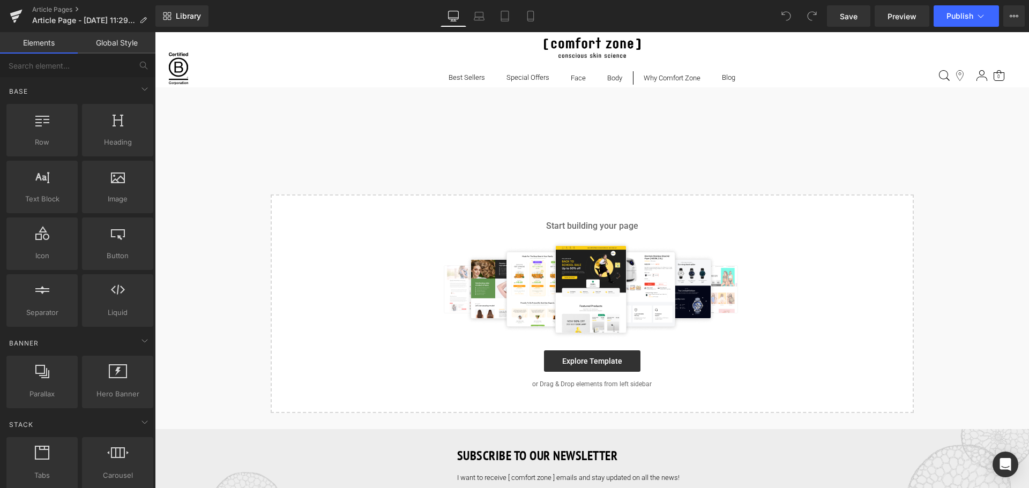
scroll to position [20, 0]
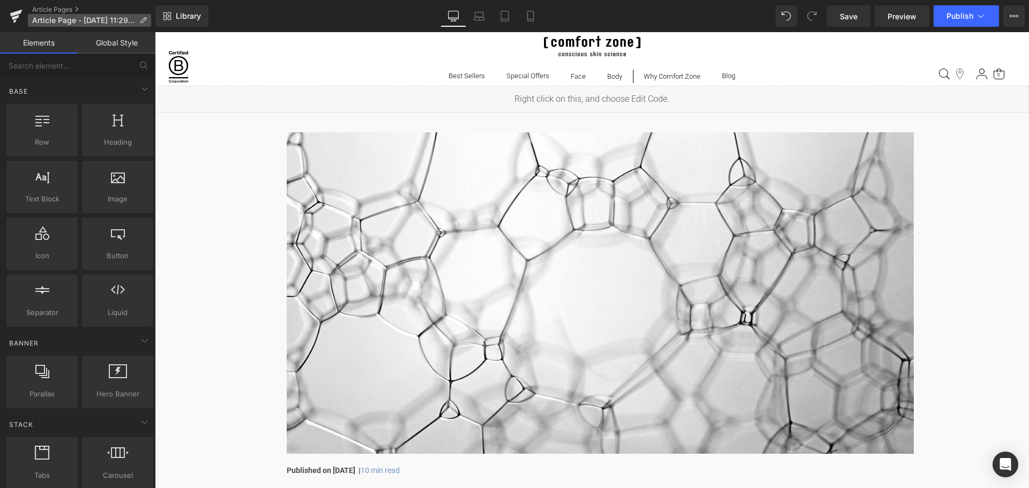
click at [143, 18] on icon at bounding box center [143, 21] width 8 height 8
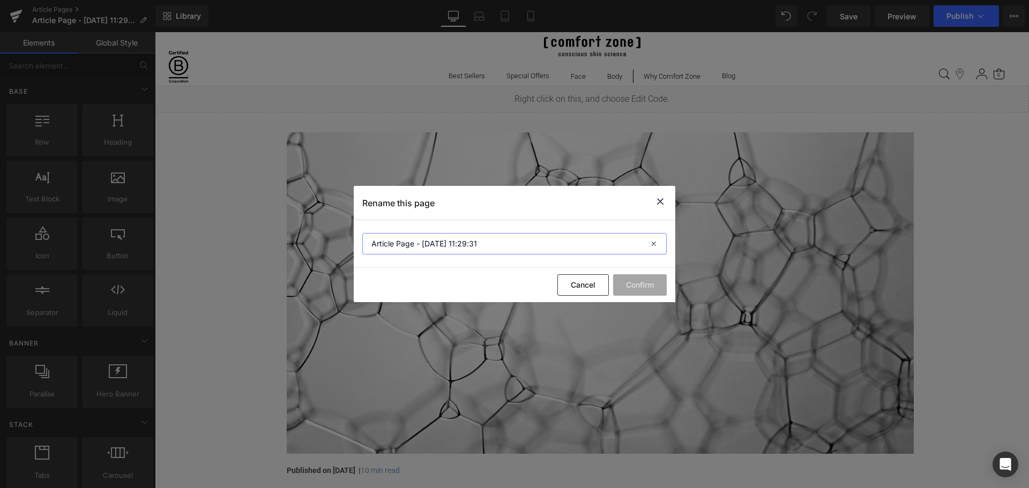
click at [449, 245] on input "Article Page - [DATE] 11:29:31" at bounding box center [514, 243] width 304 height 21
paste input "Is [MEDICAL_DATA] Good for Acne?"
type input "Is [MEDICAL_DATA] Good for Acne?"
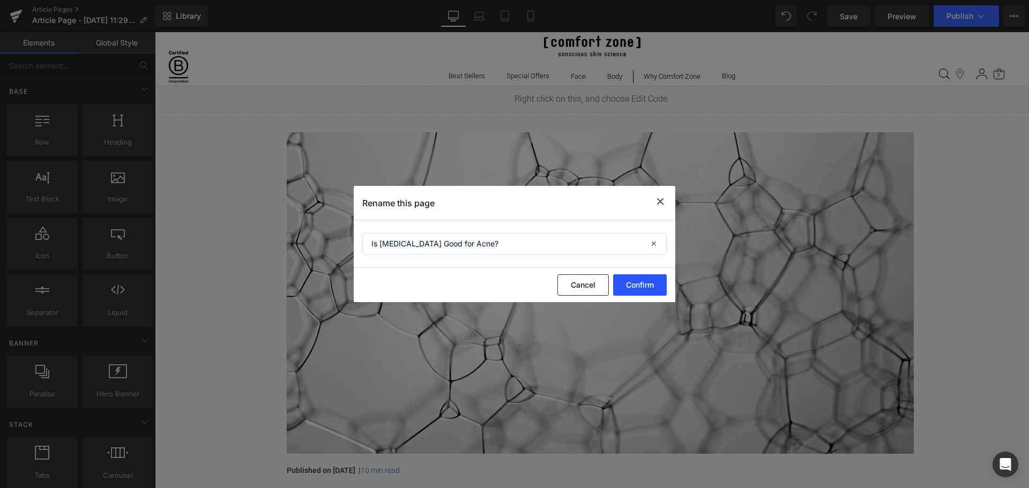
click at [647, 278] on button "Confirm" at bounding box center [640, 284] width 54 height 21
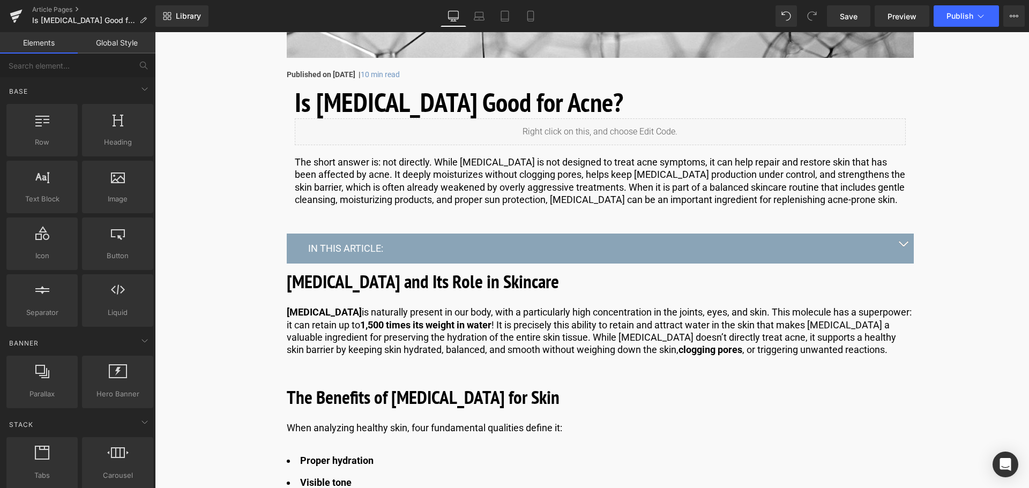
scroll to position [395, 0]
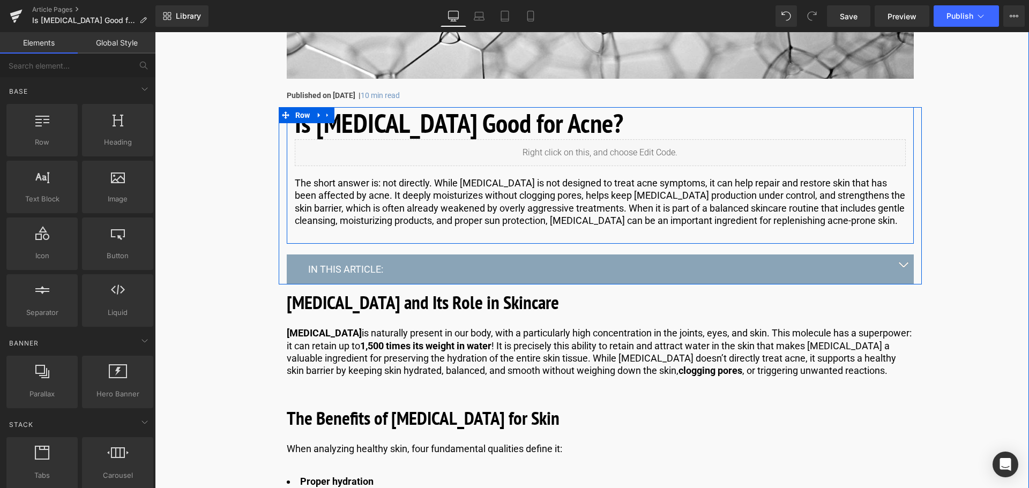
click at [693, 212] on p "The short answer is: not directly. While [MEDICAL_DATA] is not designed to trea…" at bounding box center [600, 202] width 611 height 50
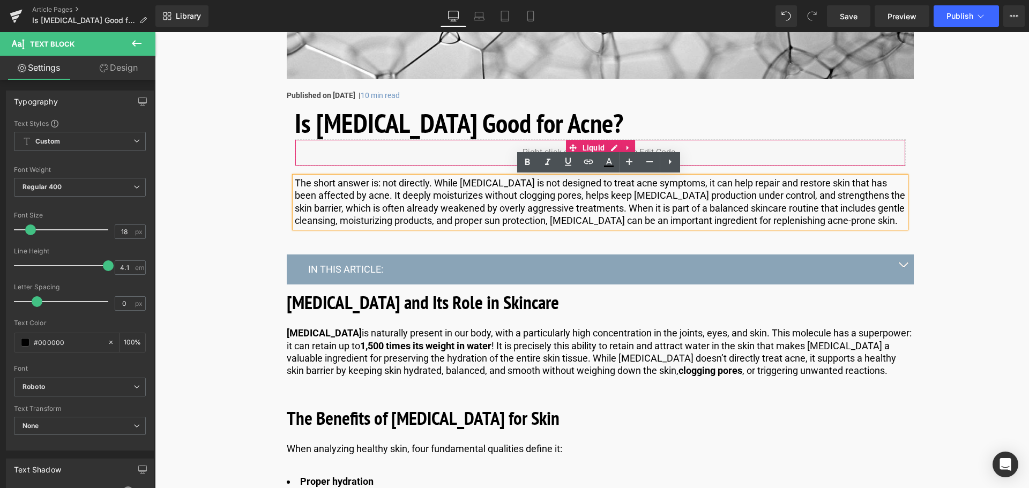
drag, startPoint x: 426, startPoint y: 160, endPoint x: 437, endPoint y: 160, distance: 10.7
click at [426, 160] on div "Liquid" at bounding box center [600, 152] width 611 height 27
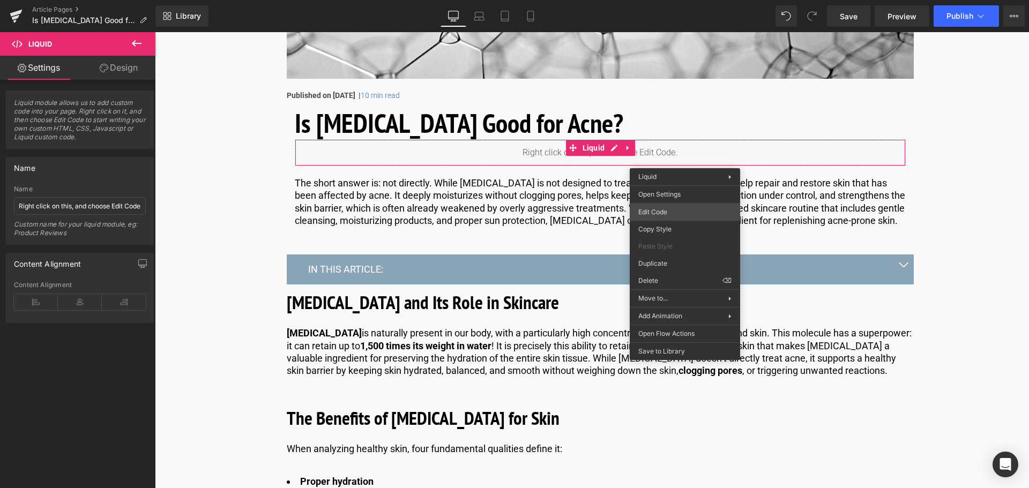
click at [689, 0] on div "You are previewing how the will restyle your page. You can not edit Elements in…" at bounding box center [514, 0] width 1029 height 0
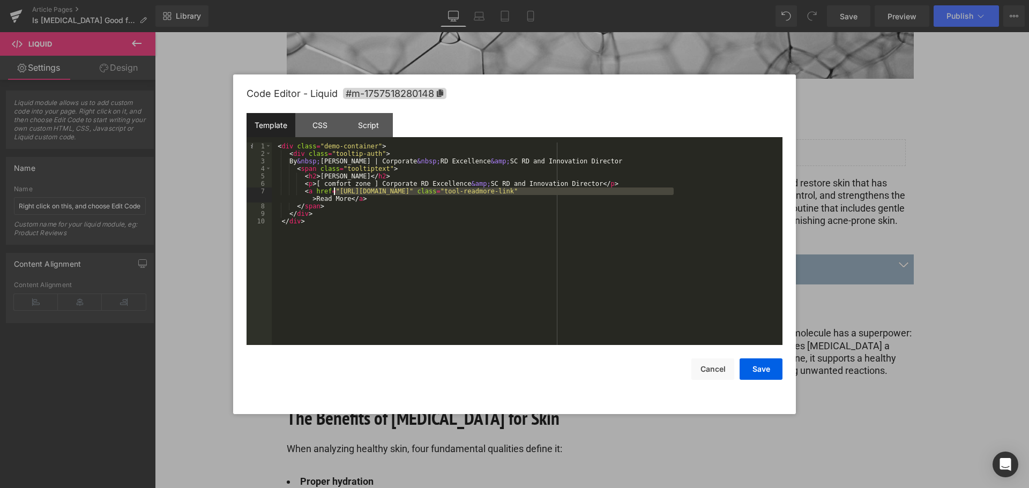
drag, startPoint x: 672, startPoint y: 194, endPoint x: 334, endPoint y: 194, distance: 338.6
click at [334, 194] on div "< div class = "demo-container" > < div class = "tooltip-auth" > By &nbsp; [PERS…" at bounding box center [527, 252] width 511 height 218
click at [759, 373] on button "Save" at bounding box center [760, 368] width 43 height 21
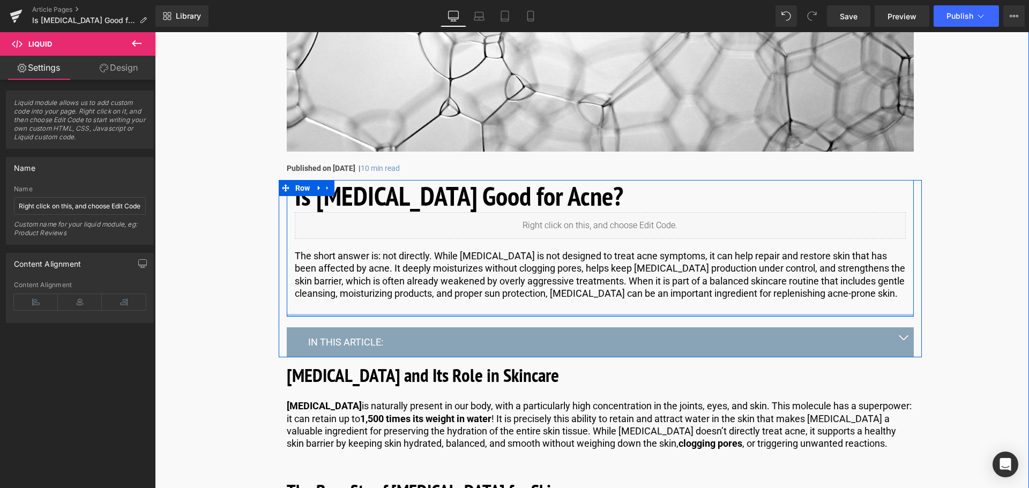
scroll to position [342, 0]
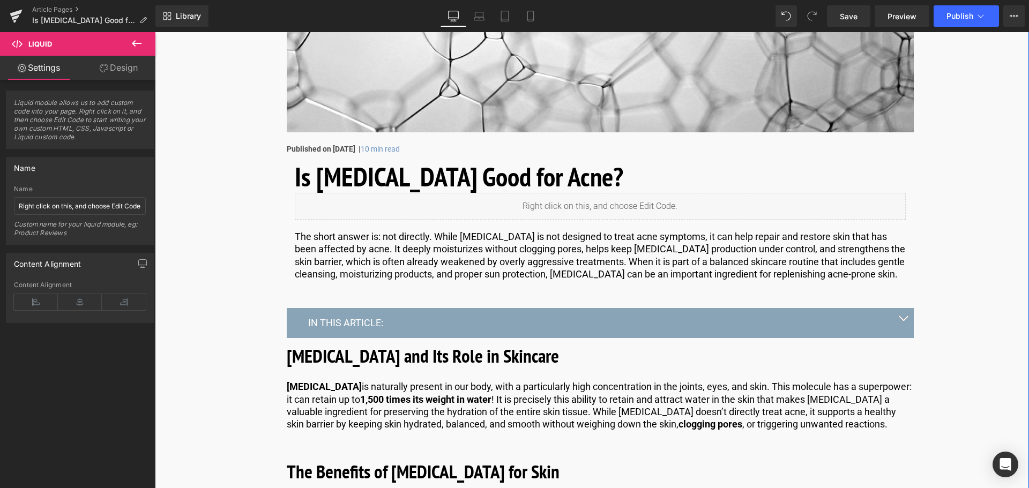
click at [902, 319] on button "button" at bounding box center [902, 322] width 21 height 29
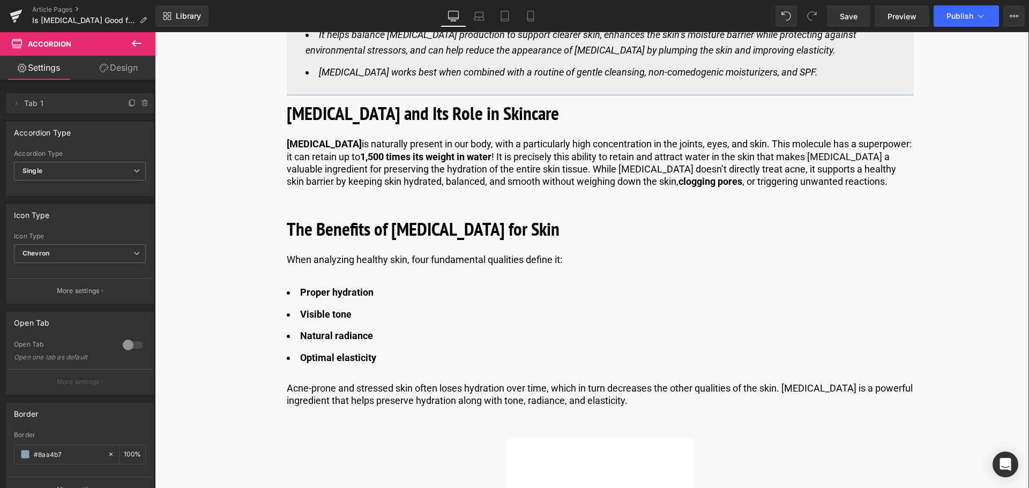
scroll to position [717, 0]
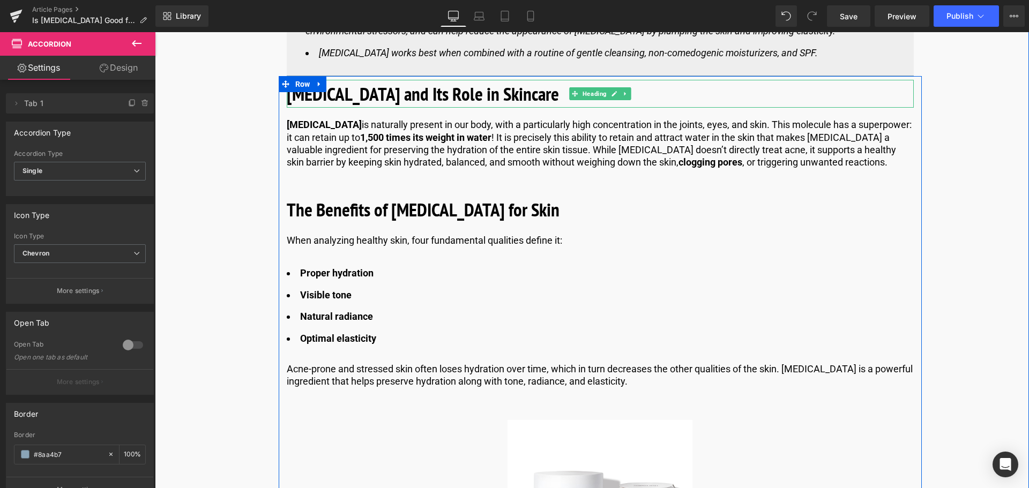
click at [385, 96] on b "[MEDICAL_DATA] and Its Role in Skincare" at bounding box center [423, 93] width 272 height 25
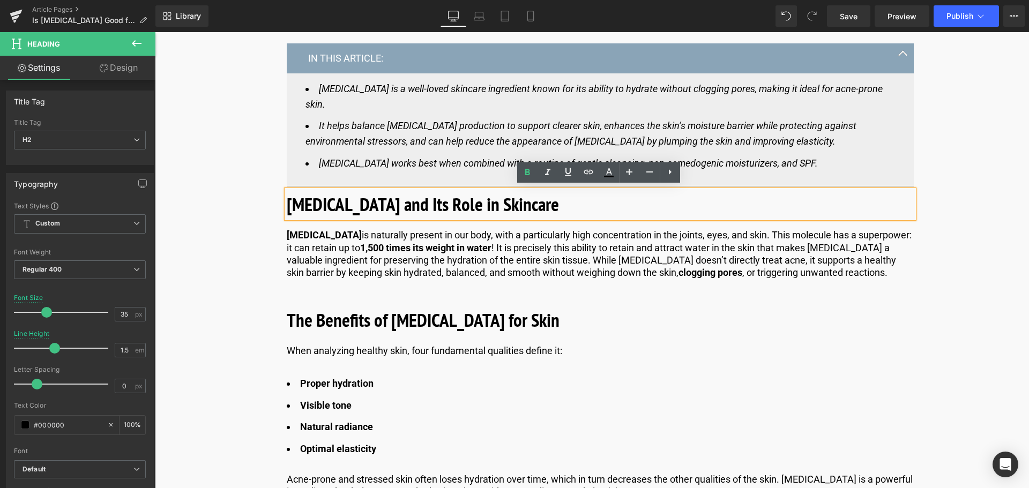
scroll to position [503, 0]
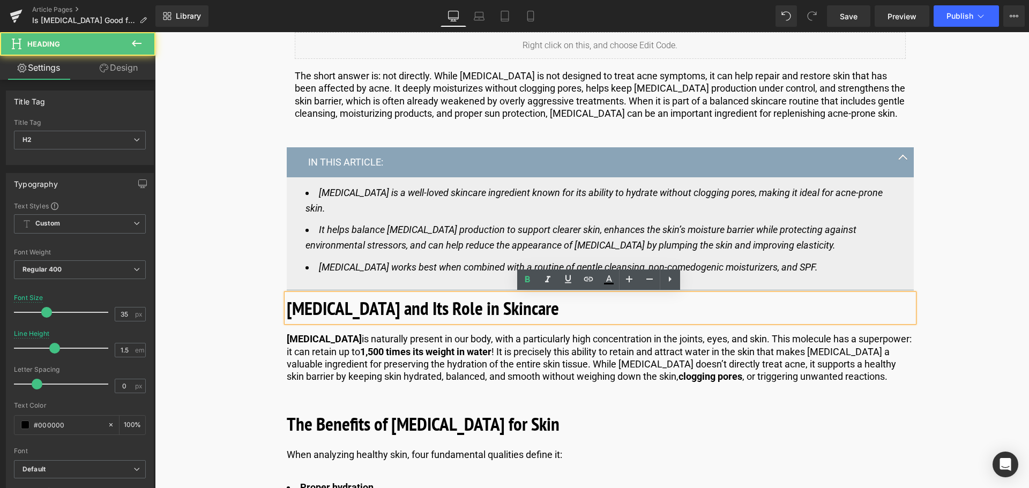
click at [439, 312] on b "[MEDICAL_DATA] and Its Role in Skincare" at bounding box center [423, 308] width 272 height 25
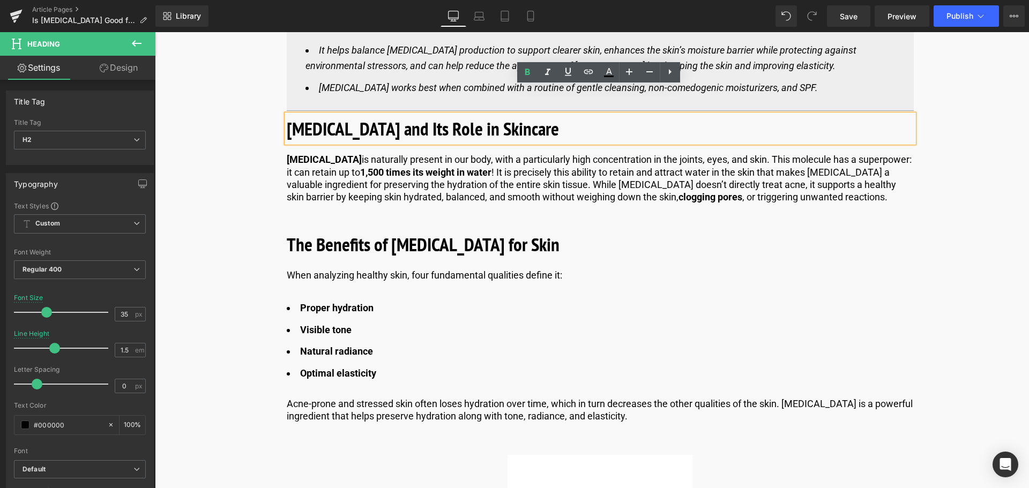
scroll to position [663, 0]
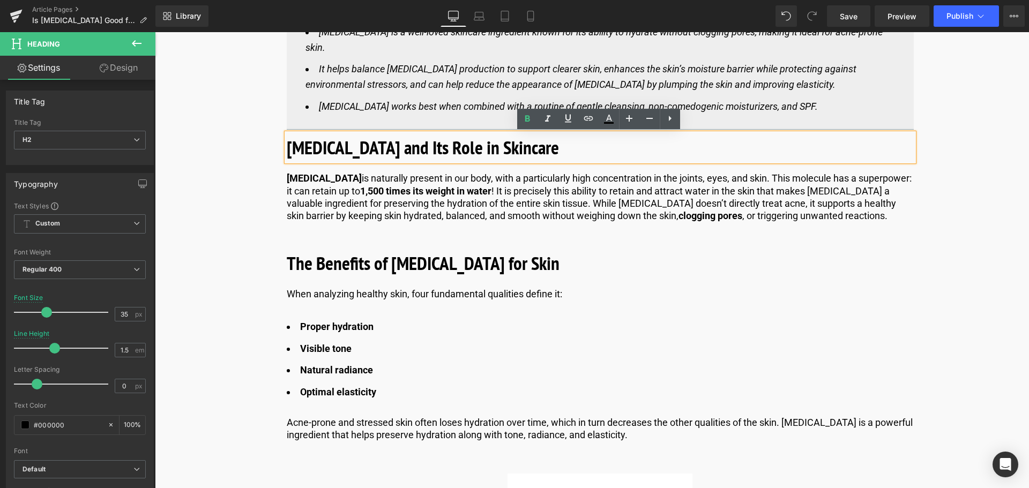
drag, startPoint x: 848, startPoint y: 198, endPoint x: 826, endPoint y: 191, distance: 23.0
click at [848, 197] on p "[MEDICAL_DATA] is naturally present in our body, with a particularly high conce…" at bounding box center [600, 197] width 627 height 50
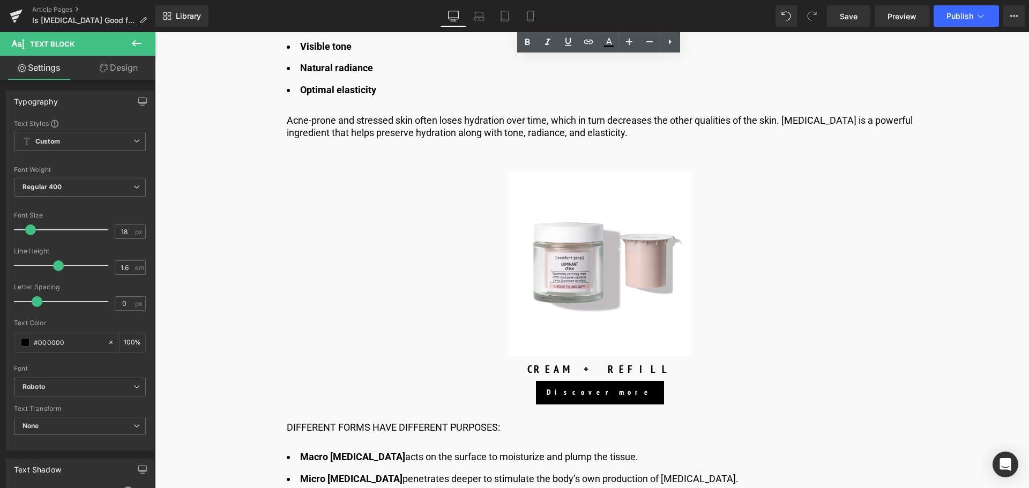
scroll to position [985, 0]
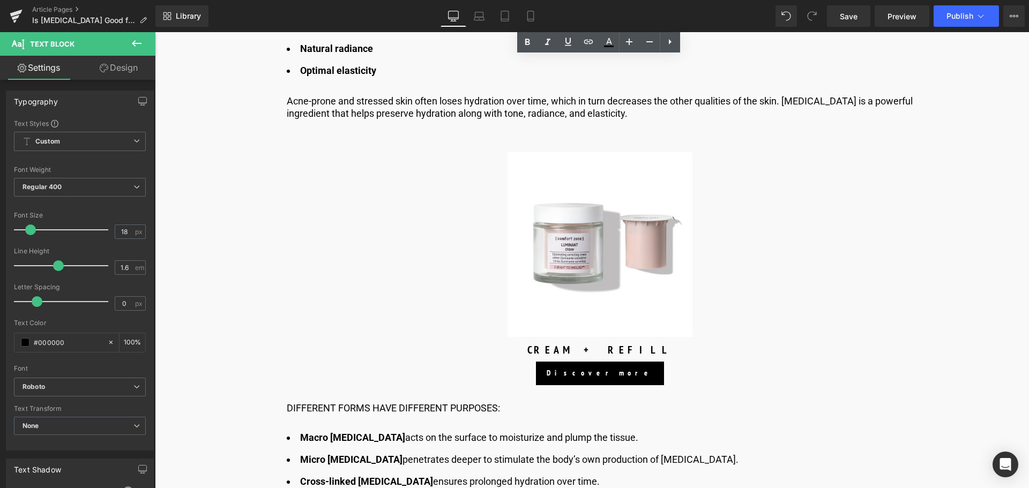
click at [611, 254] on img at bounding box center [599, 244] width 185 height 185
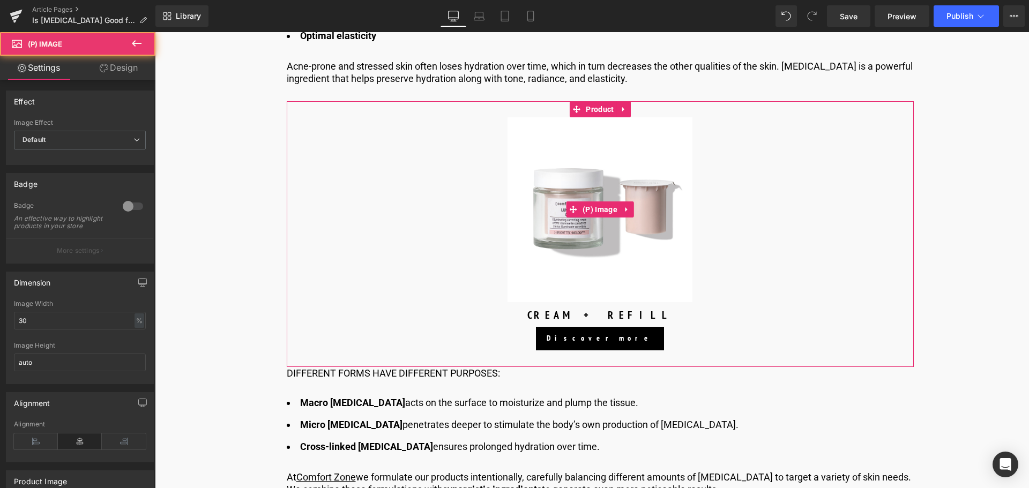
scroll to position [1038, 0]
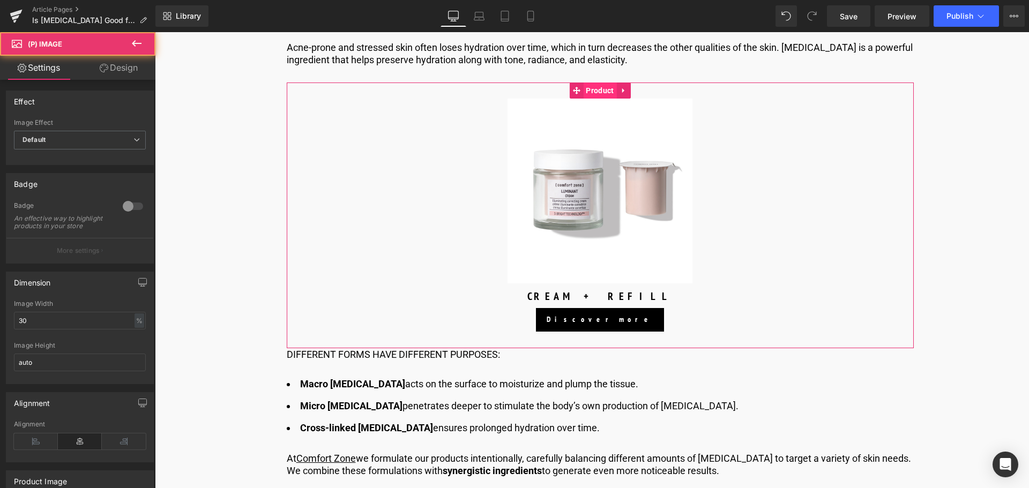
click at [588, 94] on span "Product" at bounding box center [599, 91] width 33 height 16
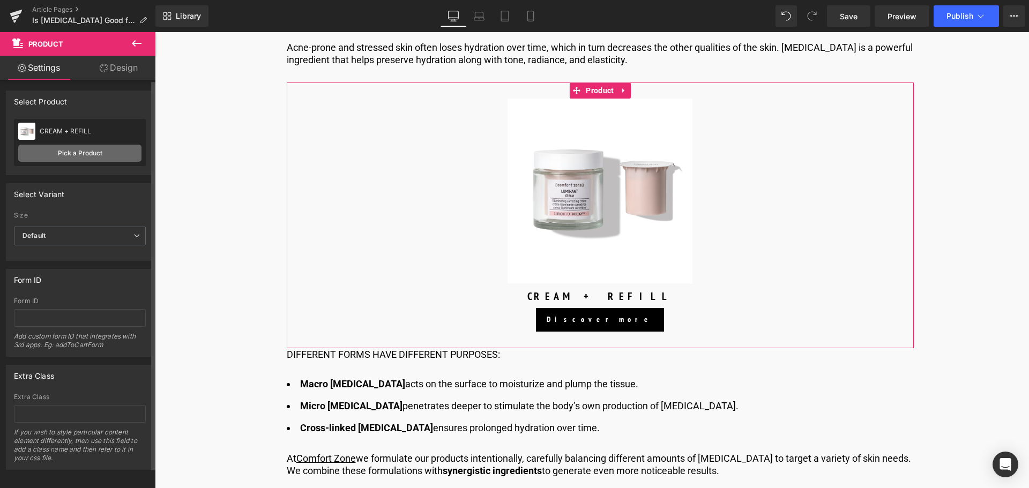
click at [105, 148] on link "Pick a Product" at bounding box center [79, 153] width 123 height 17
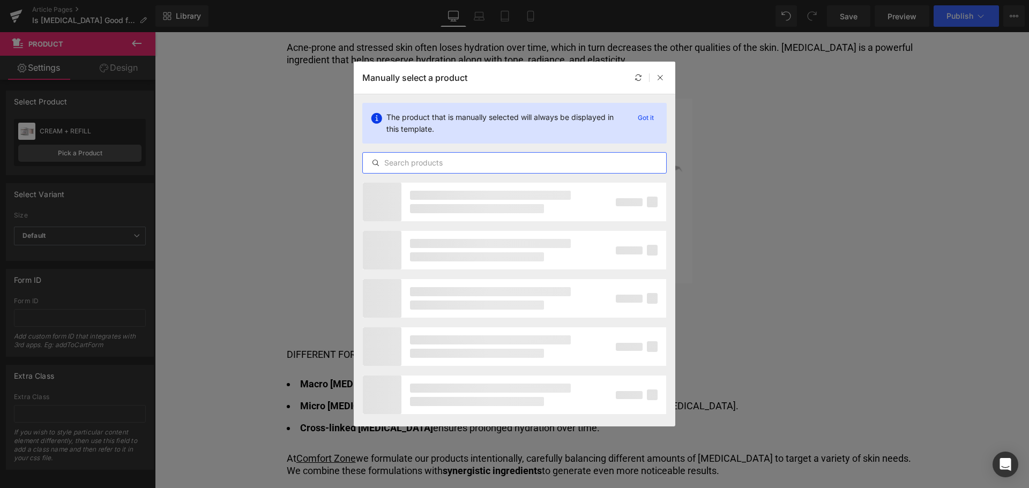
click at [518, 167] on input "text" at bounding box center [514, 162] width 303 height 13
type input "h"
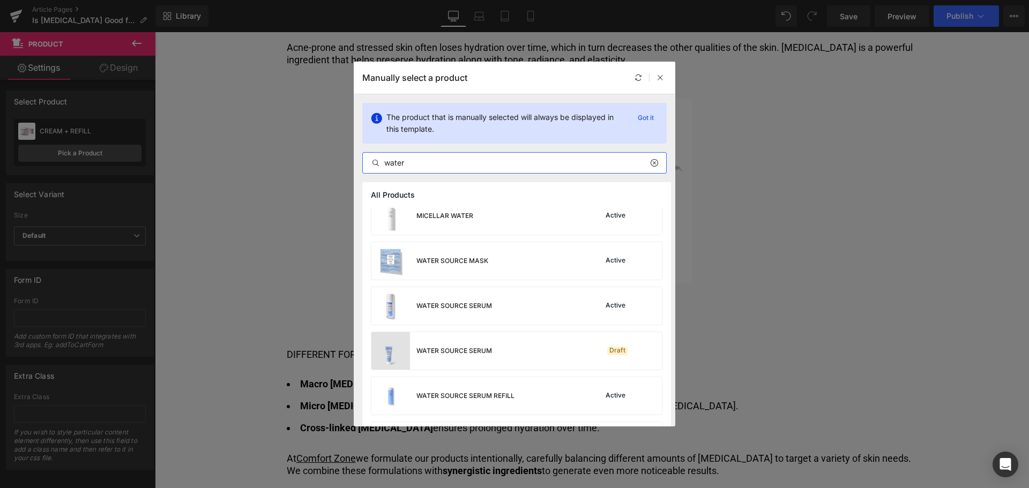
scroll to position [107, 0]
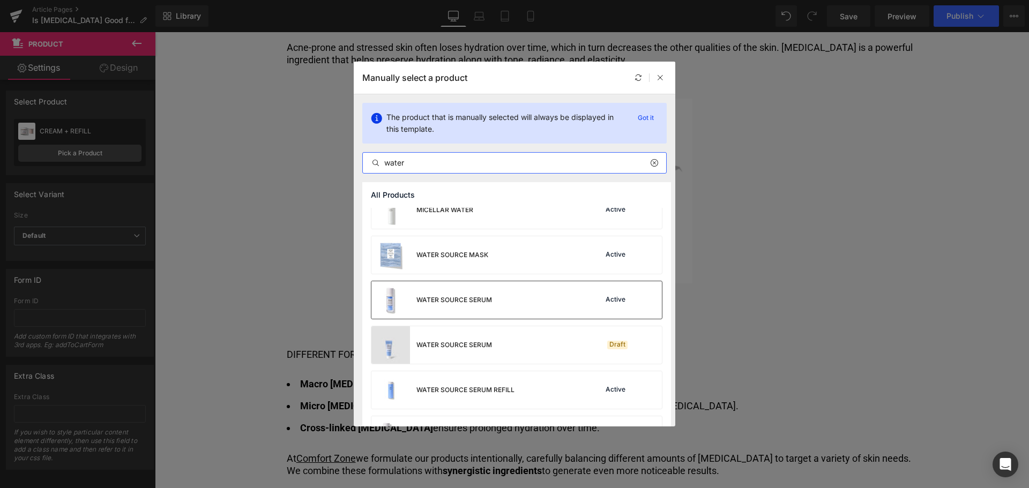
type input "water"
click at [496, 298] on div "WATER SOURCE SERUM Active" at bounding box center [516, 300] width 290 height 38
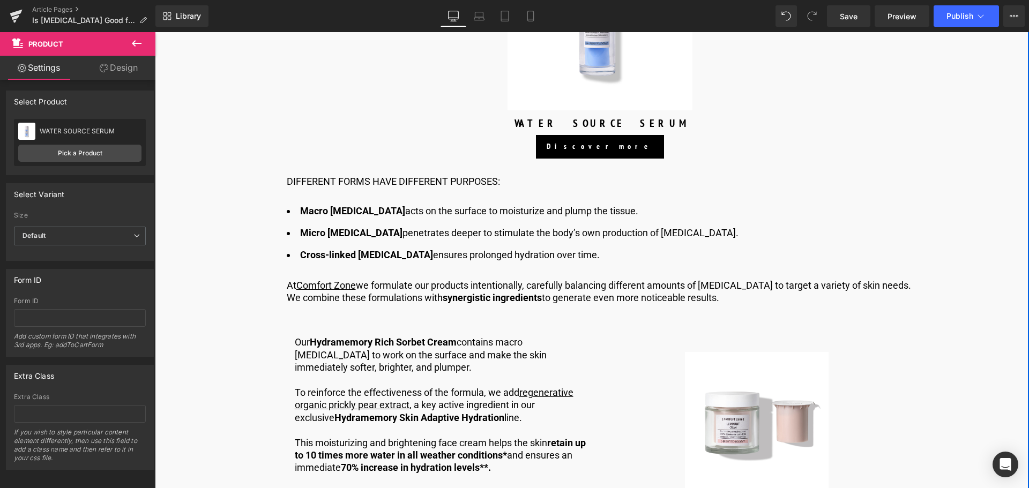
scroll to position [1306, 0]
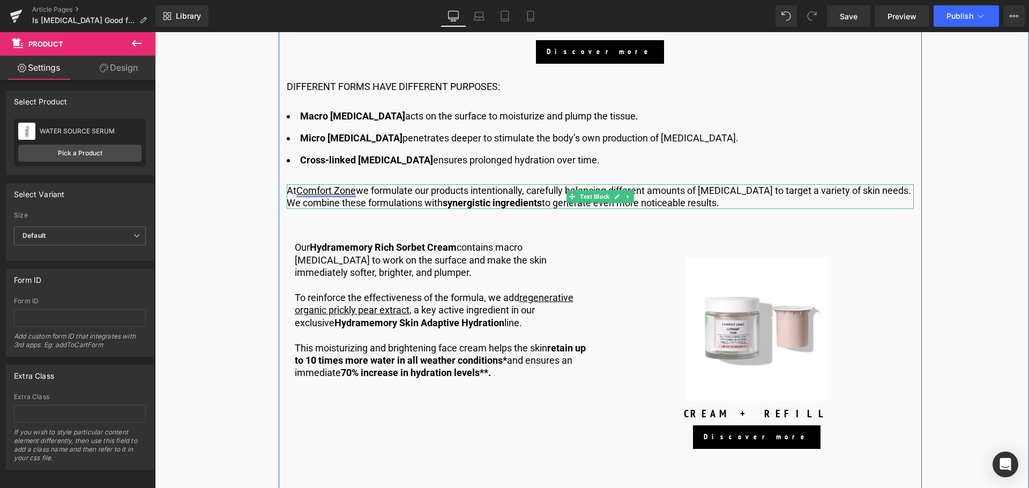
click at [339, 192] on link "Comfort Zone" at bounding box center [325, 190] width 59 height 11
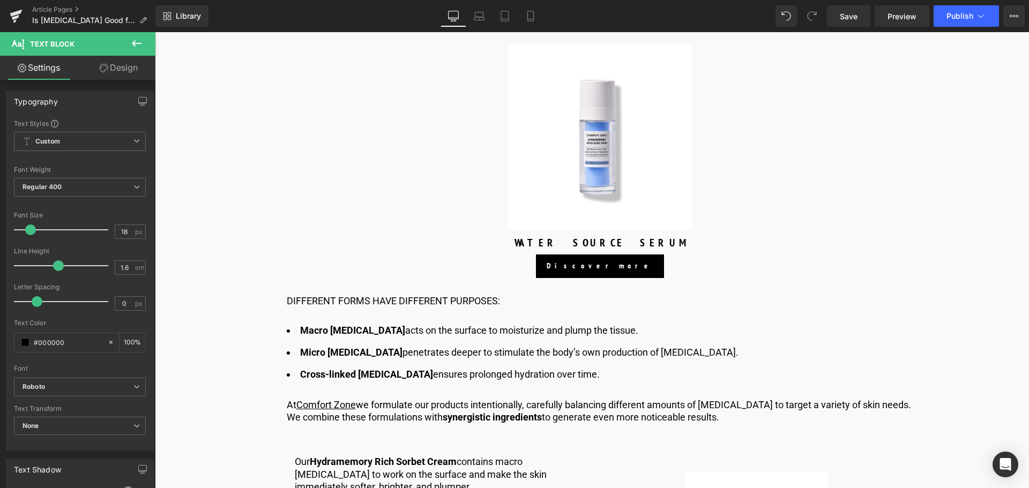
scroll to position [1145, 0]
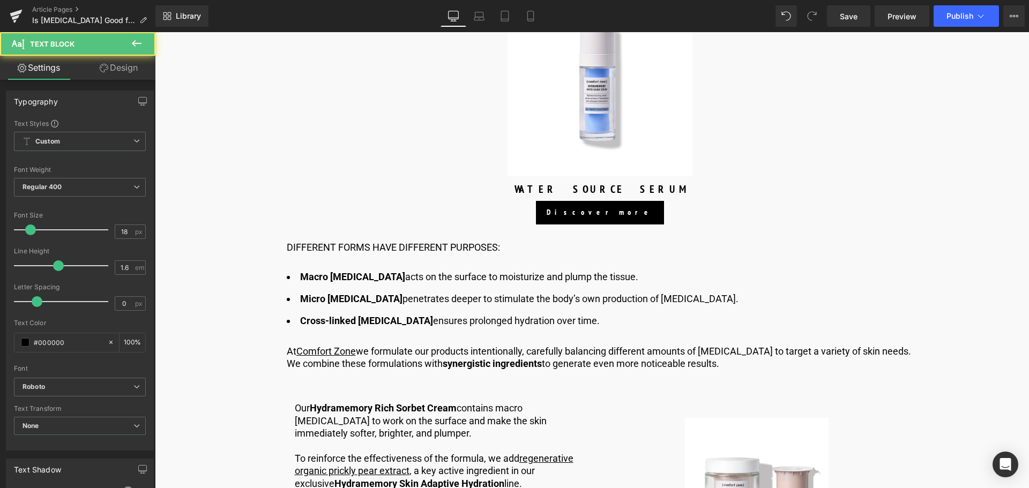
click at [402, 357] on p "At Comfort Zone we formulate our products intentionally, carefully balancing di…" at bounding box center [600, 357] width 627 height 25
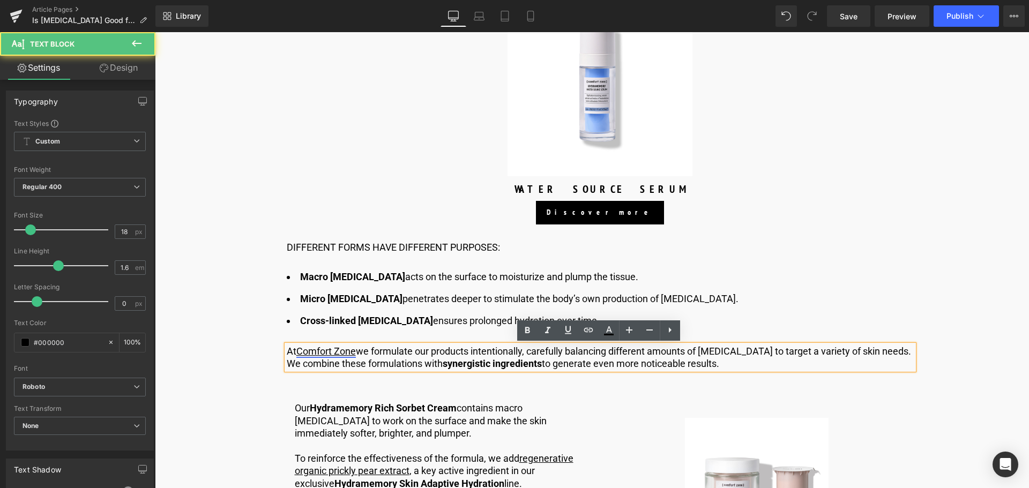
click at [344, 350] on link "Comfort Zone" at bounding box center [325, 351] width 59 height 11
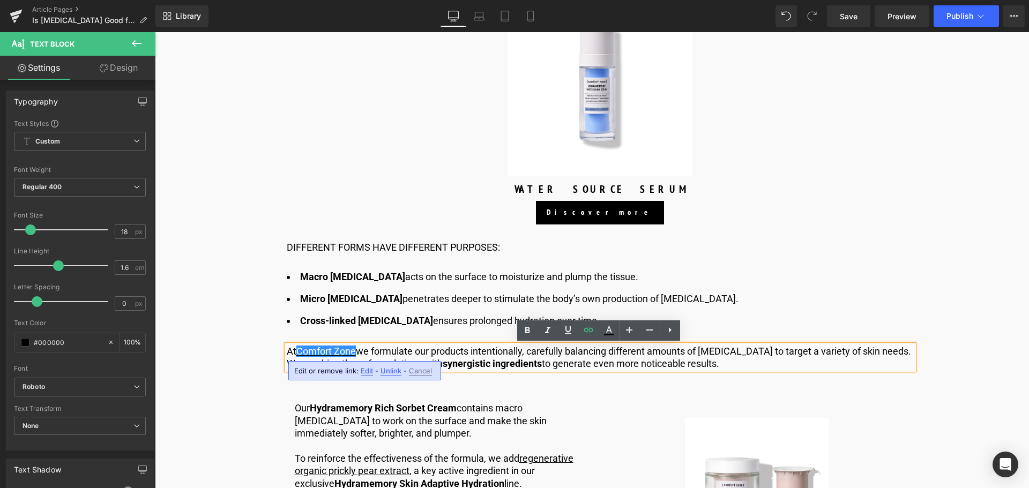
click at [366, 371] on span "Edit" at bounding box center [367, 370] width 12 height 9
click at [403, 376] on input "[URL][DOMAIN_NAME]" at bounding box center [363, 374] width 165 height 27
click at [339, 375] on input "[URL][DOMAIN_NAME]" at bounding box center [363, 374] width 165 height 27
click at [407, 374] on input "[URL][DOMAIN_NAME]" at bounding box center [363, 374] width 165 height 27
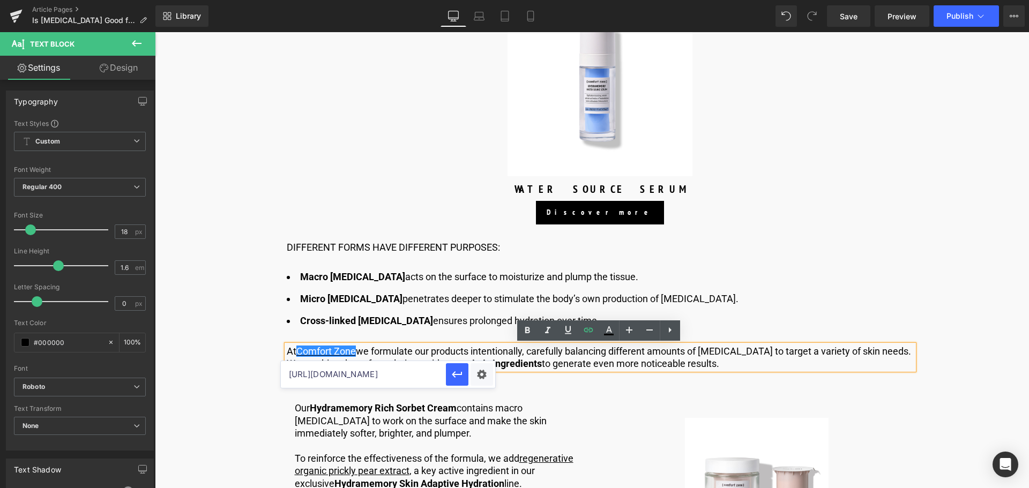
click at [407, 374] on input "[URL][DOMAIN_NAME]" at bounding box center [363, 374] width 165 height 27
type input "[URL][DOMAIN_NAME]"
click at [462, 378] on icon "button" at bounding box center [457, 374] width 13 height 13
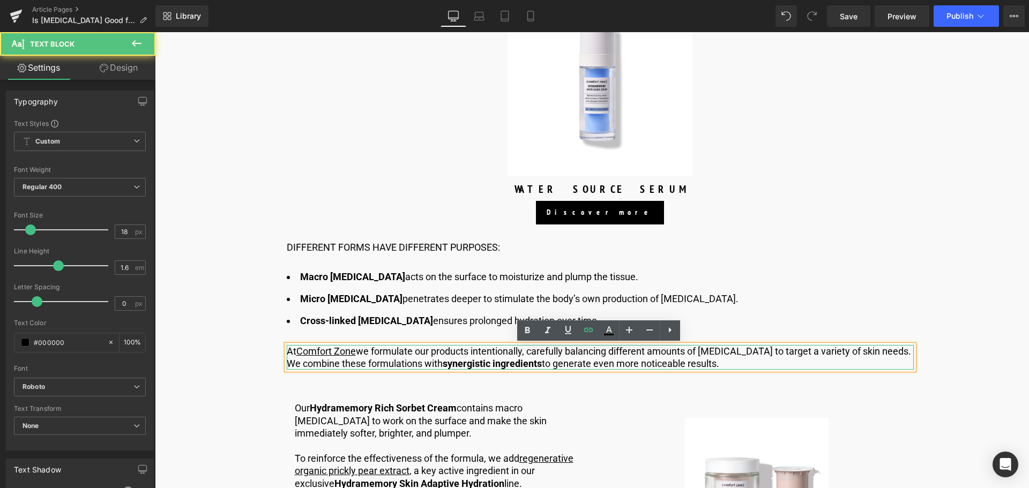
click at [355, 349] on link "Comfort Zone" at bounding box center [325, 351] width 59 height 11
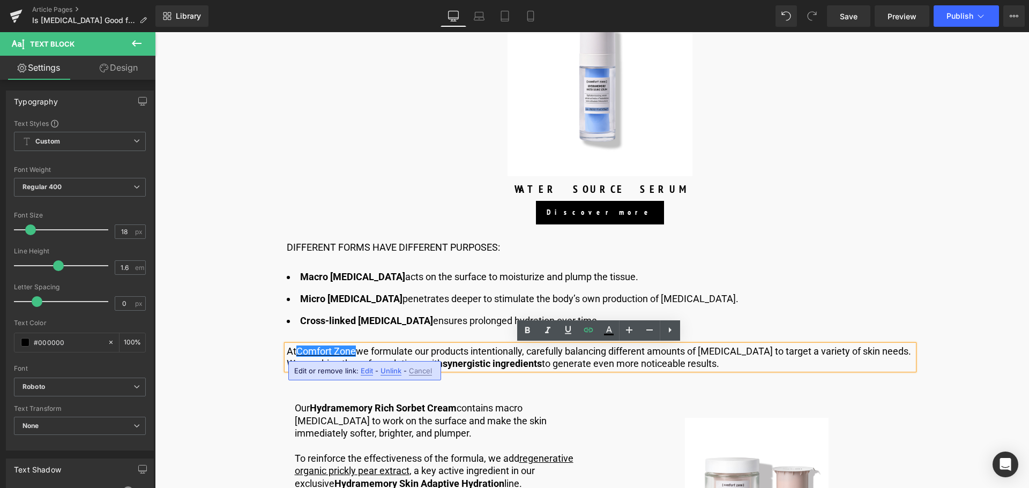
click at [365, 351] on p "At Comfort Zone we formulate our products intentionally, carefully balancing di…" at bounding box center [600, 357] width 627 height 25
click at [340, 352] on link "Comfort Zone" at bounding box center [325, 351] width 59 height 11
click at [375, 347] on p "At Comfort Zone we formulate our products intentionally, carefully balancing di…" at bounding box center [600, 357] width 627 height 25
click at [358, 348] on p "At Comfort Zone we formulate our products intentionally, carefully balancing di…" at bounding box center [600, 357] width 627 height 25
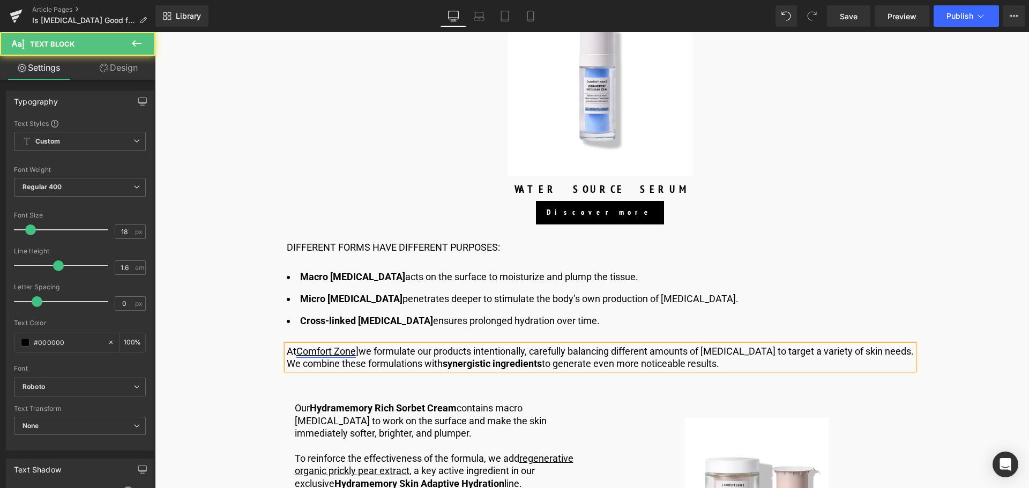
click at [297, 351] on link "Comfort Zone" at bounding box center [325, 351] width 59 height 11
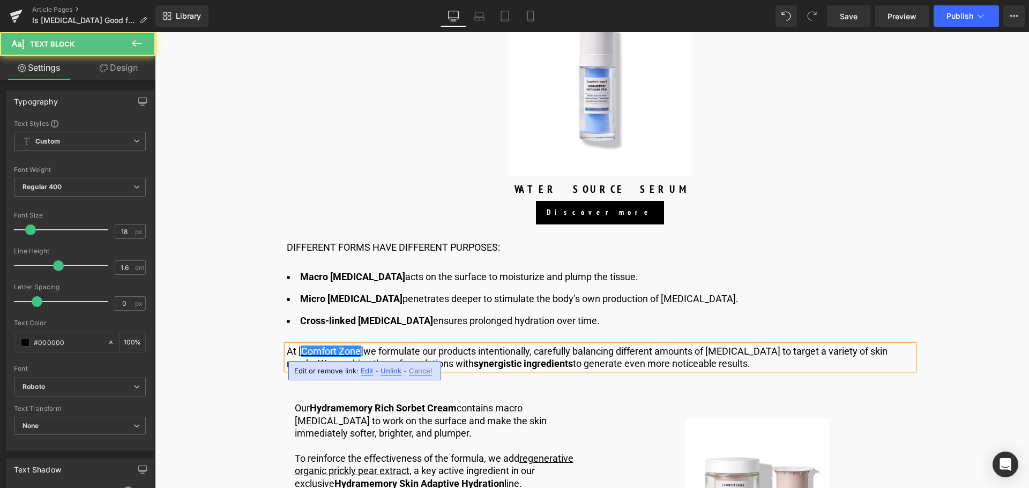
click at [419, 347] on p "At [ Comfort Zone ]we formulate our products intentionally, carefully balancing…" at bounding box center [600, 357] width 627 height 25
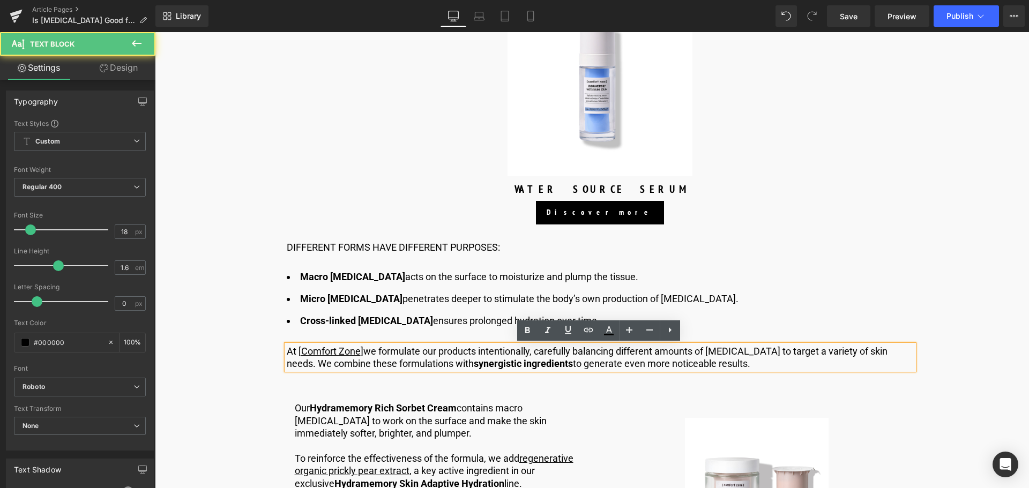
click at [367, 347] on p "At [ Comfort Zone ]we formulate our products intentionally, carefully balancing…" at bounding box center [600, 357] width 627 height 25
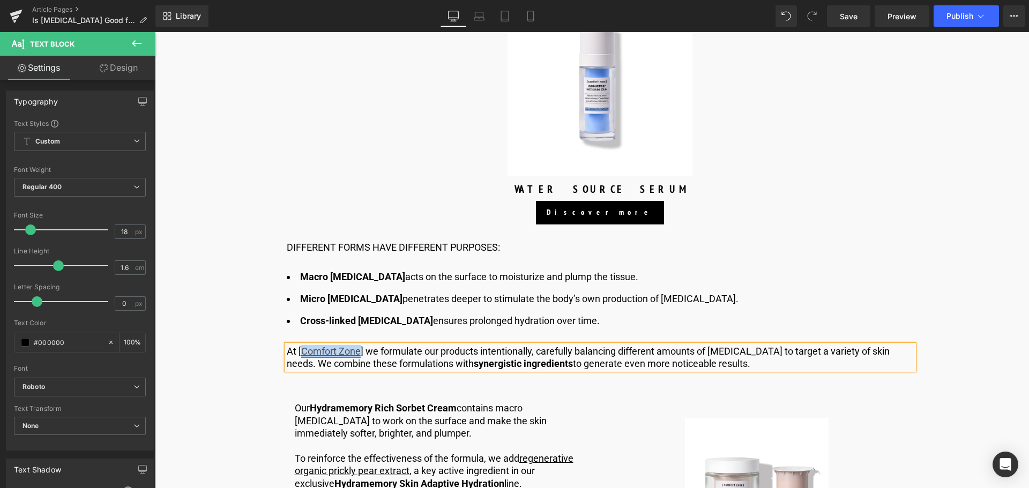
drag, startPoint x: 359, startPoint y: 350, endPoint x: 304, endPoint y: 352, distance: 55.2
click at [304, 352] on link "Comfort Zone" at bounding box center [330, 351] width 59 height 11
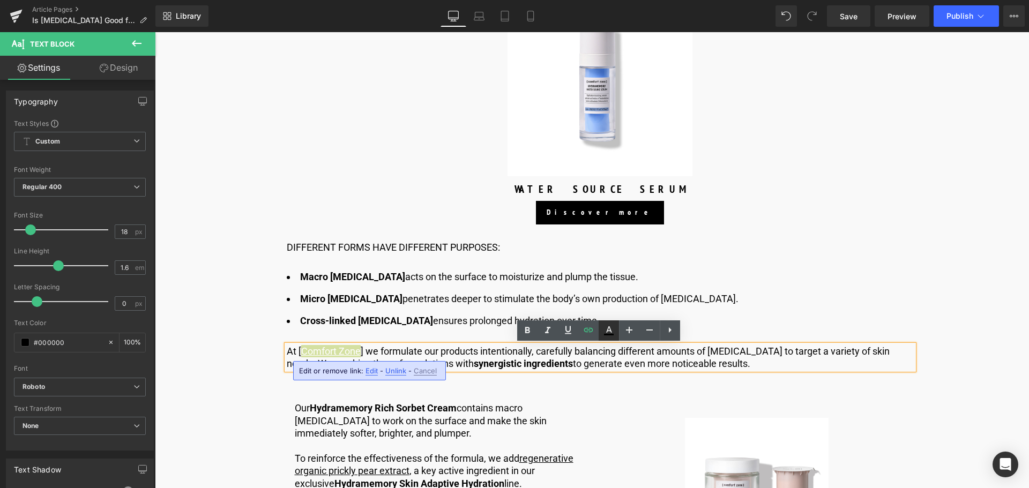
click at [603, 334] on icon at bounding box center [608, 330] width 13 height 13
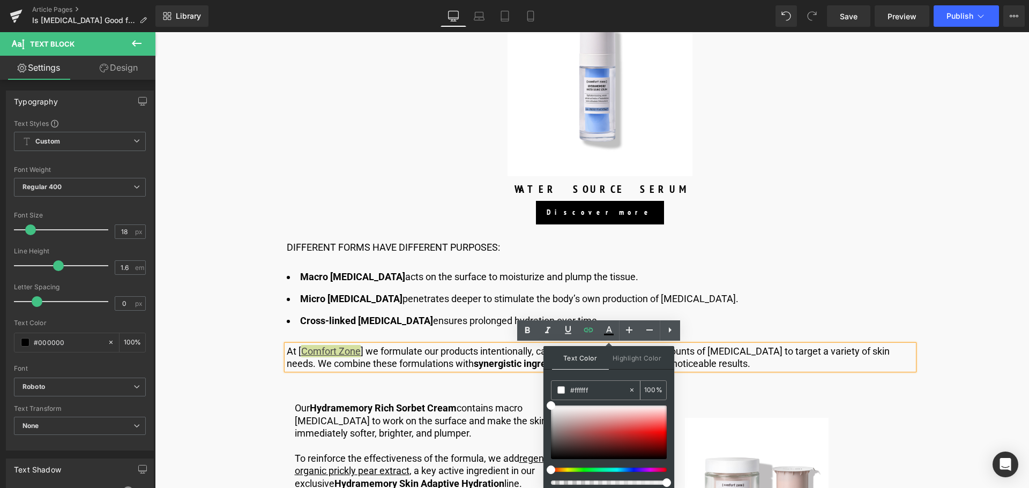
click at [597, 391] on input "#ffffff" at bounding box center [599, 390] width 58 height 12
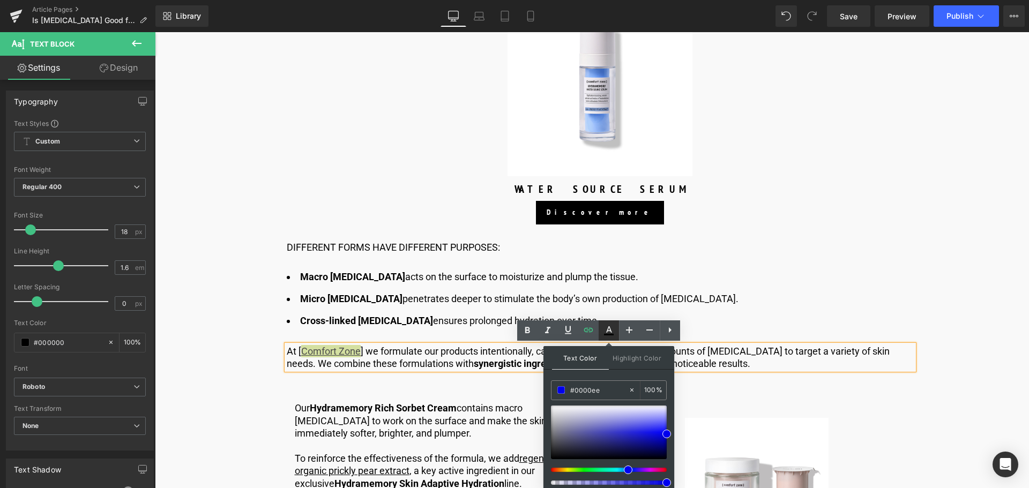
click at [615, 331] on link at bounding box center [608, 330] width 20 height 20
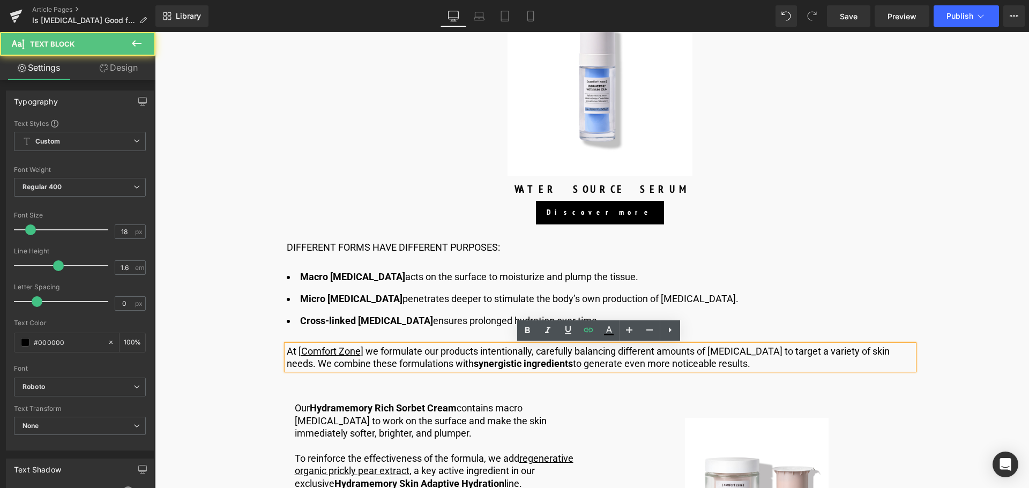
click at [620, 355] on p "At [ Comfort Zone ] we formulate our products intentionally, carefully balancin…" at bounding box center [600, 357] width 627 height 25
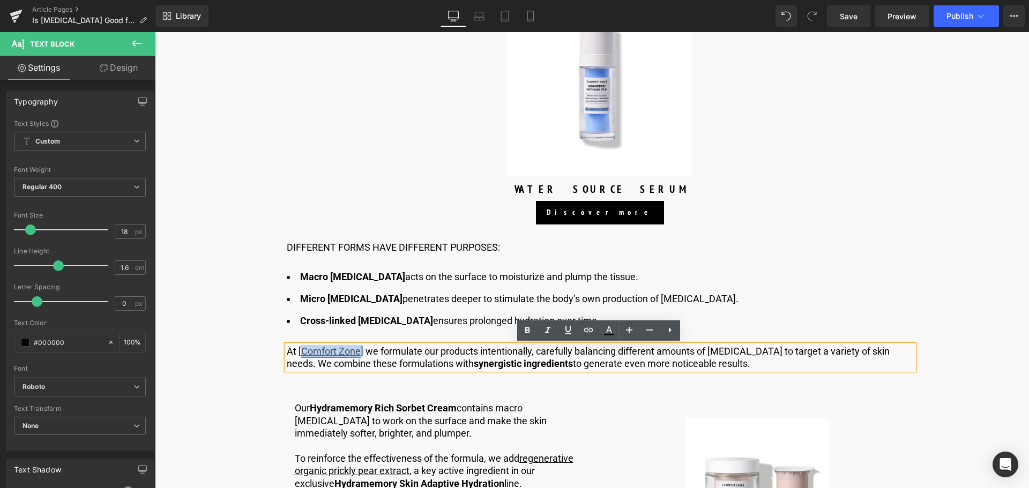
drag, startPoint x: 363, startPoint y: 350, endPoint x: 302, endPoint y: 353, distance: 60.6
click at [302, 353] on p "At [ Comfort Zone ] we formulate our products intentionally, carefully balancin…" at bounding box center [600, 357] width 627 height 25
click at [606, 336] on icon at bounding box center [608, 330] width 13 height 13
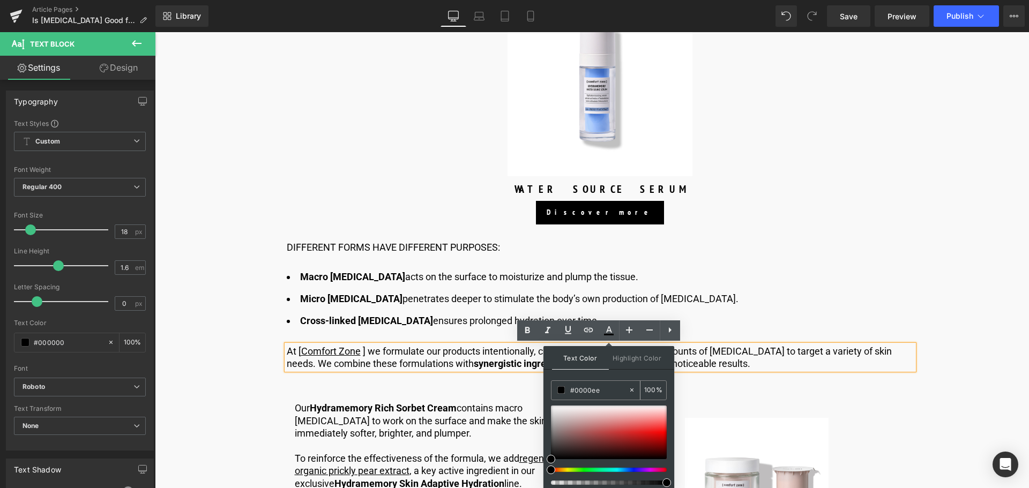
click at [609, 388] on input "#0000ee" at bounding box center [599, 390] width 58 height 12
click at [605, 329] on icon at bounding box center [608, 330] width 13 height 13
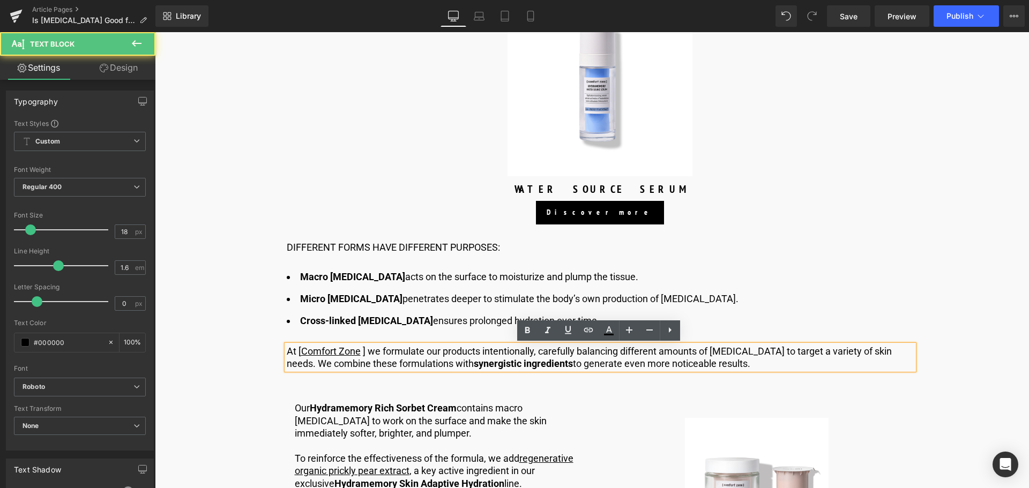
click at [504, 366] on strong "synergistic ingredients" at bounding box center [523, 363] width 99 height 11
drag, startPoint x: 361, startPoint y: 351, endPoint x: 304, endPoint y: 352, distance: 56.8
click at [304, 352] on link "Comfort Zone" at bounding box center [330, 351] width 59 height 11
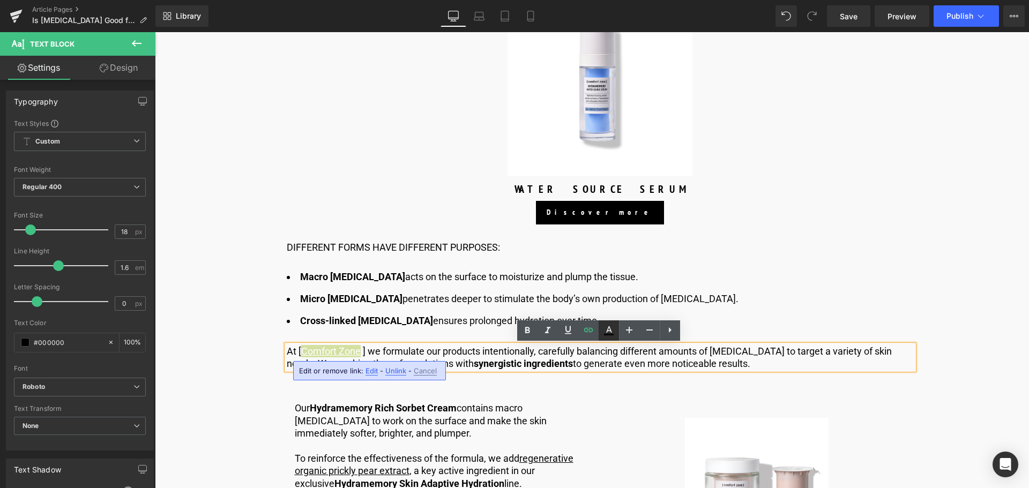
click at [609, 328] on icon at bounding box center [608, 330] width 13 height 13
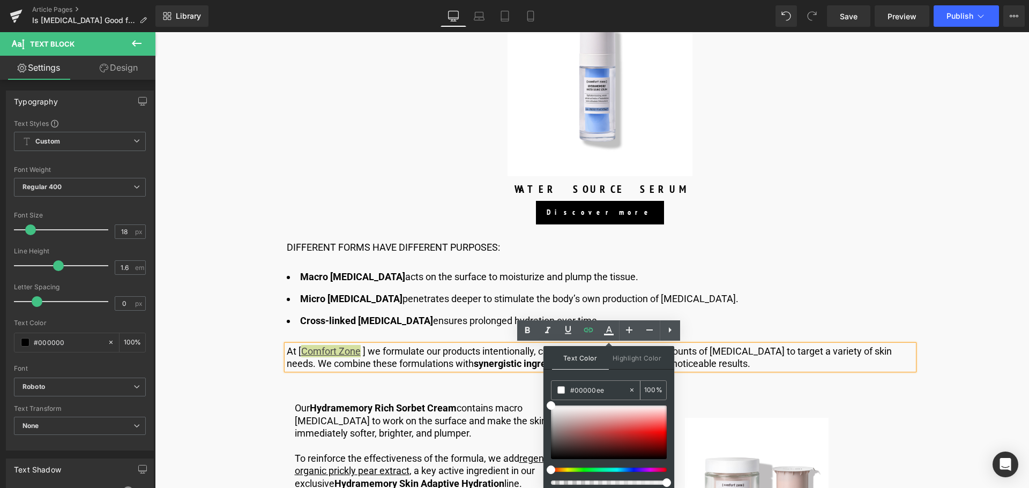
click at [608, 388] on input "#00000ee" at bounding box center [599, 390] width 58 height 12
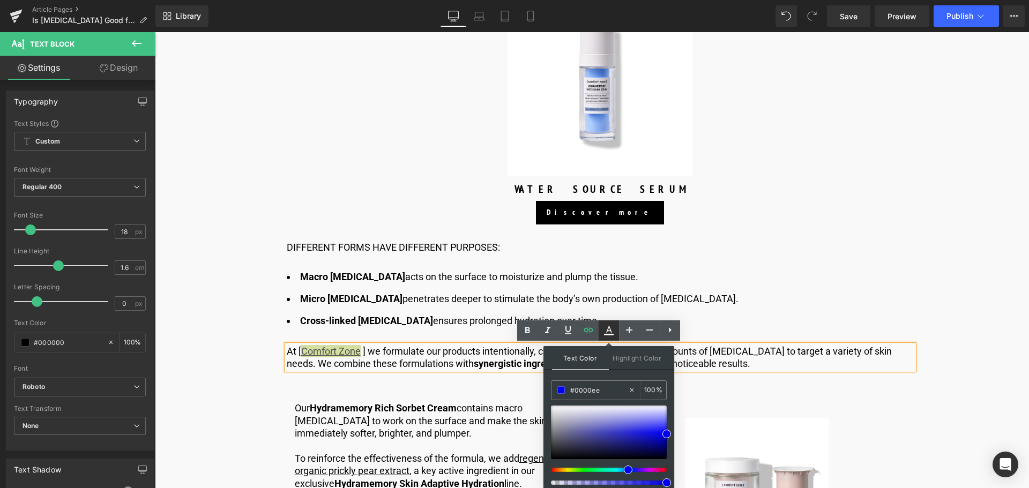
type input "#0000ee"
click at [607, 333] on icon at bounding box center [608, 330] width 13 height 13
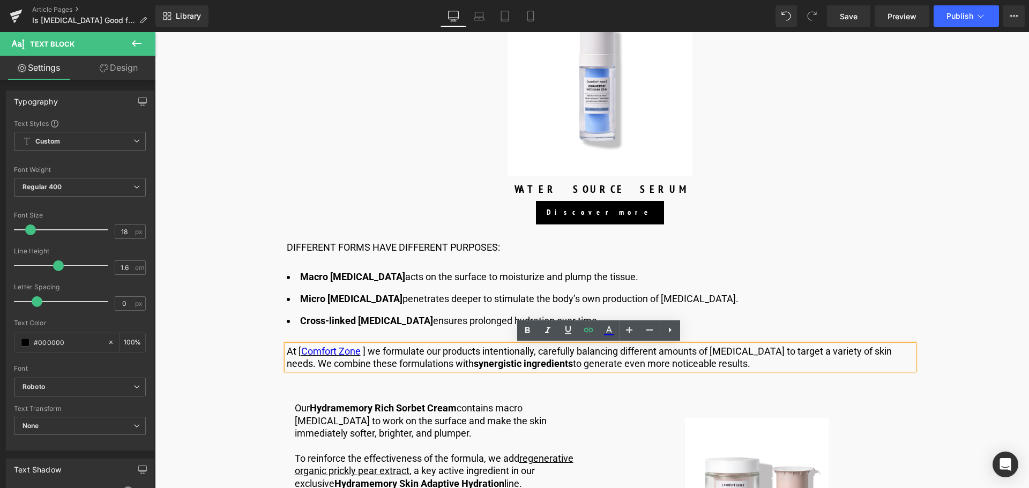
click at [505, 350] on p "At [ Comfort Zone ] we formulate our products intentionally, carefully balancin…" at bounding box center [600, 357] width 627 height 25
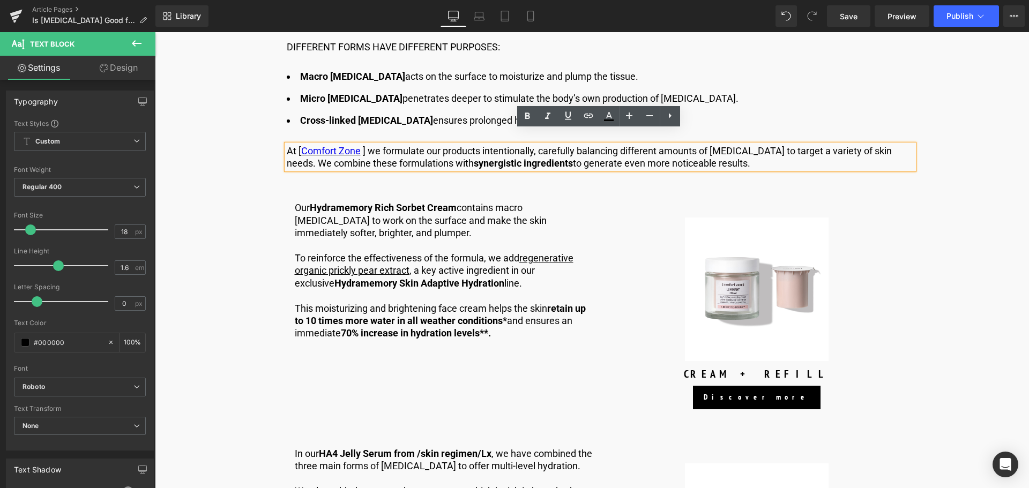
scroll to position [1360, 0]
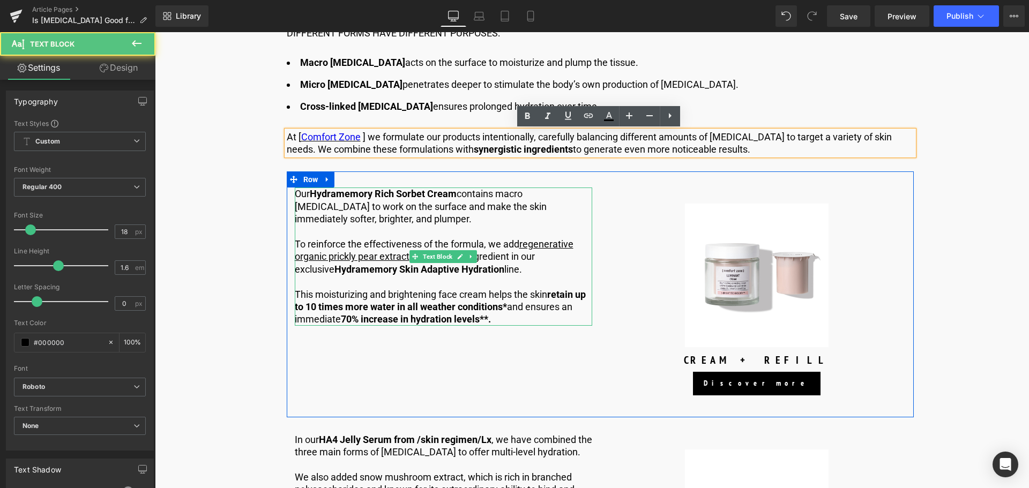
click at [396, 192] on strong "Hydramemory Rich Sorbet Cream" at bounding box center [383, 193] width 147 height 11
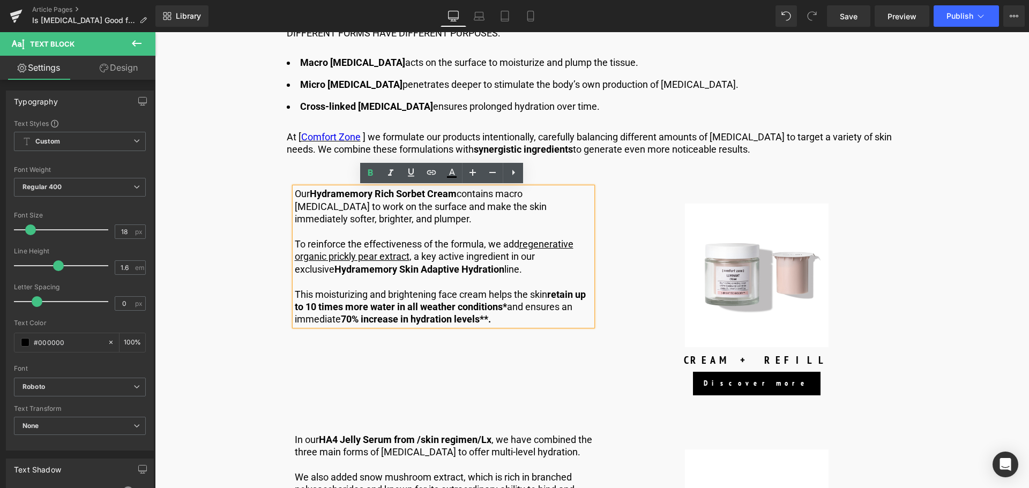
click at [350, 201] on p "Our Hydramemory Rich Sorbet Cream contains macro [MEDICAL_DATA] to work on the …" at bounding box center [443, 207] width 297 height 38
drag, startPoint x: 454, startPoint y: 194, endPoint x: 312, endPoint y: 193, distance: 142.5
click at [312, 193] on strong "Hydramemory Rich Sorbet Cream" at bounding box center [383, 193] width 147 height 11
click at [437, 171] on icon at bounding box center [431, 172] width 13 height 13
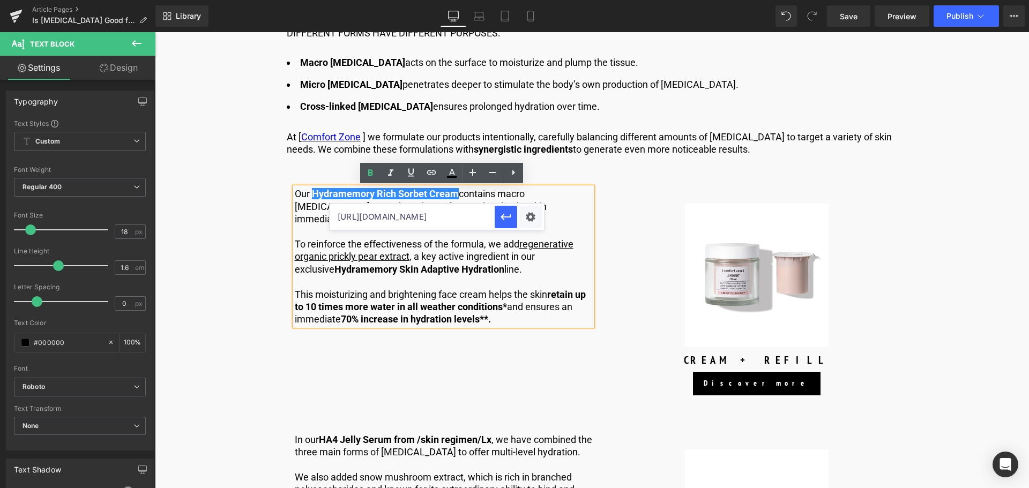
click at [465, 224] on input "[URL][DOMAIN_NAME]" at bounding box center [411, 217] width 165 height 27
paste input "[URL][DOMAIN_NAME]"
type input "[URL][DOMAIN_NAME]"
click at [503, 221] on icon "button" at bounding box center [505, 217] width 13 height 13
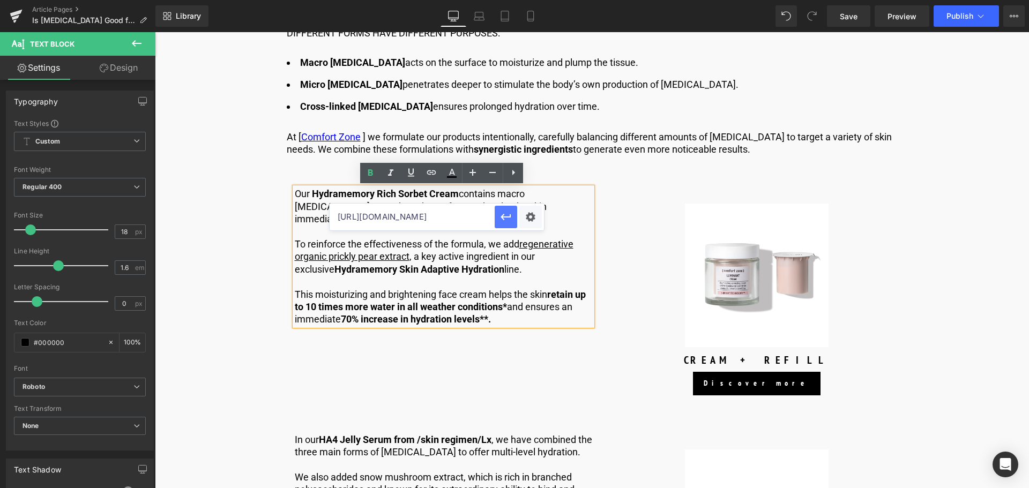
scroll to position [0, 0]
click at [452, 173] on icon at bounding box center [452, 172] width 6 height 6
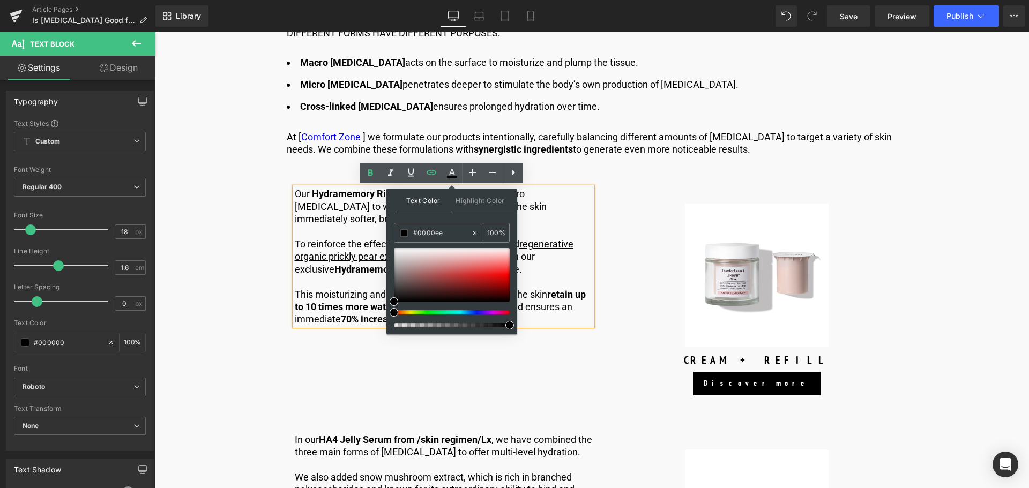
click at [453, 232] on input "#0000ee" at bounding box center [442, 233] width 58 height 12
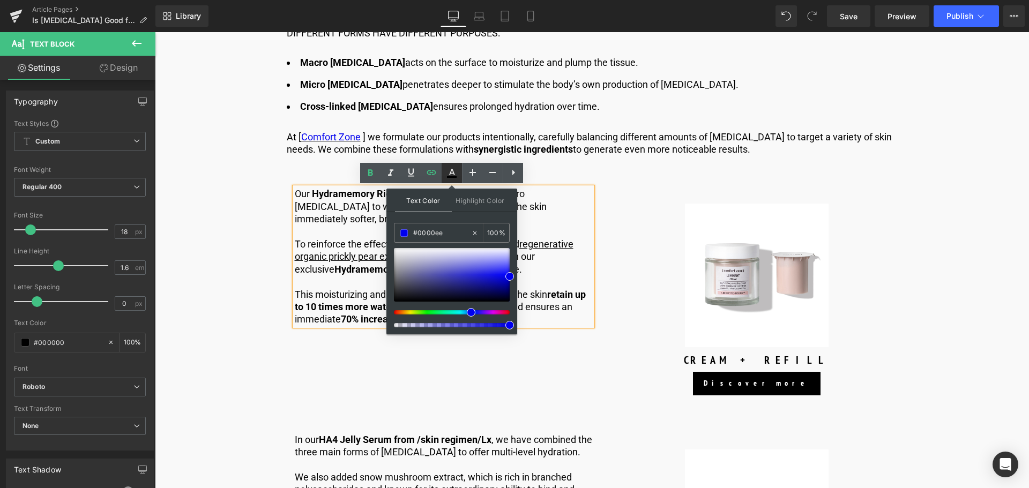
type input "#0000ee"
click at [454, 170] on icon at bounding box center [451, 173] width 13 height 13
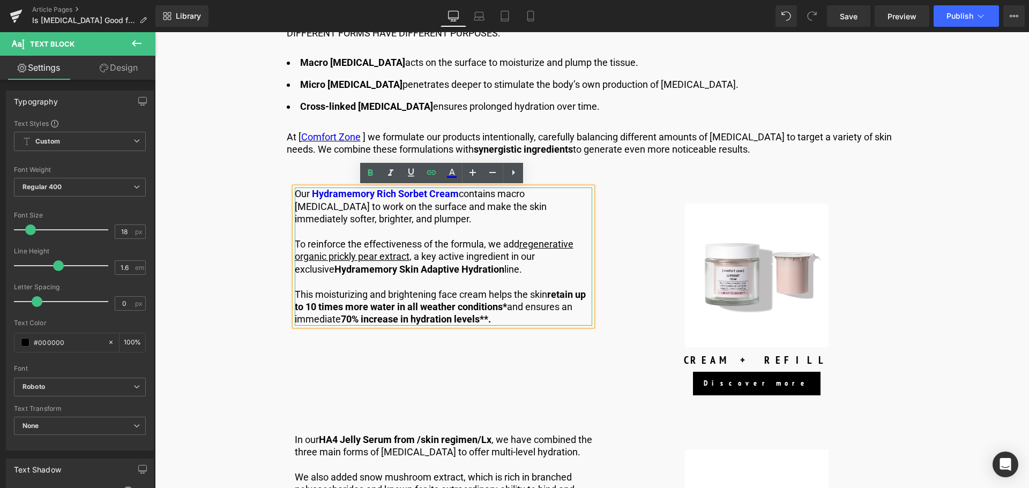
click at [493, 214] on p "Our Hydramemory Rich Sorbet Cream contains macro [MEDICAL_DATA] to work on the …" at bounding box center [443, 207] width 297 height 38
drag, startPoint x: 454, startPoint y: 193, endPoint x: 313, endPoint y: 198, distance: 141.5
click at [313, 198] on link "Hydramemory Rich Sorbet Cream" at bounding box center [385, 193] width 147 height 11
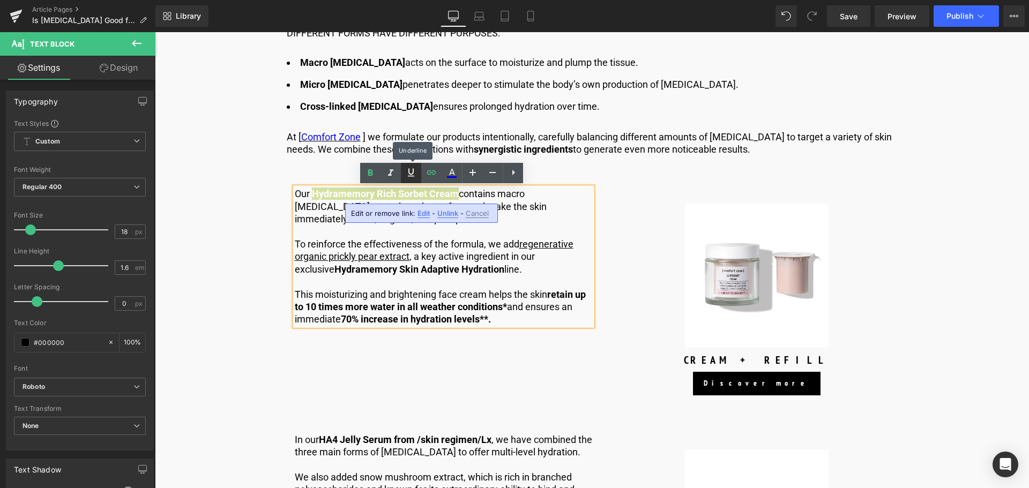
drag, startPoint x: 417, startPoint y: 178, endPoint x: 273, endPoint y: 153, distance: 145.8
click at [417, 178] on icon at bounding box center [410, 172] width 13 height 13
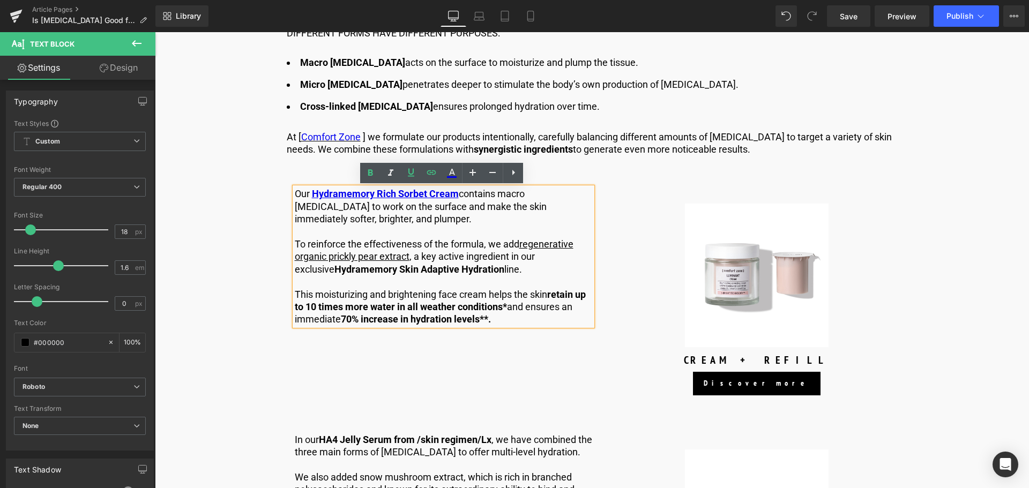
click at [517, 205] on p "Our Hydramemory Rich Sorbet Cream contains macro [MEDICAL_DATA] to work on the …" at bounding box center [443, 207] width 297 height 38
click at [378, 221] on p "Our Hydramemory Rich Sorbet Cream contains macro [MEDICAL_DATA] to work on the …" at bounding box center [443, 207] width 297 height 38
click at [758, 201] on span "Product" at bounding box center [756, 196] width 33 height 16
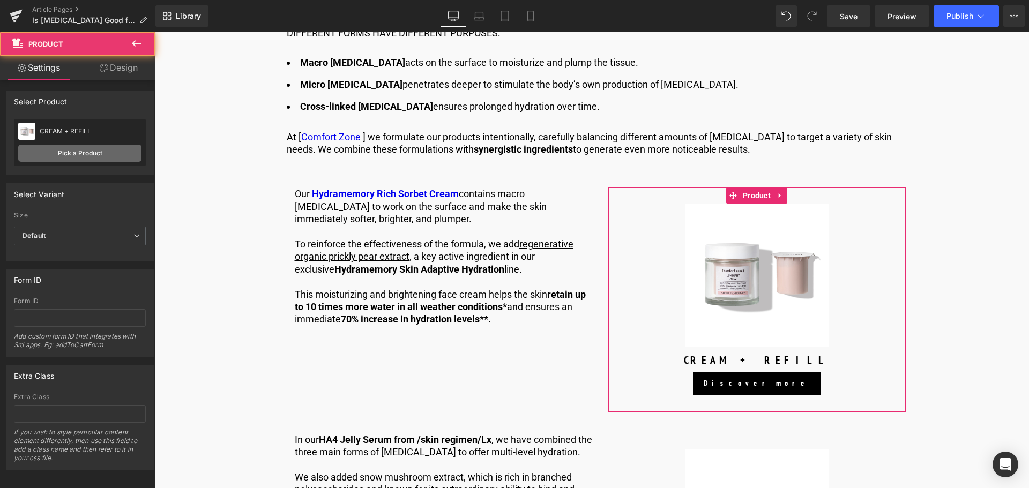
click at [98, 154] on link "Pick a Product" at bounding box center [79, 153] width 123 height 17
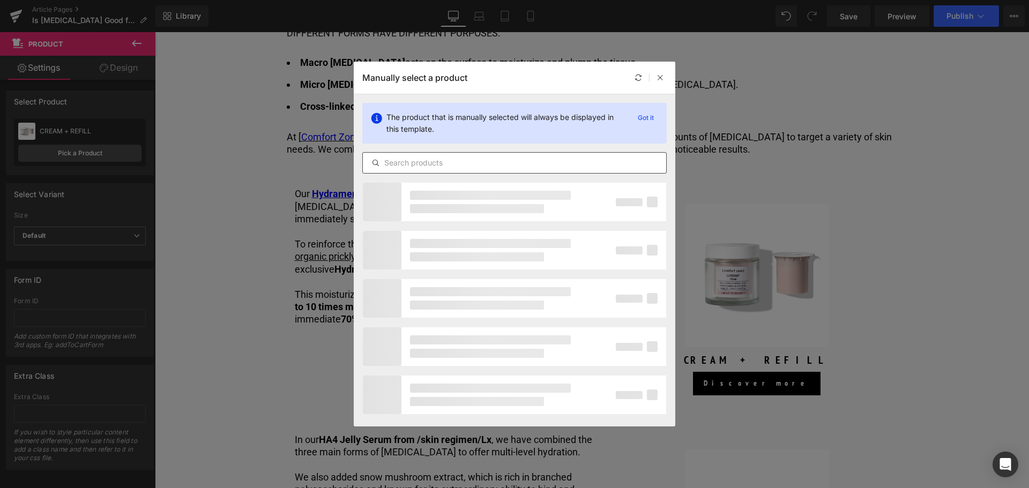
click at [429, 163] on input "text" at bounding box center [514, 162] width 303 height 13
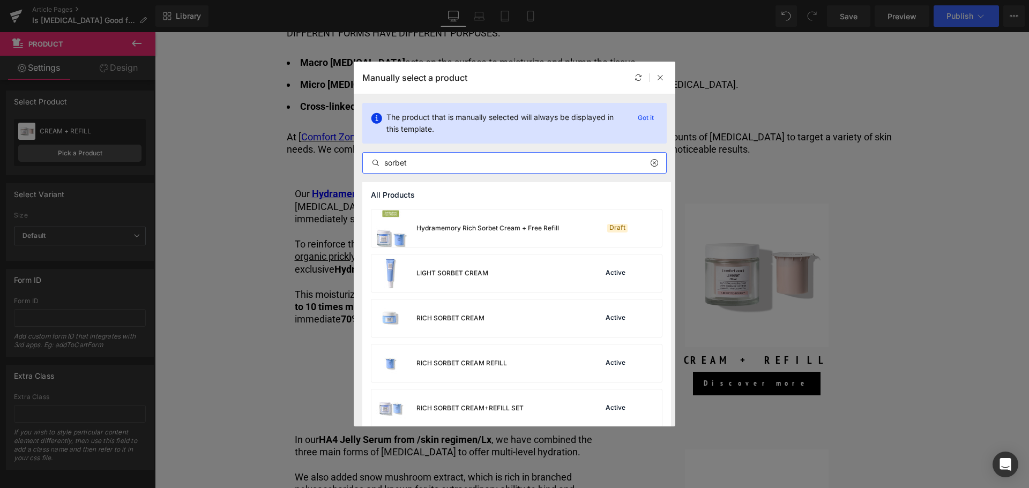
scroll to position [99, 0]
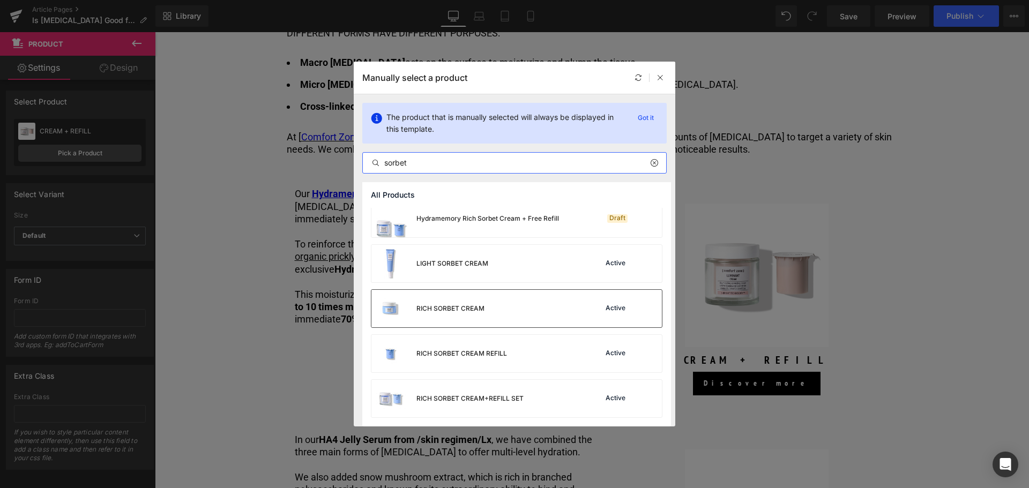
type input "sorbet"
click at [505, 315] on div "RICH SORBET CREAM Active" at bounding box center [516, 309] width 290 height 38
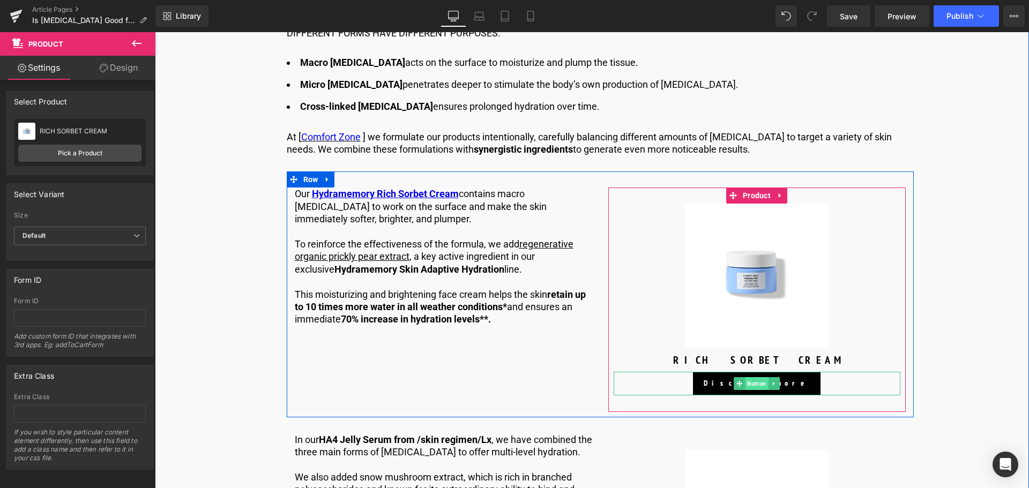
click at [749, 383] on span "Button" at bounding box center [757, 383] width 24 height 13
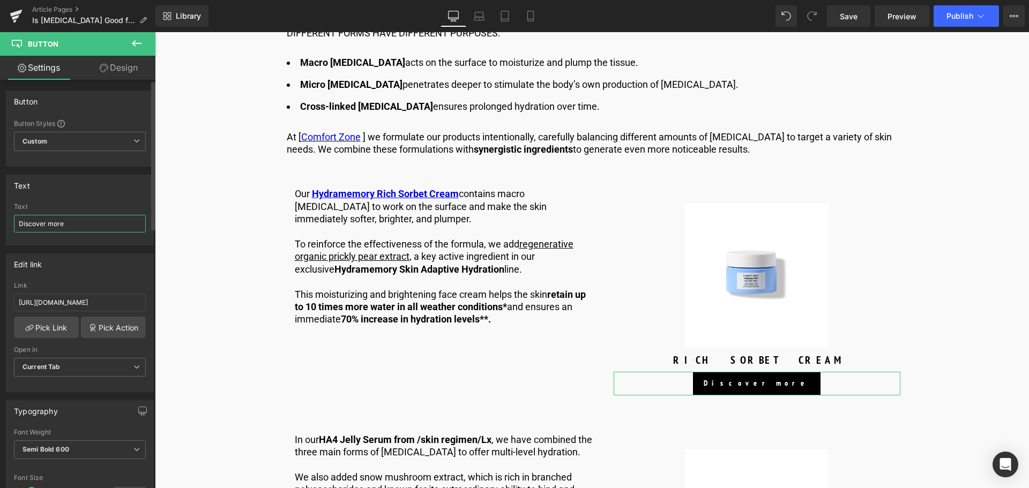
drag, startPoint x: 104, startPoint y: 228, endPoint x: 0, endPoint y: 216, distance: 105.1
click at [0, 216] on div "Text Discover more Text Discover more" at bounding box center [80, 206] width 160 height 79
type input "SHOP NOW"
click at [57, 302] on input "[URL][DOMAIN_NAME]" at bounding box center [80, 303] width 132 height 18
type input "[URL][DOMAIN_NAME]"
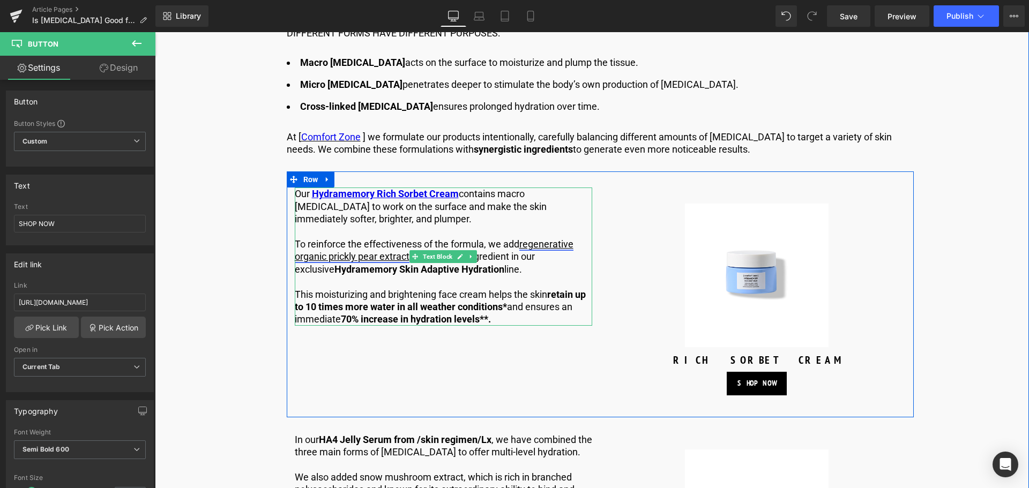
click at [545, 240] on link "regenerative organic prickly pear extract" at bounding box center [434, 250] width 279 height 24
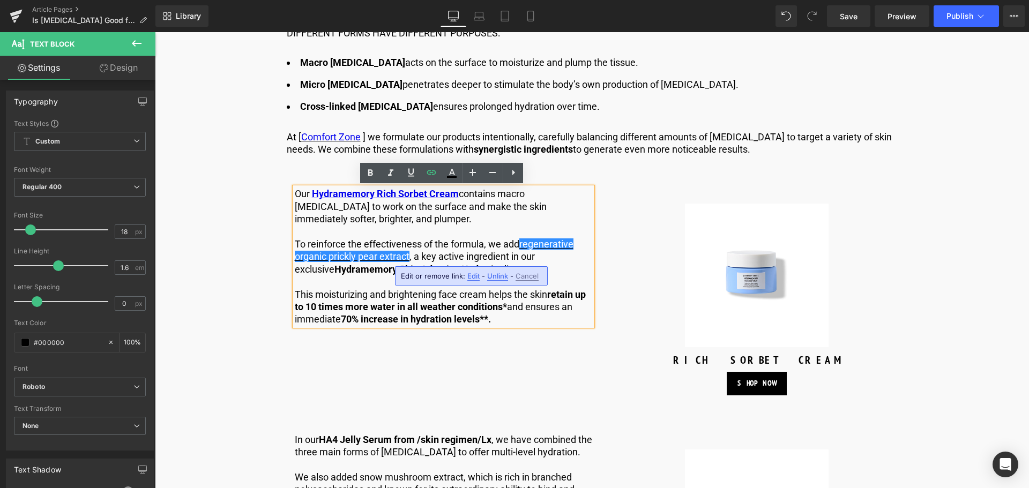
click at [475, 276] on span "Edit" at bounding box center [473, 276] width 12 height 9
click at [434, 281] on input "[URL][DOMAIN_NAME]" at bounding box center [458, 279] width 165 height 27
type input "[URL][DOMAIN_NAME]"
drag, startPoint x: 551, startPoint y: 276, endPoint x: 396, endPoint y: 243, distance: 158.4
click at [551, 275] on icon "button" at bounding box center [552, 279] width 13 height 13
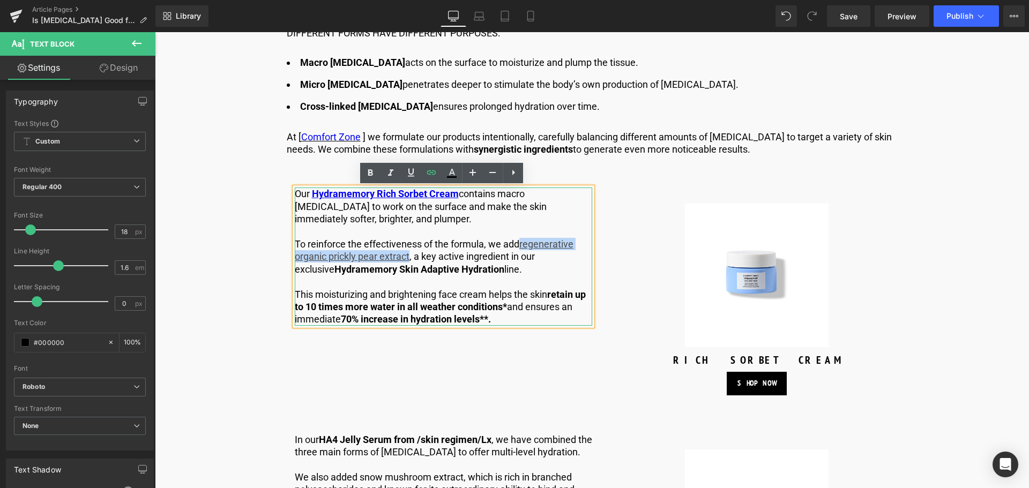
drag, startPoint x: 522, startPoint y: 243, endPoint x: 408, endPoint y: 263, distance: 115.2
click at [408, 263] on p "To reinforce the effectiveness of the formula, we add regenerative organic pric…" at bounding box center [443, 257] width 297 height 38
click at [456, 176] on icon at bounding box center [451, 173] width 13 height 13
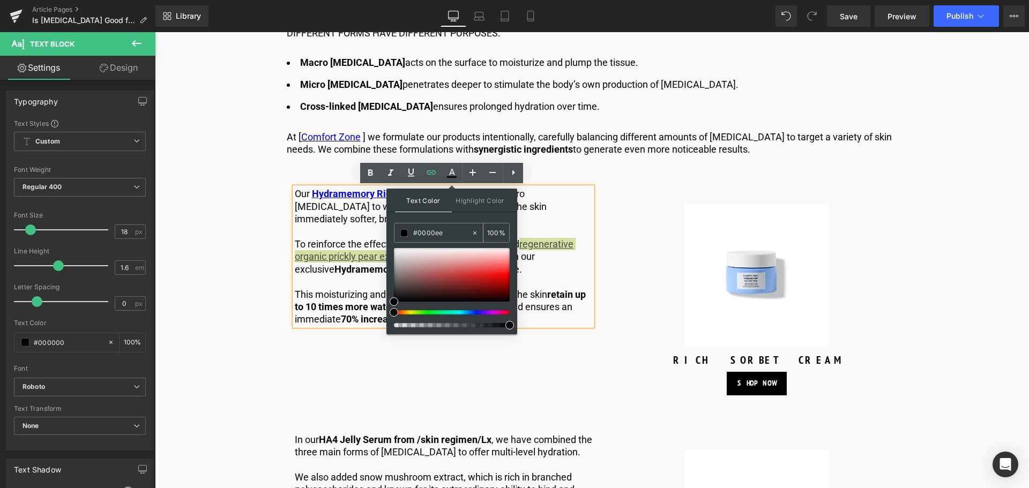
click at [455, 238] on input "#0000ee" at bounding box center [442, 233] width 58 height 12
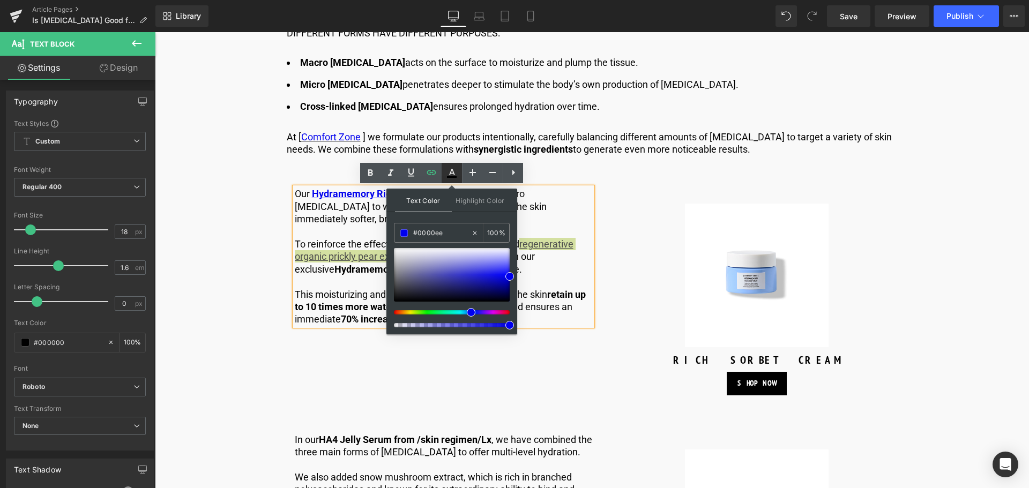
type input "#0000ee"
click at [452, 167] on icon at bounding box center [451, 173] width 13 height 13
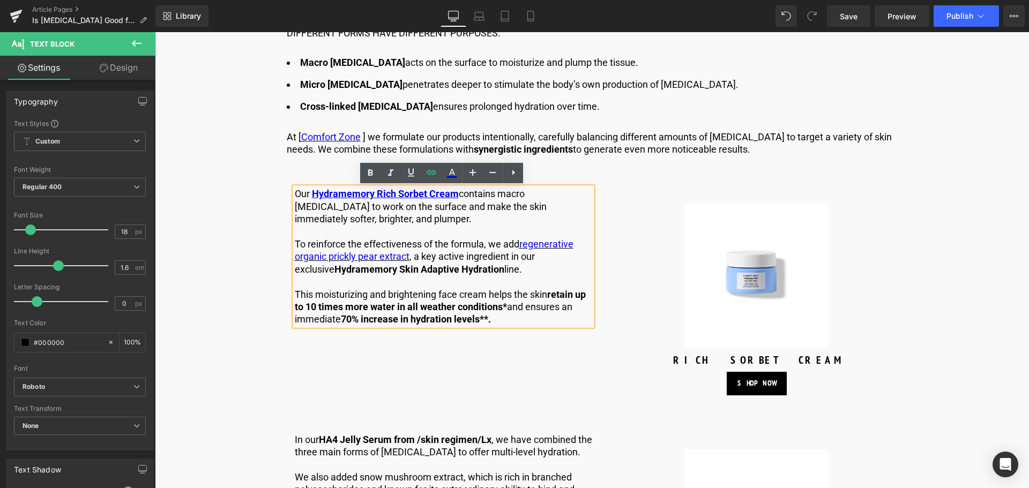
click at [437, 255] on p "To reinforce the effectiveness of the formula, we add regenerative organic pric…" at bounding box center [443, 257] width 297 height 38
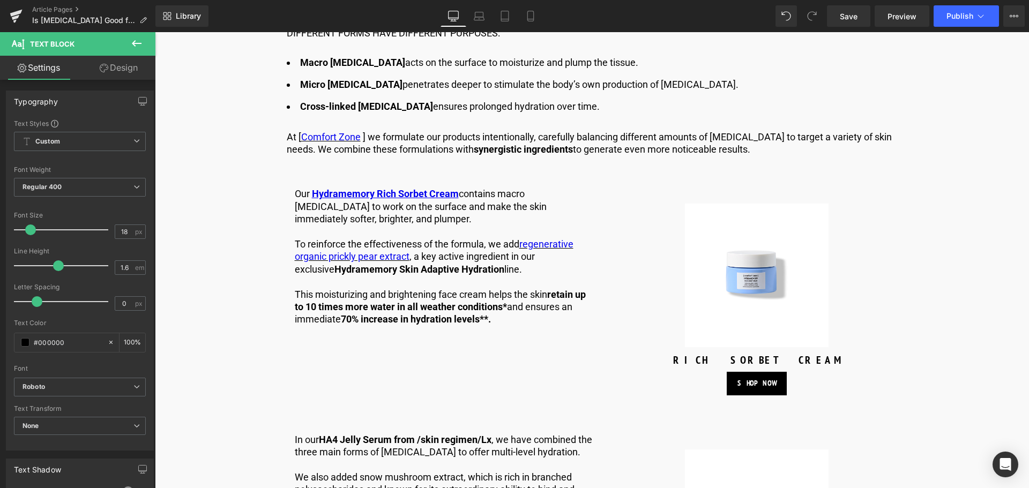
click at [122, 70] on link "Design" at bounding box center [119, 68] width 78 height 24
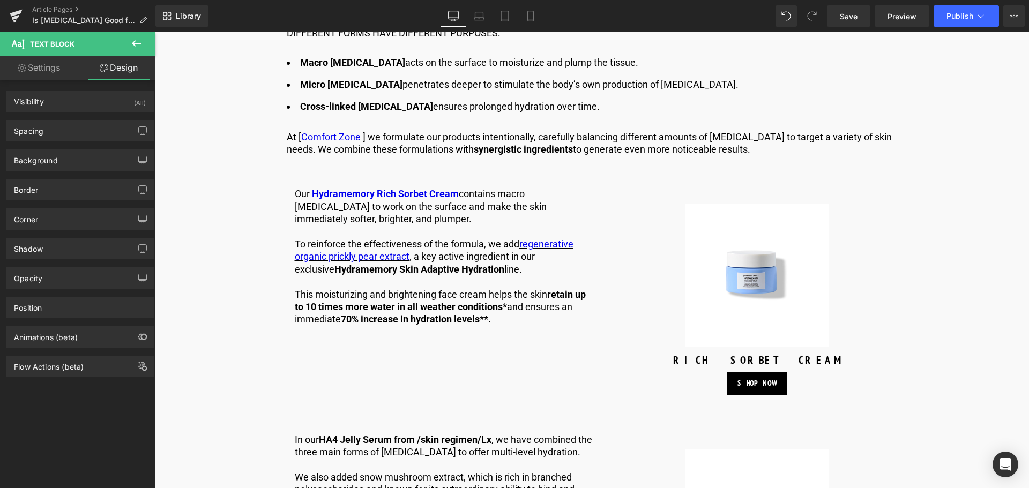
click at [143, 47] on button at bounding box center [137, 44] width 38 height 24
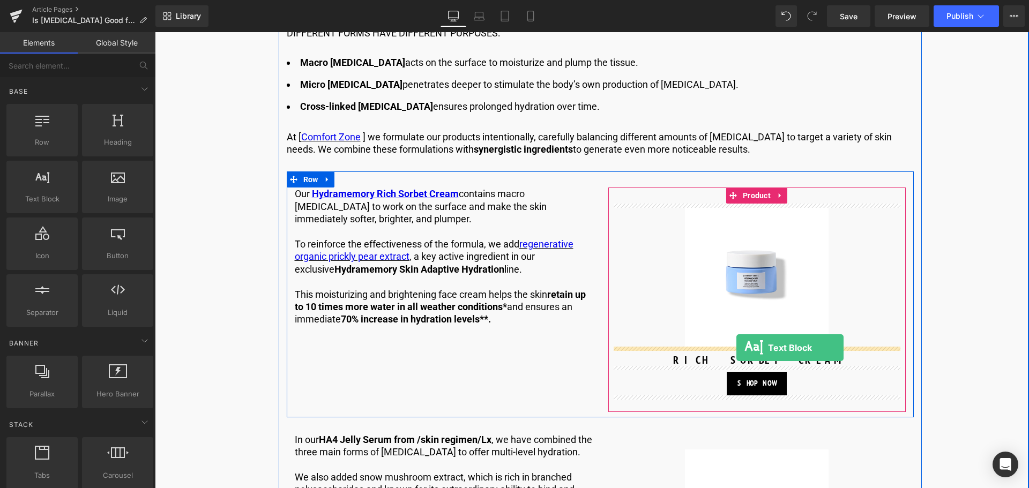
drag, startPoint x: 206, startPoint y: 228, endPoint x: 736, endPoint y: 348, distance: 543.3
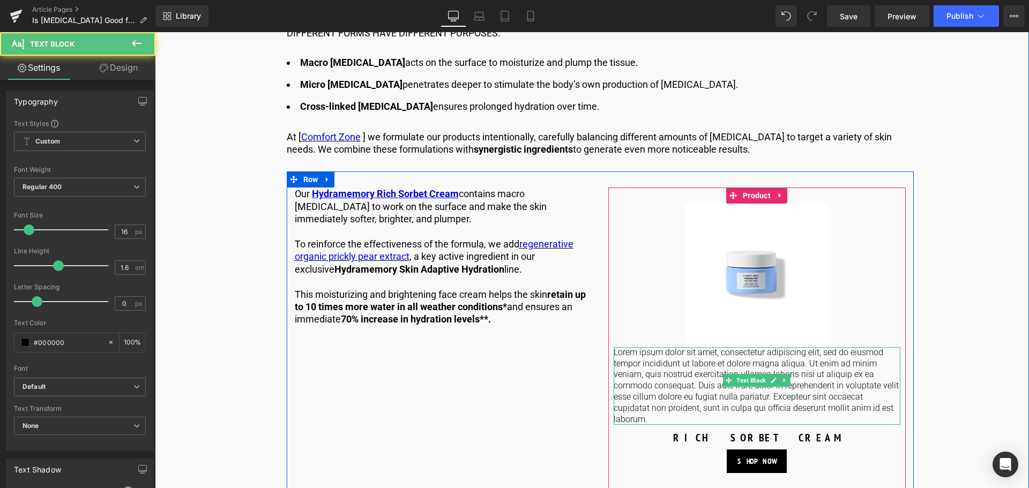
click at [738, 391] on p "Lorem ipsum dolor sit amet, consectetur adipiscing elit, sed do eiusmod tempor …" at bounding box center [756, 386] width 287 height 78
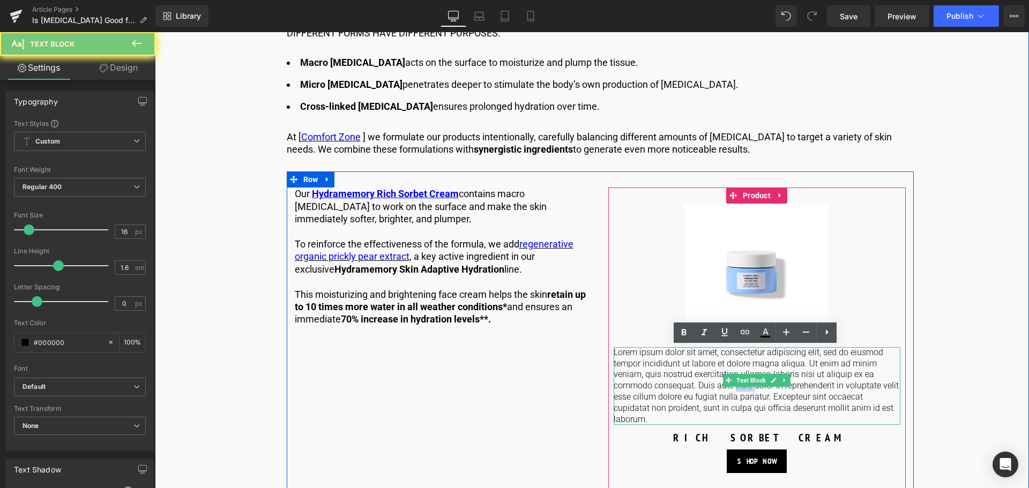
click at [738, 391] on p "Lorem ipsum dolor sit amet, consectetur adipiscing elit, sed do eiusmod tempor …" at bounding box center [756, 386] width 287 height 78
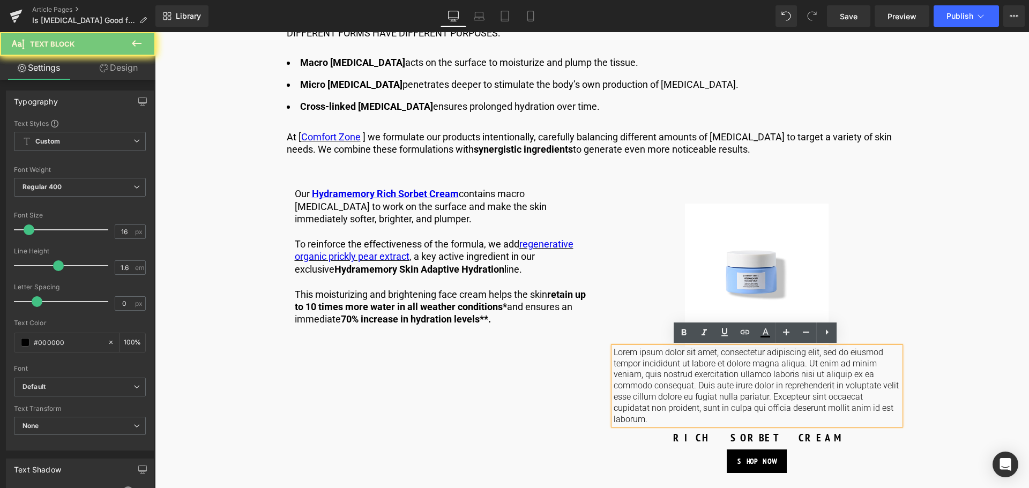
click at [732, 392] on p "Lorem ipsum dolor sit amet, consectetur adipiscing elit, sed do eiusmod tempor …" at bounding box center [756, 386] width 287 height 78
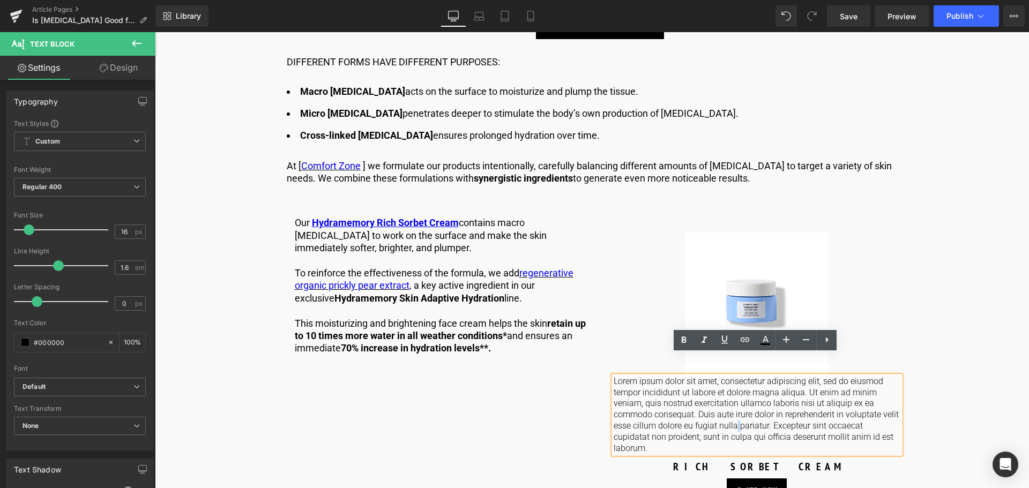
scroll to position [1306, 0]
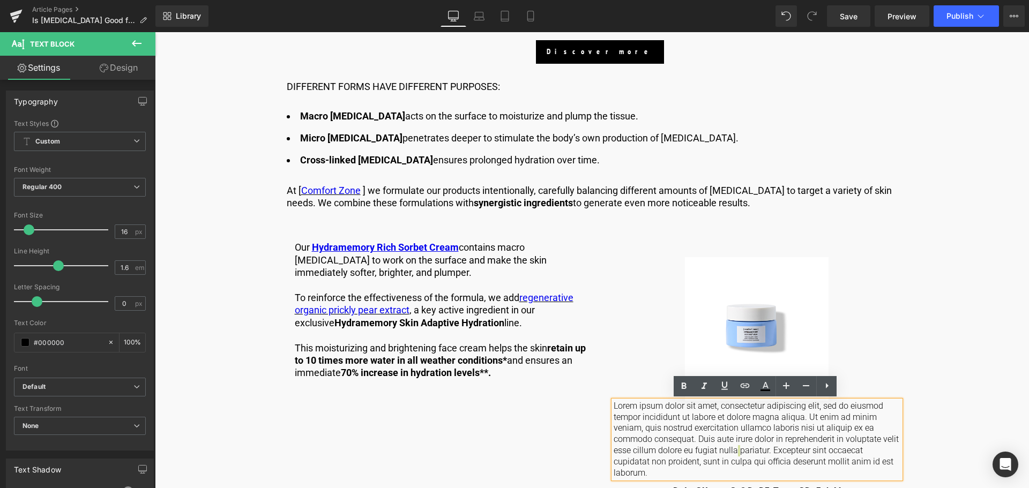
click at [732, 392] on link at bounding box center [724, 386] width 20 height 20
click at [721, 385] on icon at bounding box center [724, 385] width 13 height 13
click at [779, 440] on p "Lorem ipsum dolor sit amet, consectetur adipiscing elit, sed do eiusmod tempor …" at bounding box center [756, 440] width 287 height 78
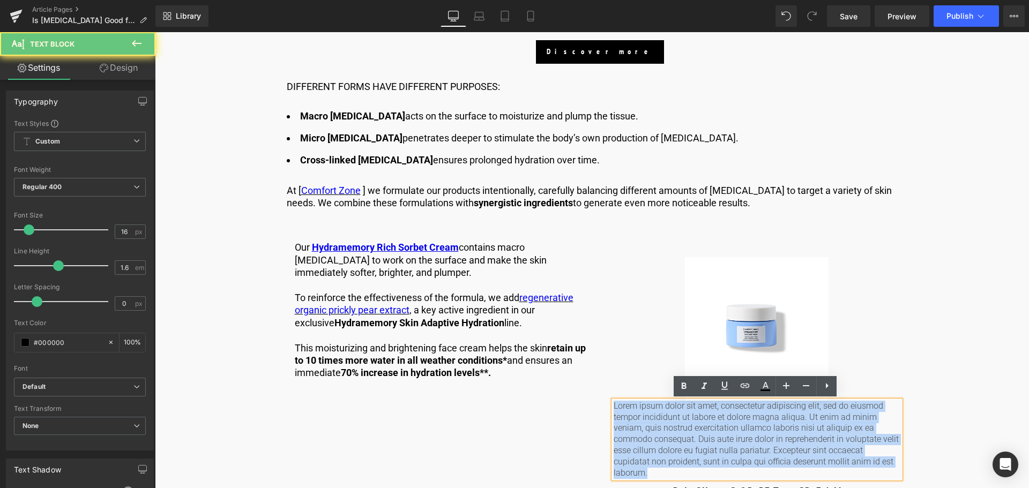
click at [779, 440] on p "Lorem ipsum dolor sit amet, consectetur adipiscing elit, sed do eiusmod tempor …" at bounding box center [756, 440] width 287 height 78
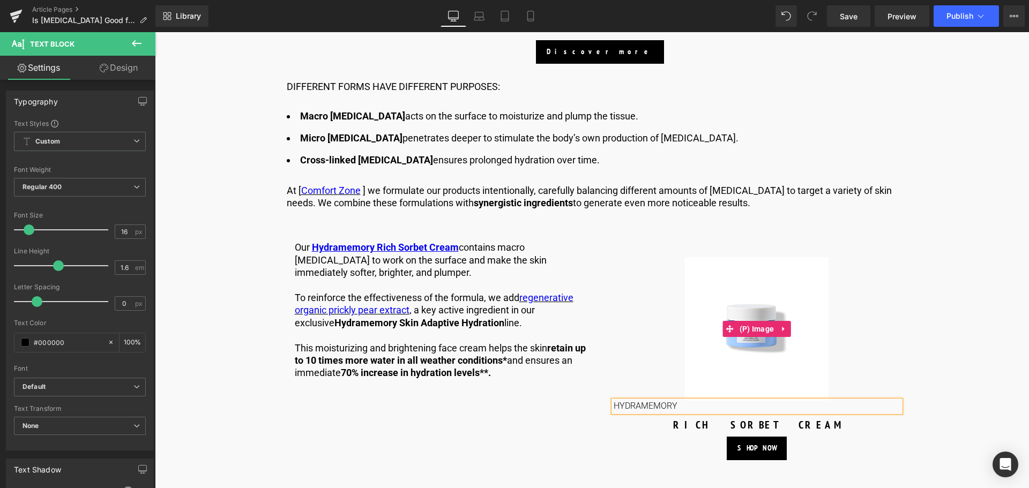
click at [890, 323] on link "Sale Off" at bounding box center [756, 329] width 287 height 144
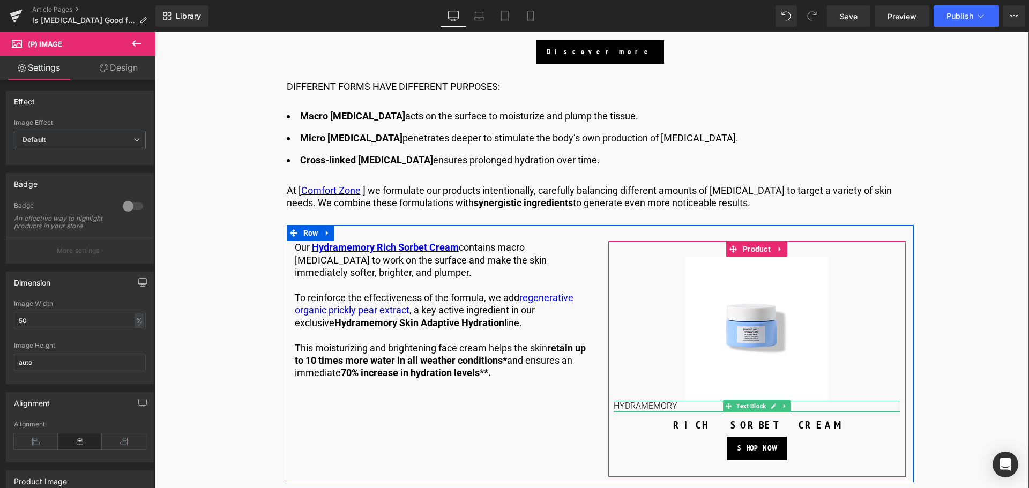
click at [662, 406] on p "HYDRAMEMORY" at bounding box center [756, 406] width 287 height 11
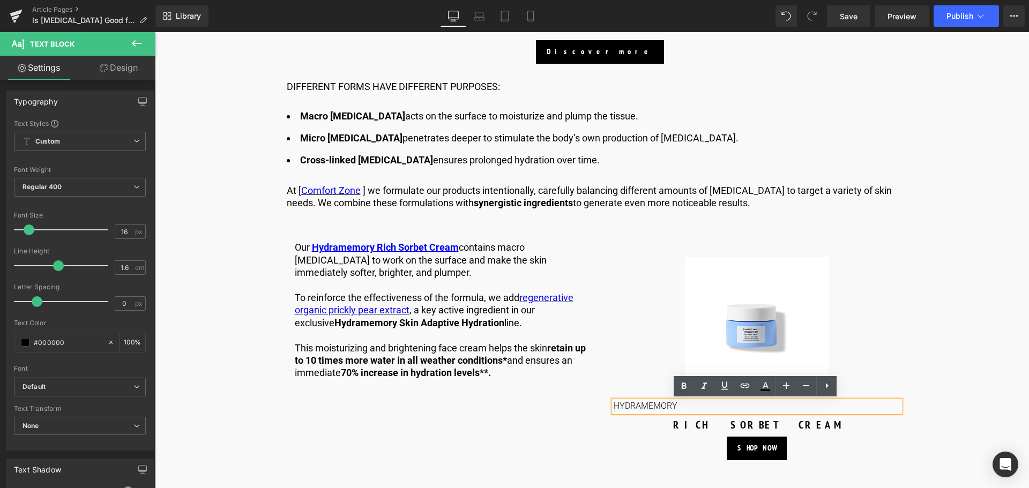
click at [733, 409] on p "HYDRAMEMORY" at bounding box center [756, 406] width 287 height 11
click at [670, 436] on div "Sale Off (P) Image HYDRAMEMORY Text Block RICH SORBET CREAM (P) Title SHOP NOW …" at bounding box center [756, 358] width 287 height 203
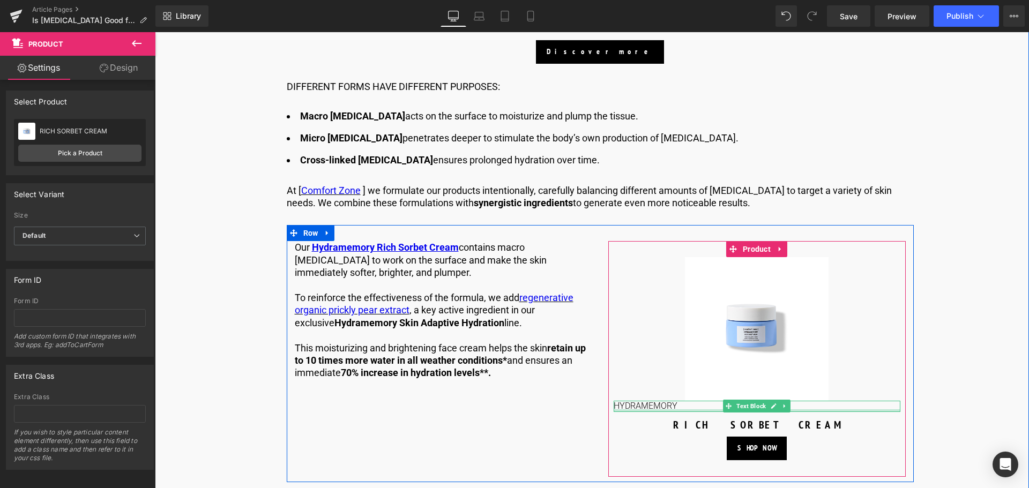
click at [678, 410] on div at bounding box center [756, 410] width 287 height 3
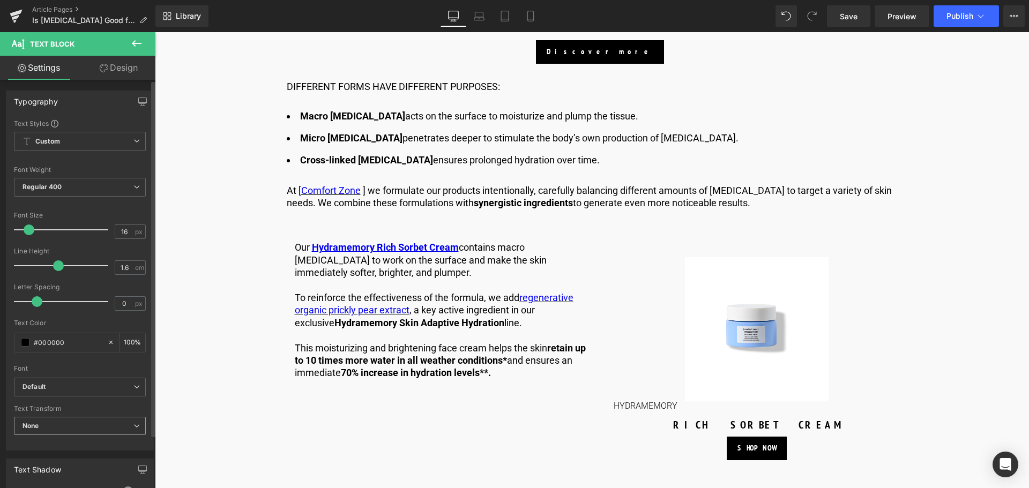
click at [105, 426] on span "None" at bounding box center [80, 426] width 132 height 19
click at [116, 391] on b "Default" at bounding box center [76, 387] width 107 height 9
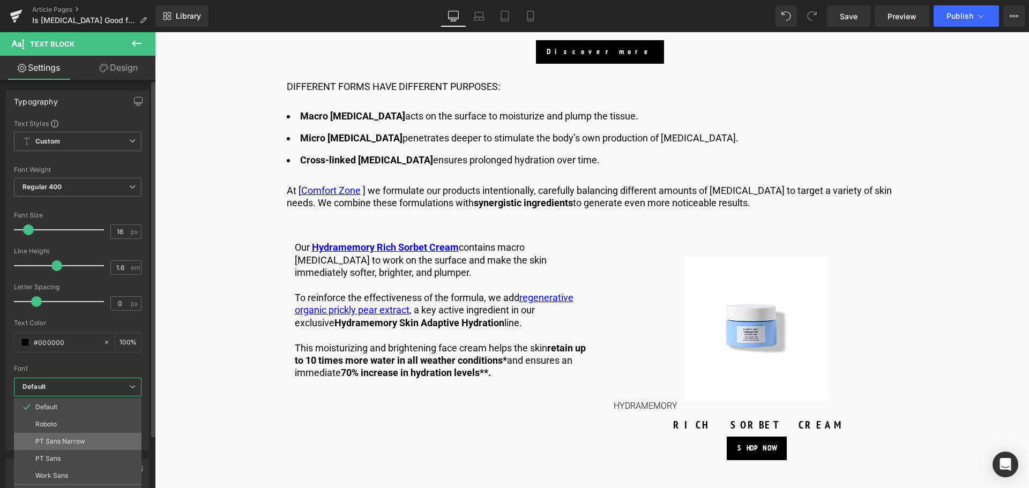
click at [79, 442] on p "PT Sans Narrow" at bounding box center [60, 442] width 50 height 8
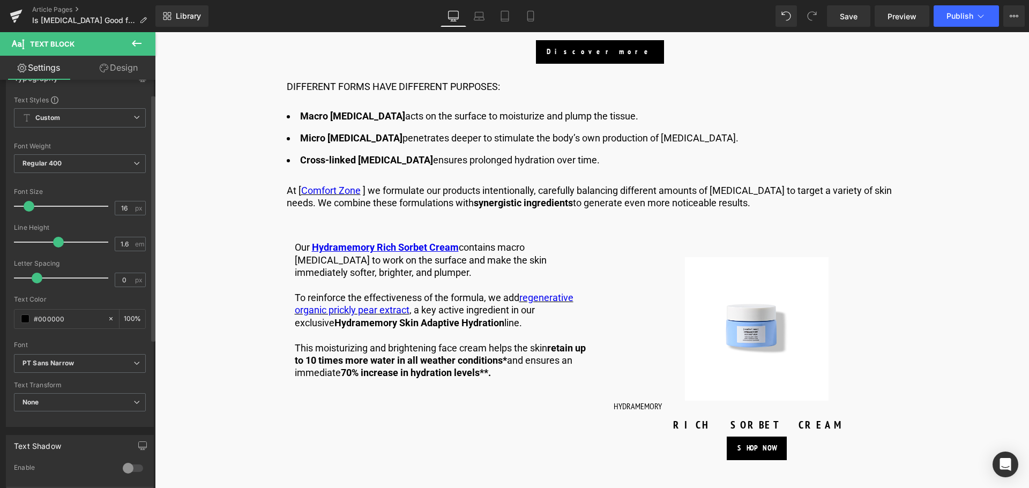
scroll to position [0, 0]
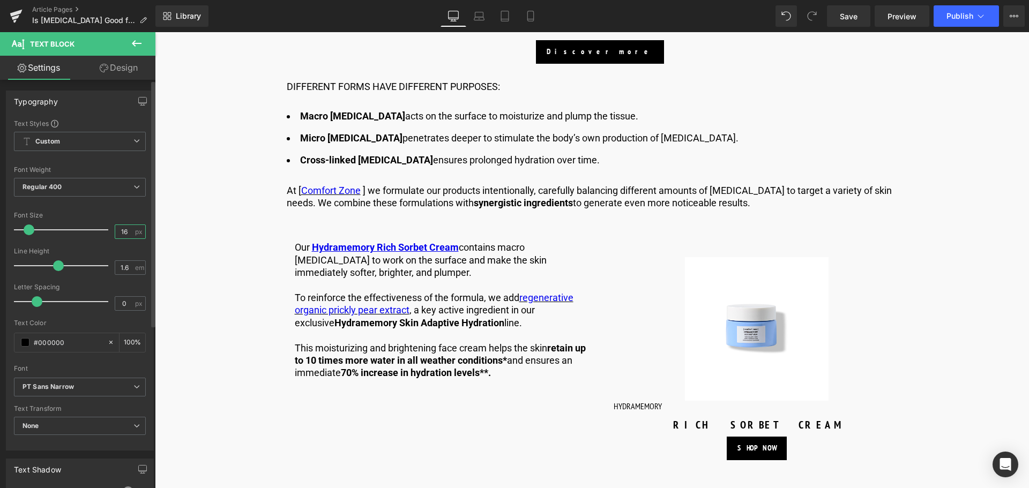
click at [122, 229] on input "16" at bounding box center [124, 231] width 19 height 13
type input "1"
type input "20"
click at [125, 266] on input "1.6" at bounding box center [124, 267] width 19 height 13
type input "1.2"
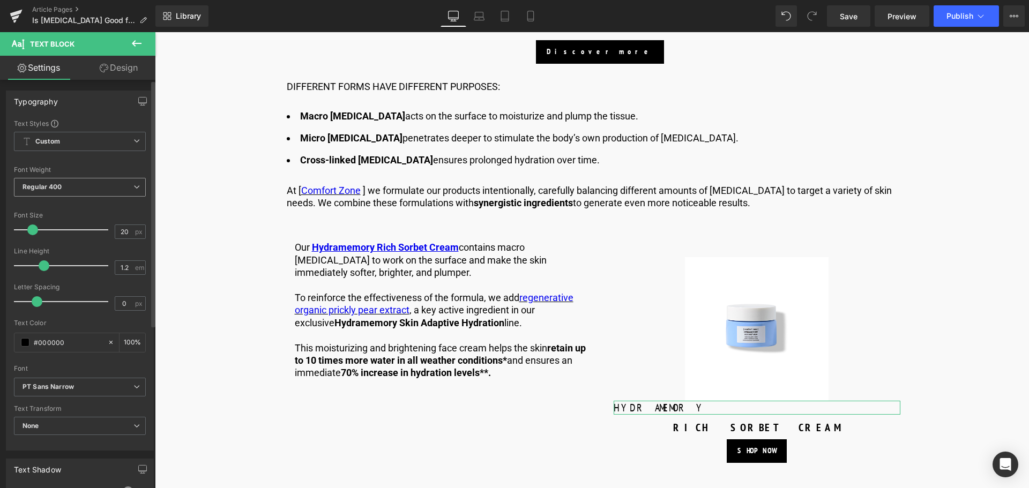
click at [109, 183] on span "Regular 400" at bounding box center [80, 187] width 132 height 19
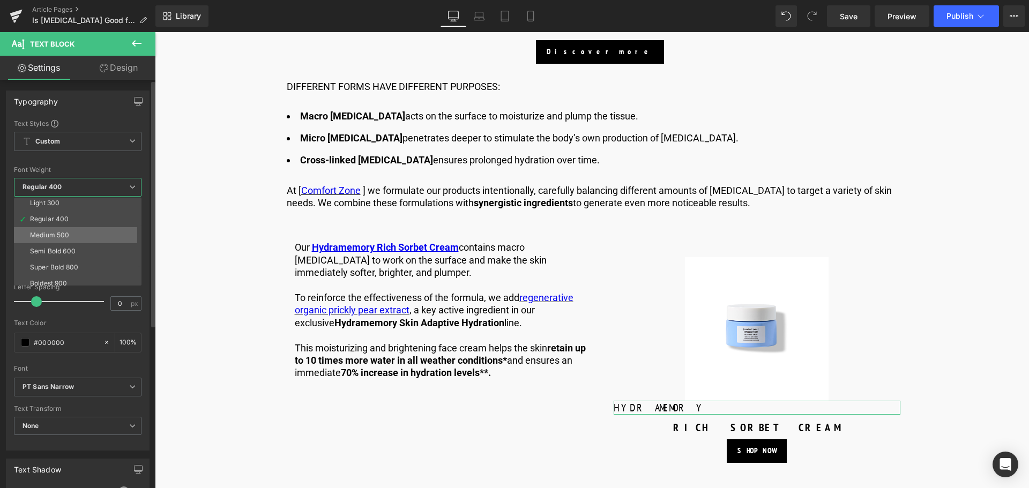
scroll to position [54, 0]
click at [77, 274] on li "Bold 700" at bounding box center [80, 281] width 132 height 16
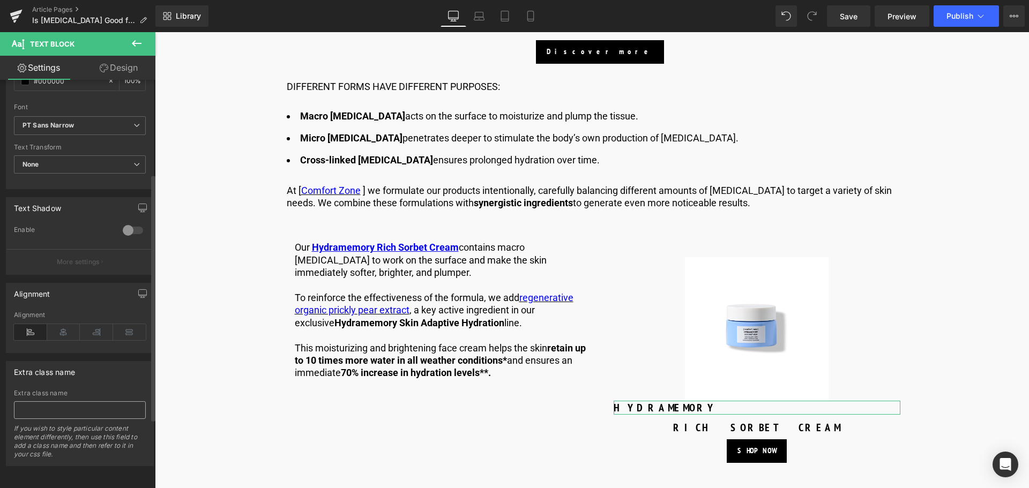
scroll to position [268, 0]
click at [69, 326] on icon at bounding box center [63, 332] width 33 height 16
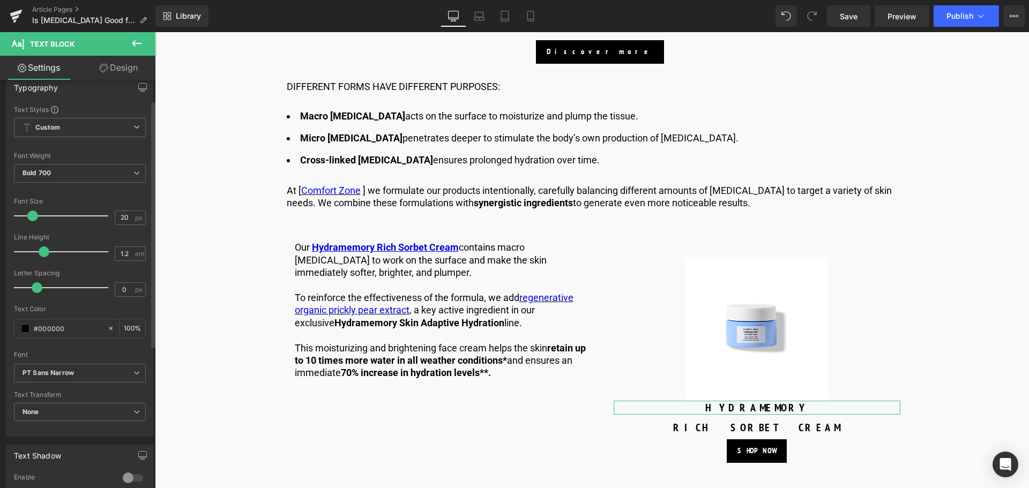
scroll to position [0, 0]
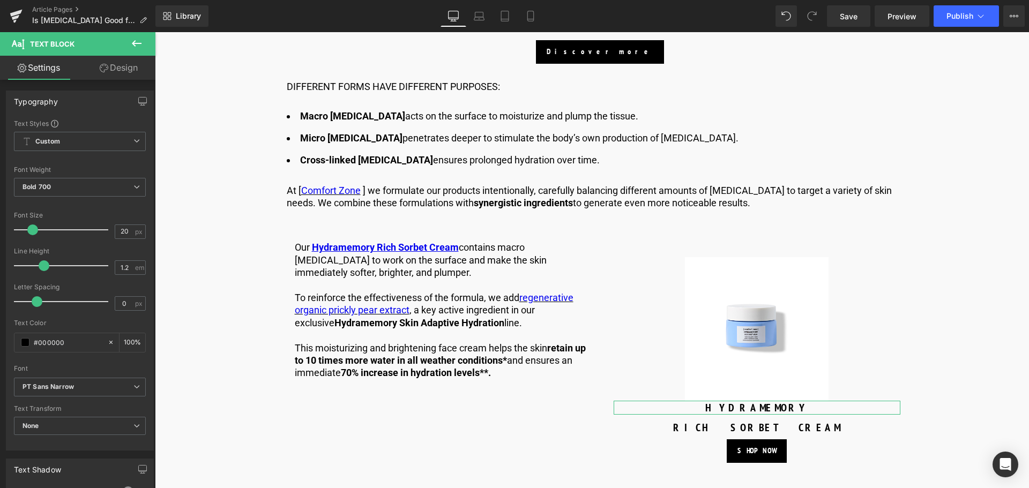
click at [130, 72] on link "Design" at bounding box center [119, 68] width 78 height 24
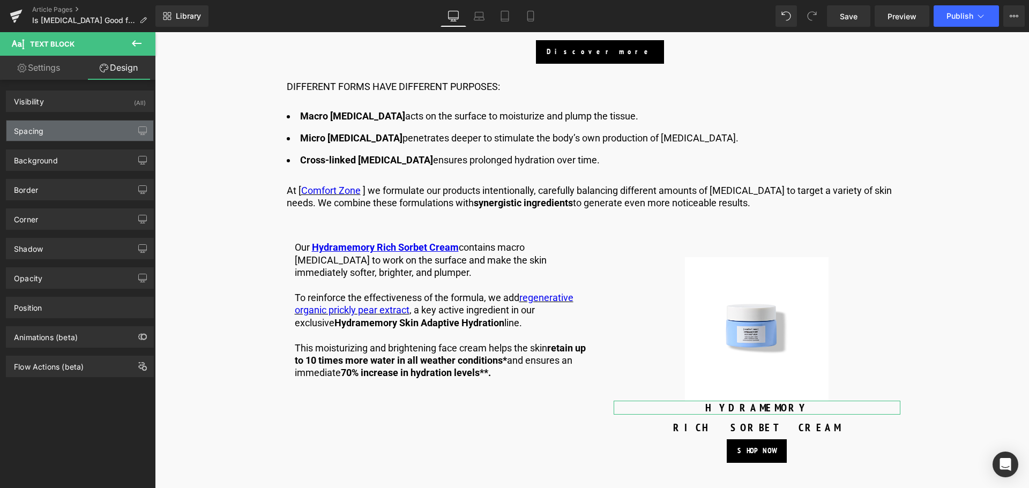
click at [103, 132] on div "Spacing" at bounding box center [79, 131] width 147 height 20
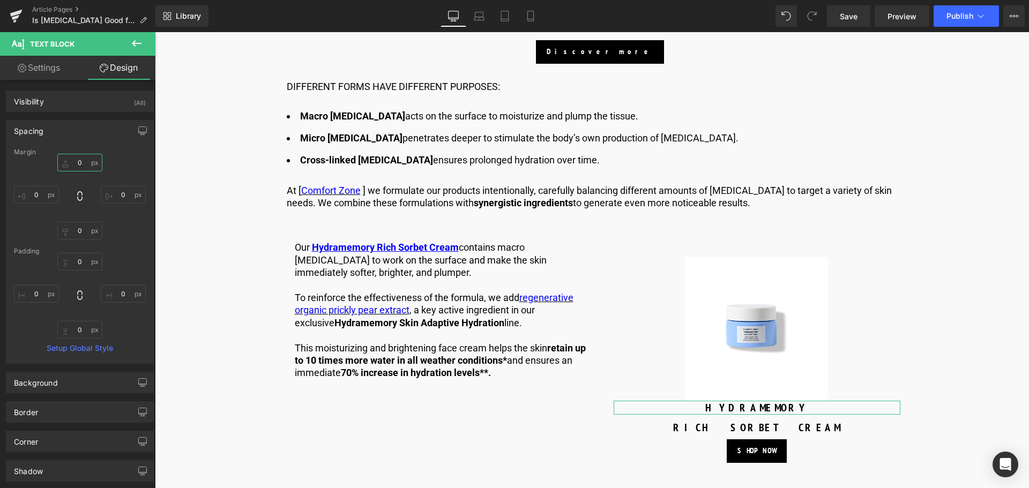
click at [83, 163] on input "0" at bounding box center [79, 163] width 45 height 18
type input "10"
click at [80, 234] on input "0" at bounding box center [79, 231] width 45 height 18
type input "-10"
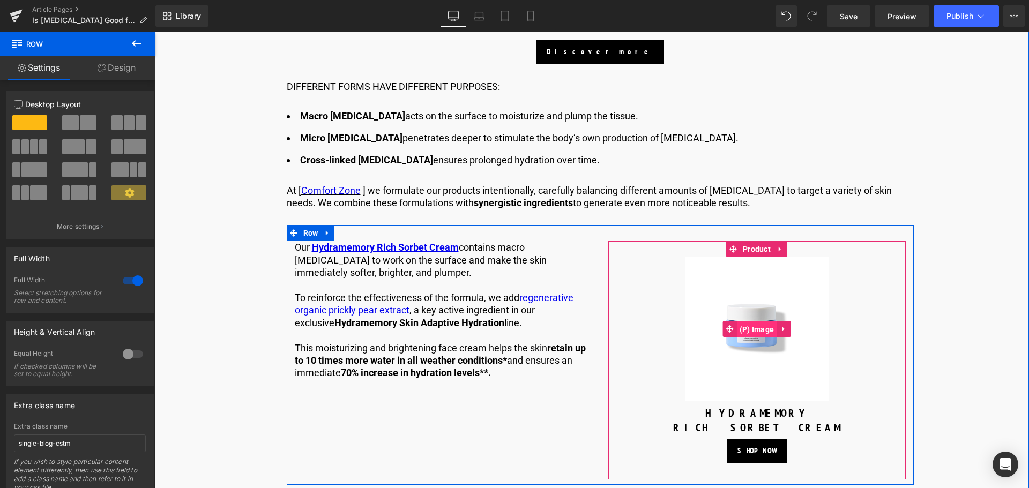
click at [758, 328] on span "(P) Image" at bounding box center [757, 329] width 40 height 16
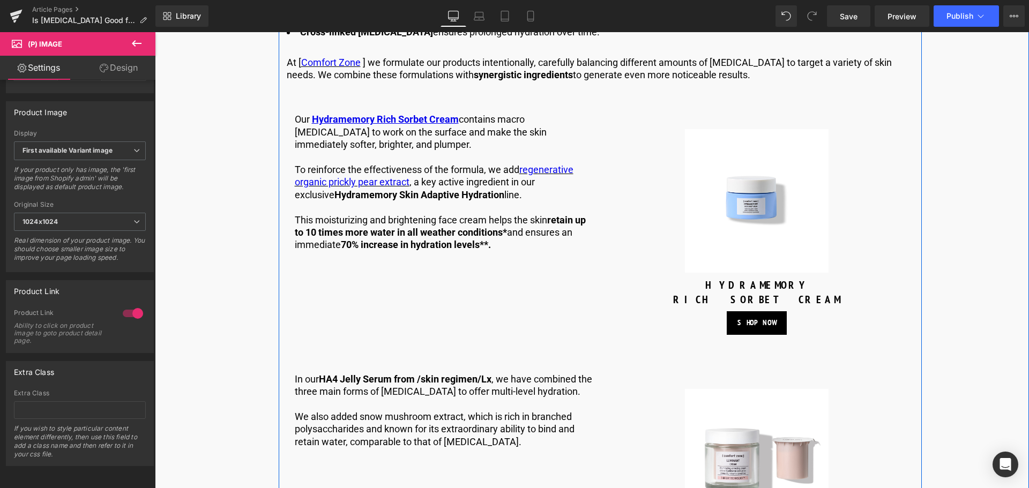
scroll to position [1413, 0]
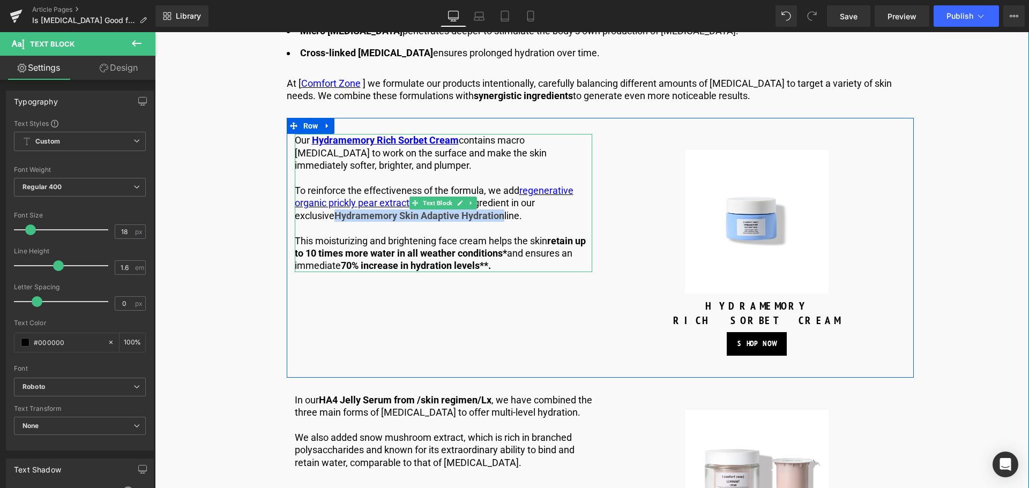
drag, startPoint x: 461, startPoint y: 216, endPoint x: 296, endPoint y: 219, distance: 165.0
click at [296, 219] on p "To reinforce the effectiveness of the formula, we add regenerative organic pric…" at bounding box center [443, 203] width 297 height 38
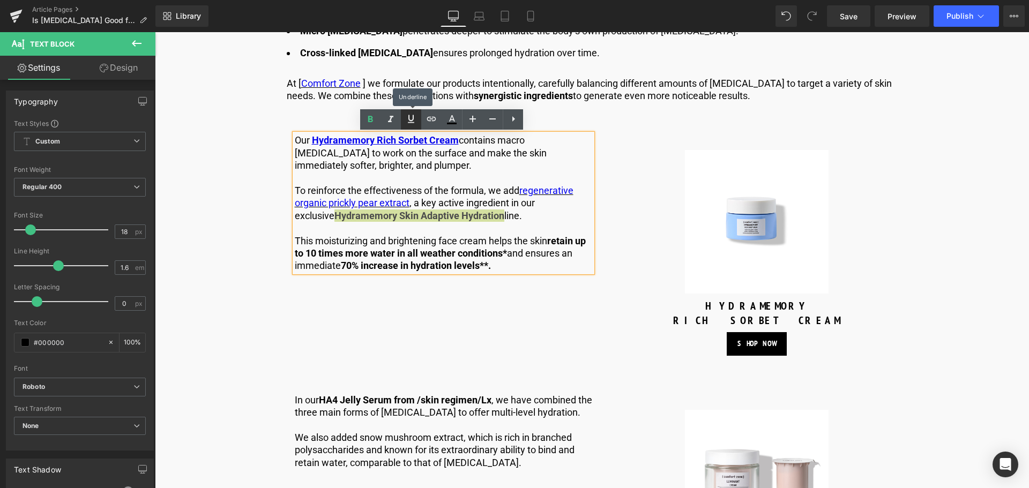
click at [415, 123] on icon at bounding box center [410, 119] width 13 height 13
click at [432, 121] on icon at bounding box center [431, 119] width 9 height 4
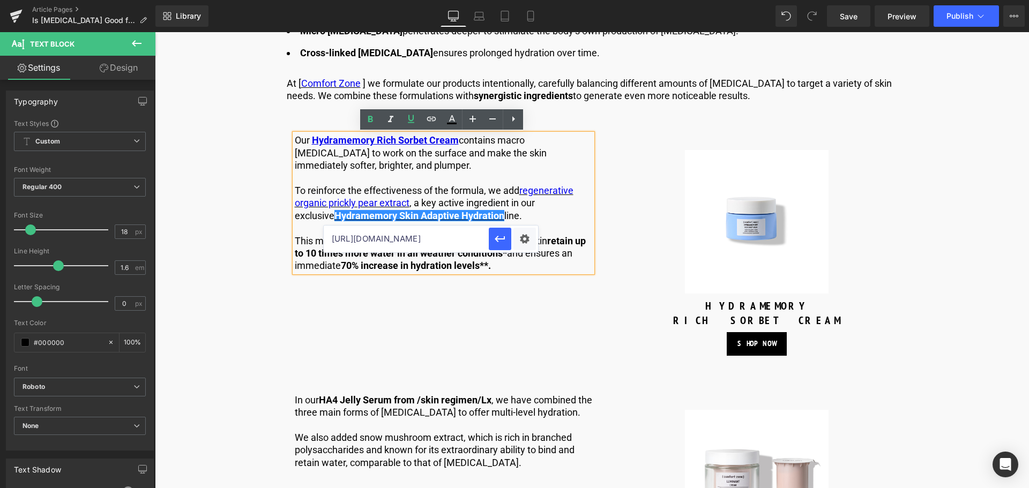
click at [448, 248] on input "[URL][DOMAIN_NAME]" at bounding box center [406, 239] width 165 height 27
paste input "[URL][DOMAIN_NAME]"
type input "[URL][DOMAIN_NAME]"
click at [496, 235] on icon "button" at bounding box center [499, 239] width 13 height 13
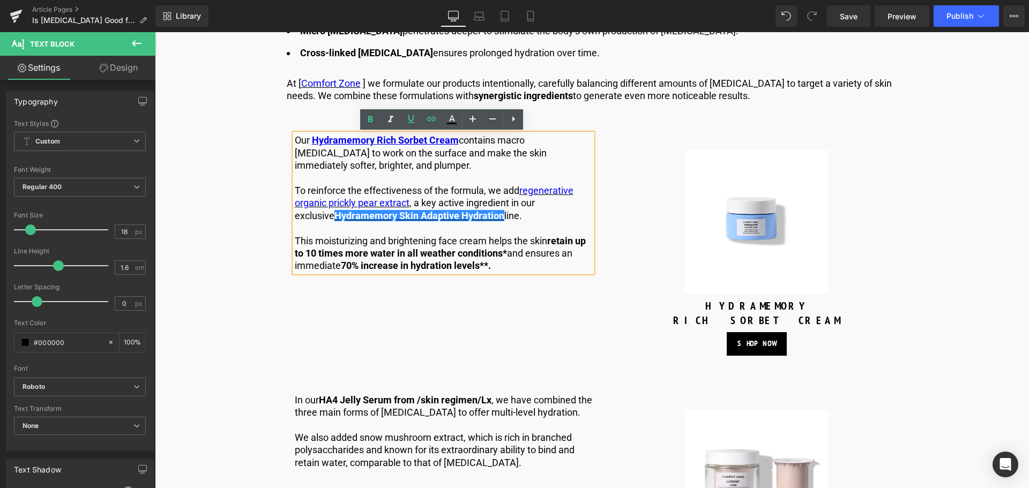
scroll to position [0, 0]
click at [457, 124] on icon at bounding box center [451, 119] width 13 height 13
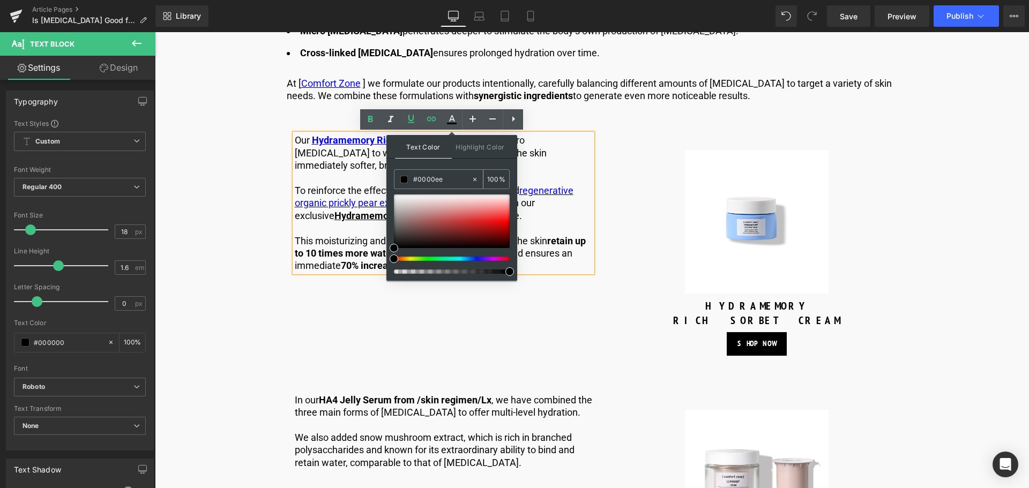
click at [449, 181] on input "#0000ee" at bounding box center [442, 180] width 58 height 12
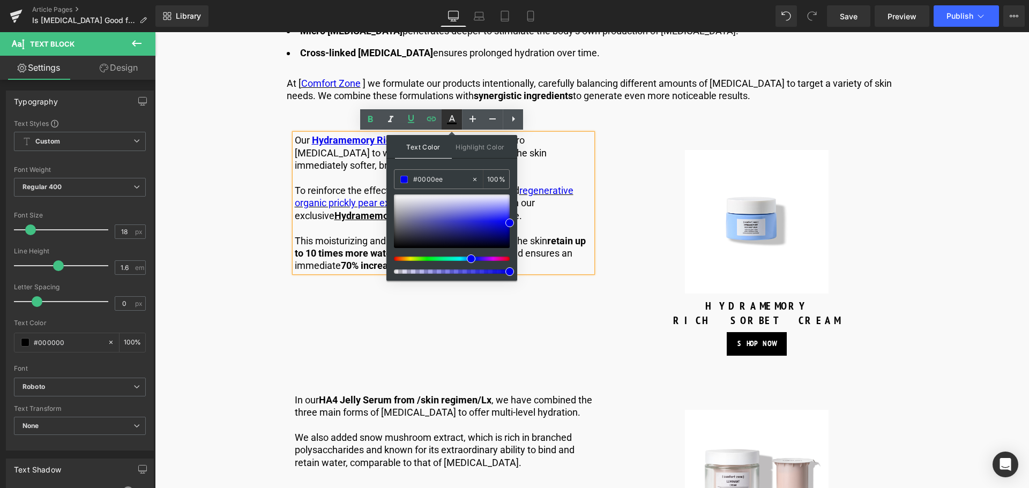
type input "#0000ee"
click at [455, 126] on icon at bounding box center [451, 119] width 13 height 13
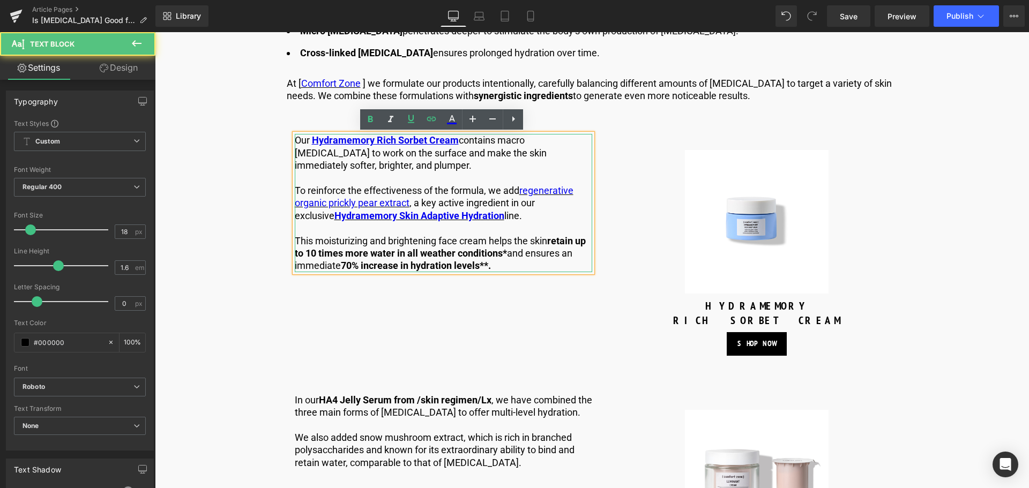
click at [453, 198] on p "To reinforce the effectiveness of the formula, we add regenerative organic pric…" at bounding box center [443, 203] width 297 height 38
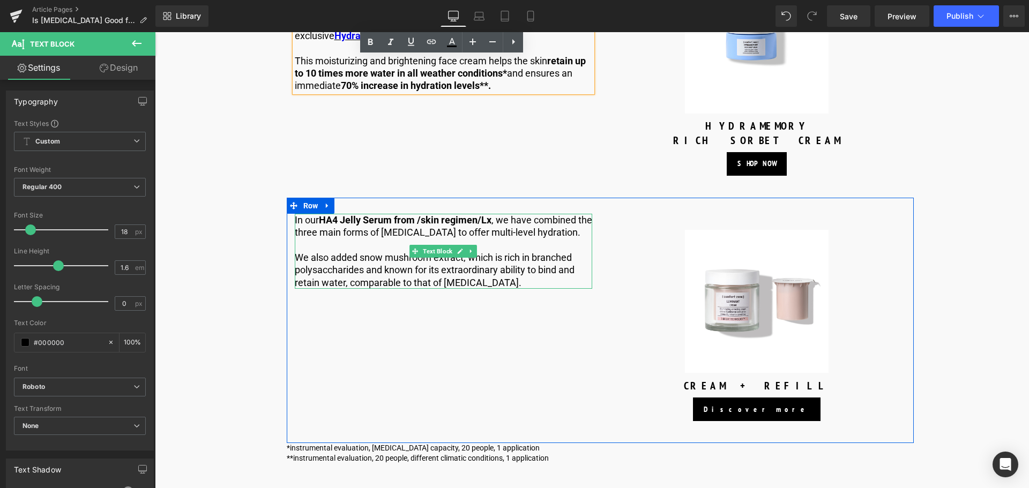
scroll to position [1574, 0]
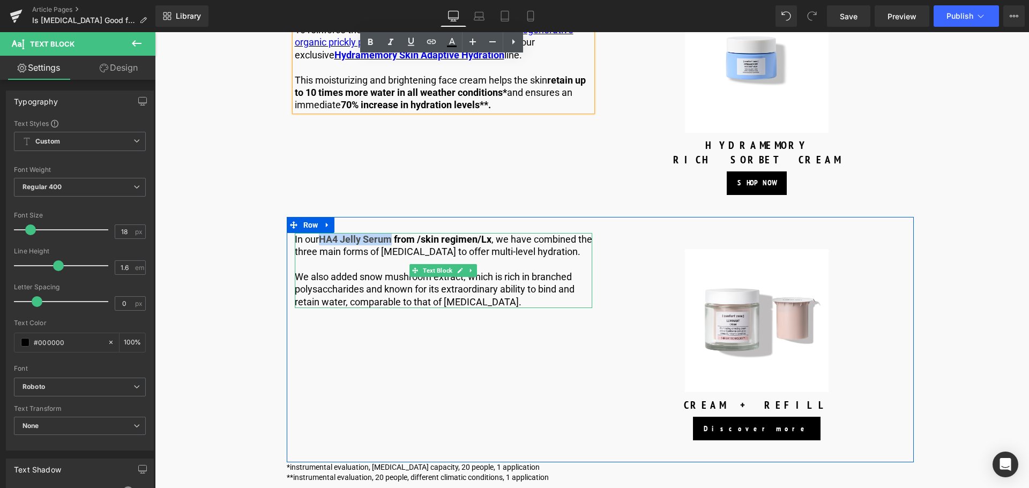
drag, startPoint x: 321, startPoint y: 237, endPoint x: 392, endPoint y: 242, distance: 70.9
click at [392, 242] on strong "HA4 Jelly Serum from /skin regimen/Lx" at bounding box center [405, 239] width 173 height 11
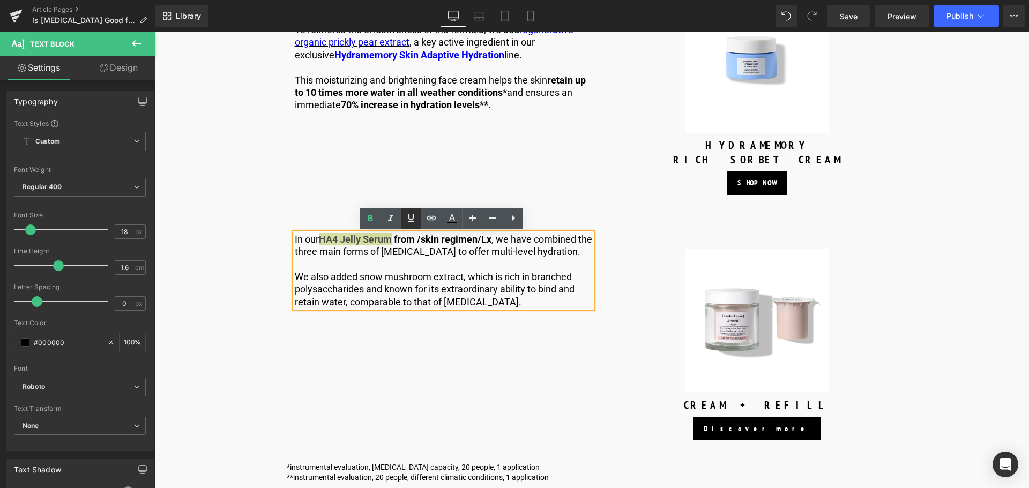
click at [409, 218] on icon at bounding box center [411, 218] width 6 height 8
click at [428, 219] on icon at bounding box center [431, 218] width 13 height 13
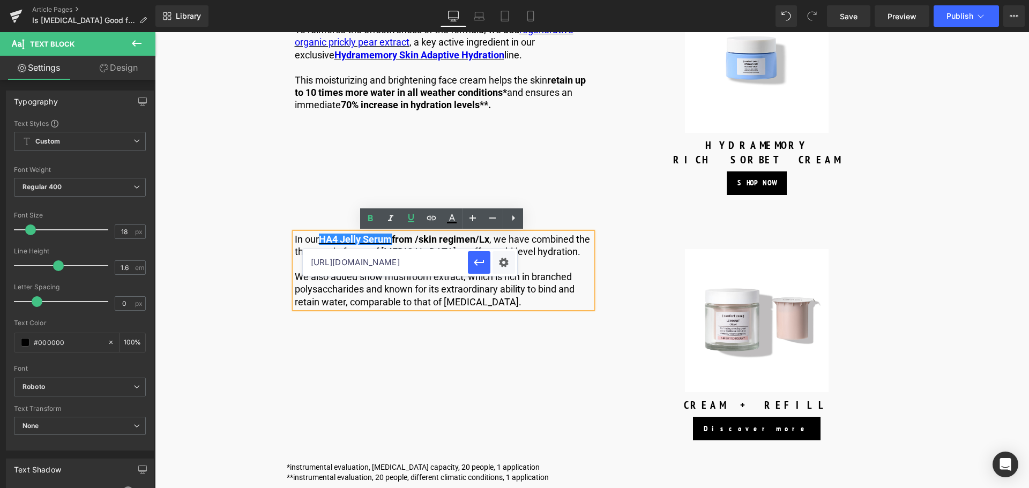
click at [403, 255] on input "[URL][DOMAIN_NAME]" at bounding box center [385, 262] width 165 height 27
paste input "[URL][DOMAIN_NAME]"
type input "[URL][DOMAIN_NAME]"
click at [473, 257] on icon "button" at bounding box center [479, 262] width 13 height 13
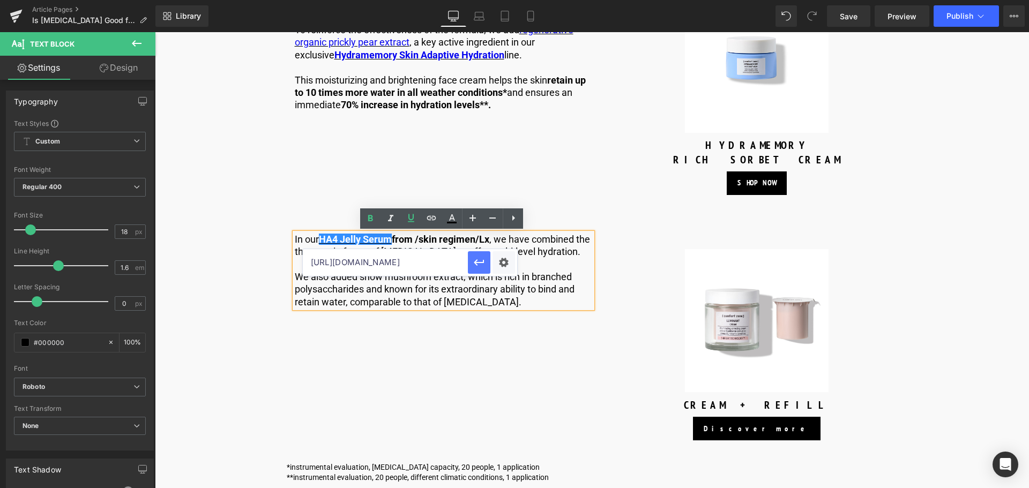
scroll to position [0, 0]
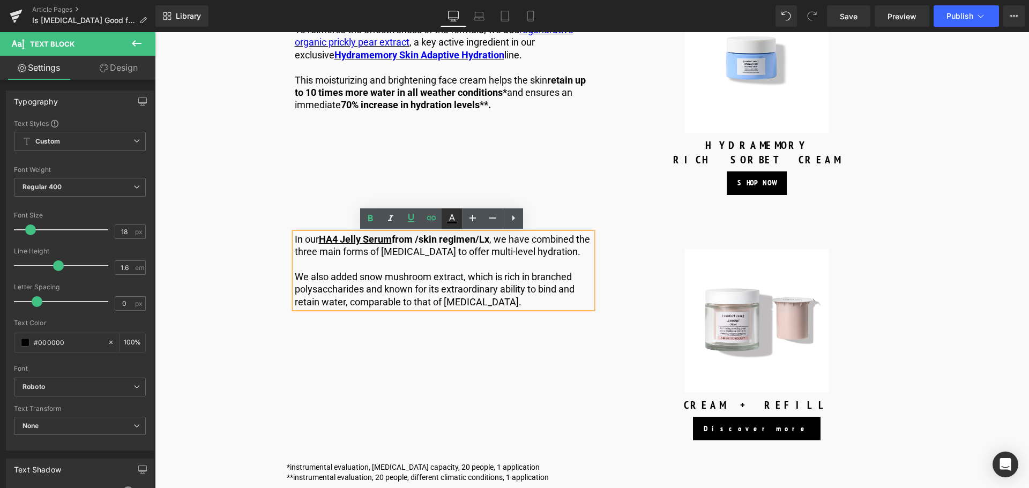
click at [447, 216] on icon at bounding box center [451, 218] width 13 height 13
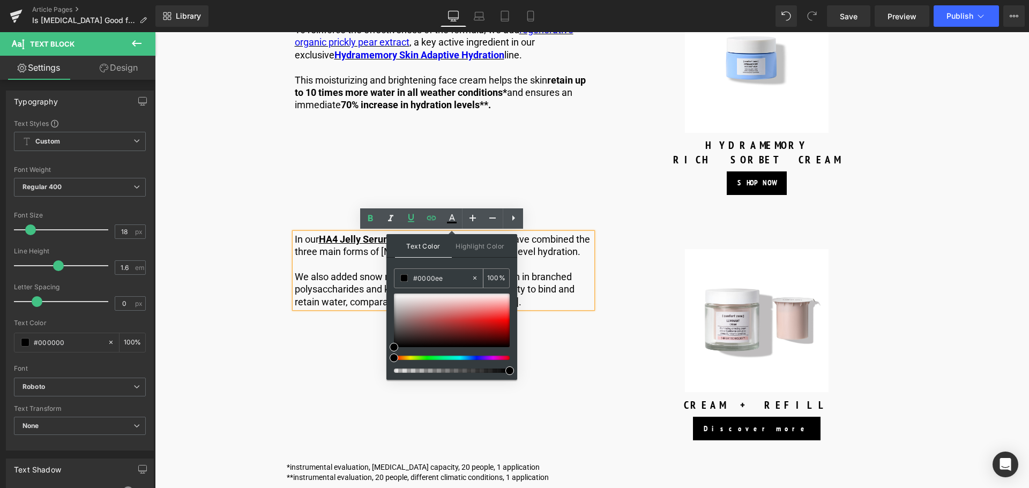
click at [448, 277] on input "#0000ee" at bounding box center [442, 278] width 58 height 12
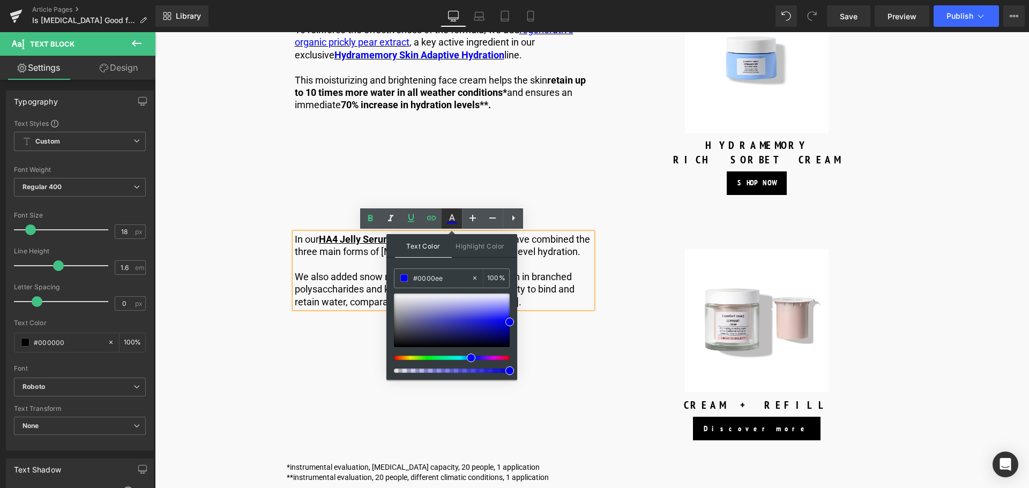
click at [452, 218] on icon at bounding box center [451, 218] width 13 height 13
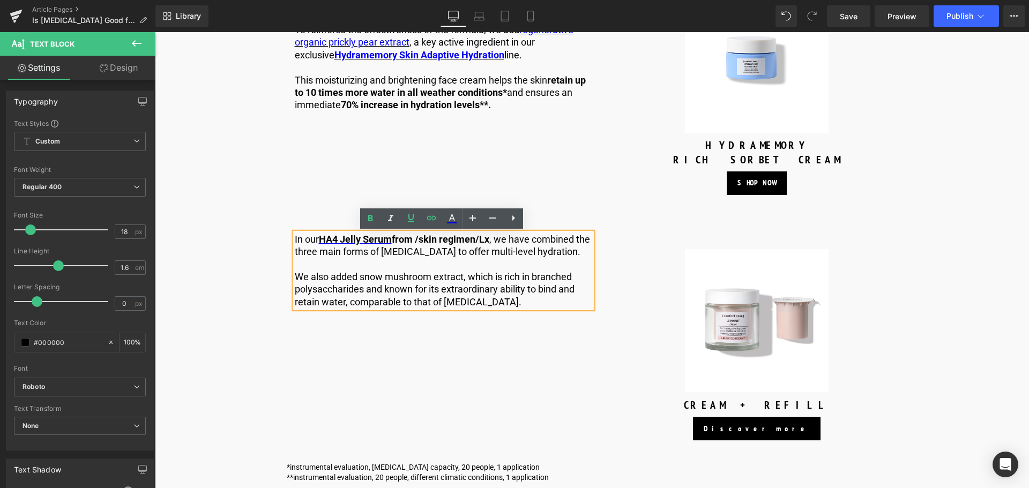
click at [504, 256] on p "In our HA4 Jelly Serum from /skin regimen/Lx , we have combined the three main …" at bounding box center [443, 245] width 297 height 25
drag, startPoint x: 320, startPoint y: 240, endPoint x: 390, endPoint y: 242, distance: 70.2
click at [390, 242] on link "HA4 Jelly Serum" at bounding box center [355, 239] width 73 height 11
click at [446, 217] on icon at bounding box center [451, 218] width 13 height 13
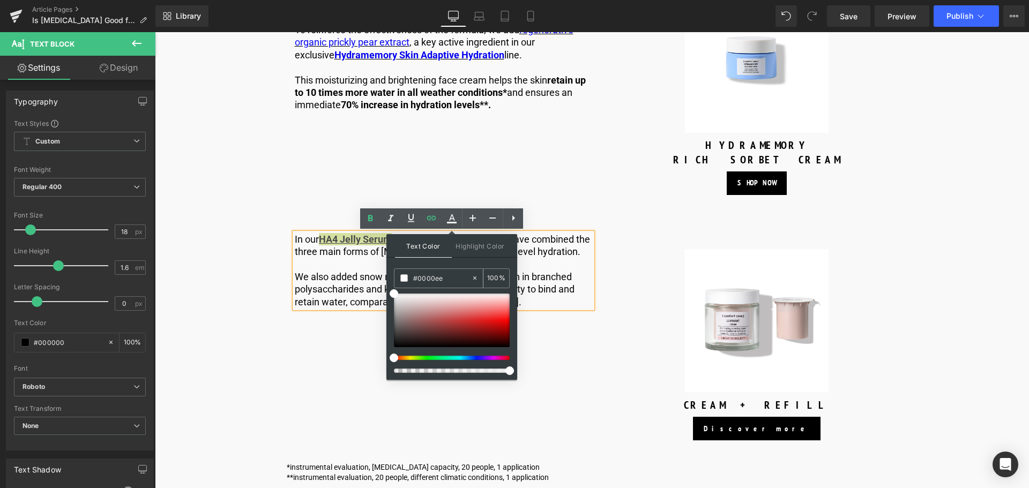
click at [445, 275] on input "#0000ee" at bounding box center [442, 278] width 58 height 12
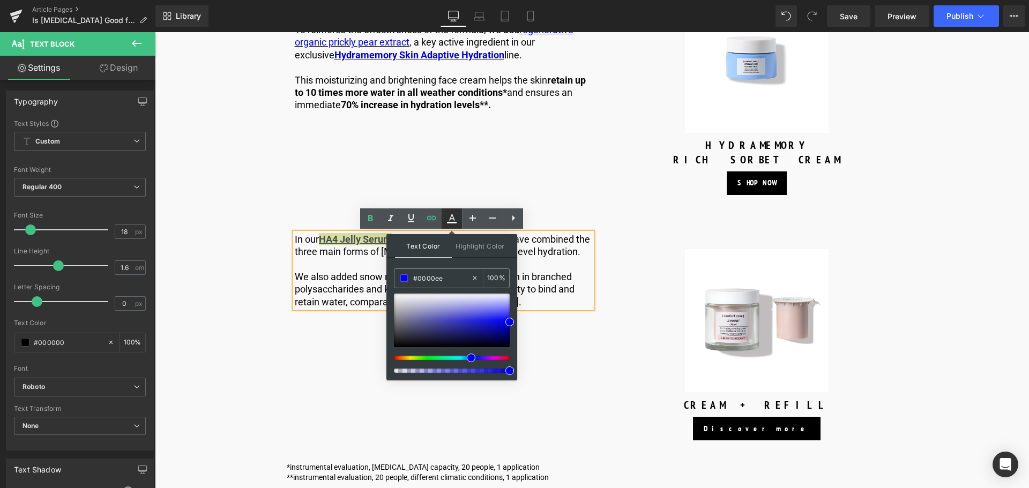
click at [447, 211] on link at bounding box center [451, 218] width 20 height 20
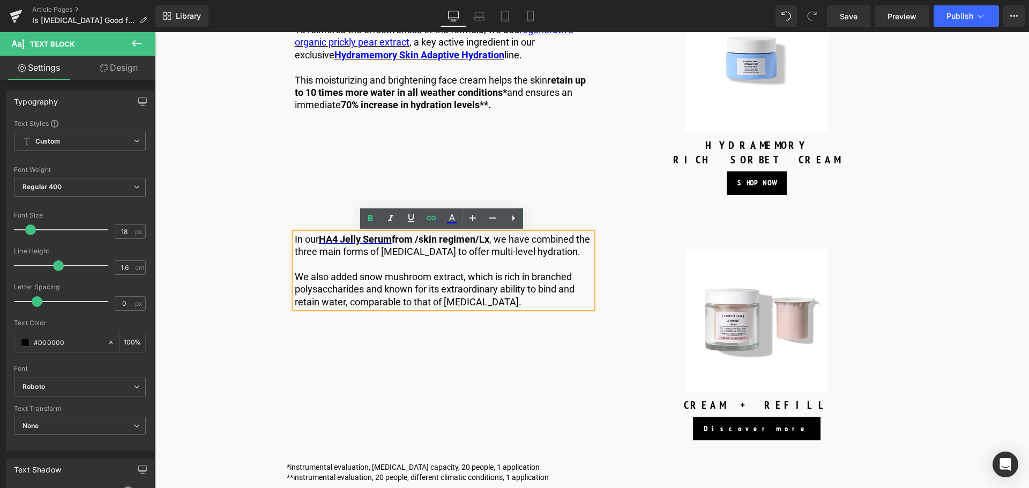
click at [454, 247] on p "In our HA4 Jelly Serum from /skin regimen/Lx , we have combined the three main …" at bounding box center [443, 245] width 297 height 25
drag, startPoint x: 392, startPoint y: 239, endPoint x: 320, endPoint y: 240, distance: 71.8
click at [320, 240] on strong "HA4 Jelly Serum from /skin regimen/Lx" at bounding box center [404, 239] width 170 height 11
click at [448, 218] on icon at bounding box center [451, 218] width 13 height 13
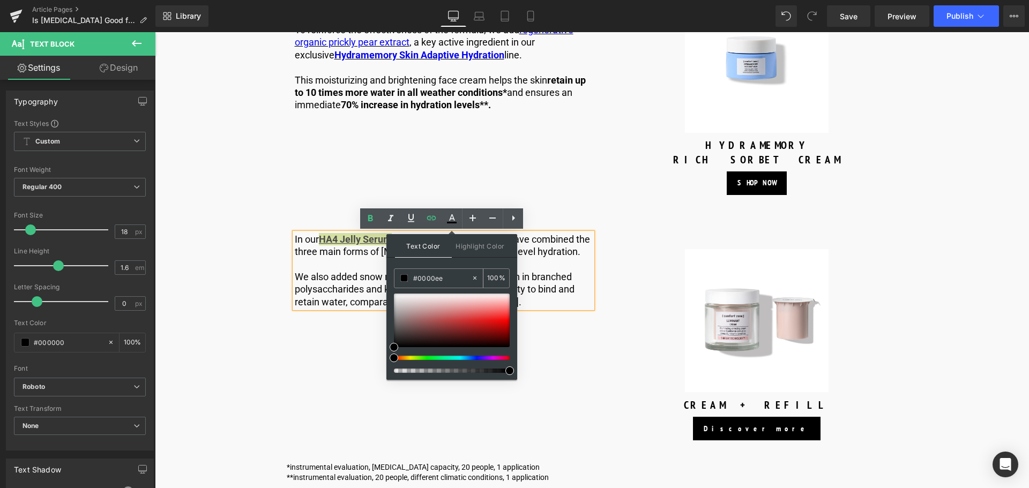
click at [447, 276] on input "#0000ee" at bounding box center [442, 278] width 58 height 12
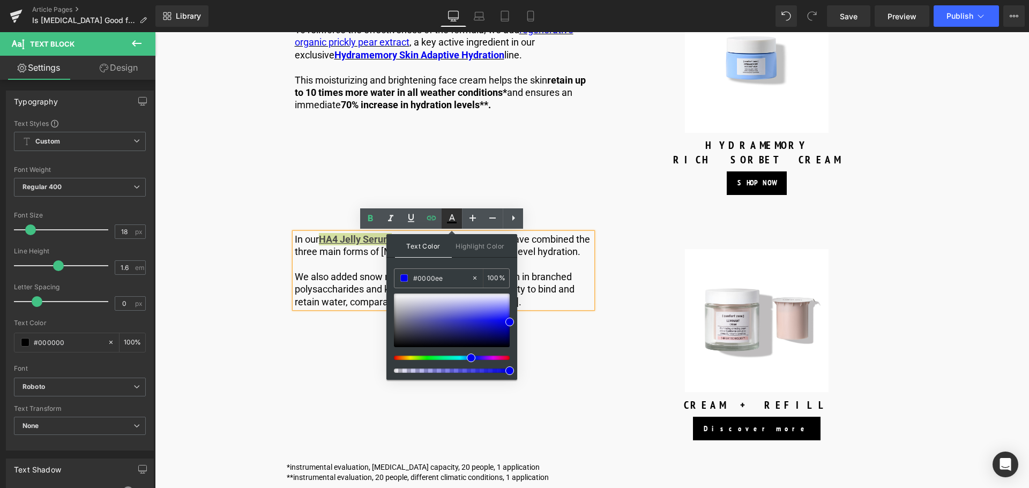
click at [452, 216] on icon at bounding box center [451, 218] width 13 height 13
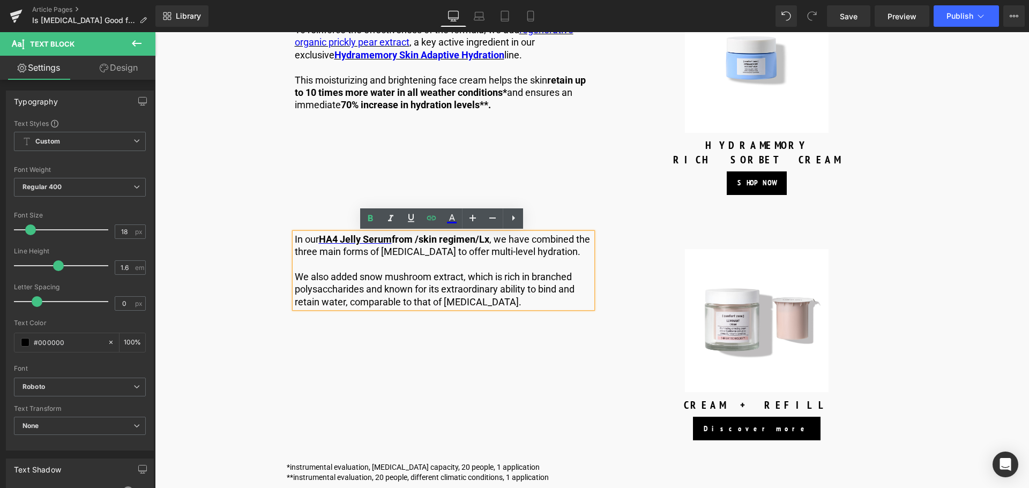
click at [423, 245] on p "In our HA4 Jelly Serum from /skin regimen/Lx , we have combined the three main …" at bounding box center [443, 245] width 297 height 25
click at [406, 239] on strong "HA4 Jelly Serum from /skin regimen/Lx" at bounding box center [404, 239] width 170 height 11
click at [406, 242] on strong "HA4 Jelly Serum from /skin regimen/Lx" at bounding box center [404, 239] width 170 height 11
click at [387, 241] on link "HA4 Jelly Serum" at bounding box center [355, 239] width 73 height 11
click at [449, 216] on icon at bounding box center [451, 218] width 13 height 13
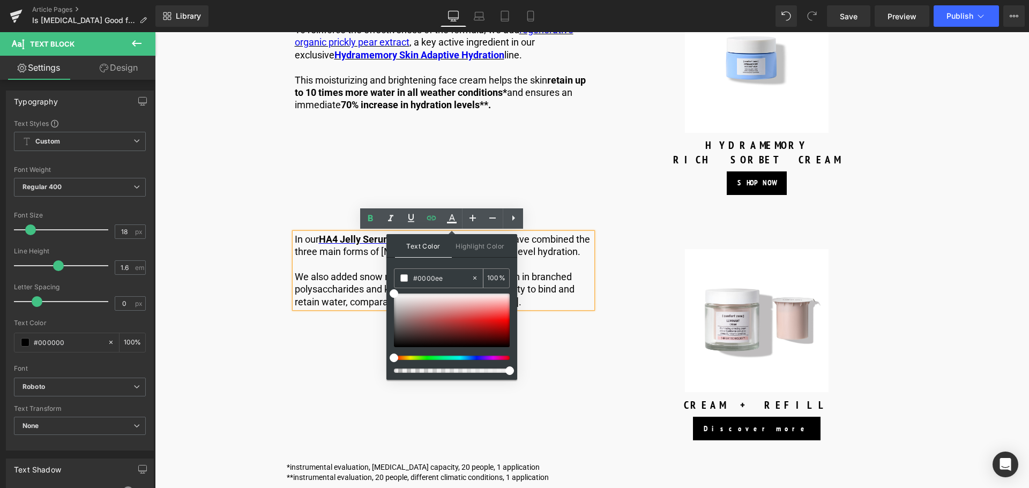
click at [446, 273] on input "#0000ee" at bounding box center [442, 278] width 58 height 12
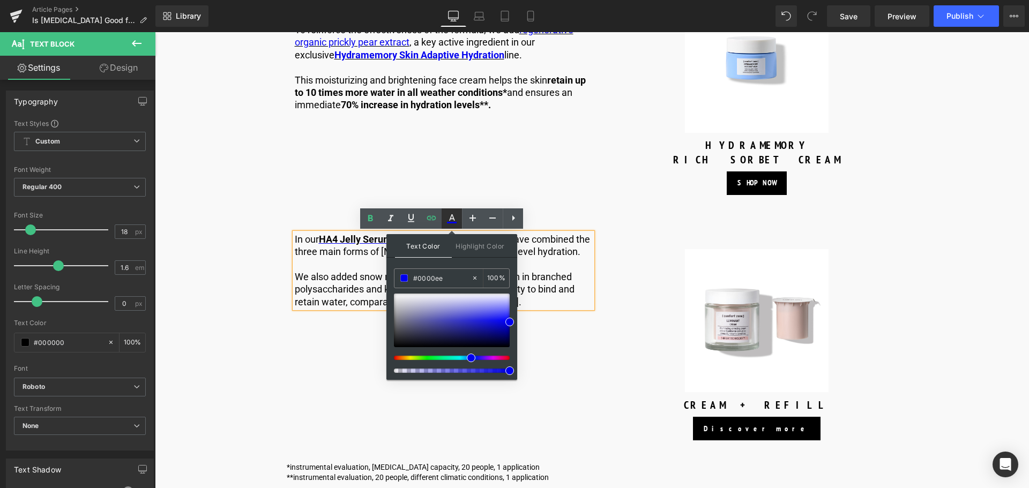
drag, startPoint x: 451, startPoint y: 222, endPoint x: 296, endPoint y: 198, distance: 157.3
click at [451, 222] on icon at bounding box center [452, 223] width 10 height 2
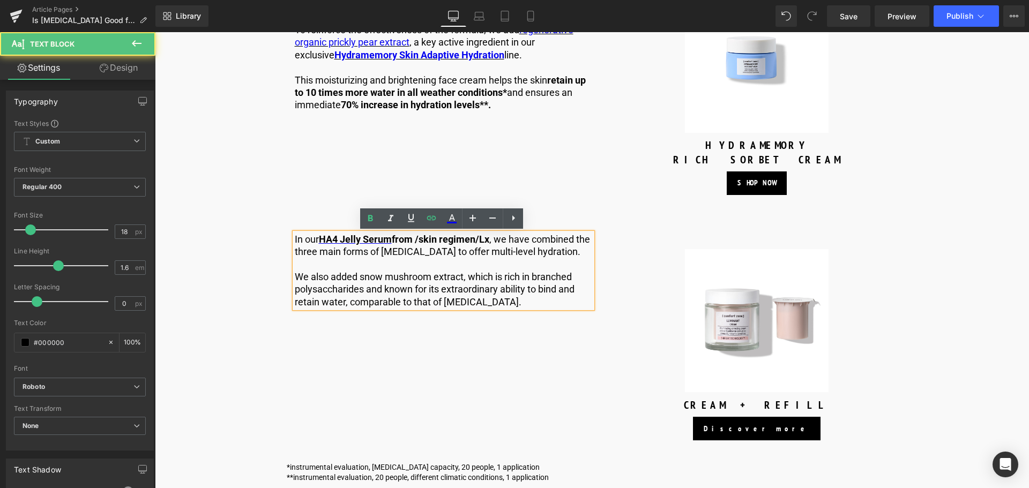
click at [398, 255] on p "In our HA4 Jelly Serum from /skin regimen/Lx , we have combined the three main …" at bounding box center [443, 245] width 297 height 25
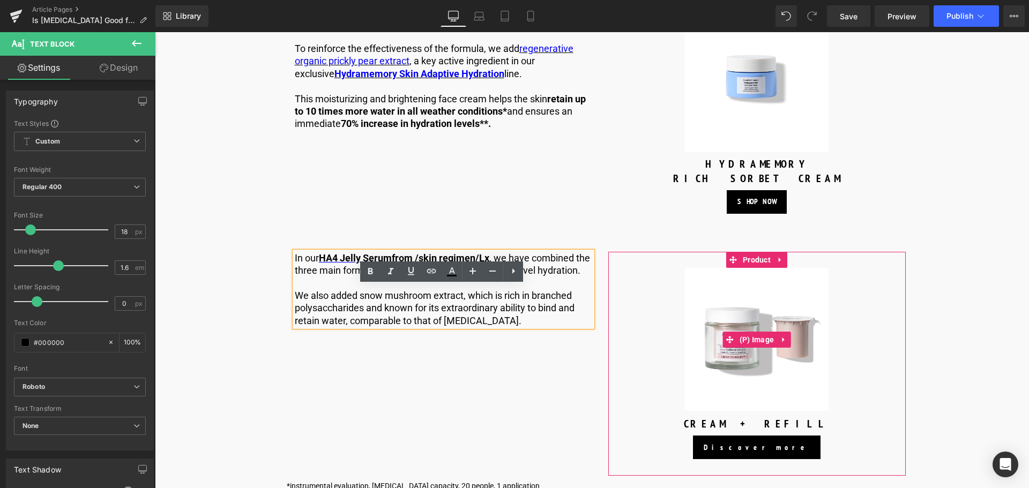
scroll to position [1574, 0]
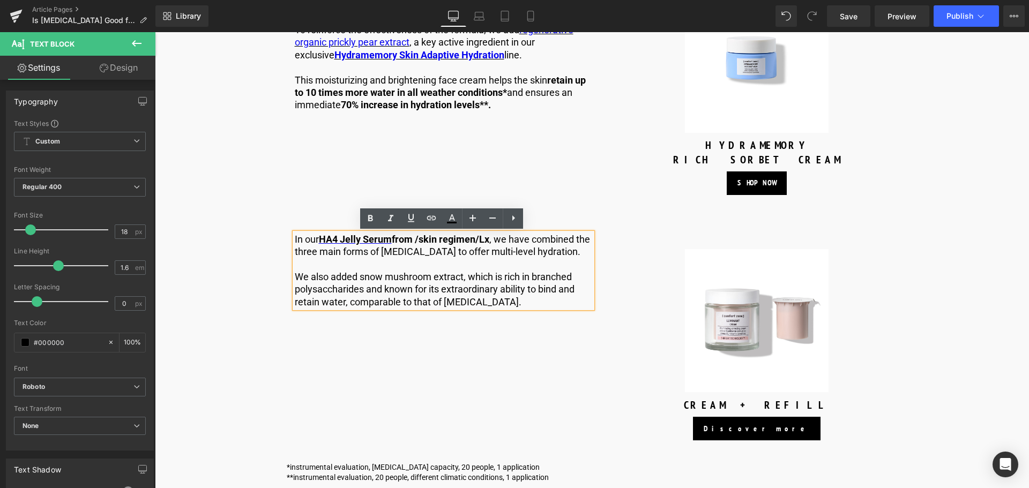
drag, startPoint x: 491, startPoint y: 241, endPoint x: 416, endPoint y: 237, distance: 74.6
click at [416, 237] on strong "HA4 Jelly Serum from /skin regimen/Lx" at bounding box center [404, 239] width 170 height 11
click at [411, 237] on strong "HA4 Jelly Serum from /skin regimen/Lx" at bounding box center [404, 239] width 170 height 11
drag, startPoint x: 414, startPoint y: 238, endPoint x: 396, endPoint y: 239, distance: 17.7
click at [396, 239] on strong "HA4 Jelly Serum from /skin regimen/Lx" at bounding box center [404, 239] width 170 height 11
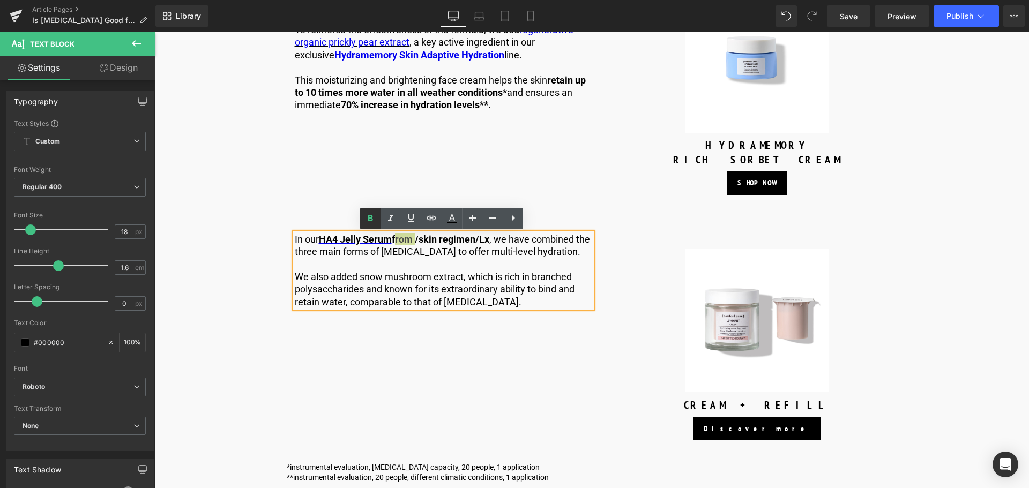
click at [369, 218] on icon at bounding box center [370, 218] width 5 height 6
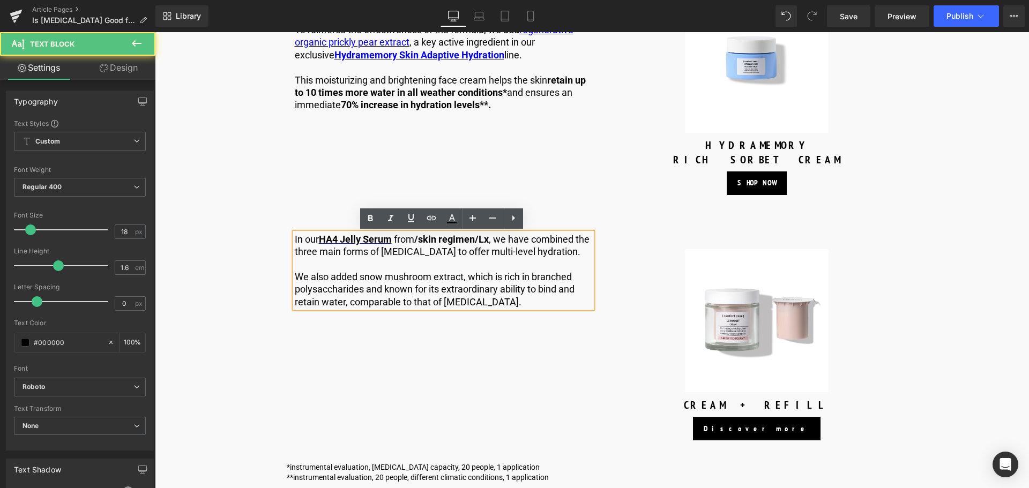
click at [399, 254] on p "In our HA4 Jelly Serum from /skin regimen/Lx , we have combined the three main …" at bounding box center [443, 245] width 297 height 25
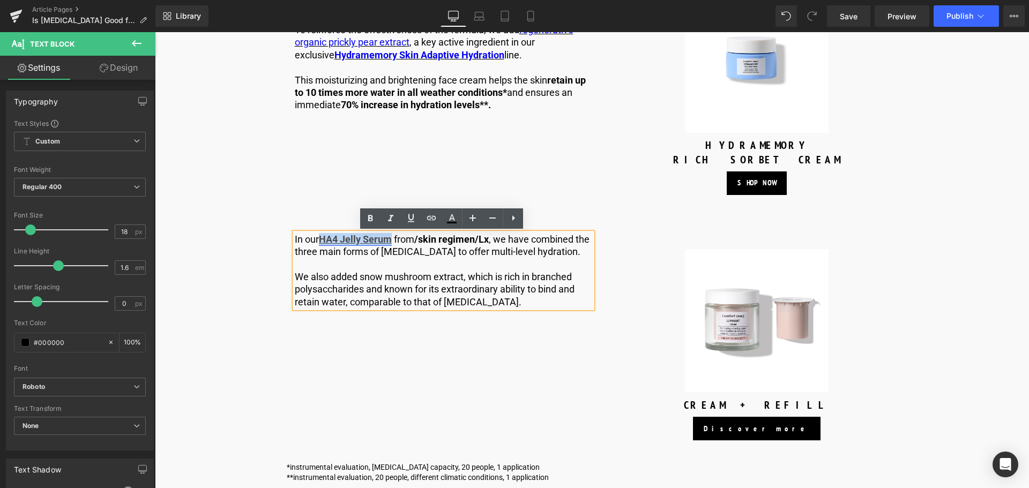
drag, startPoint x: 392, startPoint y: 238, endPoint x: 322, endPoint y: 241, distance: 69.7
click at [322, 241] on link "HA4 Jelly Serum" at bounding box center [355, 239] width 73 height 11
click at [446, 219] on icon at bounding box center [451, 218] width 13 height 13
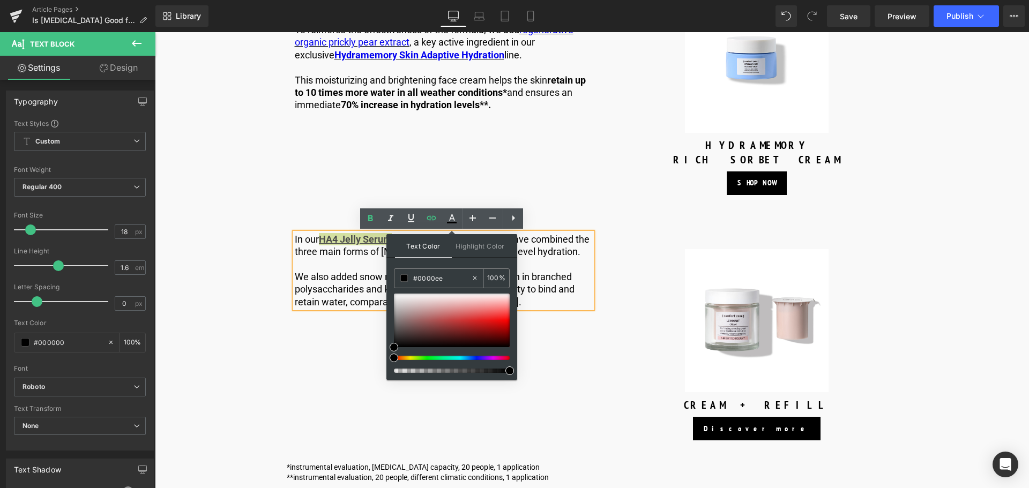
click at [455, 273] on input "#0000ee" at bounding box center [442, 278] width 58 height 12
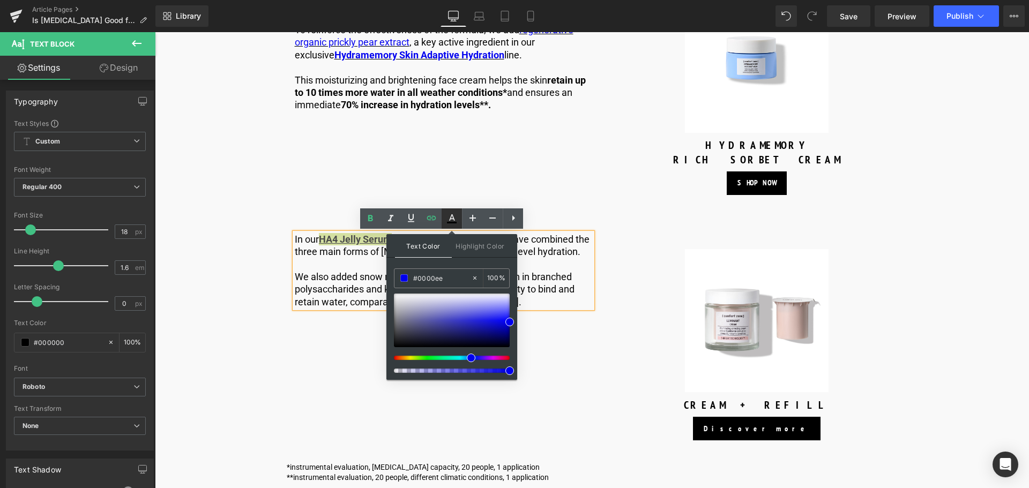
type input "#0000ee"
click at [448, 222] on icon at bounding box center [452, 223] width 10 height 2
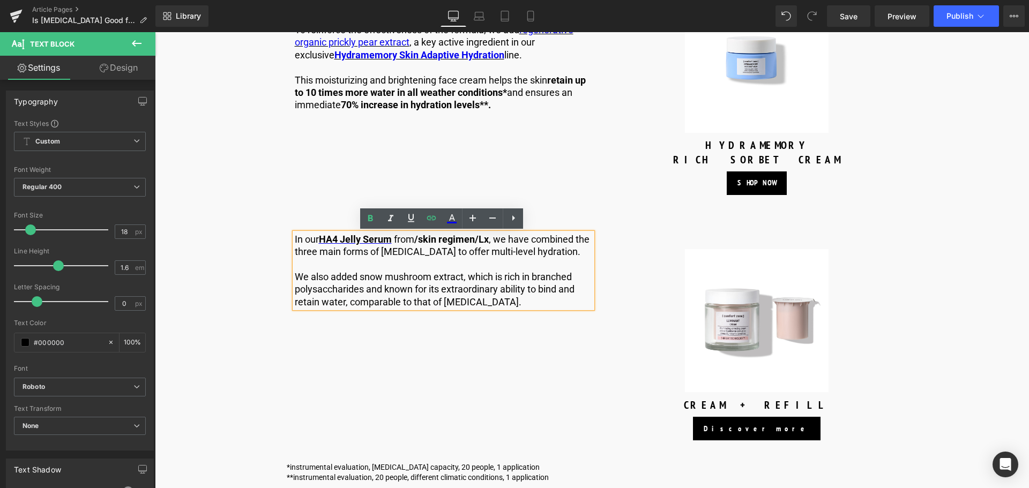
click at [425, 243] on strong "/skin regimen/Lx" at bounding box center [451, 239] width 74 height 11
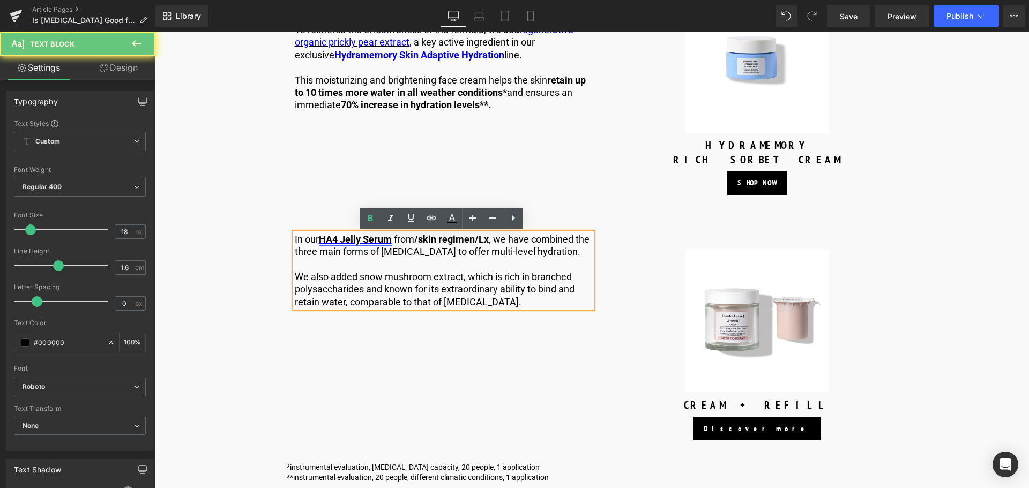
click at [388, 237] on link "HA4 Jelly Serum" at bounding box center [355, 239] width 73 height 11
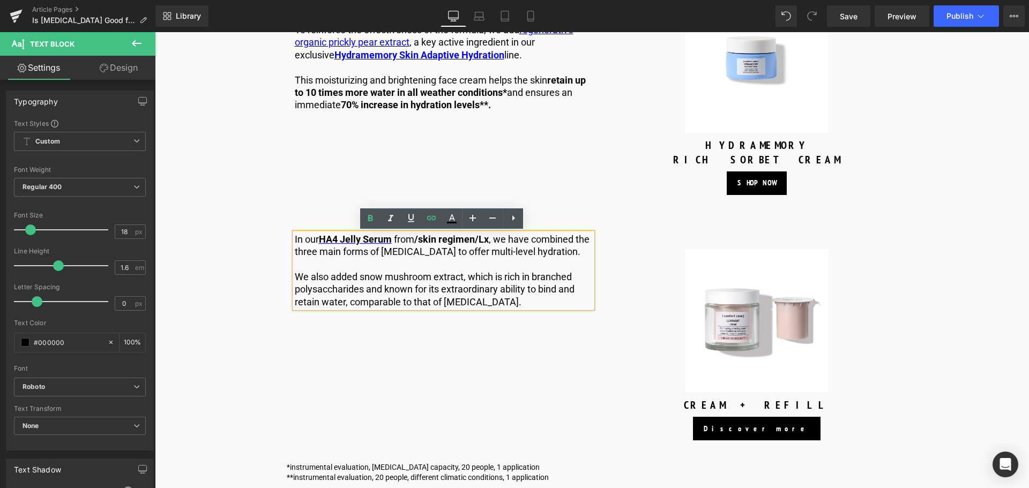
click at [404, 240] on p "In our HA4 Jelly Serum from /skin regimen/Lx , we have combined the three main …" at bounding box center [443, 245] width 297 height 25
click at [755, 246] on span "Product" at bounding box center [756, 242] width 33 height 16
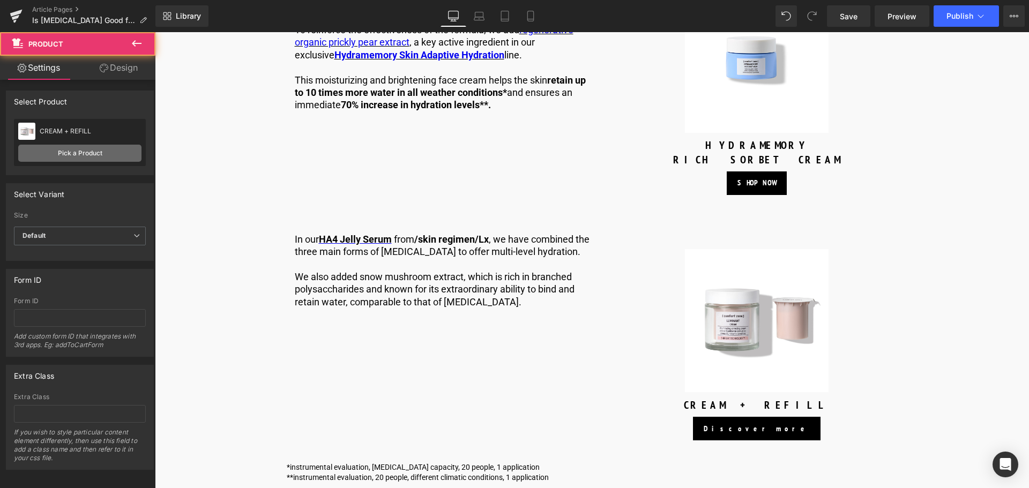
click at [89, 149] on link "Pick a Product" at bounding box center [79, 153] width 123 height 17
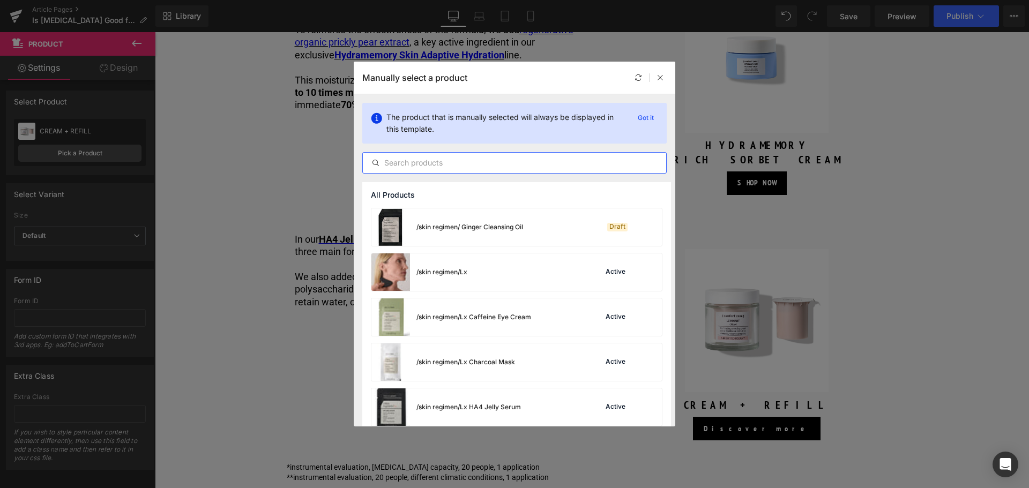
click at [415, 164] on input "text" at bounding box center [514, 162] width 303 height 13
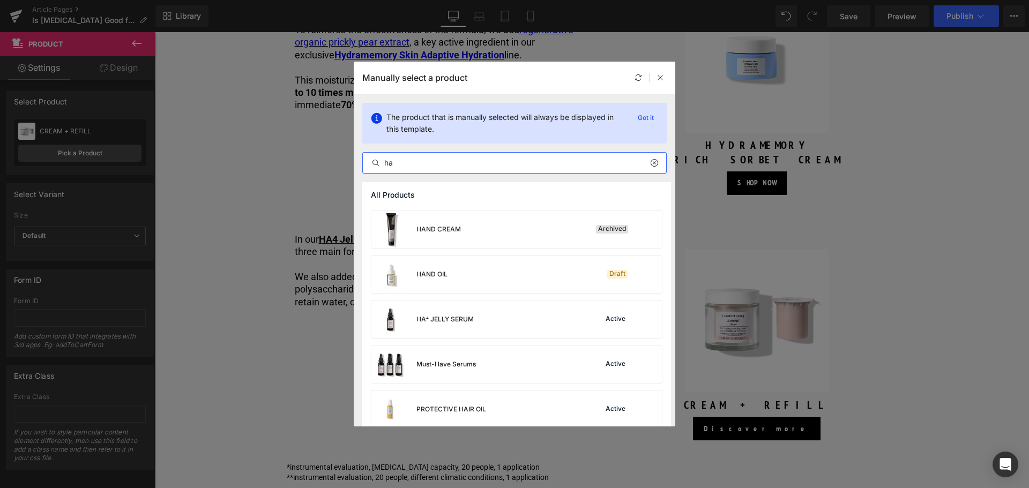
scroll to position [321, 0]
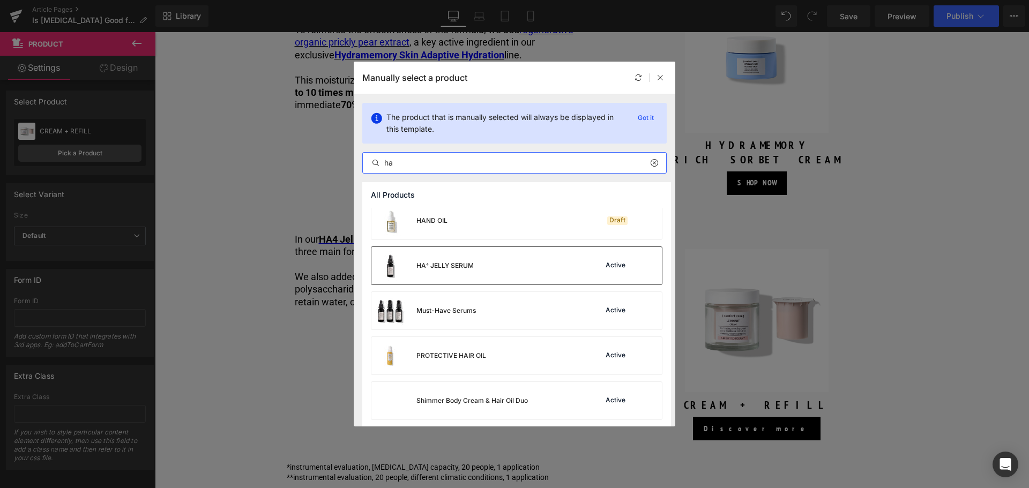
type input "ha"
click at [498, 273] on div "HA⁴ JELLY SERUM Active" at bounding box center [516, 266] width 290 height 38
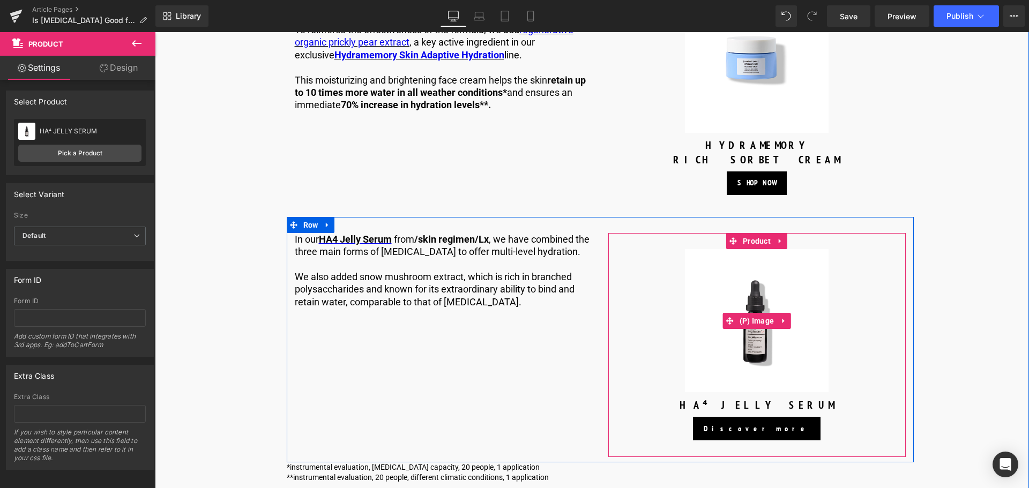
scroll to position [1628, 0]
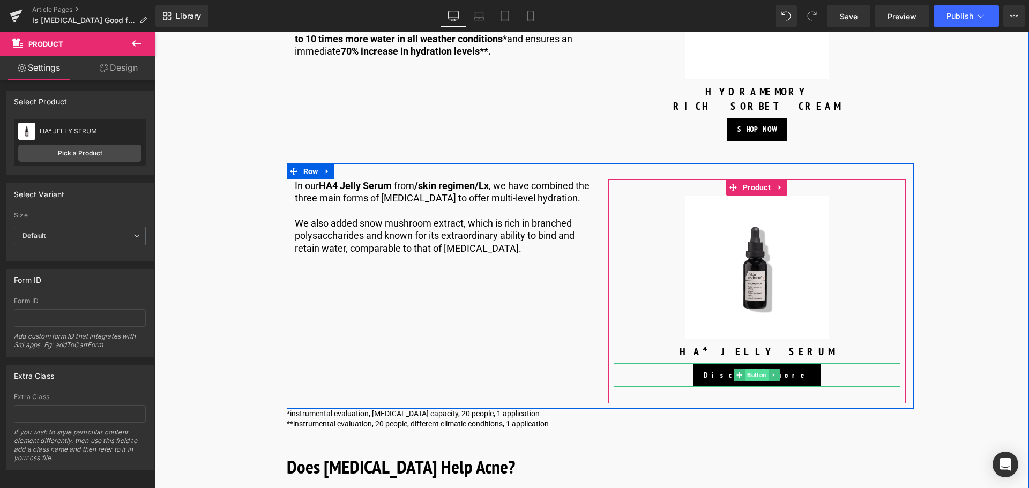
click at [754, 377] on span "Button" at bounding box center [757, 375] width 24 height 13
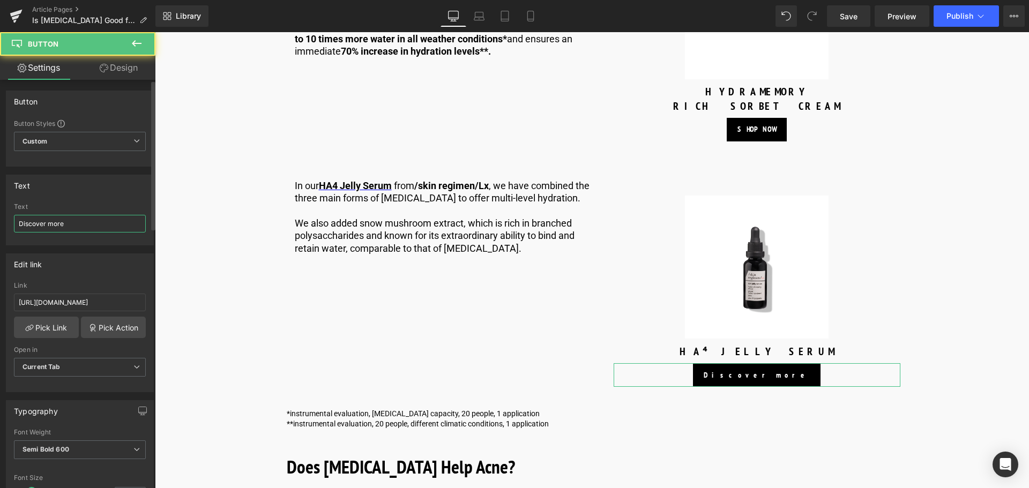
click at [92, 230] on input "Discover more" at bounding box center [80, 224] width 132 height 18
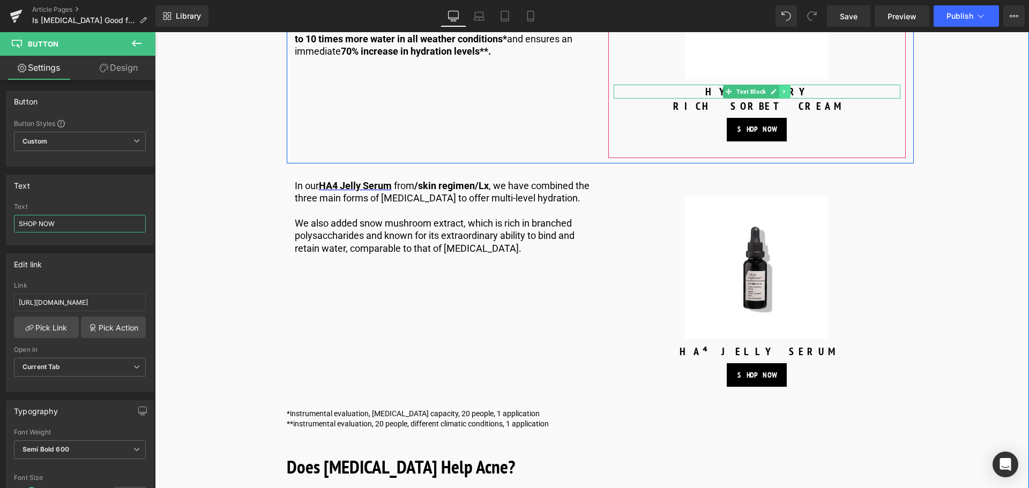
type input "SHOP NOW"
click at [782, 91] on icon at bounding box center [785, 91] width 6 height 6
click at [780, 94] on link at bounding box center [779, 91] width 11 height 13
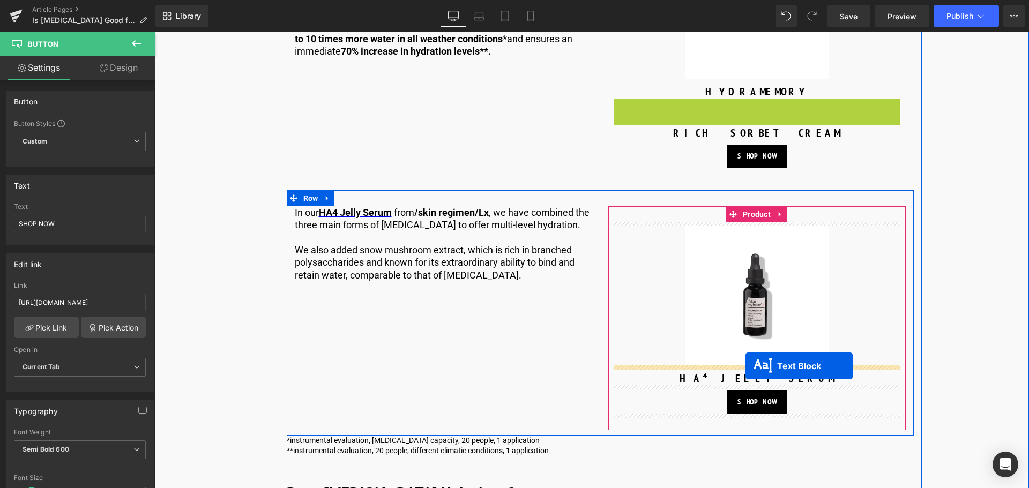
drag, startPoint x: 729, startPoint y: 104, endPoint x: 745, endPoint y: 366, distance: 262.5
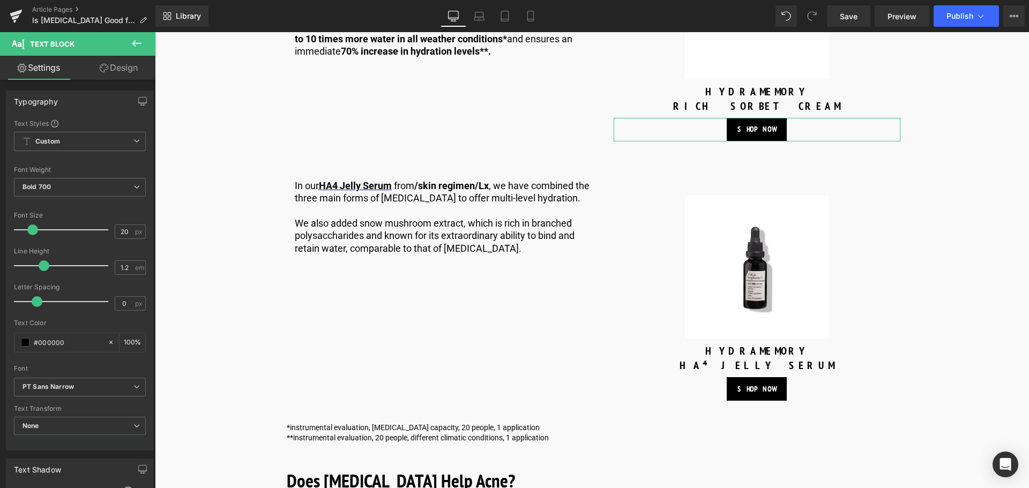
click at [141, 44] on icon at bounding box center [137, 43] width 10 height 6
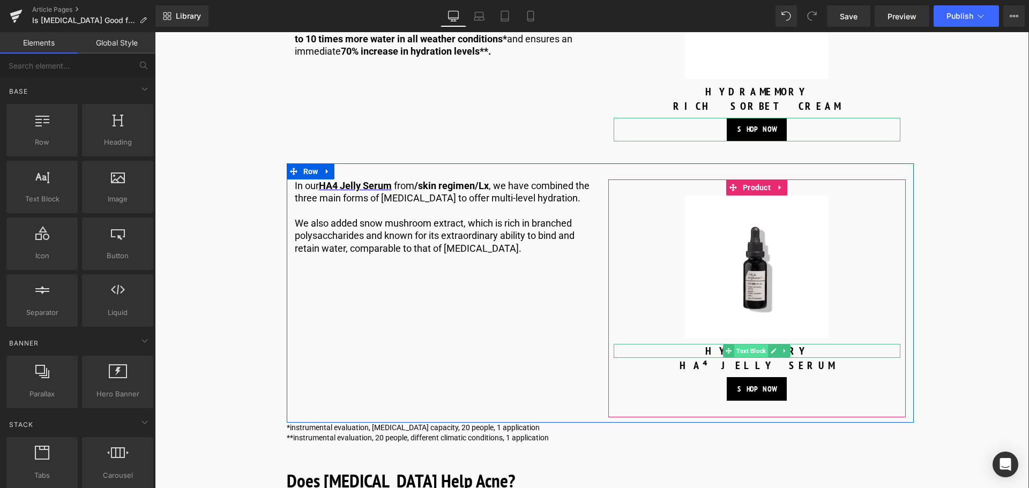
click at [750, 349] on span "Text Block" at bounding box center [751, 350] width 34 height 13
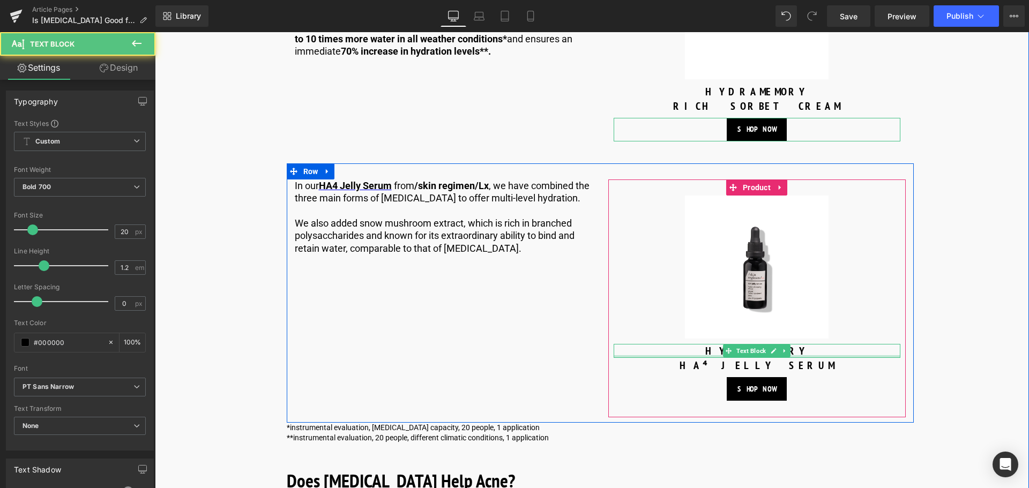
click at [814, 355] on div at bounding box center [756, 356] width 287 height 3
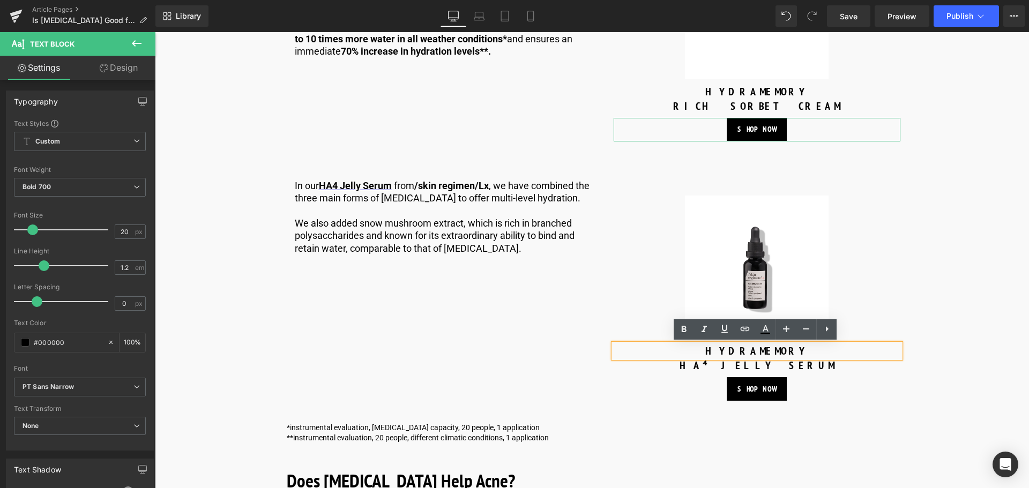
click at [817, 353] on p "HYDRAMEMORY" at bounding box center [756, 351] width 287 height 14
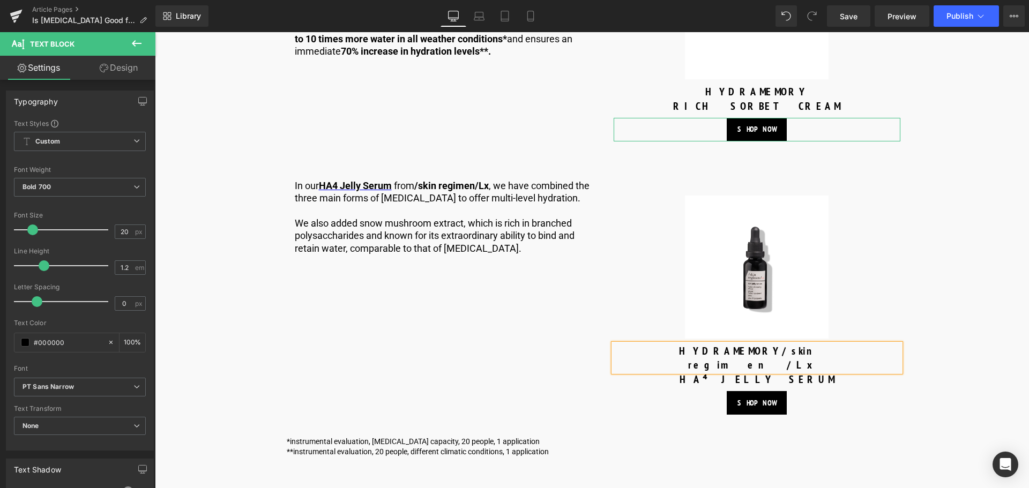
click at [753, 349] on p "HYDRAMEMORY/skin regimen/Lx" at bounding box center [756, 358] width 287 height 28
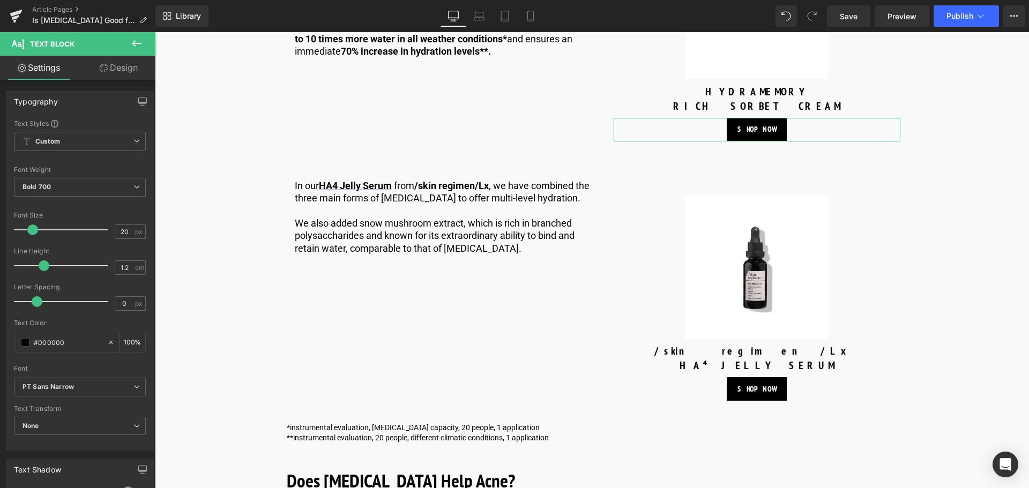
click at [141, 43] on icon at bounding box center [137, 43] width 10 height 6
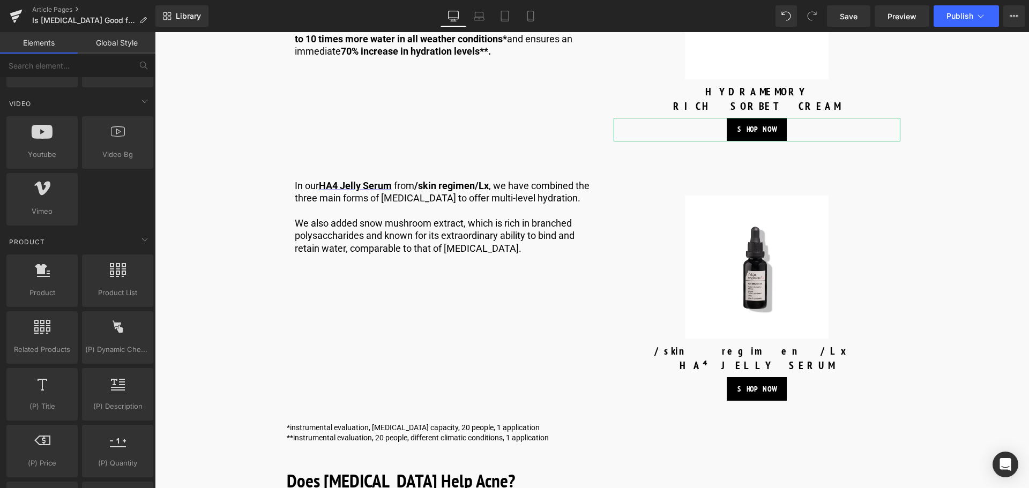
scroll to position [750, 0]
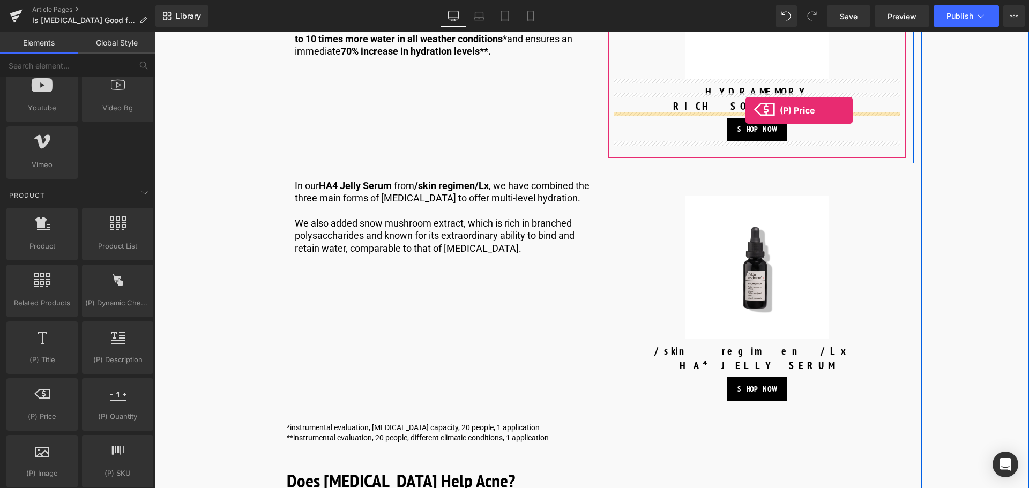
drag, startPoint x: 215, startPoint y: 439, endPoint x: 745, endPoint y: 110, distance: 623.8
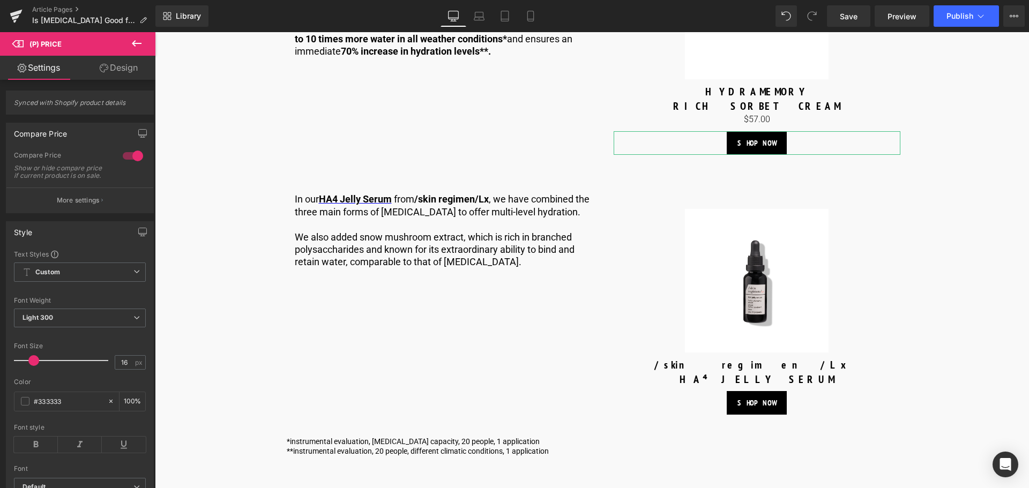
click at [141, 40] on icon at bounding box center [136, 43] width 13 height 13
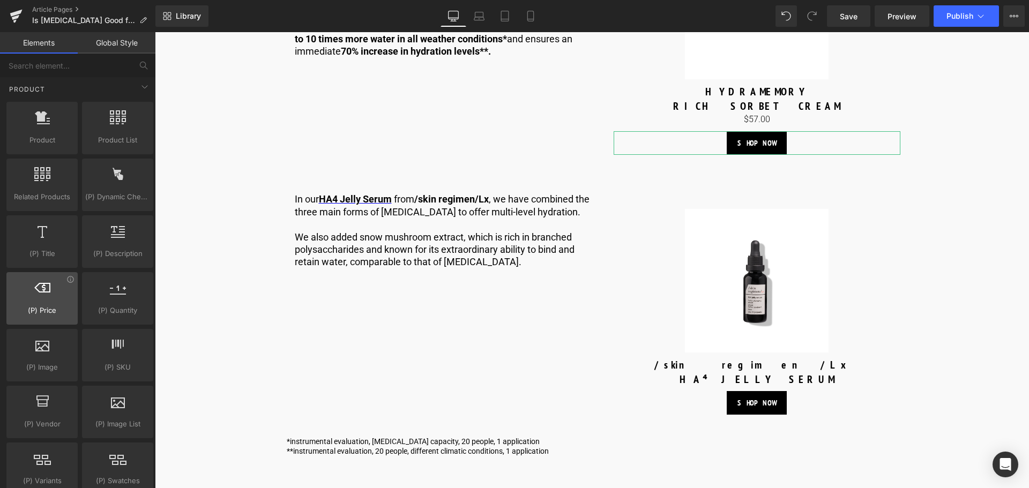
scroll to position [857, 0]
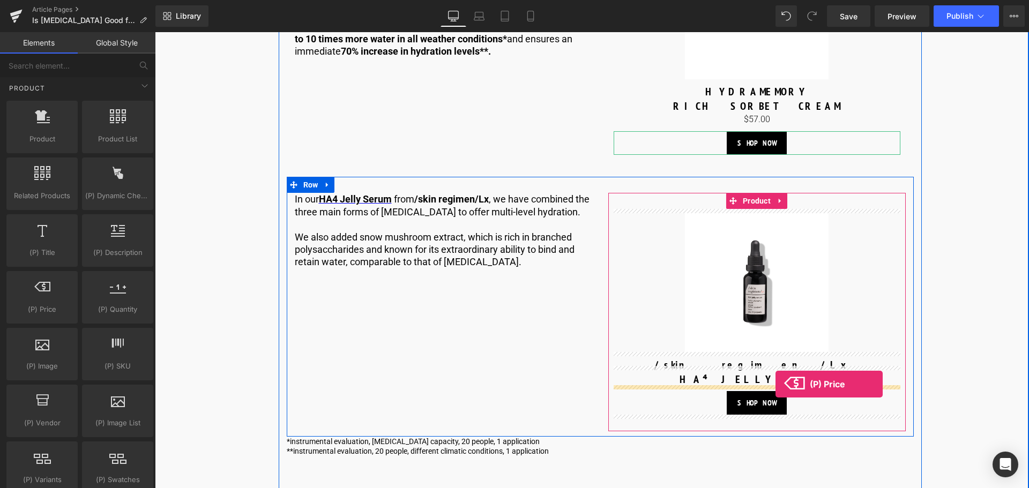
drag, startPoint x: 212, startPoint y: 326, endPoint x: 775, endPoint y: 384, distance: 566.1
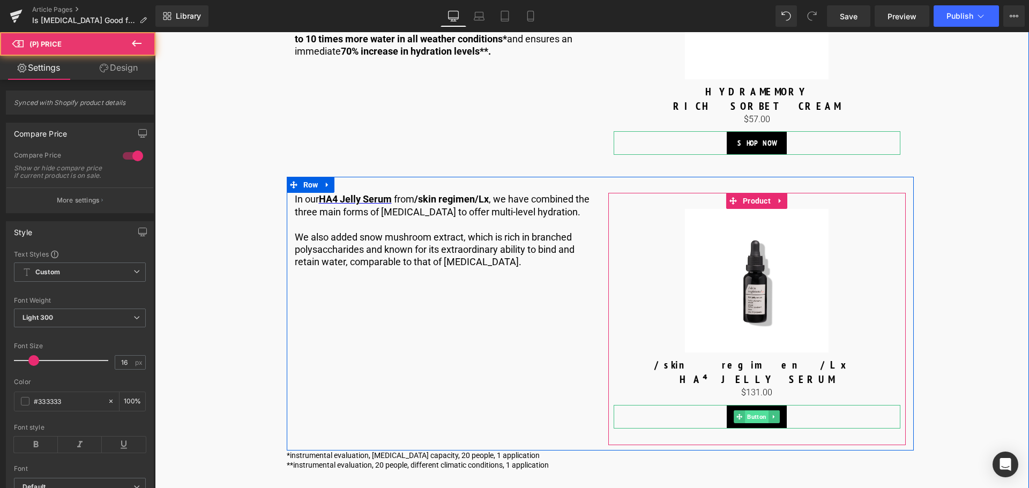
click at [753, 414] on span "Button" at bounding box center [757, 416] width 24 height 13
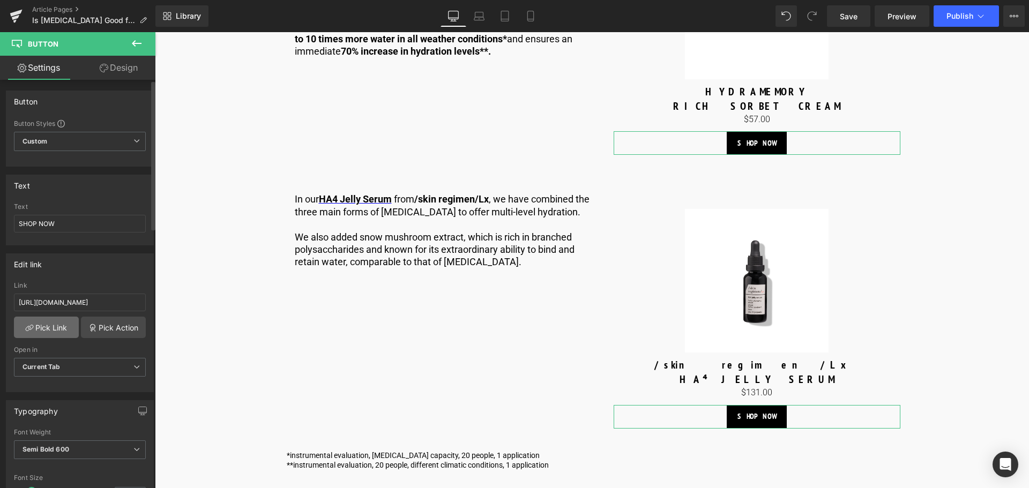
click at [57, 328] on link "Pick Link" at bounding box center [46, 327] width 65 height 21
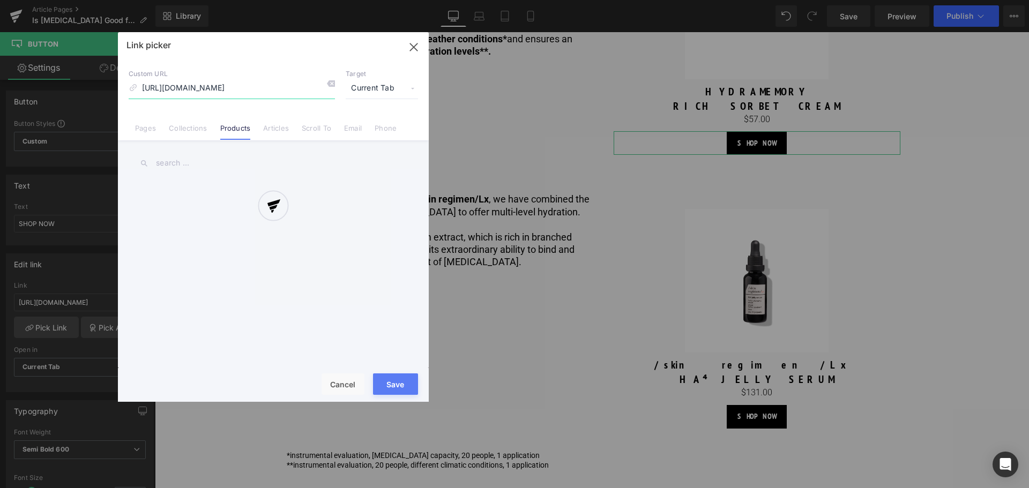
scroll to position [0, 90]
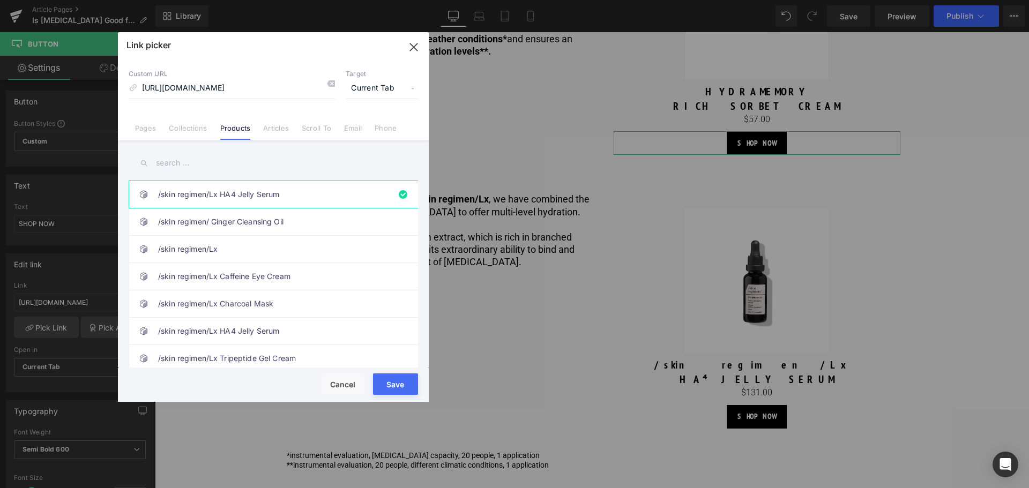
click at [292, 168] on input "text" at bounding box center [273, 163] width 289 height 24
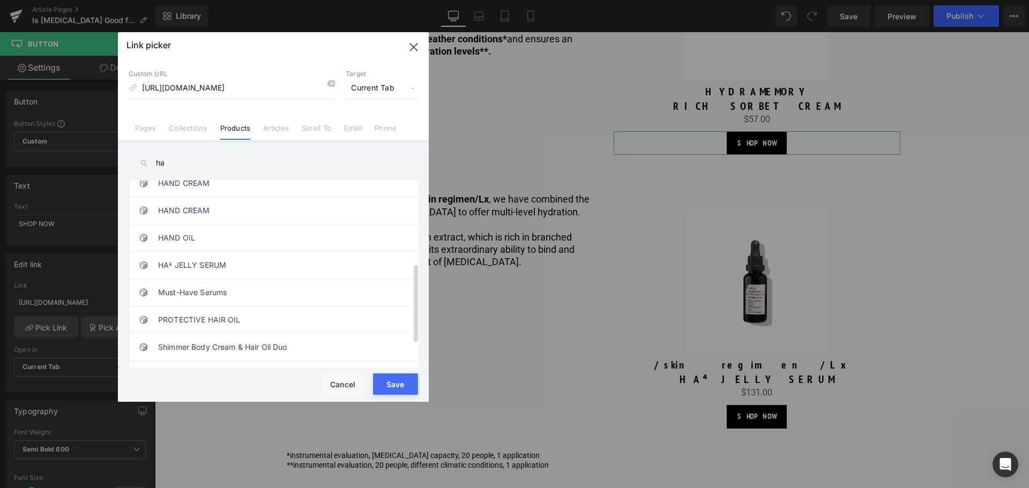
scroll to position [254, 0]
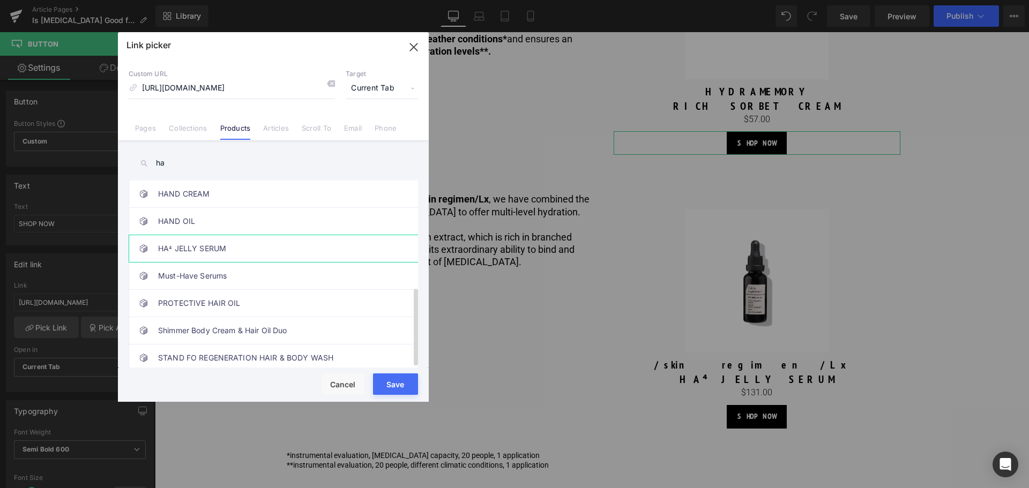
type input "ha"
click at [236, 236] on link "HA⁴ JELLY SERUM" at bounding box center [276, 248] width 236 height 27
click at [404, 387] on button "Save" at bounding box center [395, 383] width 45 height 21
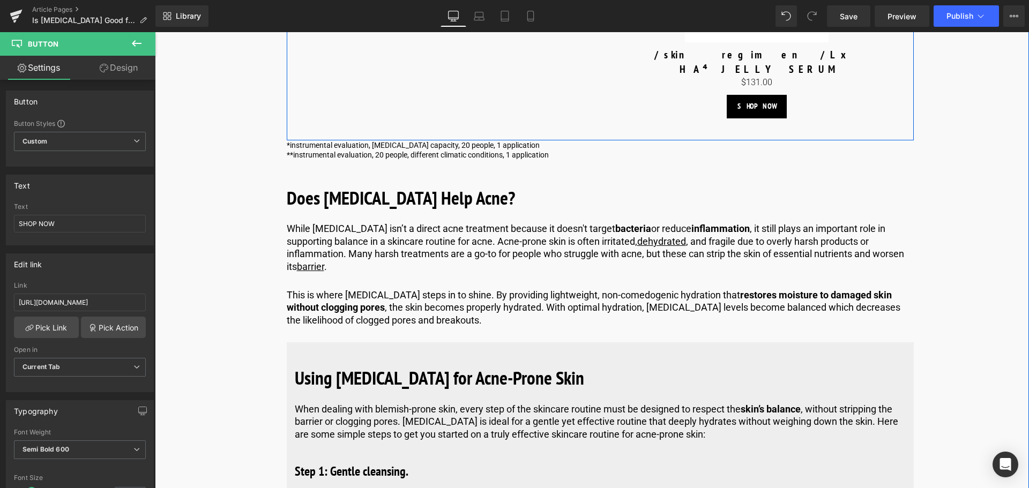
scroll to position [1949, 0]
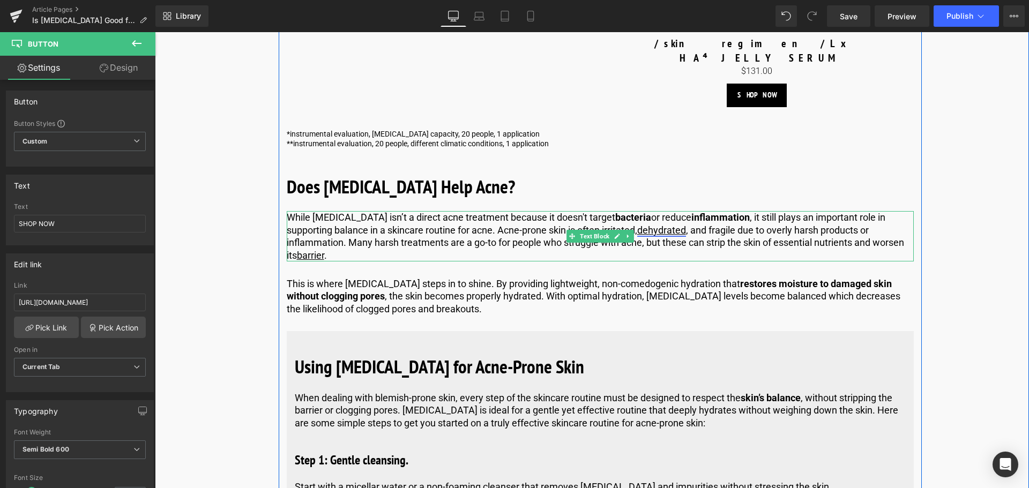
click at [672, 227] on link "dehydrated" at bounding box center [661, 229] width 49 height 11
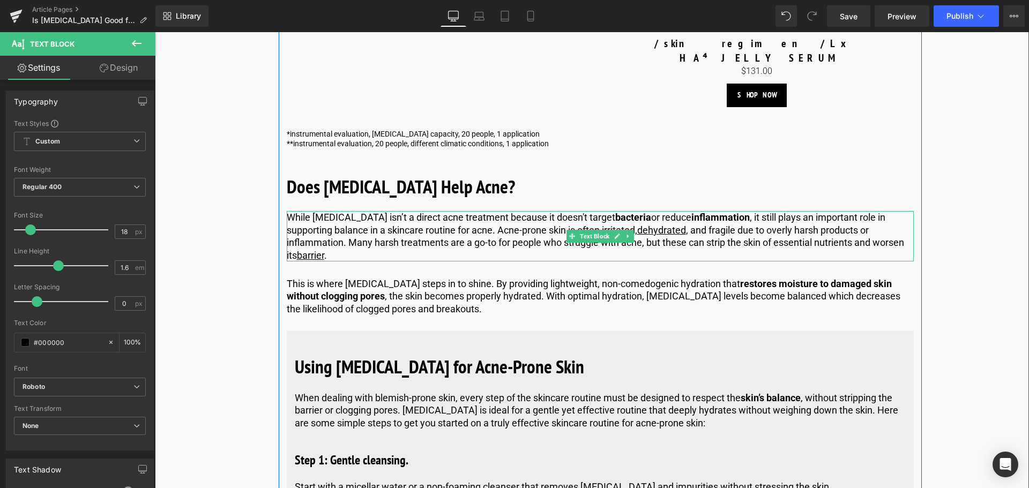
click at [706, 235] on p "While [MEDICAL_DATA] isn’t a direct acne treatment because it doesn't target ba…" at bounding box center [600, 236] width 627 height 50
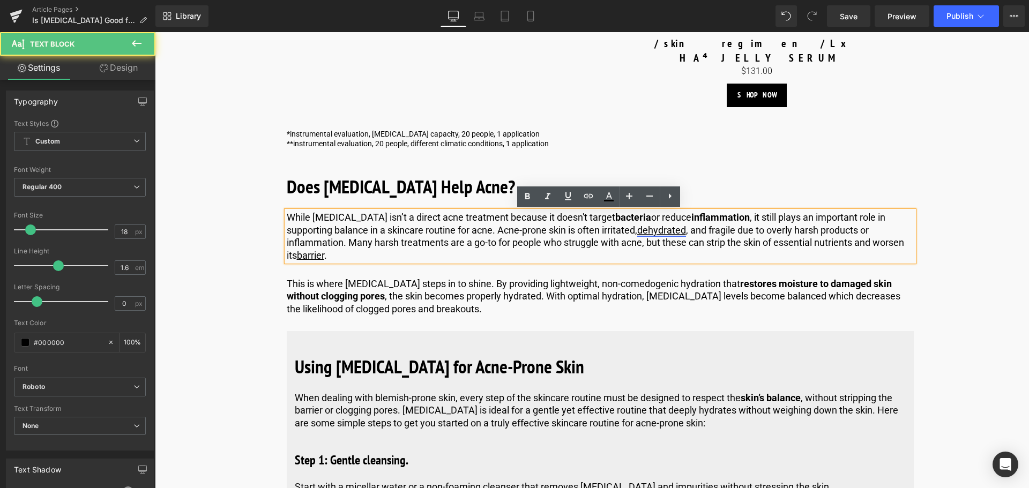
click at [676, 234] on link "dehydrated" at bounding box center [661, 229] width 49 height 11
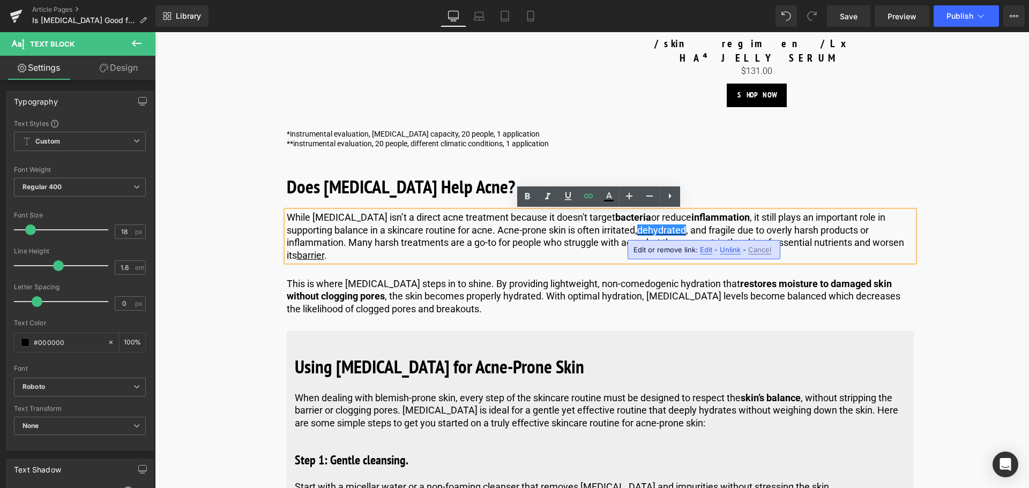
click at [701, 253] on span "Edit" at bounding box center [706, 249] width 12 height 9
click at [671, 251] on input "[URL][DOMAIN_NAME]" at bounding box center [694, 253] width 165 height 27
type input "[URL][DOMAIN_NAME]"
click at [793, 257] on icon "button" at bounding box center [788, 253] width 13 height 13
click at [744, 239] on p "While [MEDICAL_DATA] isn’t a direct acne treatment because it doesn't target ba…" at bounding box center [600, 236] width 627 height 50
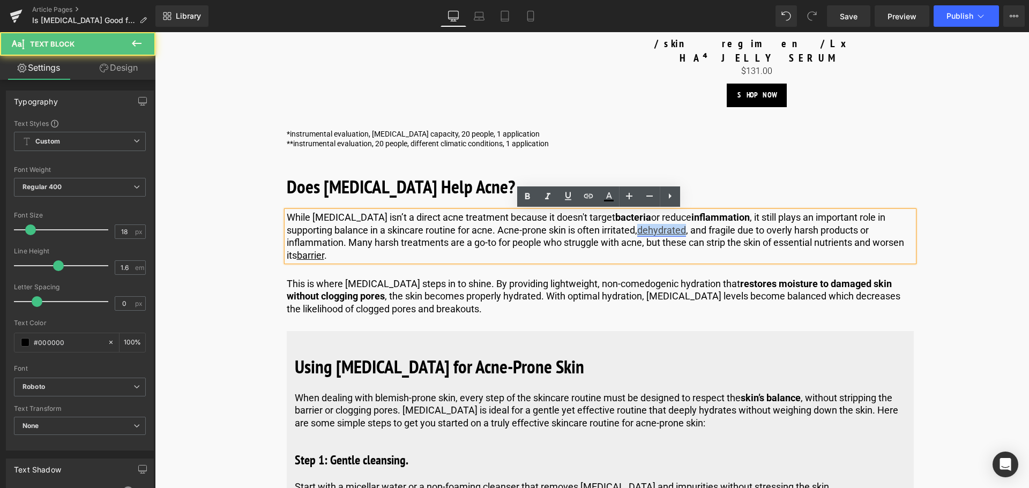
drag, startPoint x: 689, startPoint y: 230, endPoint x: 644, endPoint y: 231, distance: 45.6
click at [644, 231] on p "While [MEDICAL_DATA] isn’t a direct acne treatment because it doesn't target ba…" at bounding box center [600, 236] width 627 height 50
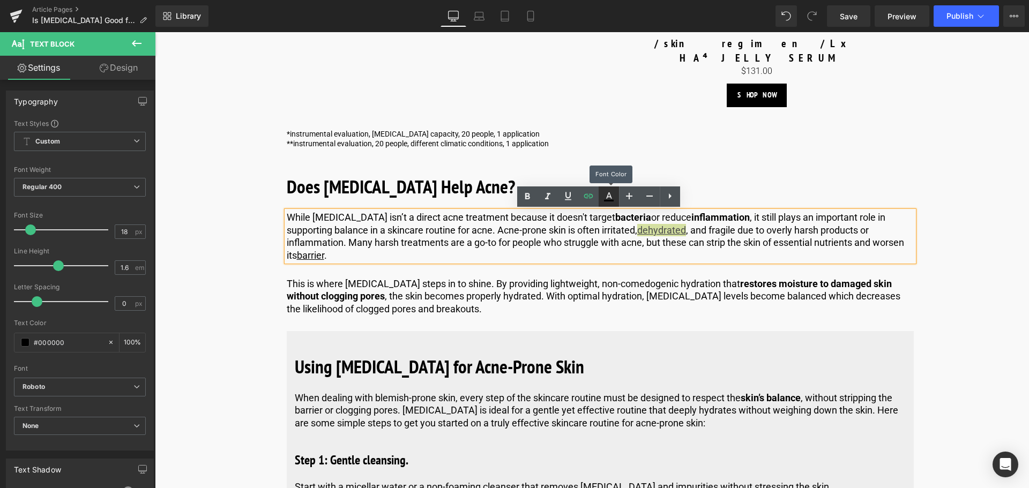
click at [616, 197] on link at bounding box center [608, 196] width 20 height 20
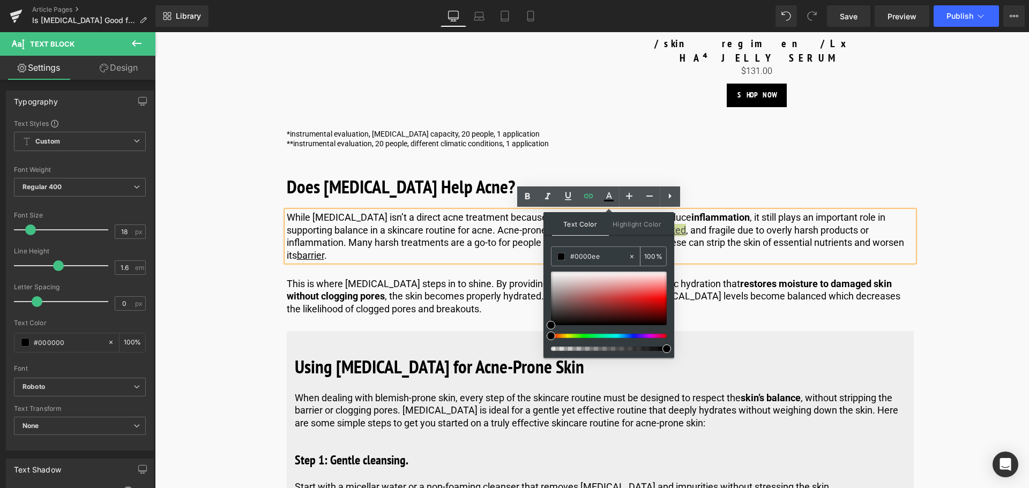
click at [611, 253] on input "#0000ee" at bounding box center [599, 257] width 58 height 12
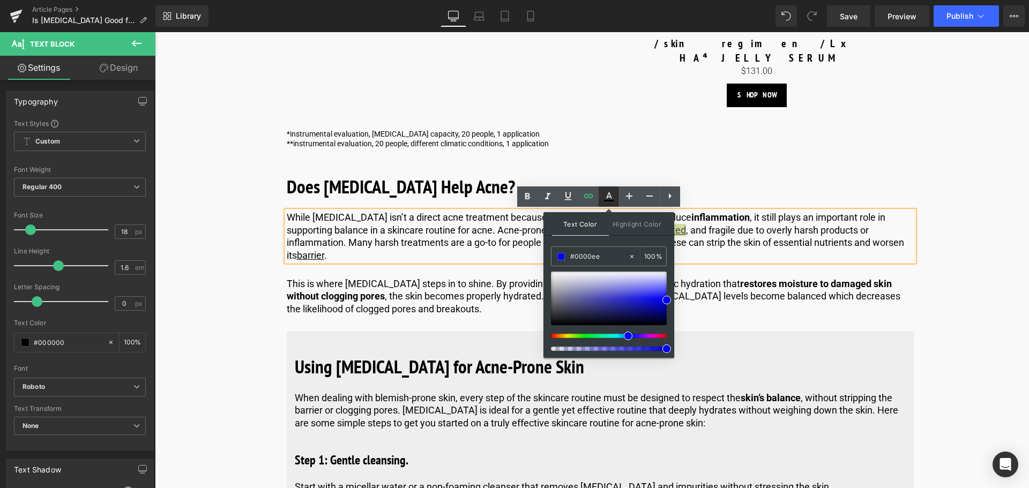
type input "#0000ee"
click at [610, 200] on icon at bounding box center [608, 196] width 13 height 13
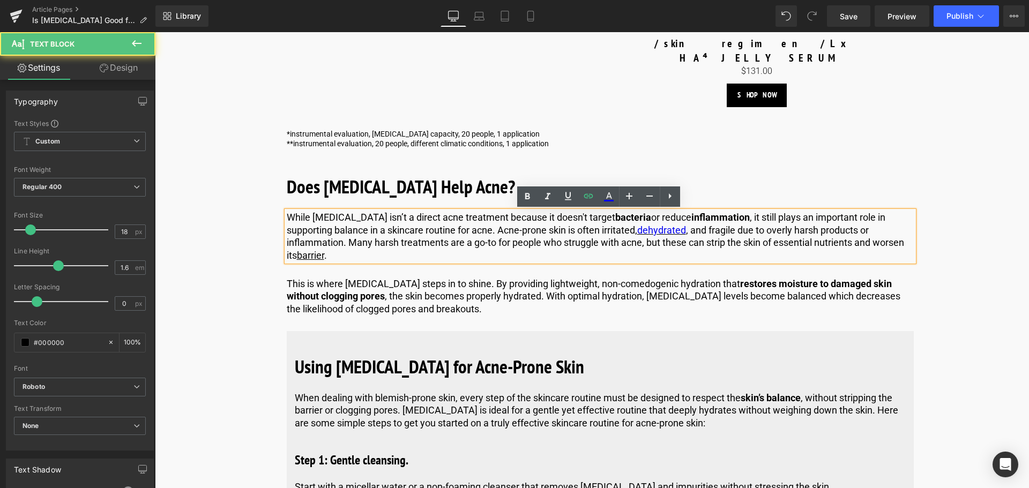
click at [743, 231] on p "While [MEDICAL_DATA] isn’t a direct acne treatment because it doesn't target ba…" at bounding box center [600, 236] width 627 height 50
click at [302, 252] on link "barrier" at bounding box center [310, 255] width 27 height 11
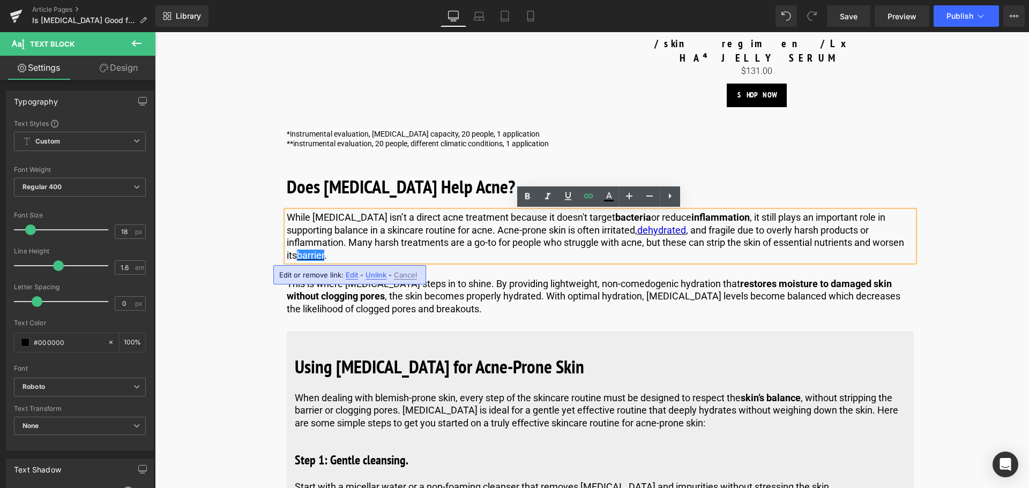
click at [347, 276] on span "Edit" at bounding box center [352, 275] width 12 height 9
click at [339, 278] on input "[URL][DOMAIN_NAME]" at bounding box center [363, 278] width 165 height 27
type input "[URL][DOMAIN_NAME]"
click at [449, 281] on button "button" at bounding box center [457, 278] width 23 height 23
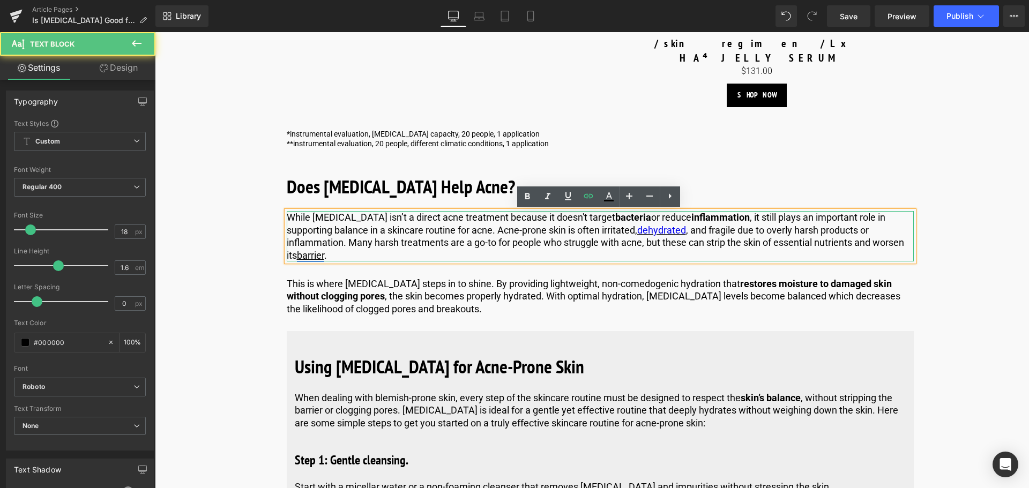
click at [317, 258] on link "barrier" at bounding box center [310, 255] width 27 height 11
click at [352, 272] on span "Edit" at bounding box center [352, 275] width 12 height 9
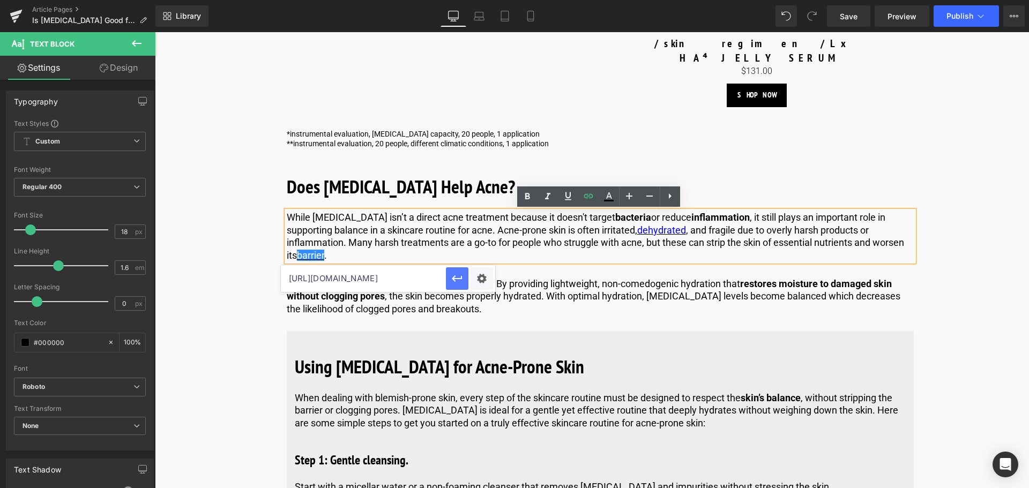
click at [447, 278] on button "button" at bounding box center [457, 278] width 23 height 23
drag, startPoint x: 325, startPoint y: 253, endPoint x: 300, endPoint y: 256, distance: 25.3
click at [300, 256] on p "While [MEDICAL_DATA] isn’t a direct acne treatment because it doesn't target ba…" at bounding box center [600, 236] width 627 height 50
click at [612, 205] on link at bounding box center [608, 196] width 20 height 20
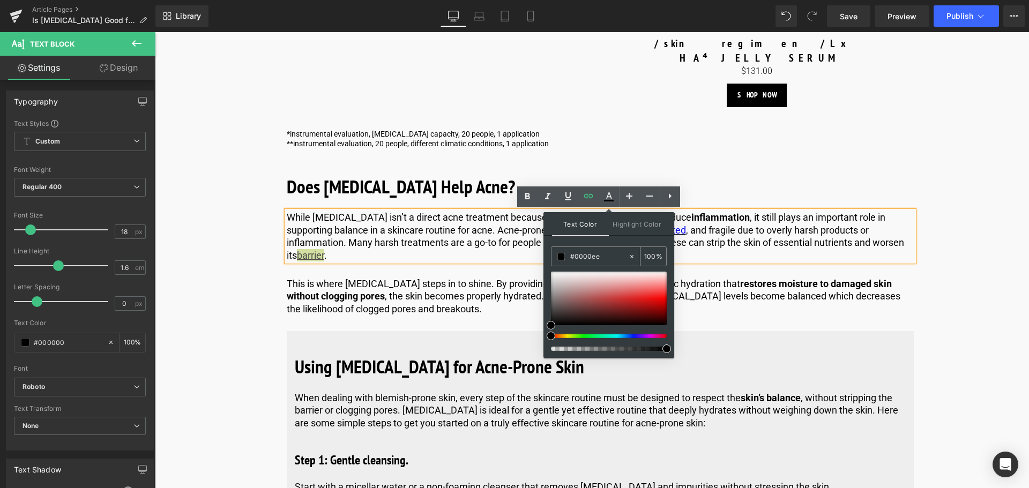
click at [609, 250] on div "#0000ee" at bounding box center [589, 256] width 77 height 19
click at [609, 259] on input "#0000ee" at bounding box center [599, 257] width 58 height 12
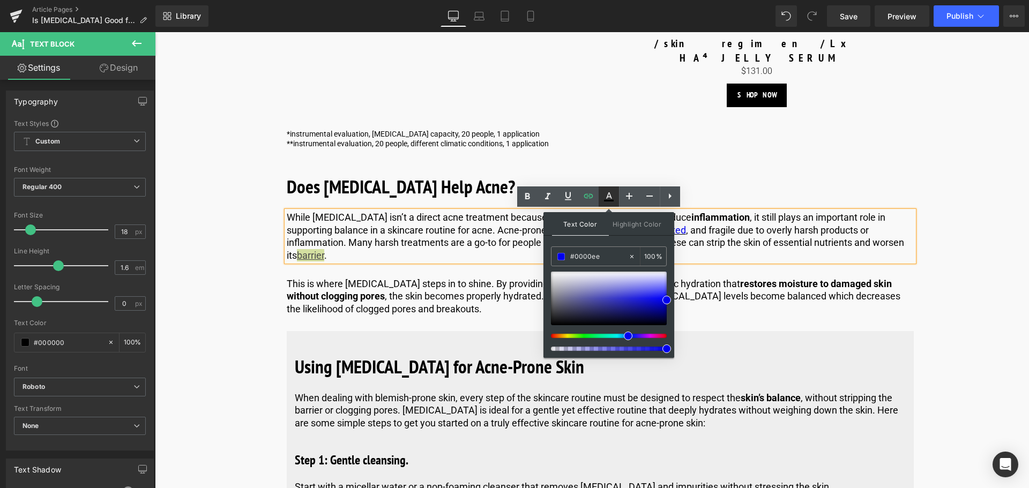
type input "#0000ee"
click at [609, 195] on icon at bounding box center [608, 196] width 13 height 13
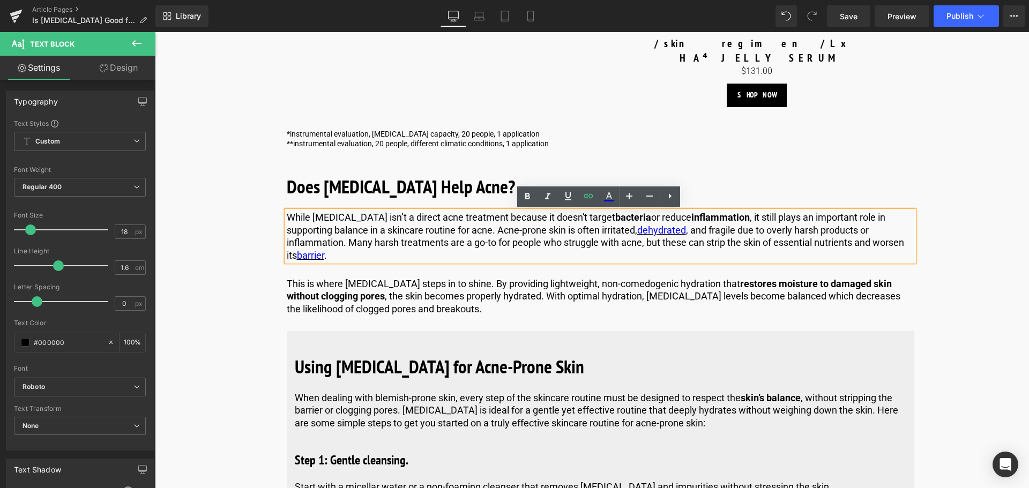
click at [465, 258] on p "While [MEDICAL_DATA] isn’t a direct acne treatment because it doesn't target ba…" at bounding box center [600, 236] width 627 height 50
click at [661, 286] on p "This is where [MEDICAL_DATA] steps in to shine. By providing lightweight, non-c…" at bounding box center [600, 297] width 627 height 38
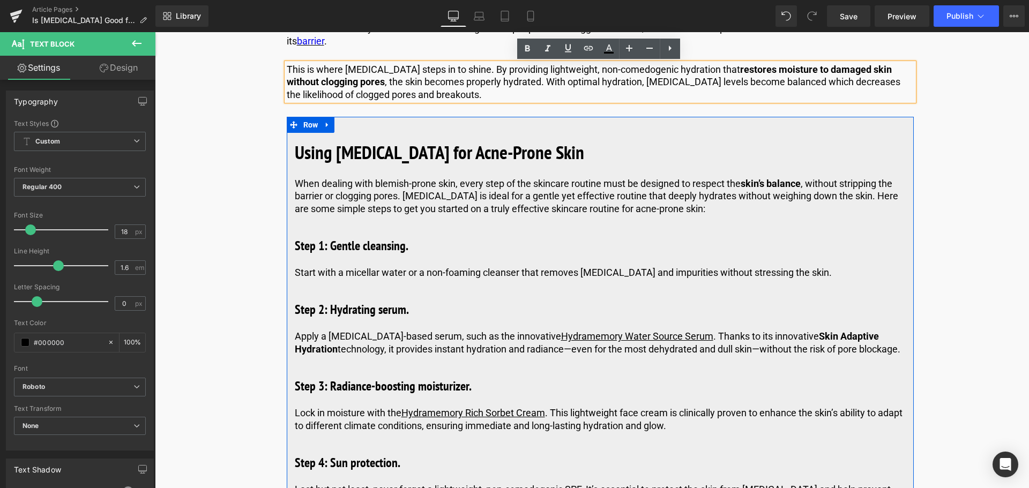
scroll to position [2217, 0]
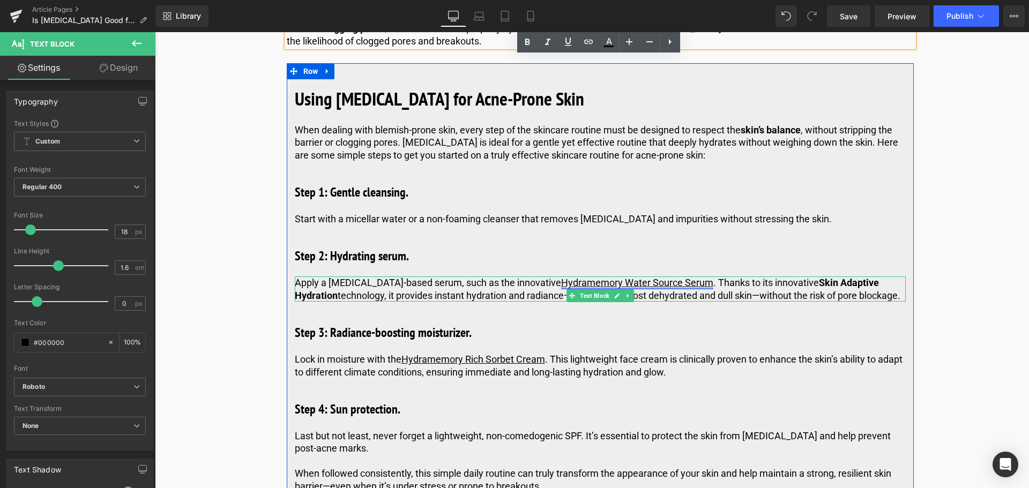
click at [606, 281] on link "Hydramemory Water Source Serum" at bounding box center [637, 282] width 152 height 11
click at [776, 302] on p "Apply a [MEDICAL_DATA]-based serum, such as the innovative Hydramemory Water So…" at bounding box center [600, 288] width 611 height 25
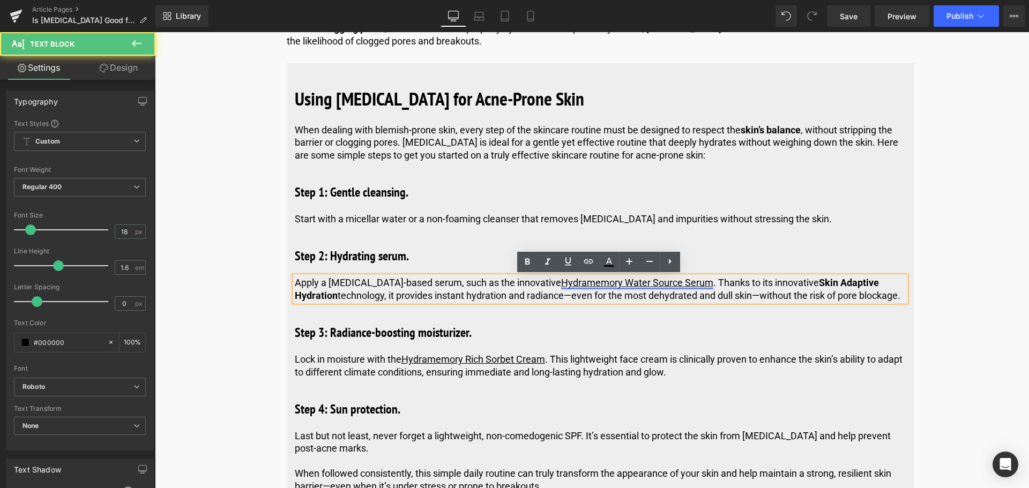
click at [658, 282] on link "Hydramemory Water Source Serum" at bounding box center [637, 282] width 152 height 11
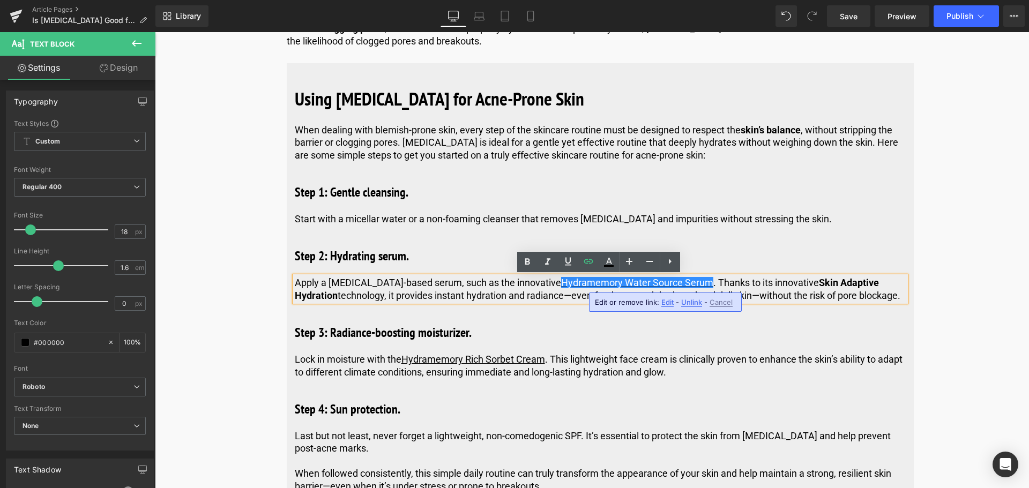
click at [666, 300] on span "Edit" at bounding box center [667, 302] width 12 height 9
click at [632, 306] on input "[URL][DOMAIN_NAME]" at bounding box center [655, 306] width 165 height 27
type input "[URL][DOMAIN_NAME]"
click at [739, 310] on button "button" at bounding box center [749, 306] width 23 height 23
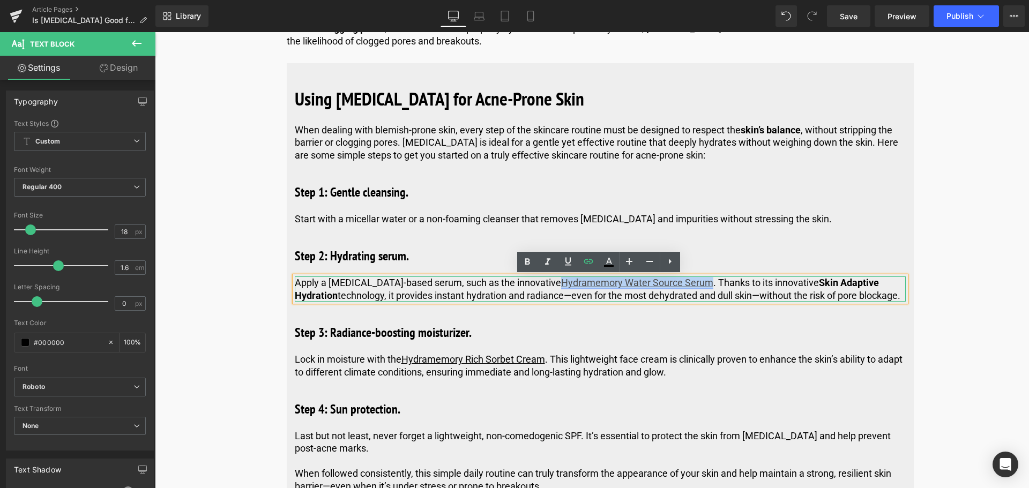
drag, startPoint x: 700, startPoint y: 283, endPoint x: 554, endPoint y: 285, distance: 145.7
click at [561, 285] on link "Hydramemory Water Source Serum" at bounding box center [637, 282] width 152 height 11
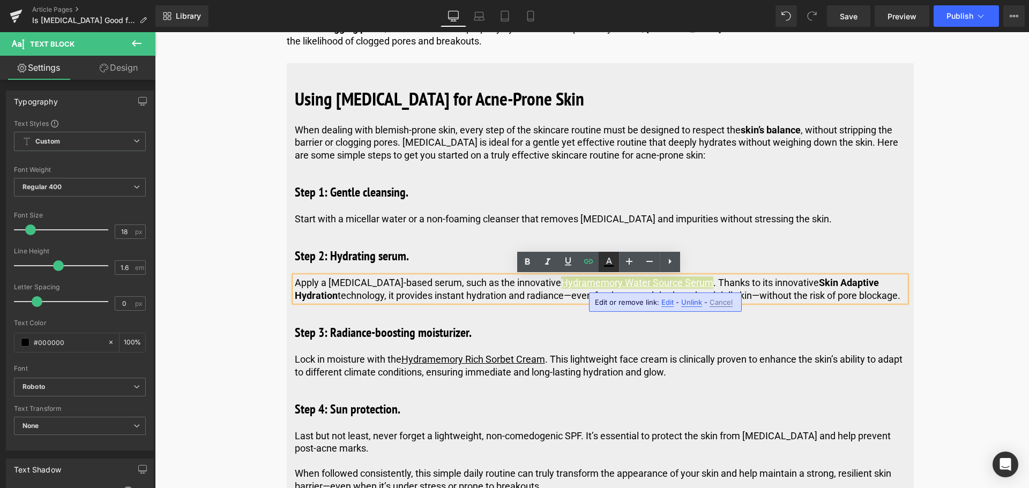
click at [611, 263] on icon at bounding box center [609, 261] width 6 height 6
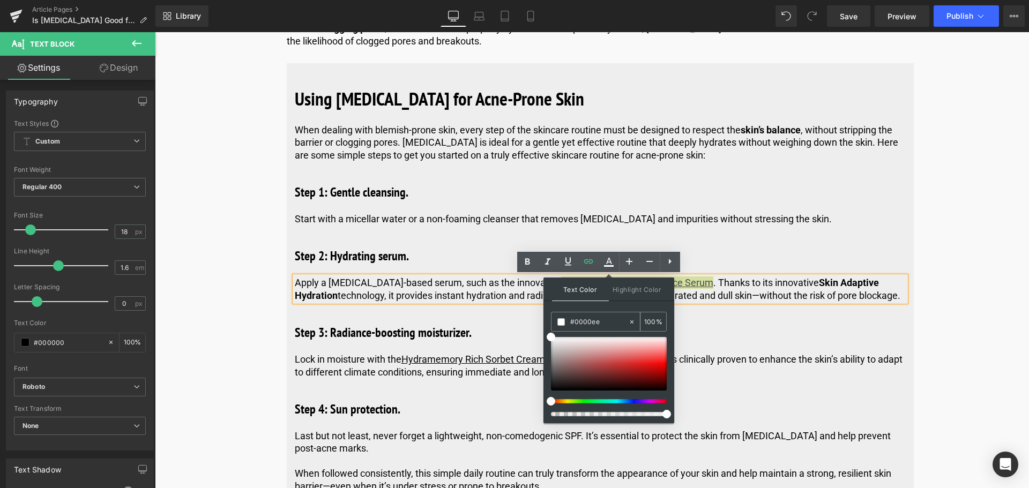
click at [618, 319] on input "#0000ee" at bounding box center [599, 322] width 58 height 12
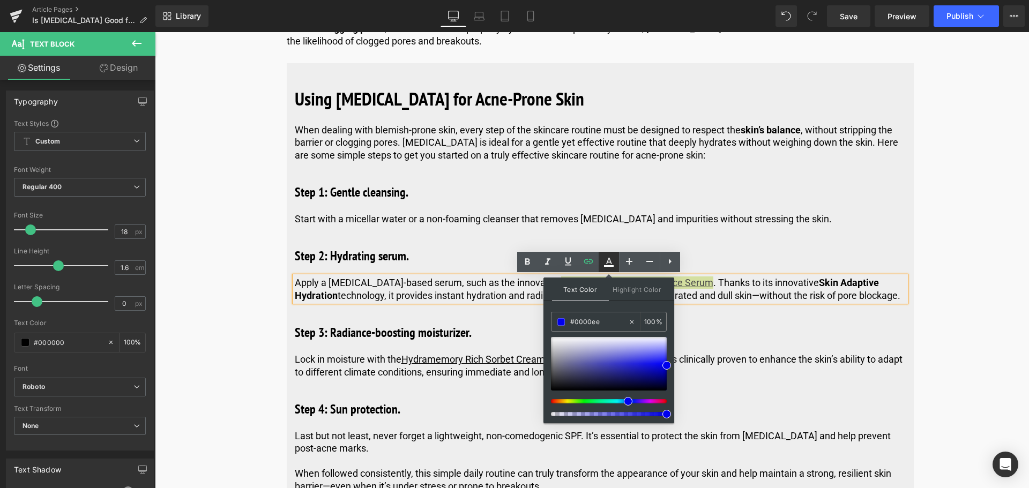
type input "#0000ee"
click at [614, 261] on icon at bounding box center [608, 262] width 13 height 13
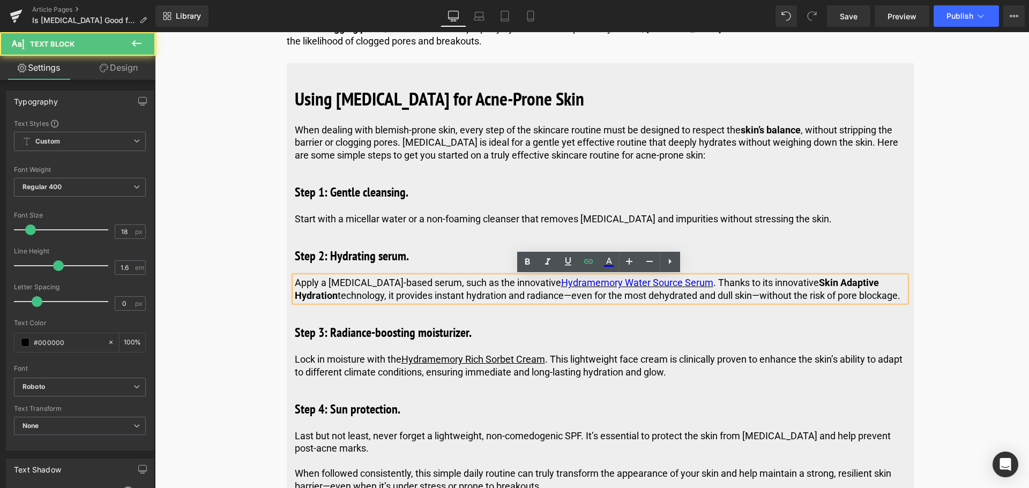
click at [689, 302] on p "Apply a [MEDICAL_DATA]-based serum, such as the innovative Hydramemory Water So…" at bounding box center [600, 288] width 611 height 25
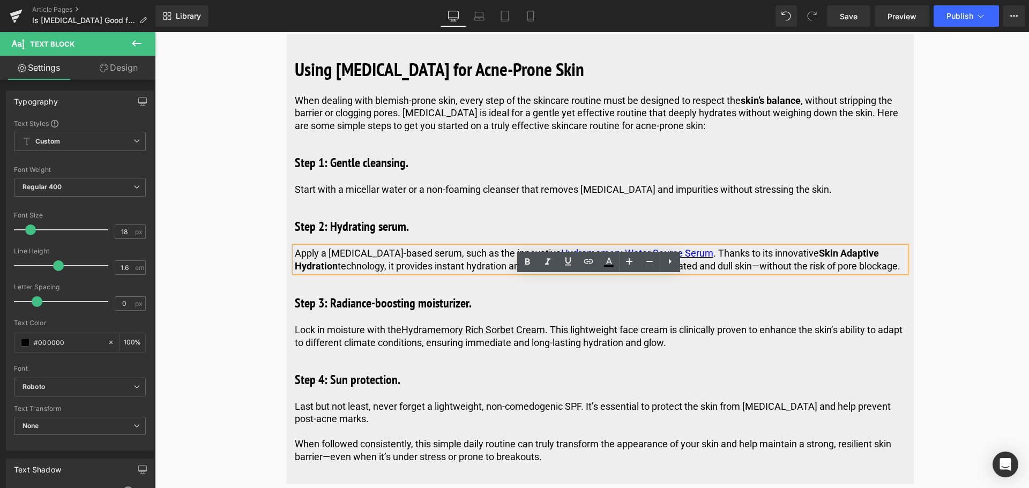
scroll to position [2270, 0]
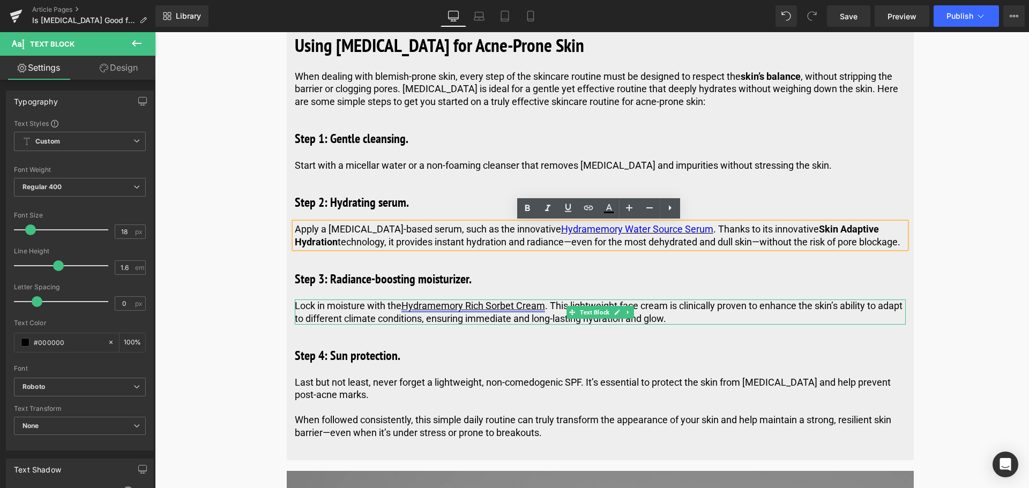
click at [470, 311] on link "Hydramemory Rich Sorbet Cream" at bounding box center [473, 305] width 144 height 11
click at [540, 324] on span "Lock in moisture with the Hydramemory Rich Sorbet Cream . This lightweight face…" at bounding box center [599, 312] width 608 height 24
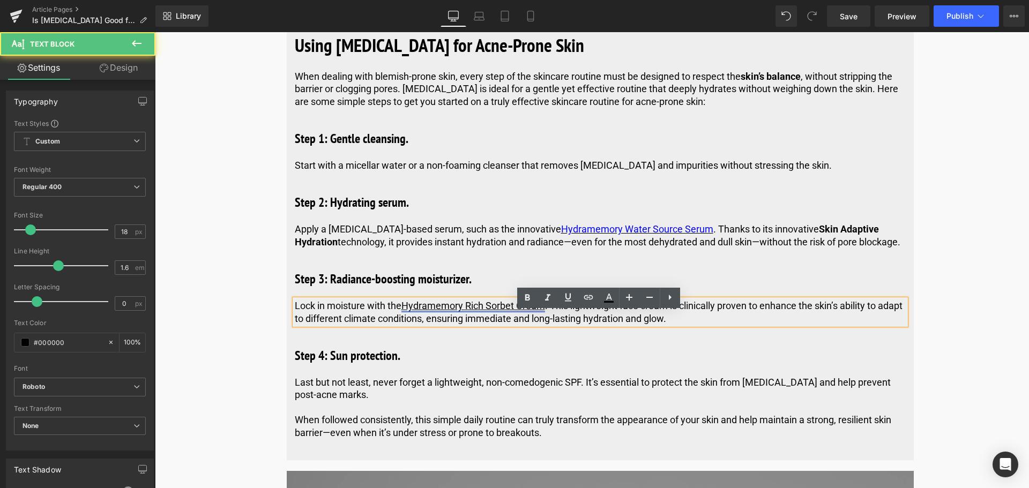
click at [538, 311] on link "Hydramemory Rich Sorbet Cream" at bounding box center [473, 305] width 144 height 11
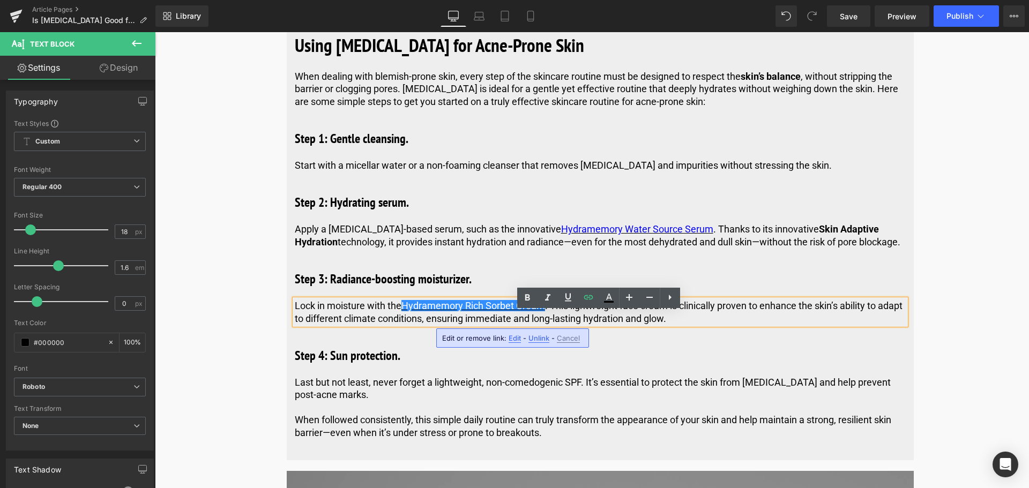
click at [516, 338] on span "Edit" at bounding box center [514, 338] width 12 height 9
click at [480, 340] on input "[URL][DOMAIN_NAME]" at bounding box center [503, 341] width 165 height 27
type input "[URL][DOMAIN_NAME]"
click at [601, 347] on icon "button" at bounding box center [596, 341] width 13 height 13
click at [563, 324] on span "Lock in moisture with the Hydramemory Rich Sorbet Cream . This lightweight face…" at bounding box center [599, 312] width 608 height 24
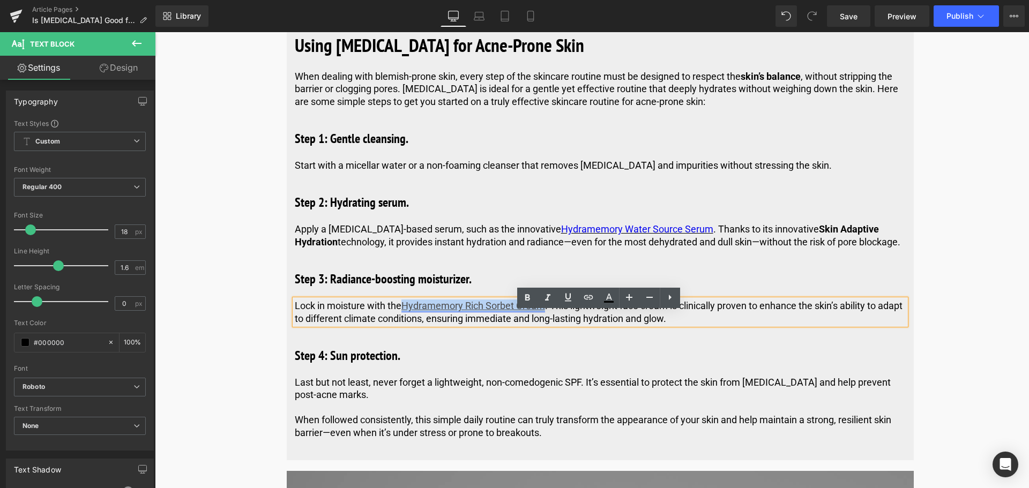
drag, startPoint x: 544, startPoint y: 320, endPoint x: 403, endPoint y: 319, distance: 141.4
click at [403, 311] on link "Hydramemory Rich Sorbet Cream" at bounding box center [473, 305] width 144 height 11
click at [609, 303] on icon at bounding box center [608, 297] width 13 height 13
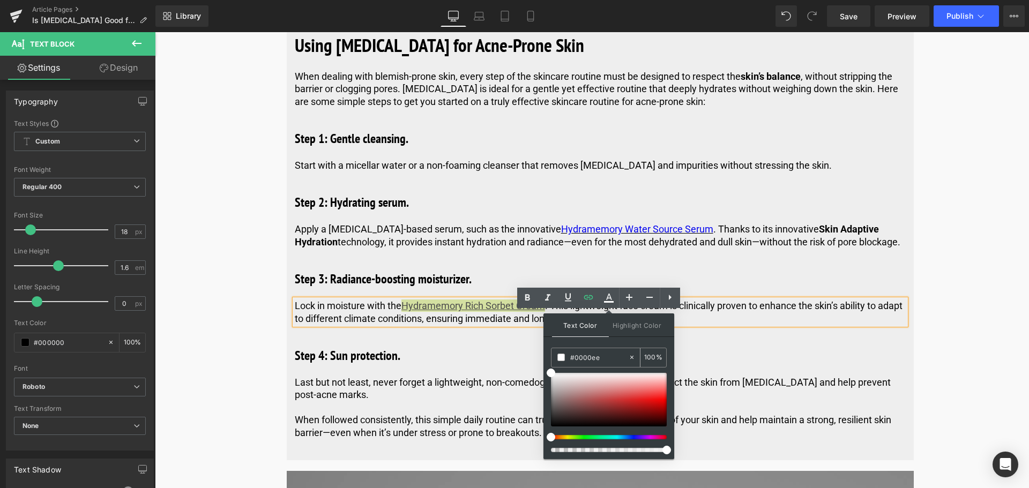
click at [603, 356] on input "#0000ee" at bounding box center [599, 357] width 58 height 12
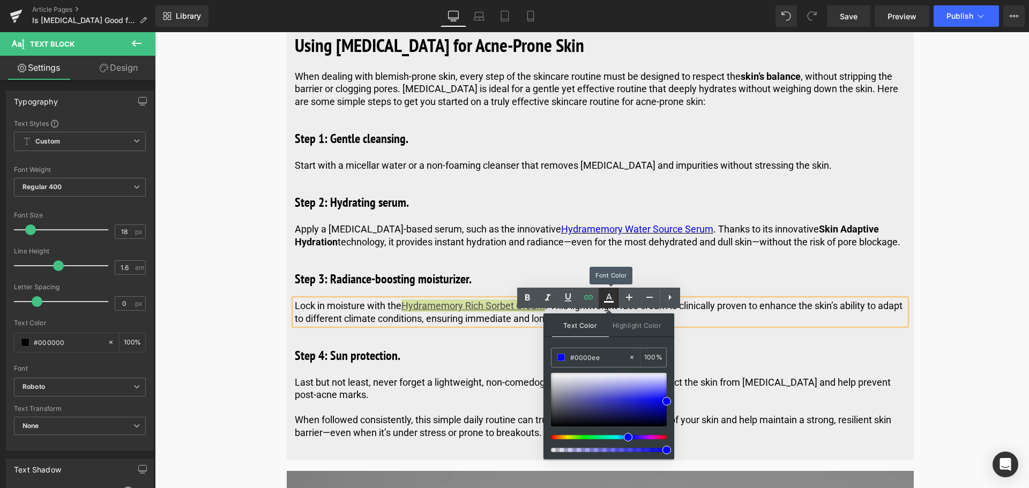
type input "#0000ee"
click at [605, 292] on icon at bounding box center [608, 297] width 13 height 13
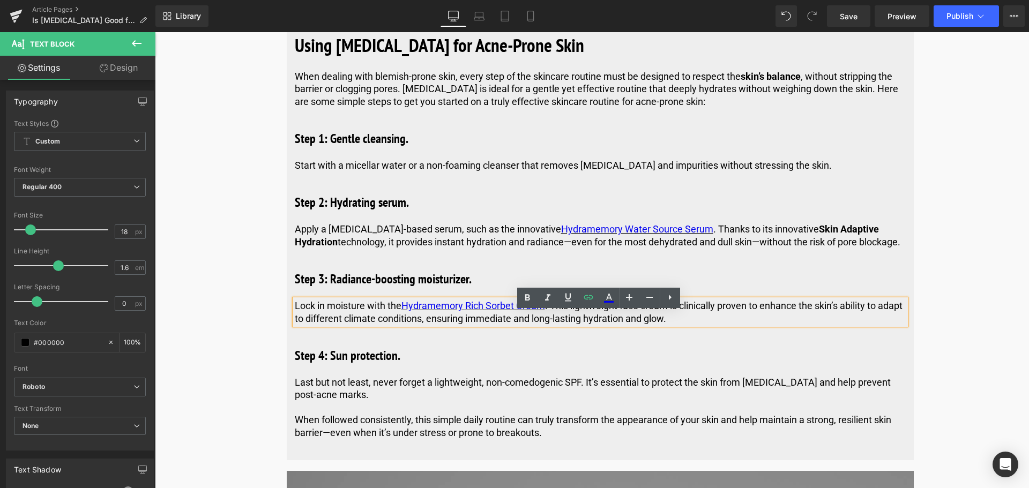
click at [951, 294] on div "Image Published on [DATE] | 10 min read Text Block Row Is [MEDICAL_DATA] Good f…" at bounding box center [599, 471] width 769 height 5233
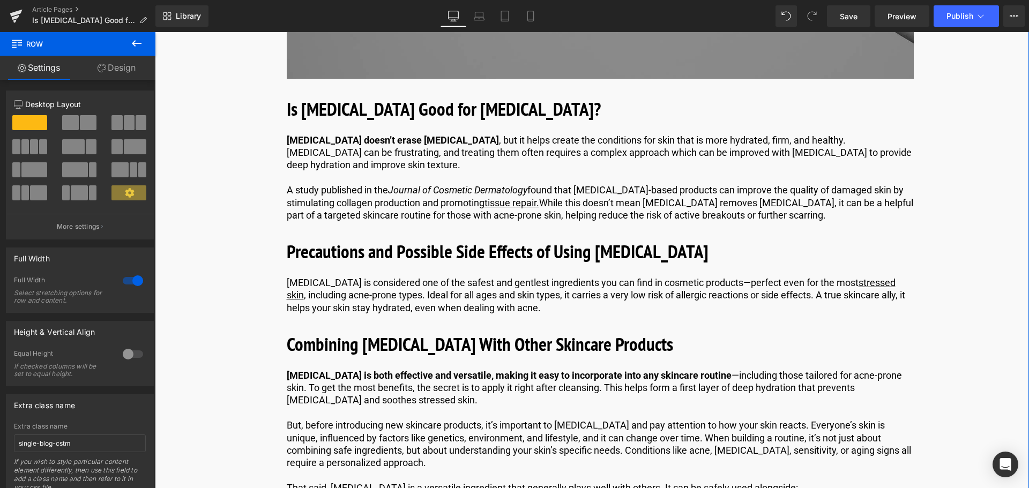
scroll to position [2967, 0]
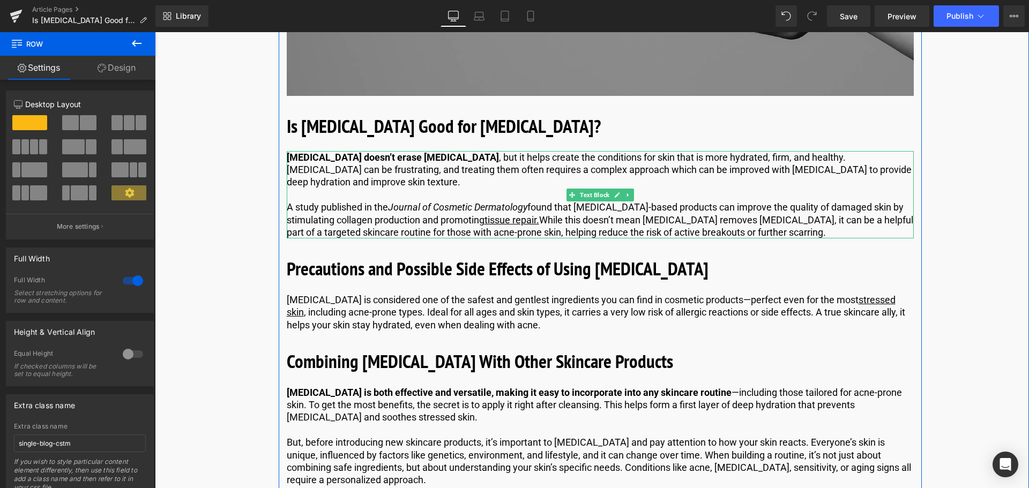
click at [414, 163] on strong "[MEDICAL_DATA] doesn’t erase [MEDICAL_DATA]" at bounding box center [393, 157] width 212 height 11
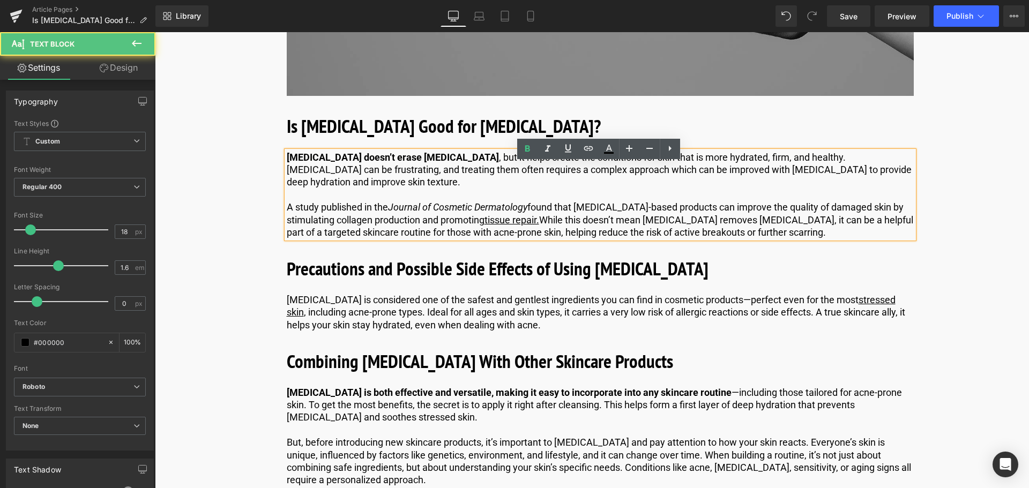
click at [462, 230] on p "A study published in the Journal of Cosmetic Dermatology found that [MEDICAL_DA…" at bounding box center [600, 220] width 627 height 38
click at [526, 226] on link "tissue repair." at bounding box center [511, 219] width 55 height 11
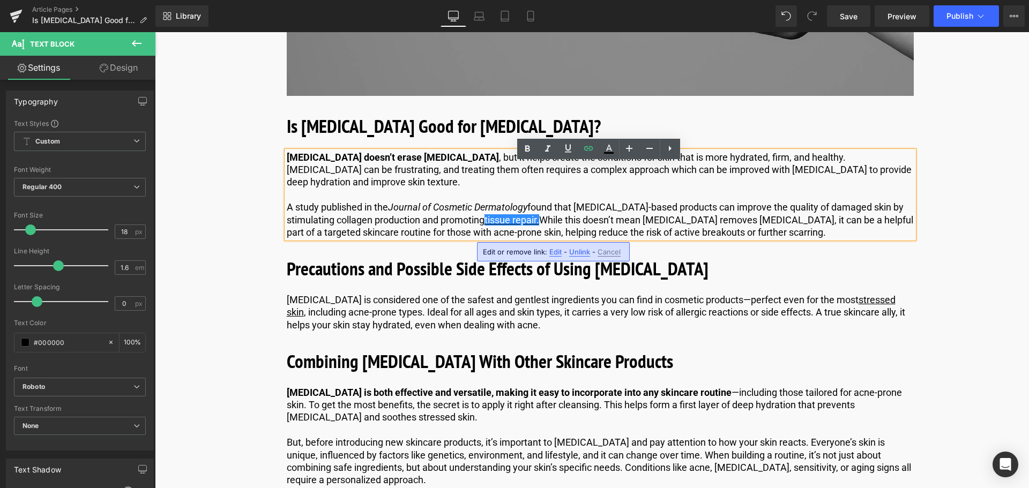
click at [552, 248] on span "Edit" at bounding box center [555, 252] width 12 height 9
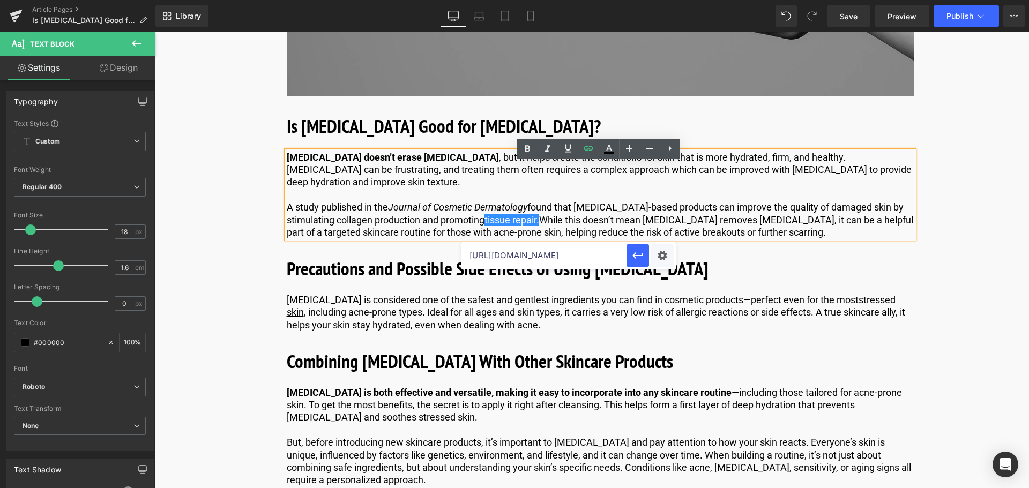
click at [520, 251] on input "[URL][DOMAIN_NAME]" at bounding box center [543, 255] width 165 height 27
type input "[URL][DOMAIN_NAME]"
click at [636, 257] on icon "button" at bounding box center [637, 255] width 13 height 13
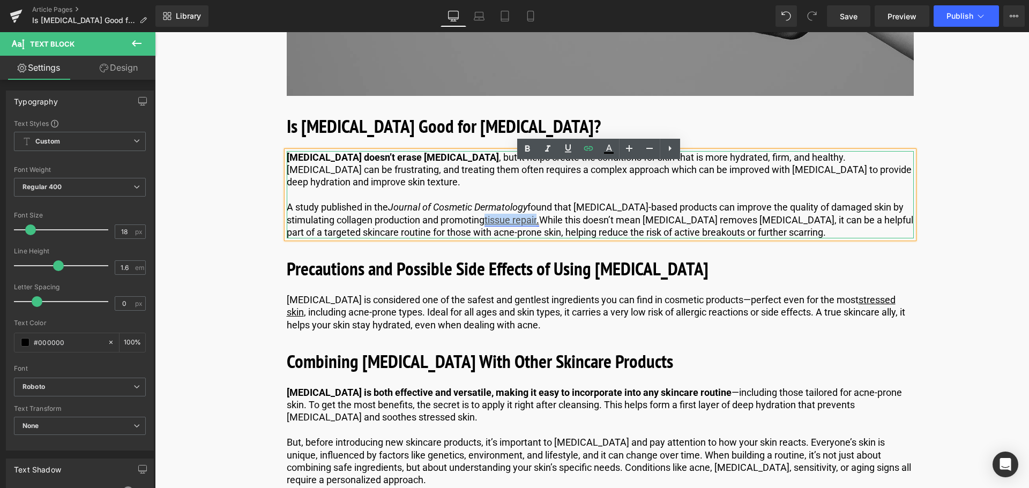
drag, startPoint x: 539, startPoint y: 232, endPoint x: 489, endPoint y: 233, distance: 50.4
click at [489, 226] on link "tissue repair." at bounding box center [511, 219] width 55 height 11
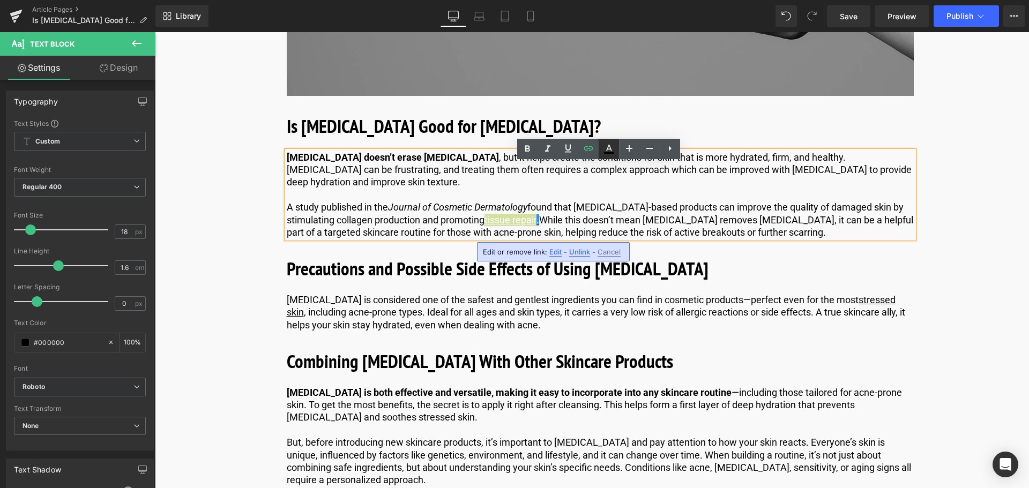
click at [611, 145] on icon at bounding box center [608, 149] width 13 height 13
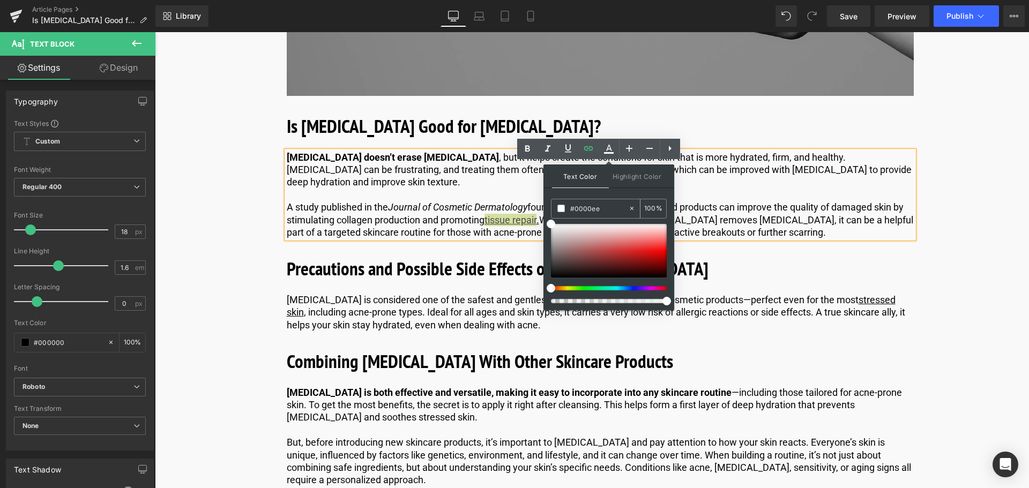
click at [597, 216] on div "#0000ee" at bounding box center [589, 208] width 77 height 19
click at [599, 211] on input "#0000ee" at bounding box center [599, 209] width 58 height 12
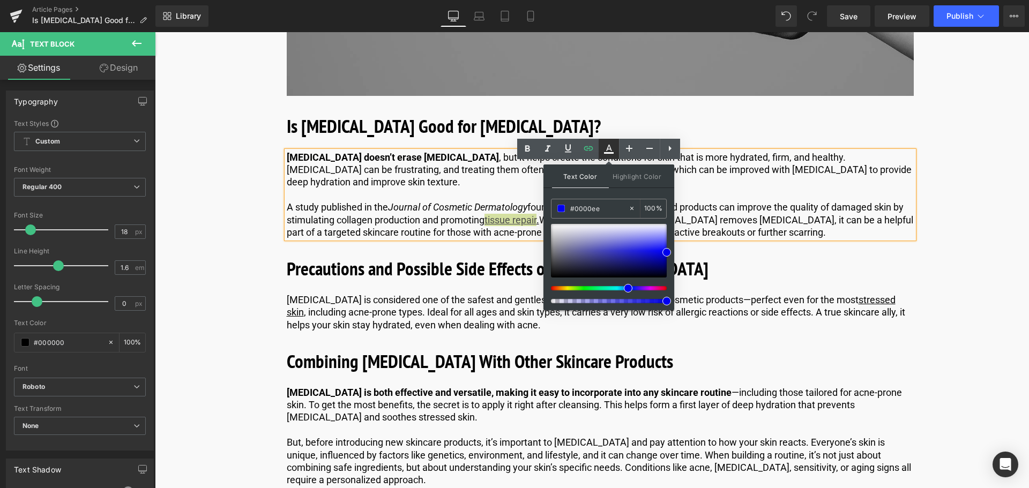
type input "#0000ee"
click at [606, 146] on icon at bounding box center [608, 149] width 13 height 13
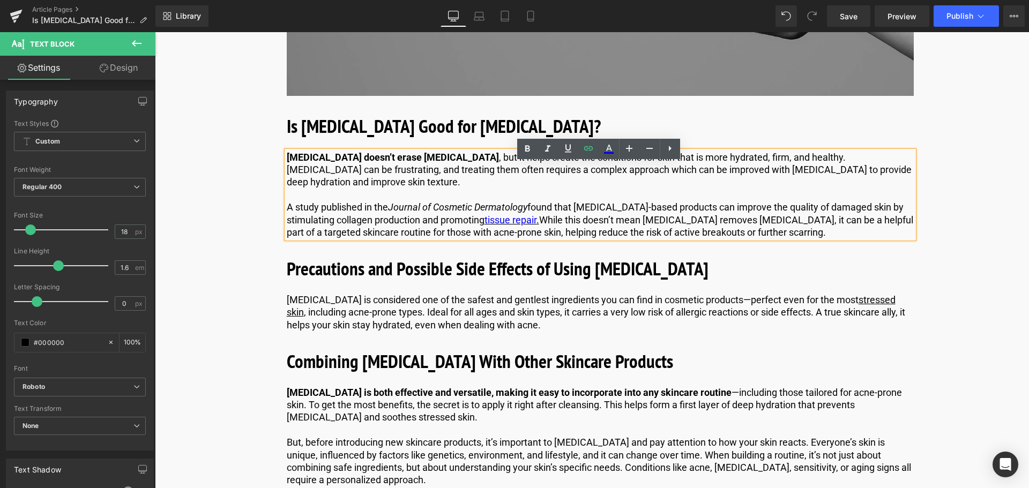
click at [608, 226] on p "A study published in the Journal of Cosmetic Dermatology found that [MEDICAL_DA…" at bounding box center [600, 220] width 627 height 38
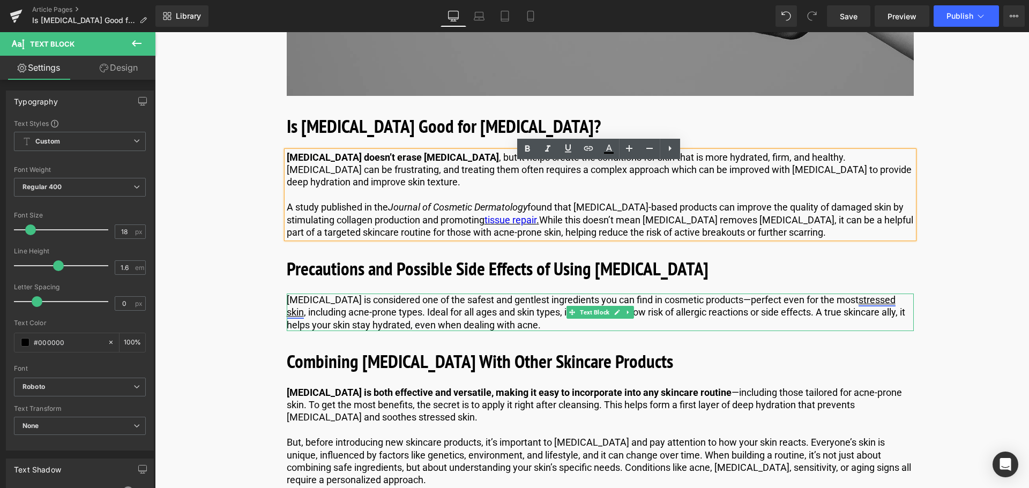
click at [872, 312] on link "stressed skin" at bounding box center [591, 306] width 609 height 24
click at [856, 328] on p "[MEDICAL_DATA] is considered one of the safest and gentlest ingredients you can…" at bounding box center [600, 313] width 627 height 38
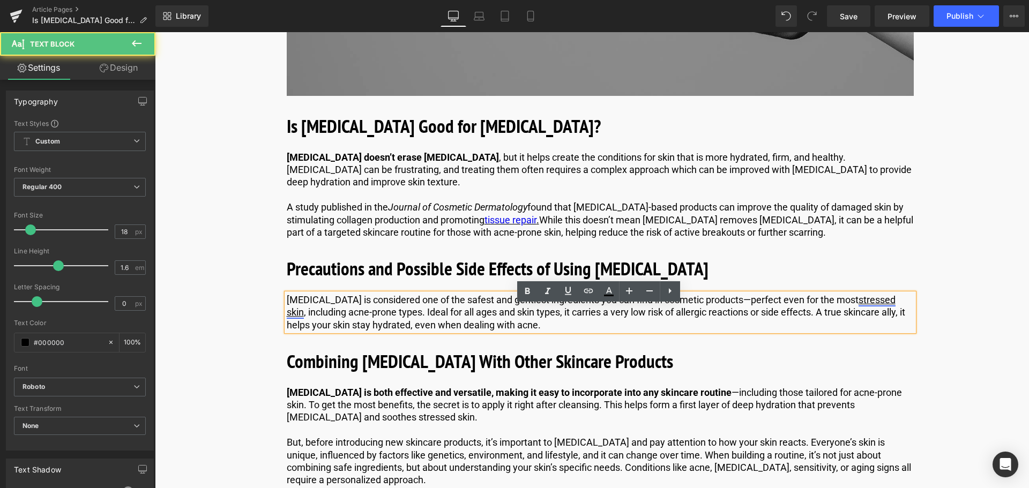
click at [874, 314] on link "stressed skin" at bounding box center [591, 306] width 609 height 24
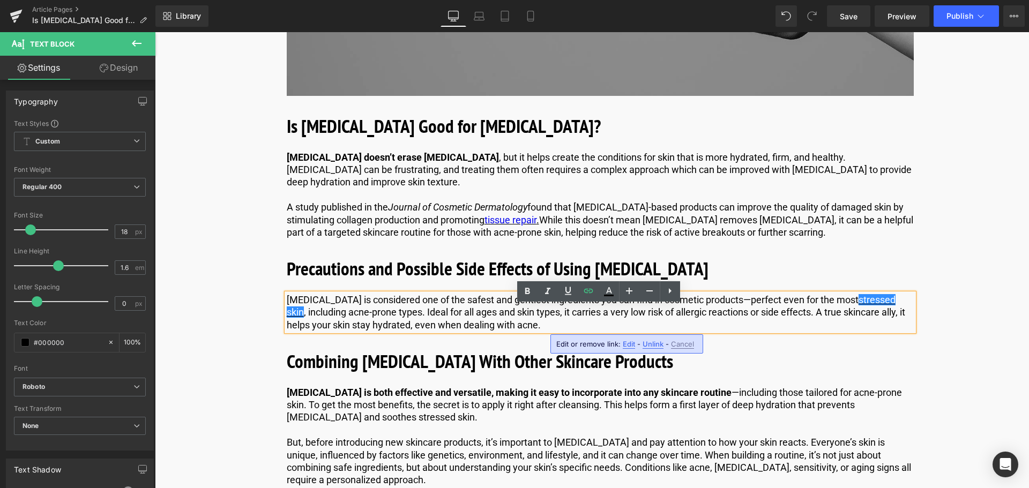
click at [625, 345] on span "Edit" at bounding box center [629, 344] width 12 height 9
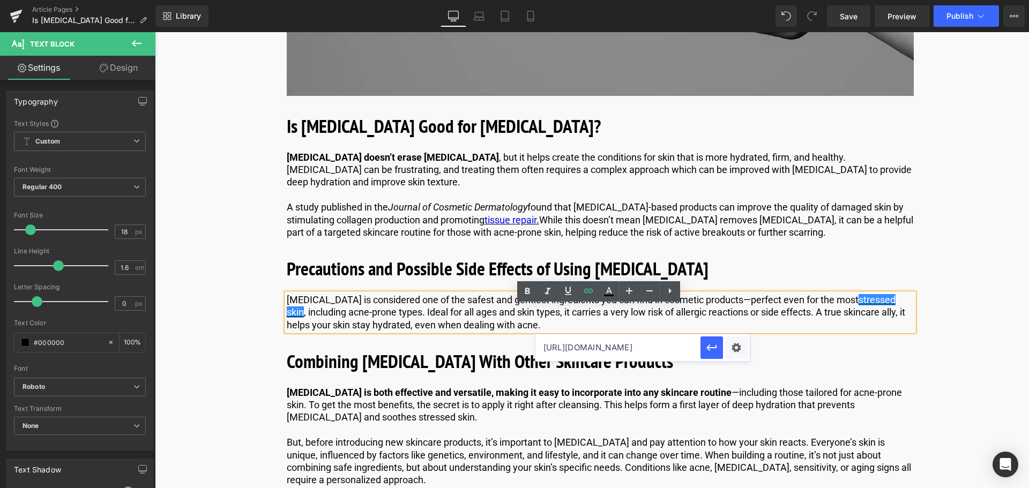
drag, startPoint x: 594, startPoint y: 347, endPoint x: 622, endPoint y: 352, distance: 28.8
click at [594, 348] on input "[URL][DOMAIN_NAME]" at bounding box center [617, 347] width 165 height 27
type input "[URL][DOMAIN_NAME]"
click at [703, 349] on button "button" at bounding box center [711, 347] width 23 height 23
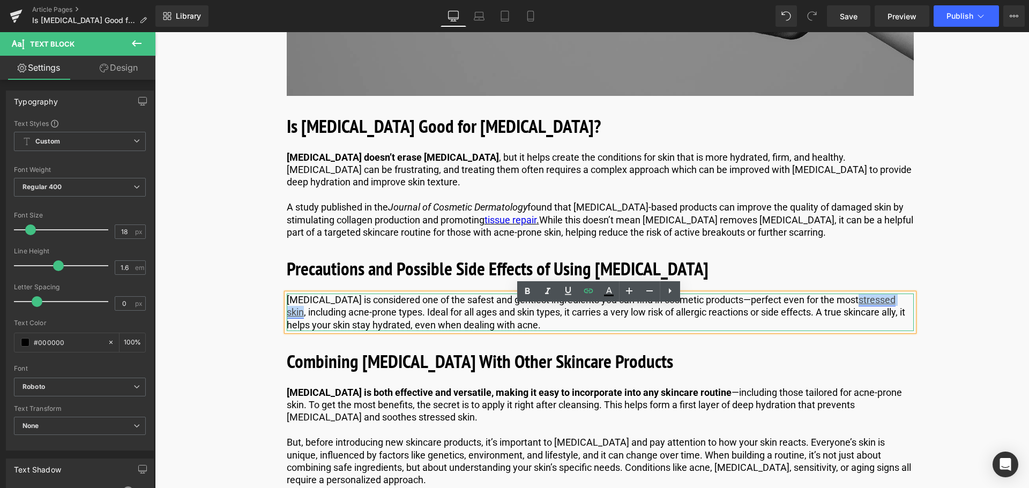
drag, startPoint x: 857, startPoint y: 313, endPoint x: 301, endPoint y: 330, distance: 556.9
click at [301, 318] on link "stressed skin" at bounding box center [591, 306] width 609 height 24
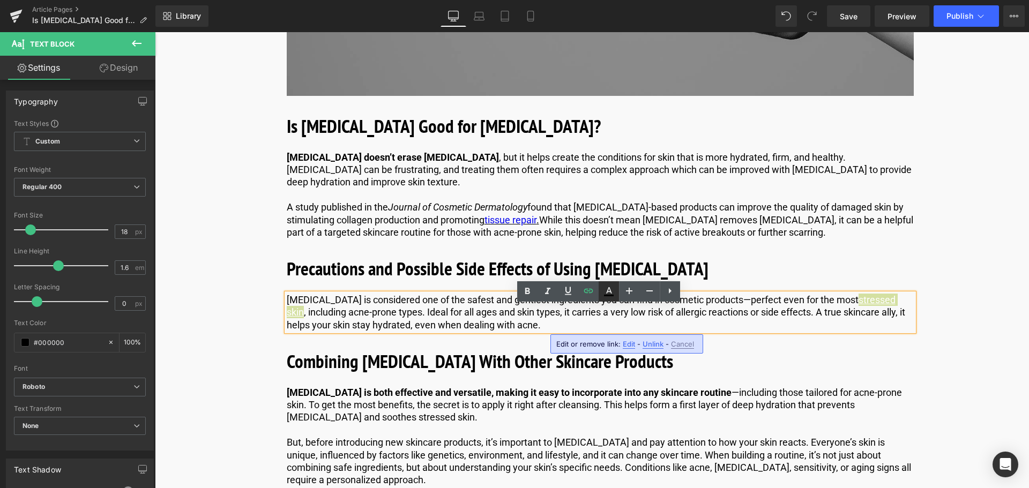
click at [613, 295] on icon at bounding box center [608, 291] width 13 height 13
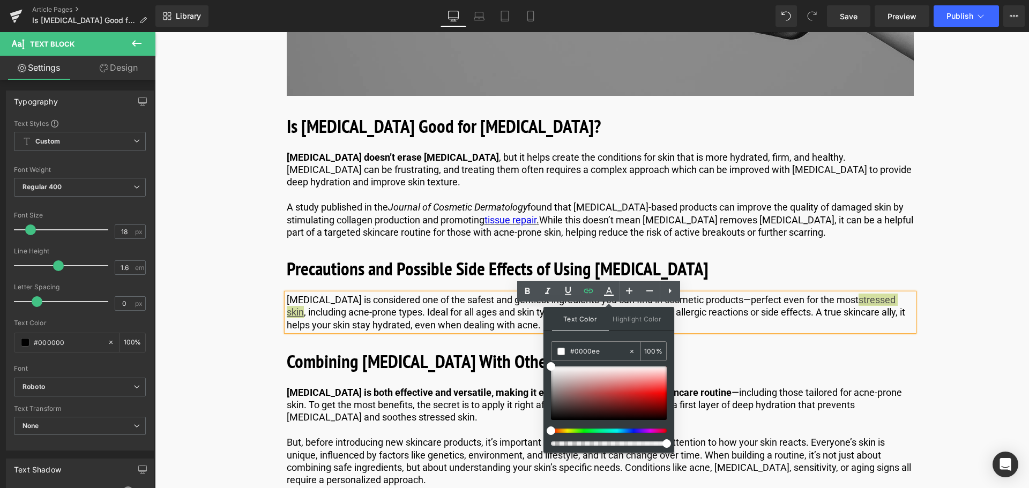
click at [593, 353] on input "#0000ee" at bounding box center [599, 352] width 58 height 12
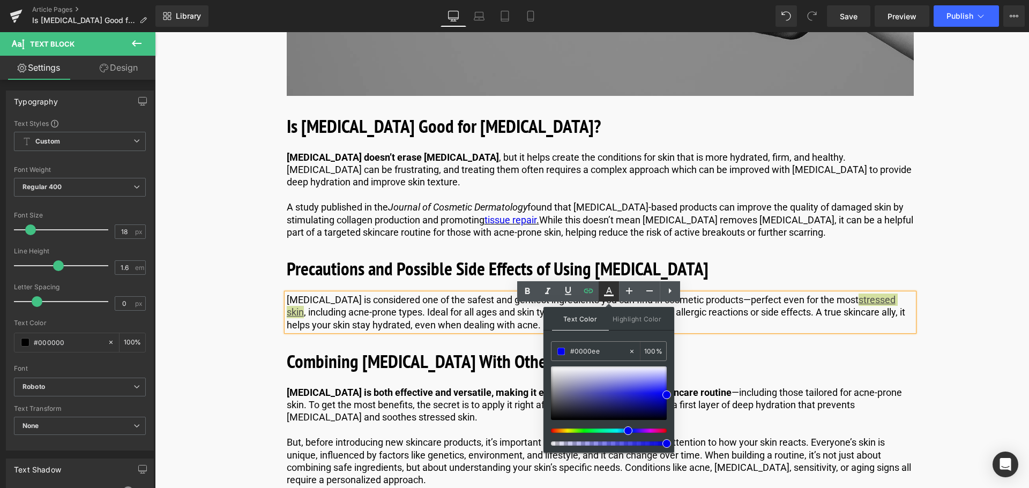
type input "#0000ee"
click at [613, 295] on icon at bounding box center [608, 291] width 13 height 13
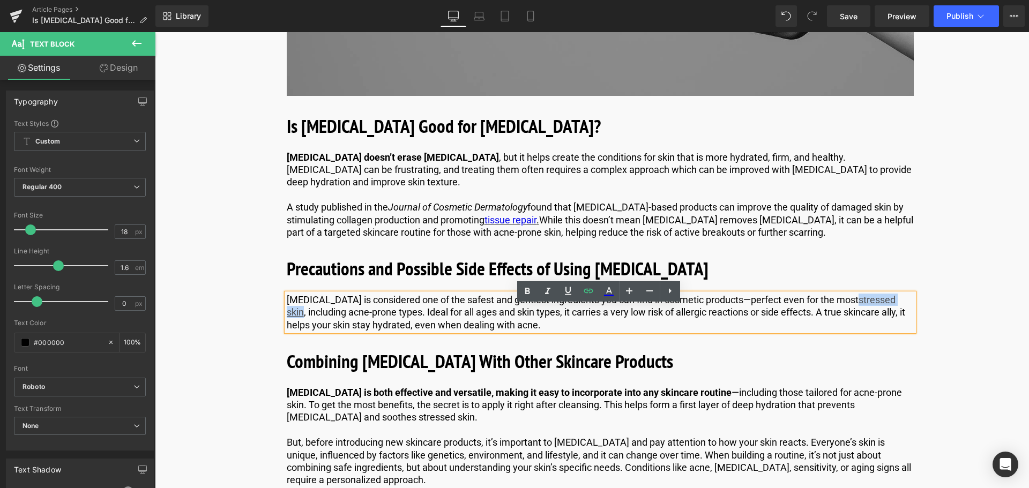
click at [506, 347] on div "[MEDICAL_DATA] and Its Role in Skincare Heading [MEDICAL_DATA] is naturally pre…" at bounding box center [600, 87] width 643 height 4514
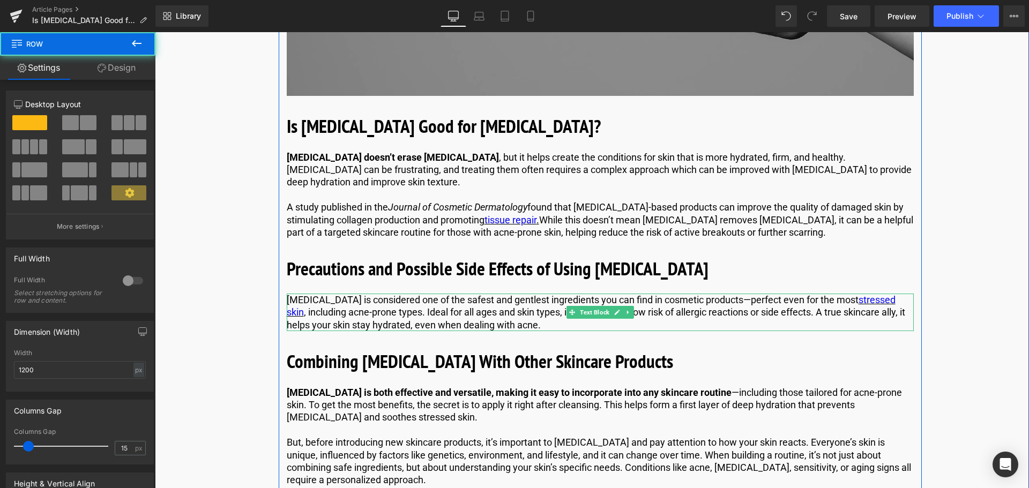
click at [496, 331] on p "[MEDICAL_DATA] is considered one of the safest and gentlest ingredients you can…" at bounding box center [600, 313] width 627 height 38
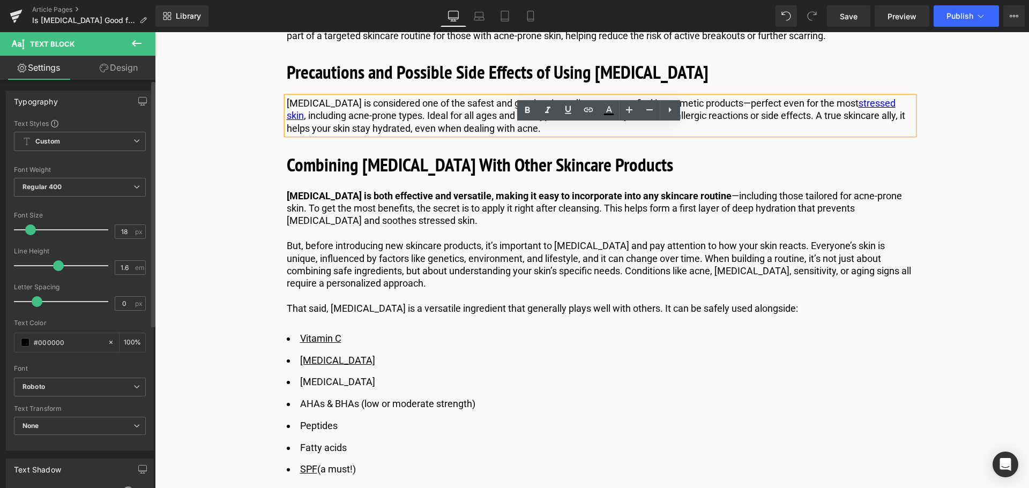
scroll to position [3181, 0]
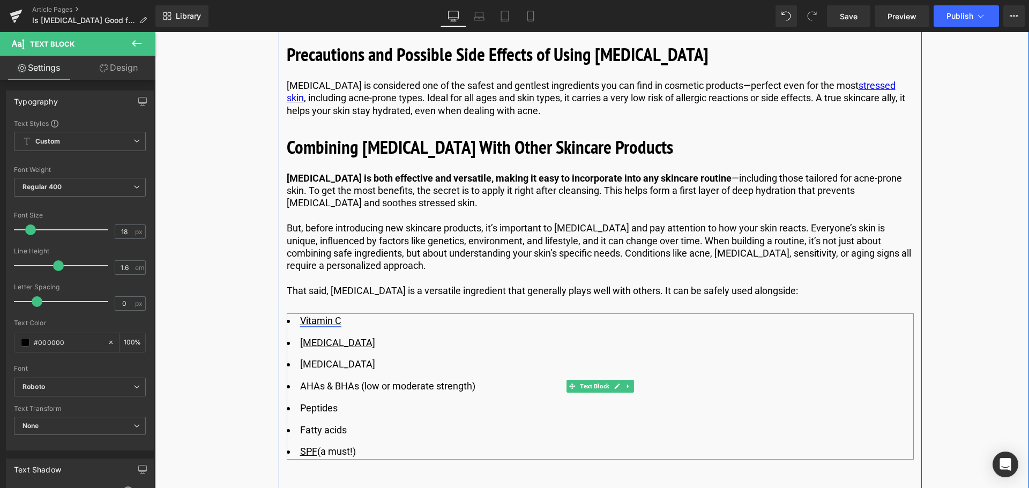
click at [329, 326] on link "Vitamin C" at bounding box center [320, 320] width 41 height 11
click at [375, 344] on ul "Vitamin C [MEDICAL_DATA] [MEDICAL_DATA] ​AHAs & BHAs (low or moderate strength)…" at bounding box center [600, 386] width 627 height 147
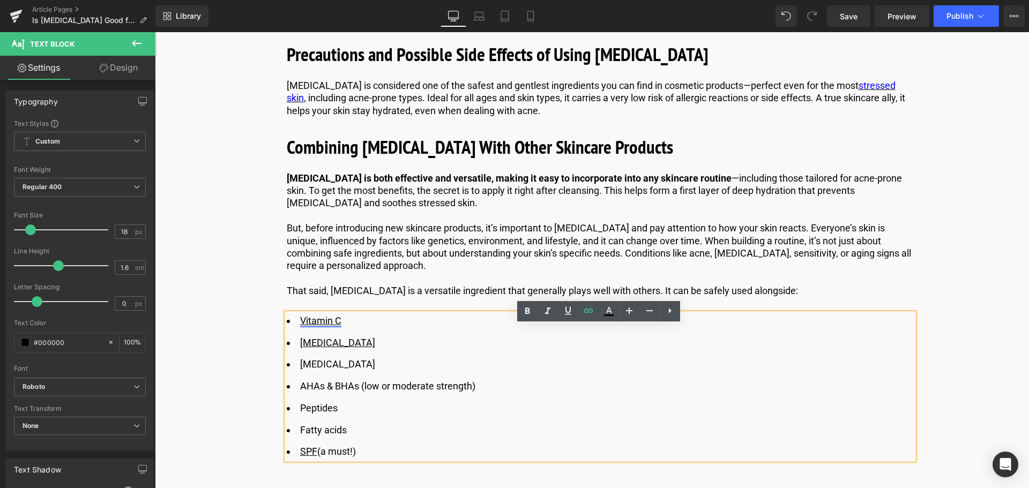
click at [333, 326] on link "Vitamin C" at bounding box center [320, 320] width 41 height 11
click at [365, 354] on div "Edit or remove link: Edit - Unlink - Cancel" at bounding box center [357, 352] width 153 height 19
click at [361, 354] on span "Edit" at bounding box center [359, 353] width 12 height 9
click at [338, 356] on input "[URL][DOMAIN_NAME]" at bounding box center [363, 356] width 165 height 27
type input "[URL][DOMAIN_NAME]"
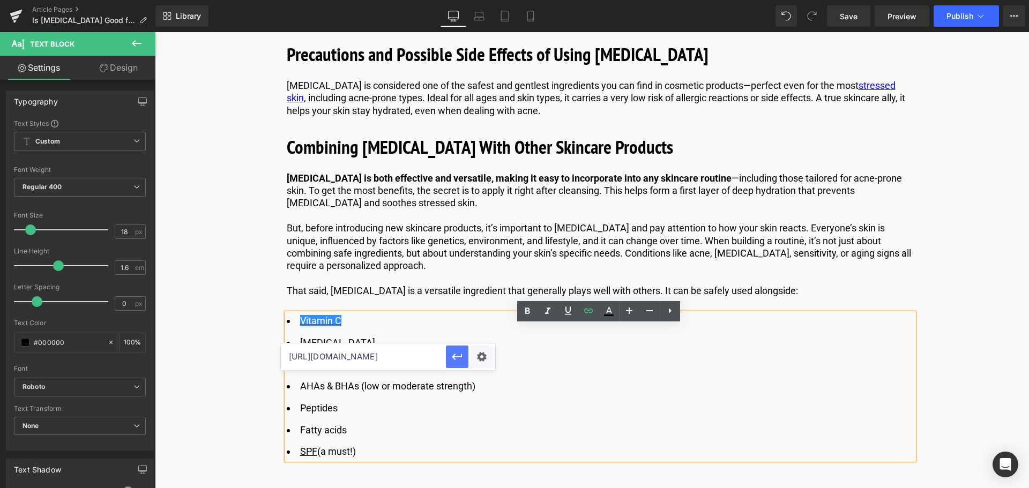
drag, startPoint x: 449, startPoint y: 356, endPoint x: 264, endPoint y: 318, distance: 189.1
click at [449, 356] on button "button" at bounding box center [457, 357] width 23 height 23
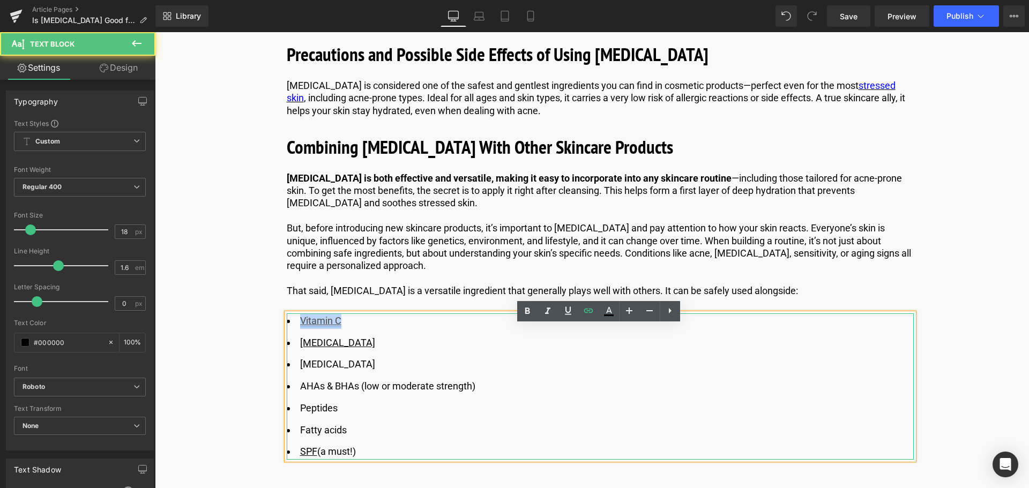
drag, startPoint x: 339, startPoint y: 335, endPoint x: 299, endPoint y: 336, distance: 39.7
click at [300, 326] on link "Vitamin C" at bounding box center [320, 320] width 41 height 11
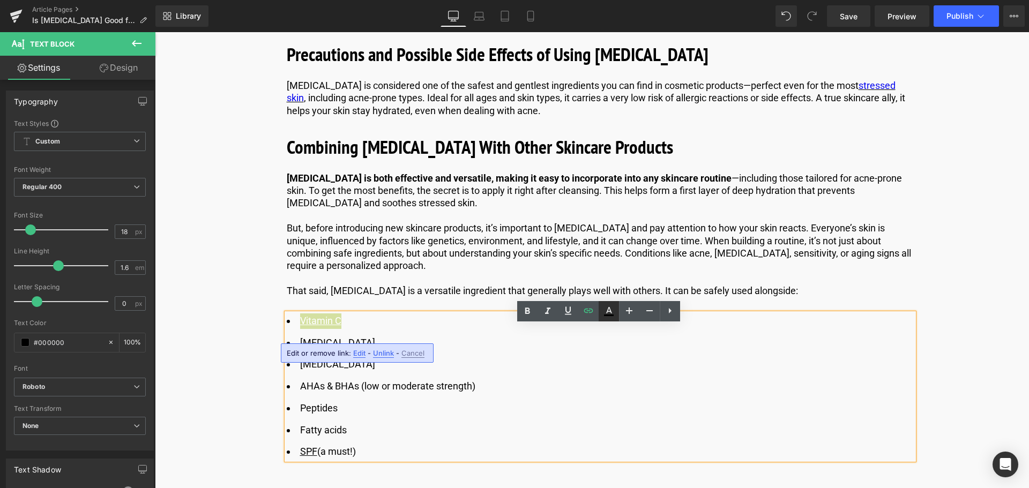
click at [612, 312] on icon at bounding box center [608, 311] width 13 height 13
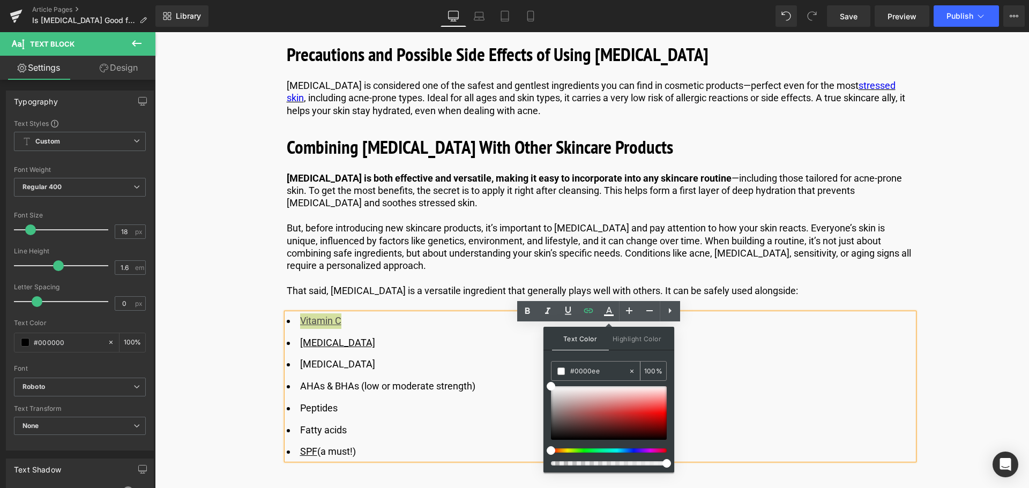
click at [598, 368] on input "#0000ee" at bounding box center [599, 371] width 58 height 12
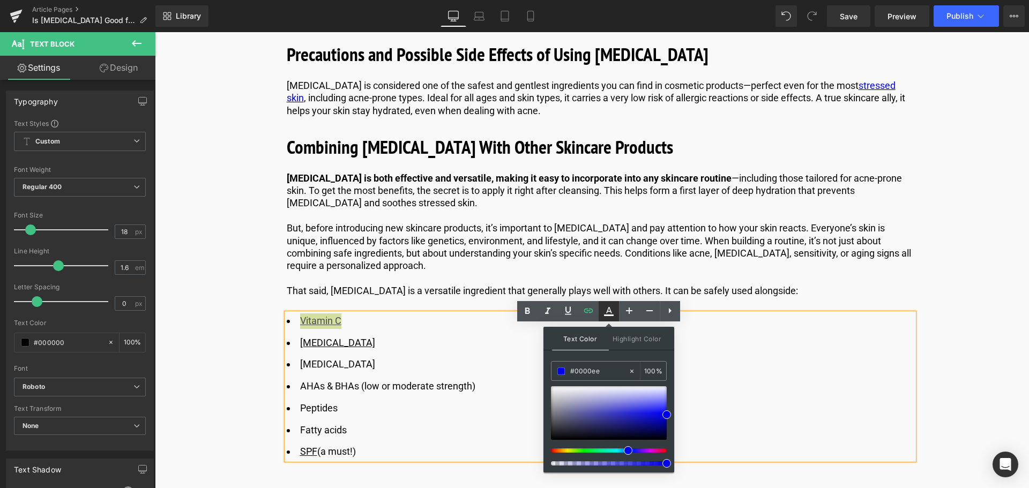
type input "#0000ee"
click at [612, 306] on icon at bounding box center [608, 311] width 13 height 13
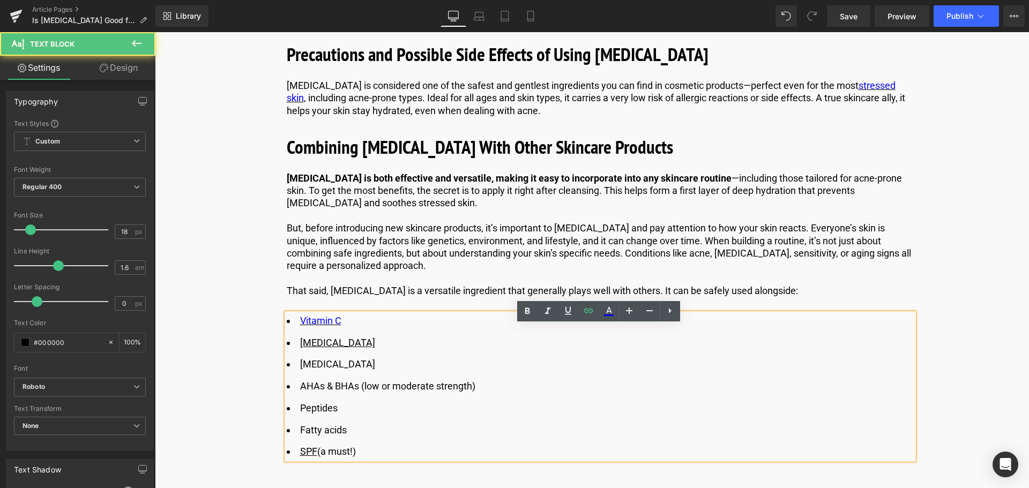
click at [432, 344] on ul "Vitamin C [MEDICAL_DATA] [MEDICAL_DATA] ​AHAs & BHAs (low or moderate strength)…" at bounding box center [600, 386] width 627 height 147
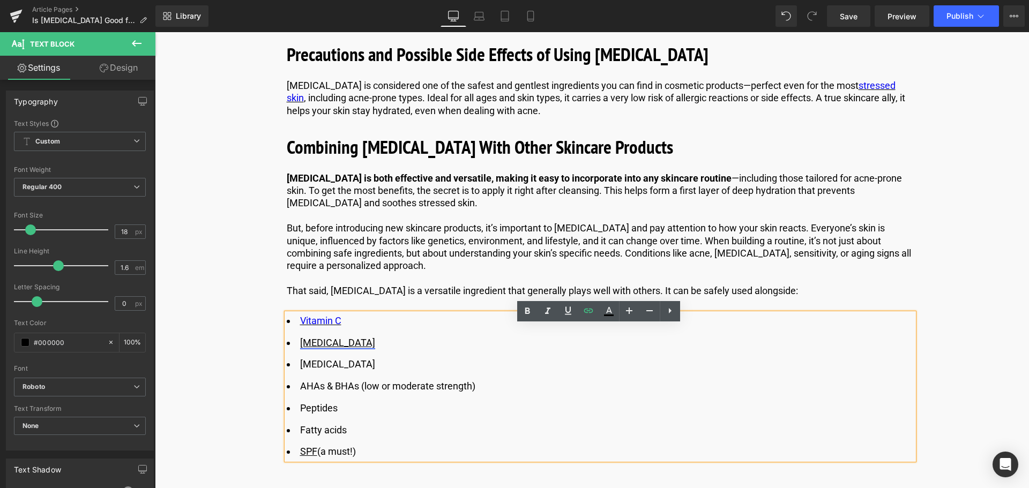
click at [324, 348] on link "[MEDICAL_DATA]" at bounding box center [337, 342] width 75 height 11
click at [349, 377] on span "Edit" at bounding box center [353, 375] width 12 height 9
click at [339, 380] on input "[URL][DOMAIN_NAME]" at bounding box center [363, 378] width 165 height 27
type input "[URL][DOMAIN_NAME][MEDICAL_DATA]"
click at [453, 382] on icon "button" at bounding box center [457, 378] width 13 height 13
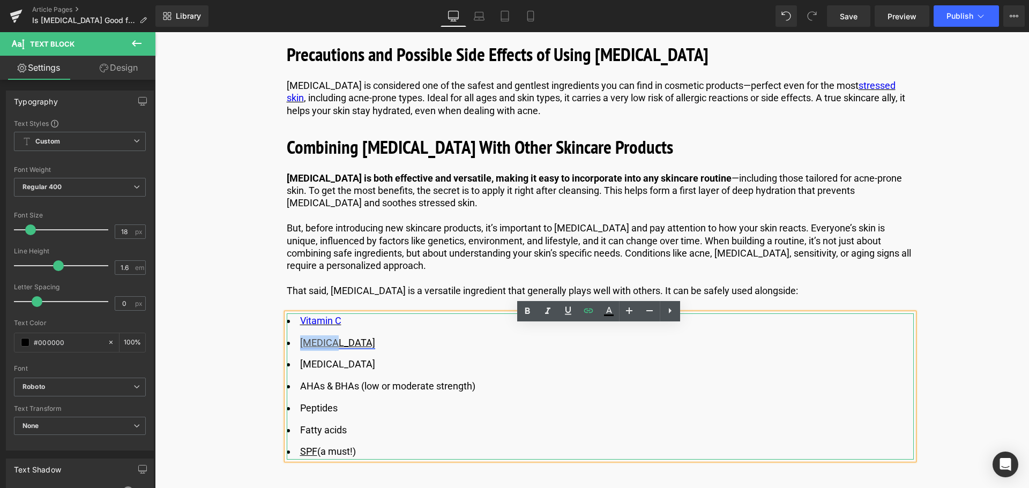
drag, startPoint x: 328, startPoint y: 356, endPoint x: 301, endPoint y: 361, distance: 27.7
click at [301, 351] on li "[MEDICAL_DATA]" at bounding box center [600, 343] width 627 height 16
click at [607, 318] on link at bounding box center [608, 311] width 20 height 20
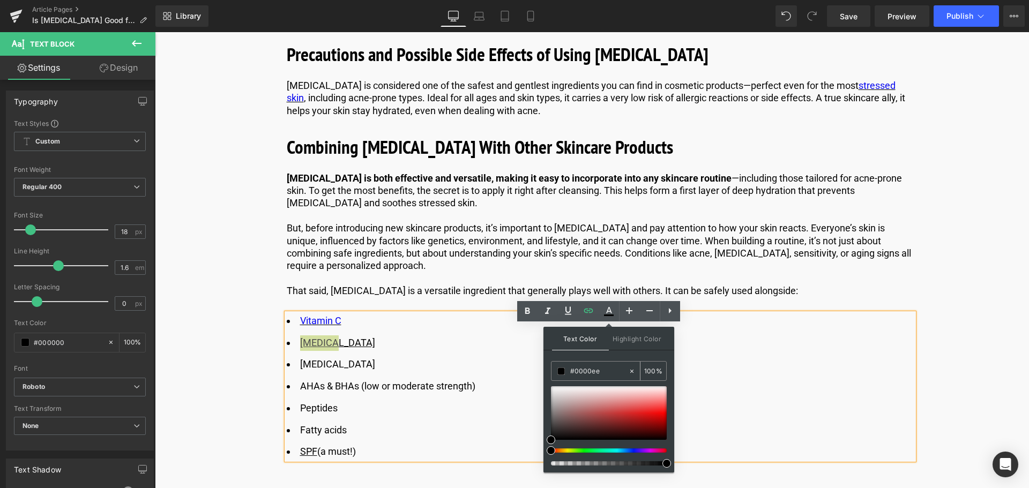
click at [606, 367] on input "#0000ee" at bounding box center [599, 371] width 58 height 12
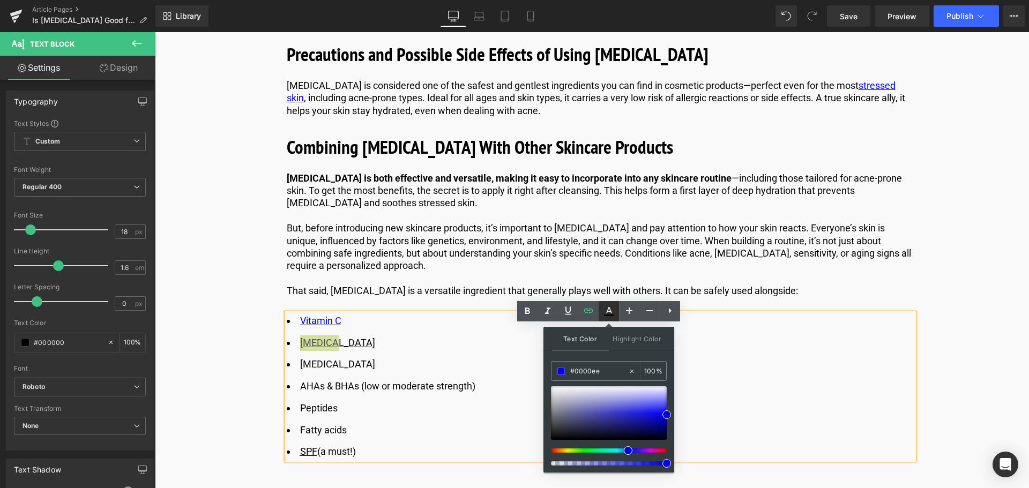
type input "#0000ee"
click at [608, 306] on icon at bounding box center [608, 311] width 13 height 13
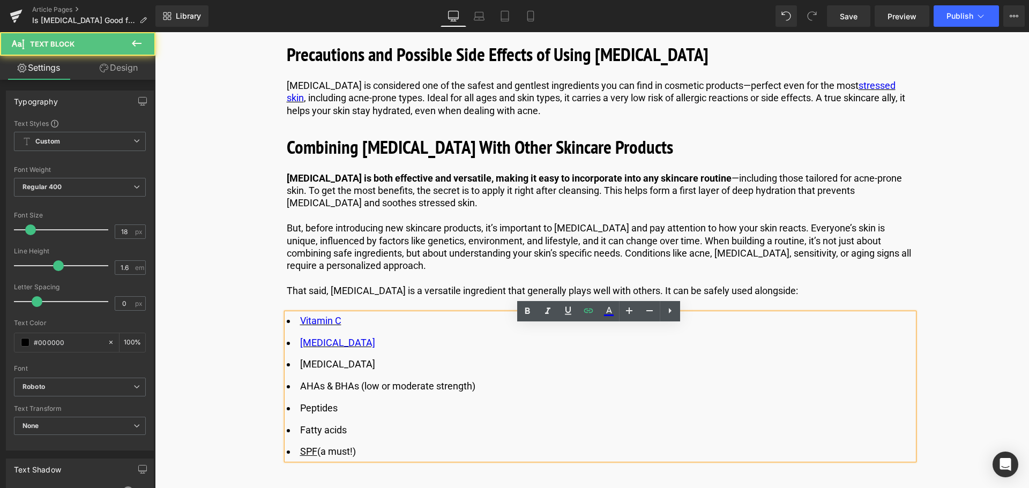
click at [365, 372] on li "[MEDICAL_DATA]" at bounding box center [600, 365] width 627 height 16
click at [309, 457] on link "SPF" at bounding box center [308, 451] width 17 height 11
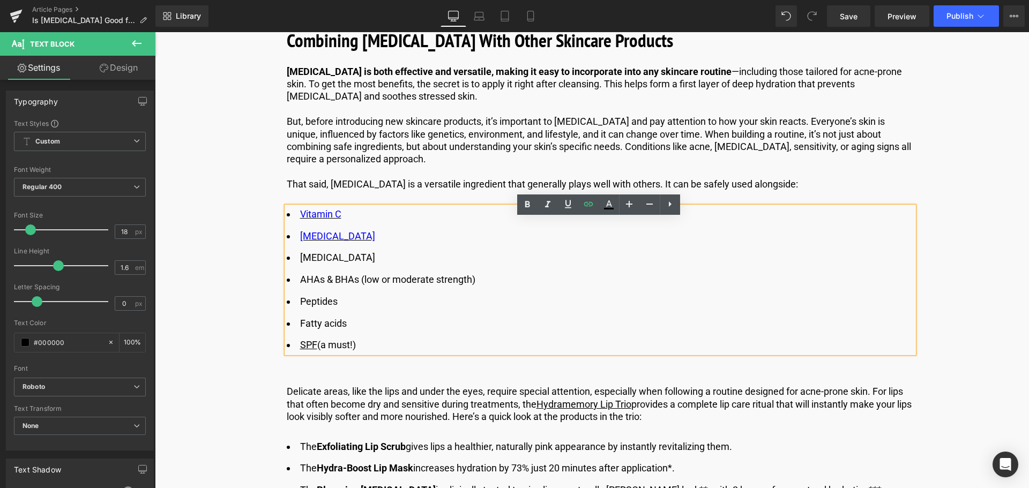
scroll to position [3288, 0]
click at [310, 350] on link "SPF" at bounding box center [308, 344] width 17 height 11
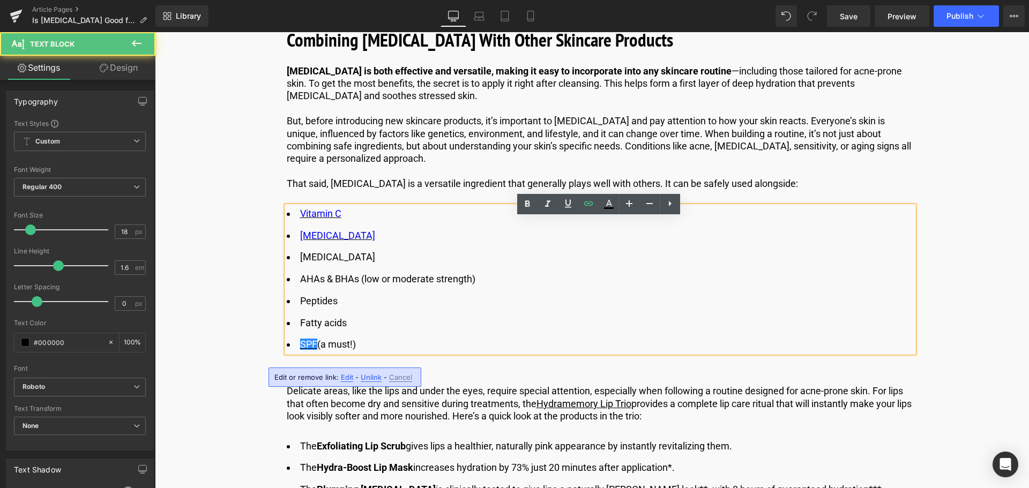
click at [349, 379] on span "Edit" at bounding box center [347, 377] width 12 height 9
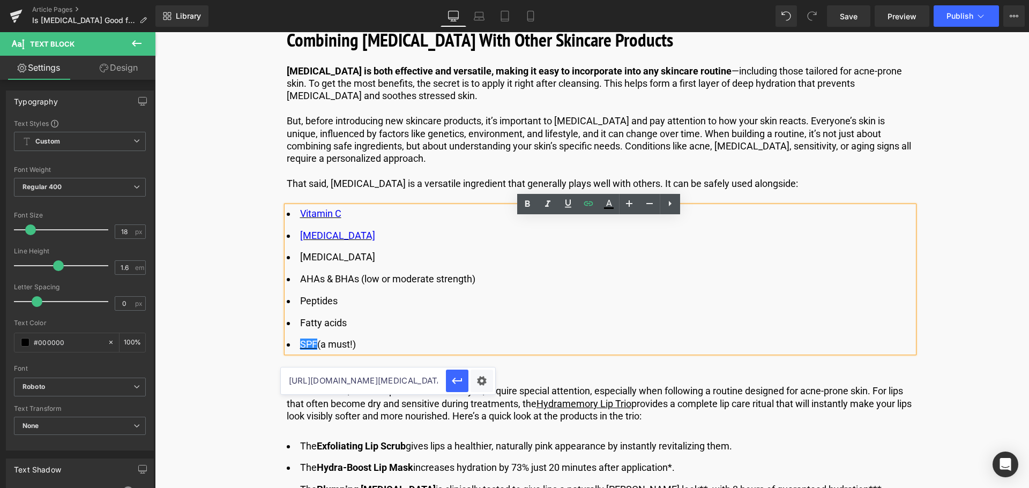
click at [419, 384] on input "[URL][DOMAIN_NAME][MEDICAL_DATA]" at bounding box center [363, 381] width 165 height 27
click at [393, 351] on li "​ SPF (a must!)" at bounding box center [600, 345] width 627 height 16
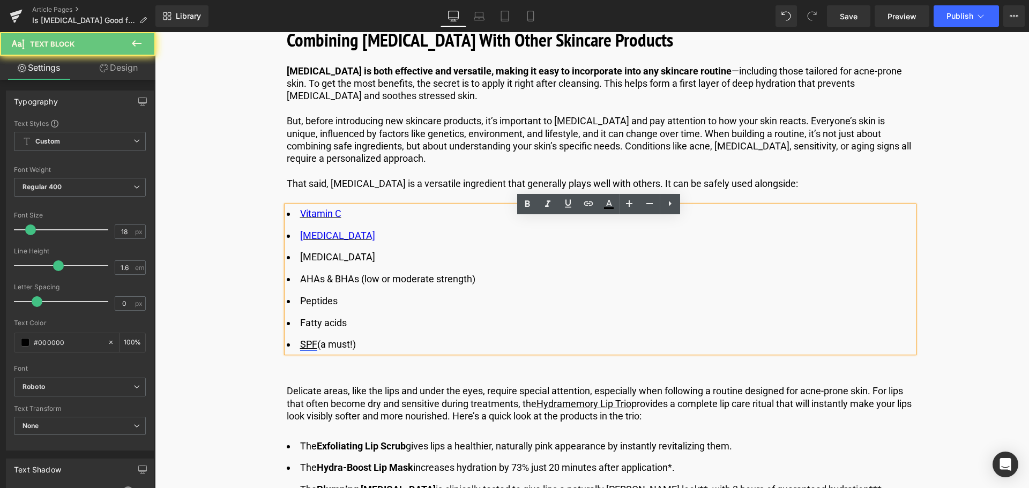
click at [303, 350] on link "SPF" at bounding box center [308, 344] width 17 height 11
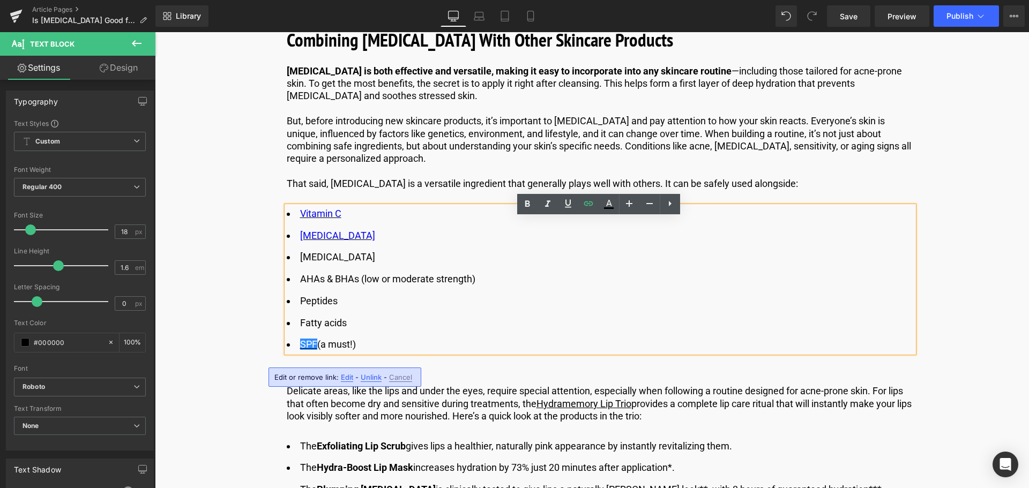
click at [366, 374] on span "Unlink" at bounding box center [371, 377] width 21 height 9
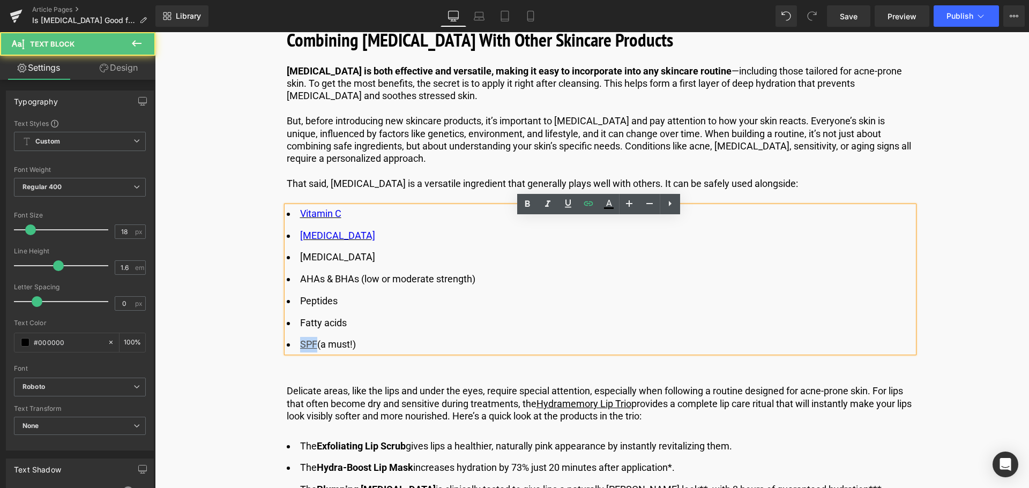
drag, startPoint x: 314, startPoint y: 356, endPoint x: 300, endPoint y: 359, distance: 14.3
click at [300, 350] on u "SPF" at bounding box center [308, 344] width 17 height 11
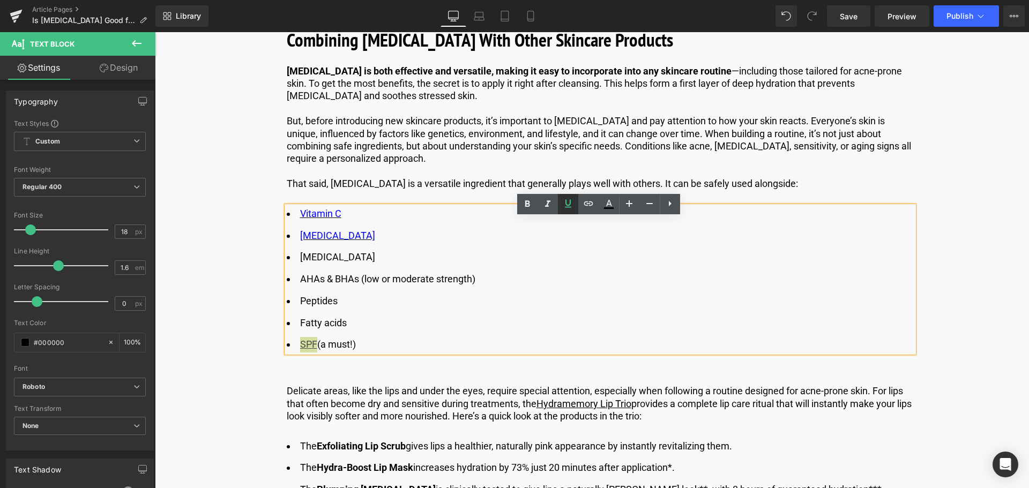
click at [566, 207] on icon at bounding box center [568, 204] width 6 height 8
click at [388, 326] on ul "Vitamin C [MEDICAL_DATA] [MEDICAL_DATA] ​AHAs & BHAs (low or moderate strength)…" at bounding box center [600, 279] width 627 height 147
click at [448, 406] on p "Delicate areas, like the lips and under the eyes, require special attention, es…" at bounding box center [600, 404] width 627 height 38
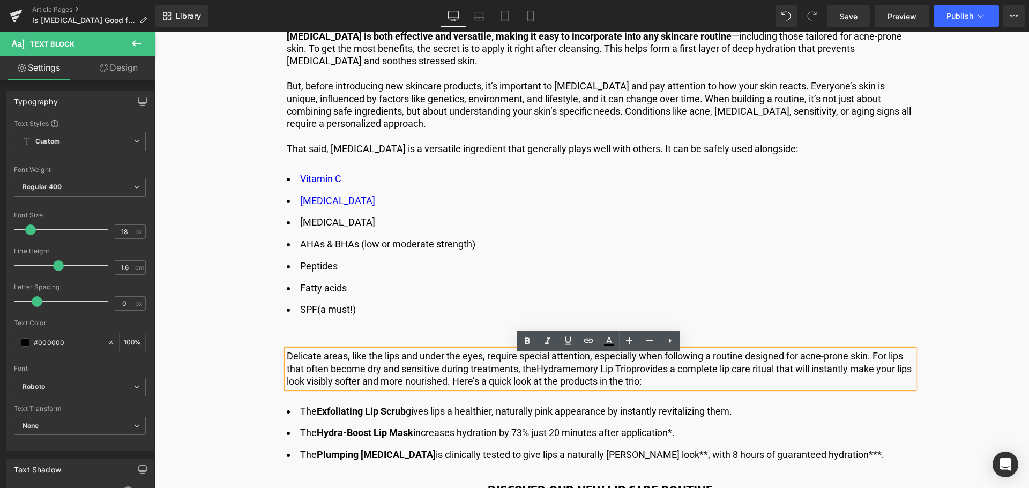
scroll to position [3342, 0]
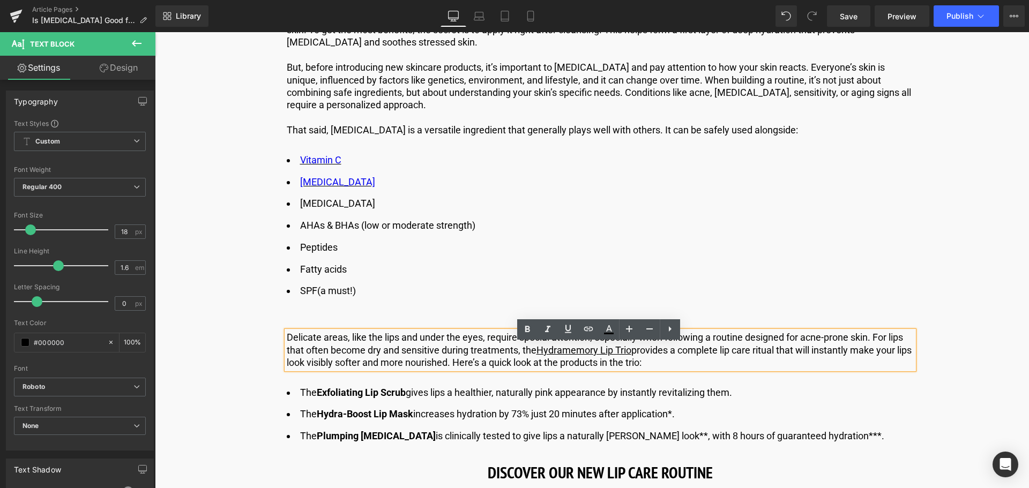
click at [672, 369] on p "Delicate areas, like the lips and under the eyes, require special attention, es…" at bounding box center [600, 350] width 627 height 38
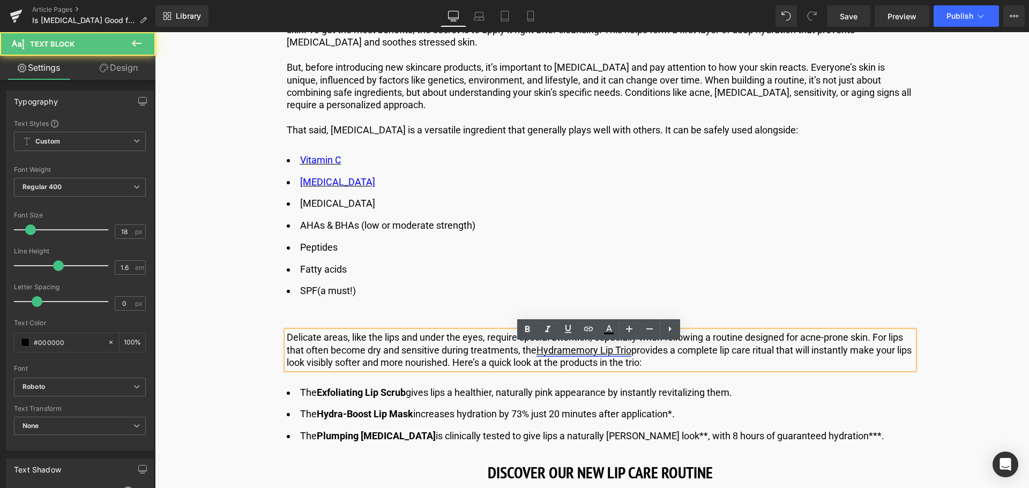
click at [616, 356] on link "Hydramemory Lip Trio" at bounding box center [583, 349] width 95 height 11
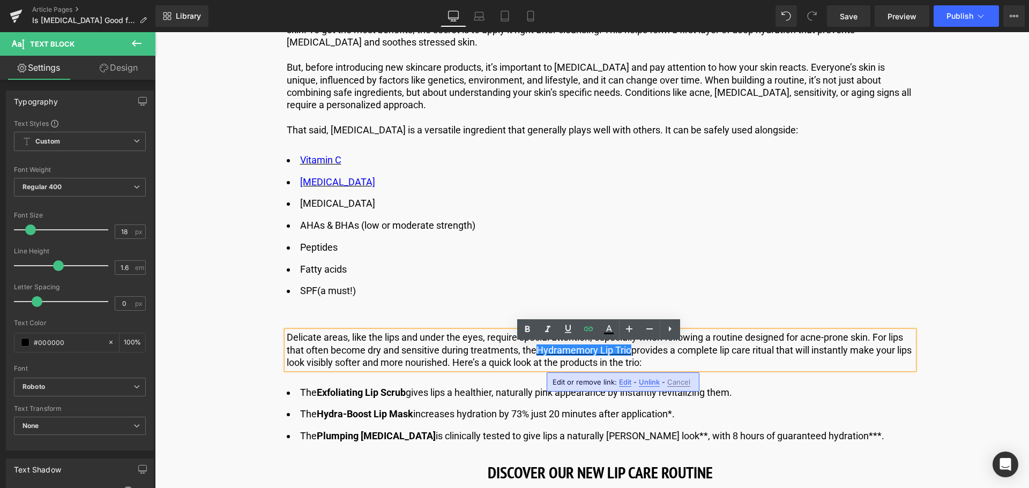
click at [624, 381] on span "Edit" at bounding box center [625, 382] width 12 height 9
click at [589, 386] on input "[URL][DOMAIN_NAME][MEDICAL_DATA]" at bounding box center [613, 385] width 165 height 27
type input "[URL][DOMAIN_NAME][MEDICAL_DATA]"
click at [710, 386] on icon "button" at bounding box center [707, 386] width 10 height 6
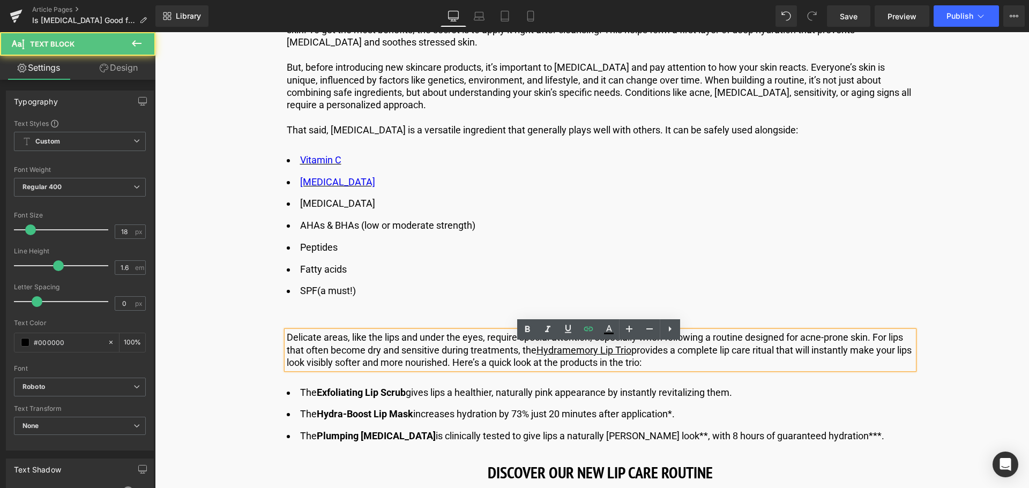
click at [698, 363] on p "Delicate areas, like the lips and under the eyes, require special attention, es…" at bounding box center [600, 350] width 627 height 38
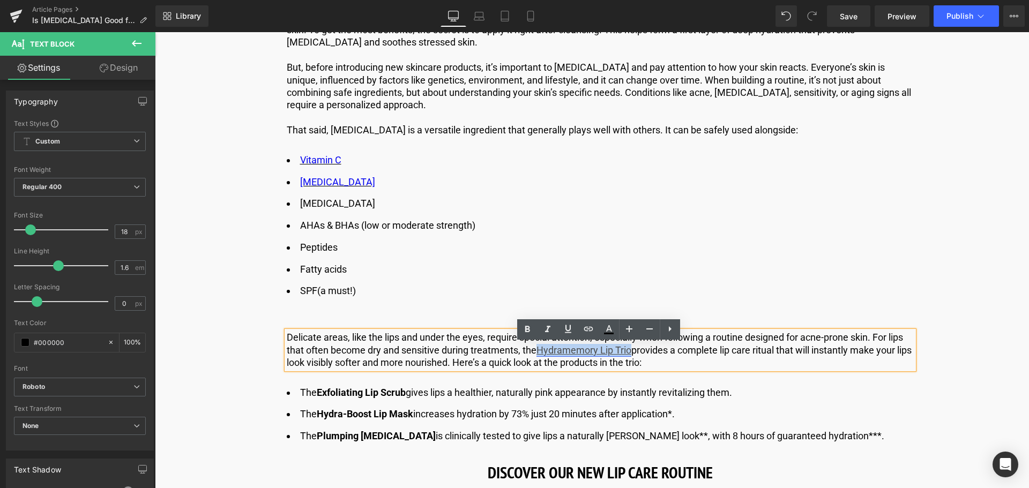
drag, startPoint x: 631, startPoint y: 363, endPoint x: 539, endPoint y: 364, distance: 91.1
click at [539, 356] on link "Hydramemory Lip Trio" at bounding box center [583, 349] width 95 height 11
click at [605, 329] on icon at bounding box center [608, 329] width 13 height 13
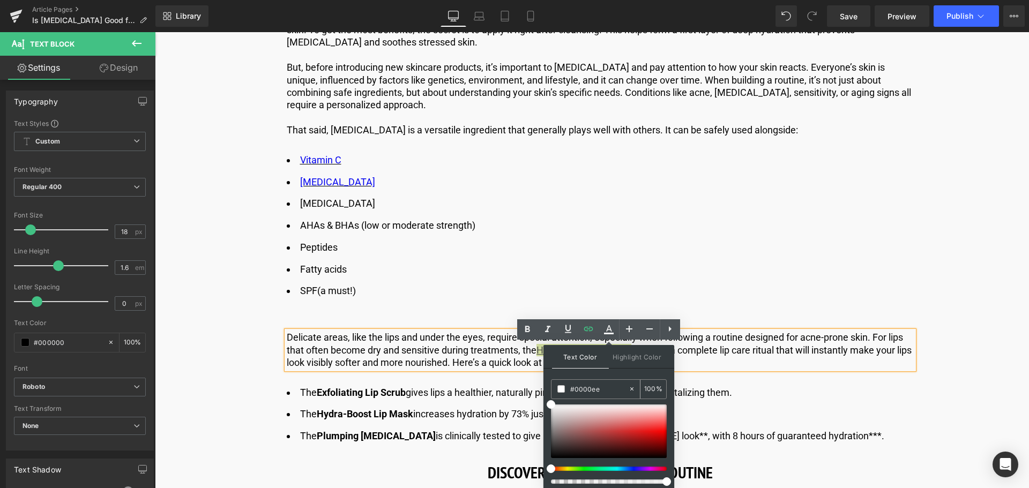
click at [604, 381] on div "#0000ee" at bounding box center [589, 389] width 77 height 19
click at [603, 387] on input "#0000ee" at bounding box center [599, 389] width 58 height 12
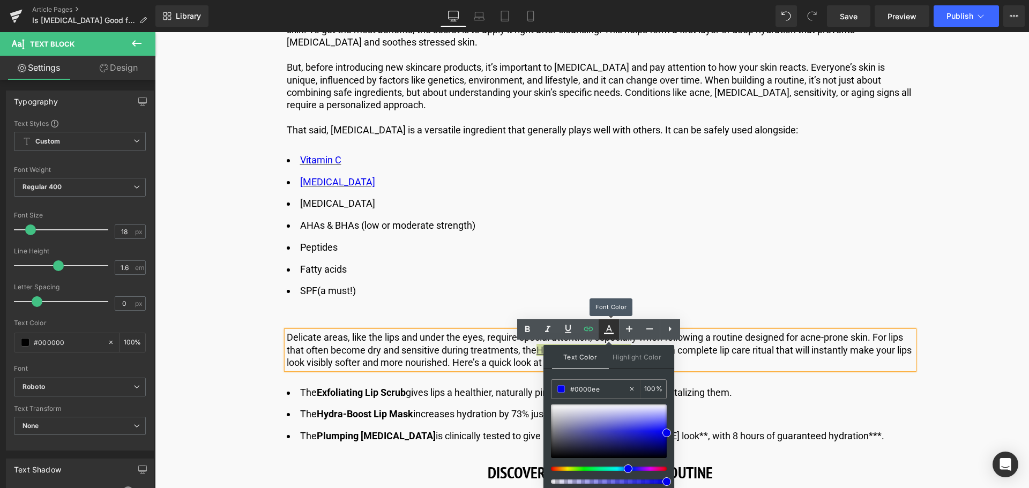
type input "#0000ee"
click at [601, 326] on link at bounding box center [608, 329] width 20 height 20
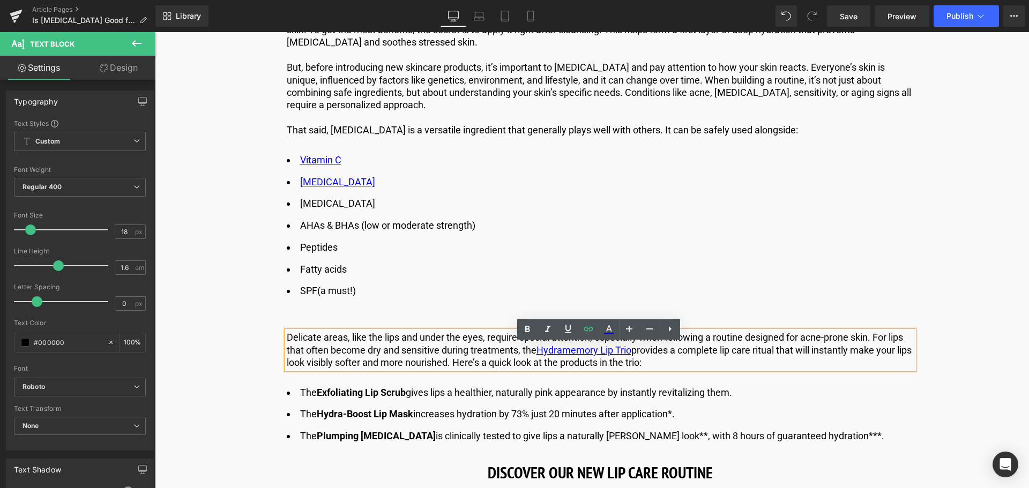
click at [505, 354] on p "Delicate areas, like the lips and under the eyes, require special attention, es…" at bounding box center [600, 350] width 627 height 38
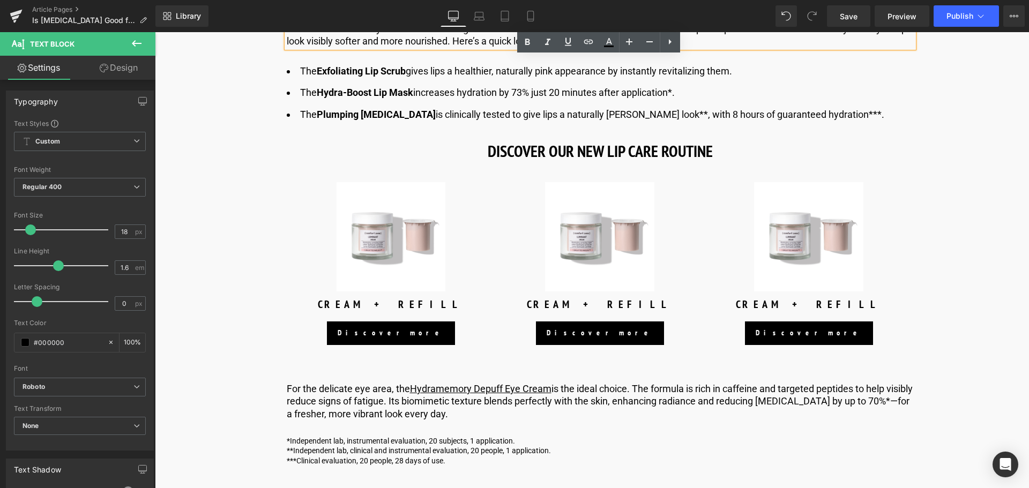
scroll to position [3610, 0]
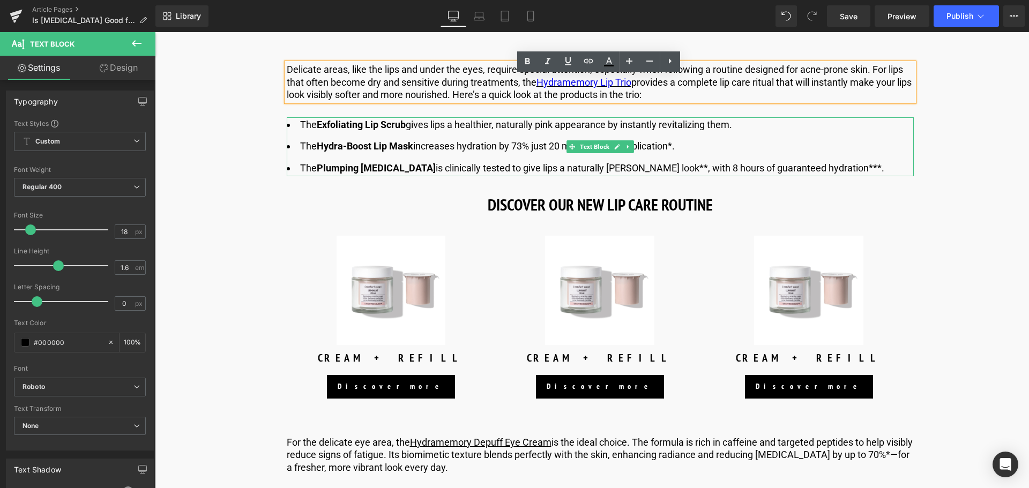
click at [398, 152] on strong "Hydra-Boost Lip Mask" at bounding box center [365, 145] width 96 height 11
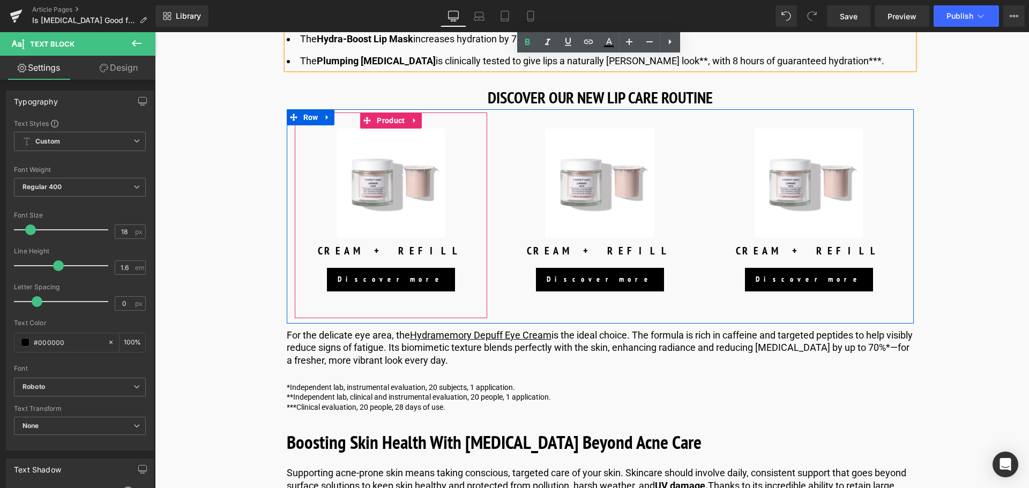
scroll to position [3663, 0]
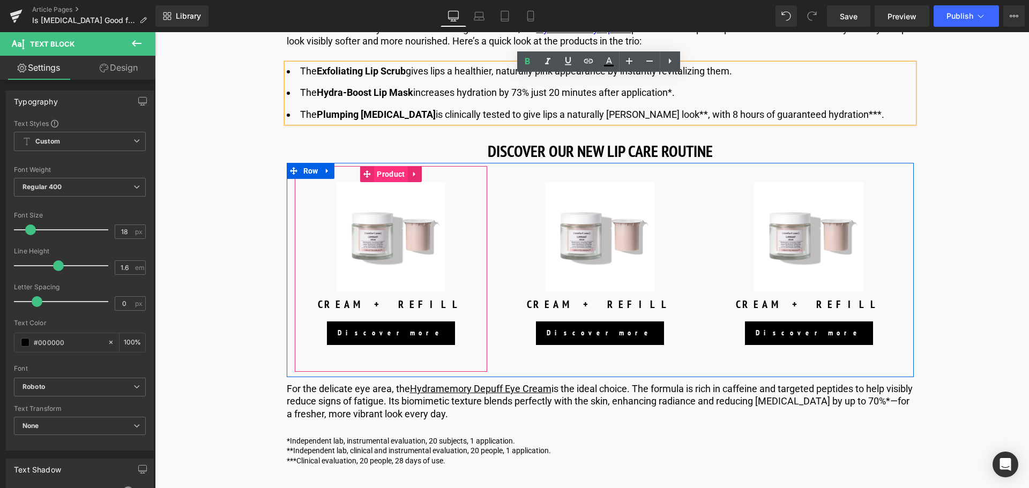
click at [389, 182] on span "Product" at bounding box center [390, 174] width 33 height 16
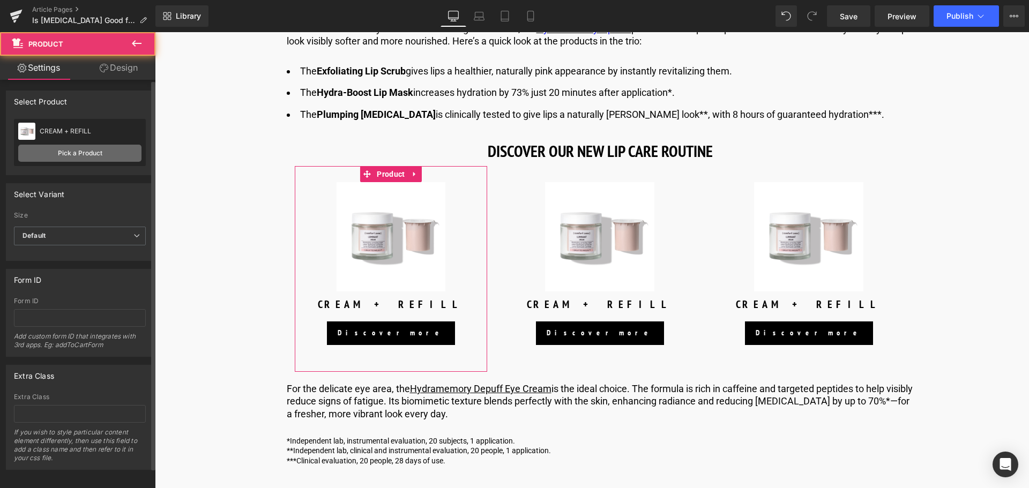
click at [94, 147] on link "Pick a Product" at bounding box center [79, 153] width 123 height 17
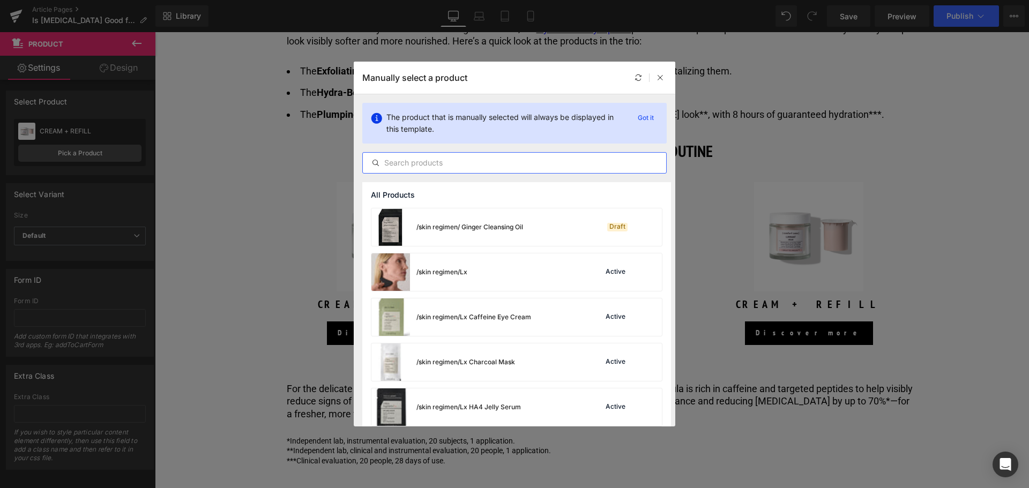
click at [426, 167] on input "text" at bounding box center [514, 162] width 303 height 13
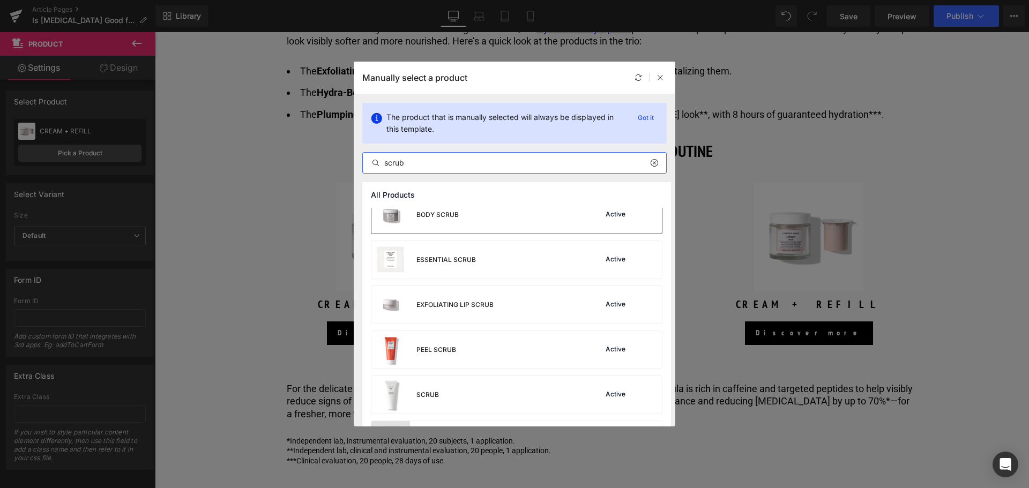
scroll to position [0, 0]
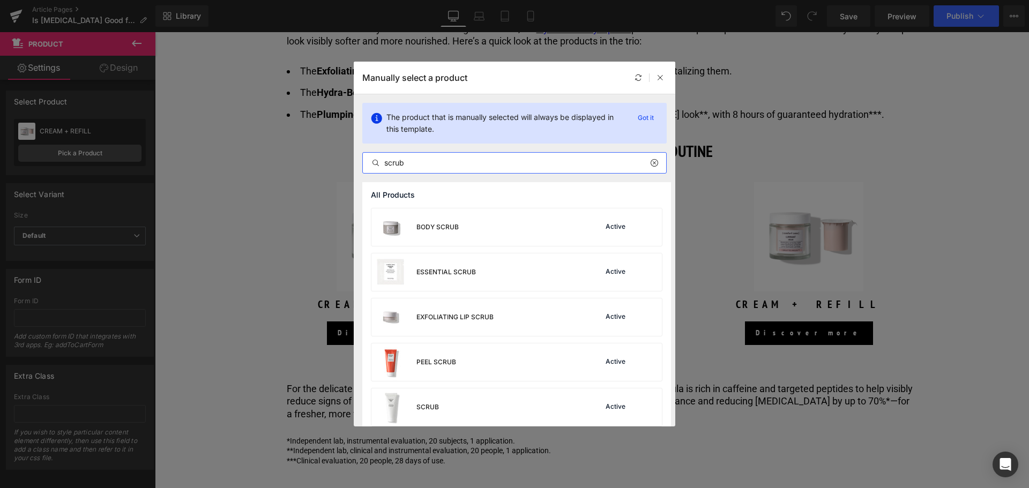
drag, startPoint x: 438, startPoint y: 159, endPoint x: 359, endPoint y: 158, distance: 78.8
click at [359, 158] on div "The product that is manually selected will always be displayed in this template…" at bounding box center [514, 138] width 321 height 88
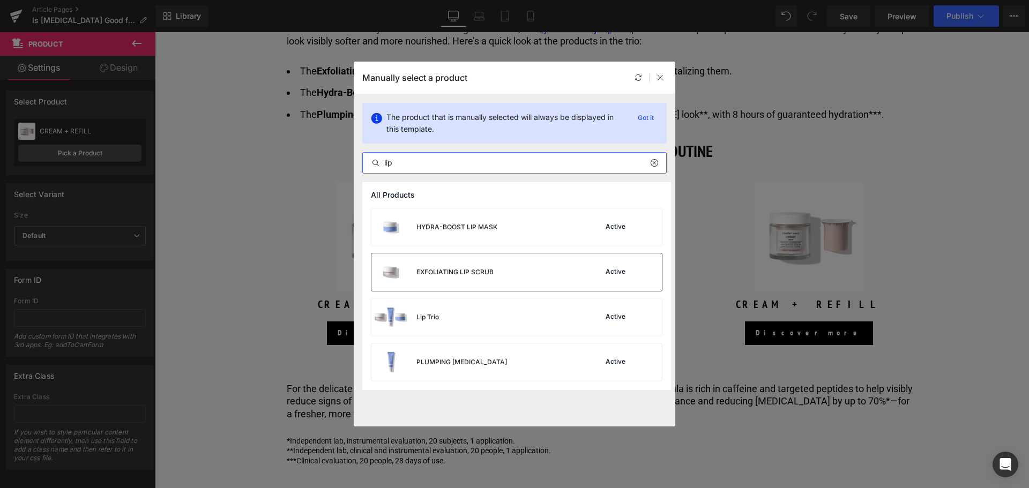
type input "lip"
click at [474, 265] on div "EXFOLIATING LIP SCRUB" at bounding box center [432, 272] width 122 height 38
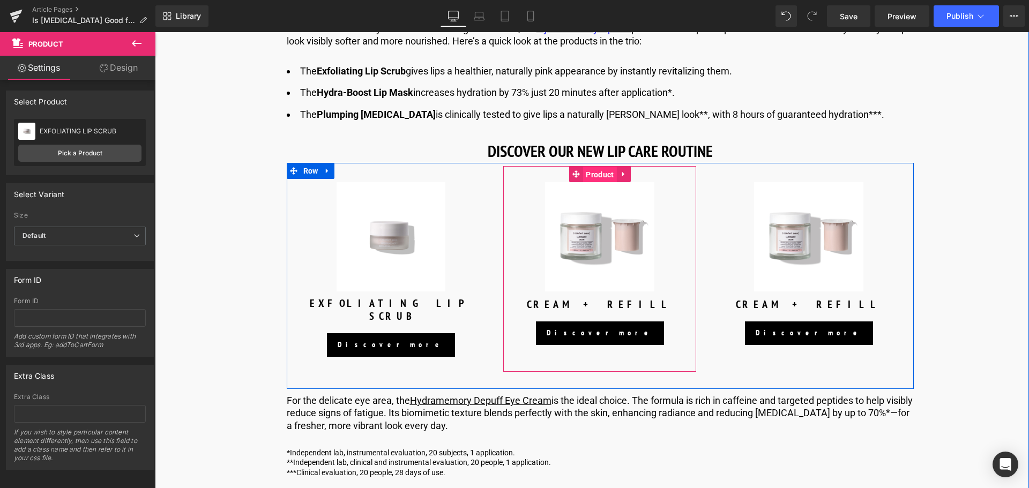
click at [594, 183] on span "Product" at bounding box center [599, 175] width 33 height 16
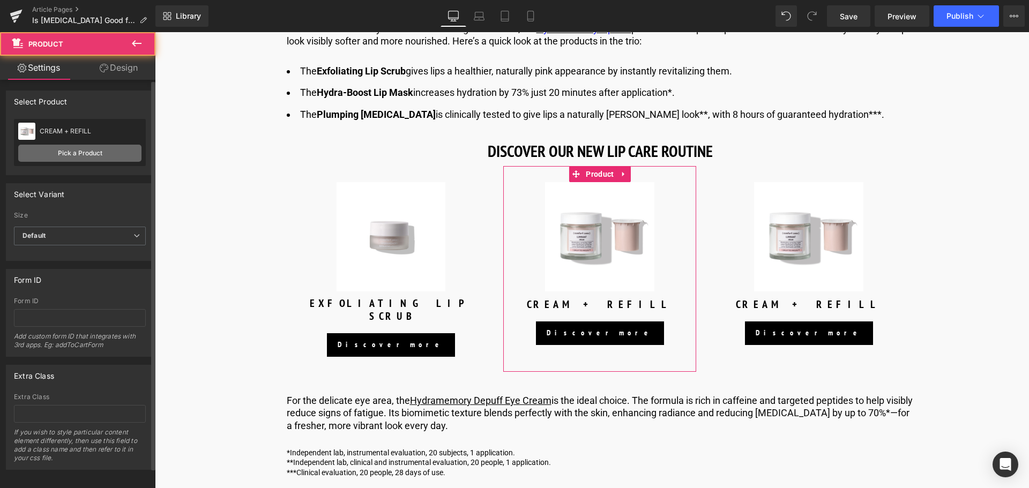
click at [111, 153] on link "Pick a Product" at bounding box center [79, 153] width 123 height 17
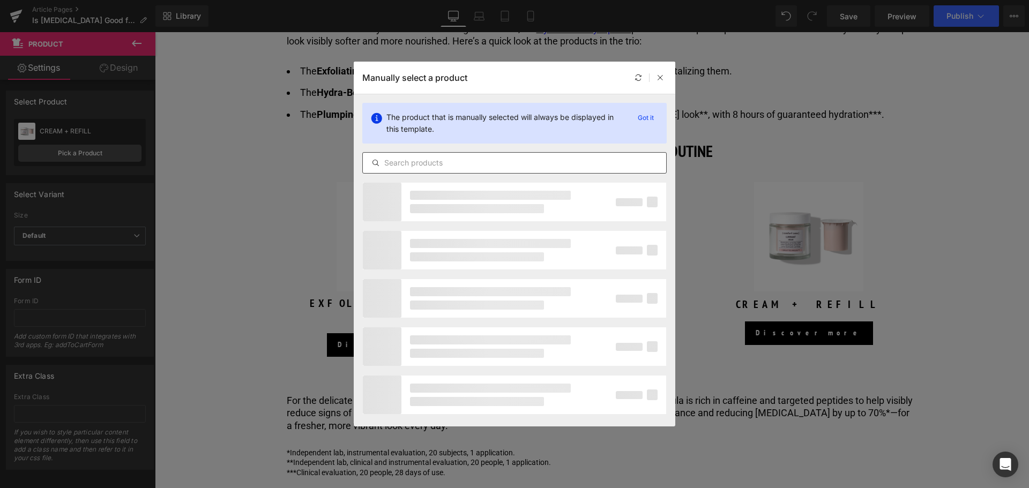
click at [454, 167] on input "text" at bounding box center [514, 162] width 303 height 13
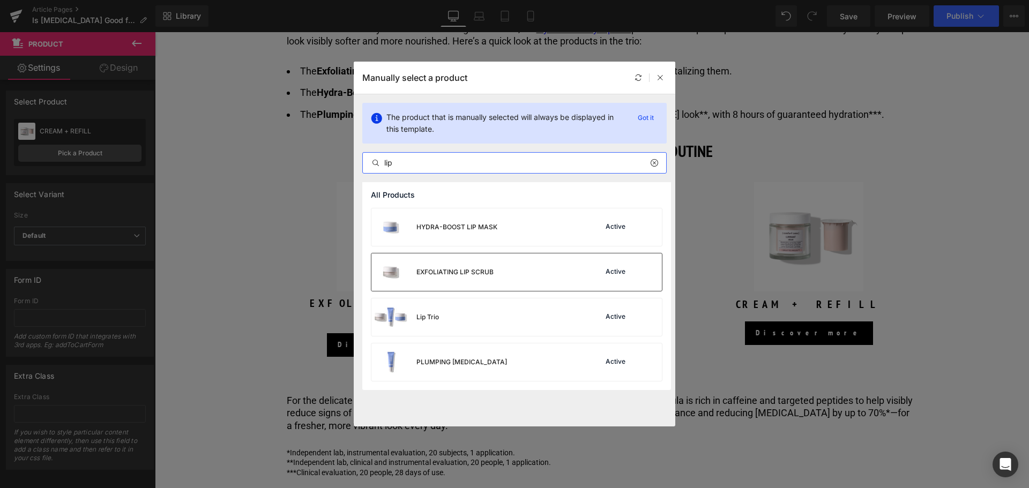
type input "lip"
click at [482, 262] on div "EXFOLIATING LIP SCRUB" at bounding box center [432, 272] width 122 height 38
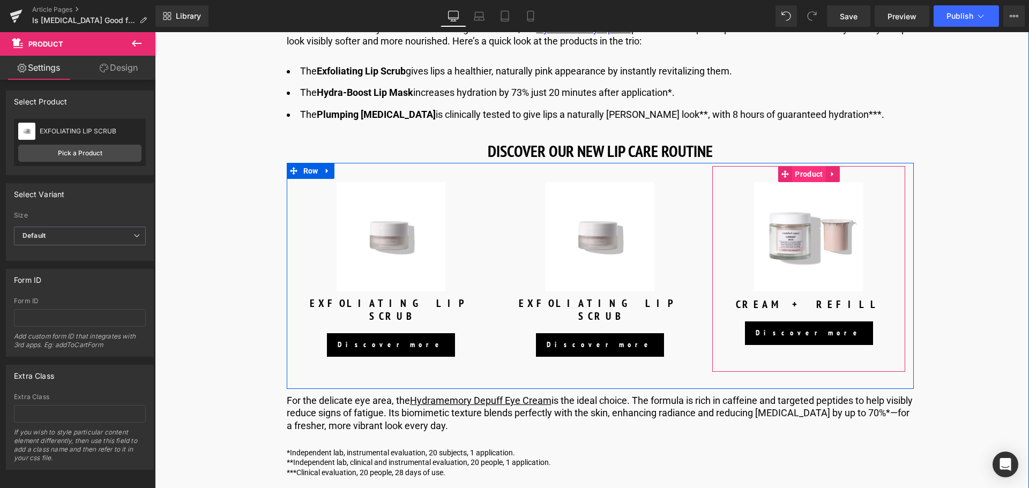
click at [816, 182] on span "Product" at bounding box center [808, 174] width 33 height 16
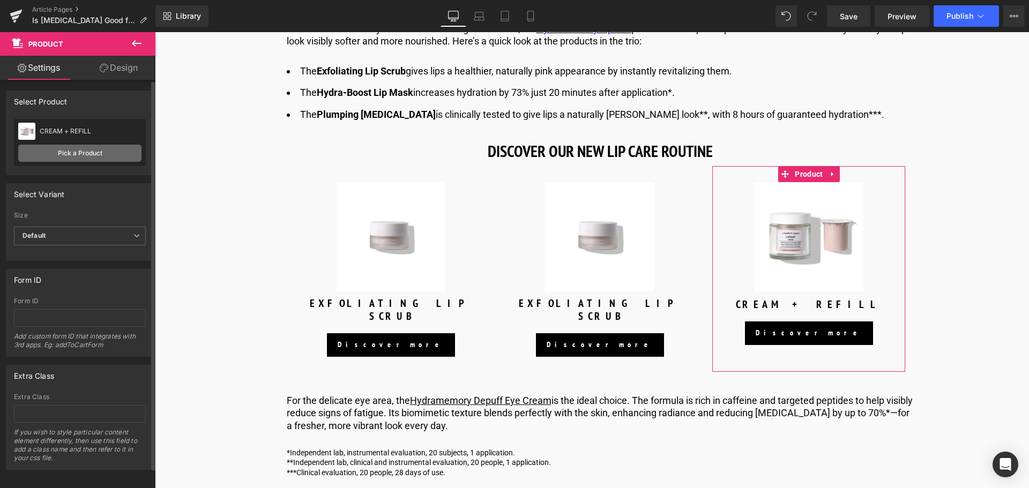
click at [81, 152] on link "Pick a Product" at bounding box center [79, 153] width 123 height 17
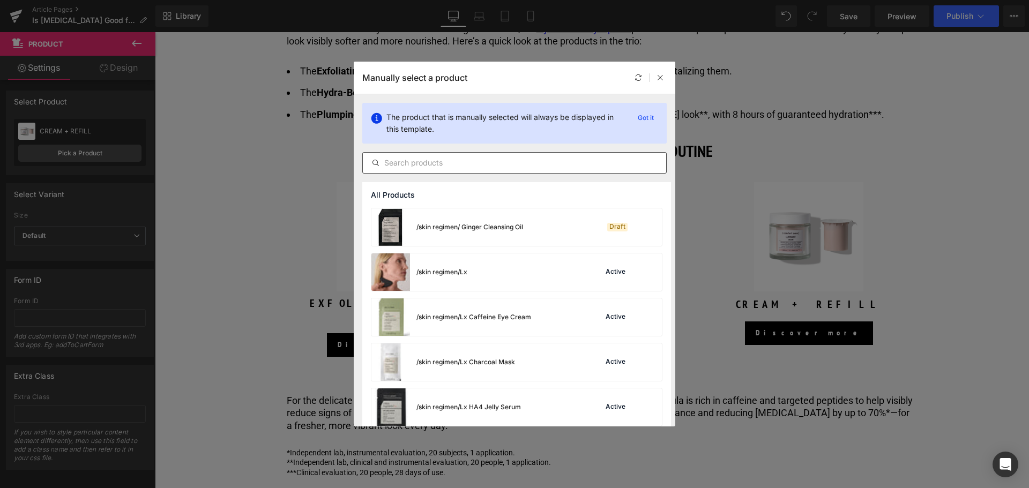
click at [451, 165] on input "text" at bounding box center [514, 162] width 303 height 13
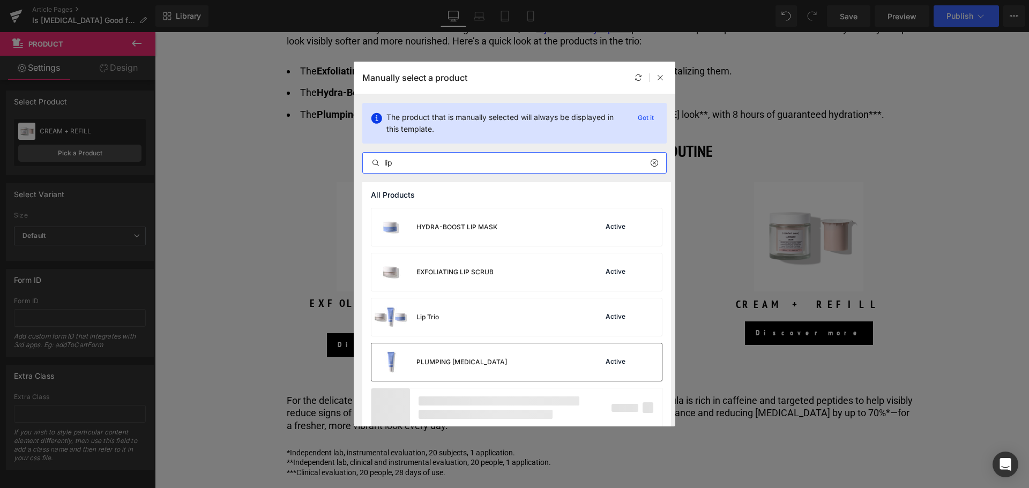
type input "lip"
click at [468, 360] on div "PLUMPING [MEDICAL_DATA]" at bounding box center [461, 362] width 91 height 10
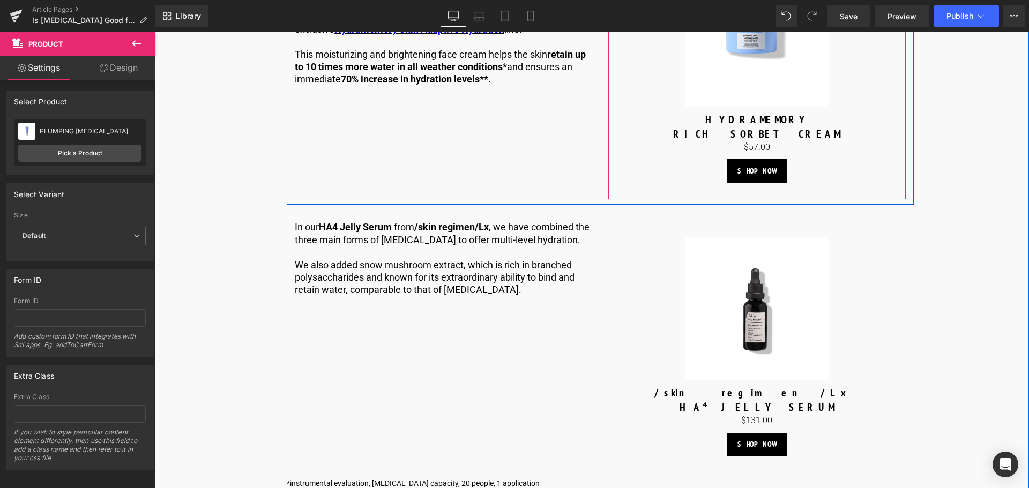
scroll to position [1574, 0]
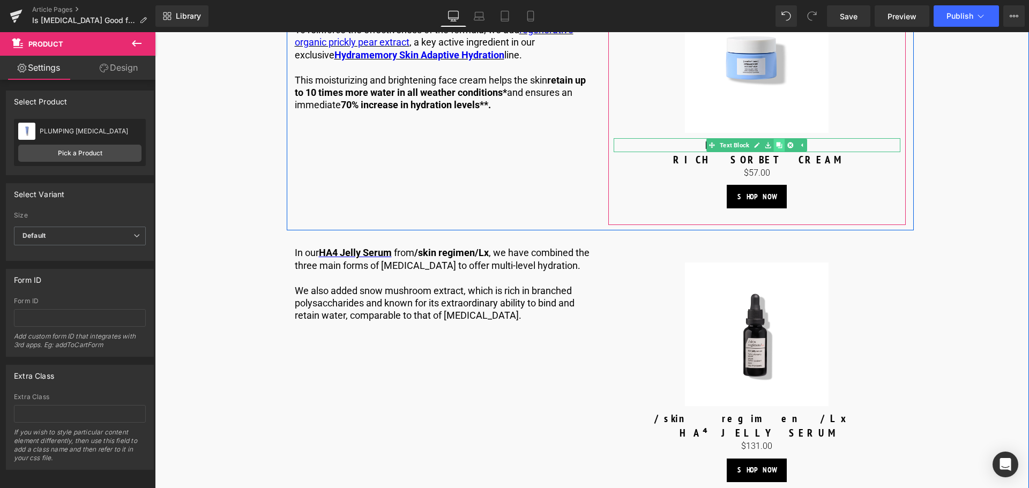
click at [779, 145] on icon at bounding box center [779, 145] width 6 height 6
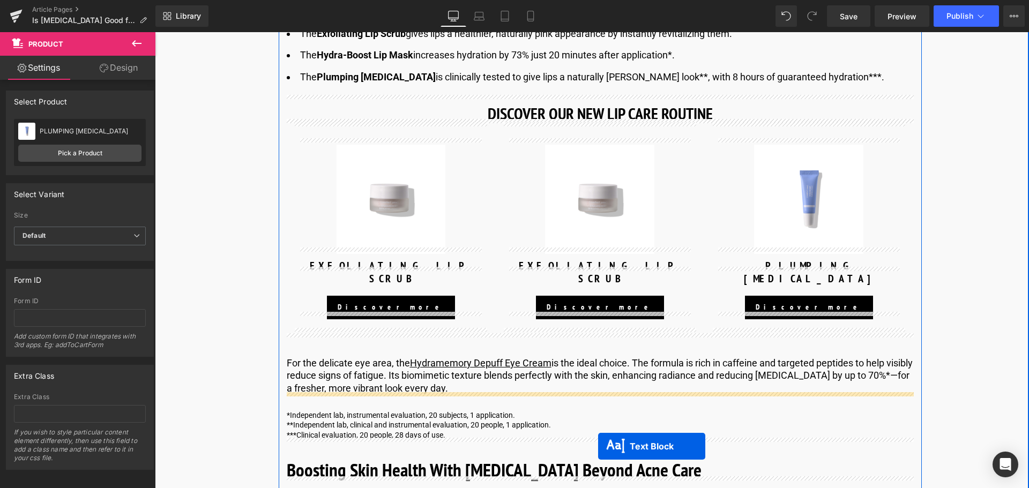
scroll to position [3792, 0]
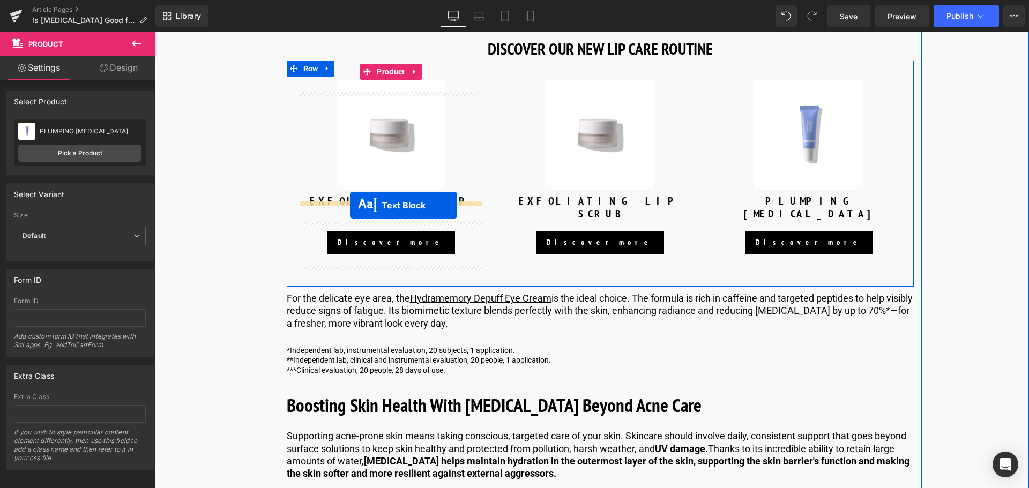
drag, startPoint x: 730, startPoint y: 158, endPoint x: 350, endPoint y: 205, distance: 382.8
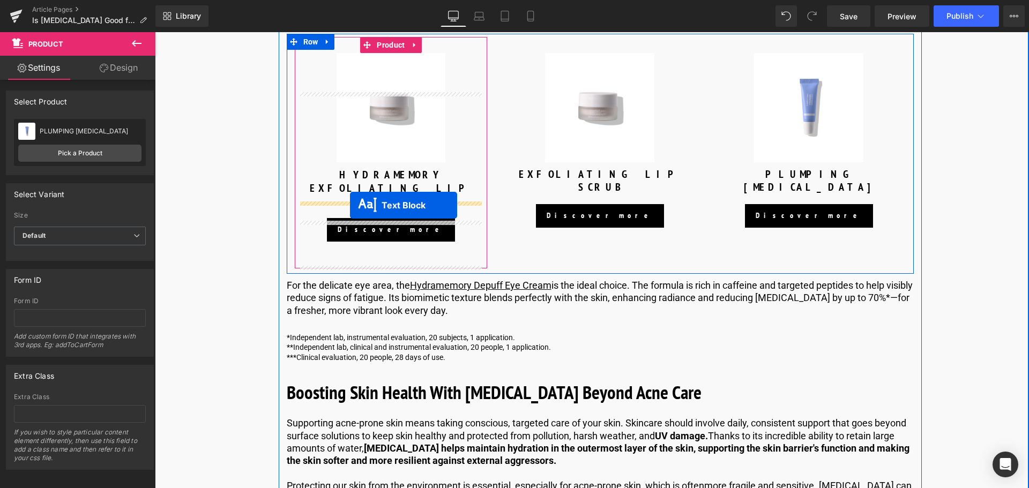
scroll to position [3766, 0]
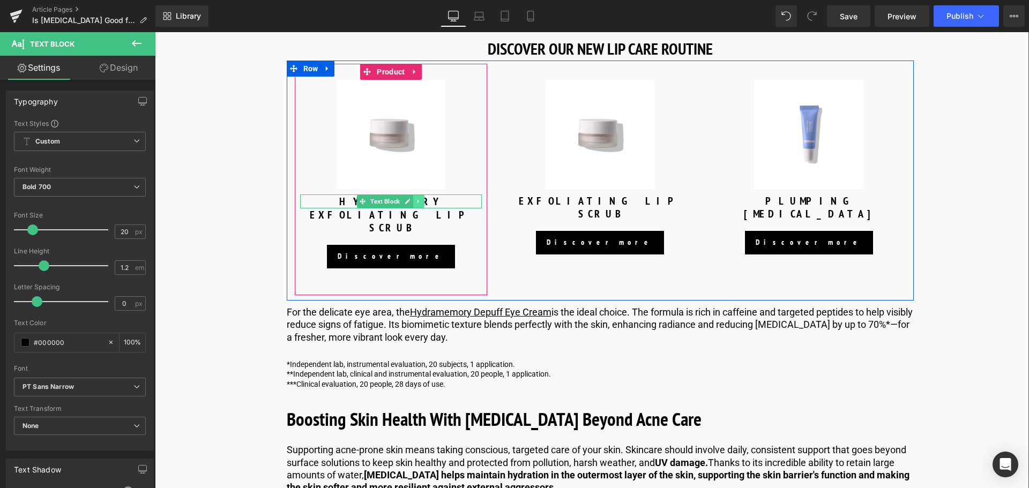
click at [417, 203] on icon at bounding box center [418, 201] width 2 height 4
click at [415, 208] on link at bounding box center [413, 201] width 11 height 13
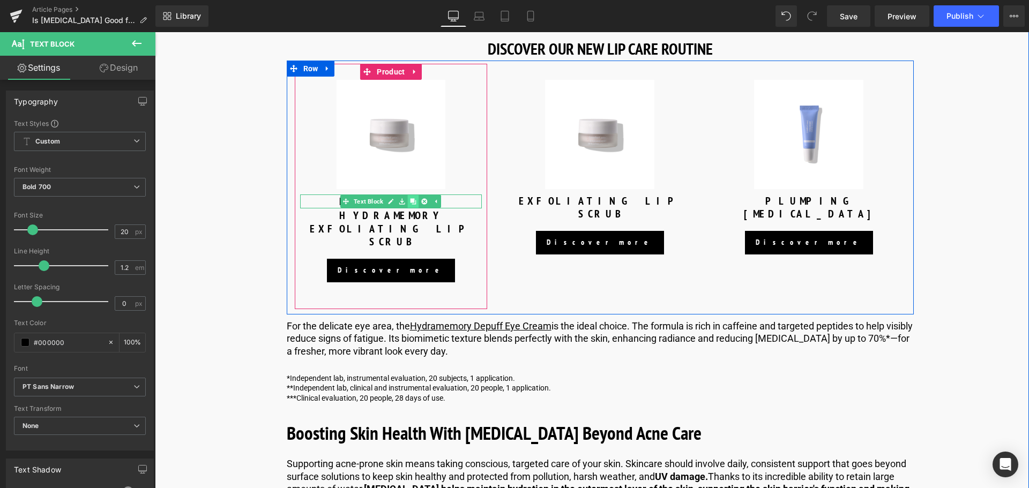
click at [414, 204] on icon at bounding box center [413, 201] width 6 height 6
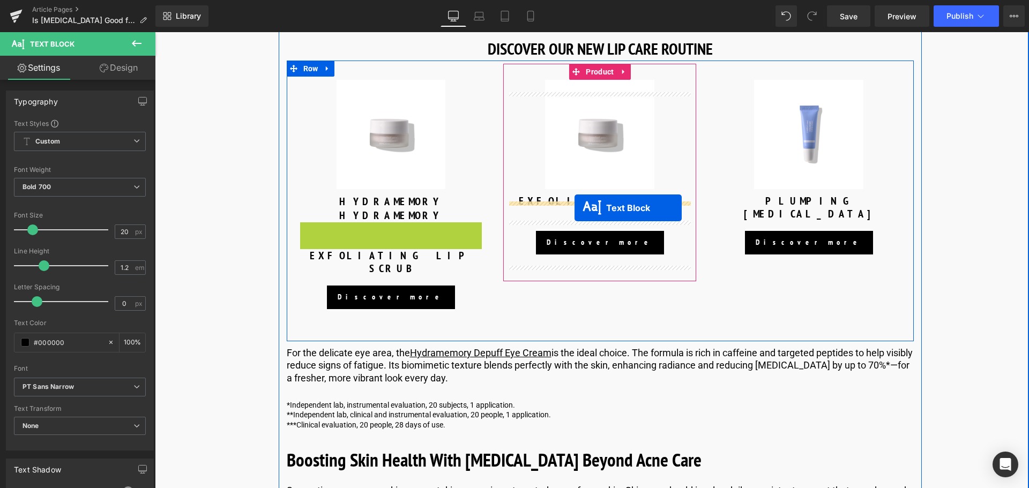
drag, startPoint x: 362, startPoint y: 242, endPoint x: 574, endPoint y: 208, distance: 215.4
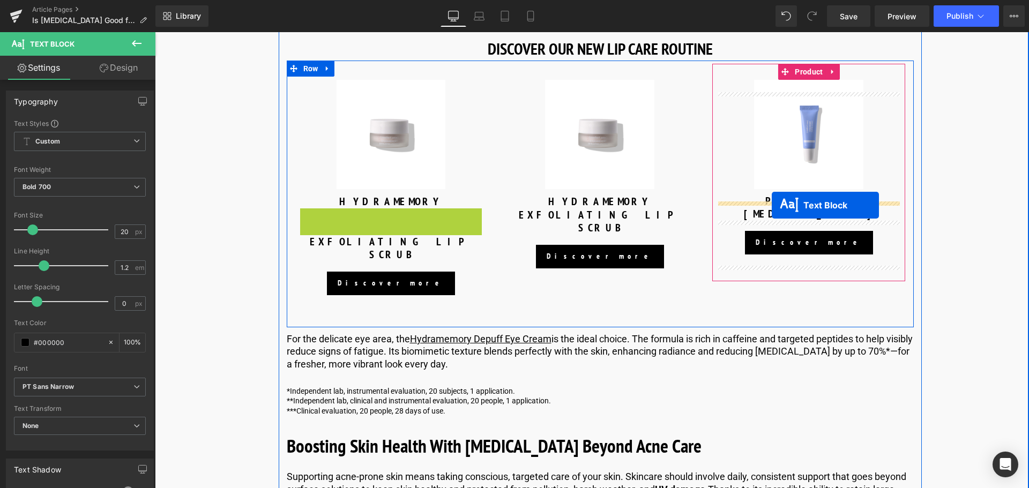
drag, startPoint x: 358, startPoint y: 227, endPoint x: 771, endPoint y: 205, distance: 414.2
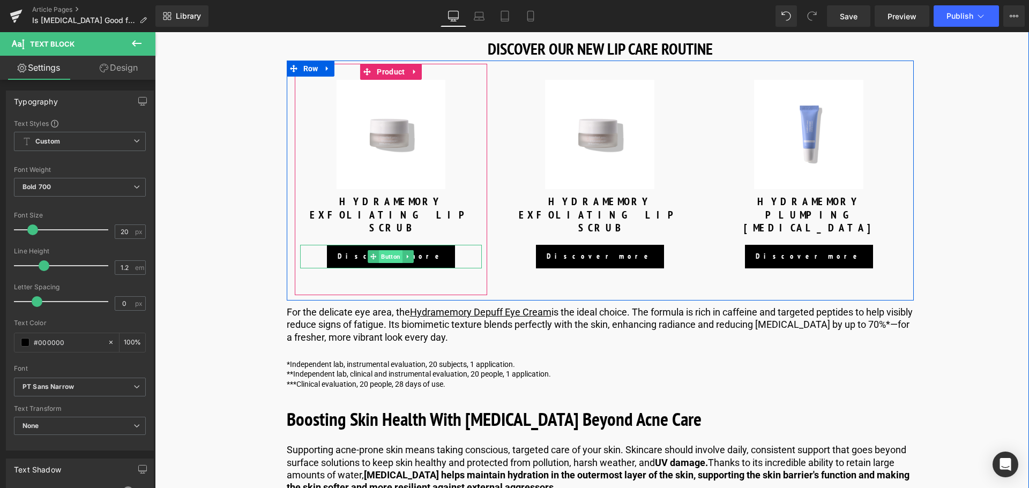
click at [389, 260] on span "Button" at bounding box center [391, 256] width 24 height 13
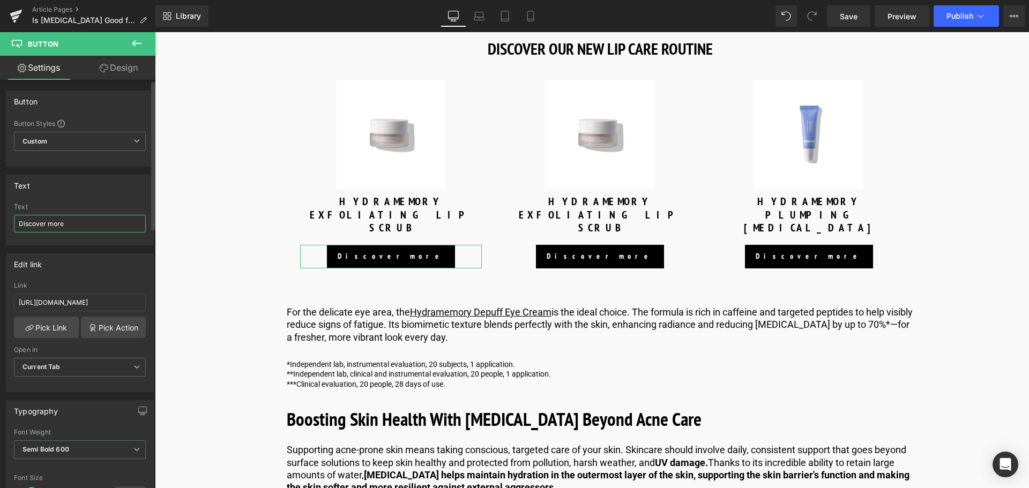
click at [80, 220] on input "Discover more" at bounding box center [80, 224] width 132 height 18
type input "SHOP NOW"
click at [80, 220] on input "SHOP NOW" at bounding box center [80, 224] width 132 height 18
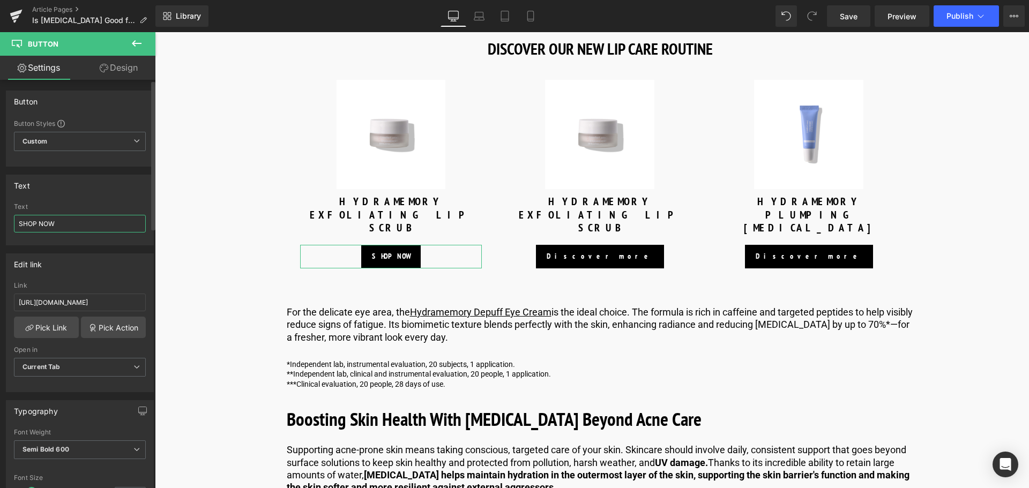
click at [80, 220] on input "SHOP NOW" at bounding box center [80, 224] width 132 height 18
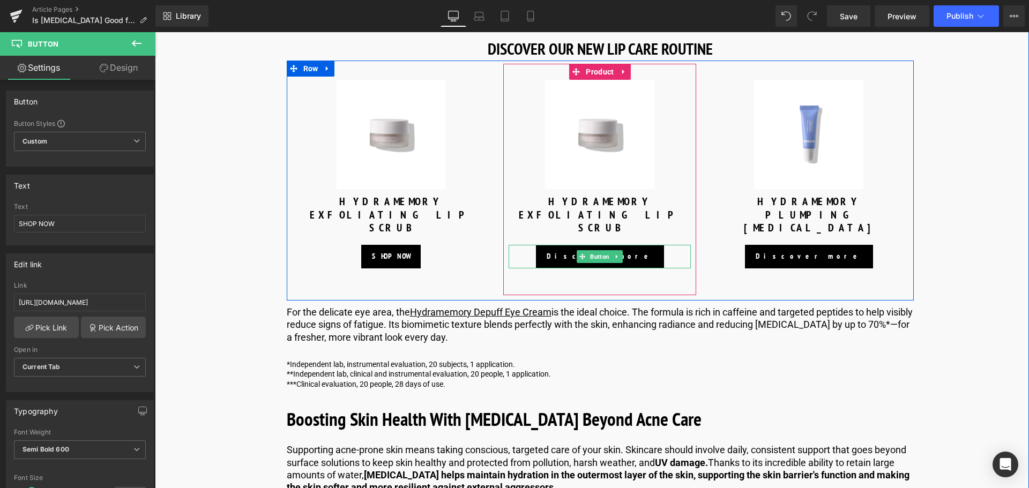
click at [595, 258] on span "Button" at bounding box center [600, 256] width 24 height 13
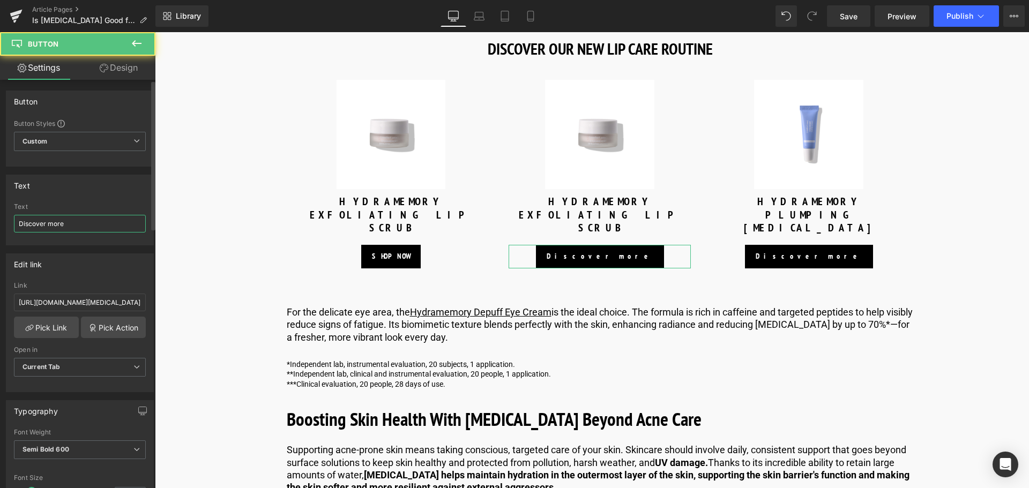
click at [98, 229] on input "Discover more" at bounding box center [80, 224] width 132 height 18
paste input "SHOP NOW"
type input "SHOP NOW"
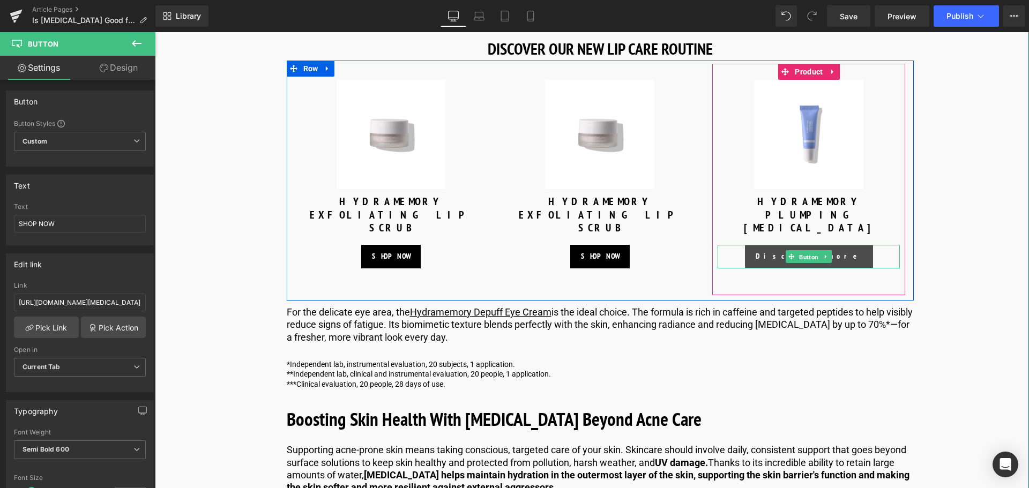
click at [808, 256] on span "Button" at bounding box center [809, 257] width 24 height 13
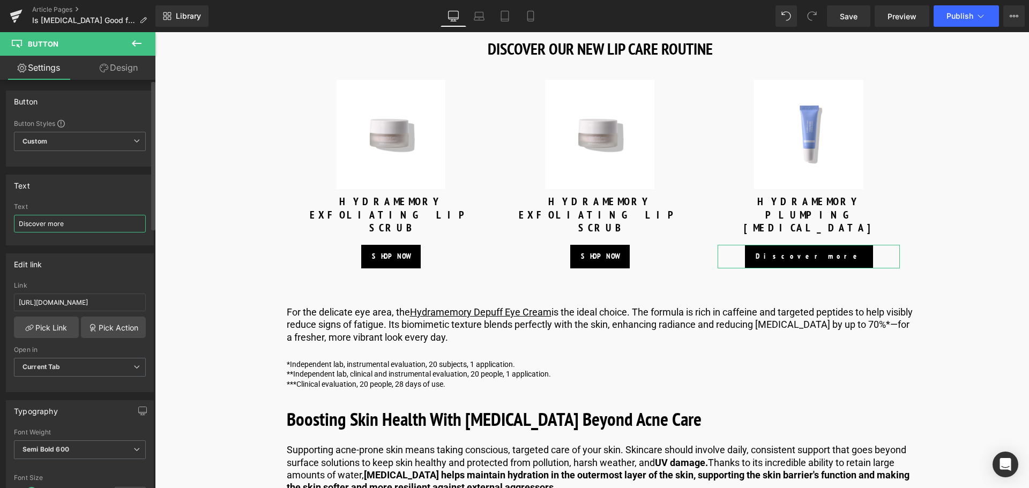
click at [95, 231] on input "Discover more" at bounding box center [80, 224] width 132 height 18
paste input "SHOP NOW"
type input "SHOP NOW"
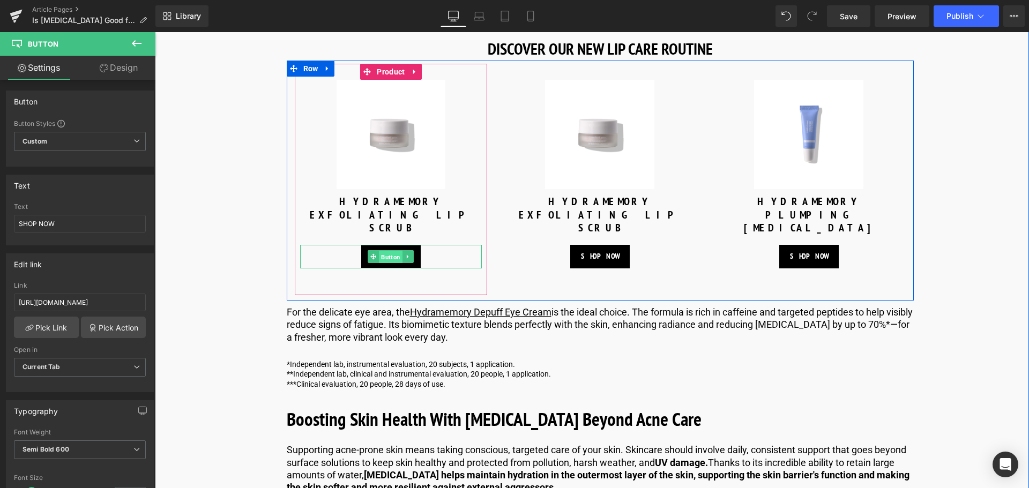
click at [381, 258] on span "Button" at bounding box center [391, 257] width 24 height 13
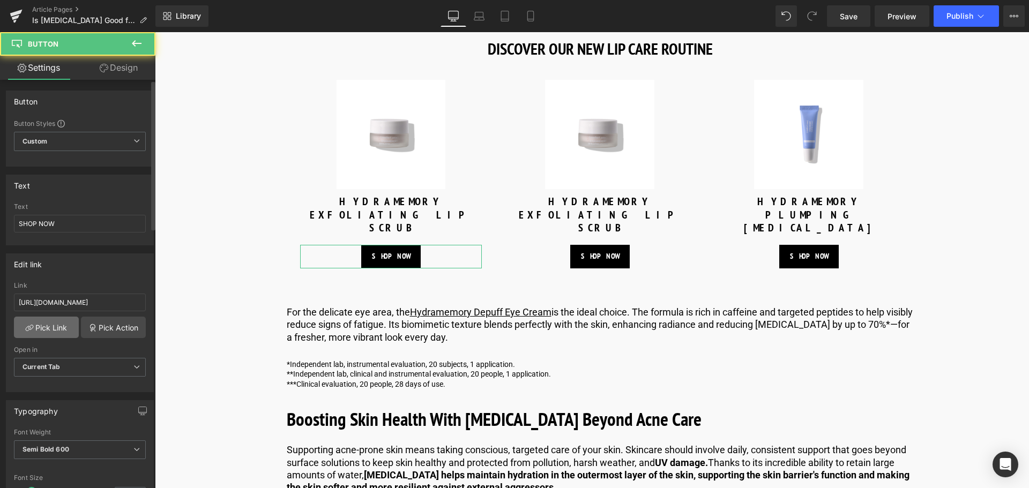
click at [29, 325] on icon at bounding box center [29, 328] width 9 height 9
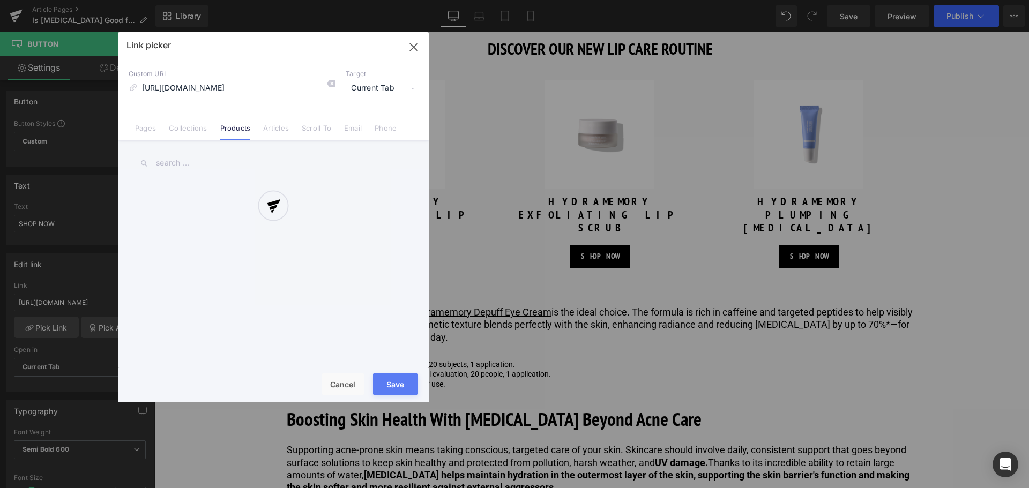
scroll to position [0, 99]
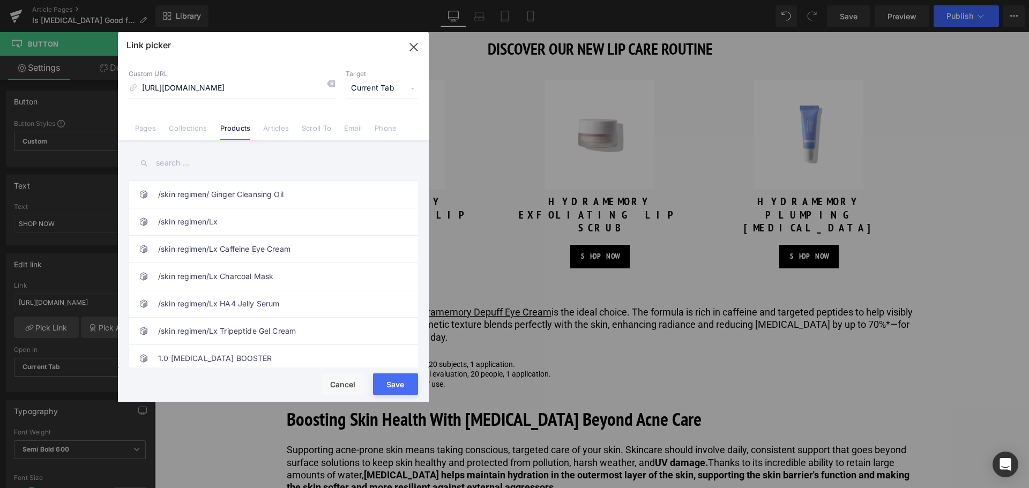
click at [267, 166] on input "text" at bounding box center [273, 163] width 289 height 24
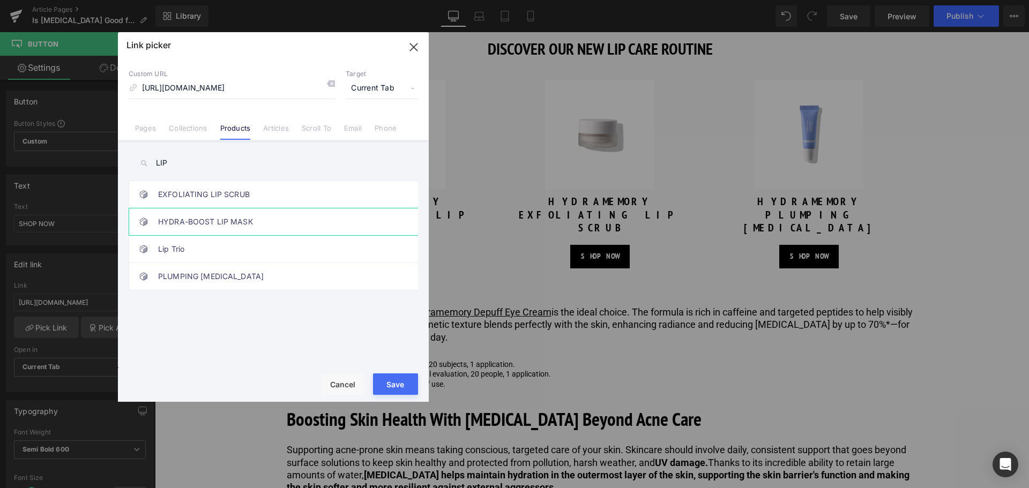
type input "LIP"
click at [251, 215] on link "HYDRA-BOOST LIP MASK" at bounding box center [276, 221] width 236 height 27
click at [388, 384] on button "Save" at bounding box center [395, 383] width 45 height 21
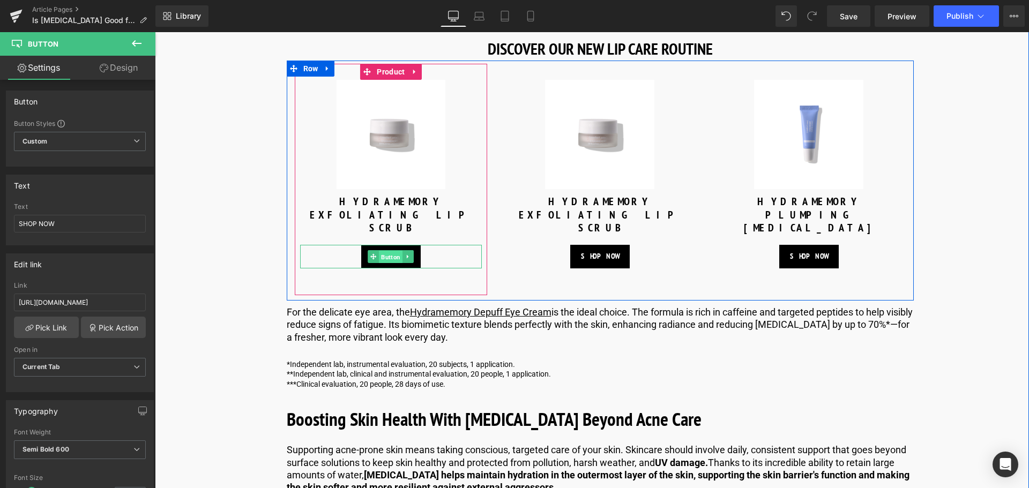
click at [389, 263] on span "Button" at bounding box center [391, 257] width 24 height 13
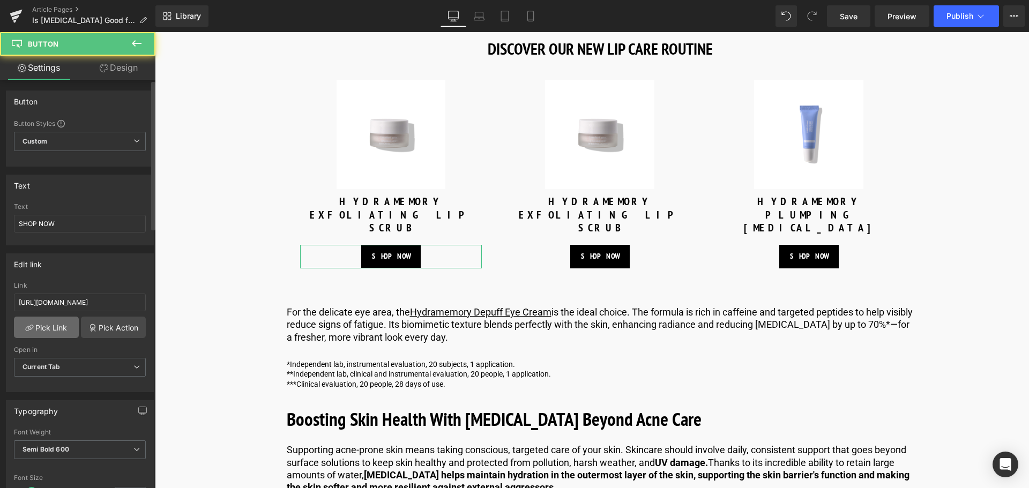
click at [61, 331] on link "Pick Link" at bounding box center [46, 327] width 65 height 21
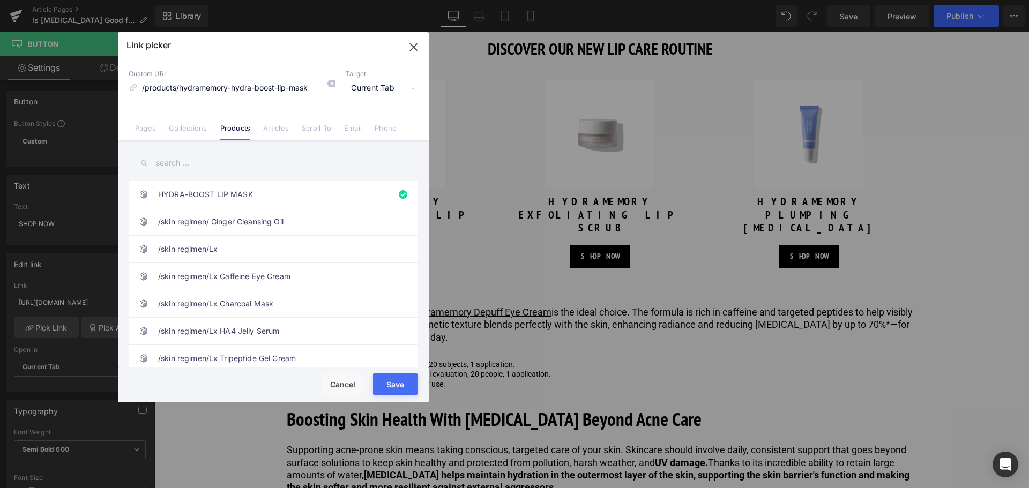
click at [265, 170] on input "text" at bounding box center [273, 163] width 289 height 24
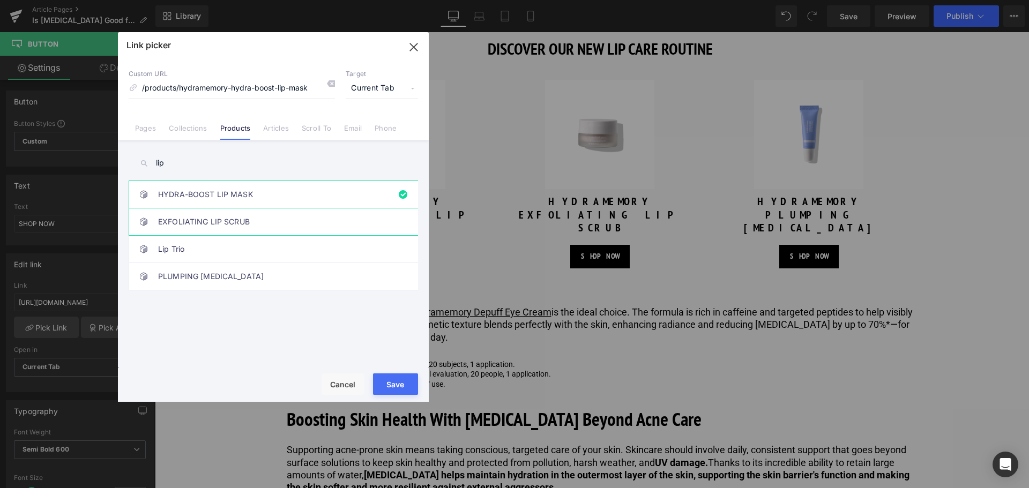
type input "lip"
click at [308, 215] on link "EXFOLIATING LIP SCRUB" at bounding box center [276, 221] width 236 height 27
click at [393, 393] on button "Save" at bounding box center [395, 383] width 45 height 21
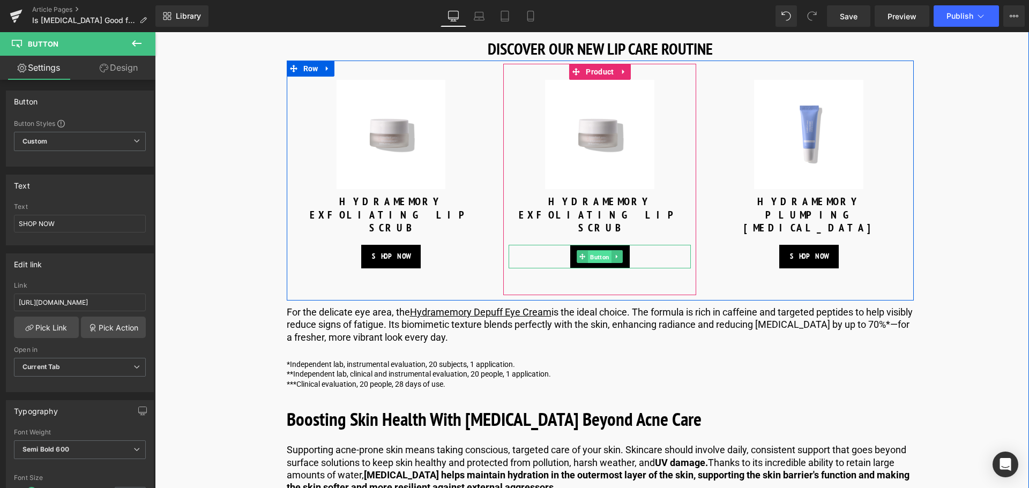
click at [605, 253] on span "Button" at bounding box center [600, 257] width 24 height 13
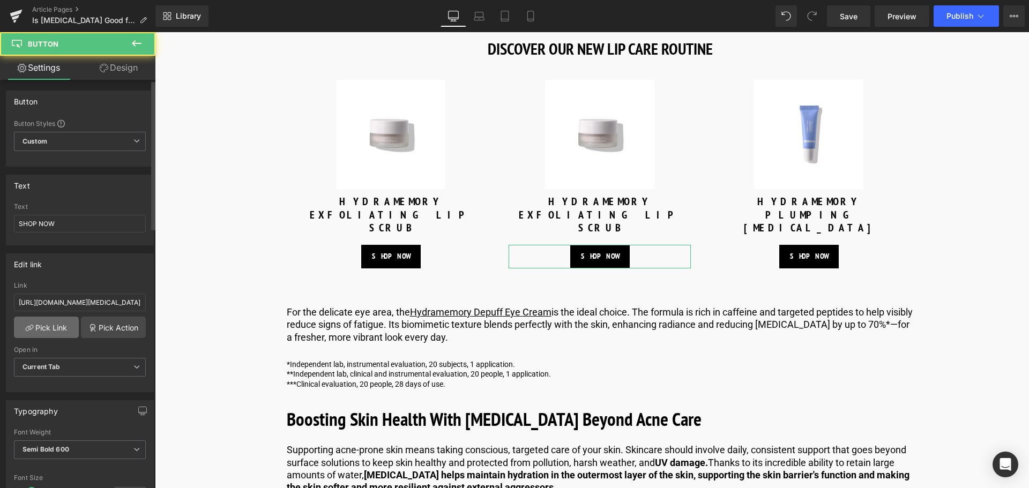
click at [60, 323] on link "Pick Link" at bounding box center [46, 327] width 65 height 21
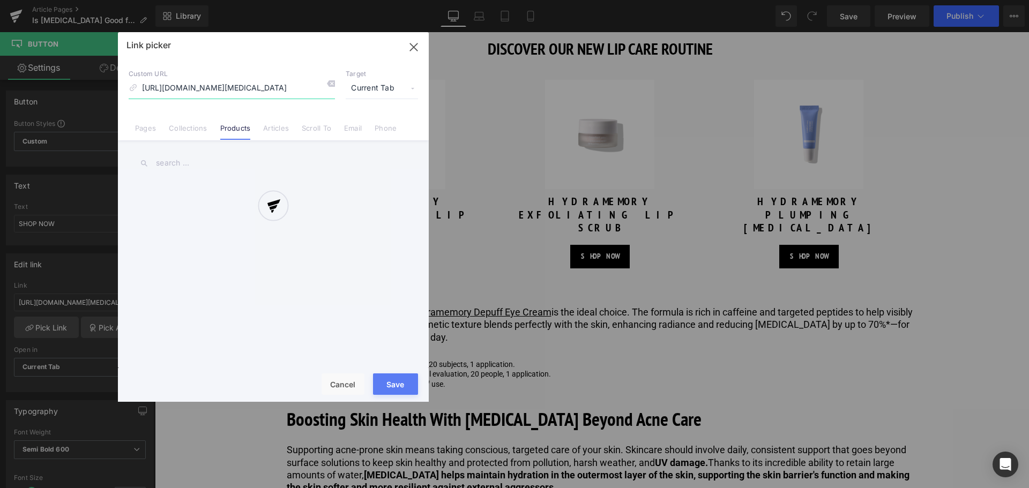
scroll to position [0, 92]
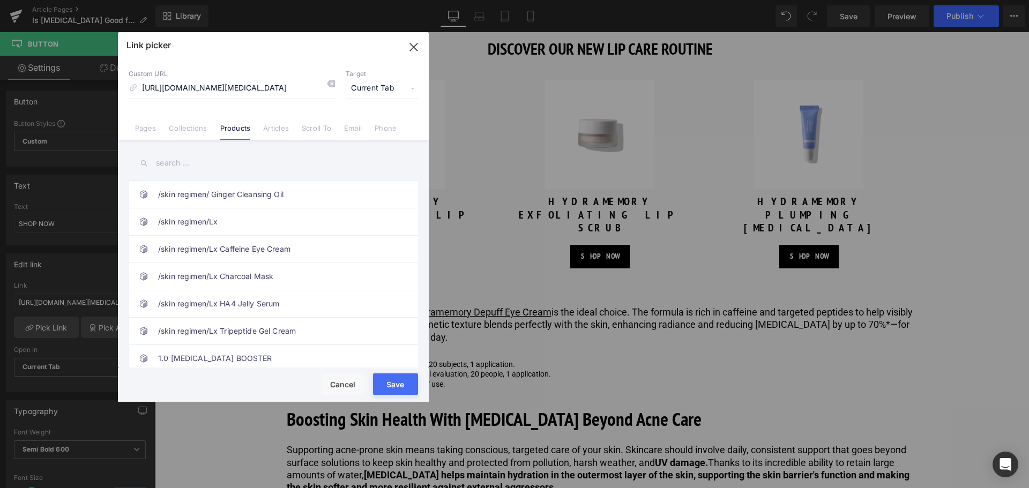
click at [233, 168] on input "text" at bounding box center [273, 163] width 289 height 24
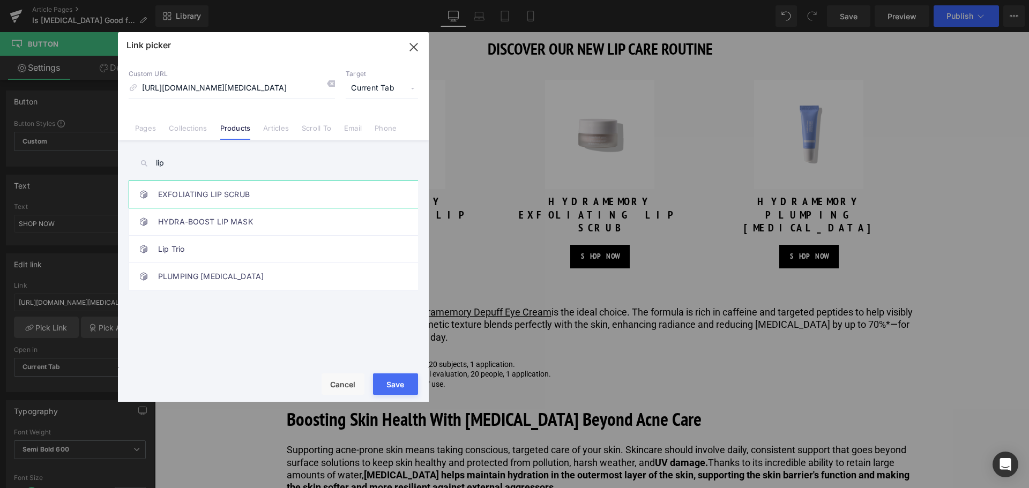
type input "lip"
click at [279, 198] on link "EXFOLIATING LIP SCRUB" at bounding box center [276, 194] width 236 height 27
click at [397, 379] on button "Save" at bounding box center [395, 383] width 45 height 21
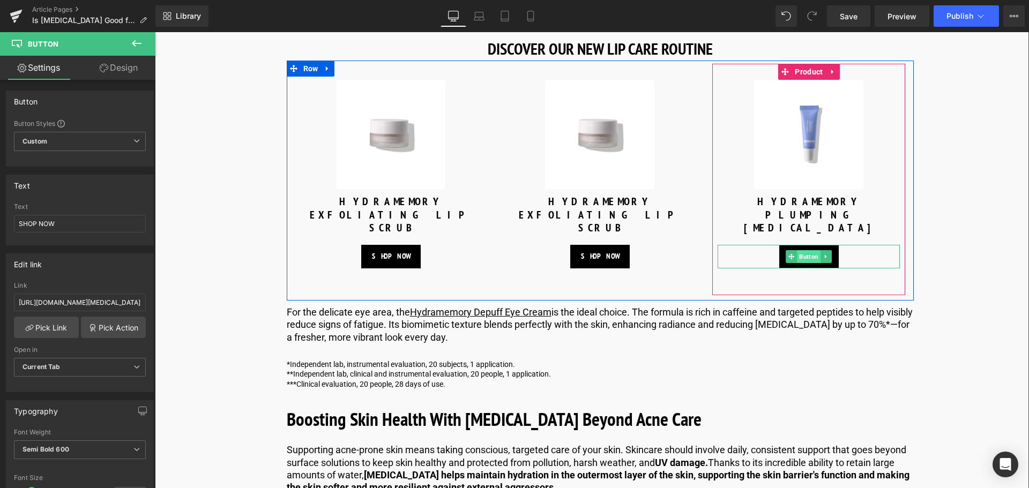
click at [806, 260] on span "Button" at bounding box center [809, 256] width 24 height 13
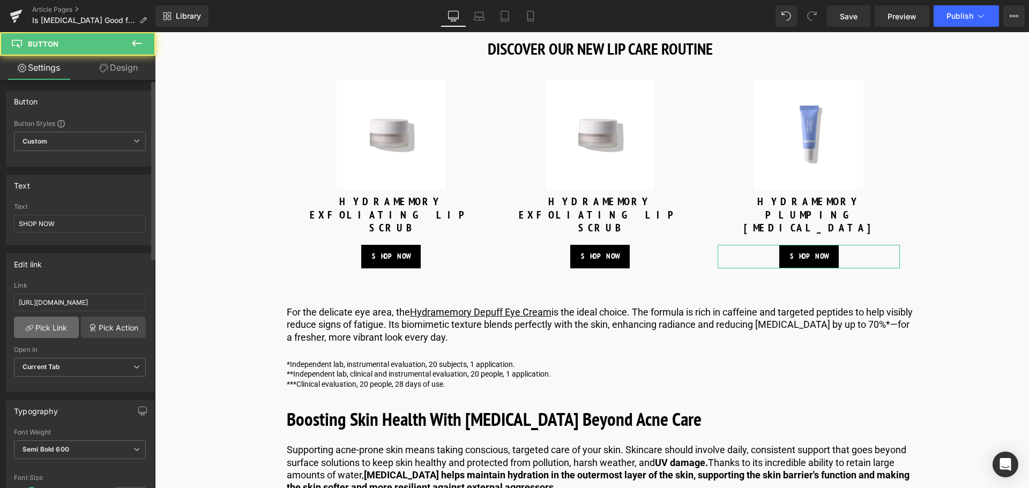
click at [59, 320] on link "Pick Link" at bounding box center [46, 327] width 65 height 21
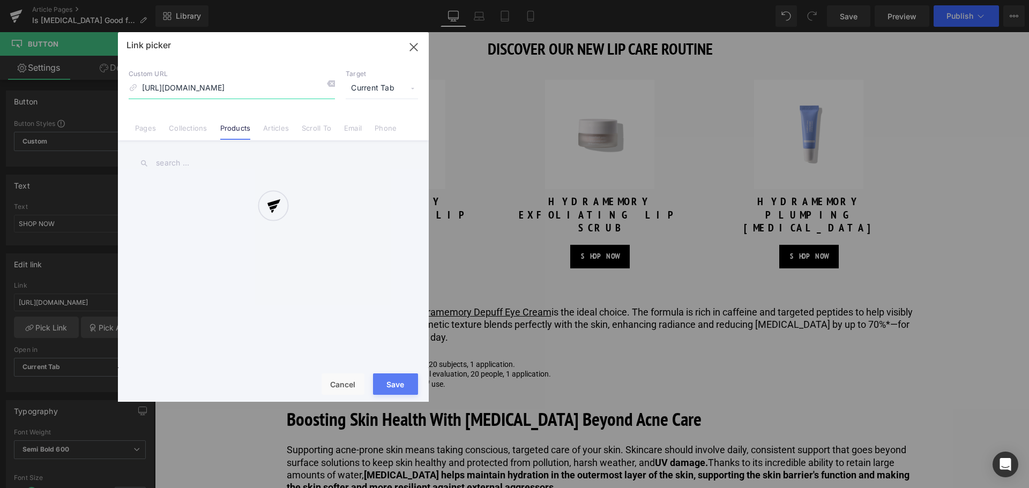
scroll to position [0, 104]
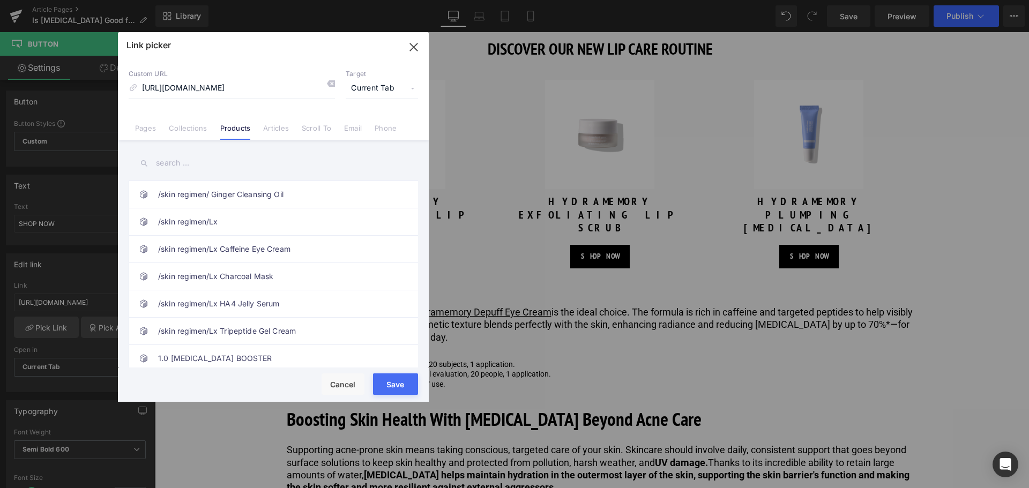
click at [248, 165] on input "text" at bounding box center [273, 163] width 289 height 24
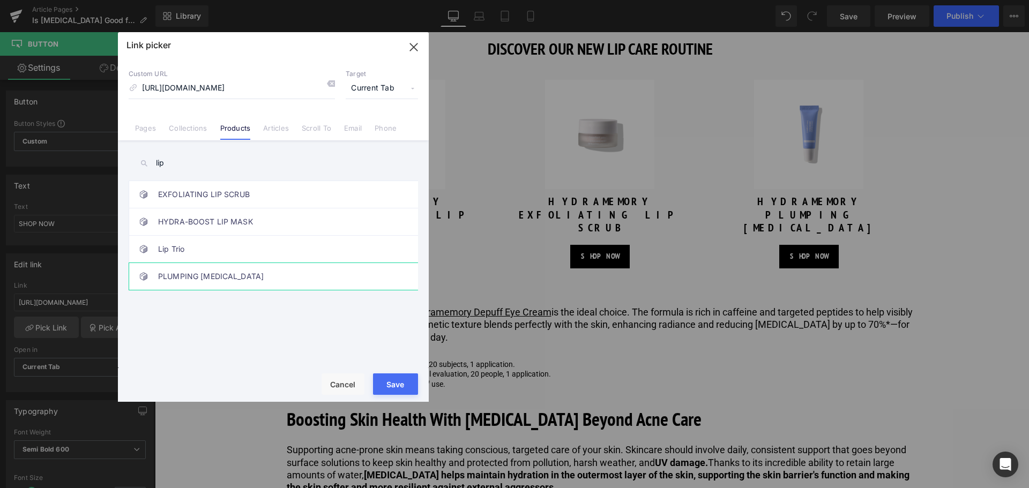
type input "lip"
click at [218, 268] on link "PLUMPING [MEDICAL_DATA]" at bounding box center [276, 276] width 236 height 27
click at [401, 378] on button "Save" at bounding box center [395, 383] width 45 height 21
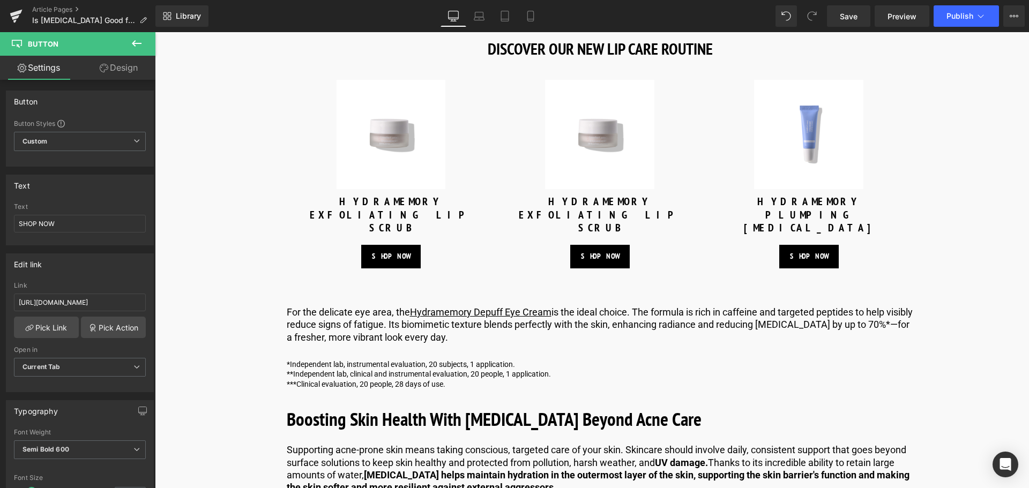
click at [135, 48] on icon at bounding box center [136, 43] width 13 height 13
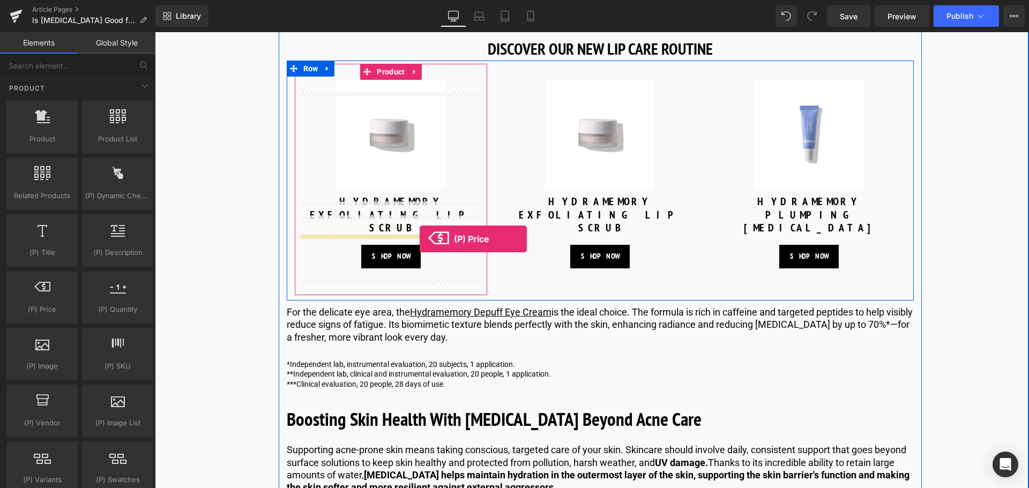
drag, startPoint x: 213, startPoint y: 333, endPoint x: 419, endPoint y: 239, distance: 227.3
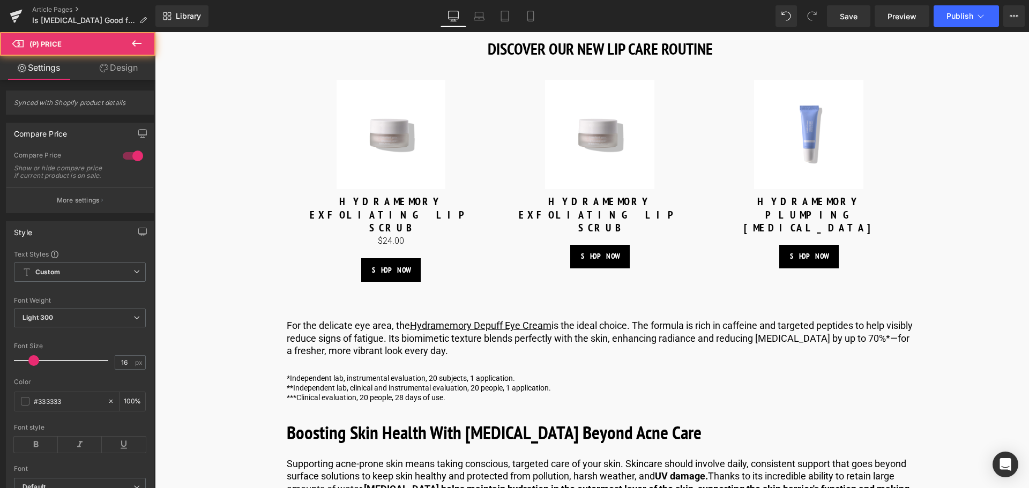
click at [140, 49] on icon at bounding box center [136, 43] width 13 height 13
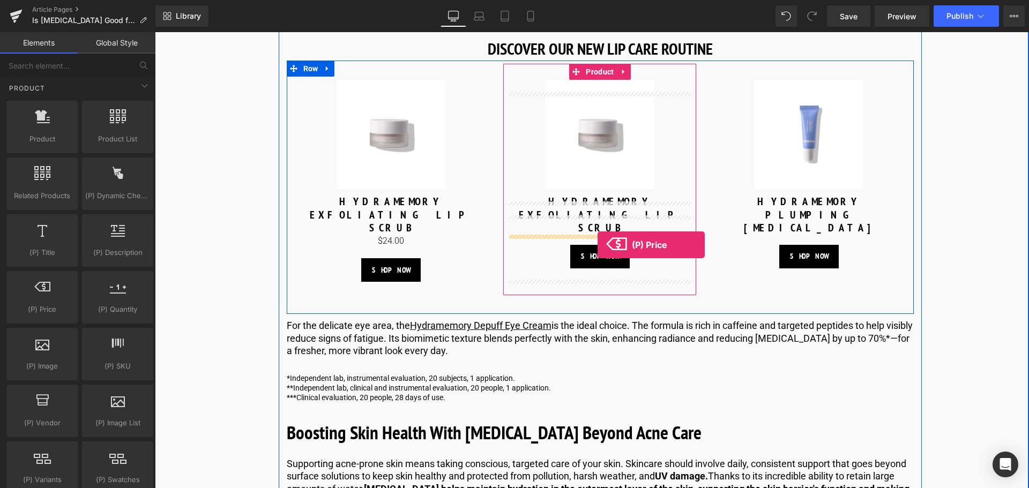
drag, startPoint x: 212, startPoint y: 342, endPoint x: 596, endPoint y: 243, distance: 396.7
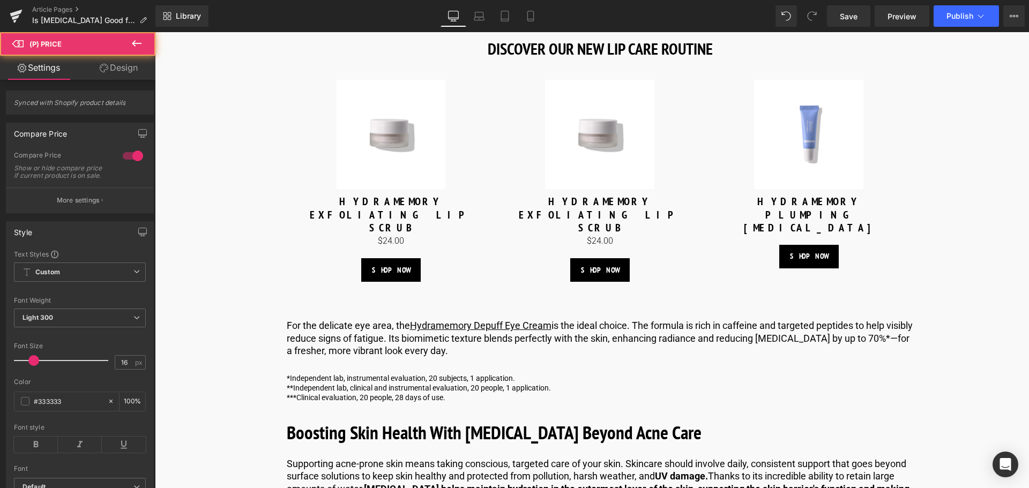
click at [136, 40] on icon at bounding box center [136, 43] width 13 height 13
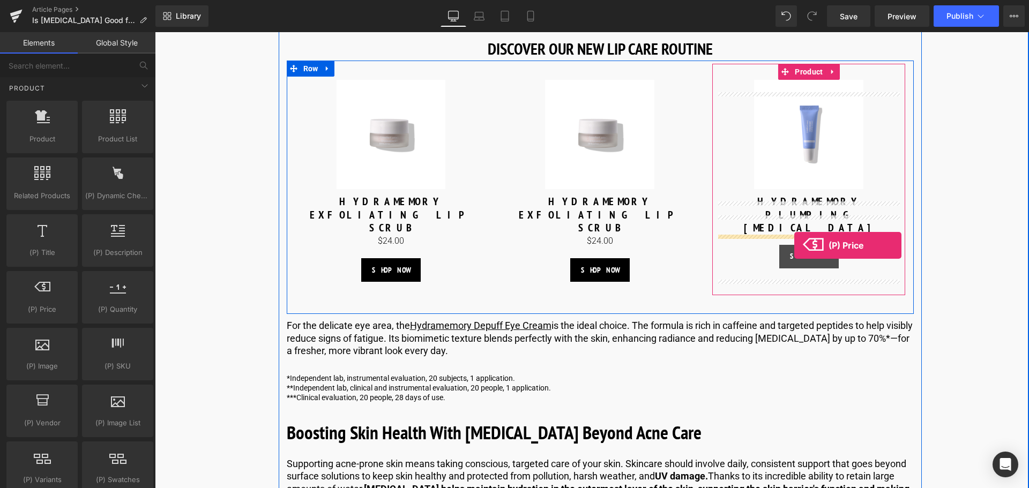
drag, startPoint x: 196, startPoint y: 326, endPoint x: 794, endPoint y: 245, distance: 603.3
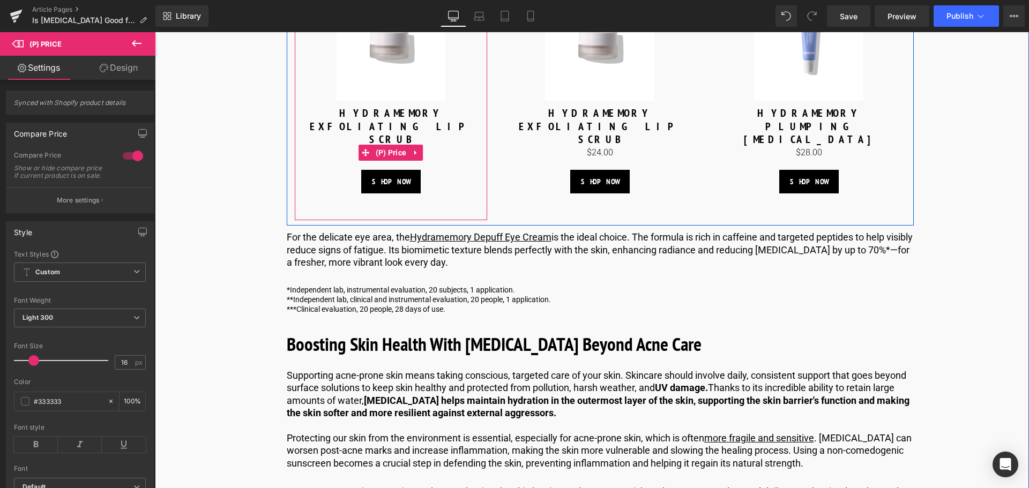
scroll to position [3873, 0]
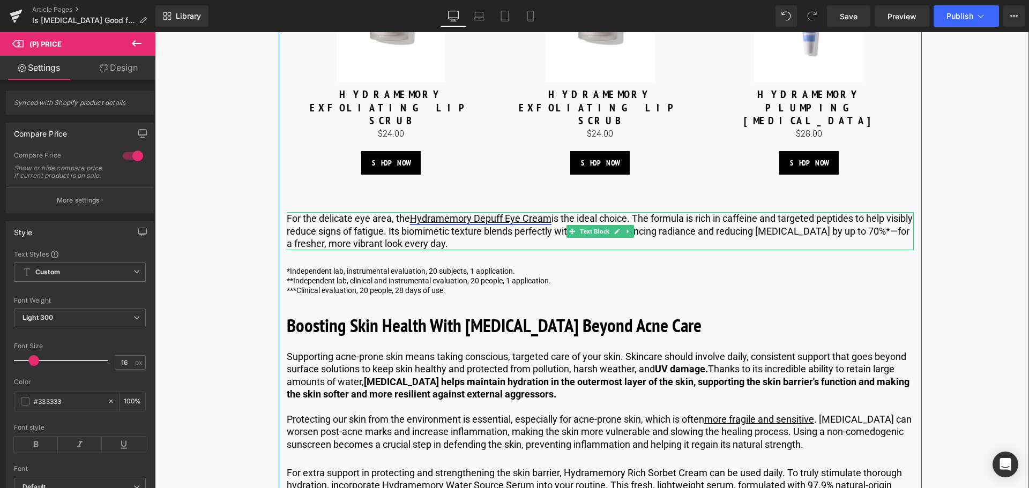
click at [491, 217] on link "Hydramemory Depuff Eye Cream" at bounding box center [480, 218] width 141 height 11
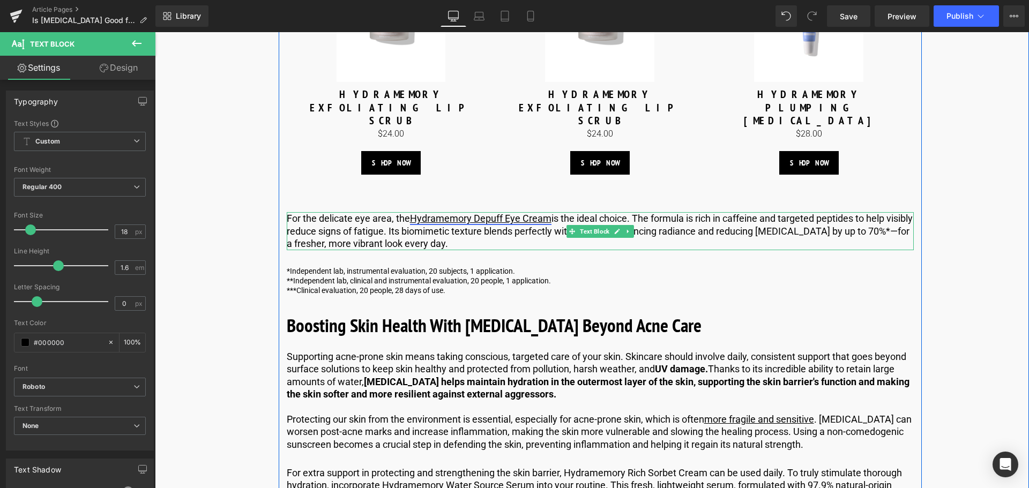
click at [525, 216] on link "Hydramemory Depuff Eye Cream" at bounding box center [480, 218] width 141 height 11
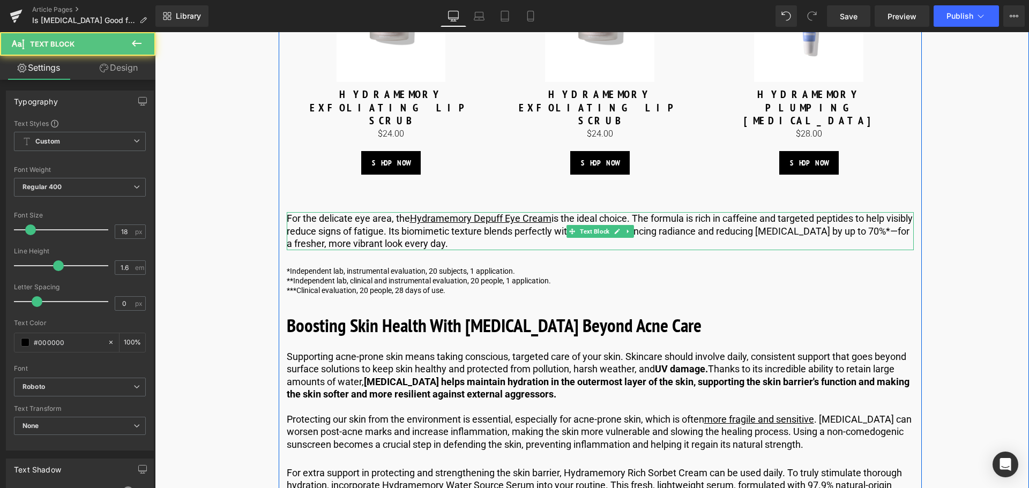
click at [538, 229] on p "For the delicate eye area, the Hydramemory Depuff Eye Cream is the ideal choice…" at bounding box center [600, 231] width 627 height 38
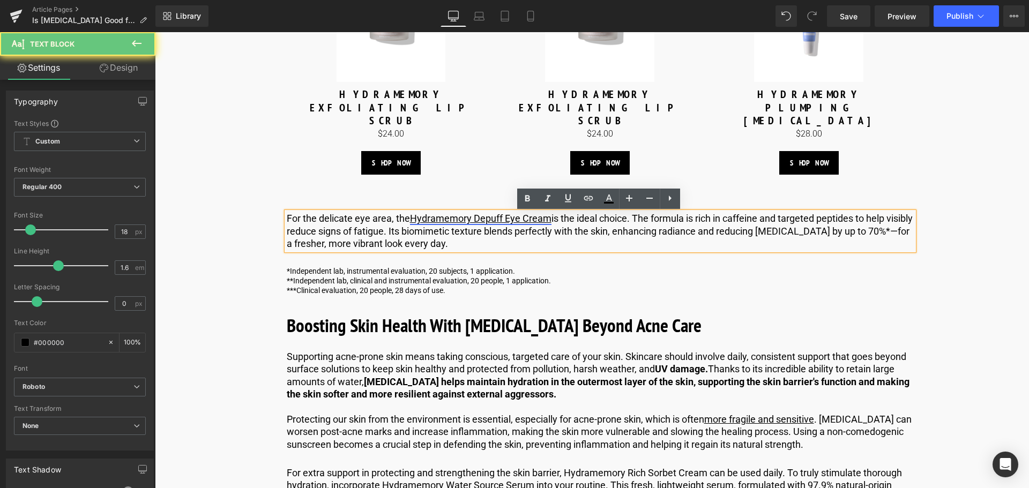
click at [531, 218] on link "Hydramemory Depuff Eye Cream" at bounding box center [480, 218] width 141 height 11
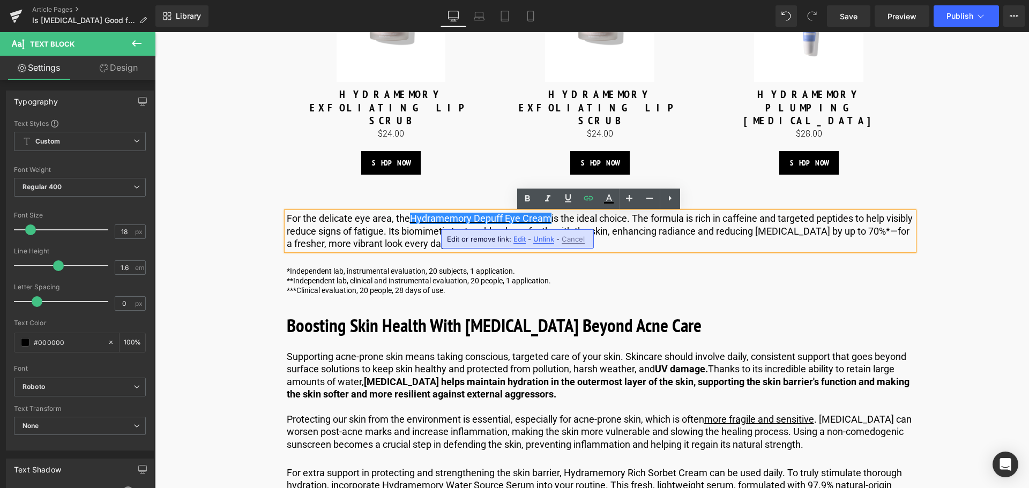
click at [522, 239] on span "Edit" at bounding box center [519, 239] width 12 height 9
click at [484, 242] on input "[URL][DOMAIN_NAME][MEDICAL_DATA]" at bounding box center [508, 242] width 165 height 27
type input "[URL][DOMAIN_NAME]"
click at [599, 248] on icon "button" at bounding box center [602, 242] width 13 height 13
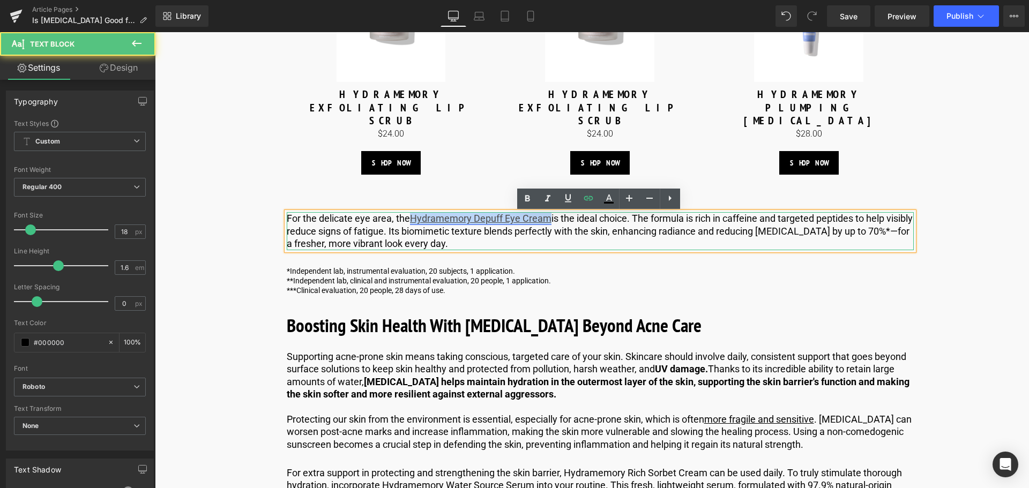
drag, startPoint x: 549, startPoint y: 221, endPoint x: 411, endPoint y: 223, distance: 137.7
click at [411, 223] on link "Hydramemory Depuff Eye Cream" at bounding box center [480, 218] width 141 height 11
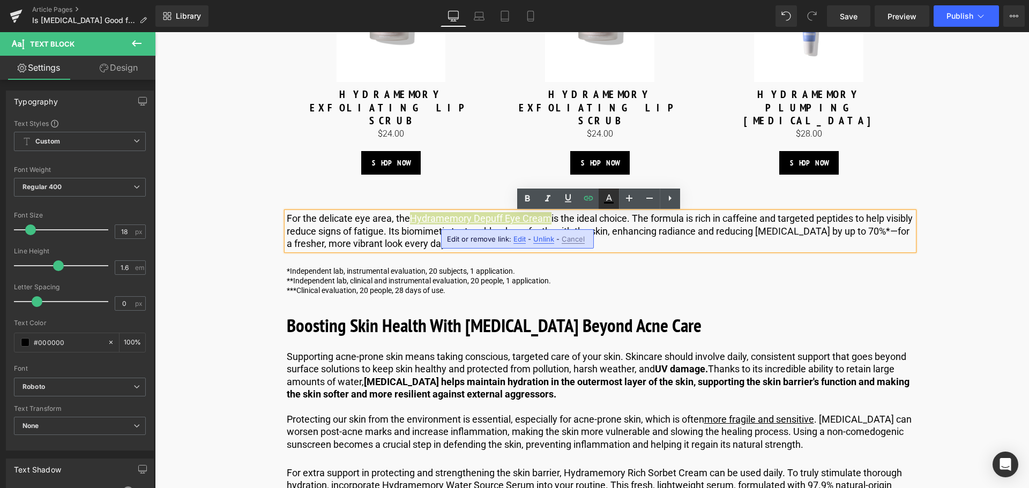
click at [604, 204] on icon at bounding box center [608, 198] width 13 height 13
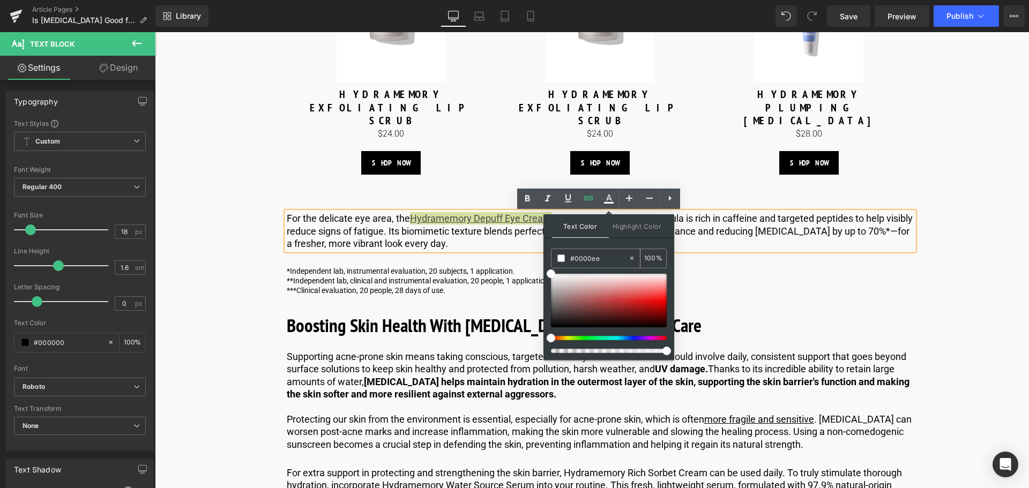
click at [599, 259] on input "#0000ee" at bounding box center [599, 258] width 58 height 12
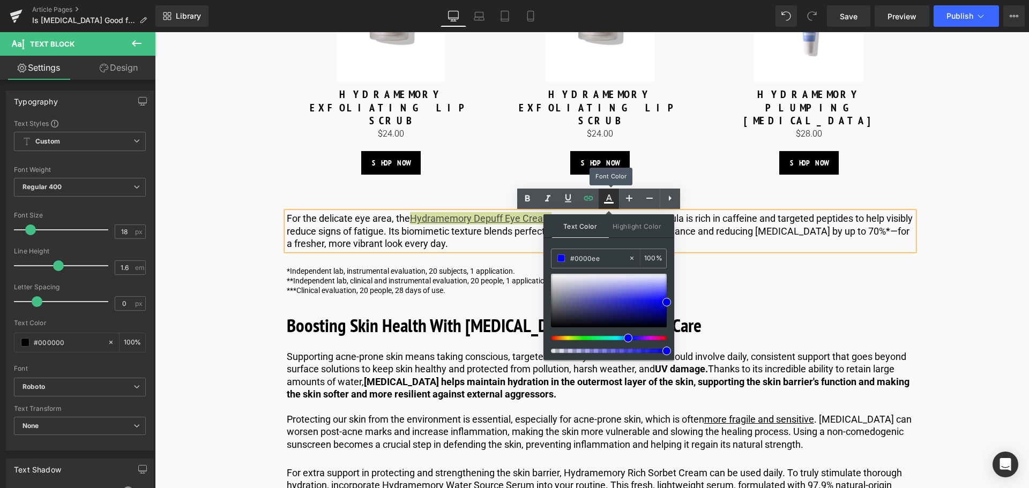
type input "#0000ee"
click at [607, 193] on icon at bounding box center [608, 198] width 13 height 13
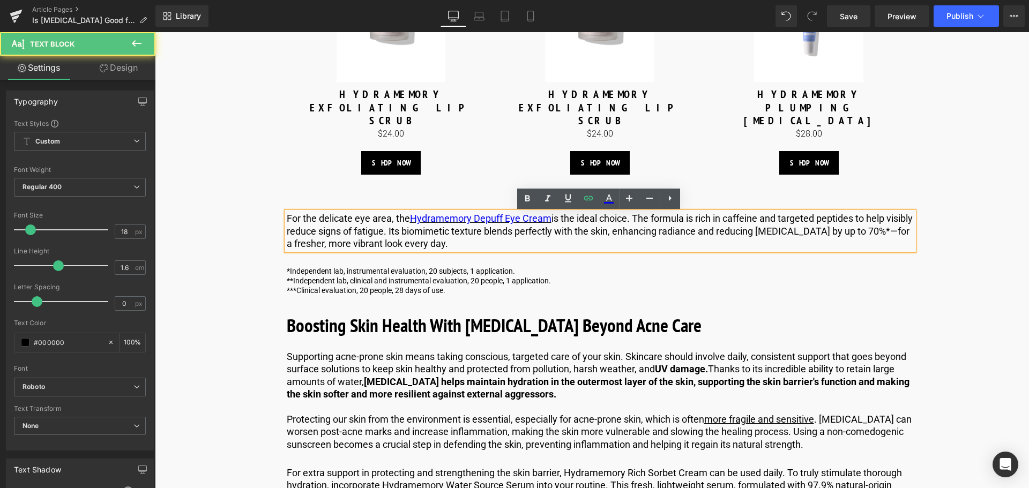
click at [595, 220] on p "For the delicate eye area, the Hydramemory Depuff Eye Cream is the ideal choice…" at bounding box center [600, 231] width 627 height 38
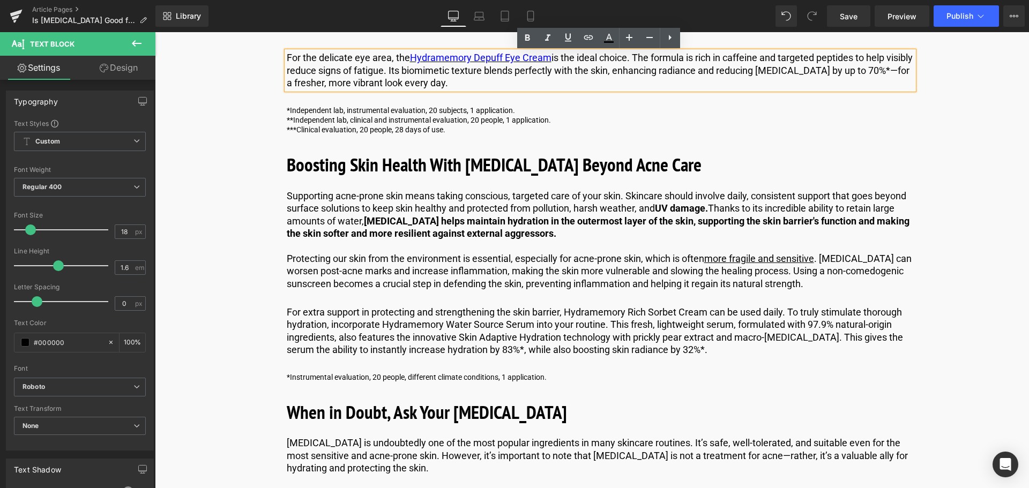
scroll to position [4087, 0]
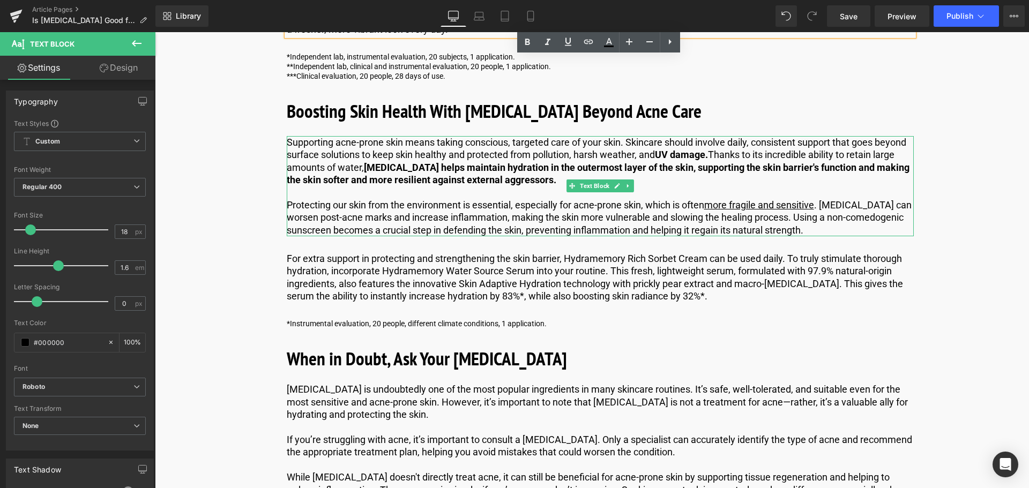
click at [332, 148] on p "Supporting acne-prone skin means taking conscious, targeted care of your skin. …" at bounding box center [600, 161] width 627 height 50
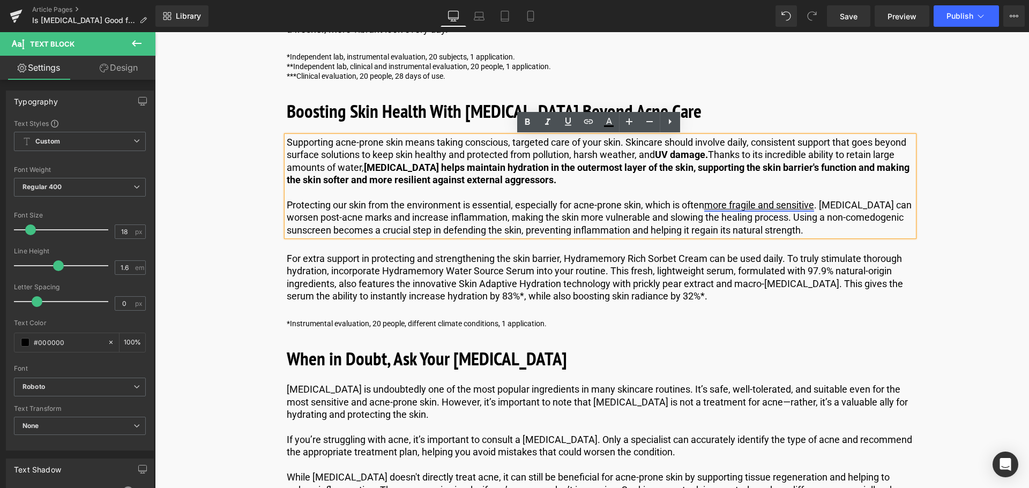
click at [741, 206] on link "more fragile and sensitive" at bounding box center [759, 204] width 110 height 11
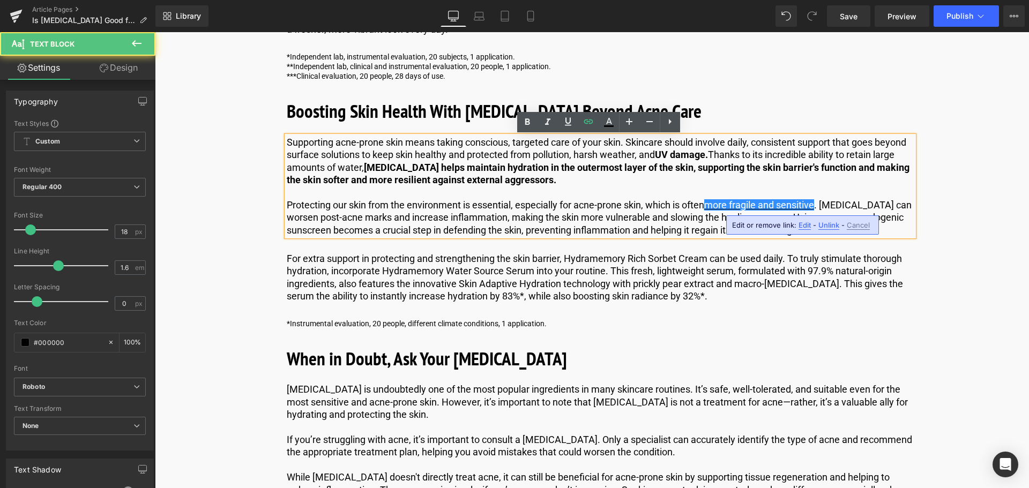
click at [802, 226] on span "Edit" at bounding box center [804, 225] width 12 height 9
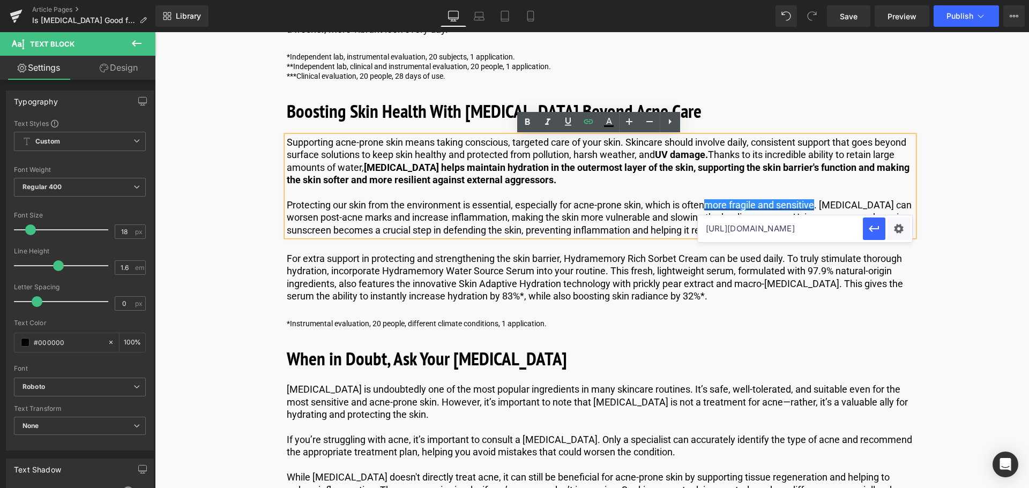
click at [755, 227] on input "[URL][DOMAIN_NAME]" at bounding box center [780, 228] width 165 height 27
type input "[URL][DOMAIN_NAME][MEDICAL_DATA]"
click at [868, 228] on icon "button" at bounding box center [873, 228] width 13 height 13
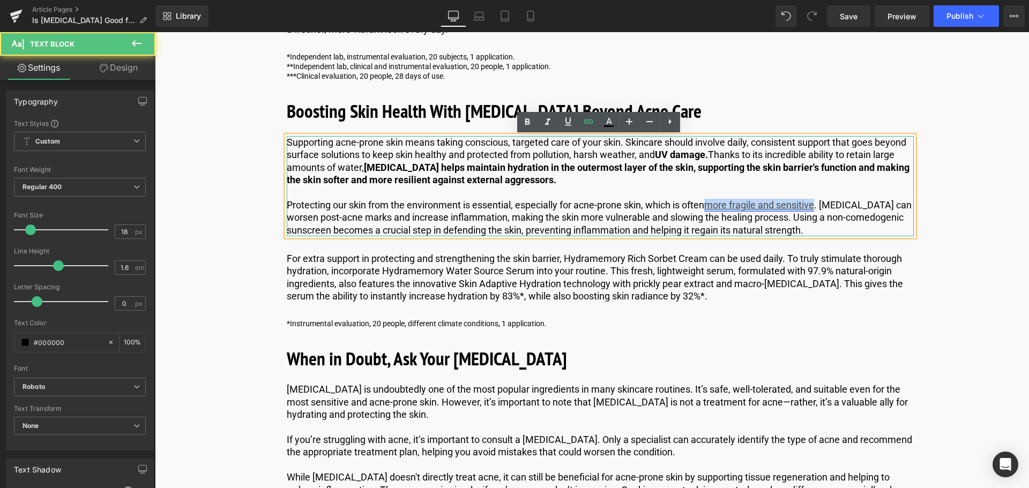
drag, startPoint x: 817, startPoint y: 205, endPoint x: 710, endPoint y: 204, distance: 107.1
click at [710, 204] on link "more fragile and sensitive" at bounding box center [759, 204] width 110 height 11
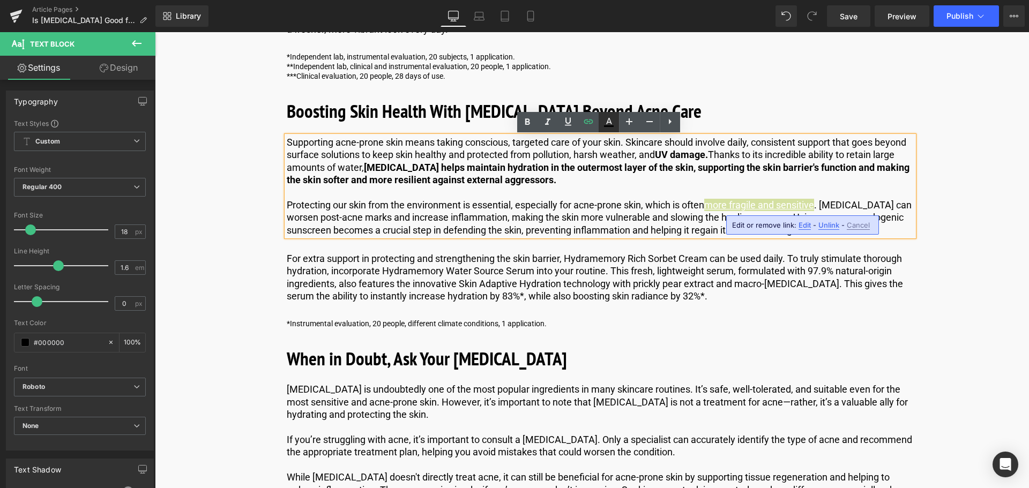
click at [606, 127] on icon at bounding box center [609, 126] width 10 height 2
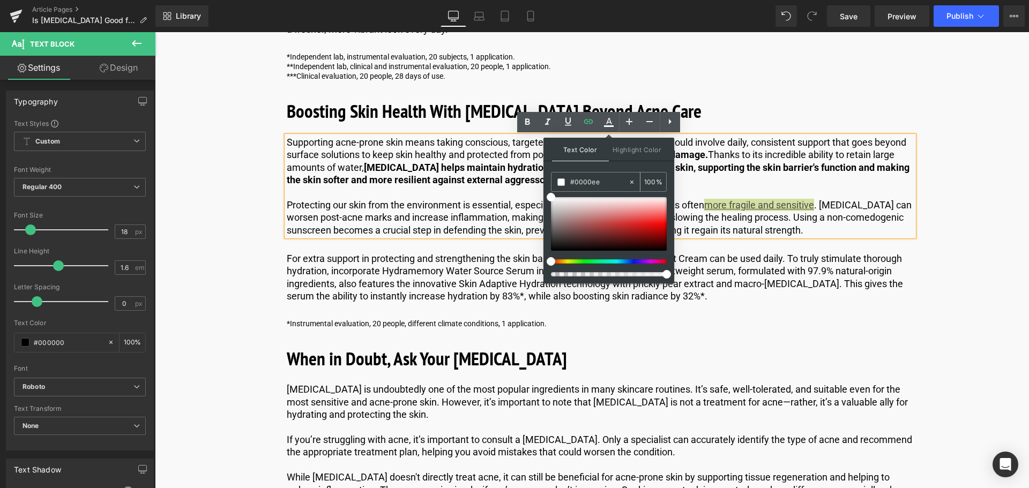
drag, startPoint x: 605, startPoint y: 184, endPoint x: 575, endPoint y: 184, distance: 30.0
click at [575, 184] on input "#0000ee" at bounding box center [599, 182] width 58 height 12
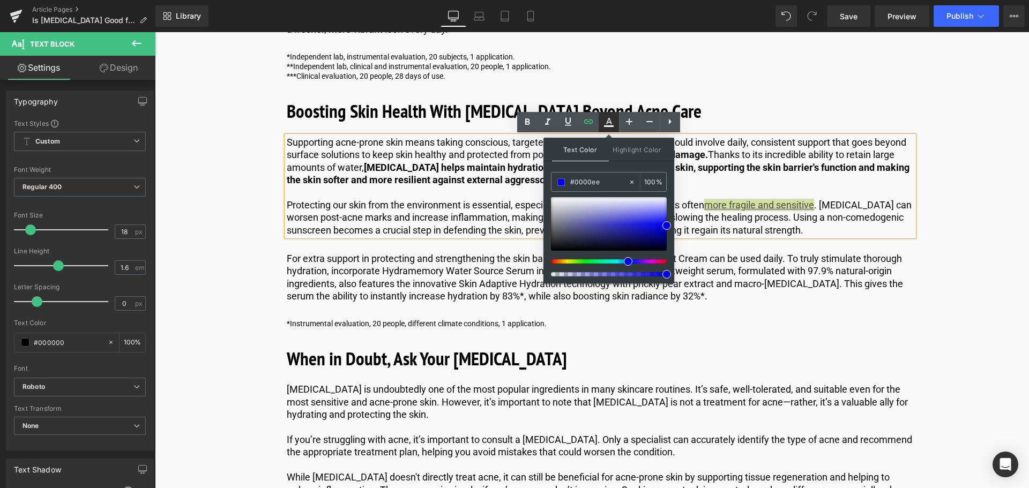
type input "#0000ee"
click at [607, 120] on icon at bounding box center [608, 122] width 13 height 13
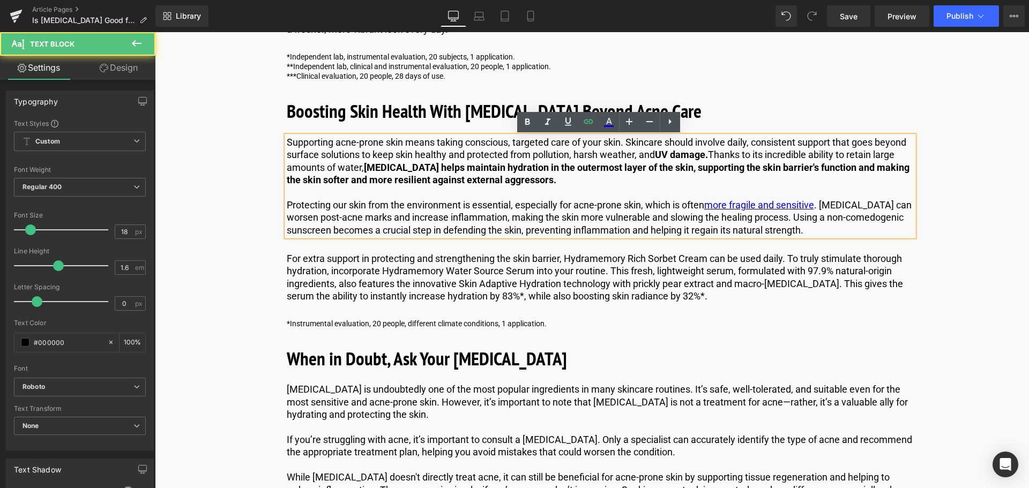
click at [683, 190] on p at bounding box center [600, 192] width 627 height 12
click at [839, 207] on p "Protecting our skin from the environment is essential, especially for acne-pron…" at bounding box center [600, 218] width 627 height 38
click at [624, 235] on p "Protecting our skin from the environment is essential, especially for acne-pron…" at bounding box center [600, 218] width 627 height 38
click at [562, 228] on p "Protecting our skin from the environment is essential, especially for acne-pron…" at bounding box center [600, 218] width 627 height 38
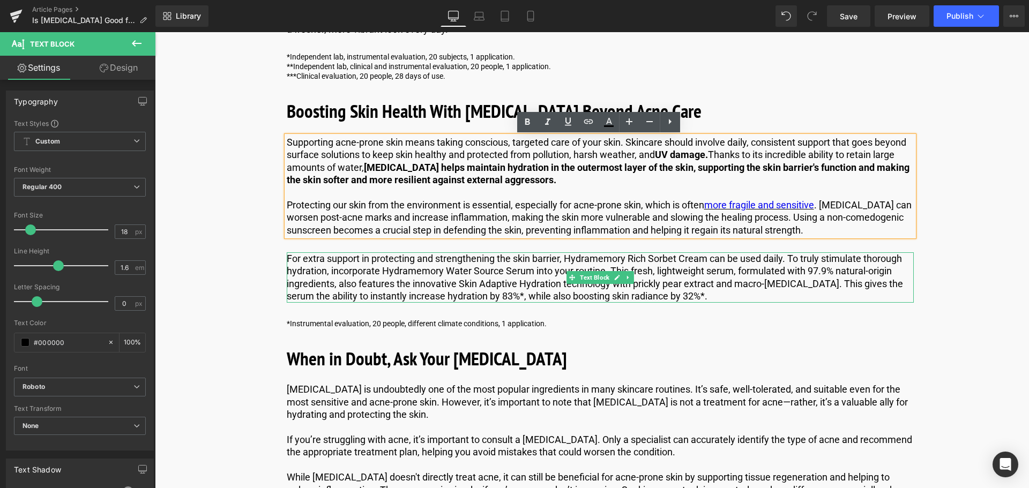
click at [456, 287] on p "For extra support in protecting and strengthening the skin barrier, Hydramemory…" at bounding box center [600, 277] width 627 height 50
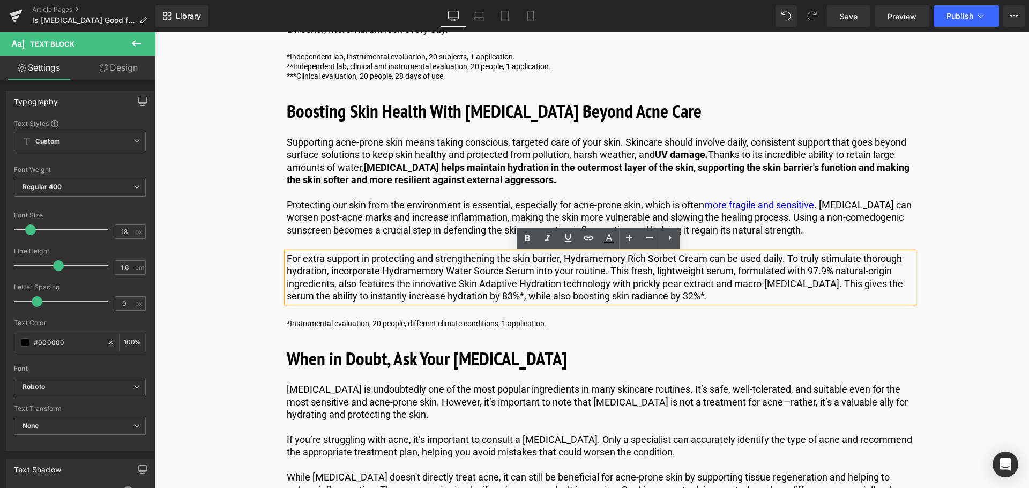
click at [342, 265] on p "For extra support in protecting and strengthening the skin barrier, Hydramemory…" at bounding box center [600, 277] width 627 height 50
click at [451, 260] on p "For extra support in protecting and strengthening the skin barrier, Hydramemory…" at bounding box center [600, 277] width 627 height 50
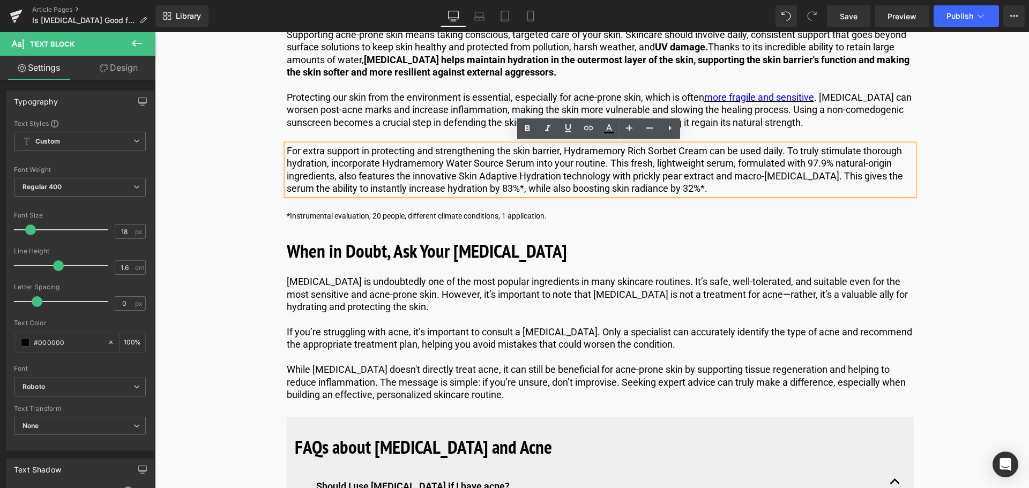
scroll to position [4194, 0]
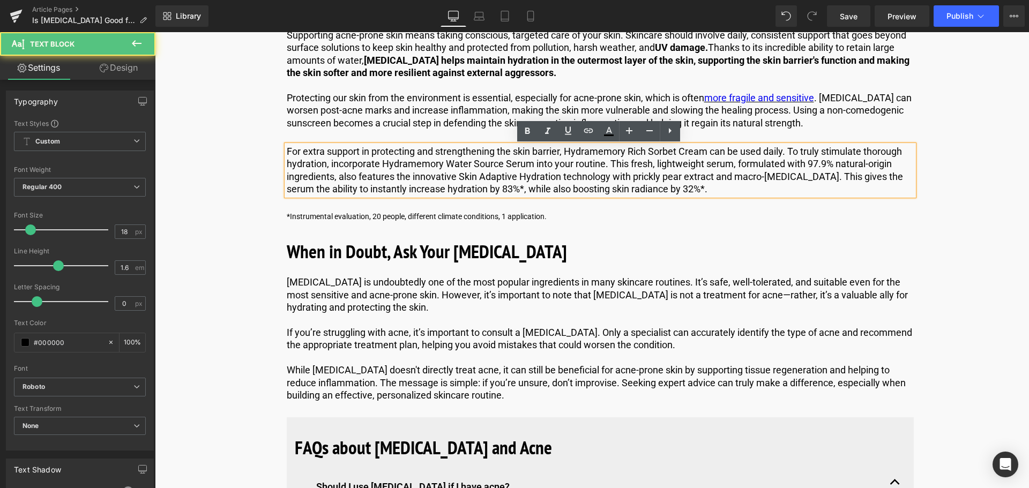
click at [585, 189] on p "For extra support in protecting and strengthening the skin barrier, Hydramemory…" at bounding box center [600, 170] width 627 height 50
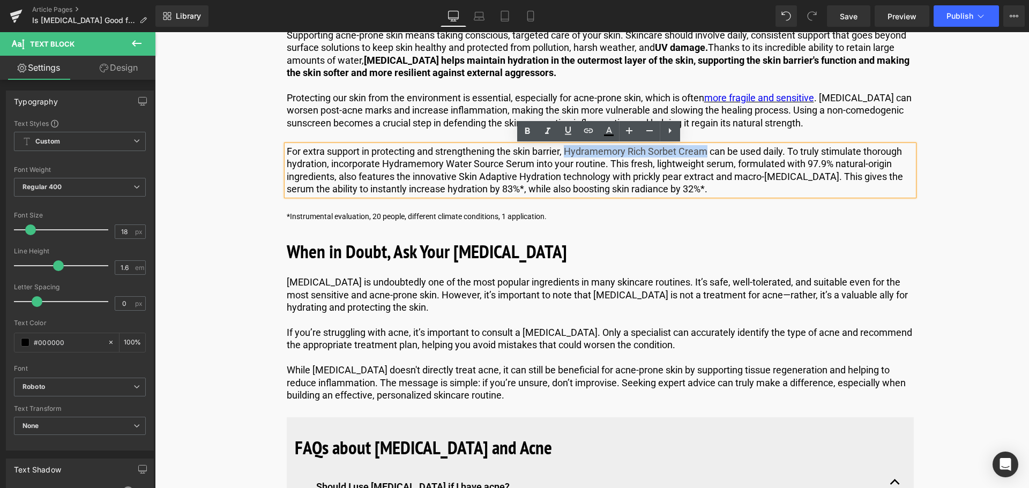
drag, startPoint x: 704, startPoint y: 150, endPoint x: 564, endPoint y: 151, distance: 140.4
click at [564, 151] on p "For extra support in protecting and strengthening the skin barrier, Hydramemory…" at bounding box center [600, 170] width 627 height 50
click at [575, 131] on link at bounding box center [568, 131] width 20 height 20
click at [587, 130] on icon at bounding box center [588, 130] width 13 height 13
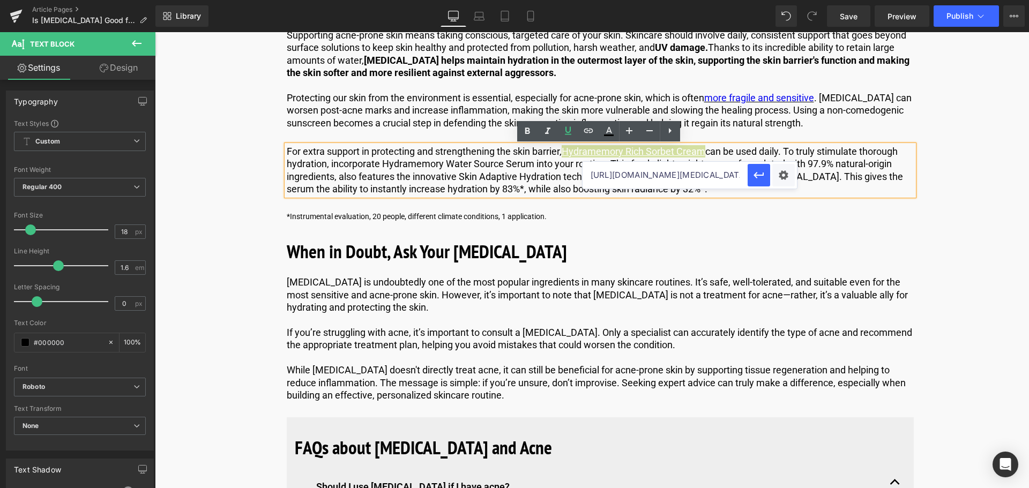
click at [709, 178] on input "[URL][DOMAIN_NAME][MEDICAL_DATA]" at bounding box center [664, 175] width 165 height 27
paste input "[URL][DOMAIN_NAME]"
type input "[URL][DOMAIN_NAME]"
click at [759, 177] on icon "button" at bounding box center [758, 175] width 13 height 13
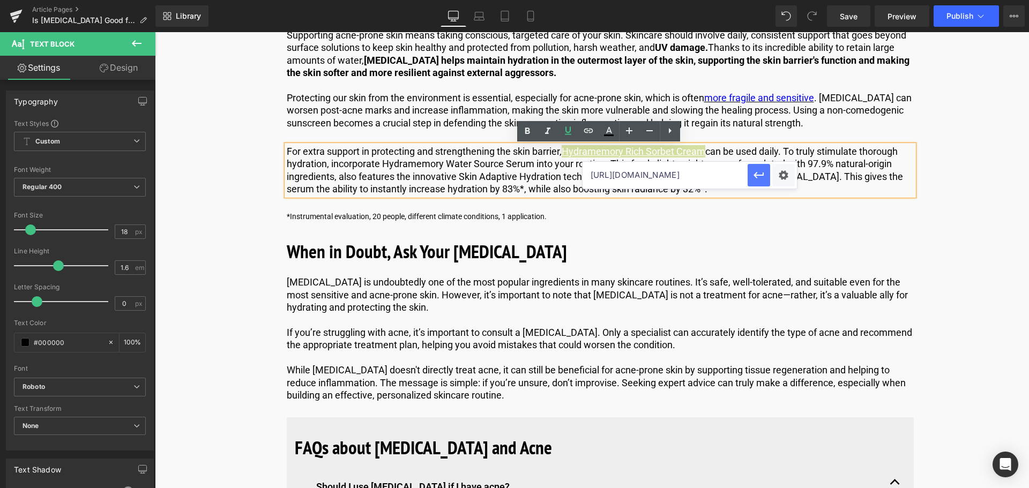
scroll to position [0, 0]
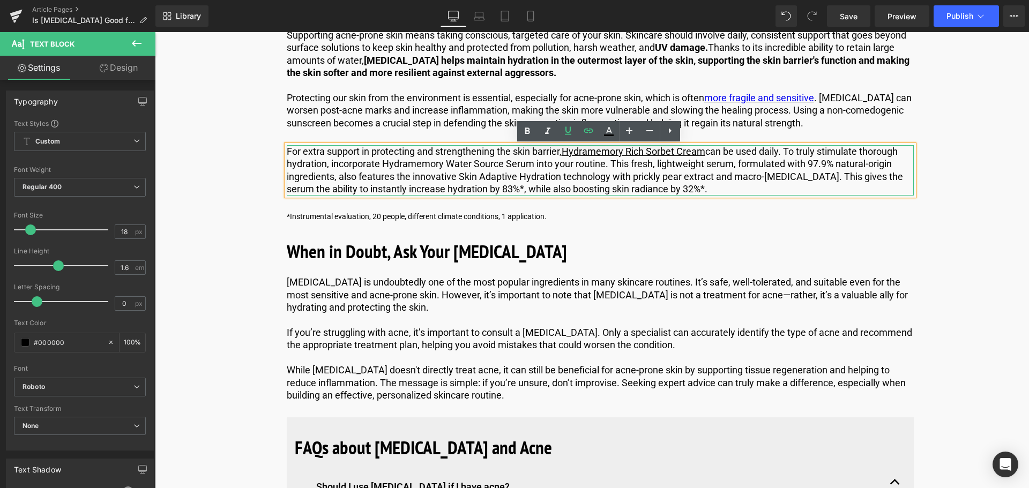
click at [683, 166] on p "For extra support in protecting and strengthening the skin barrier, Hydramemory…" at bounding box center [600, 170] width 627 height 50
drag, startPoint x: 705, startPoint y: 153, endPoint x: 565, endPoint y: 152, distance: 139.8
click at [565, 152] on link "Hydramemory Rich Sorbet Cream" at bounding box center [633, 151] width 144 height 11
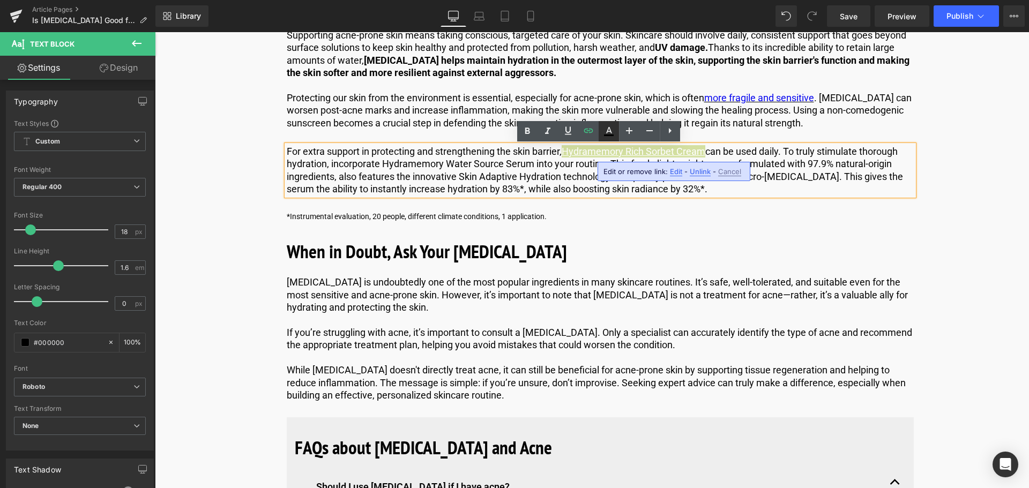
click at [614, 130] on icon at bounding box center [608, 131] width 13 height 13
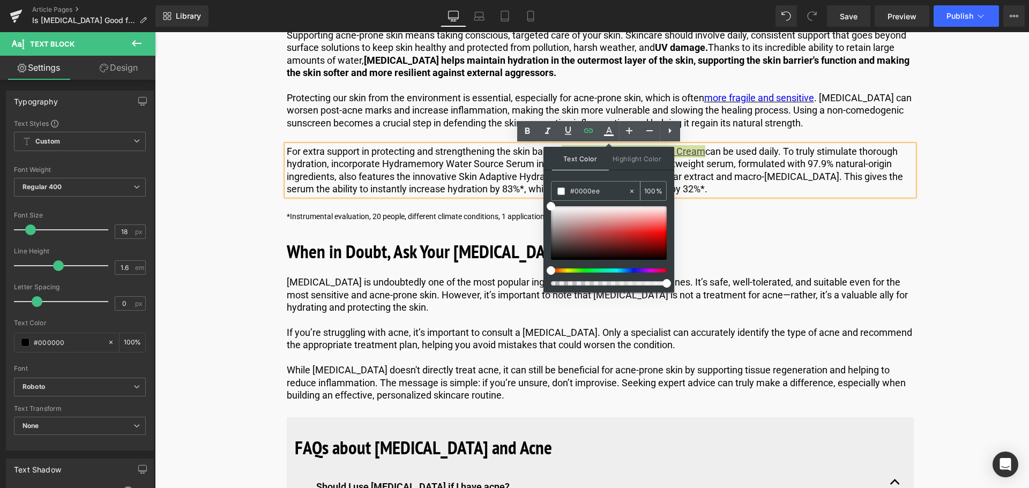
click at [601, 194] on input "#0000ee" at bounding box center [599, 191] width 58 height 12
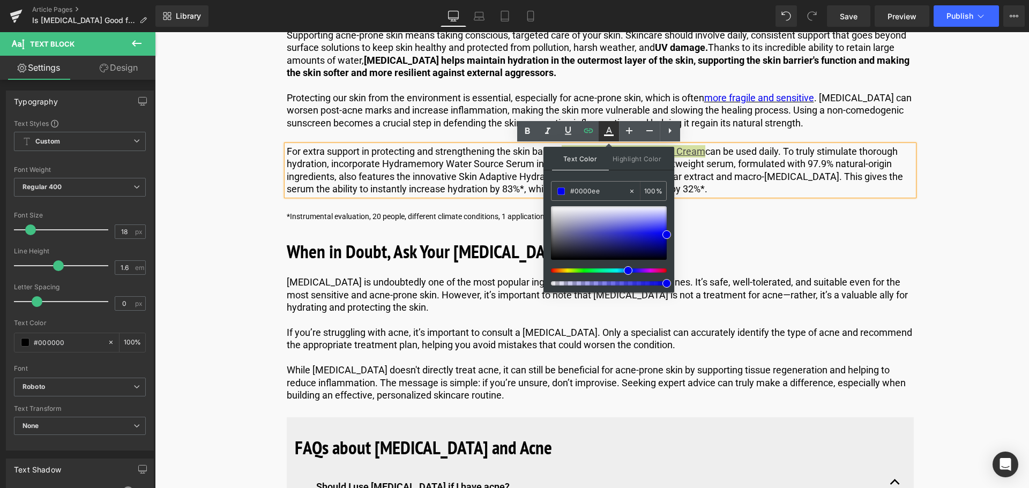
click at [602, 129] on icon at bounding box center [608, 131] width 13 height 13
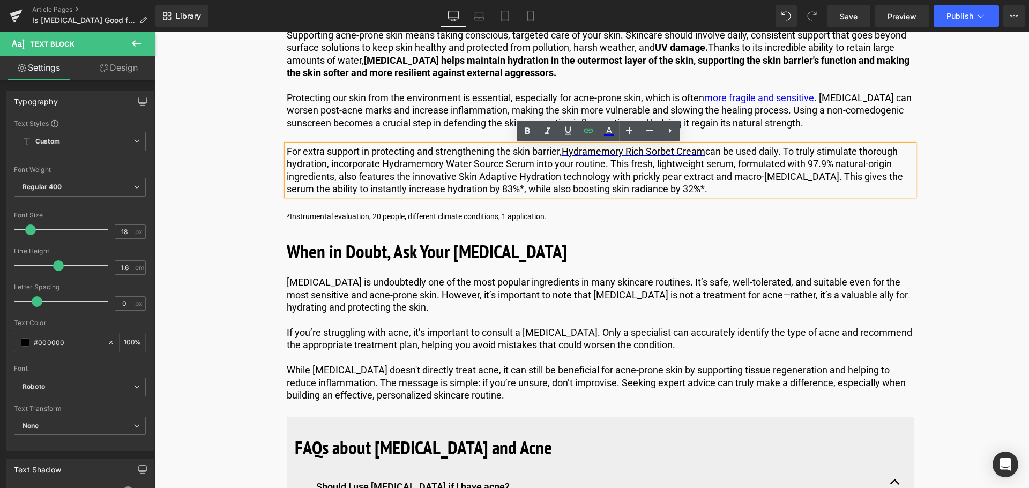
click at [715, 161] on p "For extra support in protecting and strengthening the skin barrier, Hydramemory…" at bounding box center [600, 170] width 627 height 50
drag, startPoint x: 708, startPoint y: 150, endPoint x: 566, endPoint y: 153, distance: 141.5
click at [566, 153] on p "For extra support in protecting and strengthening the skin barrier, Hydramemory…" at bounding box center [600, 170] width 627 height 50
click at [614, 130] on icon at bounding box center [608, 131] width 13 height 13
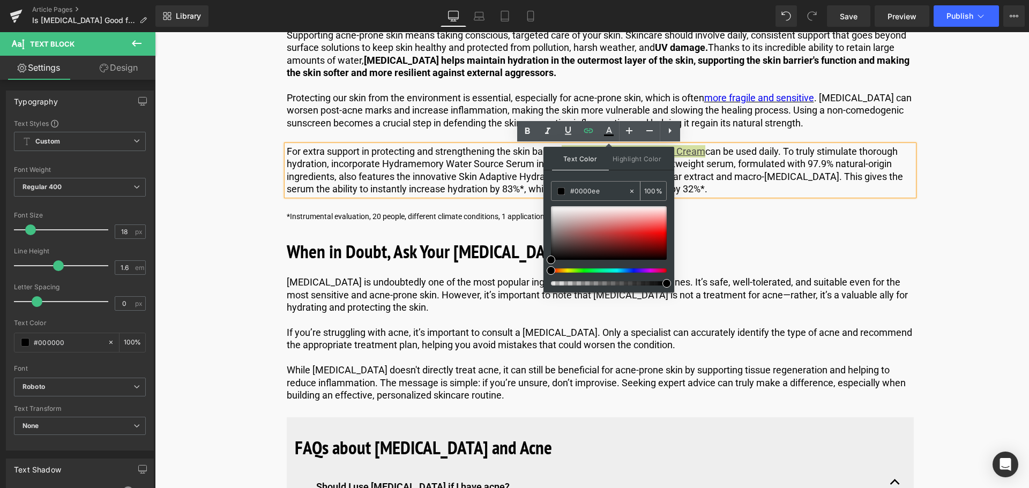
click at [610, 188] on input "#0000ee" at bounding box center [599, 191] width 58 height 12
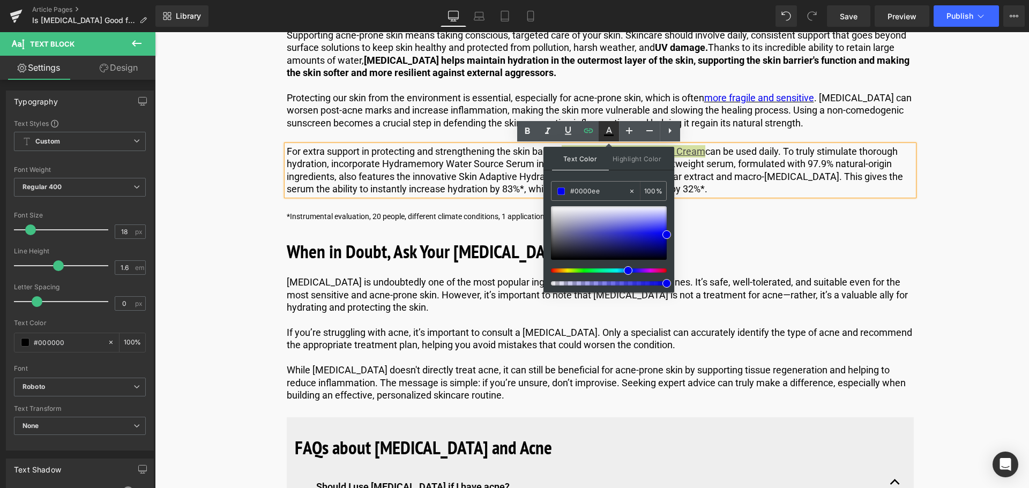
click at [609, 136] on icon at bounding box center [609, 135] width 10 height 2
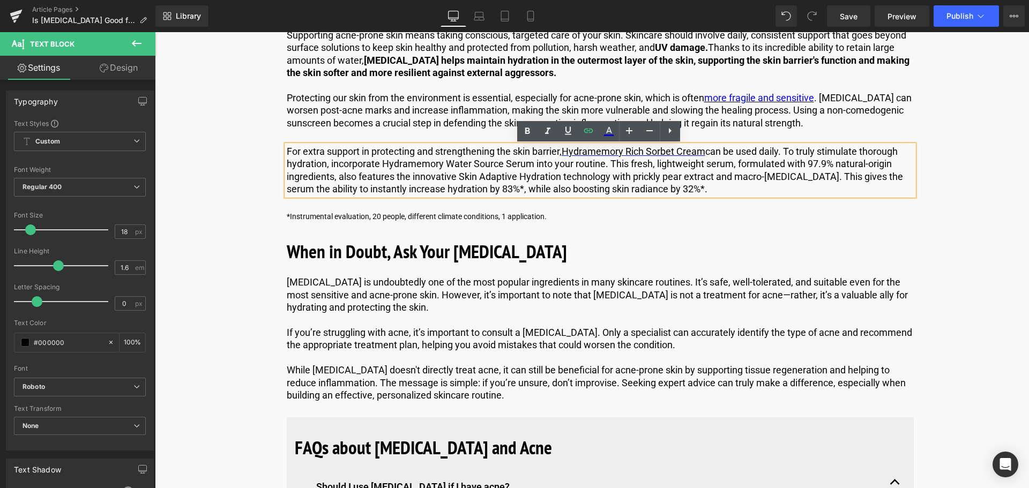
click at [721, 161] on p "For extra support in protecting and strengthening the skin barrier, Hydramemory…" at bounding box center [600, 170] width 627 height 50
click at [545, 170] on p "For extra support in protecting and strengthening the skin barrier, Hydramemory…" at bounding box center [600, 170] width 627 height 50
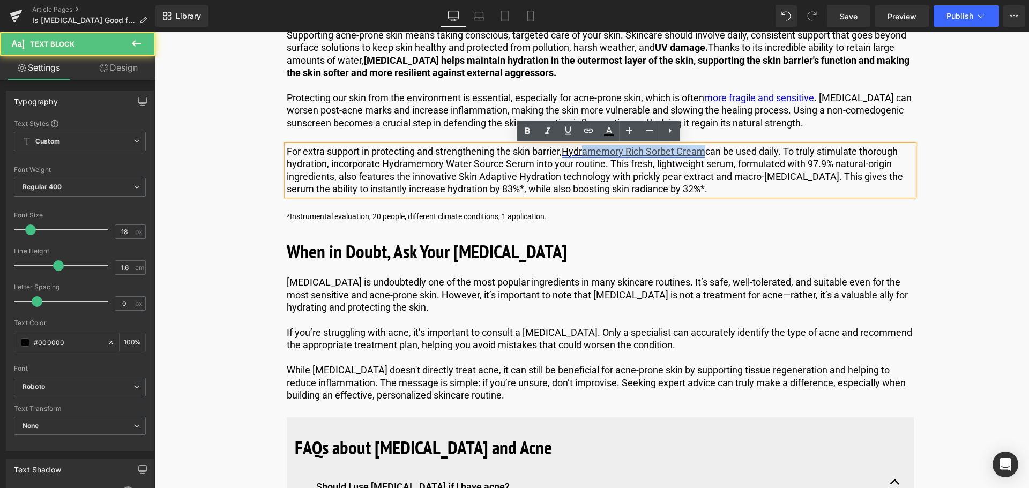
drag, startPoint x: 706, startPoint y: 152, endPoint x: 585, endPoint y: 154, distance: 121.1
click at [583, 153] on link "Hydramemory Rich Sorbet Cream" at bounding box center [633, 151] width 144 height 11
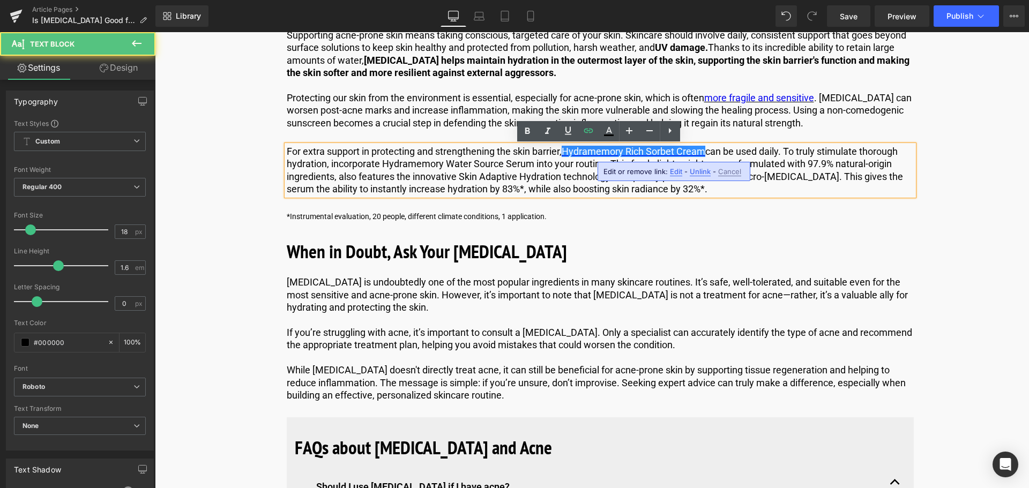
click at [754, 175] on p "For extra support in protecting and strengthening the skin barrier, Hydramemory…" at bounding box center [600, 170] width 627 height 50
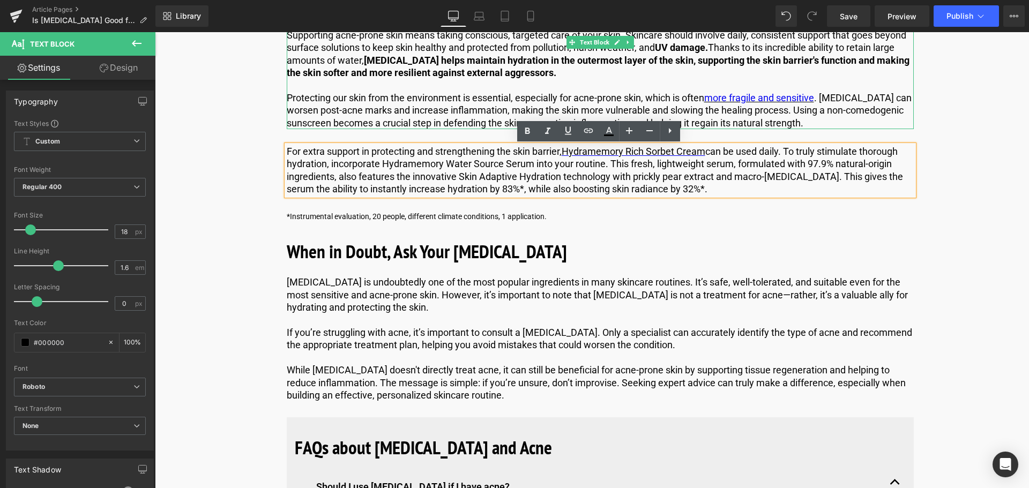
click at [771, 116] on p "Protecting our skin from the environment is essential, especially for acne-pron…" at bounding box center [600, 111] width 627 height 38
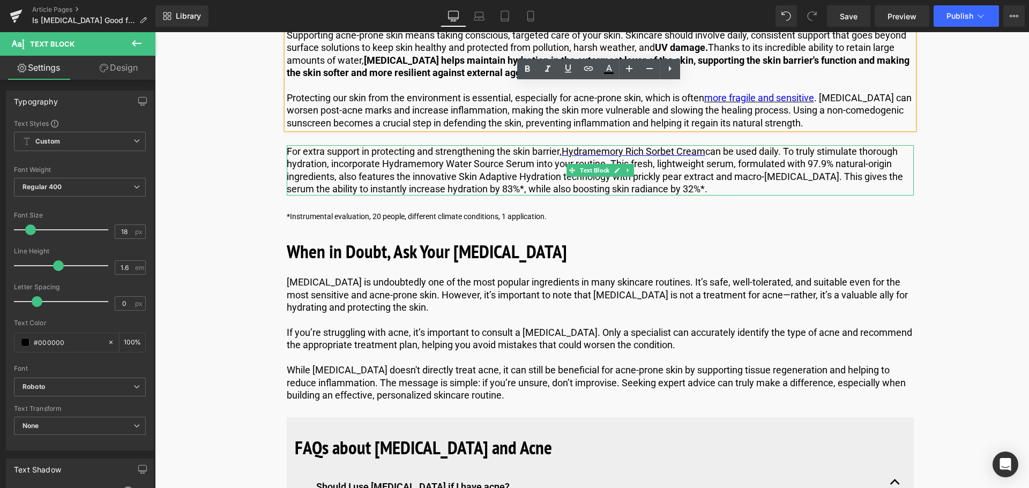
click at [782, 168] on p "For extra support in protecting and strengthening the skin barrier, Hydramemory…" at bounding box center [600, 170] width 627 height 50
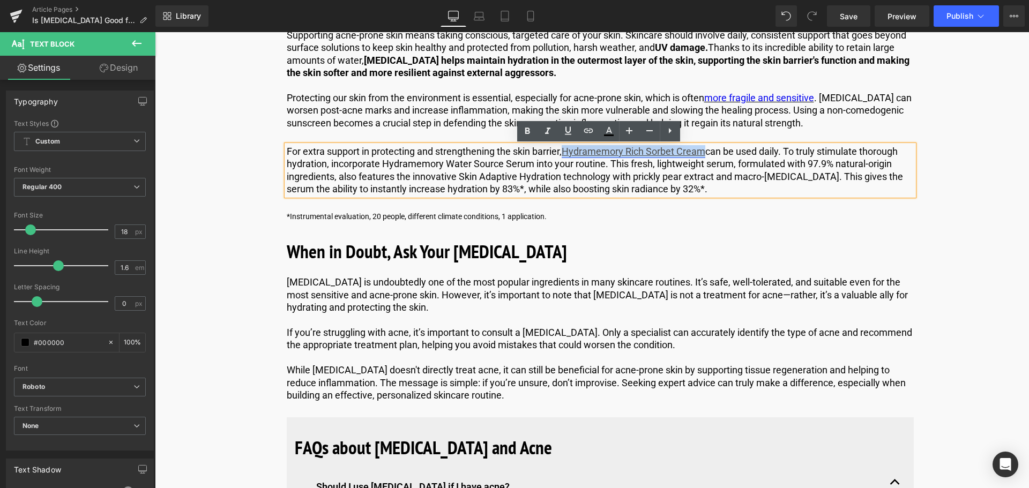
drag, startPoint x: 707, startPoint y: 154, endPoint x: 567, endPoint y: 157, distance: 139.9
click at [567, 157] on link "Hydramemory Rich Sorbet Cream" at bounding box center [633, 151] width 144 height 11
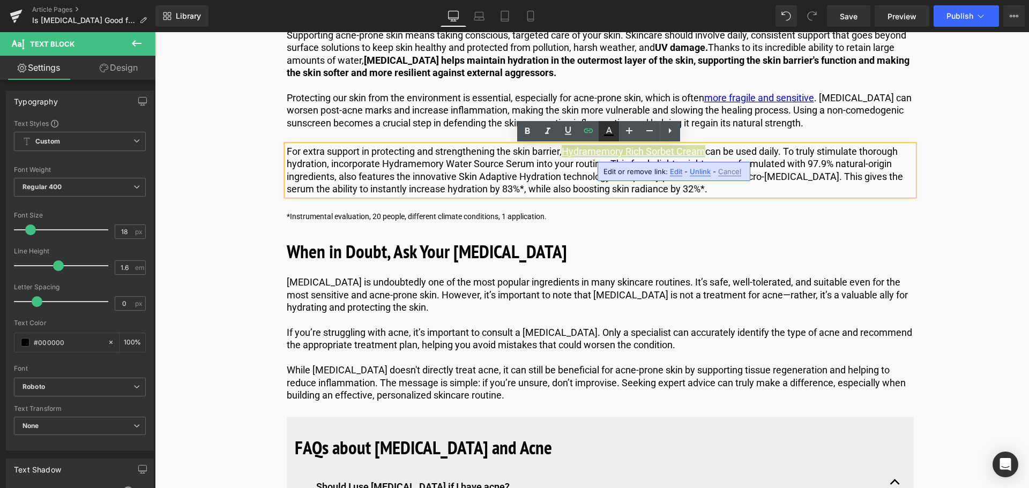
click at [604, 126] on icon at bounding box center [608, 131] width 13 height 13
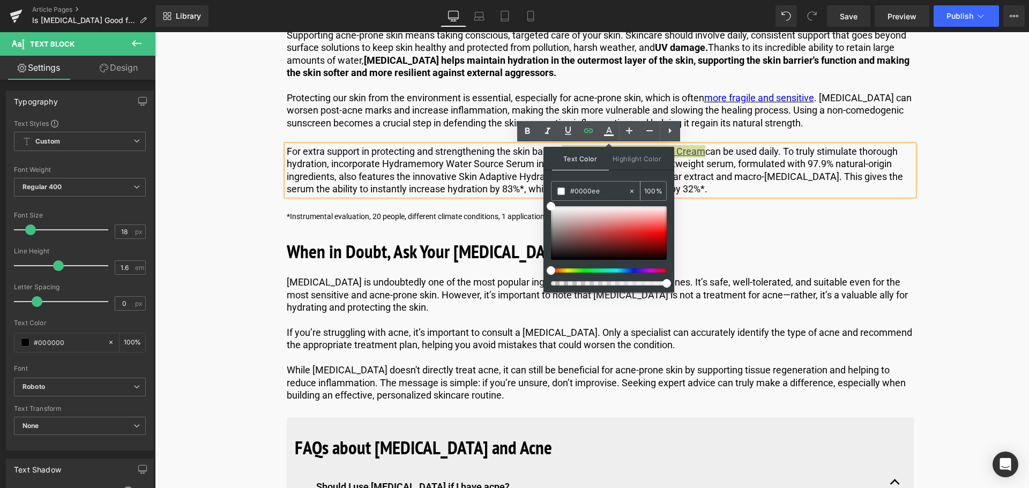
click at [603, 189] on input "#0000ee" at bounding box center [599, 191] width 58 height 12
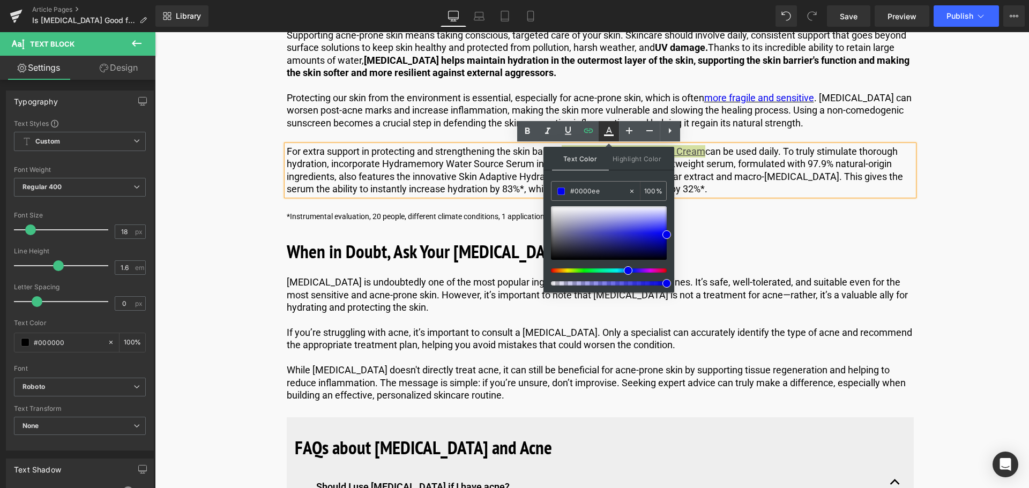
type input "#0000ee"
click at [603, 136] on icon at bounding box center [608, 131] width 13 height 13
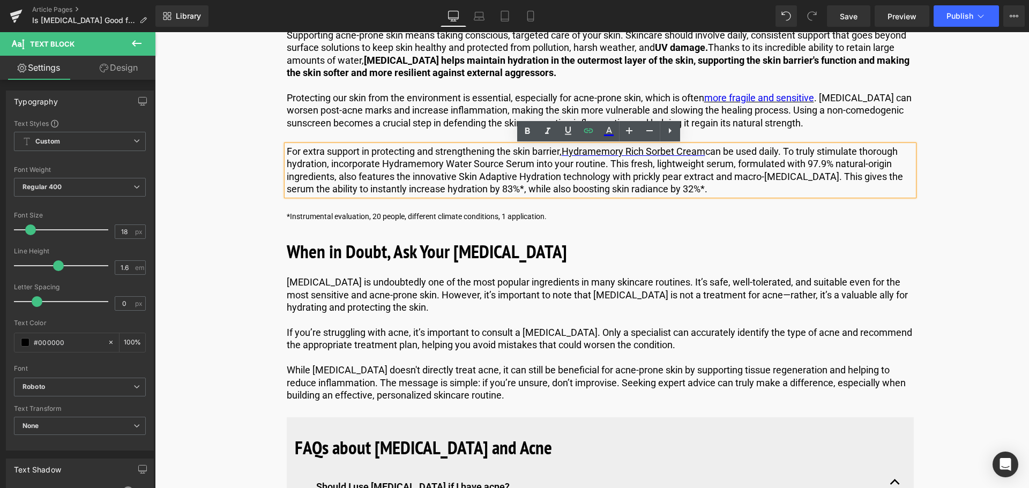
click at [796, 159] on p "For extra support in protecting and strengthening the skin barrier, Hydramemory…" at bounding box center [600, 170] width 627 height 50
click at [371, 167] on p "For extra support in protecting and strengthening the skin barrier, Hydramemory…" at bounding box center [600, 170] width 627 height 50
drag, startPoint x: 380, startPoint y: 163, endPoint x: 528, endPoint y: 167, distance: 147.4
click at [528, 167] on p "For extra support in protecting and strengthening the skin barrier, Hydramemory…" at bounding box center [600, 170] width 627 height 50
click at [596, 132] on link at bounding box center [588, 131] width 20 height 20
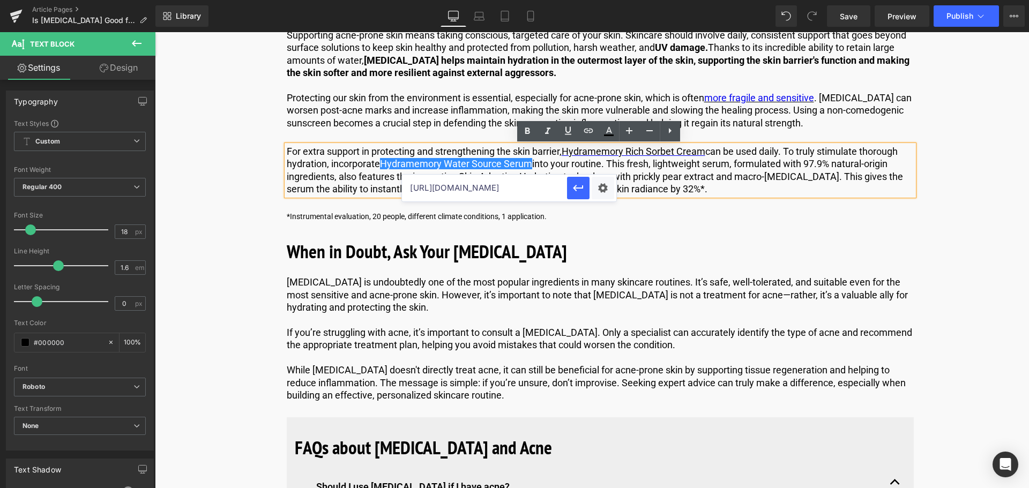
click at [544, 188] on input "[URL][DOMAIN_NAME]" at bounding box center [484, 188] width 165 height 27
paste input "[URL][DOMAIN_NAME]"
type input "[URL][DOMAIN_NAME]"
click at [576, 185] on icon "button" at bounding box center [578, 188] width 10 height 6
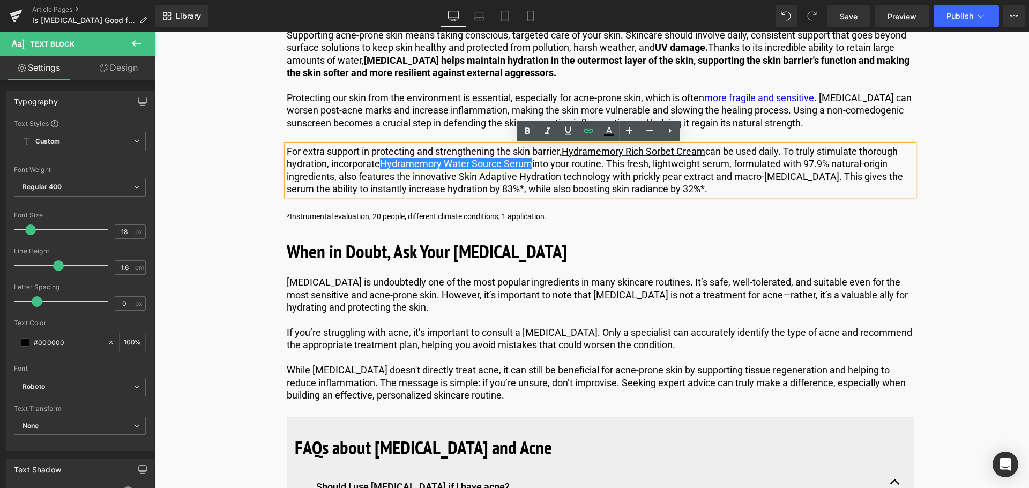
scroll to position [0, 0]
click at [569, 134] on icon at bounding box center [567, 130] width 13 height 13
click at [606, 127] on icon at bounding box center [608, 131] width 13 height 13
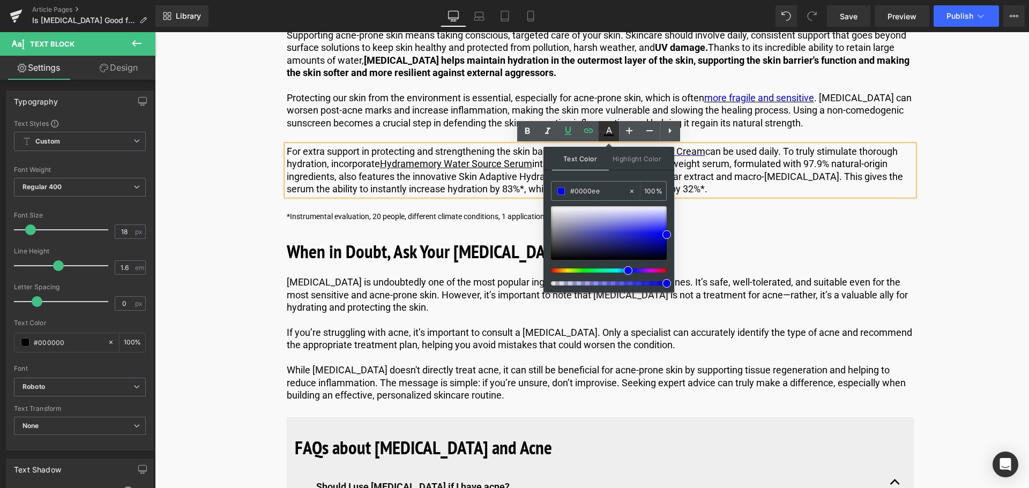
click at [611, 131] on icon at bounding box center [608, 131] width 13 height 13
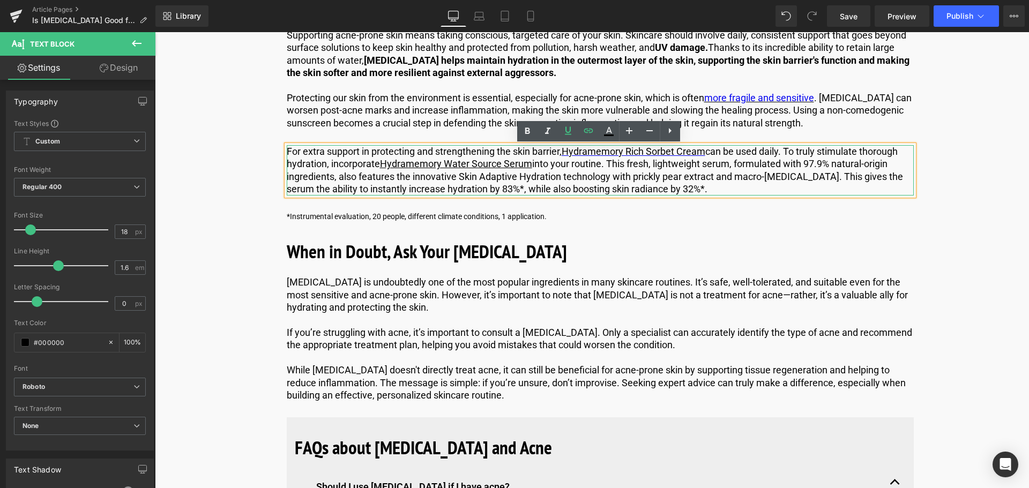
click at [521, 178] on p "For extra support in protecting and strengthening the skin barrier, Hydramemory…" at bounding box center [600, 170] width 627 height 50
drag, startPoint x: 529, startPoint y: 164, endPoint x: 384, endPoint y: 164, distance: 145.7
click at [384, 164] on link "Hydramemory Water Source Serum" at bounding box center [456, 163] width 152 height 11
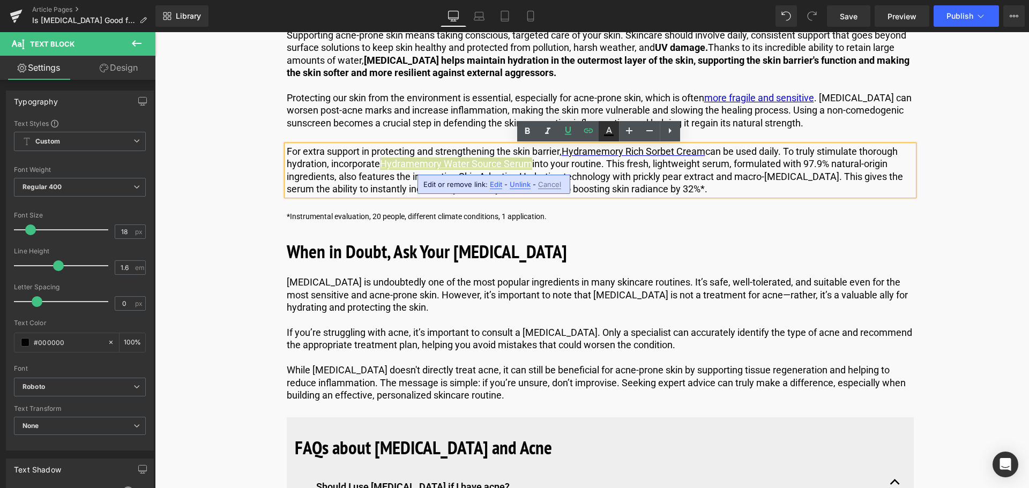
click at [611, 136] on icon at bounding box center [609, 135] width 10 height 2
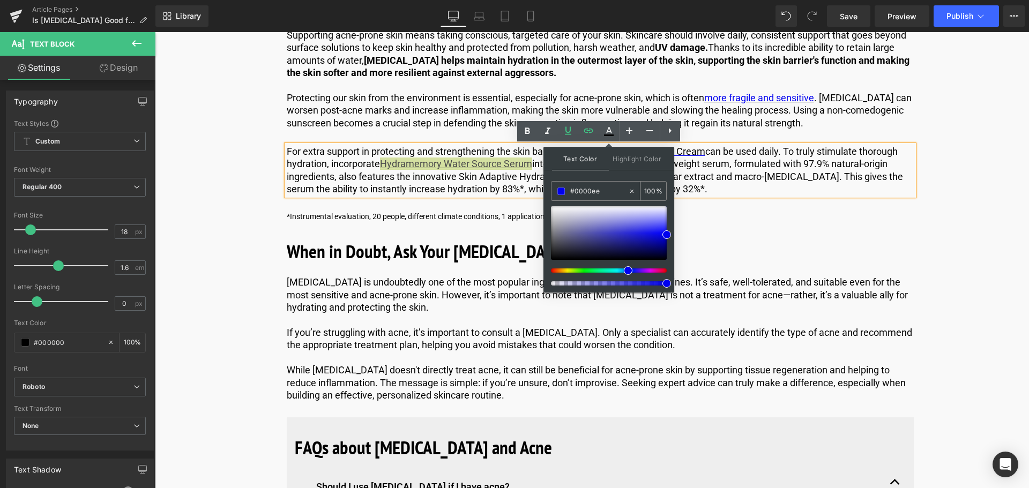
click at [612, 193] on input "#0000ee" at bounding box center [599, 191] width 58 height 12
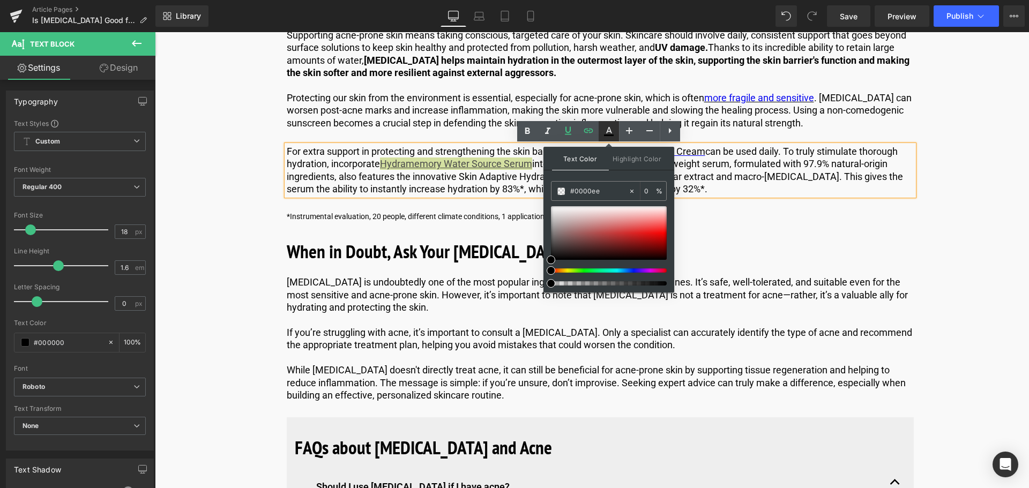
click at [614, 134] on icon at bounding box center [608, 131] width 13 height 13
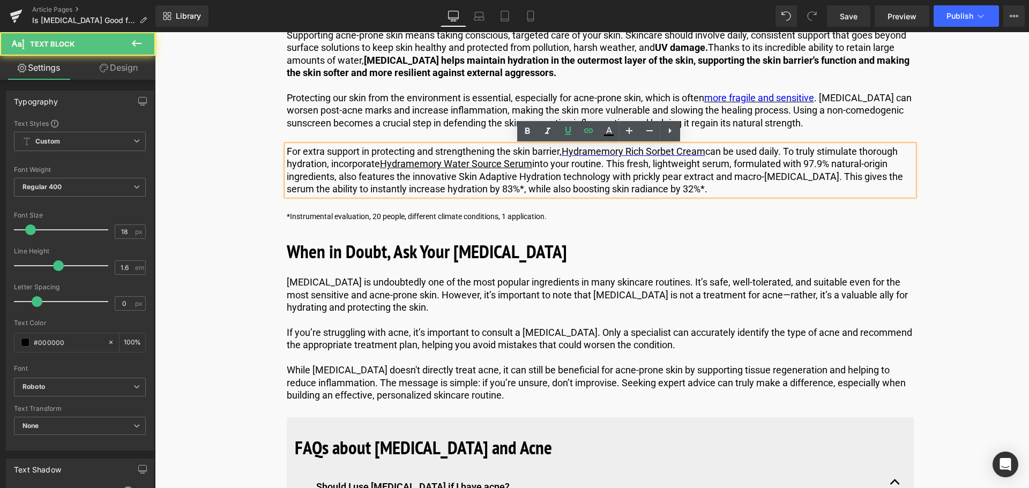
click at [556, 164] on p "For extra support in protecting and strengthening the skin barrier, Hydramemory…" at bounding box center [600, 170] width 627 height 50
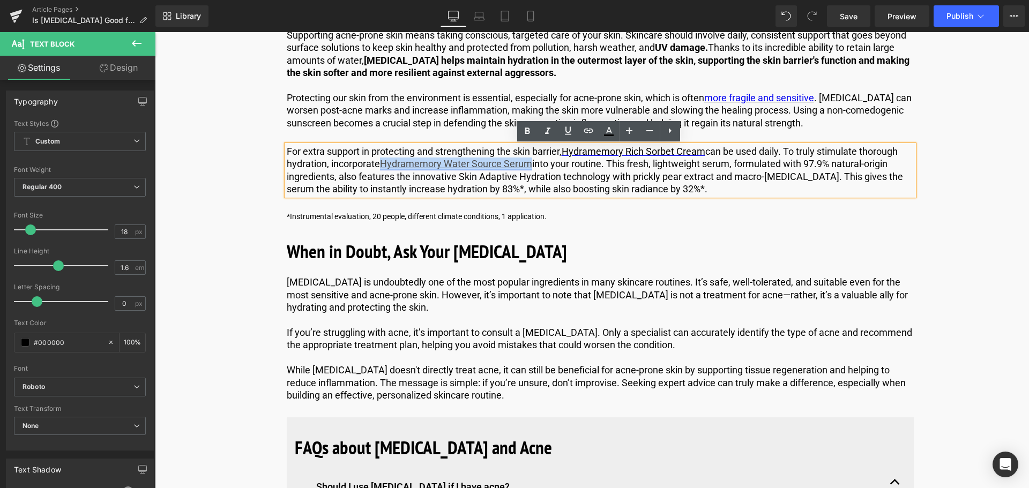
drag, startPoint x: 531, startPoint y: 164, endPoint x: 384, endPoint y: 166, distance: 147.3
click at [384, 166] on p "For extra support in protecting and strengthening the skin barrier, Hydramemory…" at bounding box center [600, 170] width 627 height 50
click at [613, 126] on icon at bounding box center [608, 131] width 13 height 13
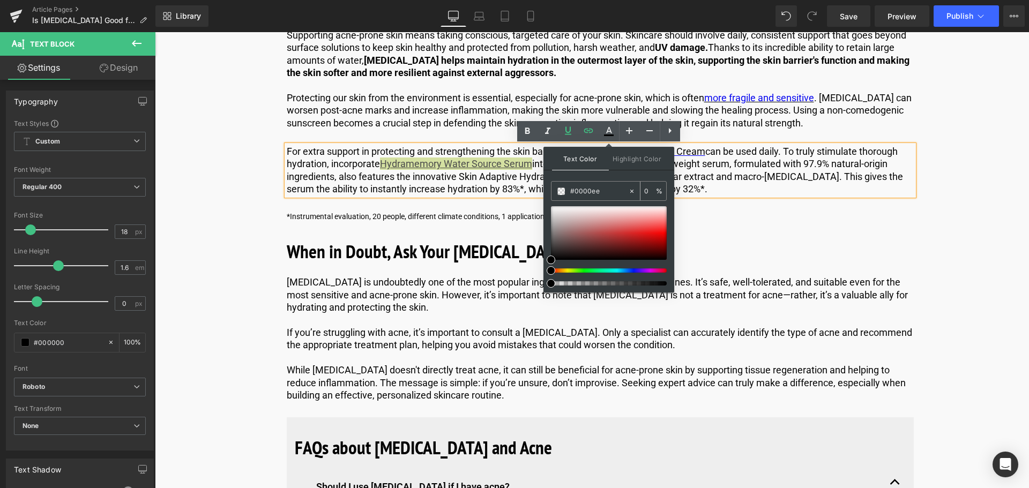
click at [608, 190] on input "#0000ee" at bounding box center [599, 191] width 58 height 12
type input "#"
type input "#0000ee"
click at [613, 131] on icon at bounding box center [608, 131] width 13 height 13
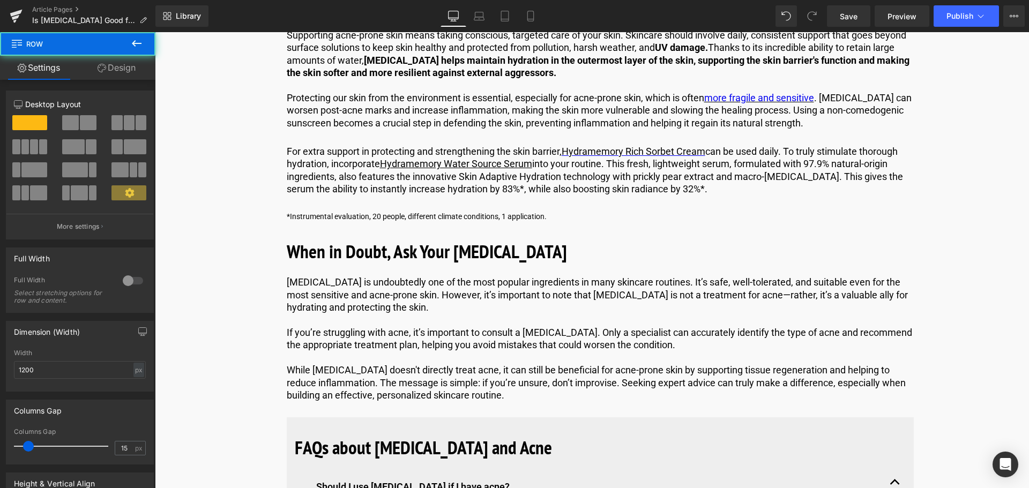
click at [567, 182] on p "For extra support in protecting and strengthening the skin barrier, Hydramemory…" at bounding box center [600, 170] width 627 height 50
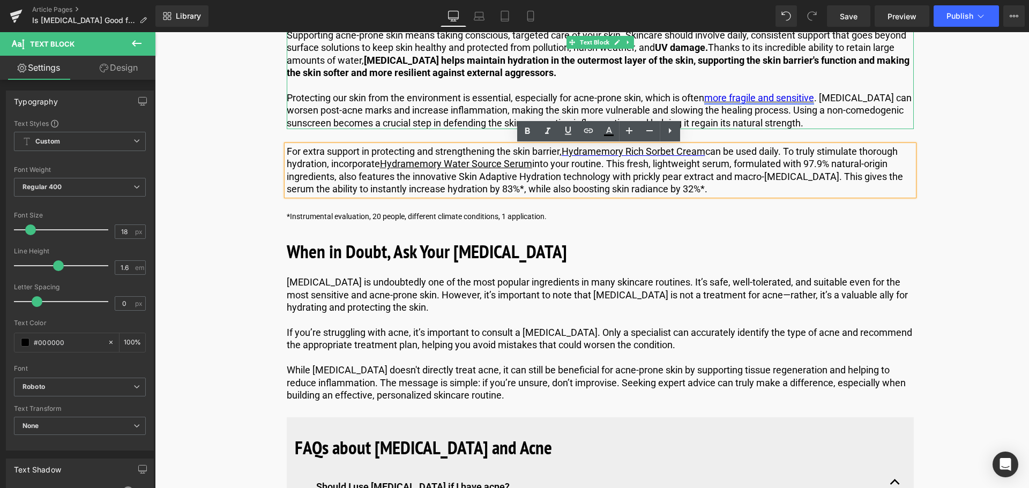
click at [745, 95] on link "more fragile and sensitive" at bounding box center [759, 97] width 110 height 11
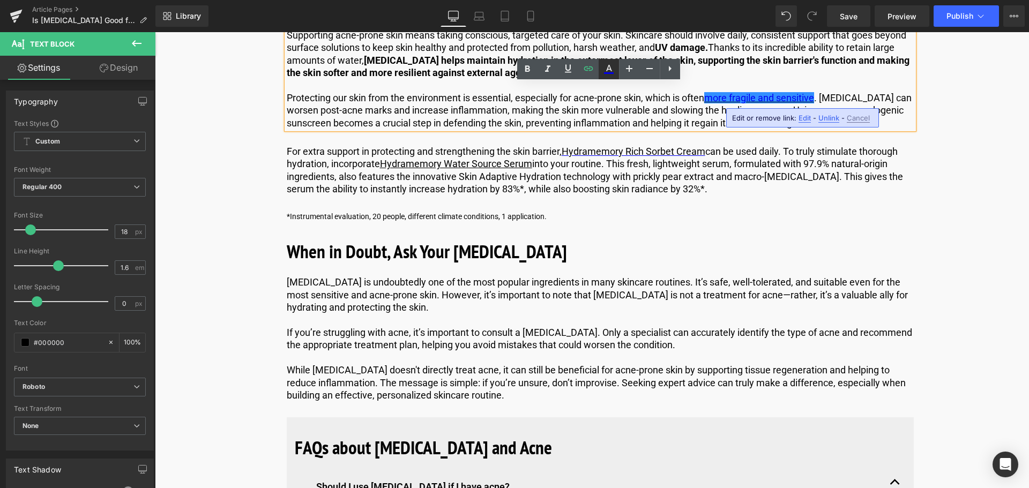
click at [613, 71] on icon at bounding box center [608, 69] width 13 height 13
